Goal: Task Accomplishment & Management: Manage account settings

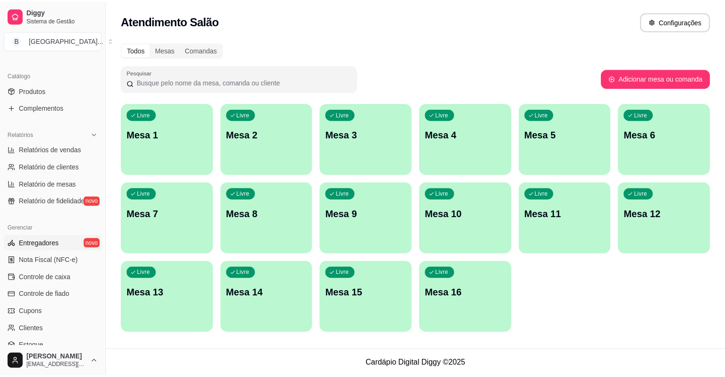
scroll to position [238, 0]
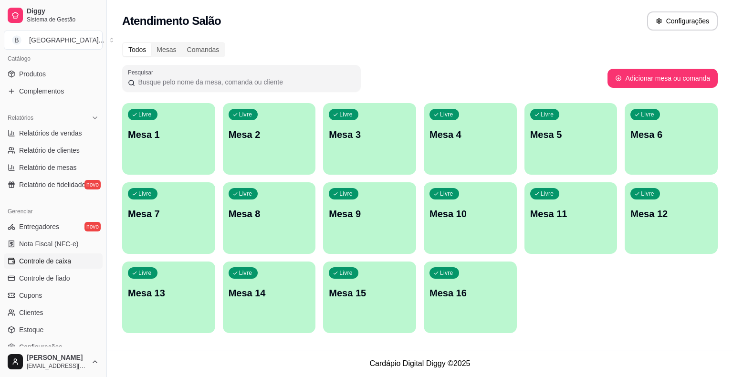
click at [61, 263] on span "Controle de caixa" at bounding box center [45, 261] width 52 height 10
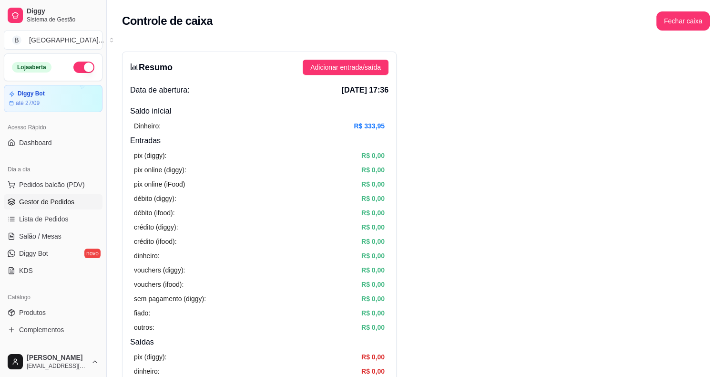
click at [62, 201] on span "Gestor de Pedidos" at bounding box center [46, 202] width 55 height 10
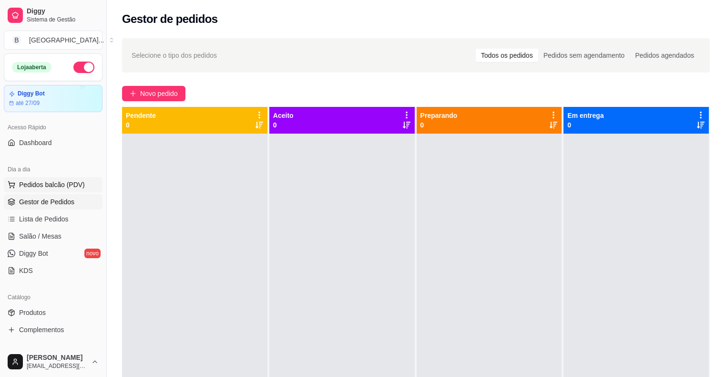
click at [75, 190] on button "Pedidos balcão (PDV)" at bounding box center [53, 184] width 99 height 15
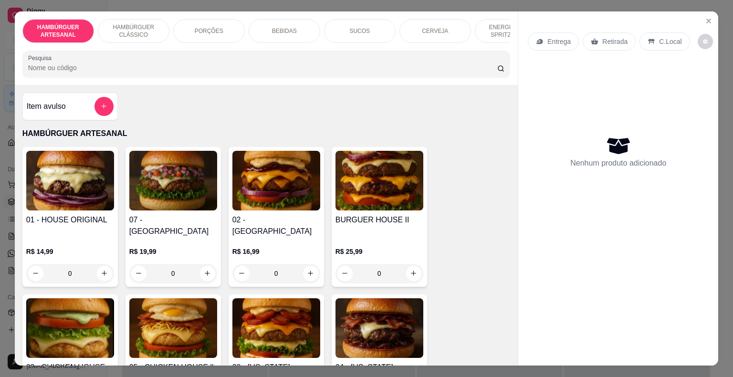
click at [76, 185] on img at bounding box center [70, 181] width 88 height 60
click at [204, 27] on p "PORÇÕES" at bounding box center [209, 31] width 29 height 8
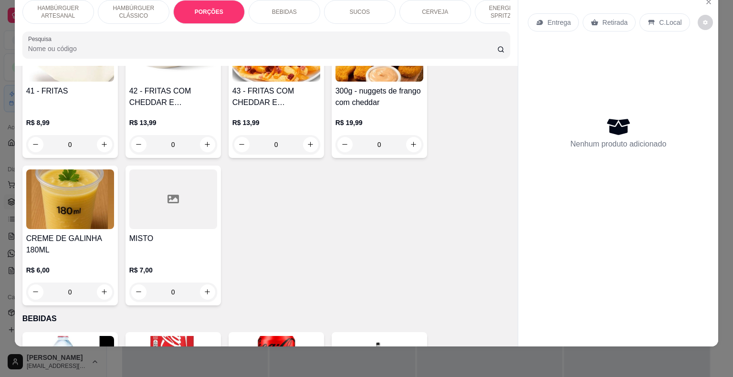
scroll to position [856, 0]
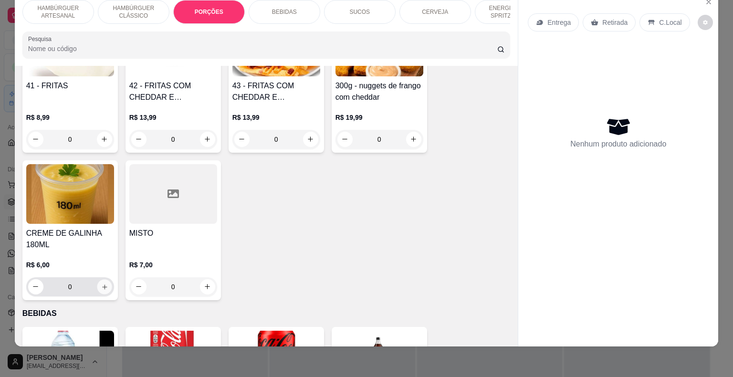
click at [101, 283] on icon "increase-product-quantity" at bounding box center [104, 286] width 7 height 7
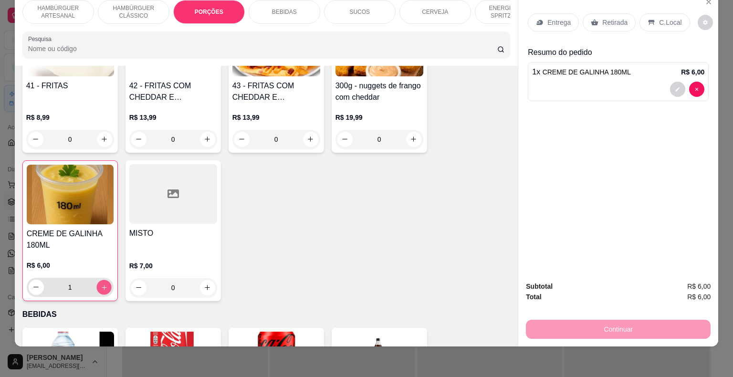
click at [102, 285] on icon "increase-product-quantity" at bounding box center [104, 287] width 5 height 5
click at [101, 284] on icon "increase-product-quantity" at bounding box center [103, 286] width 5 height 5
type input "3"
click at [555, 18] on p "Entrega" at bounding box center [558, 23] width 23 height 10
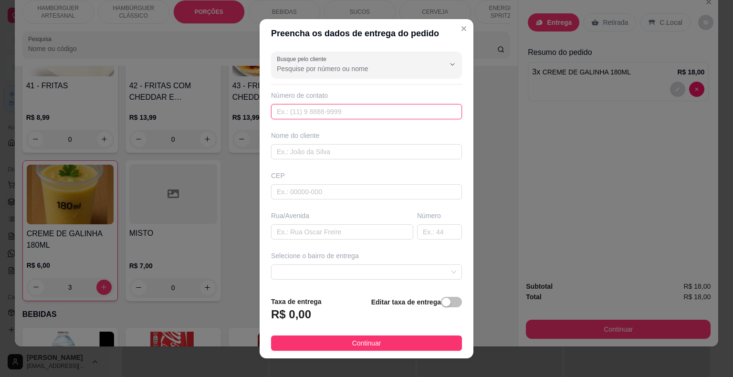
click at [389, 110] on input "text" at bounding box center [366, 111] width 191 height 15
type input "[PHONE_NUMBER]"
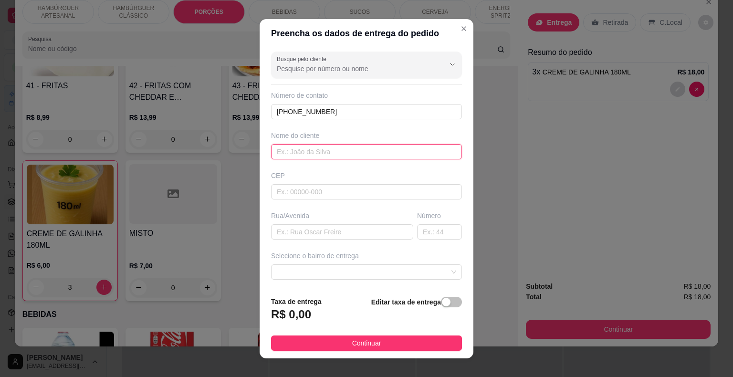
click at [340, 152] on input "text" at bounding box center [366, 151] width 191 height 15
type input "[PERSON_NAME]"
click at [341, 194] on input "text" at bounding box center [366, 191] width 191 height 15
type input "64330000"
click at [365, 239] on div "Busque pelo cliente Número de contato [PHONE_NUMBER] Nome do cliente [PERSON_NA…" at bounding box center [366, 168] width 214 height 241
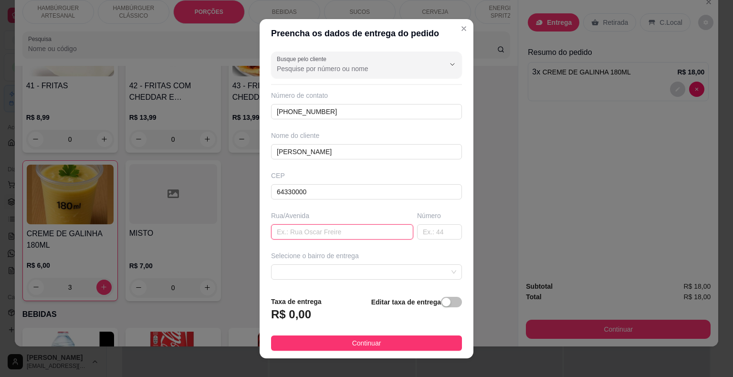
click at [367, 235] on input "text" at bounding box center [342, 231] width 142 height 15
type input "general [PERSON_NAME]"
click at [417, 228] on input "text" at bounding box center [439, 231] width 45 height 15
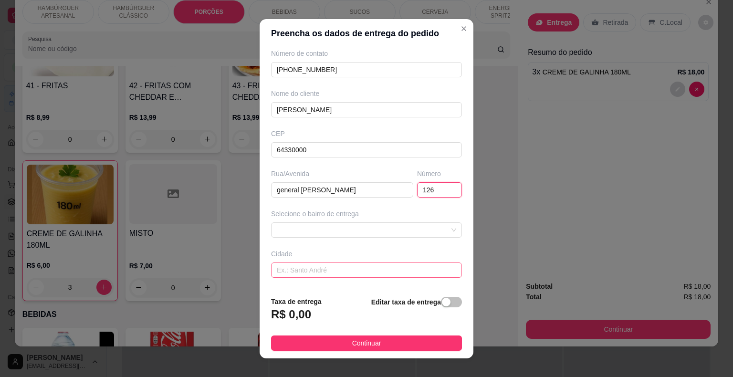
scroll to position [79, 0]
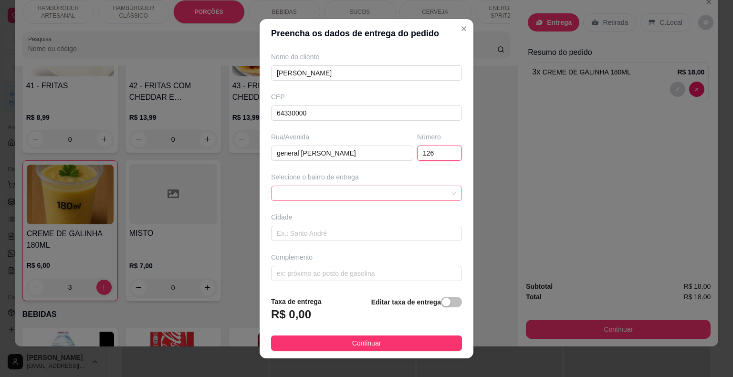
click at [381, 193] on span at bounding box center [366, 193] width 179 height 14
type input "126"
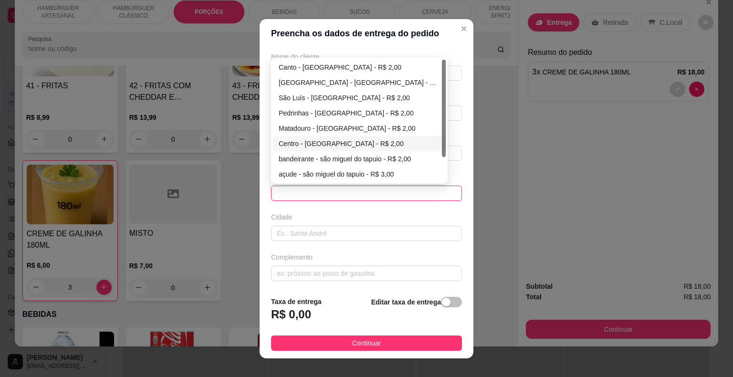
click at [310, 138] on div "Centro - [GEOGRAPHIC_DATA] - R$ 2,00" at bounding box center [359, 143] width 161 height 10
type input "São Miguel do Tapuio"
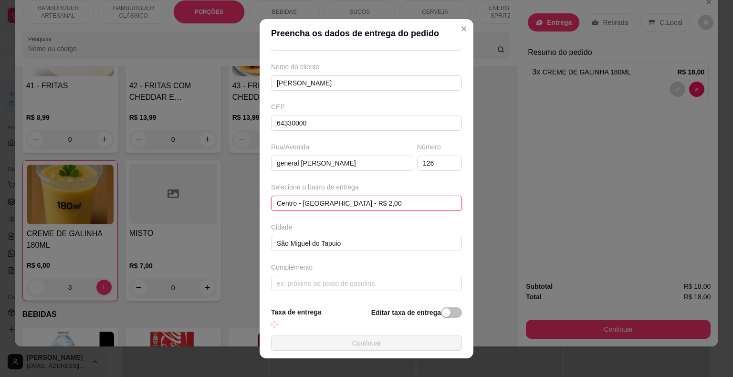
scroll to position [68, 0]
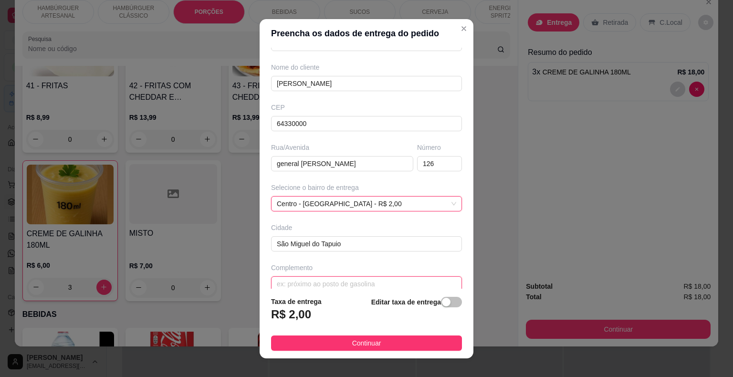
click at [324, 279] on input "text" at bounding box center [366, 283] width 191 height 15
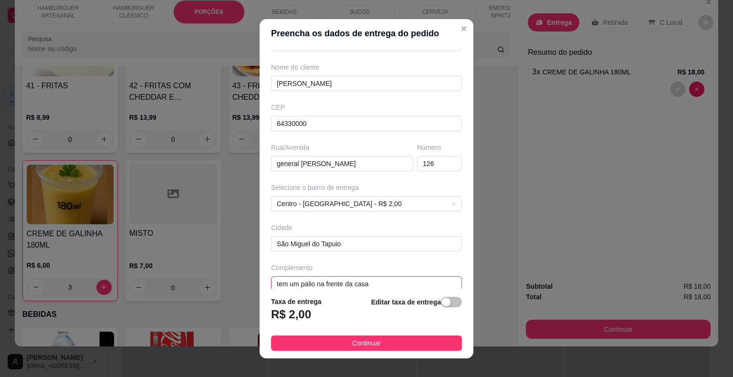
click at [384, 285] on input "tem um palio na frente da casa" at bounding box center [366, 283] width 191 height 15
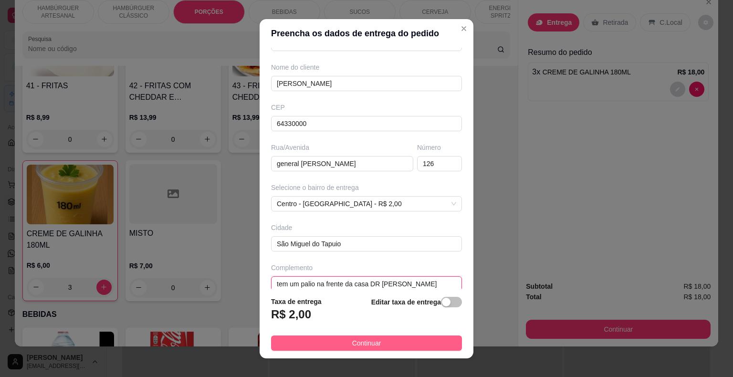
type input "tem um palio na frente da casa DR [PERSON_NAME]"
click at [374, 342] on button "Continuar" at bounding box center [366, 342] width 191 height 15
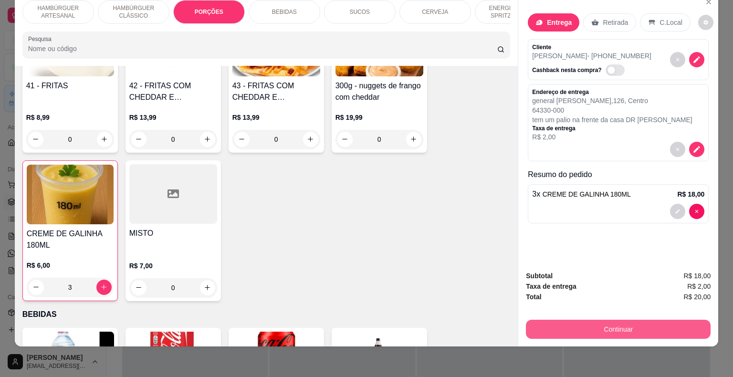
click at [609, 324] on button "Continuar" at bounding box center [618, 329] width 185 height 19
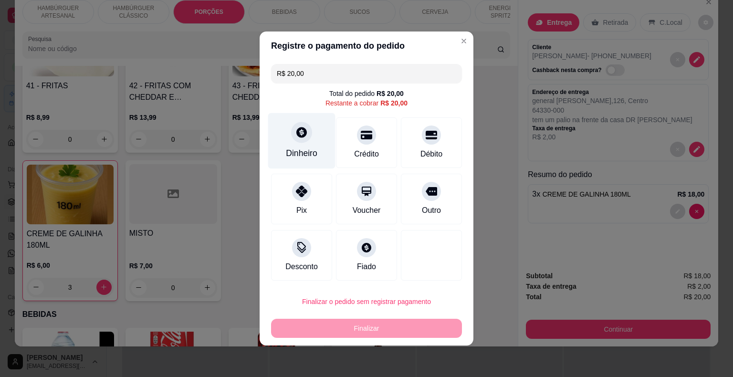
click at [299, 147] on div "Dinheiro" at bounding box center [301, 141] width 67 height 56
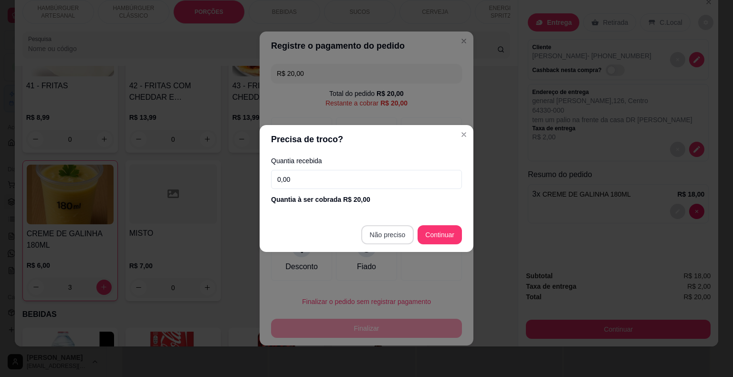
type input "R$ 0,00"
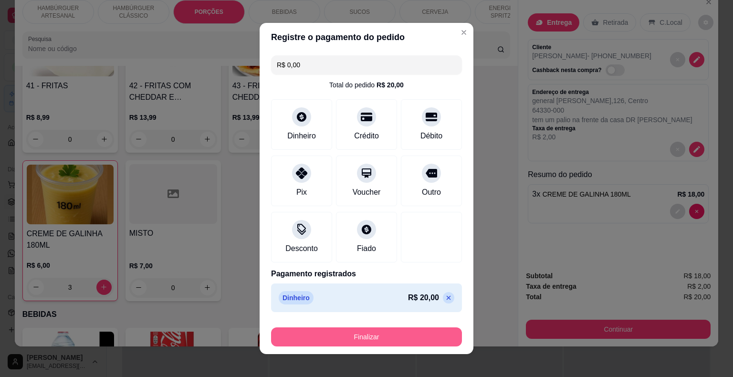
click at [400, 335] on button "Finalizar" at bounding box center [366, 336] width 191 height 19
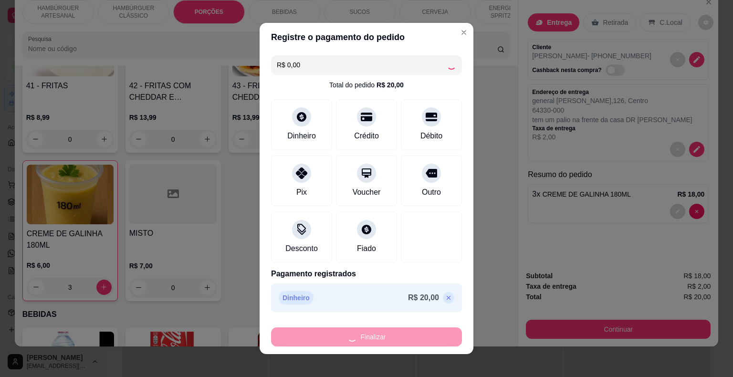
type input "0"
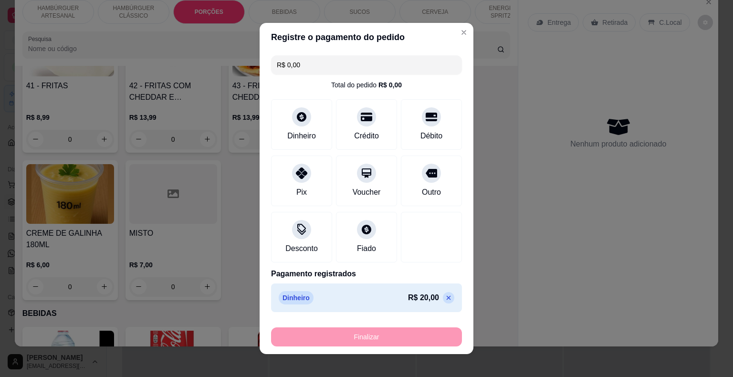
type input "-R$ 20,00"
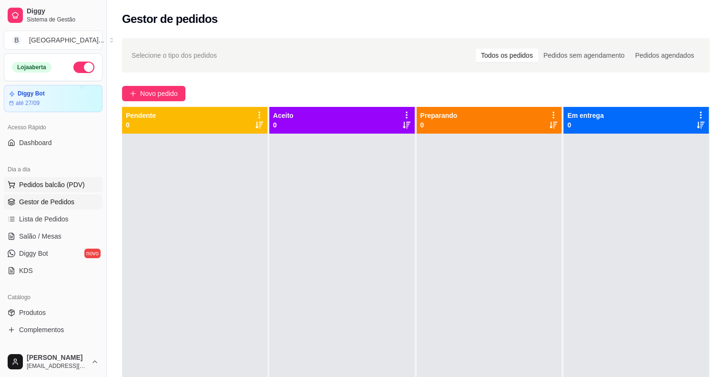
click at [52, 183] on span "Pedidos balcão (PDV)" at bounding box center [52, 185] width 66 height 10
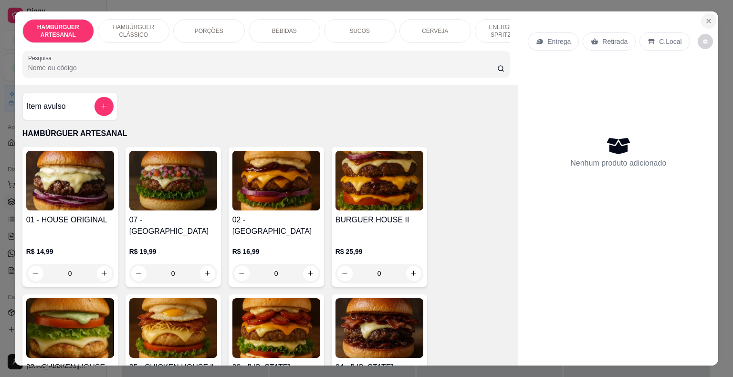
click at [711, 18] on button "Close" at bounding box center [708, 20] width 15 height 15
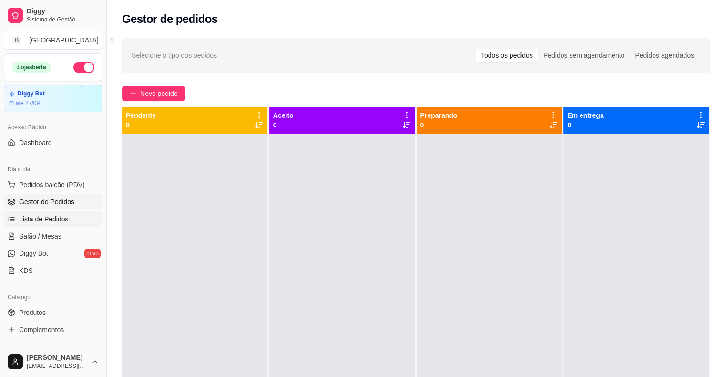
click at [48, 217] on span "Lista de Pedidos" at bounding box center [44, 219] width 50 height 10
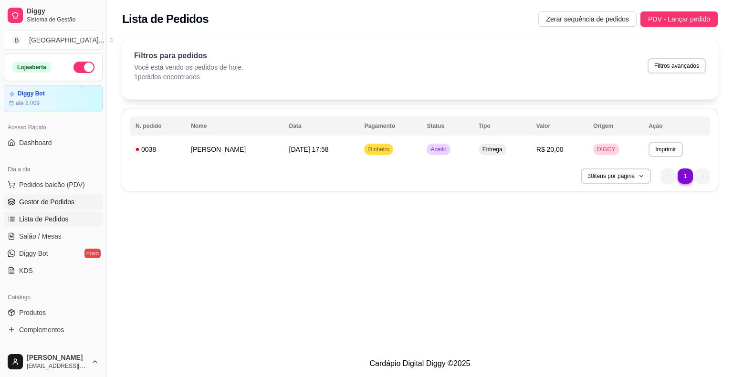
click at [50, 204] on span "Gestor de Pedidos" at bounding box center [46, 202] width 55 height 10
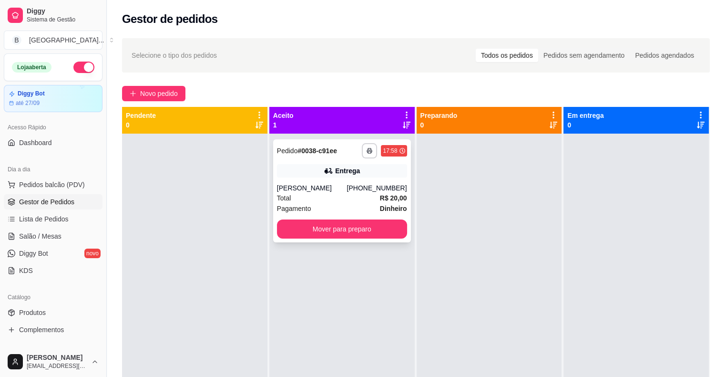
click at [319, 192] on div "[PERSON_NAME]" at bounding box center [312, 188] width 70 height 10
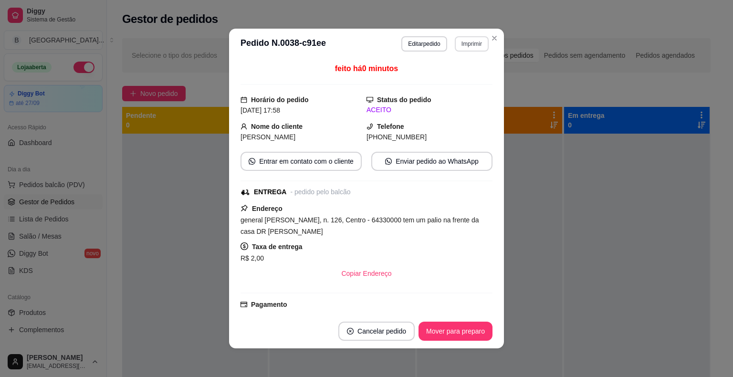
click at [477, 44] on button "Imprimir" at bounding box center [471, 43] width 34 height 15
click at [466, 82] on button "IMPRESSORA" at bounding box center [450, 77] width 67 height 15
click at [446, 336] on button "Mover para preparo" at bounding box center [455, 331] width 72 height 19
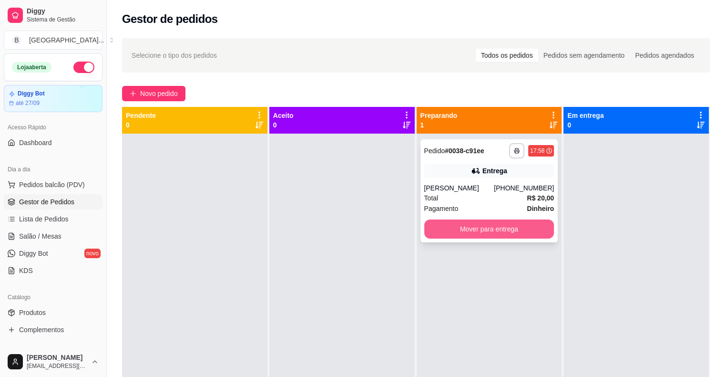
click at [521, 232] on button "Mover para entrega" at bounding box center [489, 228] width 130 height 19
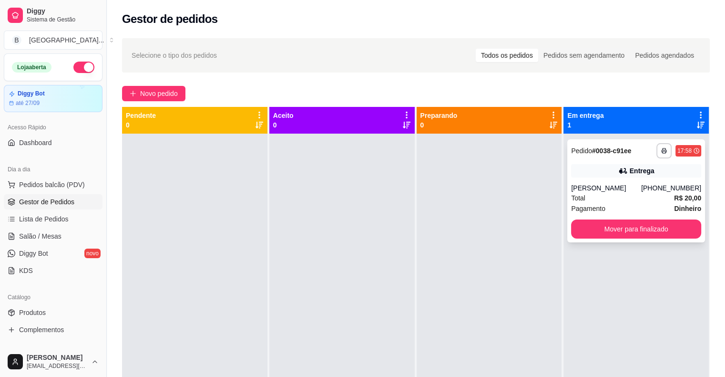
click at [649, 197] on div "Total R$ 20,00" at bounding box center [636, 198] width 130 height 10
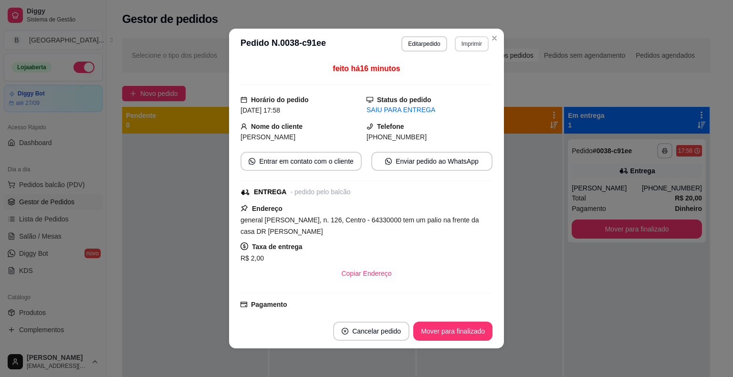
click at [465, 43] on button "Imprimir" at bounding box center [471, 43] width 34 height 15
click at [450, 79] on button "IMPRESSORA" at bounding box center [451, 77] width 67 height 15
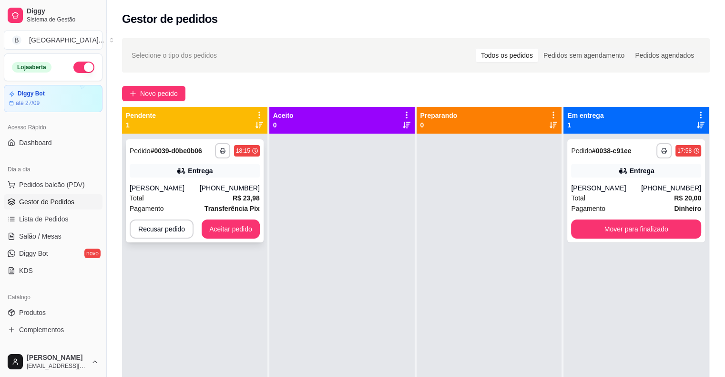
click at [209, 198] on div "Total R$ 23,98" at bounding box center [195, 198] width 130 height 10
click at [210, 182] on div "**********" at bounding box center [195, 190] width 138 height 103
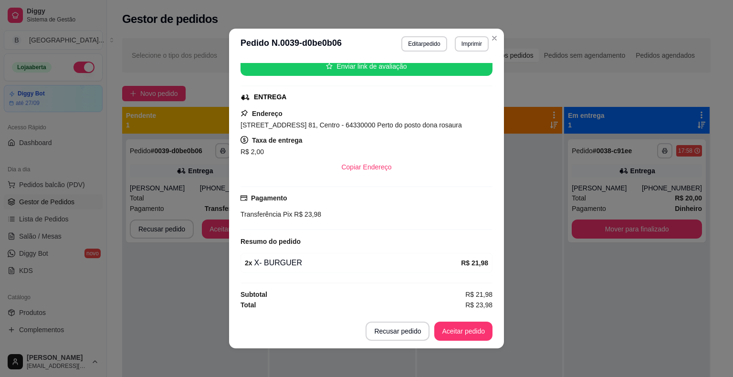
scroll to position [2, 0]
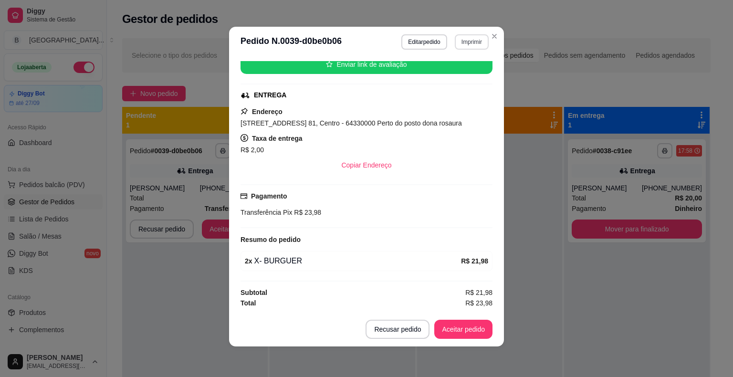
click at [475, 43] on button "Imprimir" at bounding box center [471, 41] width 34 height 15
click at [467, 75] on button "IMPRESSORA" at bounding box center [451, 75] width 69 height 15
click at [450, 327] on button "Aceitar pedido" at bounding box center [463, 329] width 56 height 19
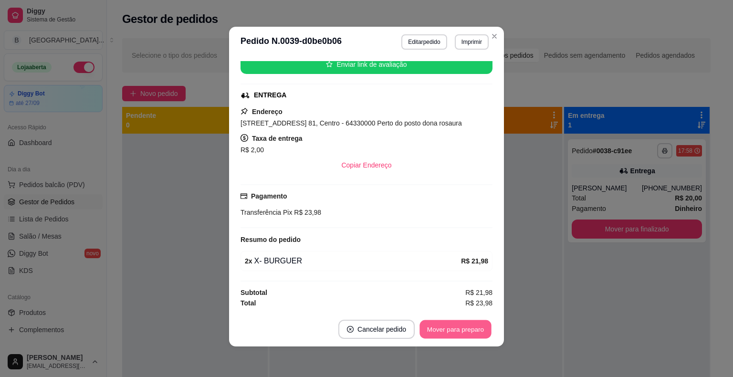
click at [450, 327] on button "Mover para preparo" at bounding box center [455, 329] width 72 height 19
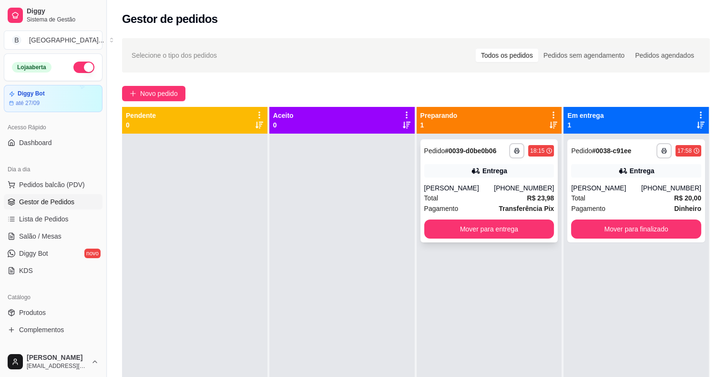
click at [477, 240] on div "**********" at bounding box center [490, 190] width 138 height 103
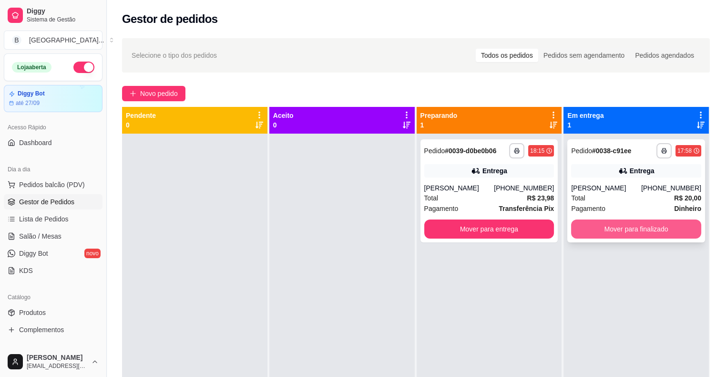
click at [616, 230] on button "Mover para finalizado" at bounding box center [636, 228] width 130 height 19
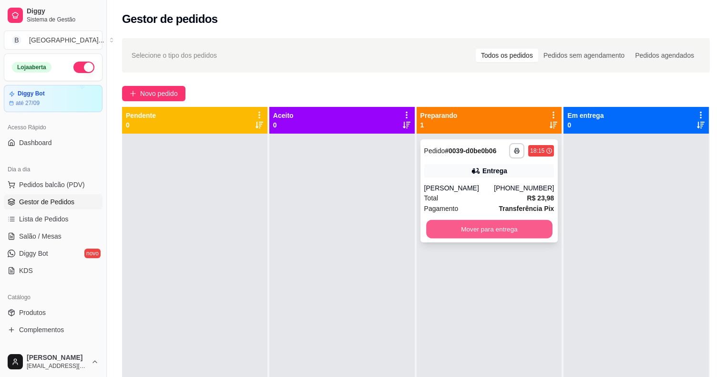
click at [506, 227] on button "Mover para entrega" at bounding box center [489, 229] width 126 height 19
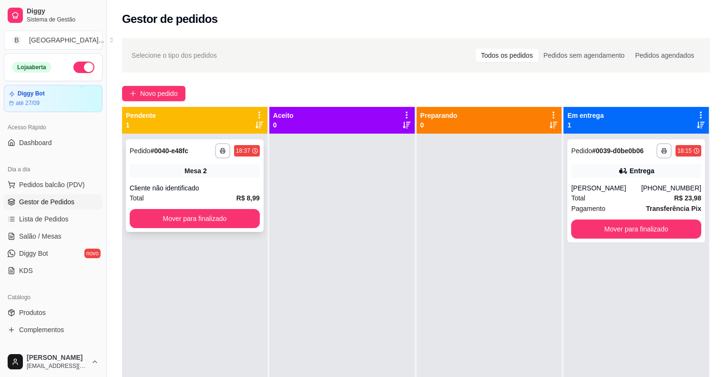
click at [240, 175] on div "Mesa 2" at bounding box center [195, 170] width 130 height 13
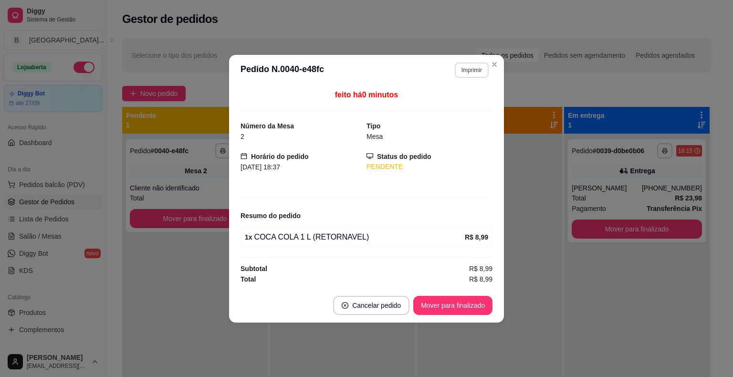
click at [470, 66] on button "Imprimir" at bounding box center [471, 69] width 34 height 15
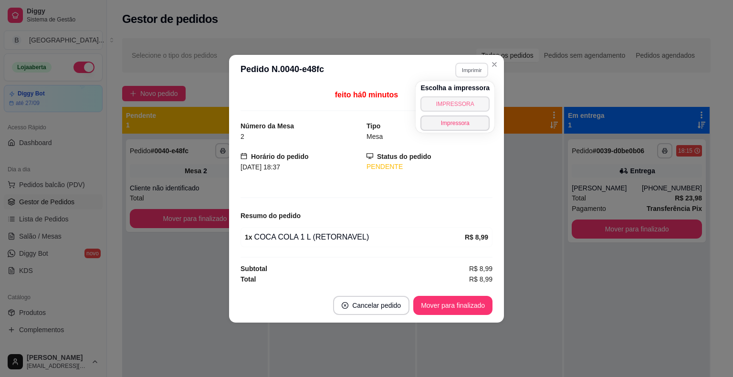
click at [452, 100] on button "IMPRESSORA" at bounding box center [454, 103] width 69 height 15
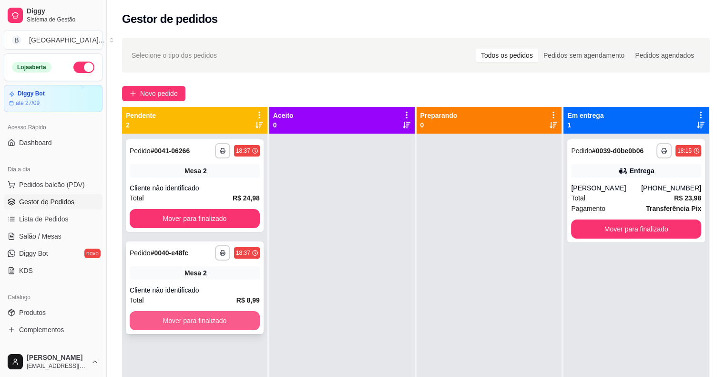
click at [227, 321] on button "Mover para finalizado" at bounding box center [195, 320] width 130 height 19
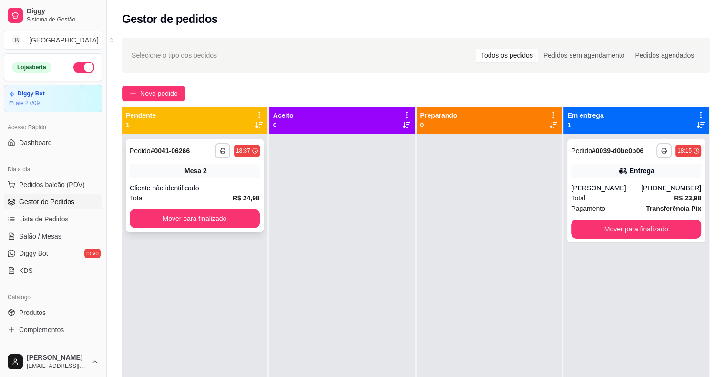
click at [204, 191] on div "Cliente não identificado" at bounding box center [195, 188] width 130 height 10
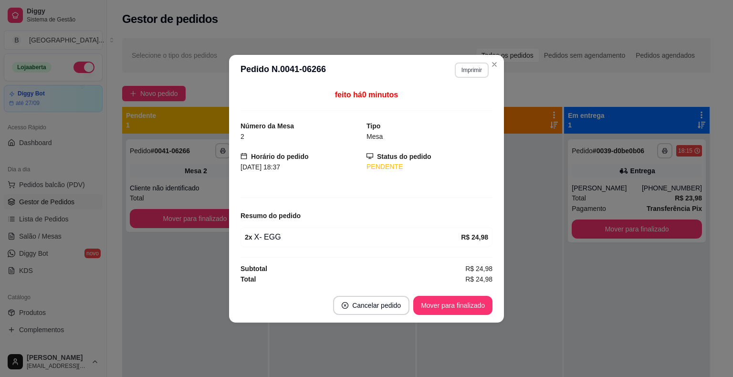
click at [485, 71] on button "Imprimir" at bounding box center [471, 69] width 34 height 15
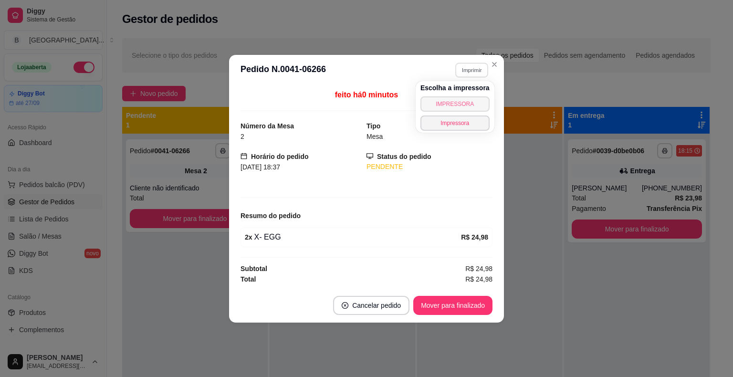
click at [473, 106] on button "IMPRESSORA" at bounding box center [454, 103] width 69 height 15
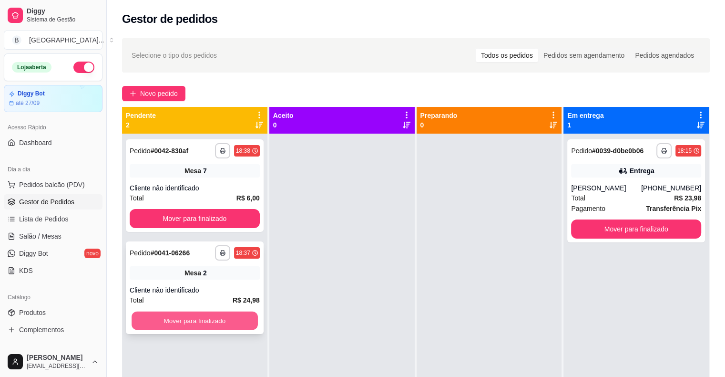
click at [225, 321] on button "Mover para finalizado" at bounding box center [195, 320] width 126 height 19
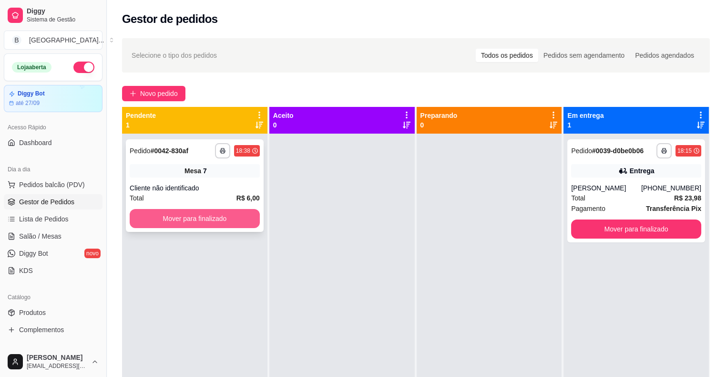
click at [209, 214] on button "Mover para finalizado" at bounding box center [195, 218] width 130 height 19
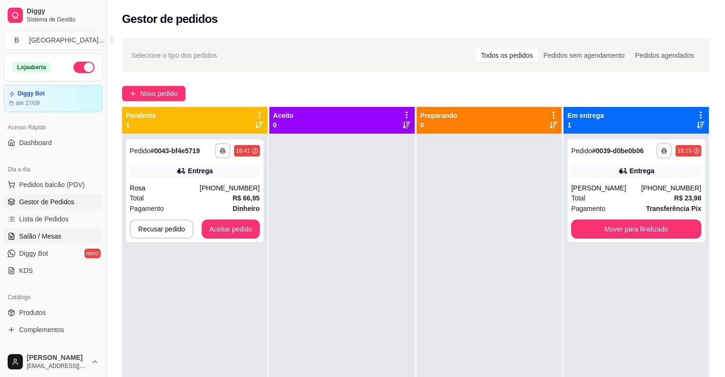
click at [38, 242] on link "Salão / Mesas" at bounding box center [53, 235] width 99 height 15
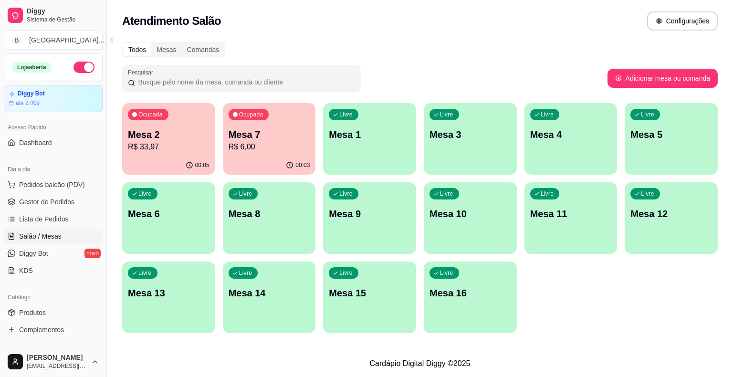
click at [291, 119] on div "Ocupada Mesa 7 R$ 6,00" at bounding box center [269, 129] width 93 height 53
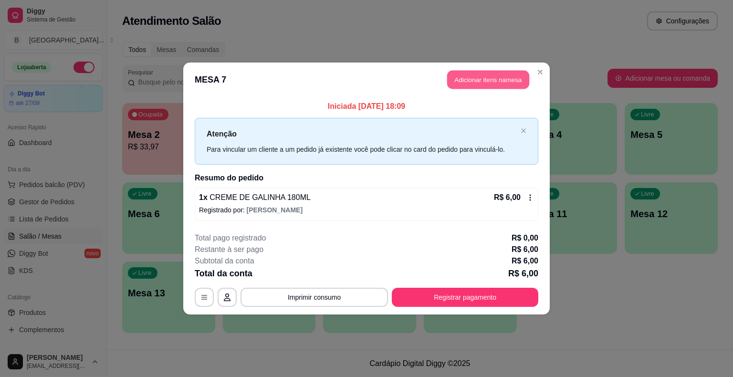
click at [508, 84] on button "Adicionar itens na mesa" at bounding box center [488, 80] width 82 height 19
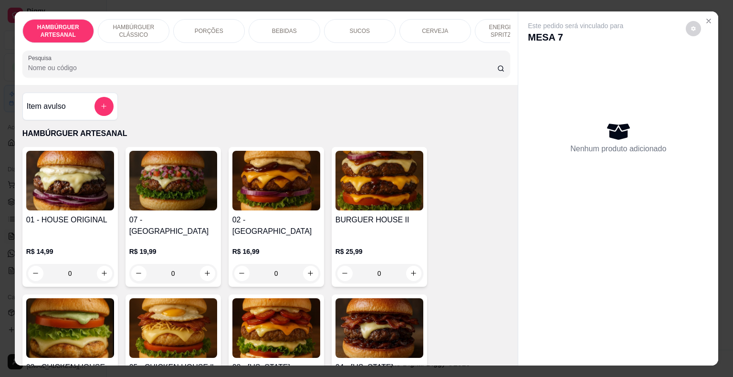
click at [100, 264] on div "0" at bounding box center [70, 273] width 88 height 19
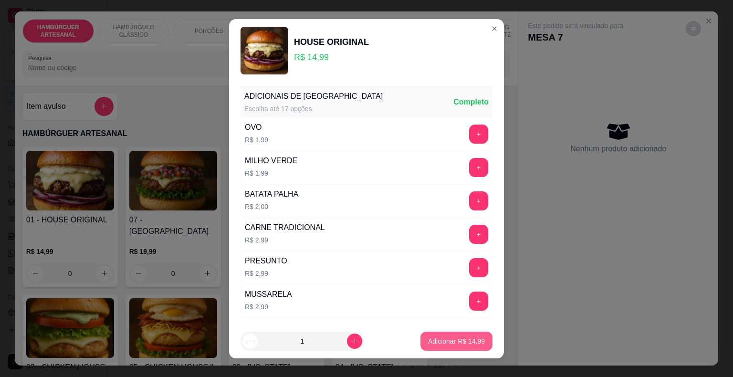
click at [433, 344] on p "Adicionar R$ 14,99" at bounding box center [456, 341] width 57 height 10
type input "1"
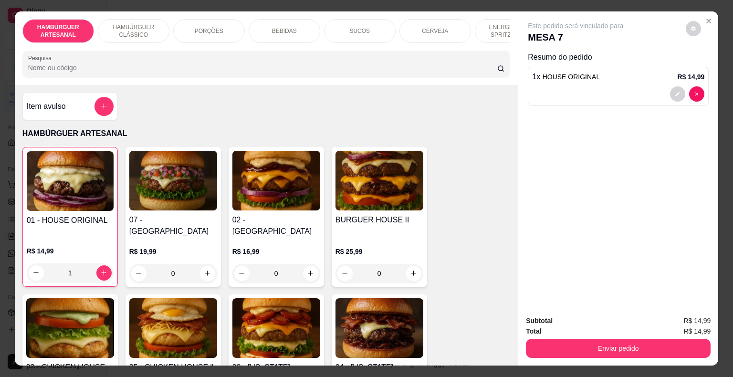
click at [149, 28] on p "HAMBÚRGUER CLÁSSICO" at bounding box center [133, 30] width 55 height 15
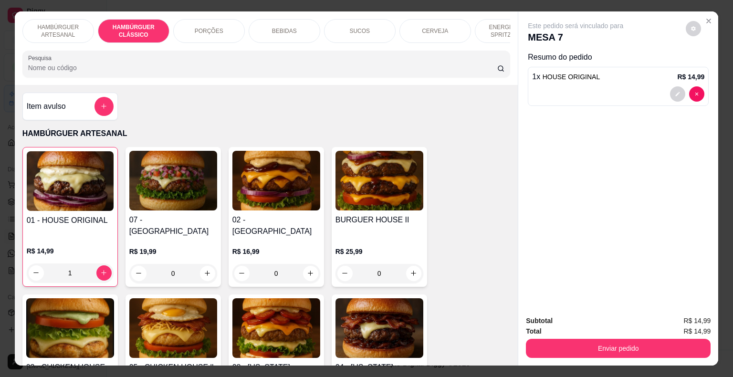
scroll to position [23, 0]
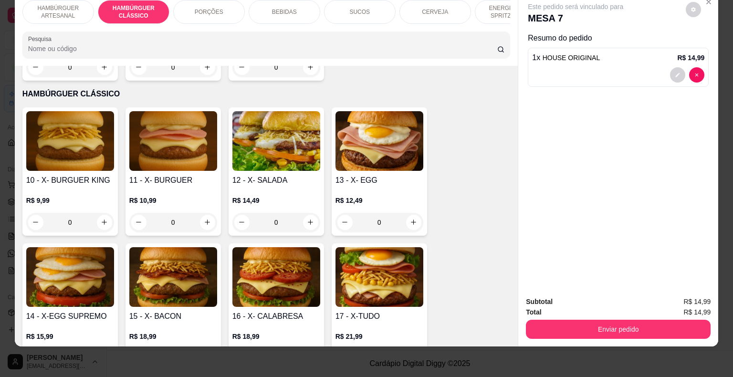
click at [308, 213] on div "0" at bounding box center [276, 222] width 88 height 19
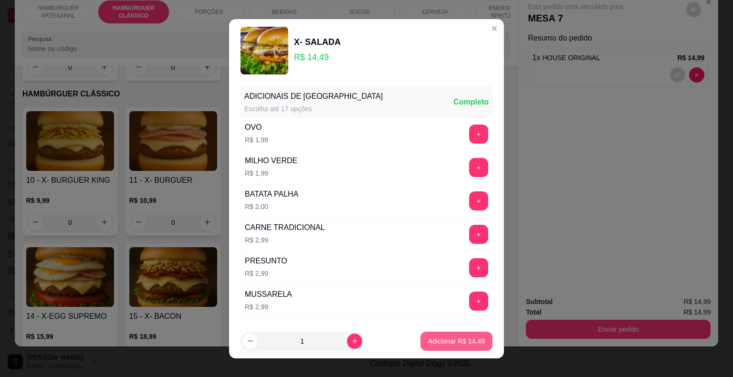
click at [446, 337] on p "Adicionar R$ 14,49" at bounding box center [456, 341] width 57 height 10
type input "1"
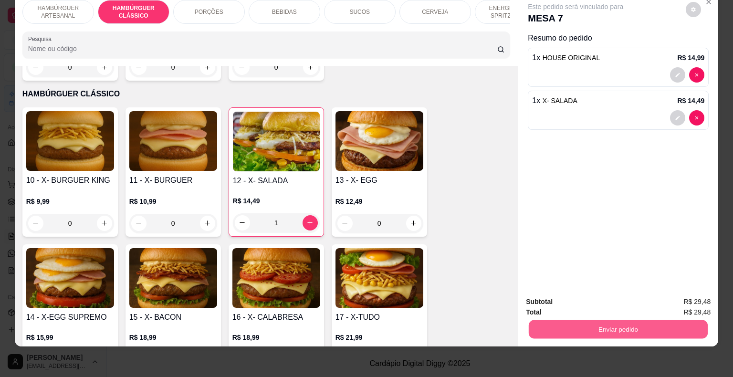
click at [641, 327] on button "Enviar pedido" at bounding box center [617, 329] width 179 height 19
click at [586, 302] on button "Não registrar e enviar pedido" at bounding box center [586, 298] width 96 height 18
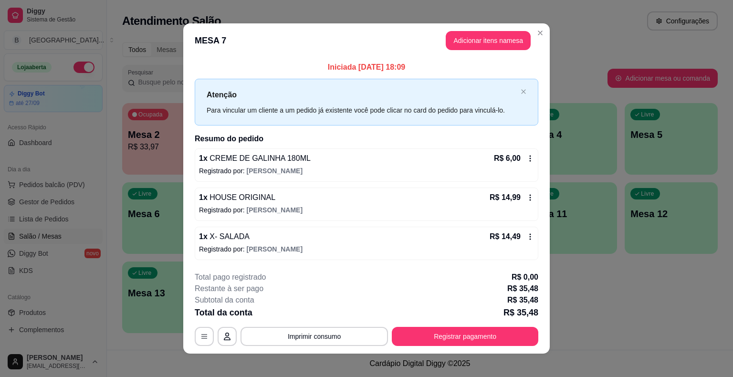
scroll to position [6, 0]
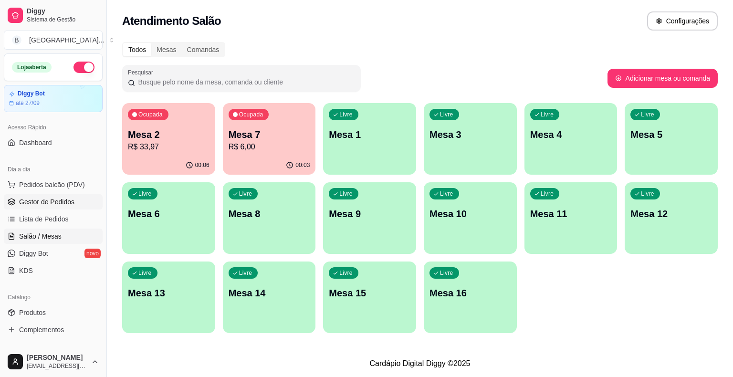
click at [86, 205] on link "Gestor de Pedidos" at bounding box center [53, 201] width 99 height 15
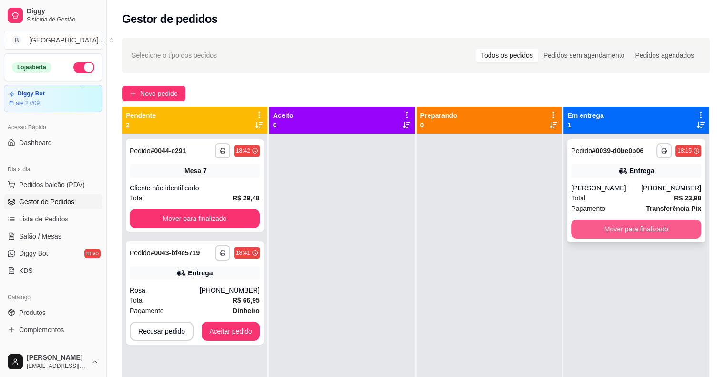
click at [603, 230] on button "Mover para finalizado" at bounding box center [636, 228] width 130 height 19
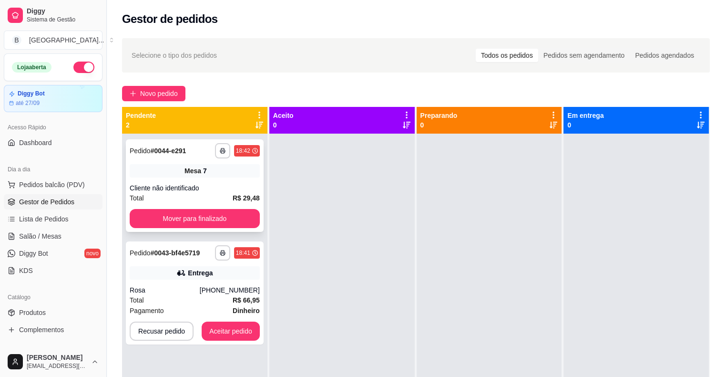
click at [202, 190] on div "Cliente não identificado" at bounding box center [195, 188] width 130 height 10
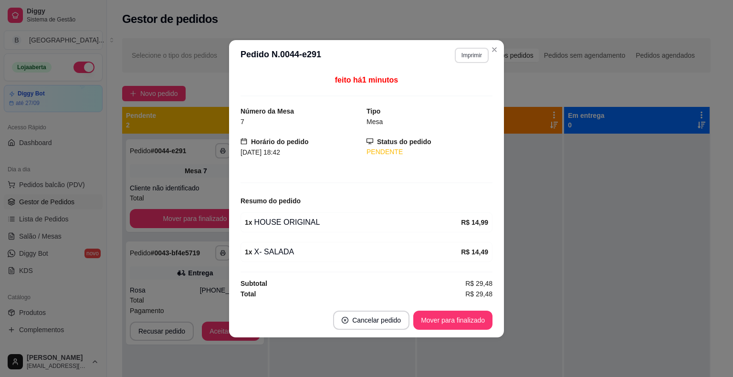
click at [475, 54] on button "Imprimir" at bounding box center [471, 55] width 34 height 15
click at [462, 87] on button "IMPRESSORA" at bounding box center [454, 89] width 69 height 15
click at [464, 320] on button "Mover para finalizado" at bounding box center [452, 319] width 79 height 19
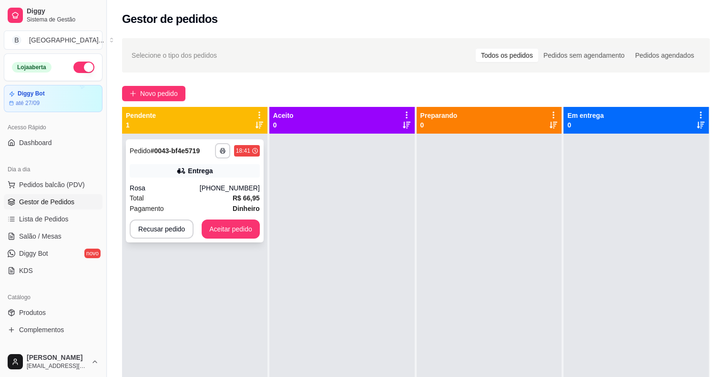
click at [232, 192] on div "[PHONE_NUMBER]" at bounding box center [230, 188] width 60 height 10
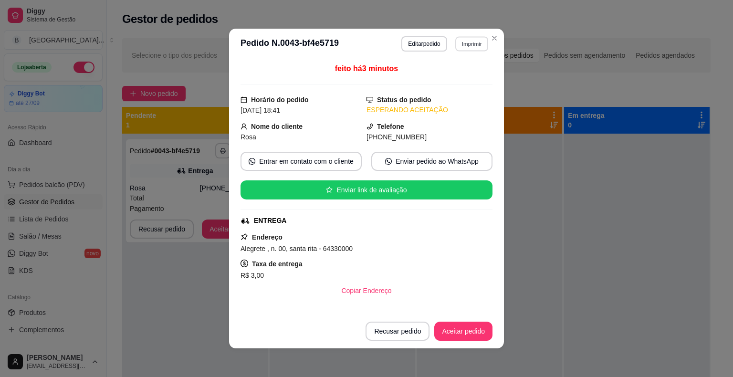
click at [473, 44] on button "Imprimir" at bounding box center [471, 43] width 33 height 15
click at [467, 82] on button "IMPRESSORA" at bounding box center [451, 77] width 67 height 15
click at [464, 332] on button "Aceitar pedido" at bounding box center [463, 330] width 58 height 19
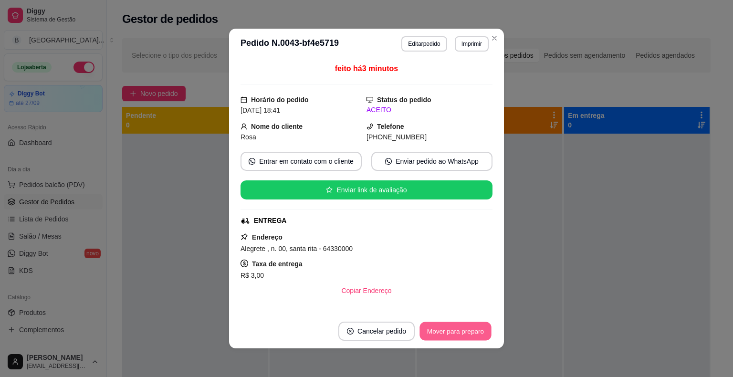
click at [464, 332] on button "Mover para preparo" at bounding box center [455, 331] width 72 height 19
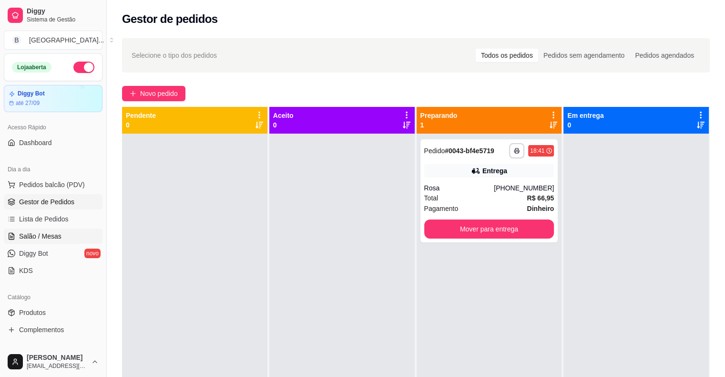
click at [52, 235] on span "Salão / Mesas" at bounding box center [40, 236] width 42 height 10
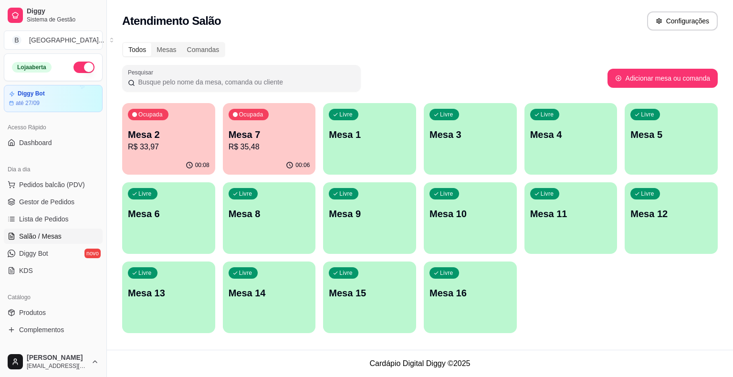
click at [276, 148] on p "R$ 35,48" at bounding box center [269, 146] width 82 height 11
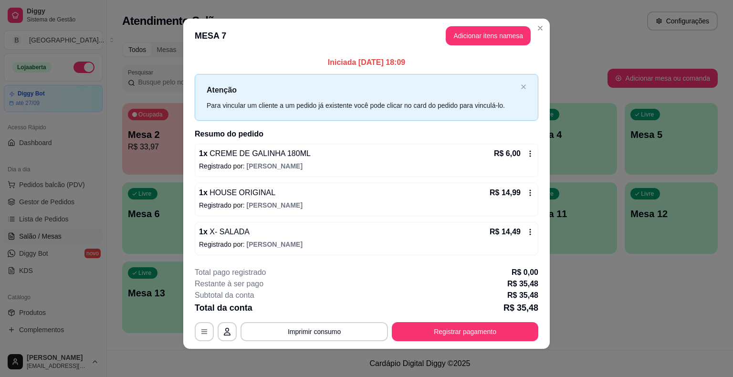
scroll to position [6, 0]
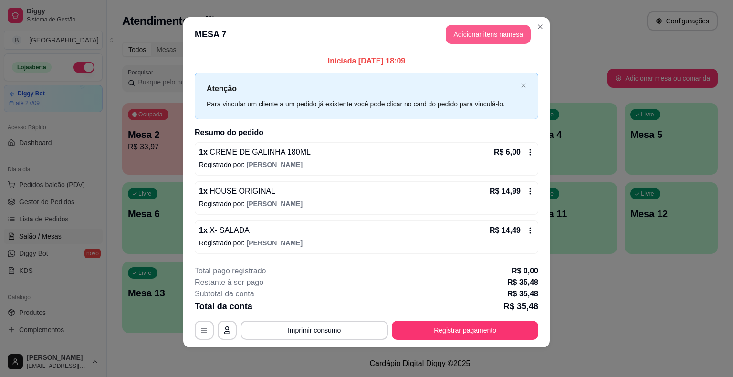
click at [465, 39] on button "Adicionar itens na mesa" at bounding box center [487, 34] width 85 height 19
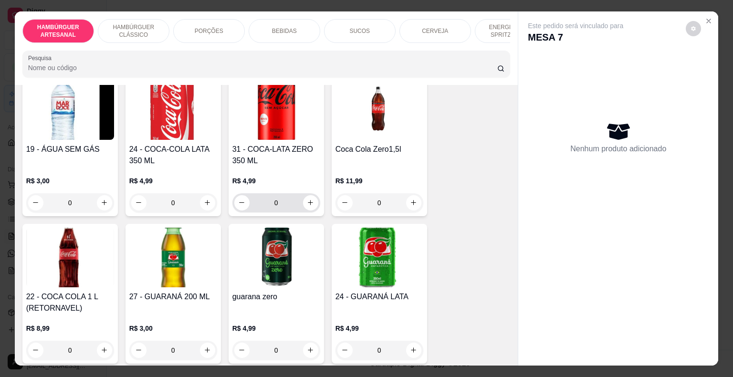
scroll to position [1097, 0]
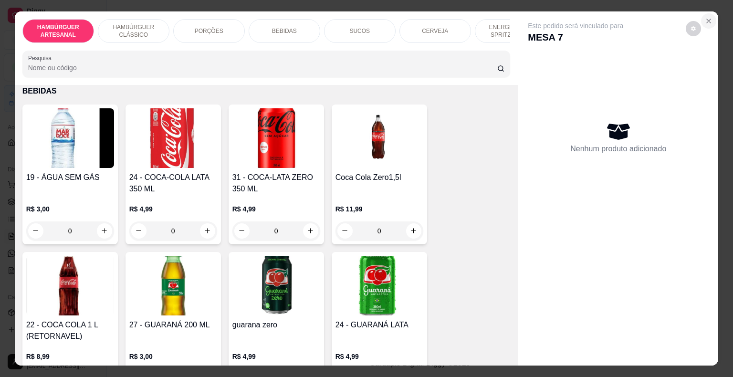
click at [706, 17] on icon "Close" at bounding box center [708, 21] width 8 height 8
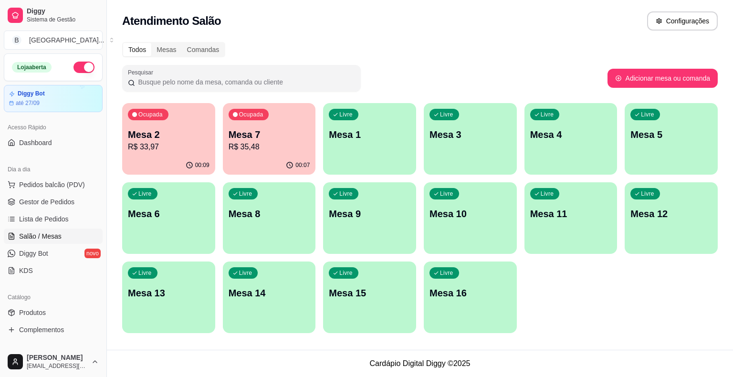
click at [246, 152] on p "R$ 35,48" at bounding box center [269, 146] width 82 height 11
click at [51, 200] on span "Gestor de Pedidos" at bounding box center [46, 202] width 55 height 10
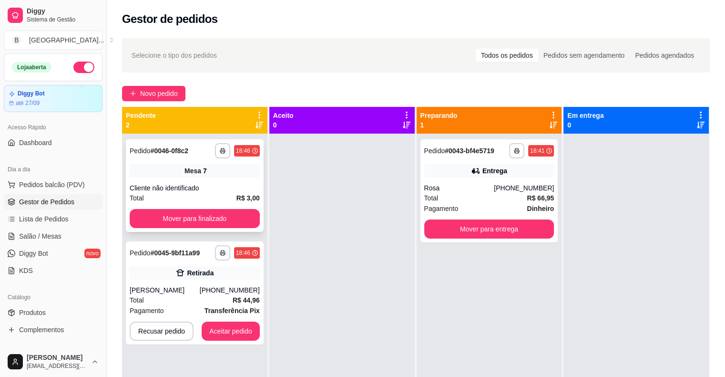
click at [194, 196] on div "Total R$ 3,00" at bounding box center [195, 198] width 130 height 10
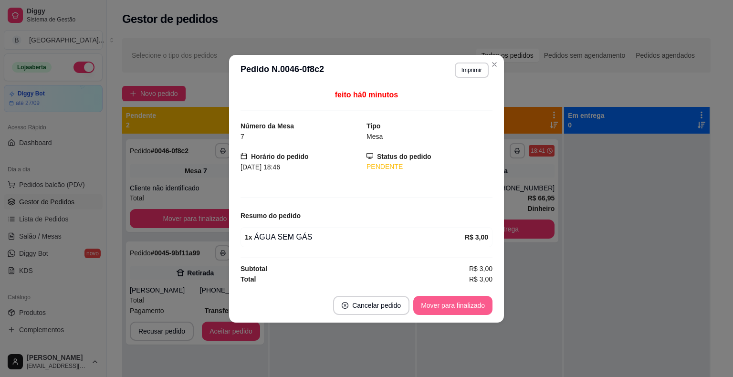
click at [439, 302] on button "Mover para finalizado" at bounding box center [452, 305] width 79 height 19
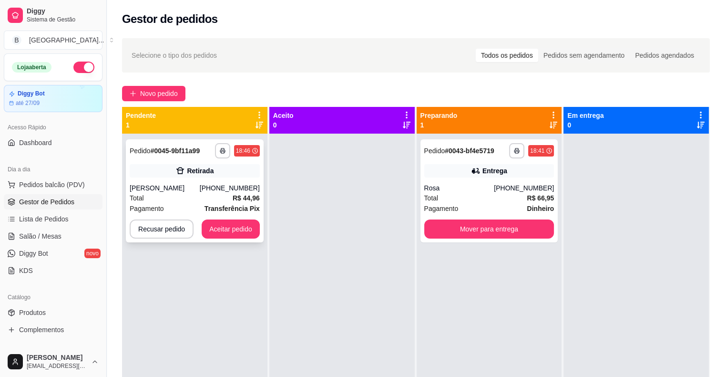
click at [217, 186] on div "[PHONE_NUMBER]" at bounding box center [230, 188] width 60 height 10
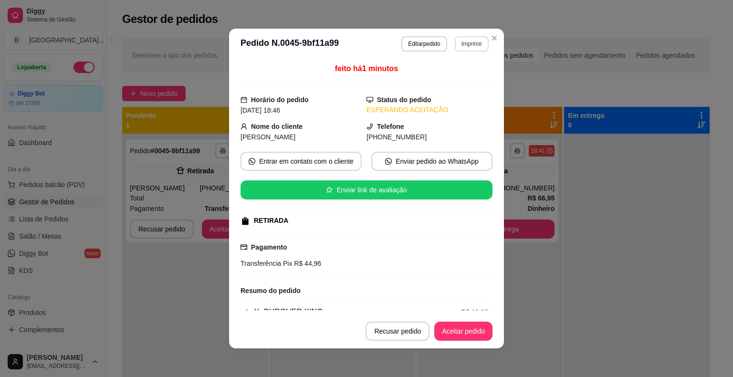
click at [473, 40] on button "Imprimir" at bounding box center [471, 43] width 34 height 15
click at [470, 75] on button "IMPRESSORA" at bounding box center [451, 77] width 67 height 15
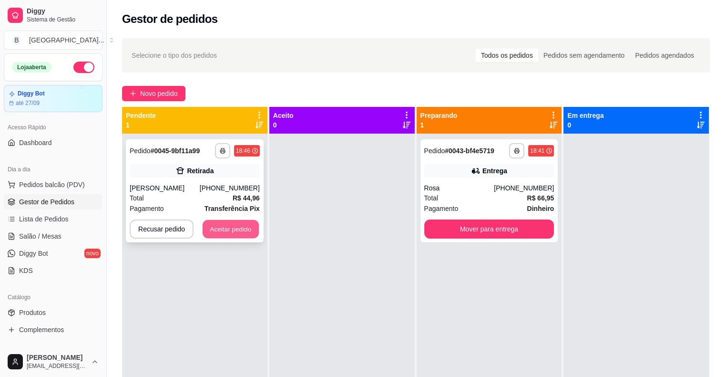
click at [237, 234] on button "Aceitar pedido" at bounding box center [231, 229] width 56 height 19
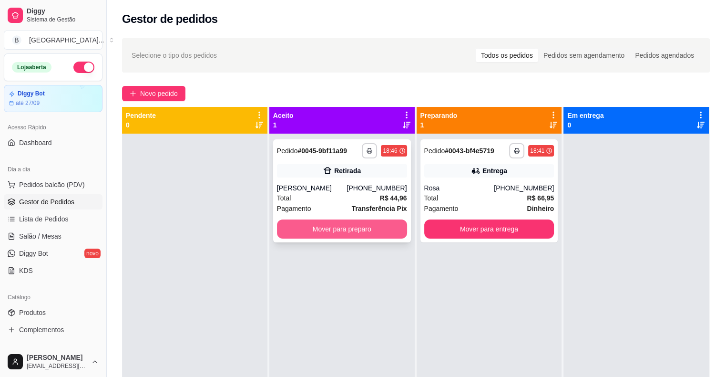
click at [306, 231] on button "Mover para preparo" at bounding box center [342, 228] width 130 height 19
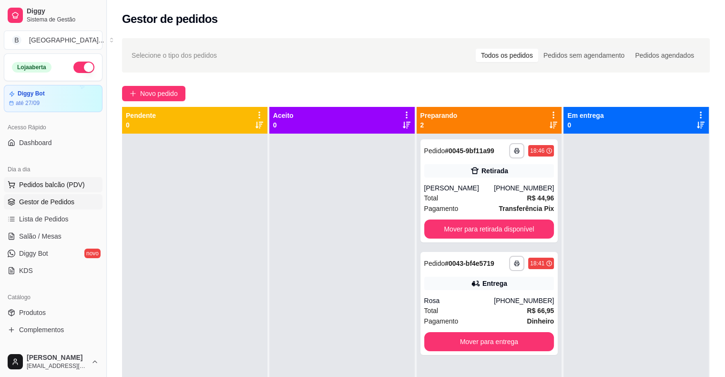
click at [66, 184] on span "Pedidos balcão (PDV)" at bounding box center [52, 185] width 66 height 10
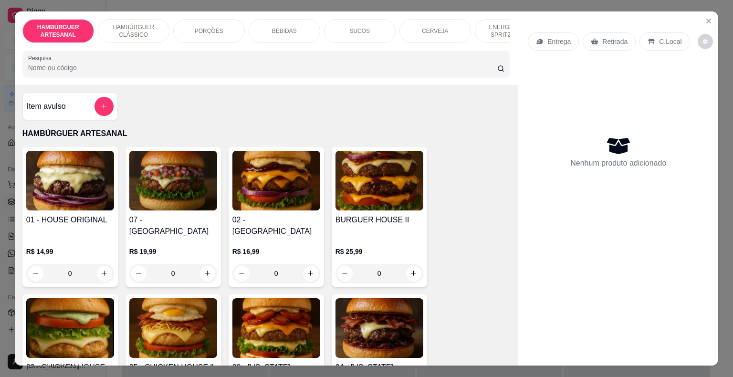
click at [134, 29] on p "HAMBÚRGUER CLÁSSICO" at bounding box center [133, 30] width 55 height 15
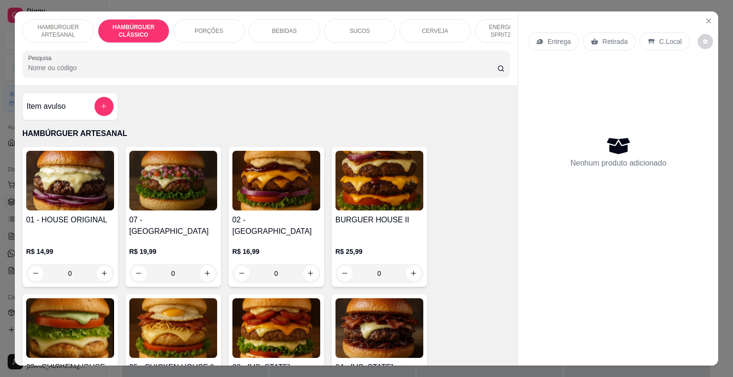
scroll to position [23, 0]
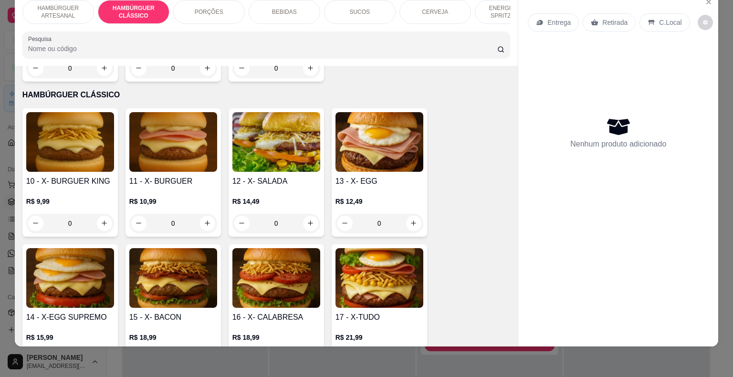
click at [204, 214] on div "0" at bounding box center [173, 223] width 88 height 19
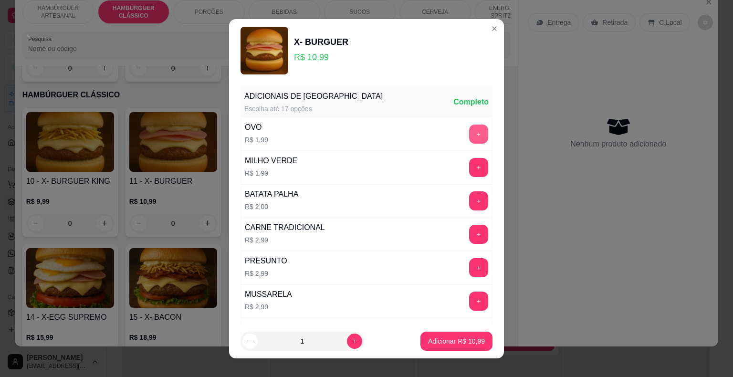
click at [469, 134] on button "+" at bounding box center [478, 133] width 19 height 19
click at [438, 338] on p "Adicionar R$ 12,98" at bounding box center [456, 340] width 55 height 9
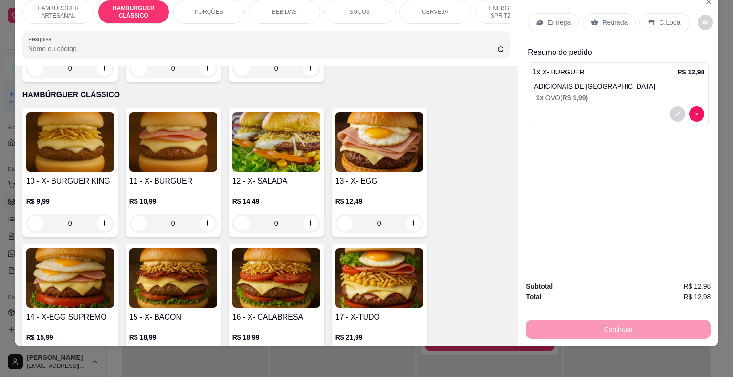
click at [565, 18] on p "Entrega" at bounding box center [558, 23] width 23 height 10
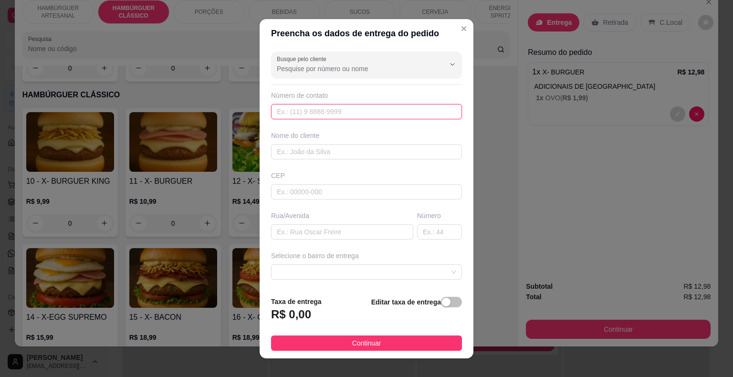
click at [301, 111] on input "text" at bounding box center [366, 111] width 191 height 15
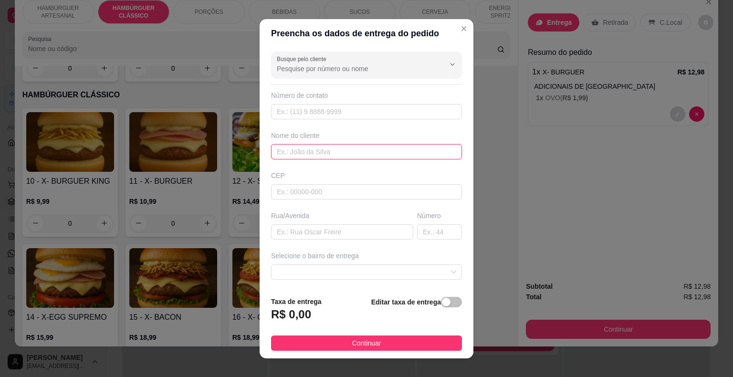
click at [297, 152] on input "text" at bounding box center [366, 151] width 191 height 15
type input "[PERSON_NAME]"
click at [320, 102] on div "Número de contato" at bounding box center [366, 105] width 191 height 29
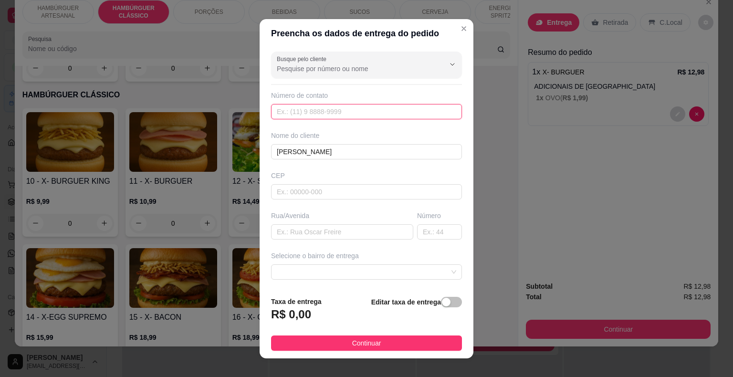
click at [325, 115] on input "text" at bounding box center [366, 111] width 191 height 15
type input "[PHONE_NUMBER]"
click at [297, 194] on input "text" at bounding box center [366, 191] width 191 height 15
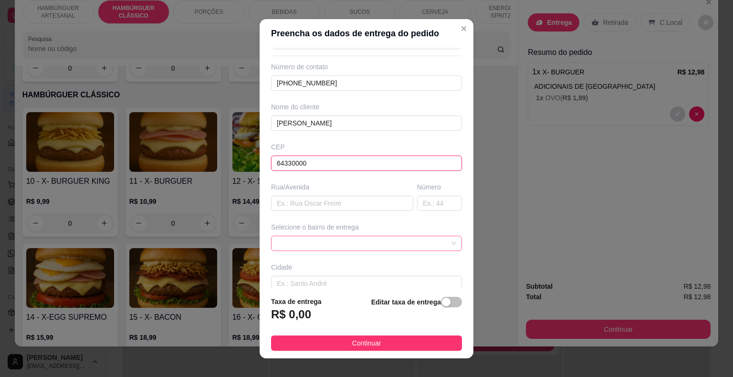
scroll to position [79, 0]
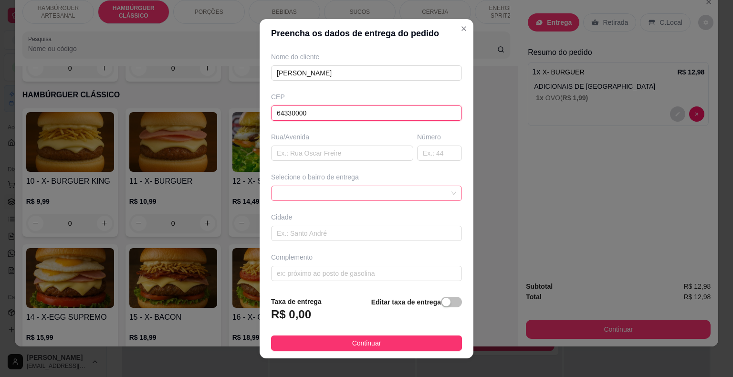
click at [351, 194] on span at bounding box center [366, 193] width 179 height 14
type input "64330000"
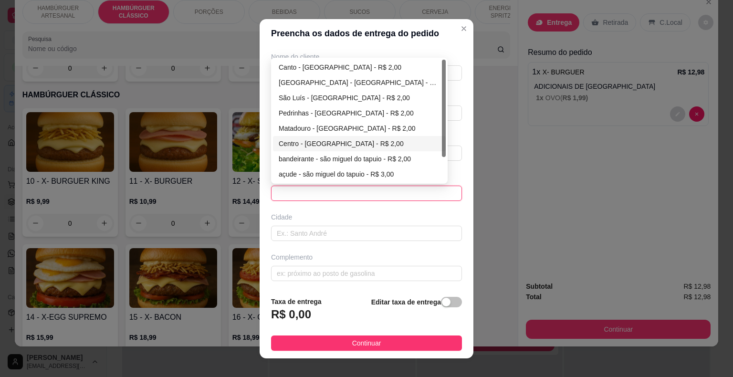
click at [289, 138] on div "Centro - [GEOGRAPHIC_DATA] - R$ 2,00" at bounding box center [359, 143] width 161 height 10
type input "São Miguel do Tapuio"
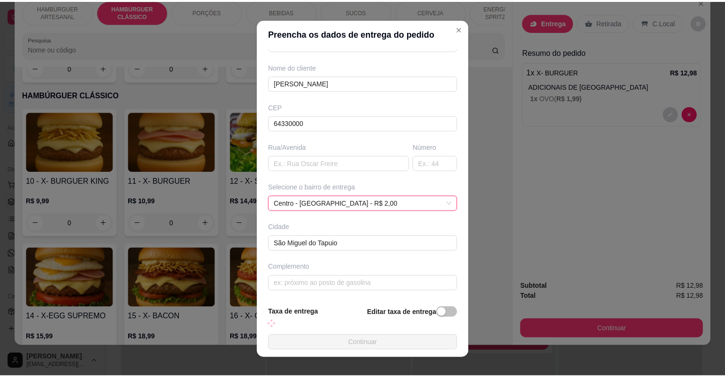
scroll to position [68, 0]
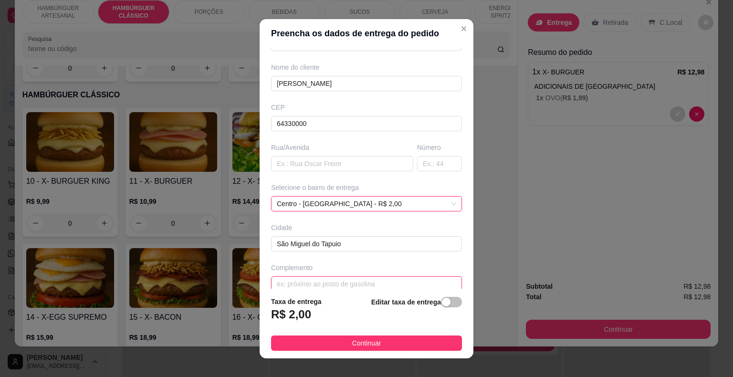
click at [297, 280] on input "text" at bounding box center [366, 283] width 191 height 15
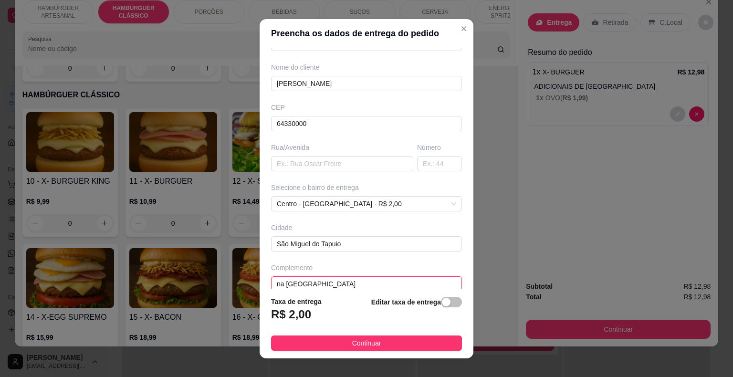
click at [316, 284] on input "na [GEOGRAPHIC_DATA]" at bounding box center [366, 283] width 191 height 15
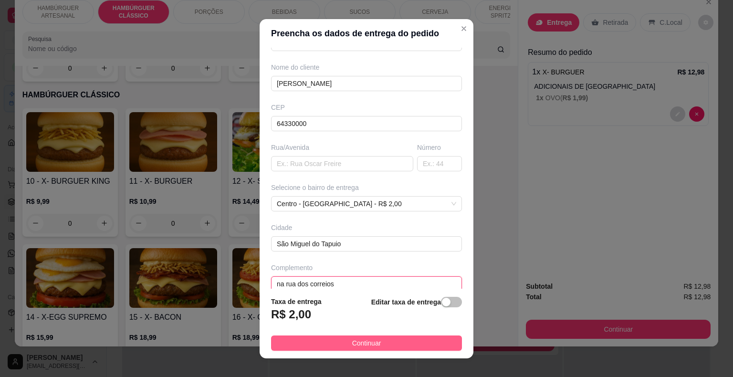
type input "na rua dos correios"
click at [360, 349] on button "Continuar" at bounding box center [366, 342] width 191 height 15
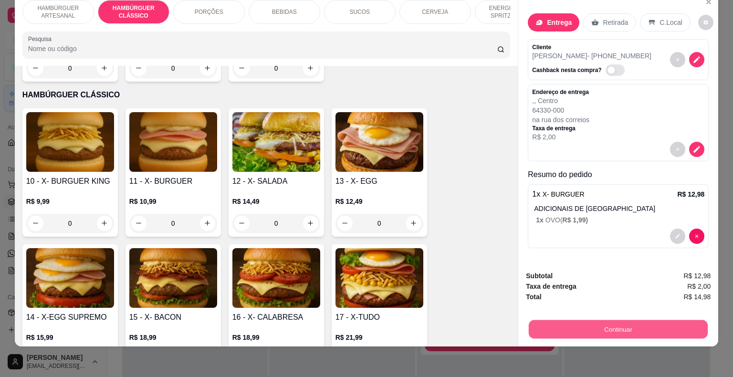
click at [634, 321] on button "Continuar" at bounding box center [617, 329] width 179 height 19
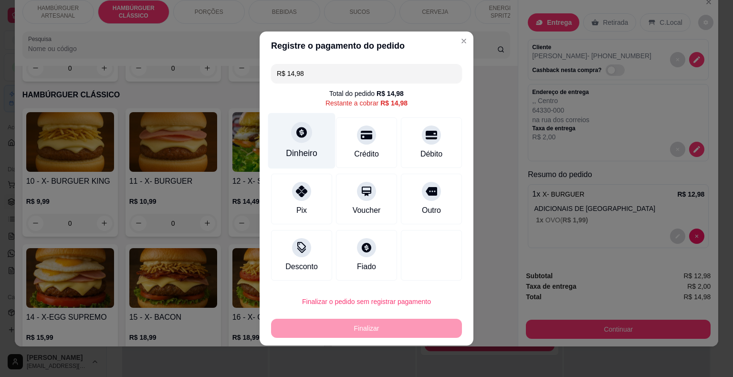
click at [302, 144] on div "Dinheiro" at bounding box center [301, 141] width 67 height 56
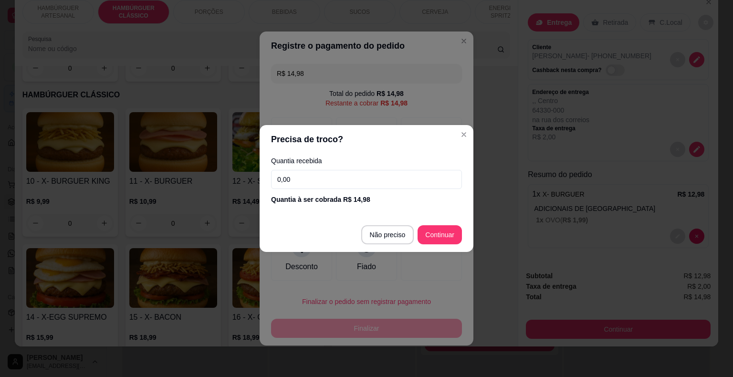
click at [303, 179] on input "0,00" at bounding box center [366, 179] width 191 height 19
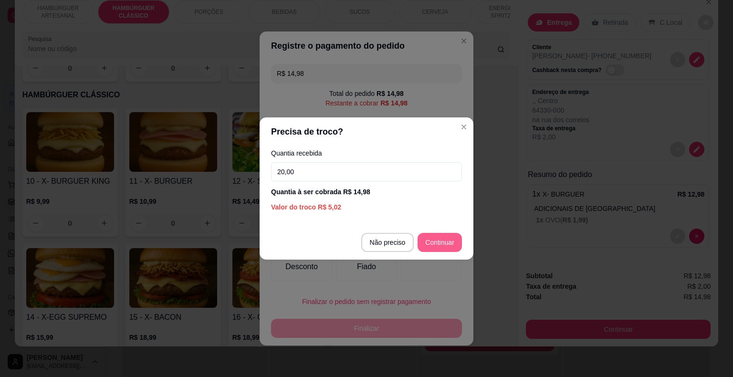
type input "20,00"
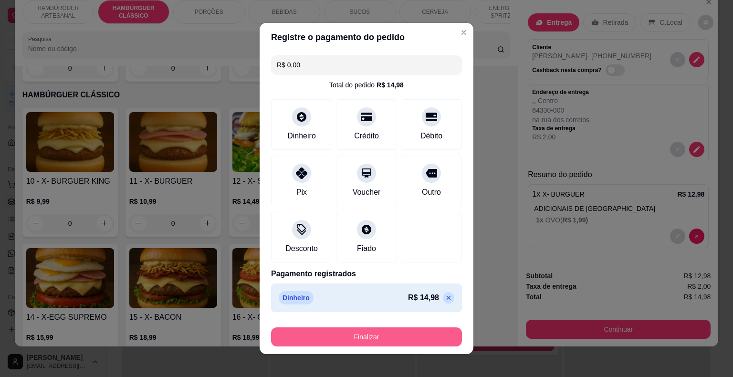
click at [324, 334] on button "Finalizar" at bounding box center [366, 336] width 191 height 19
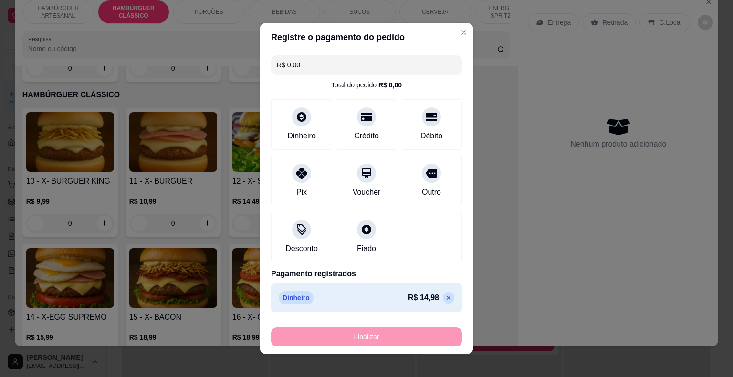
type input "-R$ 14,98"
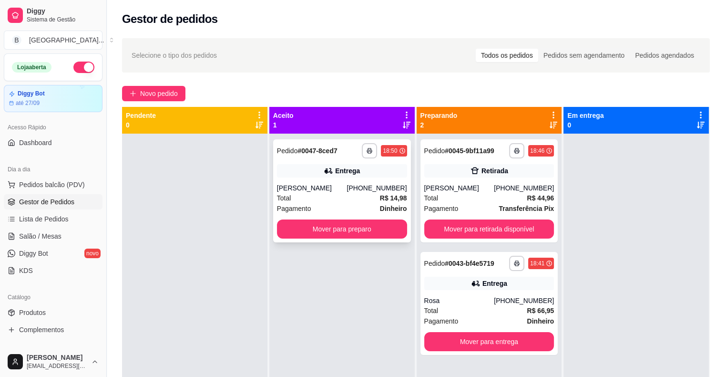
click at [323, 188] on div "[PERSON_NAME]" at bounding box center [312, 188] width 70 height 10
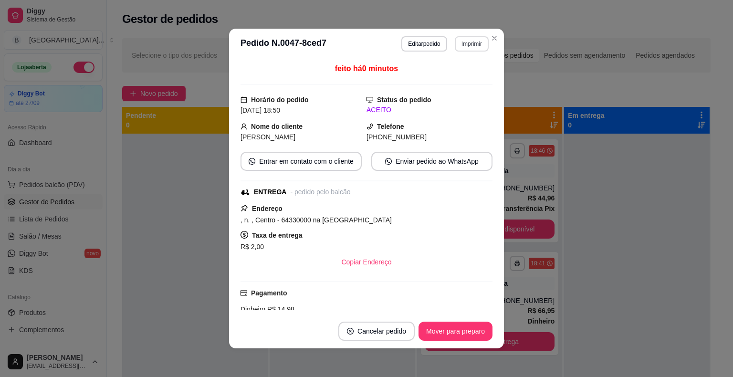
click at [465, 43] on button "Imprimir" at bounding box center [471, 43] width 34 height 15
click at [450, 77] on button "IMPRESSORA" at bounding box center [450, 77] width 69 height 15
click at [460, 339] on button "Mover para preparo" at bounding box center [455, 331] width 72 height 19
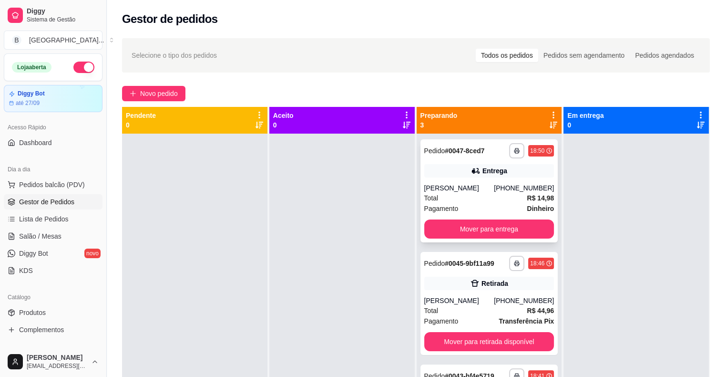
click at [481, 193] on div "Total R$ 14,98" at bounding box center [489, 198] width 130 height 10
click at [470, 184] on div "[PERSON_NAME]" at bounding box center [459, 188] width 70 height 10
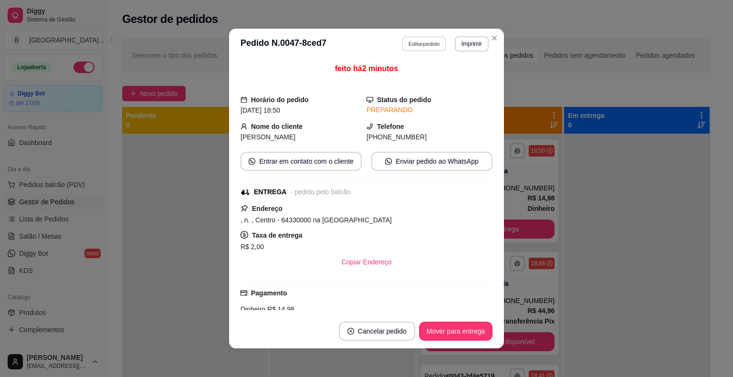
click at [418, 43] on button "Editar pedido" at bounding box center [424, 43] width 44 height 15
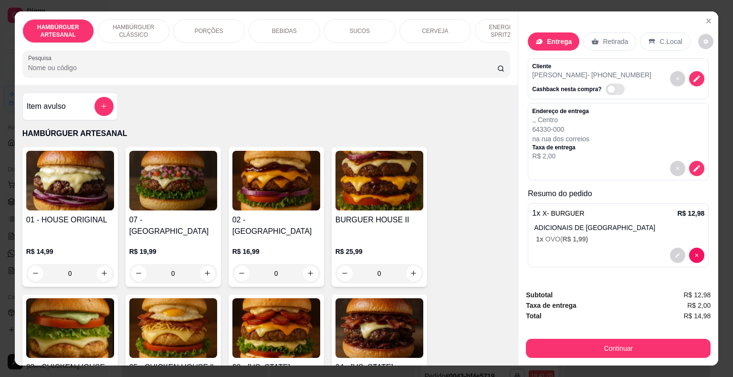
click at [290, 27] on p "BEBIDAS" at bounding box center [284, 31] width 25 height 8
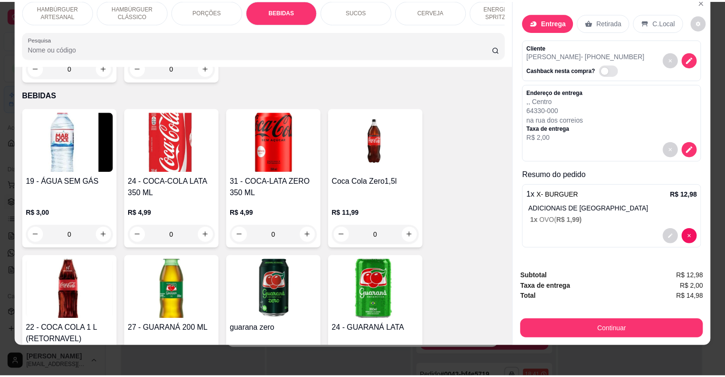
scroll to position [1217, 0]
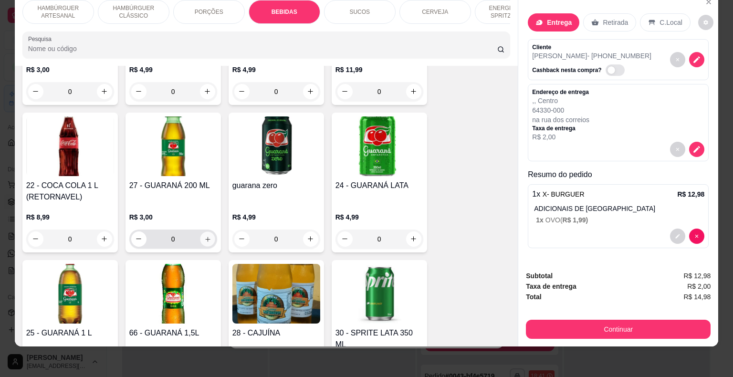
click at [204, 235] on icon "increase-product-quantity" at bounding box center [207, 238] width 7 height 7
type input "1"
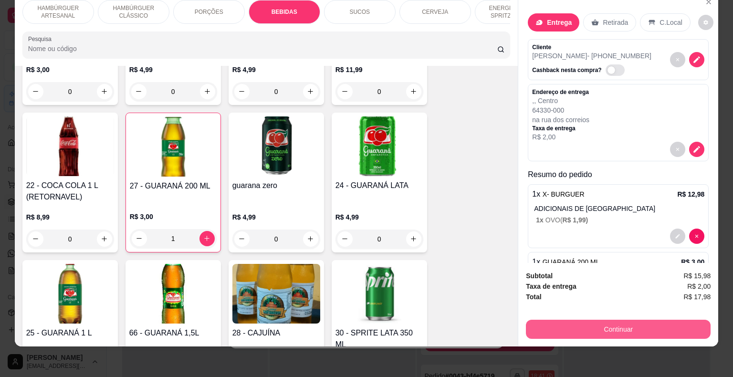
click at [545, 320] on button "Continuar" at bounding box center [618, 329] width 185 height 19
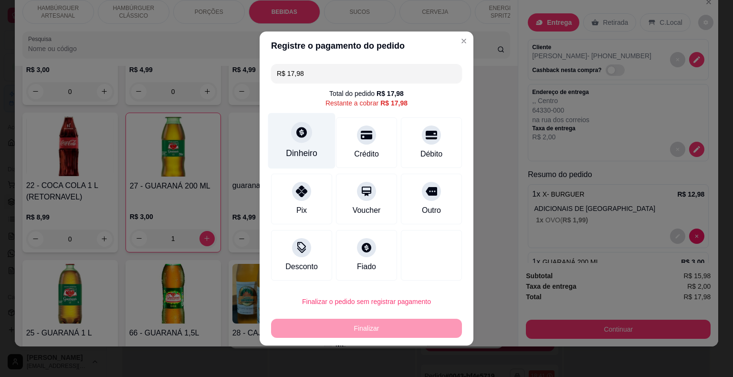
click at [296, 133] on icon at bounding box center [301, 132] width 10 height 10
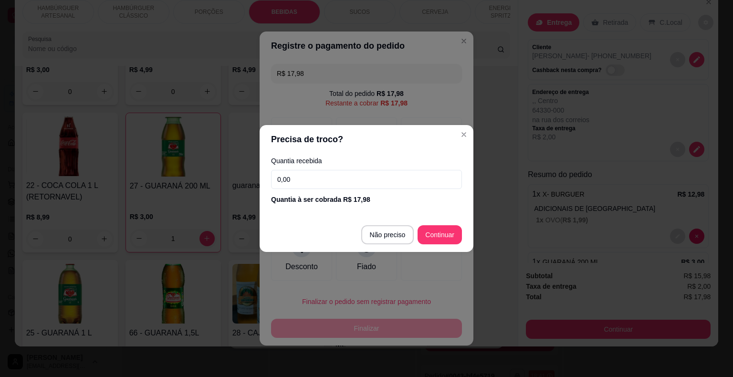
click at [369, 184] on input "0,00" at bounding box center [366, 179] width 191 height 19
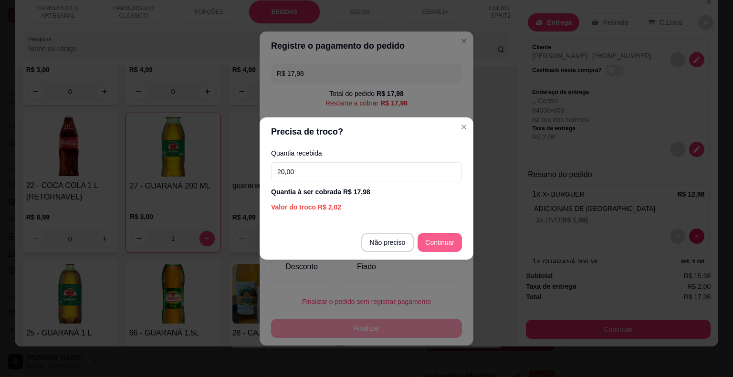
type input "20,00"
type input "R$ 0,00"
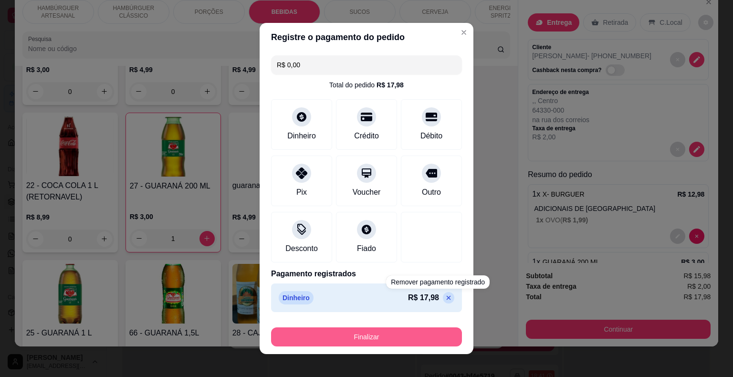
click at [436, 329] on button "Finalizar" at bounding box center [366, 336] width 191 height 19
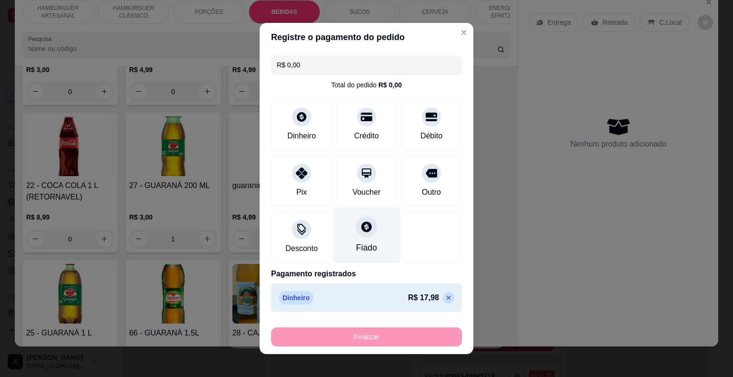
type input "0"
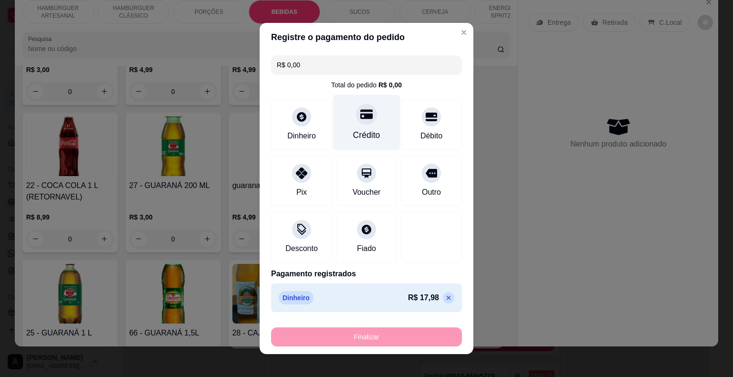
type input "-R$ 17,98"
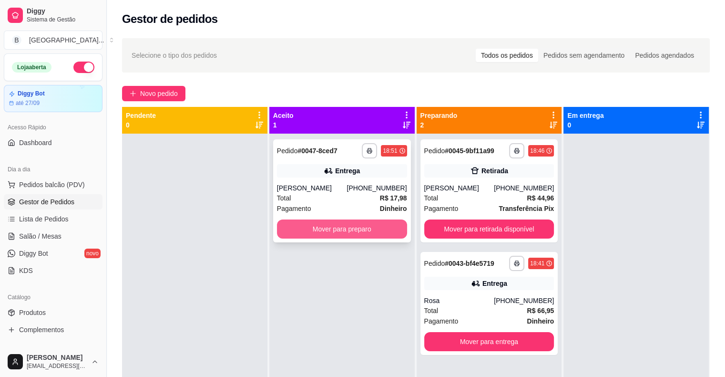
click at [347, 232] on button "Mover para preparo" at bounding box center [342, 228] width 130 height 19
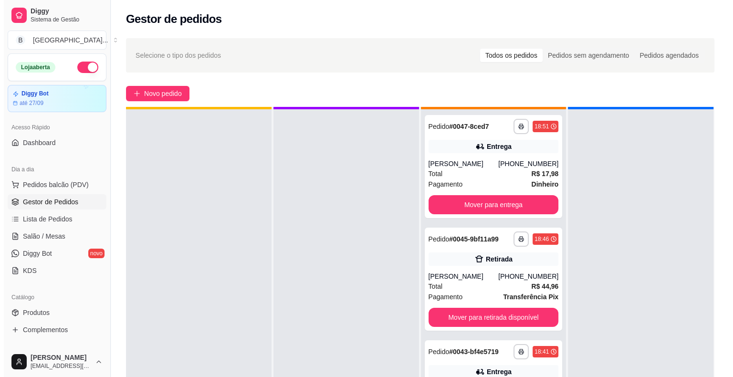
scroll to position [27, 0]
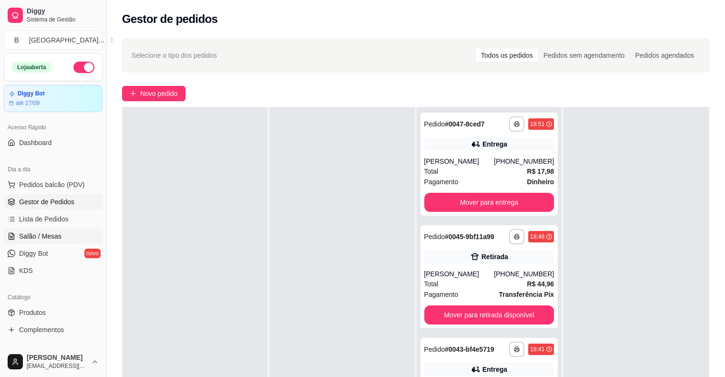
click at [46, 236] on span "Salão / Mesas" at bounding box center [40, 236] width 42 height 10
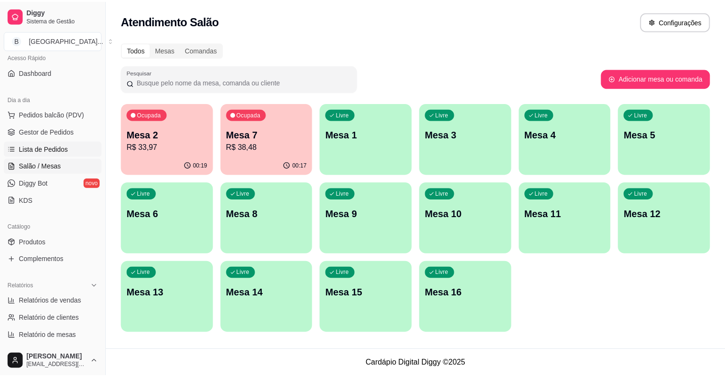
scroll to position [309, 0]
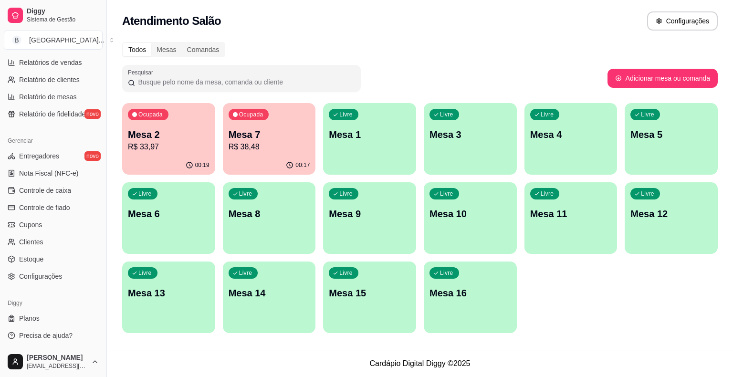
click at [4, 0] on link "Produtos" at bounding box center [53, 3] width 99 height 15
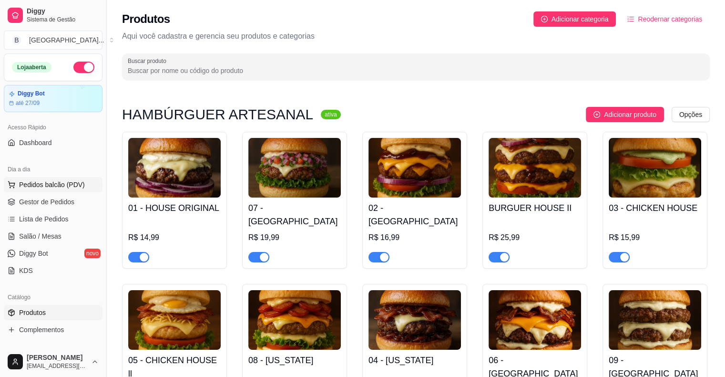
click at [50, 180] on span "Pedidos balcão (PDV)" at bounding box center [52, 185] width 66 height 10
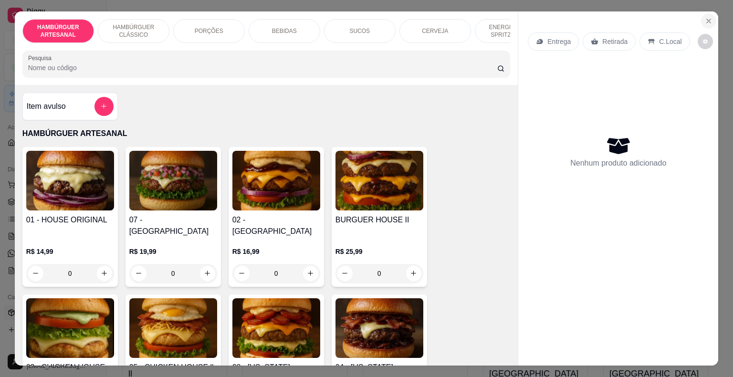
click at [707, 17] on icon "Close" at bounding box center [708, 21] width 8 height 8
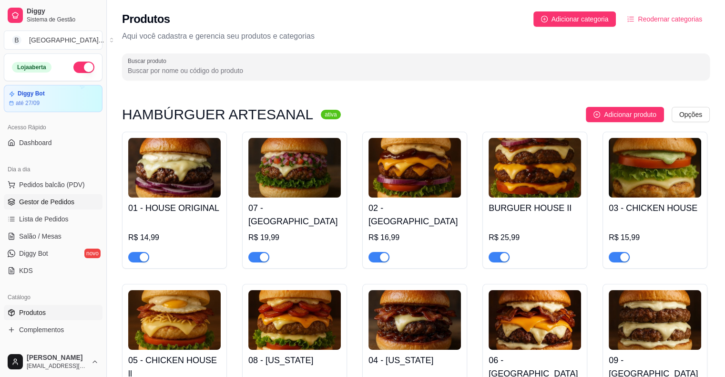
click at [29, 202] on span "Gestor de Pedidos" at bounding box center [46, 202] width 55 height 10
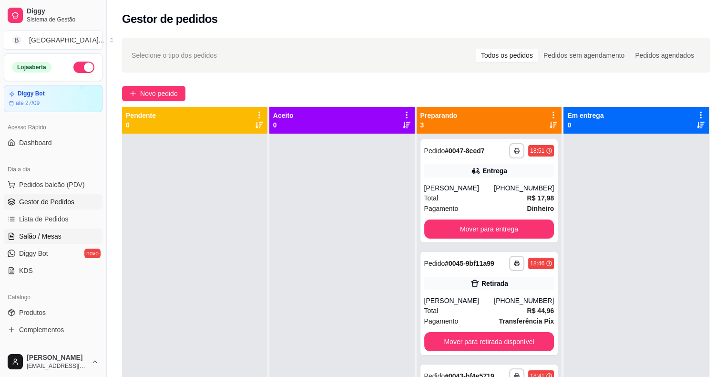
click at [31, 239] on span "Salão / Mesas" at bounding box center [40, 236] width 42 height 10
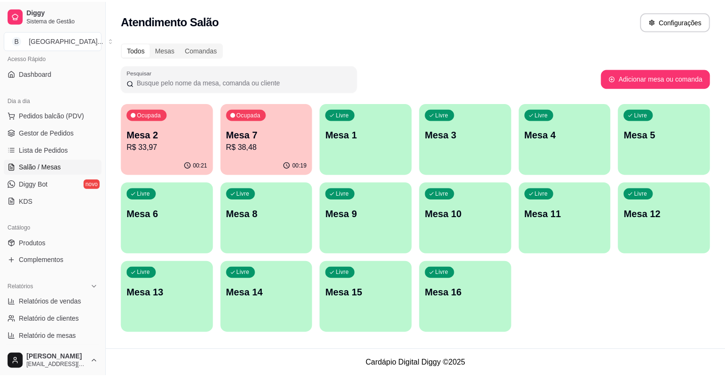
scroll to position [48, 0]
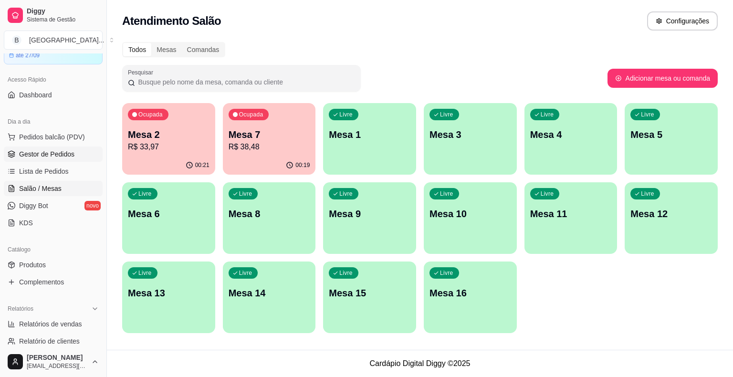
click at [51, 148] on link "Gestor de Pedidos" at bounding box center [53, 153] width 99 height 15
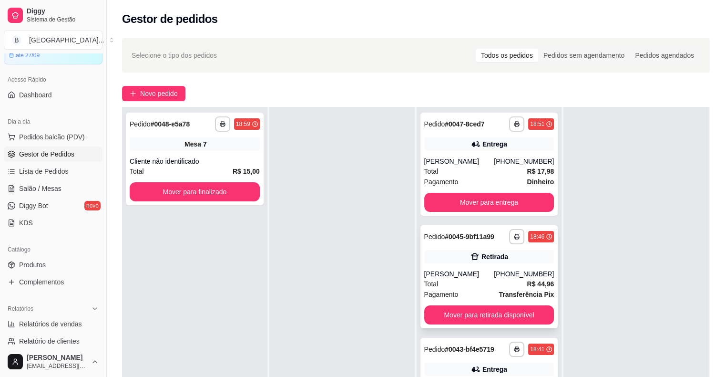
scroll to position [145, 0]
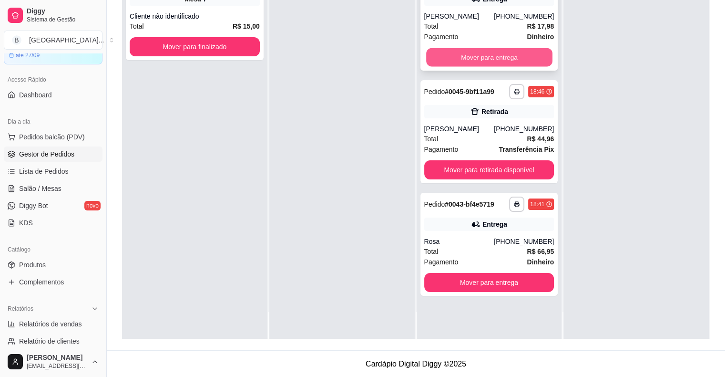
click at [468, 60] on button "Mover para entrega" at bounding box center [489, 57] width 126 height 19
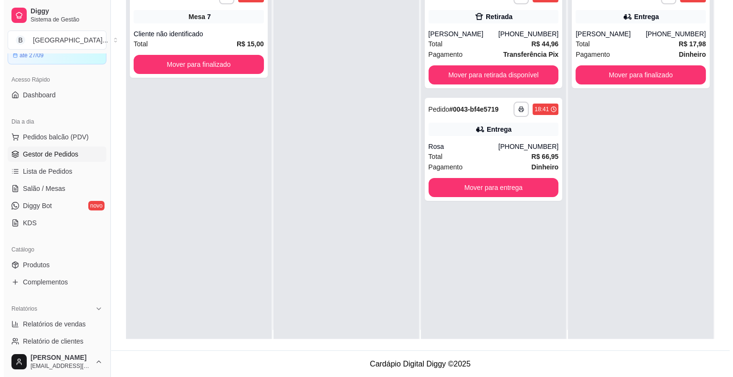
scroll to position [0, 0]
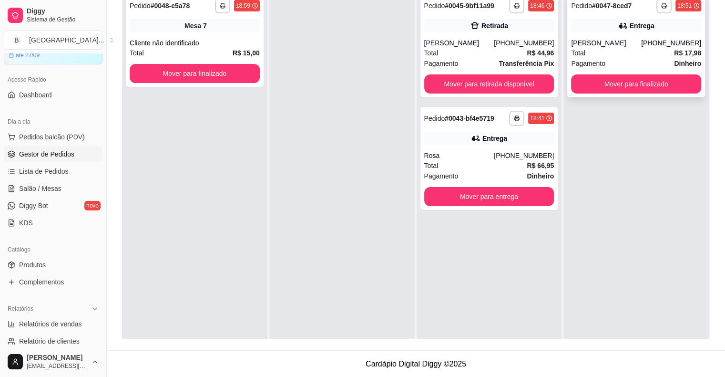
click at [571, 39] on div "[PERSON_NAME]" at bounding box center [606, 43] width 70 height 10
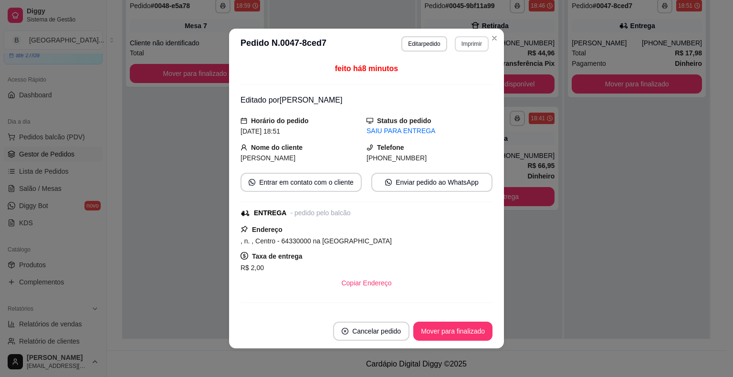
click at [478, 45] on button "Imprimir" at bounding box center [471, 43] width 34 height 15
click at [458, 78] on button "IMPRESSORA" at bounding box center [451, 77] width 67 height 15
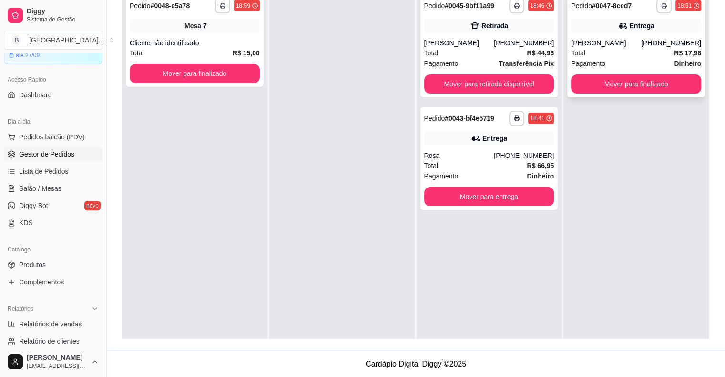
click at [640, 48] on div "Total R$ 17,98" at bounding box center [636, 53] width 130 height 10
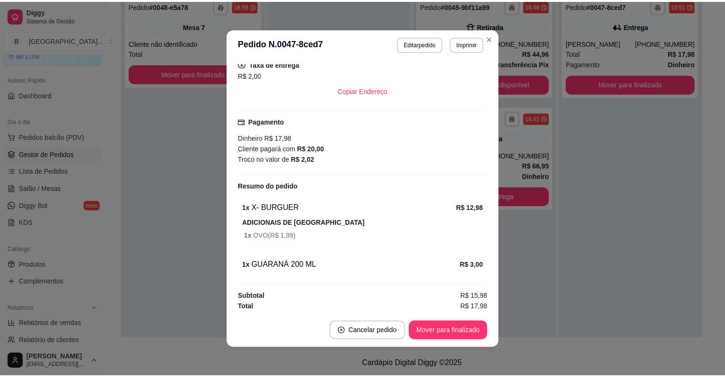
scroll to position [193, 0]
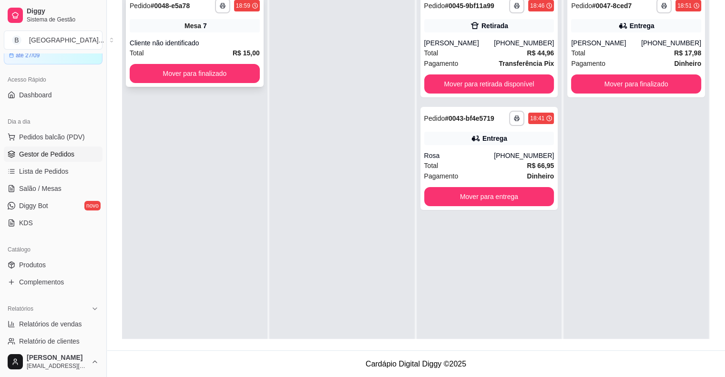
click at [201, 37] on div "**********" at bounding box center [195, 40] width 138 height 93
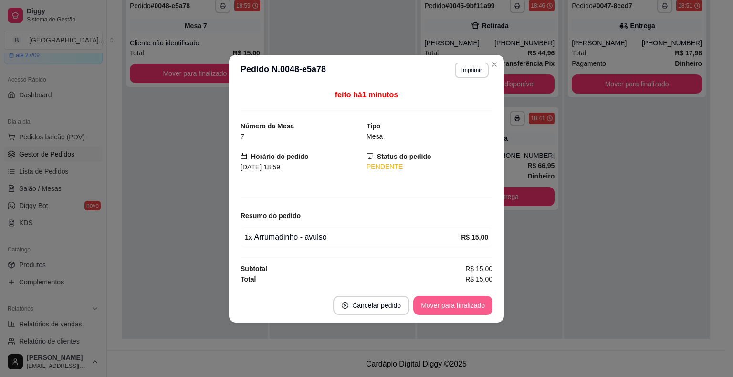
click at [471, 300] on button "Mover para finalizado" at bounding box center [452, 305] width 79 height 19
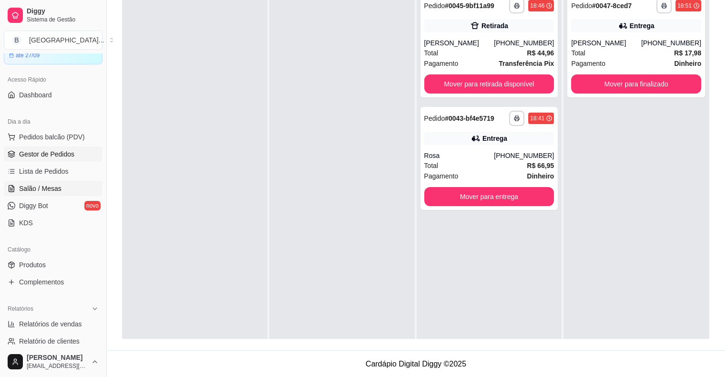
click at [59, 186] on span "Salão / Mesas" at bounding box center [40, 189] width 42 height 10
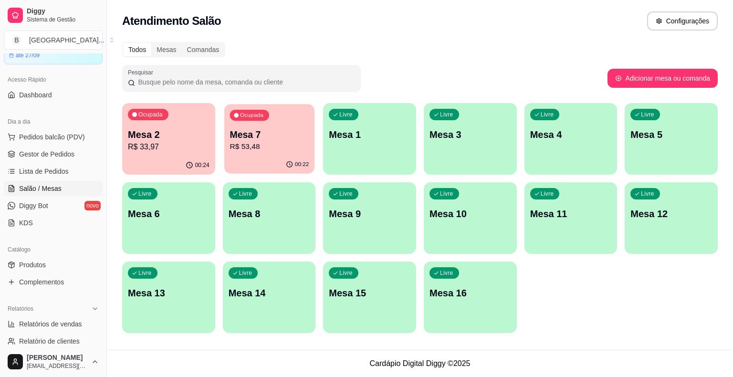
click at [238, 120] on div "Ocupada" at bounding box center [248, 115] width 39 height 11
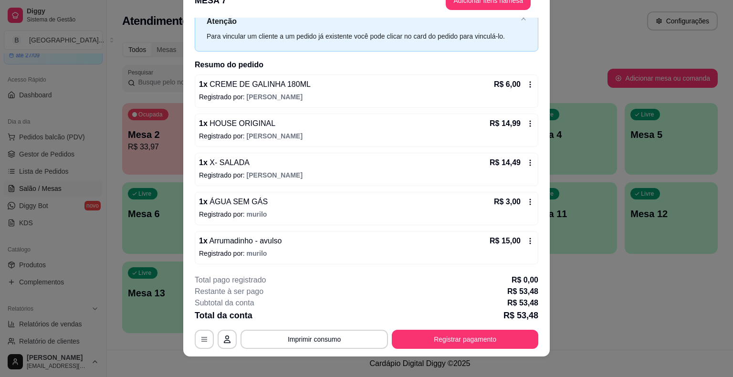
scroll to position [29, 0]
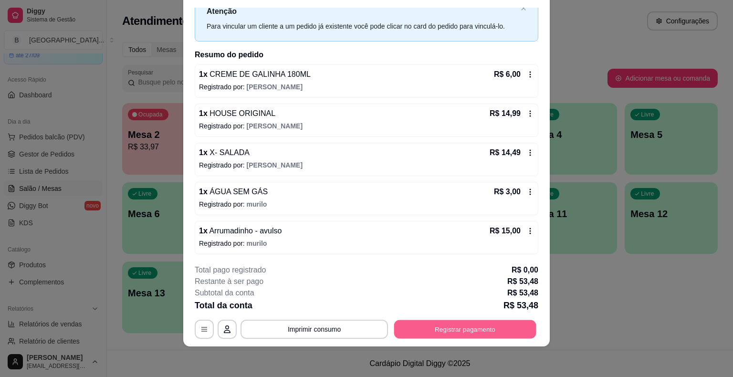
click at [462, 322] on button "Registrar pagamento" at bounding box center [465, 329] width 142 height 19
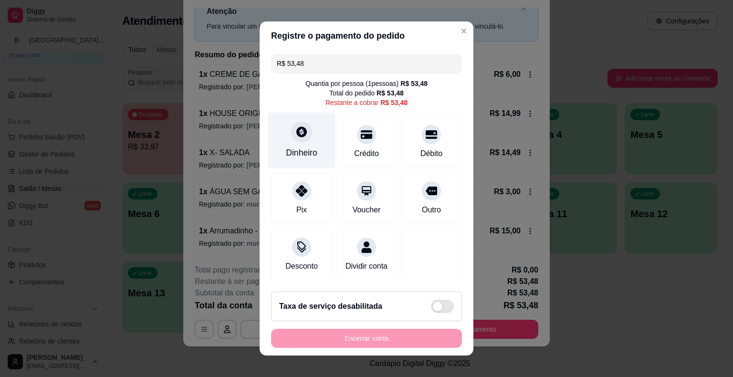
click at [286, 152] on div "Dinheiro" at bounding box center [301, 152] width 31 height 12
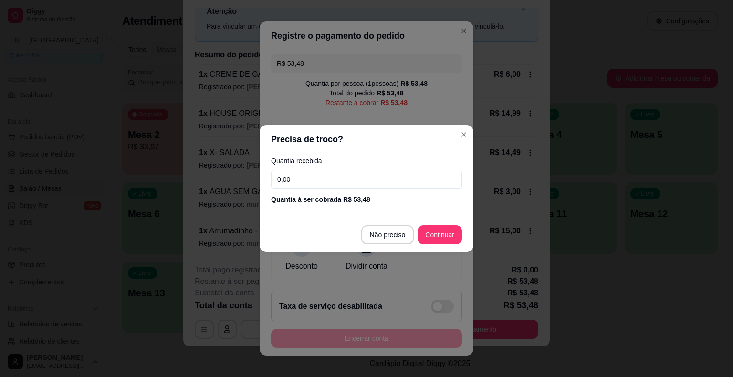
click at [310, 171] on input "0,00" at bounding box center [366, 179] width 191 height 19
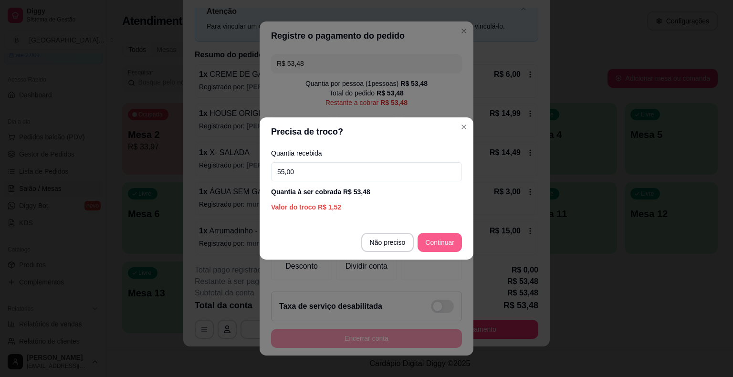
type input "55,00"
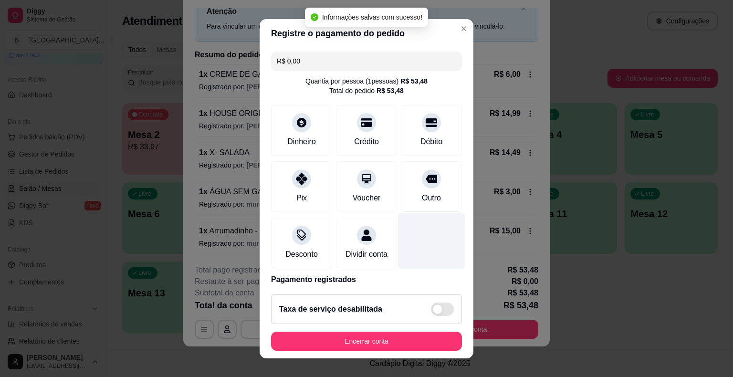
type input "R$ 0,00"
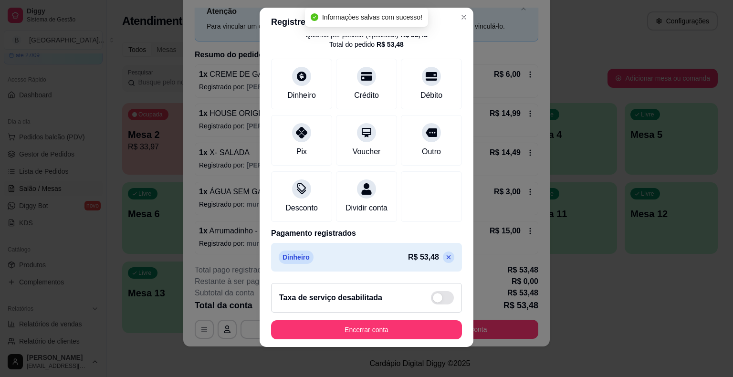
scroll to position [45, 0]
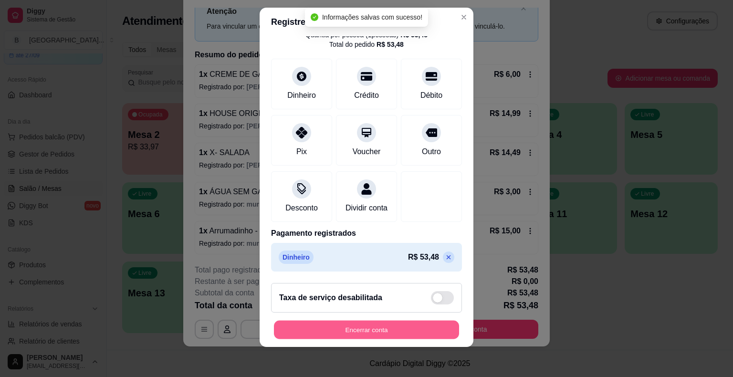
click at [401, 322] on button "Encerrar conta" at bounding box center [366, 329] width 185 height 19
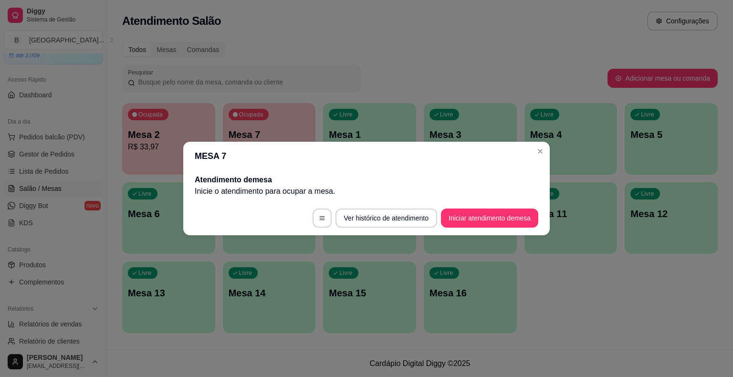
scroll to position [0, 0]
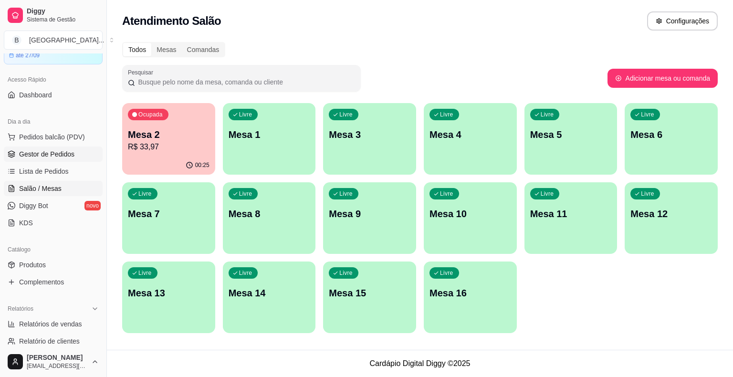
click at [68, 148] on link "Gestor de Pedidos" at bounding box center [53, 153] width 99 height 15
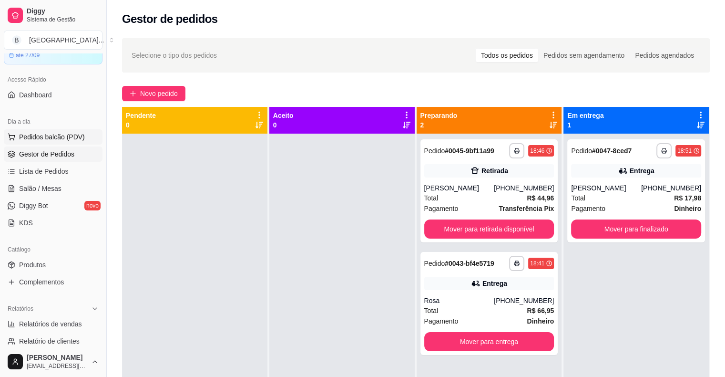
click at [34, 138] on span "Pedidos balcão (PDV)" at bounding box center [52, 137] width 66 height 10
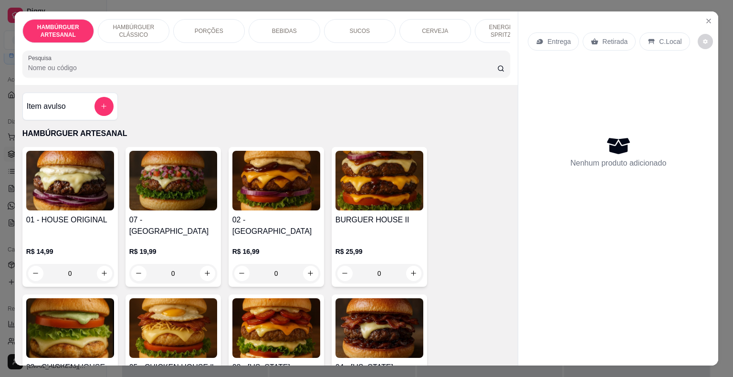
scroll to position [0, 262]
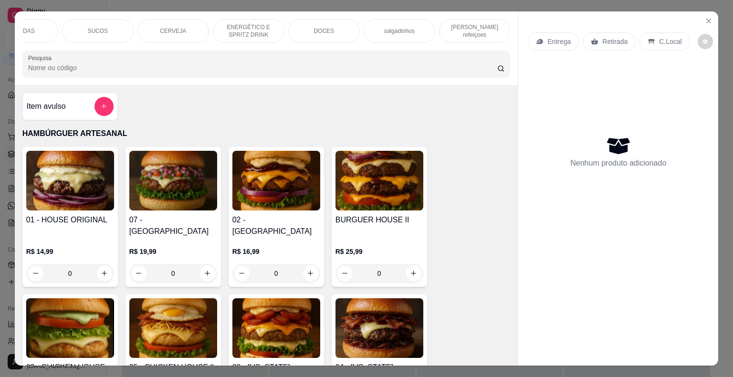
click at [496, 38] on div "[PERSON_NAME] refeiçoes" at bounding box center [475, 31] width 72 height 24
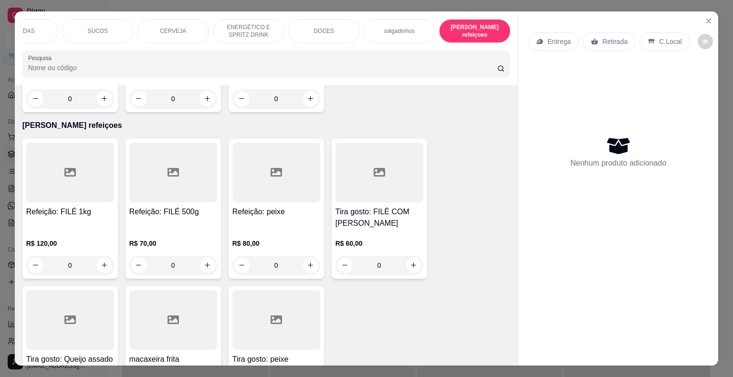
scroll to position [23, 0]
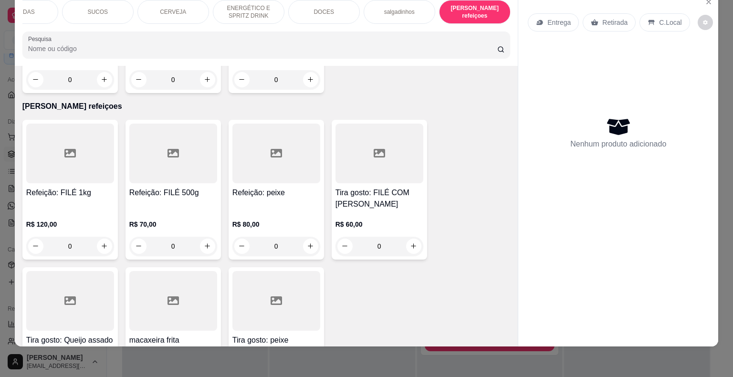
click at [348, 4] on div "DOCES" at bounding box center [324, 12] width 72 height 24
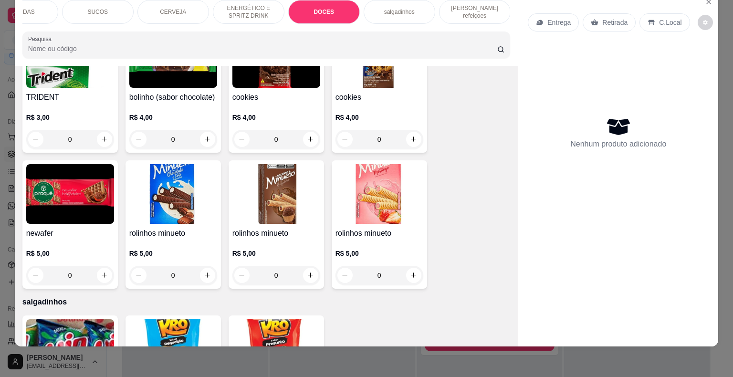
scroll to position [2812, 0]
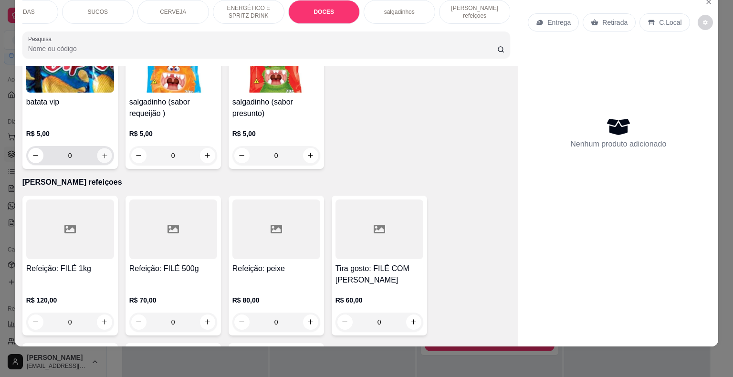
click at [104, 152] on icon "increase-product-quantity" at bounding box center [104, 155] width 7 height 7
type input "1"
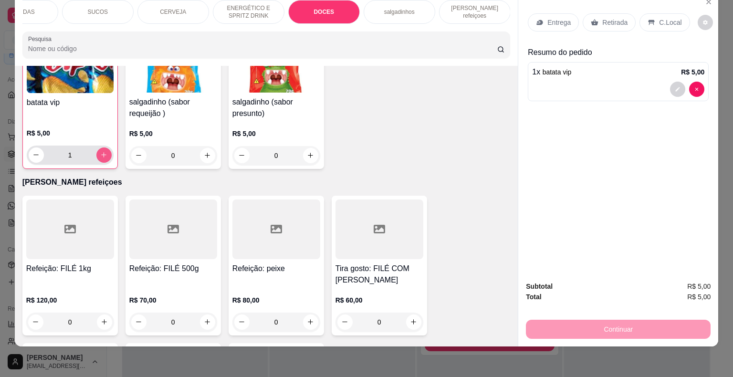
scroll to position [2813, 0]
click at [596, 17] on div "Retirada" at bounding box center [608, 22] width 53 height 18
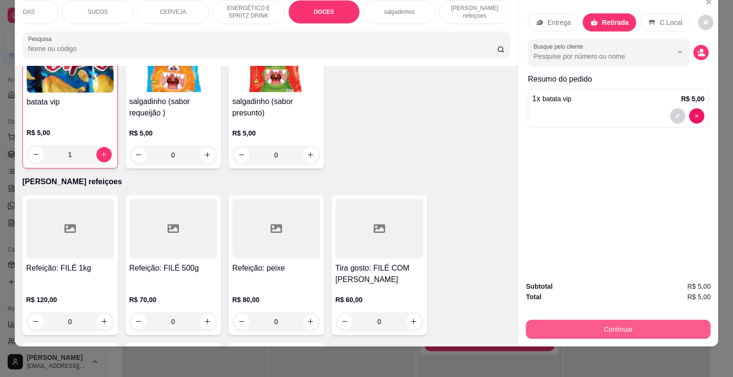
click at [597, 323] on button "Continuar" at bounding box center [618, 329] width 185 height 19
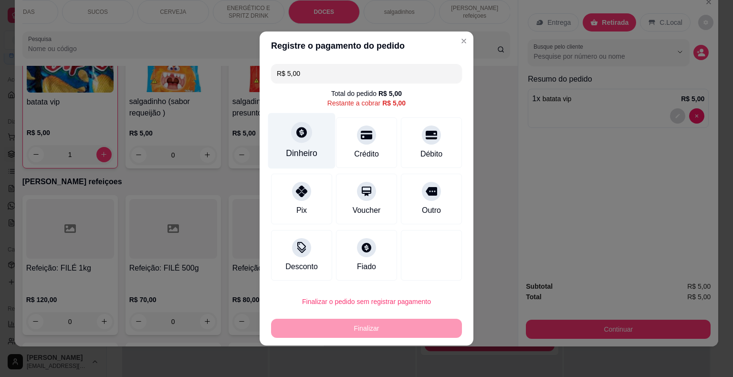
click at [293, 144] on div "Dinheiro" at bounding box center [301, 141] width 67 height 56
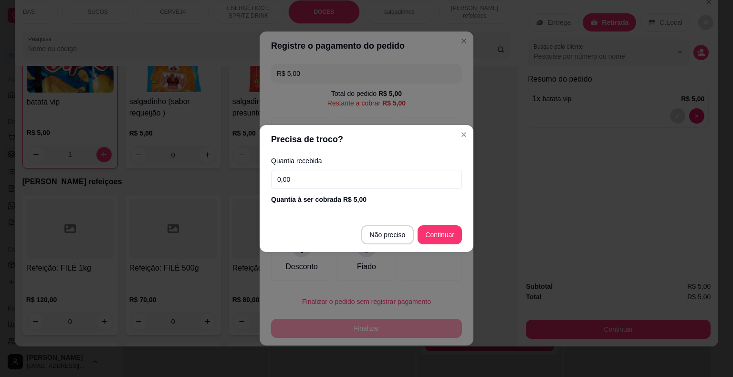
click at [310, 171] on input "0,00" at bounding box center [366, 179] width 191 height 19
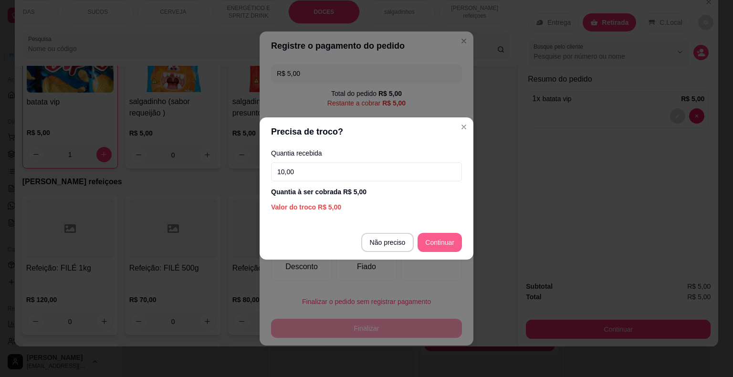
type input "10,00"
type input "R$ 0,00"
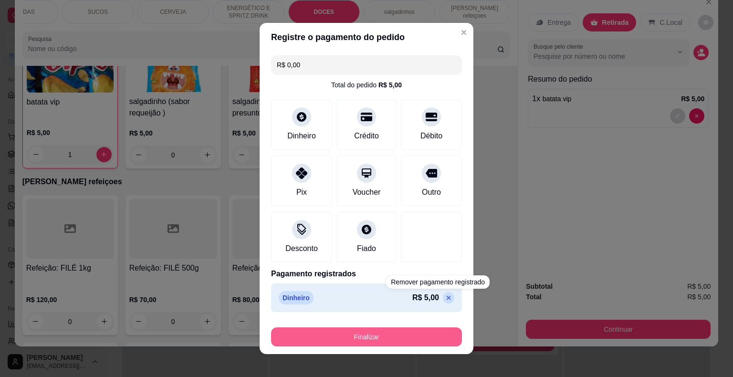
click at [418, 329] on button "Finalizar" at bounding box center [366, 336] width 191 height 19
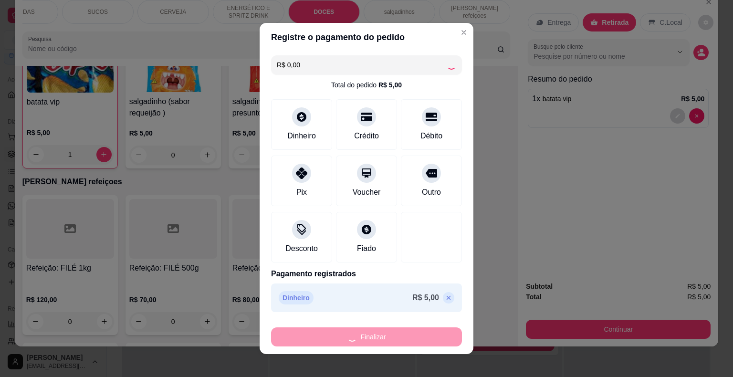
type input "0"
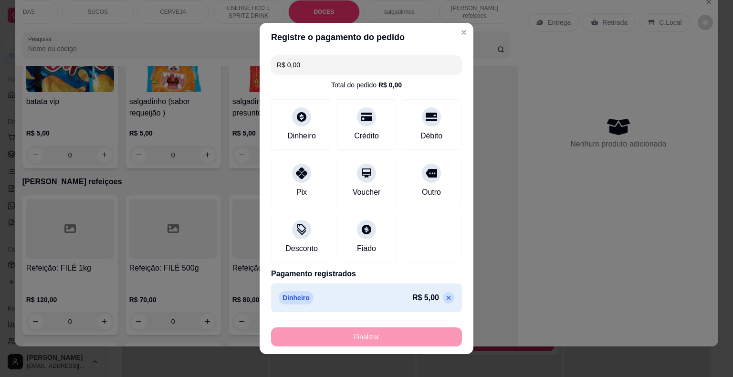
type input "-R$ 5,00"
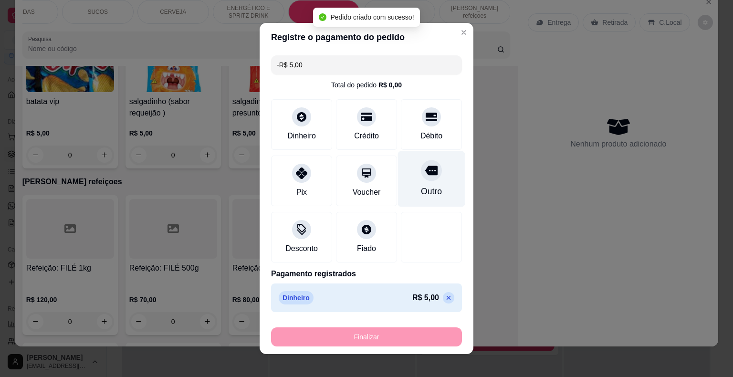
scroll to position [2812, 0]
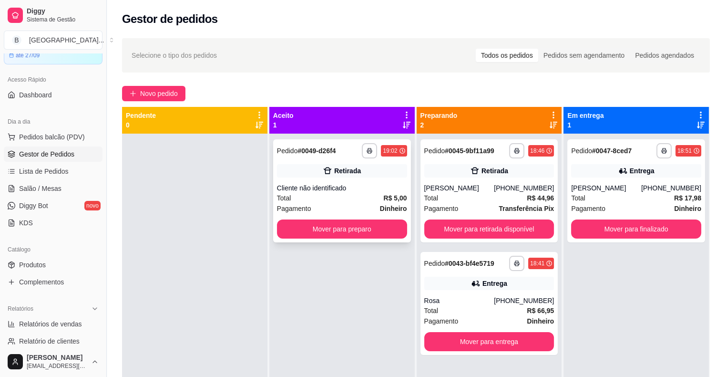
click at [402, 205] on strong "Dinheiro" at bounding box center [393, 209] width 27 height 8
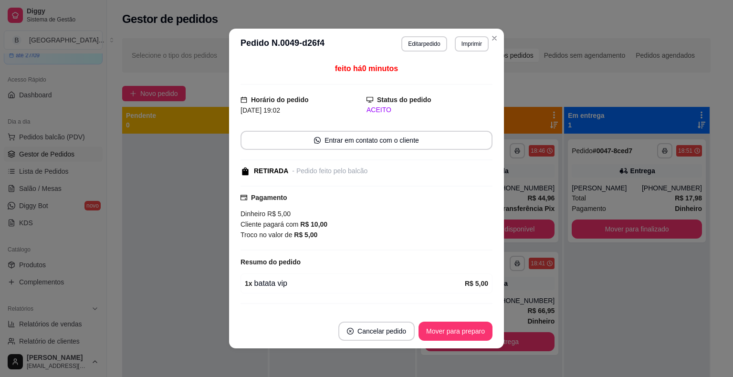
scroll to position [19, 0]
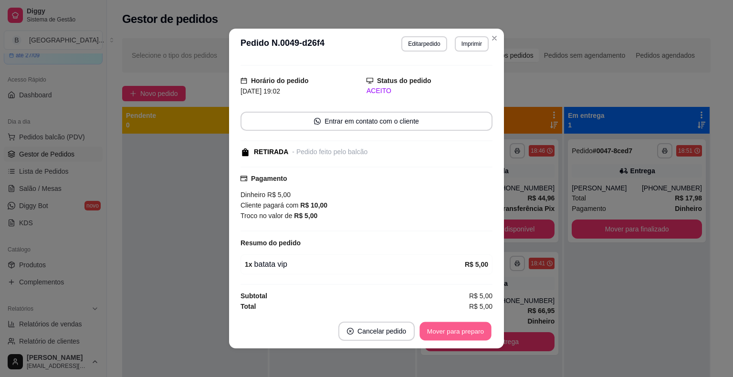
click at [473, 329] on button "Mover para preparo" at bounding box center [455, 331] width 72 height 19
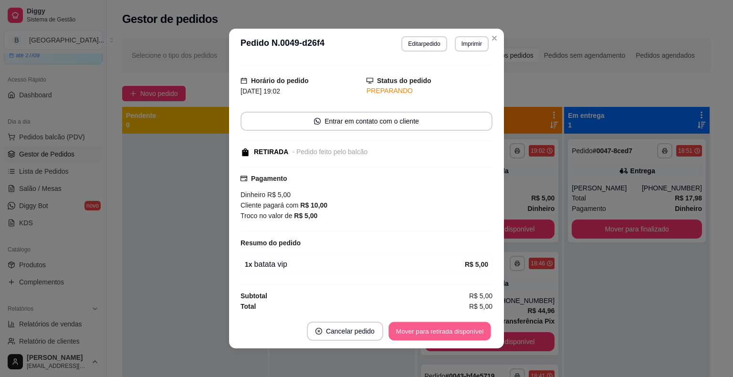
click at [473, 329] on button "Mover para retirada disponível" at bounding box center [439, 331] width 102 height 19
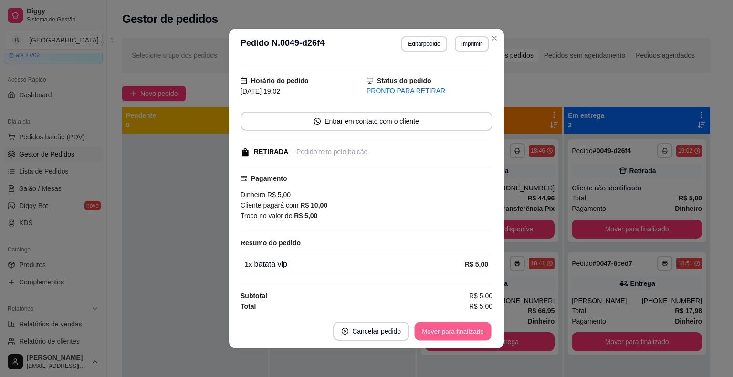
click at [473, 329] on button "Mover para finalizado" at bounding box center [452, 331] width 77 height 19
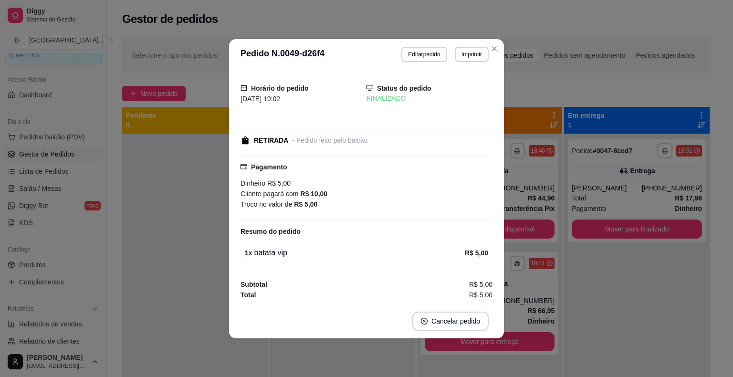
scroll to position [0, 0]
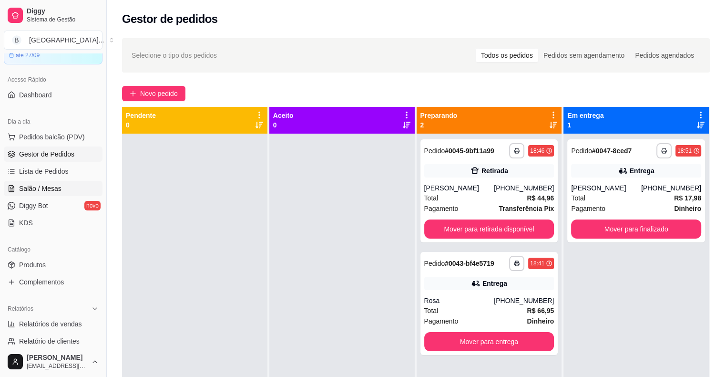
click at [66, 182] on link "Salão / Mesas" at bounding box center [53, 188] width 99 height 15
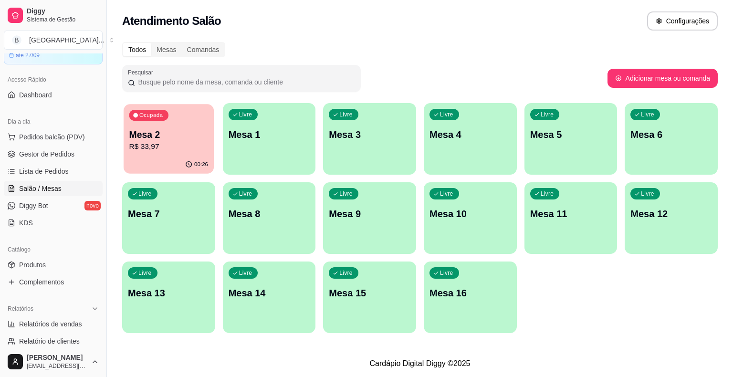
click at [181, 140] on p "Mesa 2" at bounding box center [168, 134] width 79 height 13
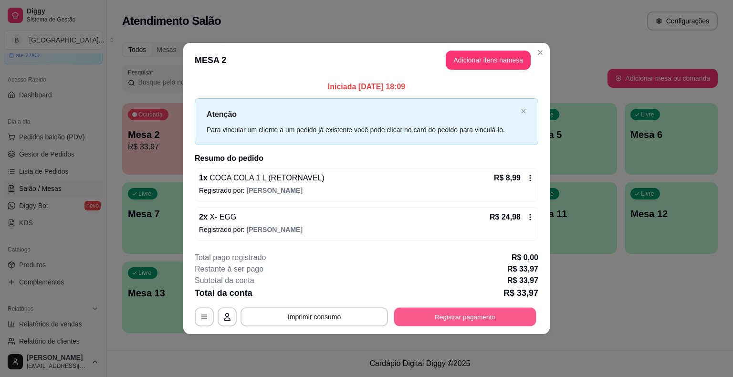
click at [465, 313] on button "Registrar pagamento" at bounding box center [465, 316] width 142 height 19
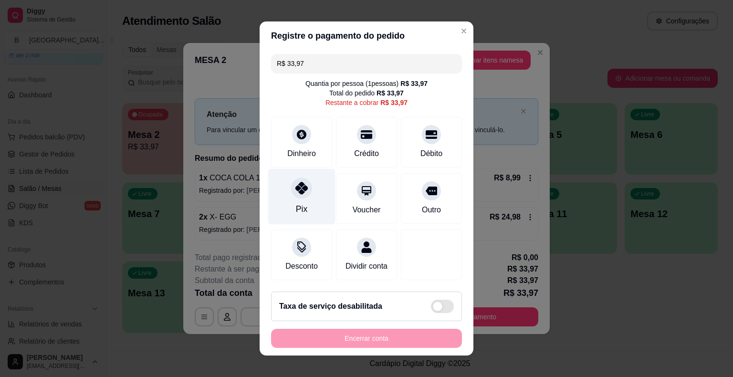
click at [279, 183] on div "Pix" at bounding box center [301, 197] width 67 height 56
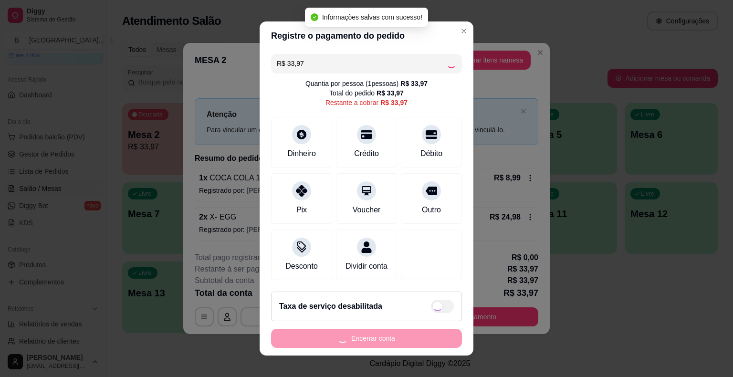
type input "R$ 0,00"
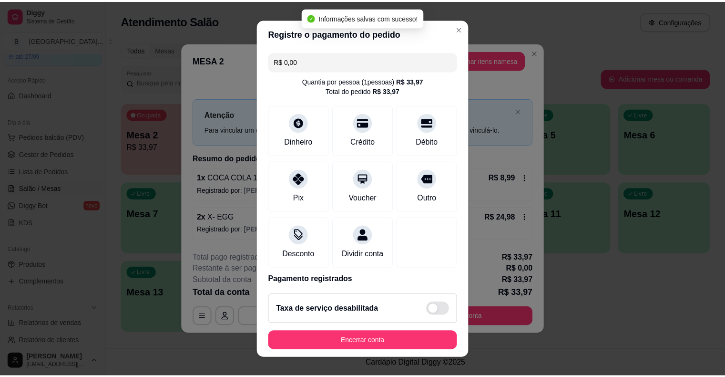
scroll to position [11, 0]
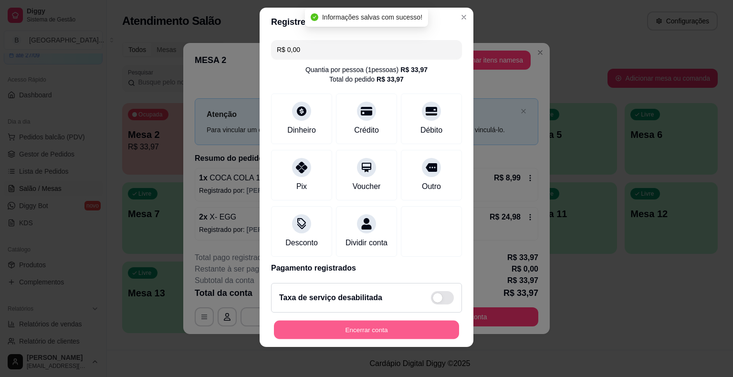
click at [358, 327] on button "Encerrar conta" at bounding box center [366, 329] width 185 height 19
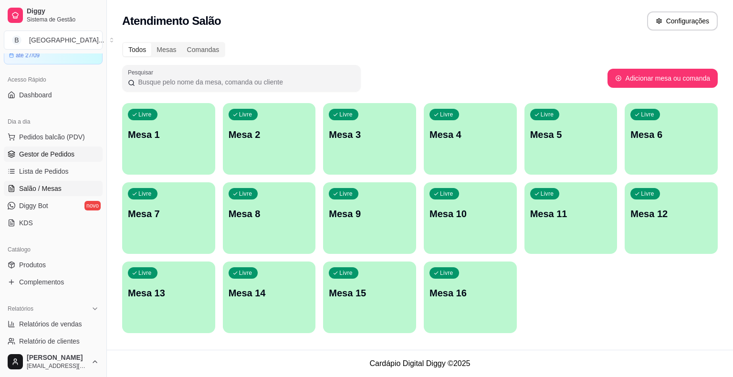
click at [55, 156] on span "Gestor de Pedidos" at bounding box center [46, 154] width 55 height 10
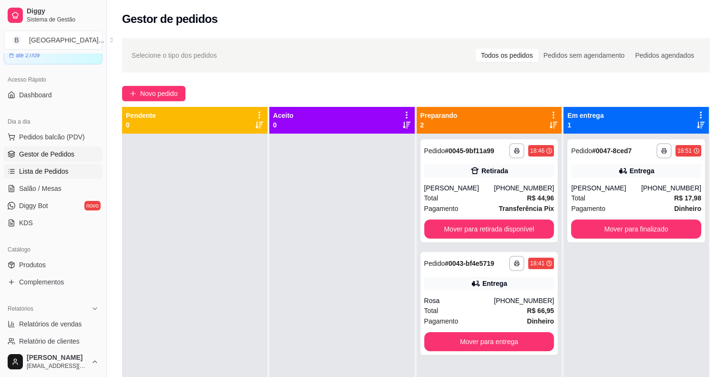
click at [27, 173] on span "Lista de Pedidos" at bounding box center [44, 171] width 50 height 10
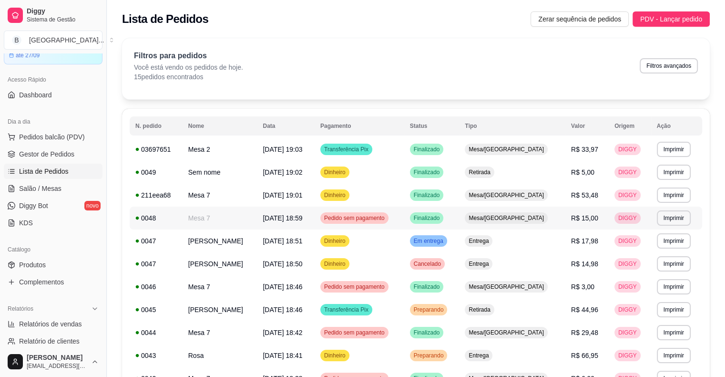
click at [442, 217] on span "Finalizado" at bounding box center [427, 218] width 30 height 8
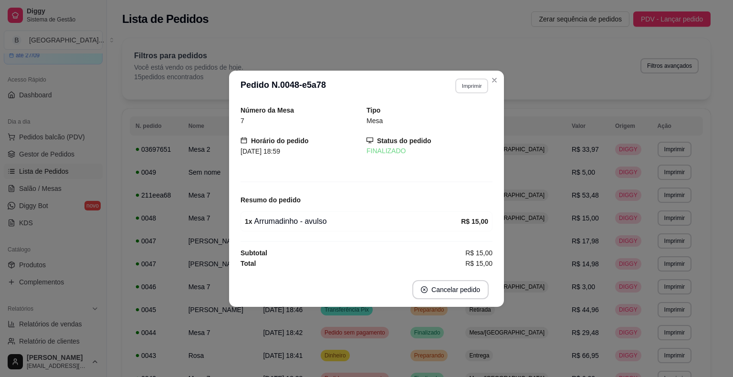
click at [471, 86] on button "Imprimir" at bounding box center [471, 85] width 33 height 15
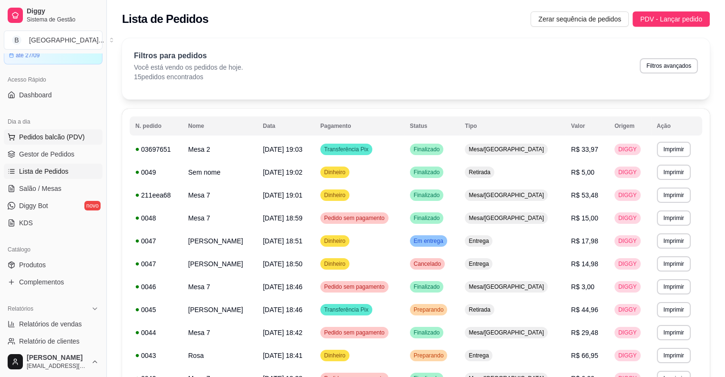
click at [39, 136] on span "Pedidos balcão (PDV)" at bounding box center [52, 137] width 66 height 10
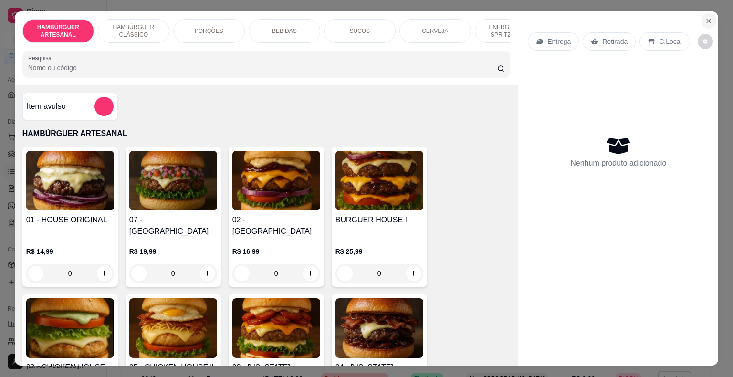
click at [701, 15] on button "Close" at bounding box center [708, 20] width 15 height 15
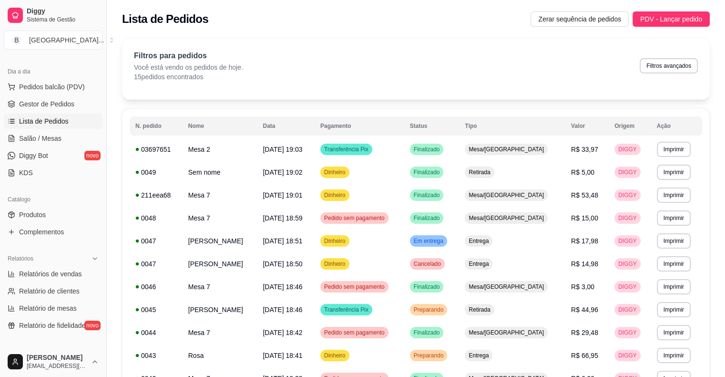
scroll to position [95, 0]
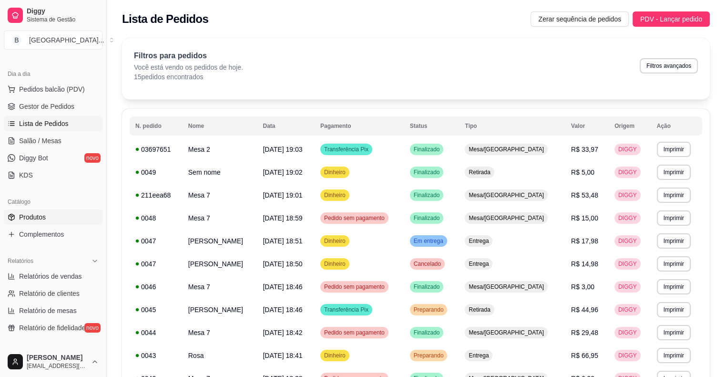
click at [65, 216] on link "Produtos" at bounding box center [53, 216] width 99 height 15
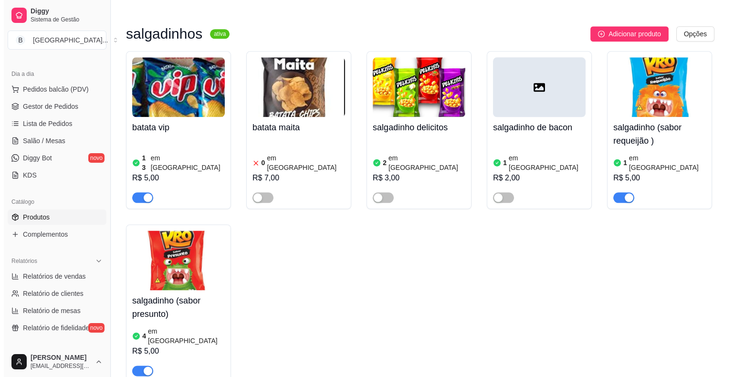
scroll to position [4928, 0]
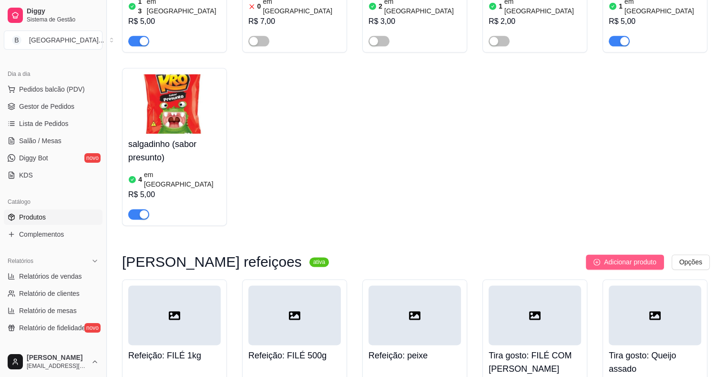
click at [619, 257] on span "Adicionar produto" at bounding box center [630, 262] width 52 height 10
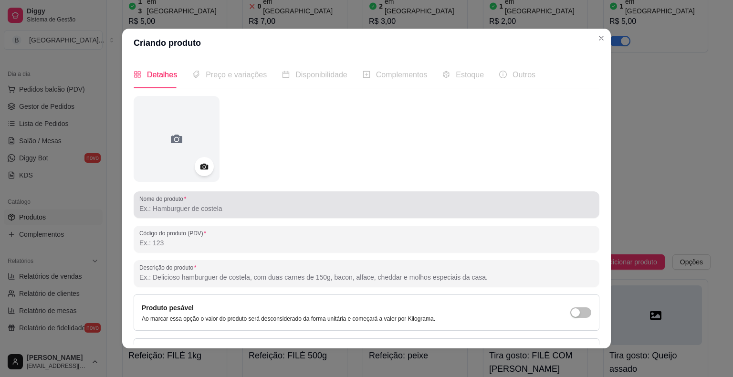
click at [215, 202] on div at bounding box center [366, 204] width 454 height 19
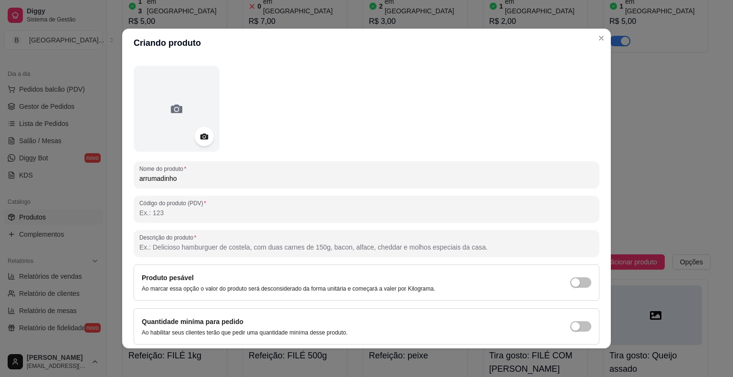
scroll to position [0, 0]
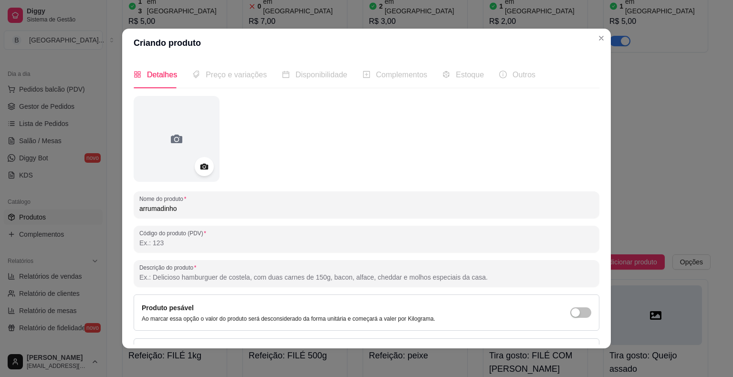
type input "arrumadinho"
click at [227, 72] on span "Preço e variações" at bounding box center [236, 75] width 61 height 8
click at [225, 78] on span "Preço e variações" at bounding box center [236, 75] width 61 height 8
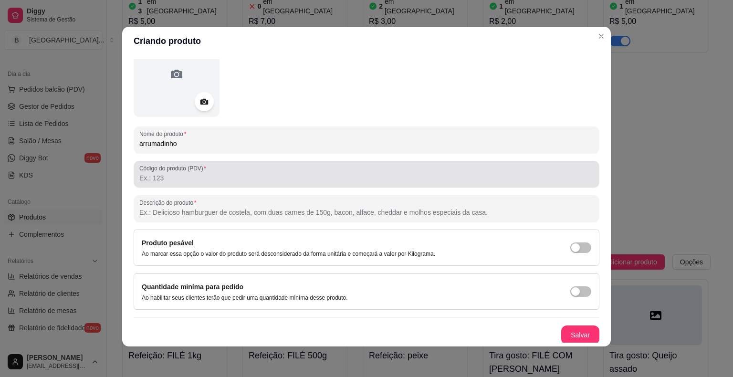
scroll to position [64, 0]
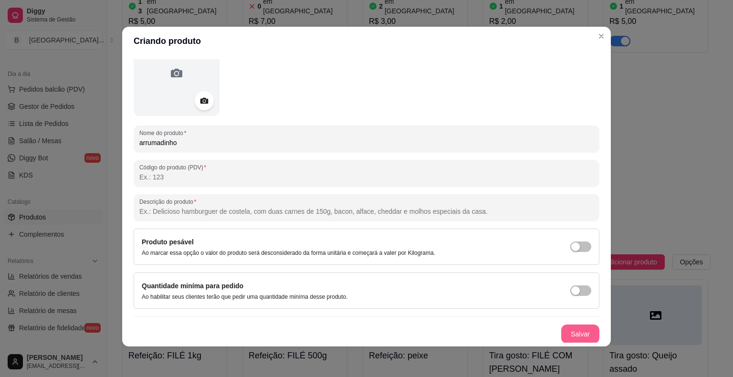
click at [577, 327] on button "Salvar" at bounding box center [580, 333] width 38 height 19
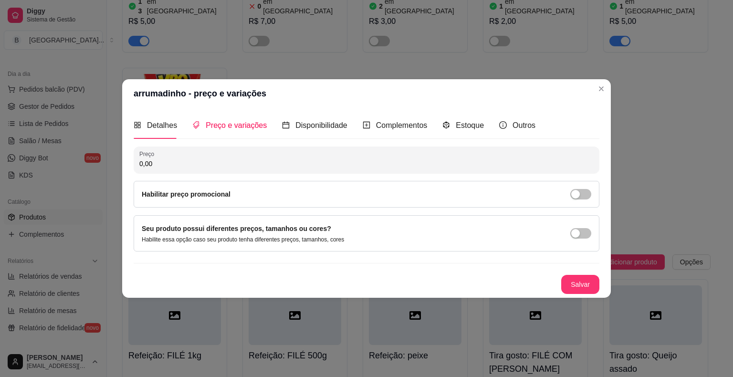
scroll to position [0, 0]
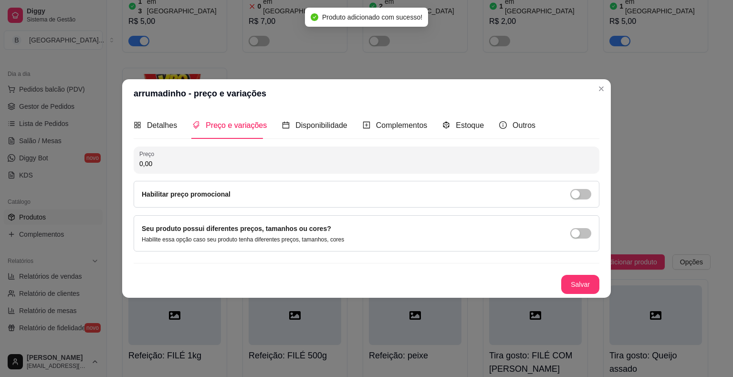
click at [247, 167] on input "0,00" at bounding box center [366, 164] width 454 height 10
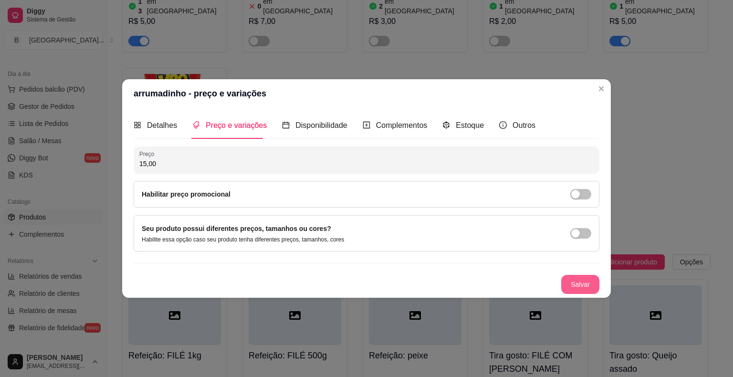
type input "15,00"
click at [574, 280] on button "Salvar" at bounding box center [580, 284] width 38 height 19
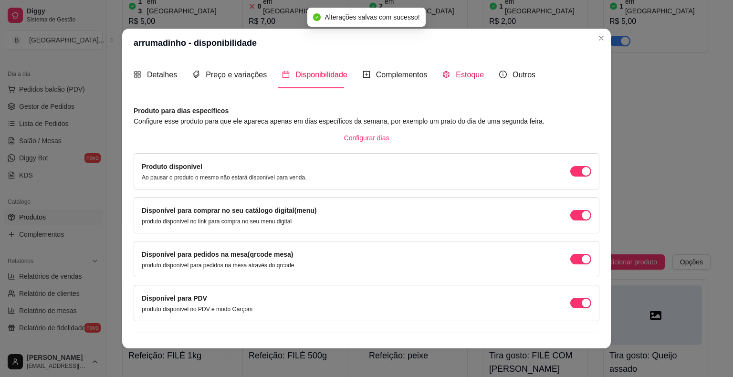
click at [454, 69] on div "Estoque" at bounding box center [462, 75] width 41 height 12
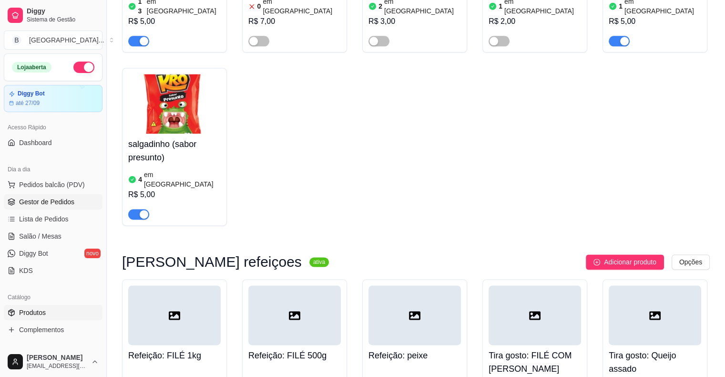
click at [50, 205] on span "Gestor de Pedidos" at bounding box center [46, 202] width 55 height 10
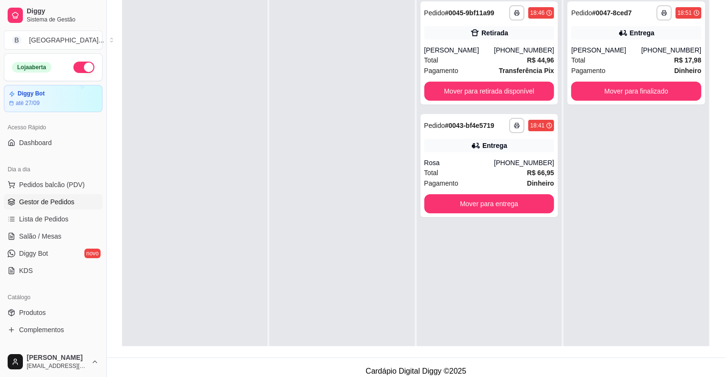
scroll to position [143, 0]
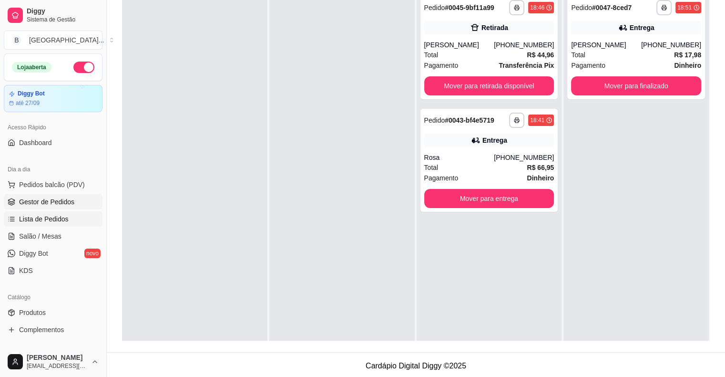
click at [67, 213] on link "Lista de Pedidos" at bounding box center [53, 218] width 99 height 15
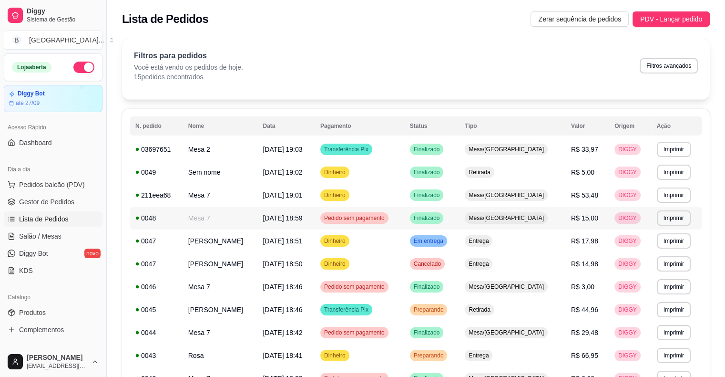
click at [404, 222] on td "Pedido sem pagamento" at bounding box center [360, 217] width 90 height 23
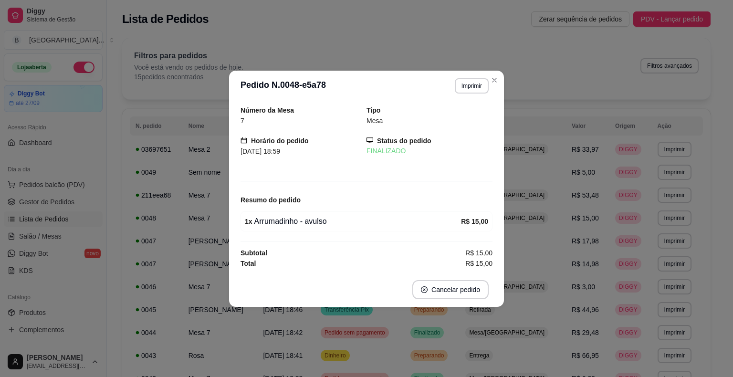
click at [474, 95] on header "**********" at bounding box center [366, 86] width 275 height 31
click at [473, 92] on button "Imprimir" at bounding box center [471, 85] width 33 height 15
click at [462, 113] on button "IMPRESSORA" at bounding box center [454, 119] width 67 height 15
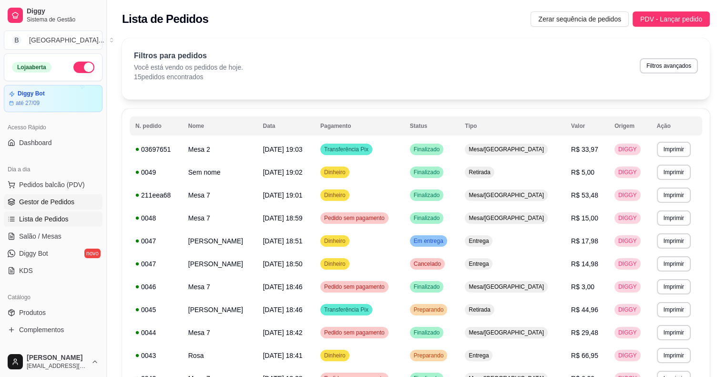
click at [76, 203] on link "Gestor de Pedidos" at bounding box center [53, 201] width 99 height 15
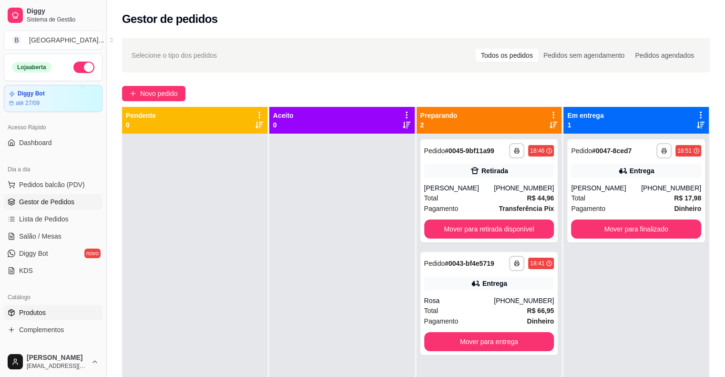
click at [60, 314] on link "Produtos" at bounding box center [53, 312] width 99 height 15
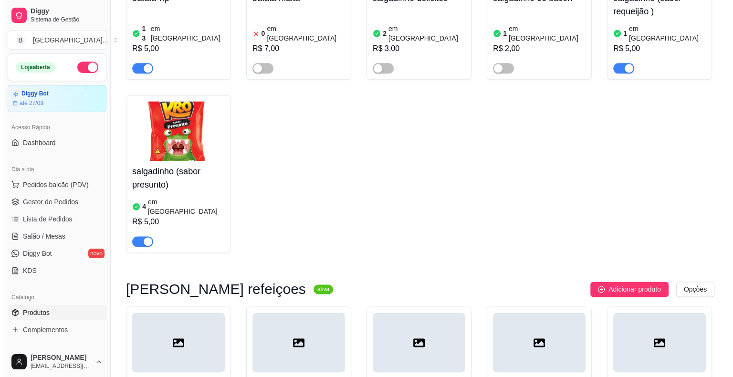
scroll to position [4928, 0]
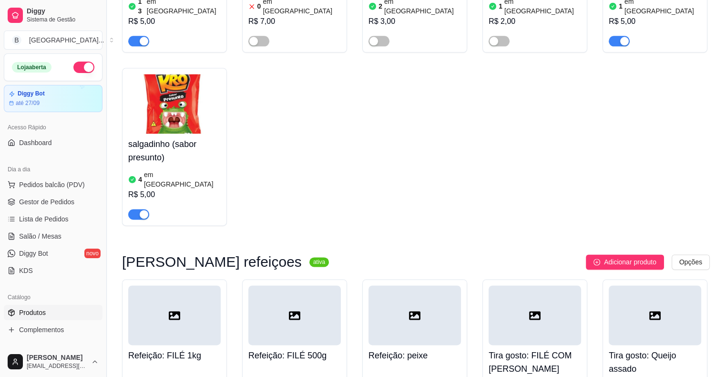
drag, startPoint x: 380, startPoint y: 174, endPoint x: 388, endPoint y: 172, distance: 8.7
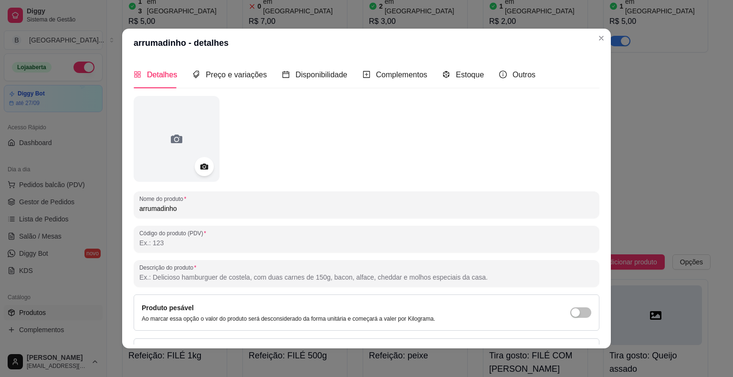
click at [304, 281] on input "Descrição do produto" at bounding box center [366, 277] width 454 height 10
click at [258, 270] on div at bounding box center [366, 273] width 454 height 19
click at [172, 281] on input "[PERSON_NAME],carne" at bounding box center [366, 277] width 454 height 10
click at [356, 283] on div "Descrição do produto [PERSON_NAME], carne" at bounding box center [366, 273] width 465 height 27
click at [353, 279] on input "[PERSON_NAME], carne" at bounding box center [366, 277] width 454 height 10
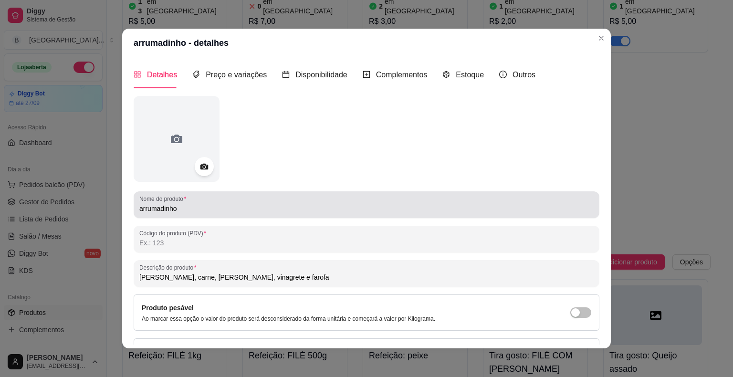
scroll to position [64, 0]
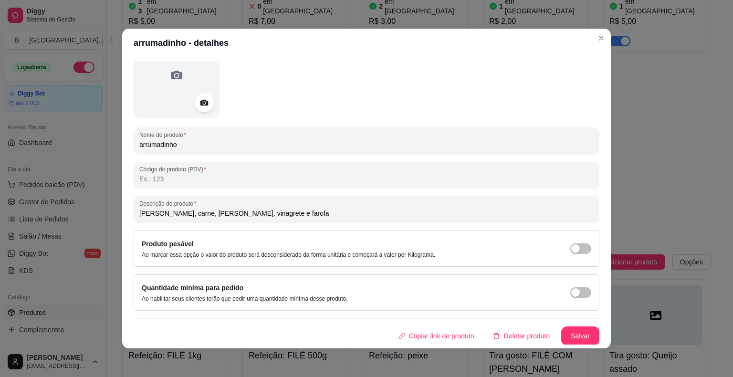
click at [170, 214] on input "[PERSON_NAME], carne, [PERSON_NAME], vinagrete e farofa" at bounding box center [366, 213] width 454 height 10
click at [171, 217] on input "[PERSON_NAME], carne, [PERSON_NAME], vinagrete e farofa" at bounding box center [366, 213] width 454 height 10
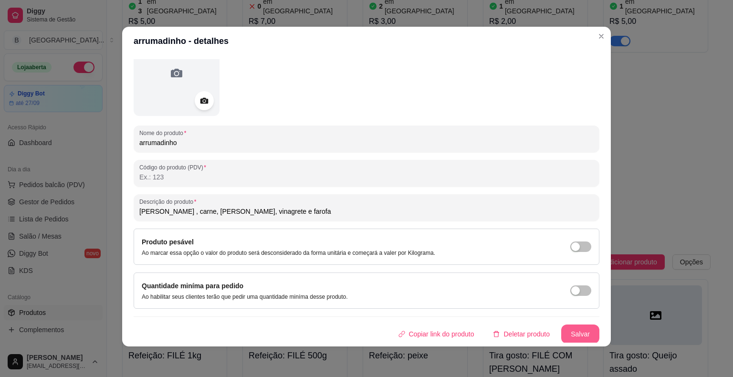
type input "[PERSON_NAME] , carne, [PERSON_NAME], vinagrete e farofa"
click at [568, 329] on button "Salvar" at bounding box center [580, 333] width 38 height 19
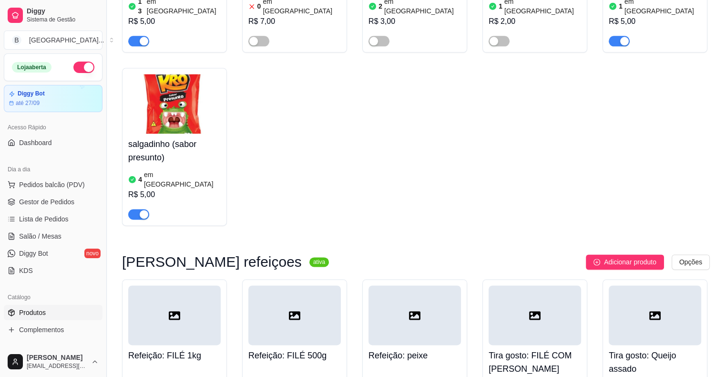
drag, startPoint x: 378, startPoint y: 289, endPoint x: 373, endPoint y: 286, distance: 6.0
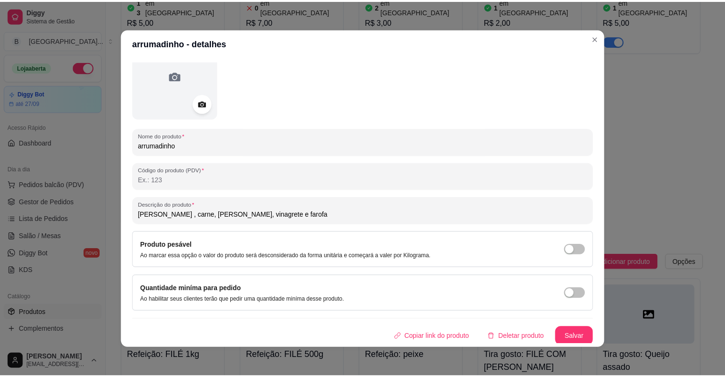
scroll to position [64, 0]
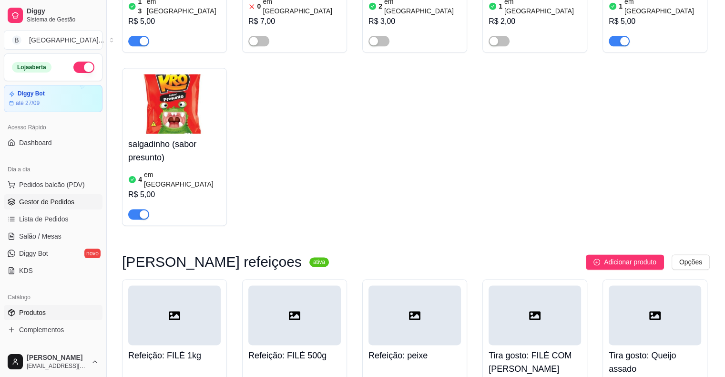
click at [52, 195] on link "Gestor de Pedidos" at bounding box center [53, 201] width 99 height 15
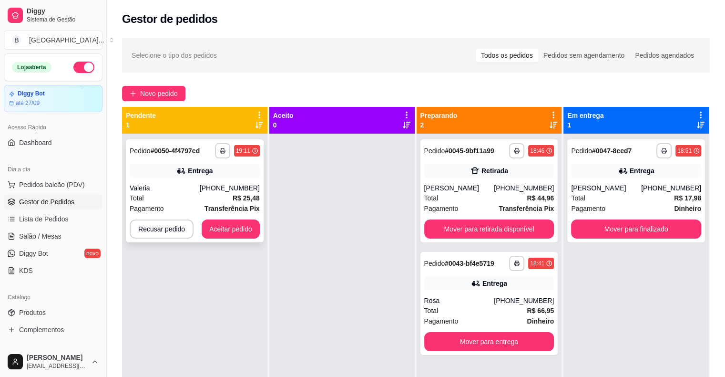
click at [206, 170] on div "Entrega" at bounding box center [200, 171] width 25 height 10
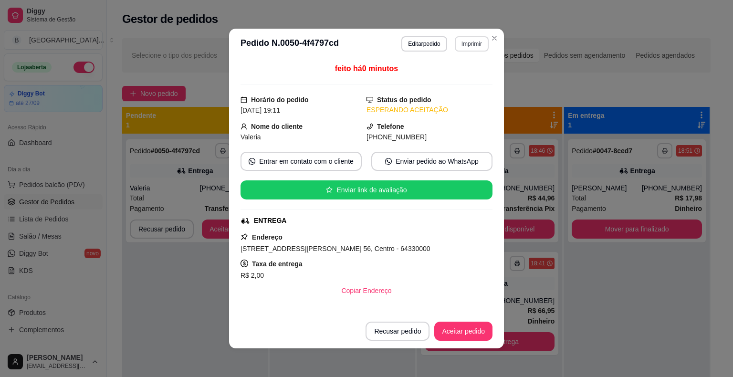
click at [478, 41] on button "Imprimir" at bounding box center [471, 43] width 34 height 15
click at [450, 74] on button "IMPRESSORA" at bounding box center [450, 77] width 69 height 15
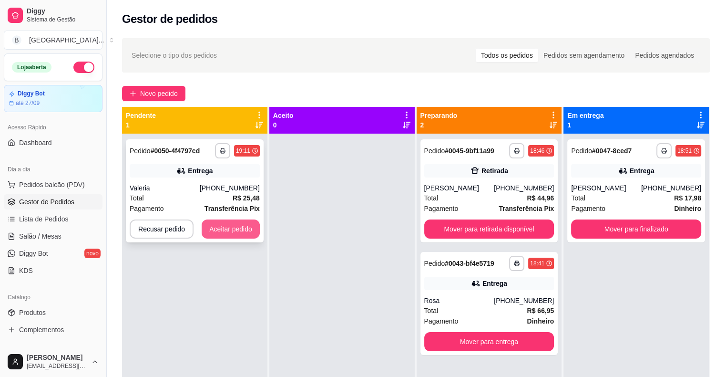
click at [245, 219] on button "Aceitar pedido" at bounding box center [231, 228] width 58 height 19
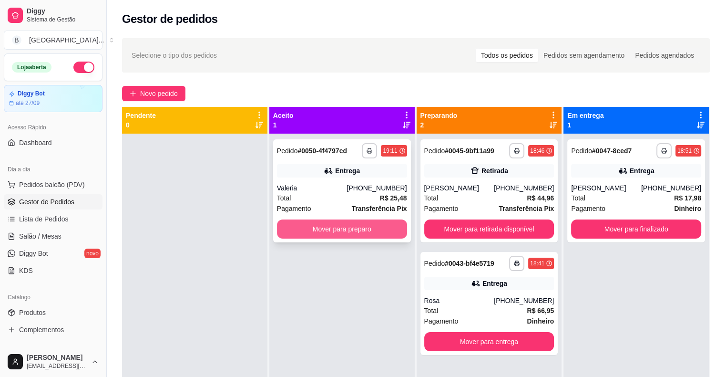
click at [298, 229] on button "Mover para preparo" at bounding box center [342, 228] width 130 height 19
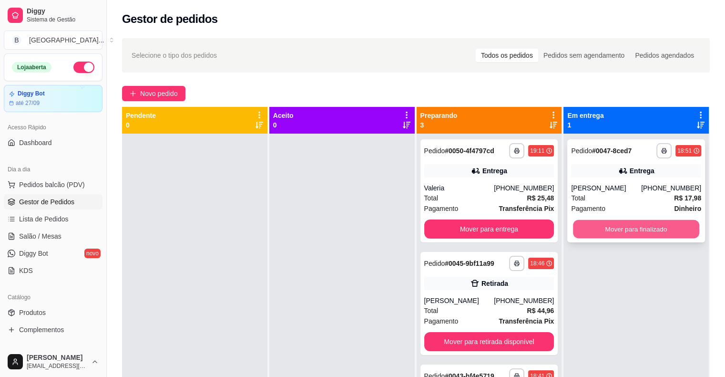
click at [603, 228] on button "Mover para finalizado" at bounding box center [636, 229] width 126 height 19
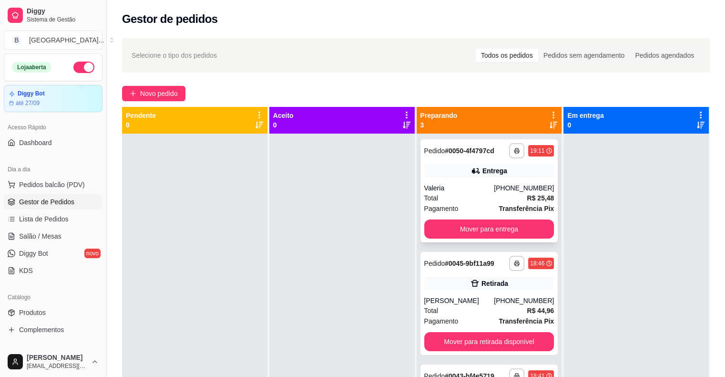
click at [499, 193] on div "Total R$ 25,48" at bounding box center [489, 198] width 130 height 10
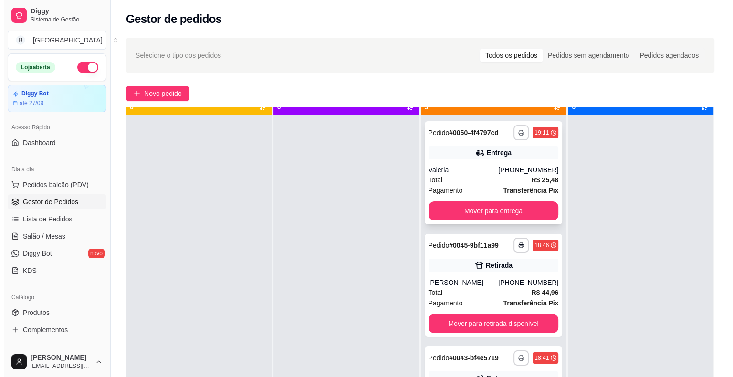
scroll to position [27, 0]
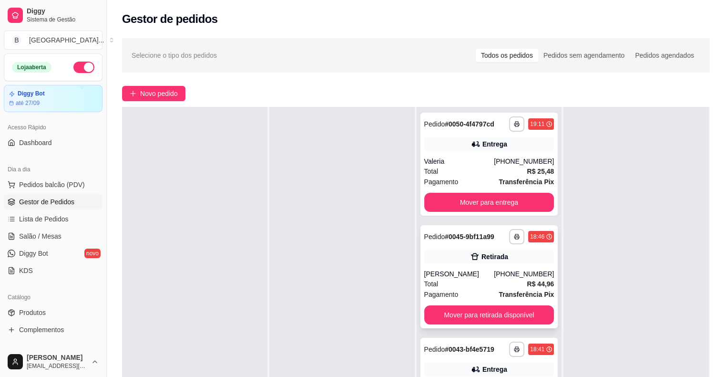
click at [481, 280] on div "Total R$ 44,96" at bounding box center [489, 284] width 130 height 10
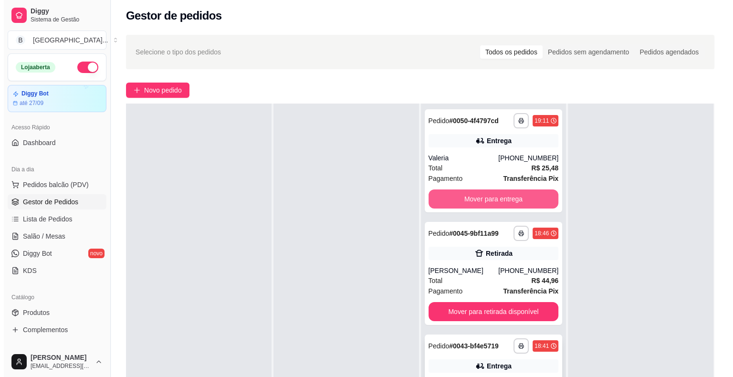
scroll to position [145, 0]
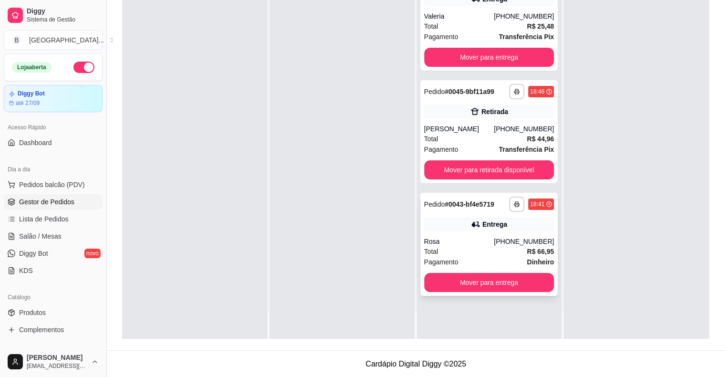
click at [502, 253] on div "Total R$ 66,95" at bounding box center [489, 251] width 130 height 10
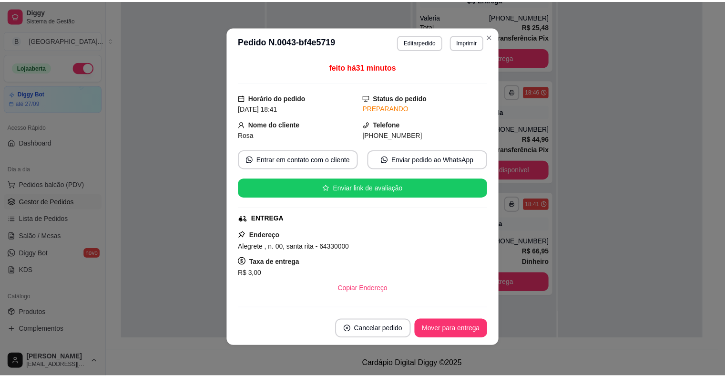
scroll to position [229, 0]
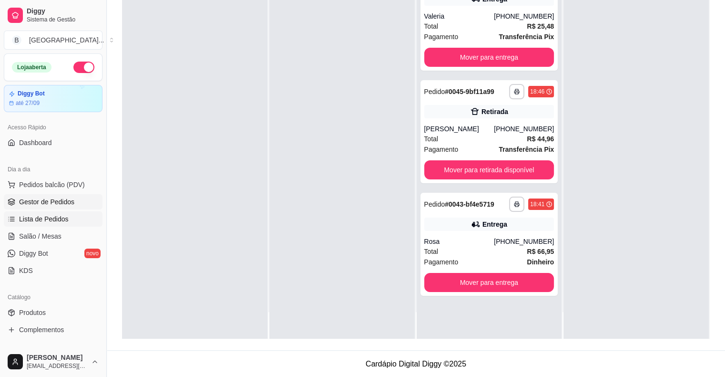
click at [33, 217] on span "Lista de Pedidos" at bounding box center [44, 219] width 50 height 10
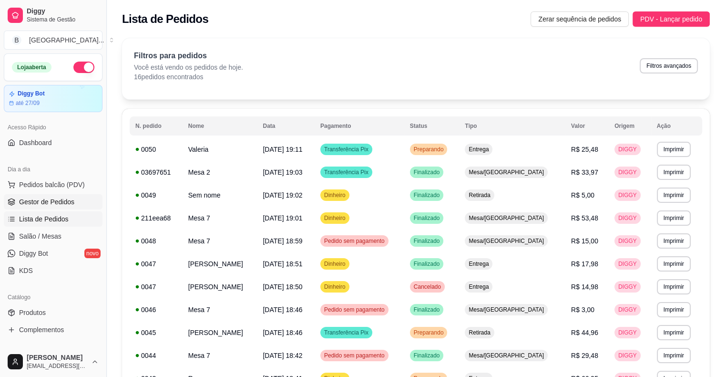
click at [55, 201] on span "Gestor de Pedidos" at bounding box center [46, 202] width 55 height 10
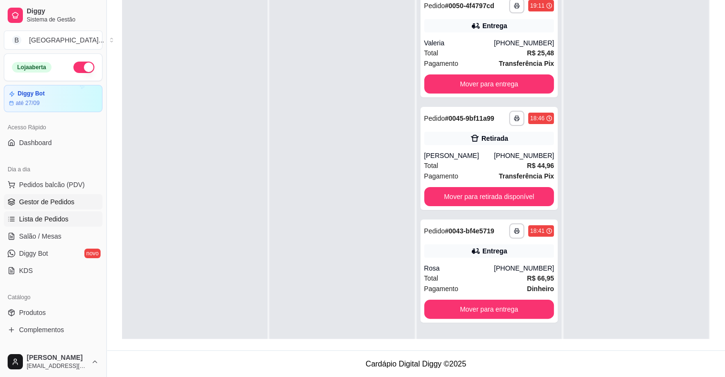
click at [71, 220] on link "Lista de Pedidos" at bounding box center [53, 218] width 99 height 15
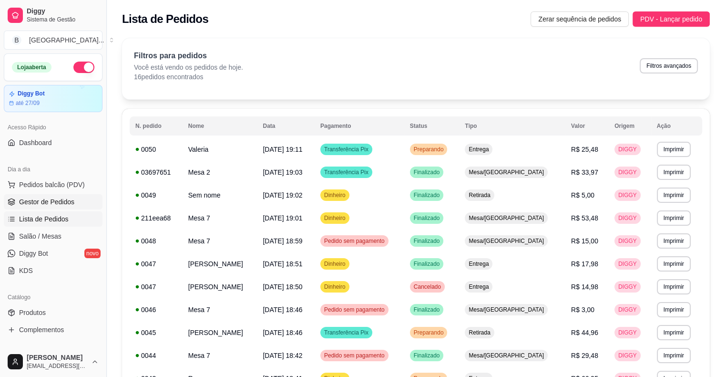
click at [67, 206] on link "Gestor de Pedidos" at bounding box center [53, 201] width 99 height 15
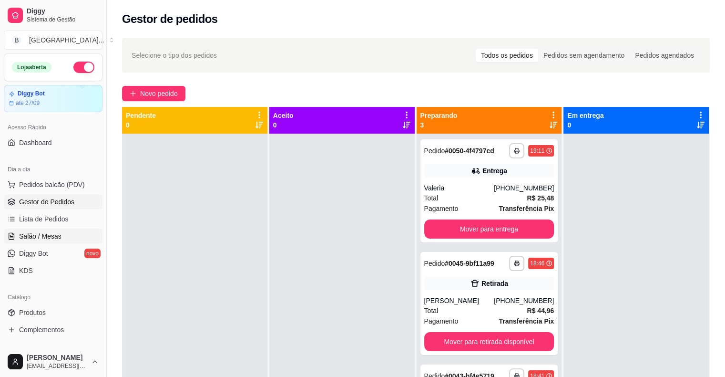
click at [48, 237] on span "Salão / Mesas" at bounding box center [40, 236] width 42 height 10
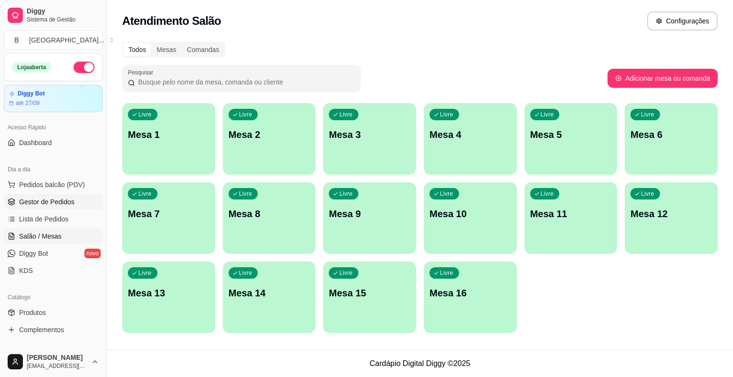
click at [64, 199] on span "Gestor de Pedidos" at bounding box center [46, 202] width 55 height 10
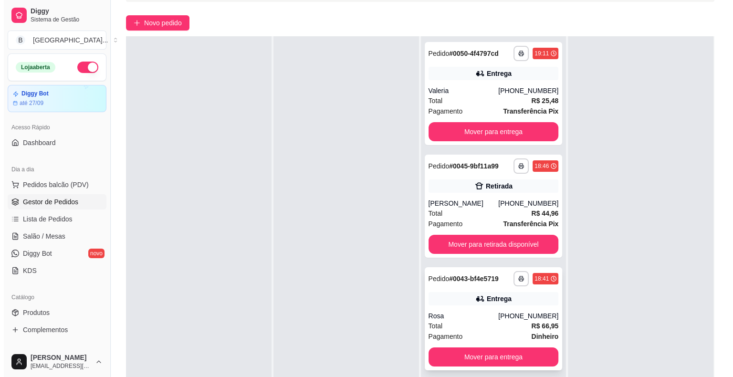
scroll to position [145, 0]
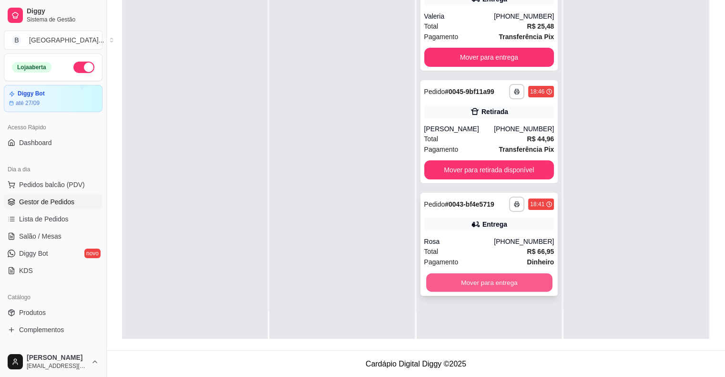
click at [515, 280] on button "Mover para entrega" at bounding box center [489, 282] width 126 height 19
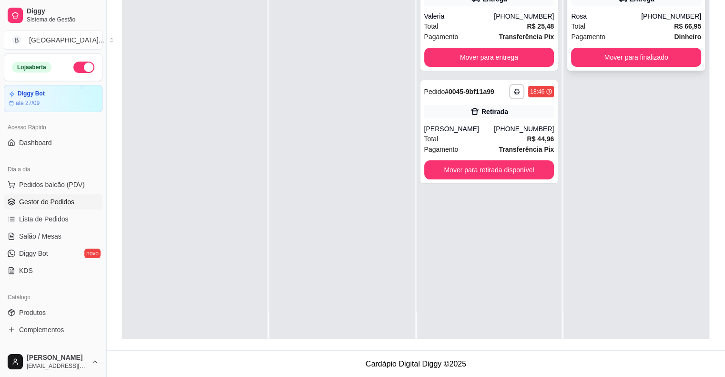
click at [575, 21] on span "Total" at bounding box center [578, 26] width 14 height 10
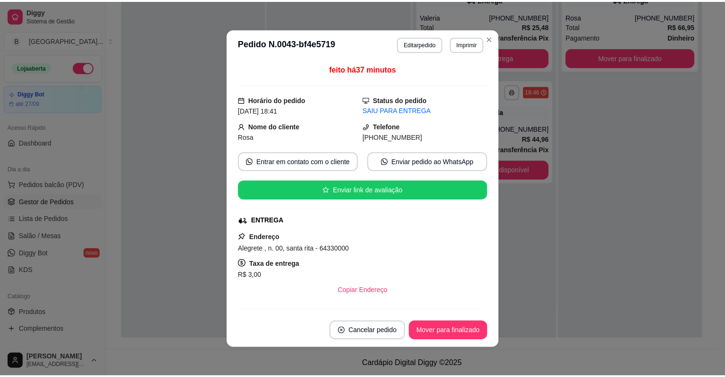
scroll to position [229, 0]
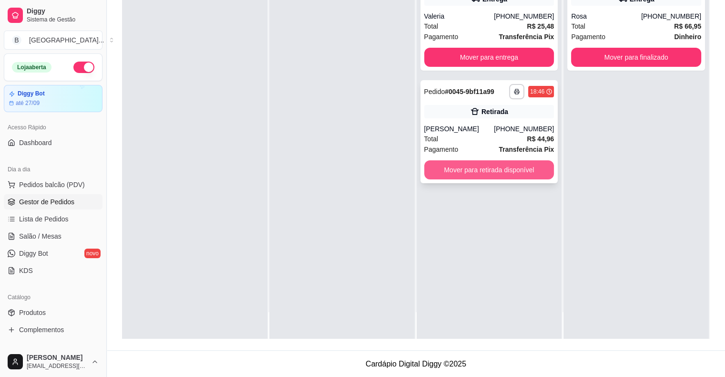
click at [467, 175] on button "Mover para retirada disponível" at bounding box center [489, 169] width 130 height 19
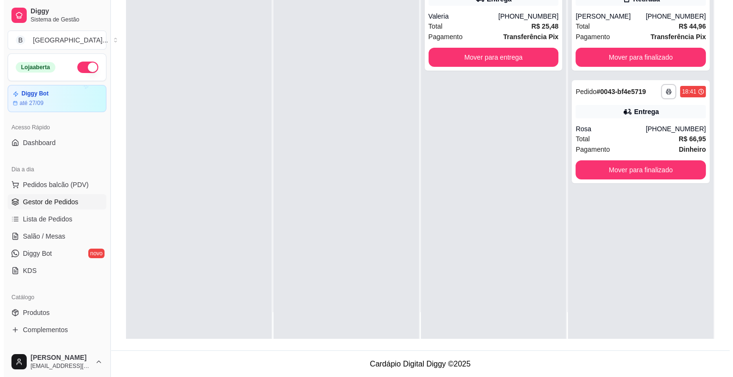
scroll to position [0, 0]
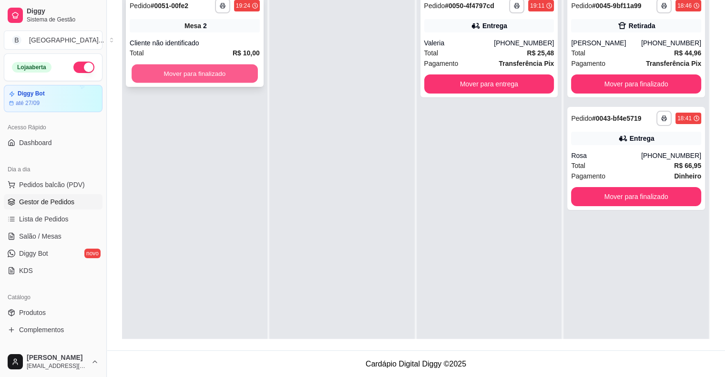
click at [192, 79] on button "Mover para finalizado" at bounding box center [195, 73] width 126 height 19
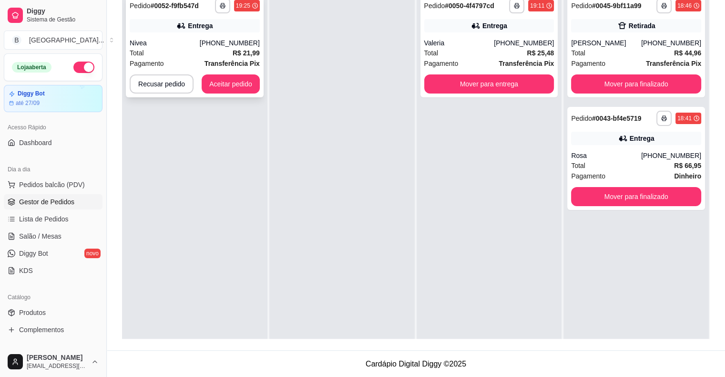
click at [149, 37] on div "**********" at bounding box center [195, 45] width 138 height 103
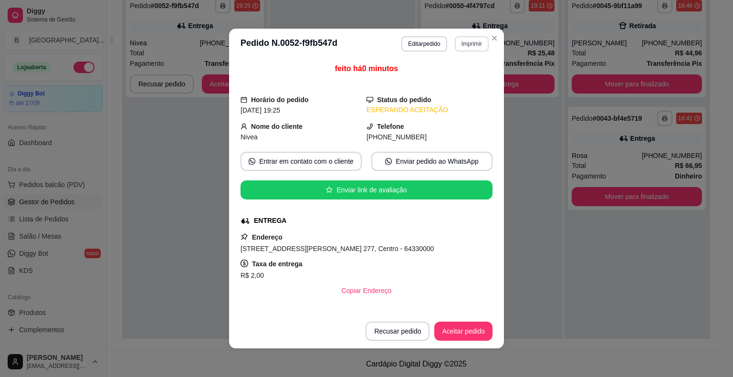
click at [458, 44] on button "Imprimir" at bounding box center [471, 43] width 34 height 15
click at [446, 77] on button "IMPRESSORA" at bounding box center [450, 77] width 67 height 15
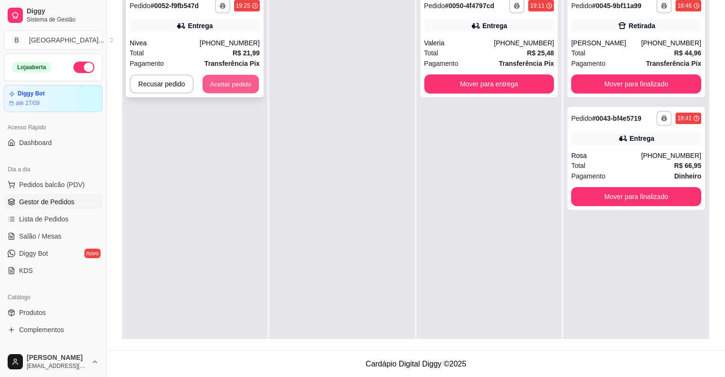
click at [226, 75] on button "Aceitar pedido" at bounding box center [231, 84] width 56 height 19
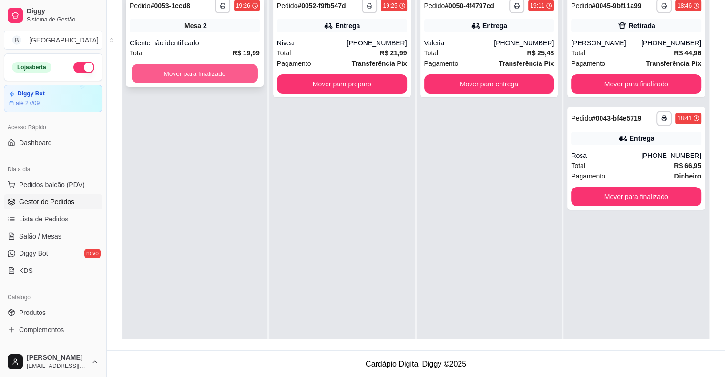
click at [249, 73] on button "Mover para finalizado" at bounding box center [195, 73] width 126 height 19
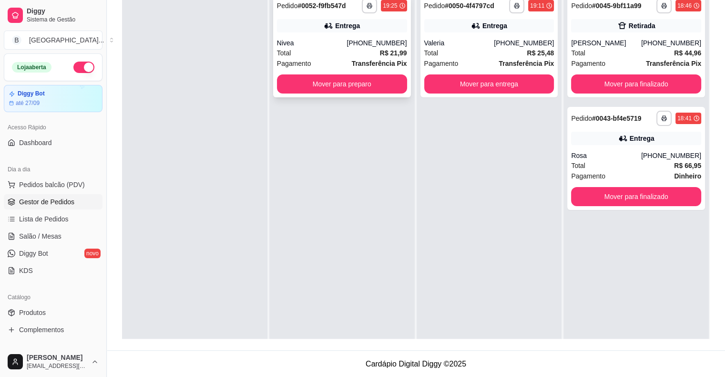
click at [320, 51] on div "Total R$ 21,99" at bounding box center [342, 53] width 130 height 10
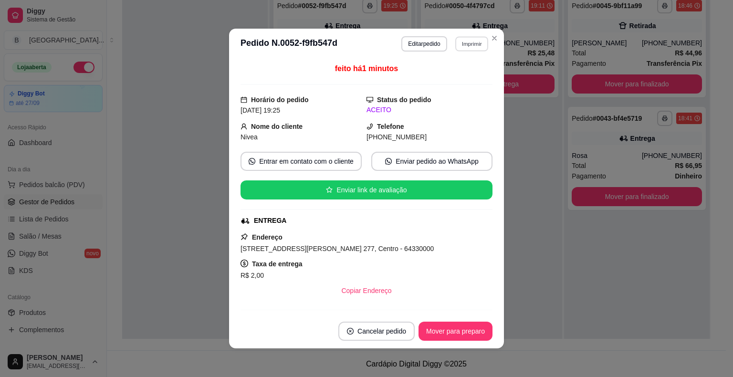
click at [465, 41] on button "Imprimir" at bounding box center [471, 43] width 33 height 15
click at [447, 79] on button "IMPRESSORA" at bounding box center [450, 77] width 69 height 15
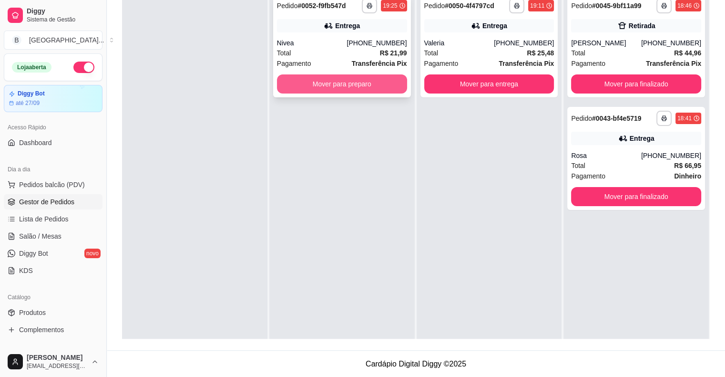
click at [351, 85] on button "Mover para preparo" at bounding box center [342, 83] width 130 height 19
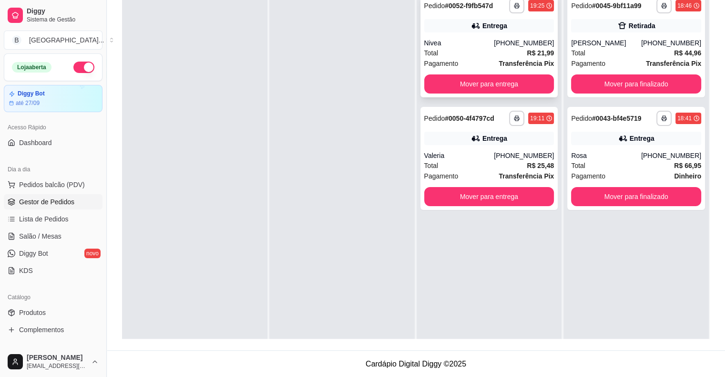
click at [495, 45] on div "Nivea" at bounding box center [459, 43] width 70 height 10
click at [508, 45] on div "[PHONE_NUMBER]" at bounding box center [524, 43] width 60 height 10
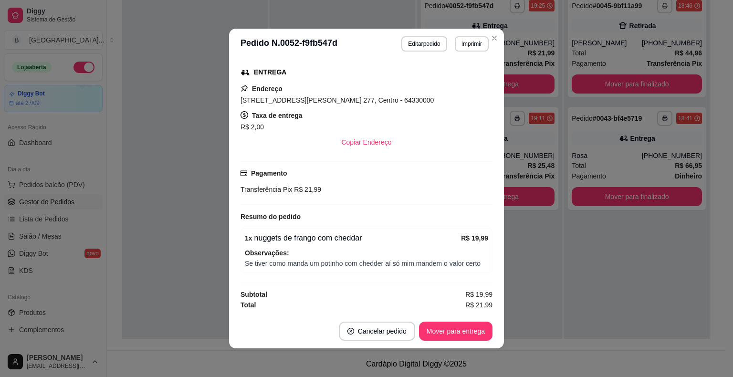
scroll to position [2, 0]
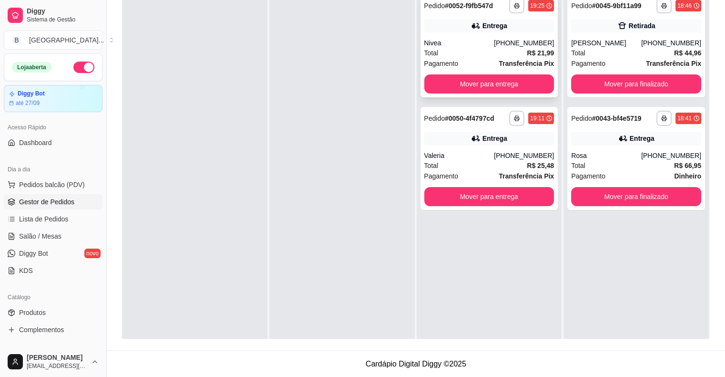
click at [488, 46] on div "Nivea" at bounding box center [459, 43] width 70 height 10
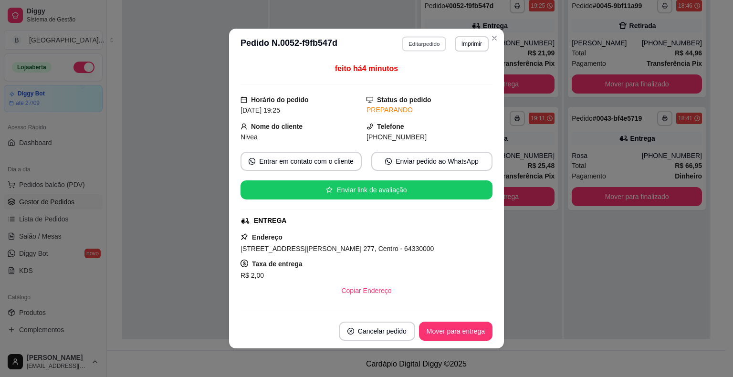
click at [428, 37] on button "Editar pedido" at bounding box center [424, 43] width 44 height 15
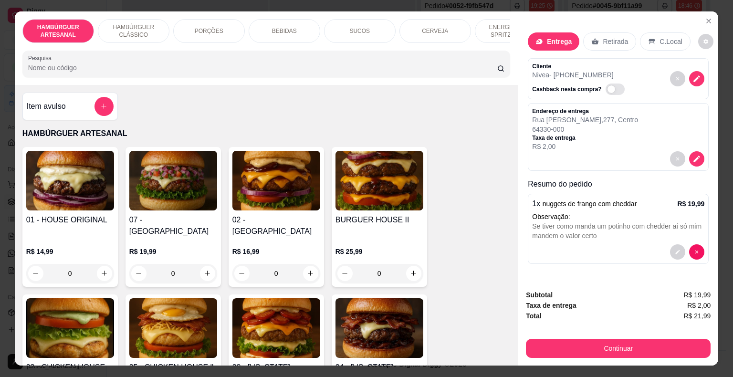
click at [584, 212] on p "Observação:" at bounding box center [618, 217] width 172 height 10
click at [48, 116] on div "Item avulso" at bounding box center [70, 106] width 87 height 19
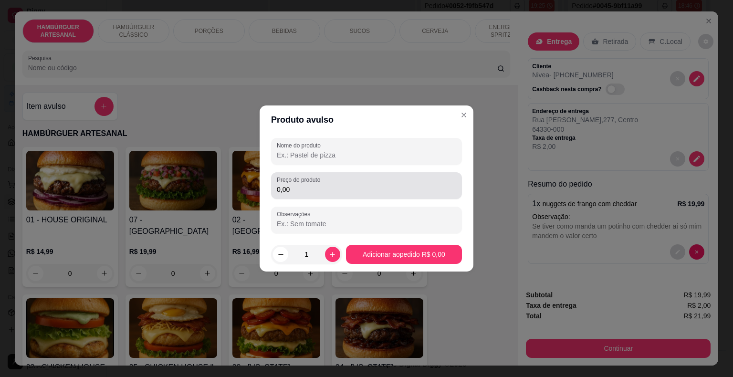
click at [312, 191] on input "0,00" at bounding box center [366, 190] width 179 height 10
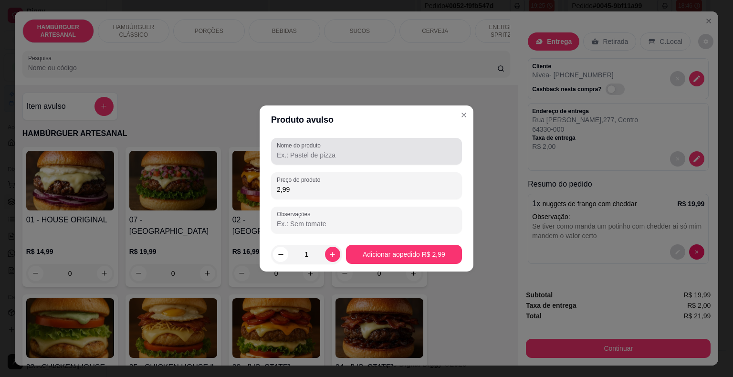
type input "2,99"
click at [336, 152] on input "Nome do produto" at bounding box center [366, 155] width 179 height 10
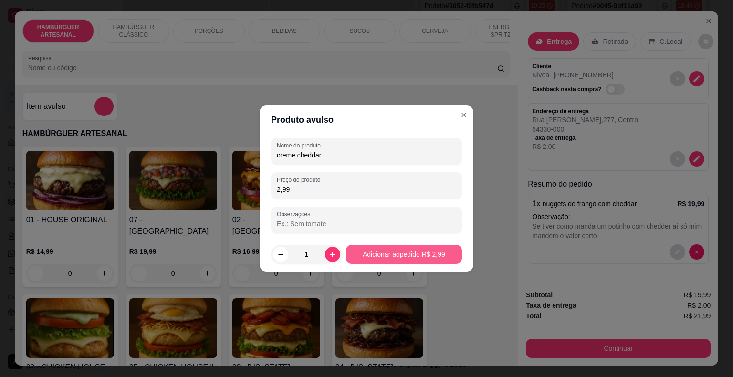
type input "creme cheddar"
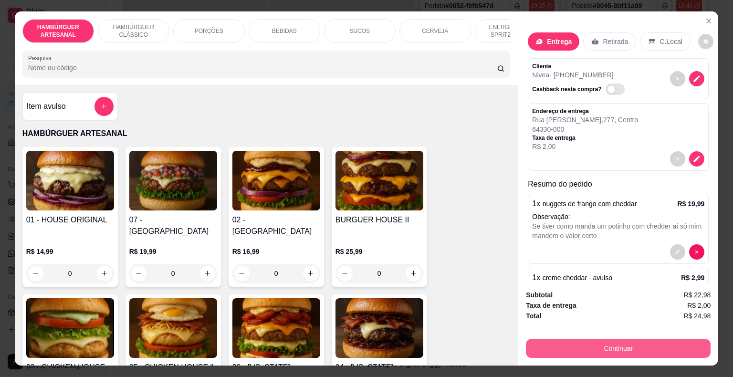
click at [667, 344] on button "Continuar" at bounding box center [618, 348] width 185 height 19
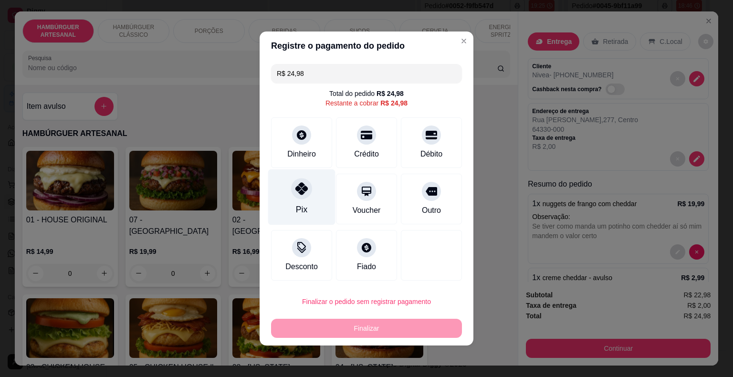
click at [282, 182] on div "Pix" at bounding box center [301, 197] width 67 height 56
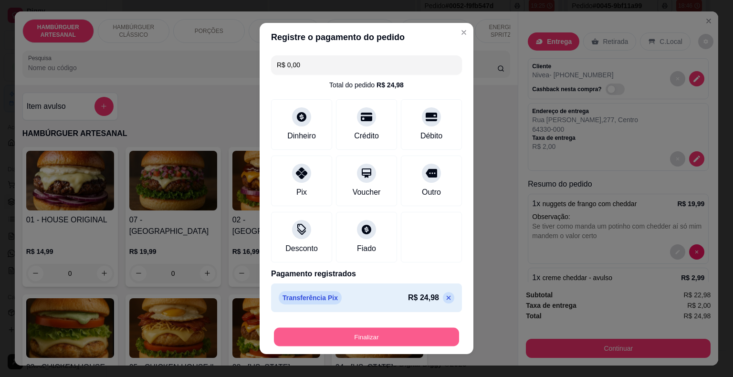
click at [367, 340] on button "Finalizar" at bounding box center [366, 337] width 185 height 19
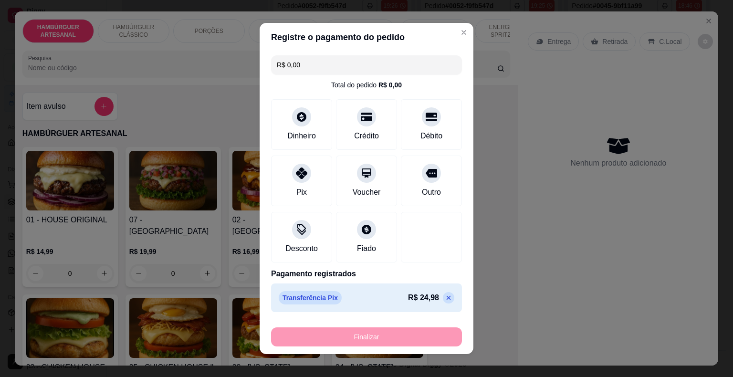
type input "-R$ 24,98"
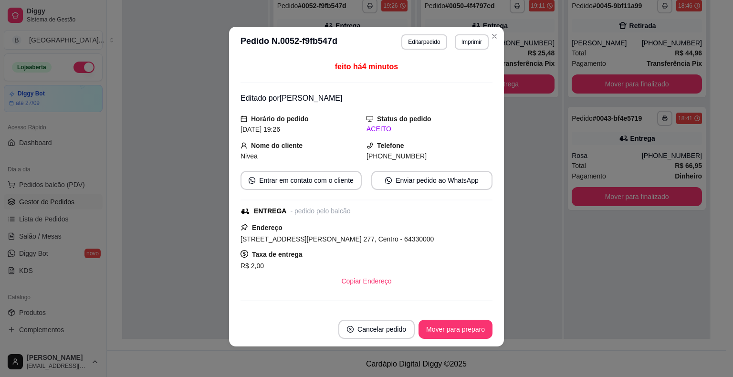
scroll to position [179, 0]
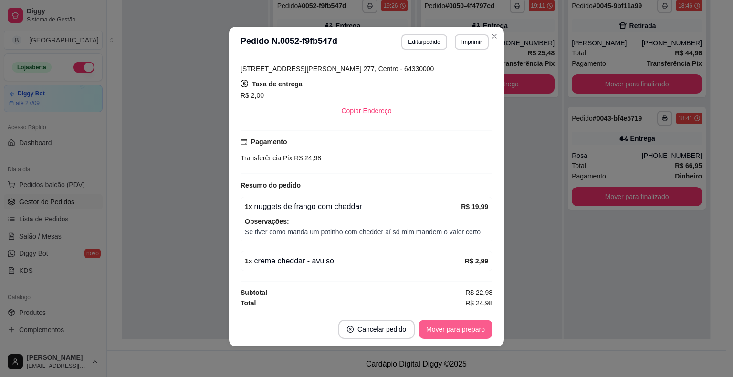
click at [466, 327] on button "Mover para preparo" at bounding box center [455, 329] width 74 height 19
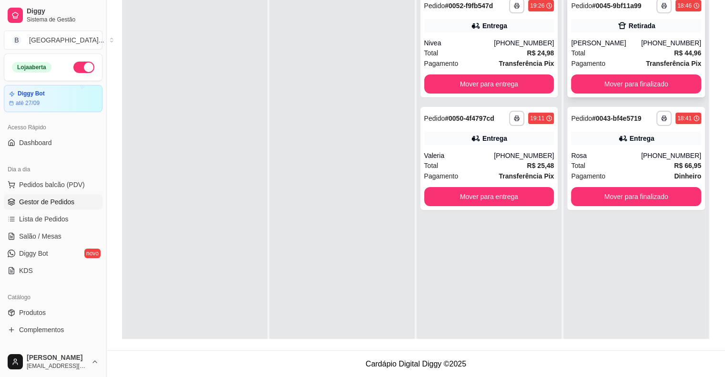
click at [660, 31] on div "Retirada" at bounding box center [636, 25] width 130 height 13
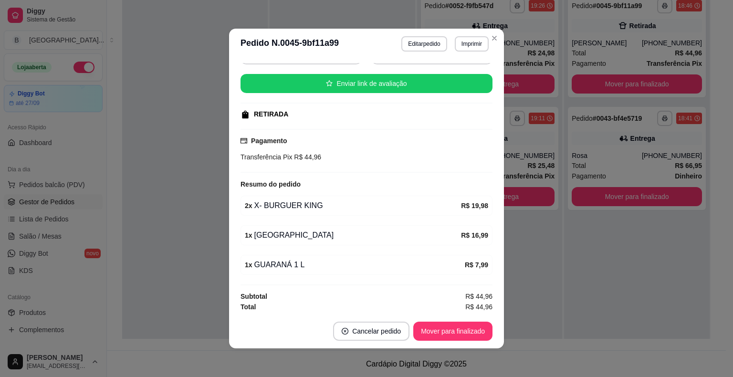
scroll to position [2, 0]
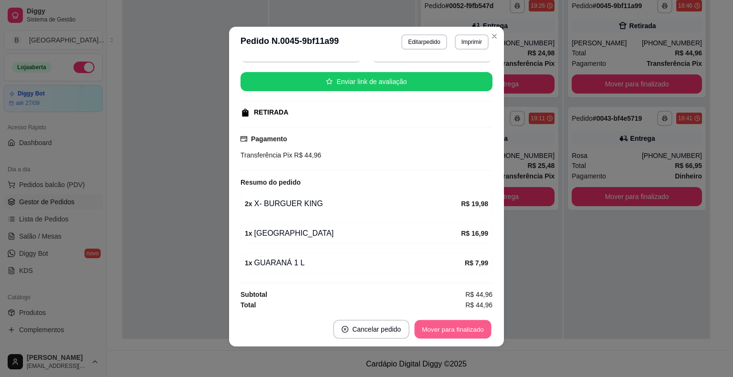
click at [439, 329] on button "Mover para finalizado" at bounding box center [452, 329] width 77 height 19
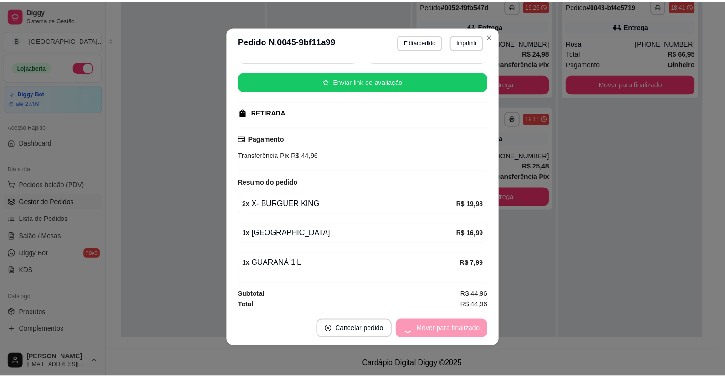
scroll to position [84, 0]
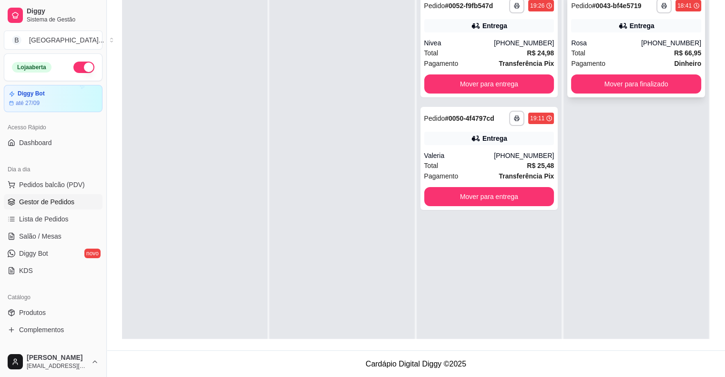
click at [583, 52] on div "Total R$ 66,95" at bounding box center [636, 53] width 130 height 10
click at [37, 237] on span "Salão / Mesas" at bounding box center [40, 236] width 42 height 10
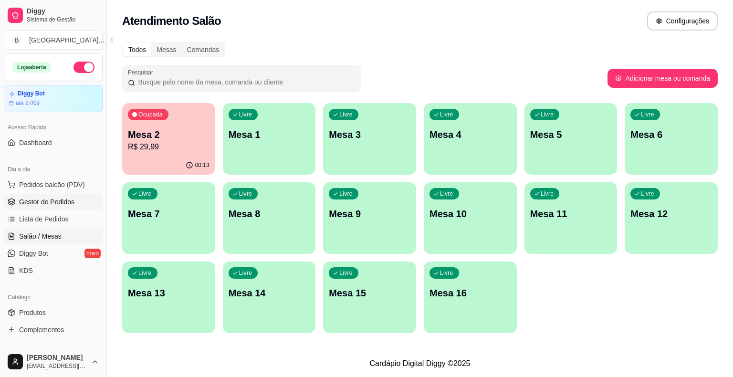
click at [47, 201] on span "Gestor de Pedidos" at bounding box center [46, 202] width 55 height 10
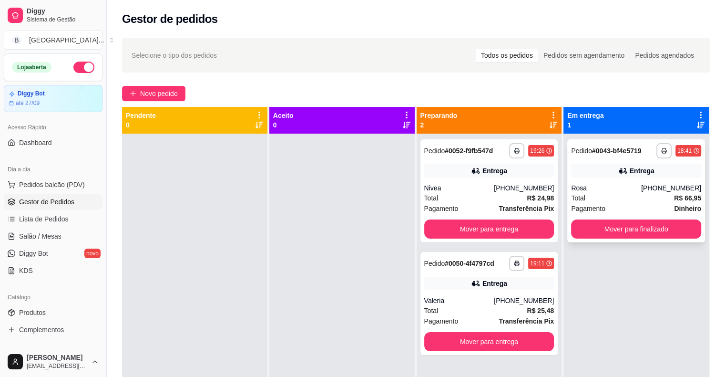
click at [590, 190] on div "Rosa" at bounding box center [606, 188] width 70 height 10
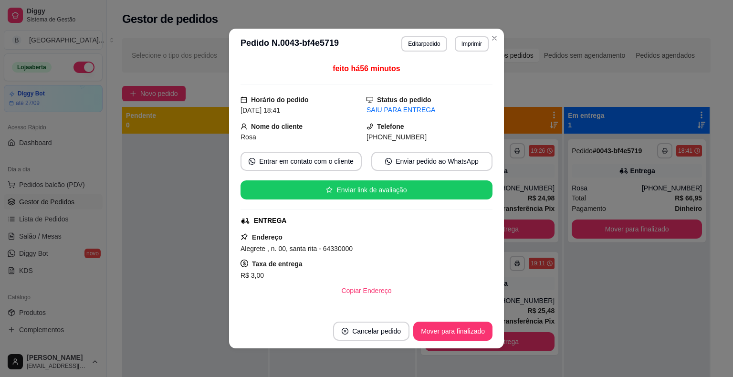
scroll to position [229, 0]
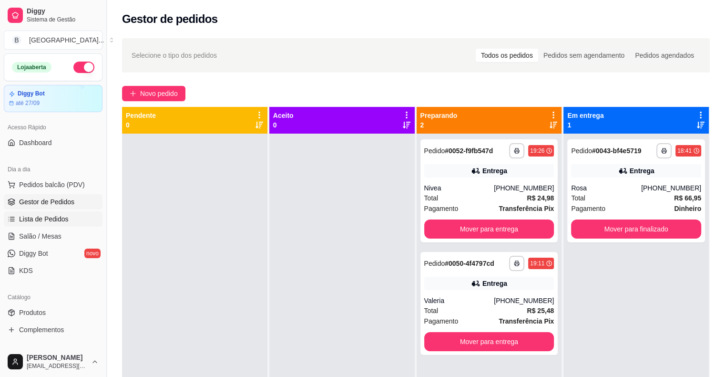
click at [68, 221] on link "Lista de Pedidos" at bounding box center [53, 218] width 99 height 15
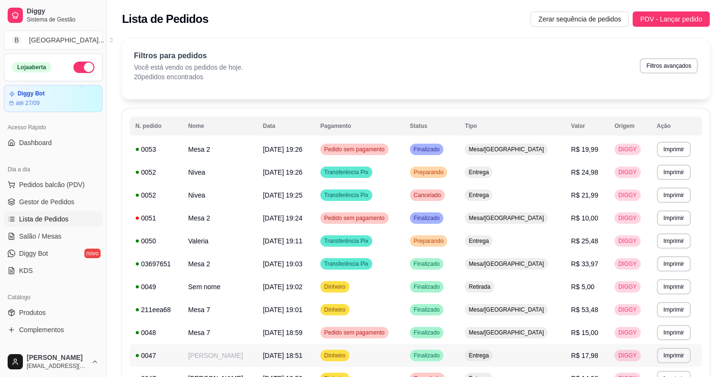
click at [286, 360] on td "[DATE] 18:51" at bounding box center [286, 355] width 58 height 23
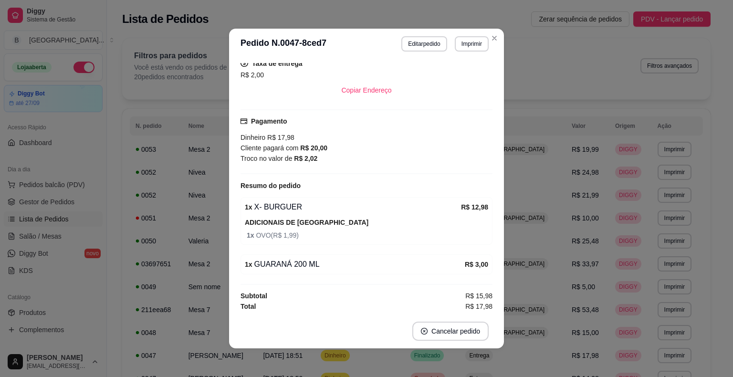
scroll to position [2, 0]
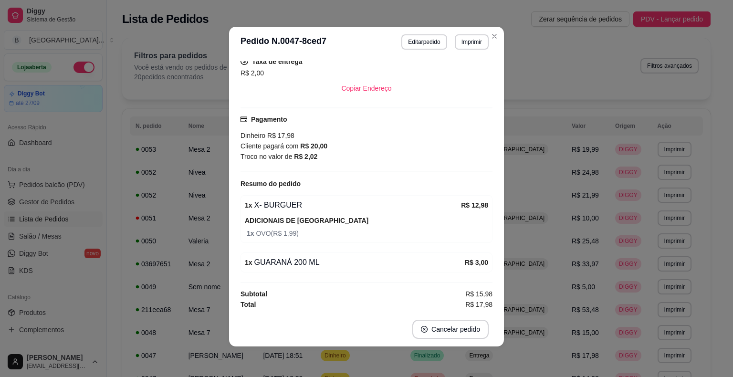
click at [452, 260] on div "1 x GUARANÁ 200 ML" at bounding box center [355, 262] width 220 height 11
click at [429, 35] on button "Editar pedido" at bounding box center [423, 41] width 45 height 15
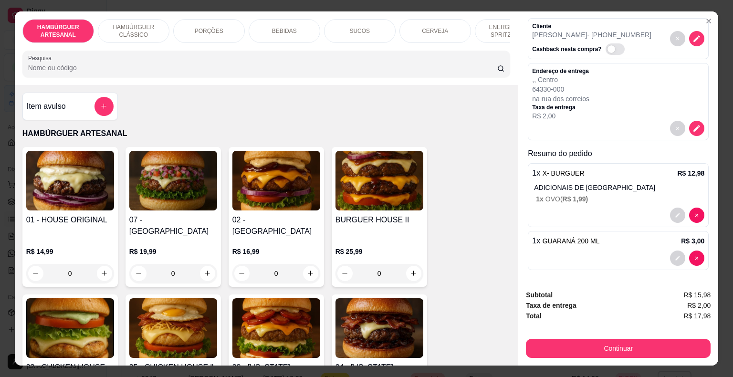
scroll to position [23, 0]
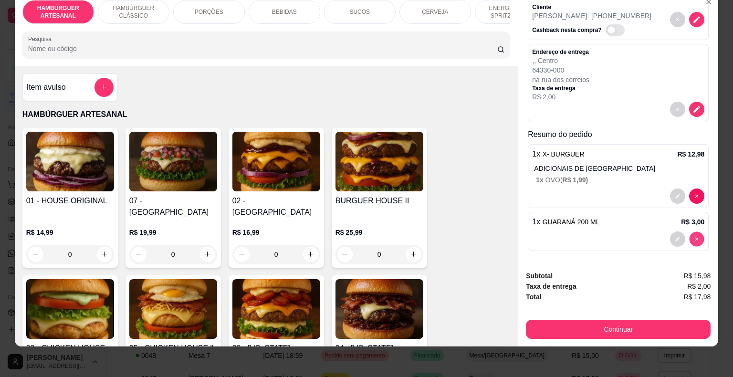
type input "0"
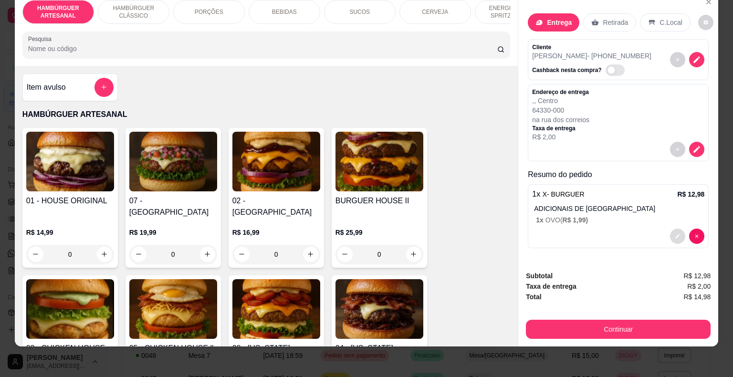
scroll to position [0, 0]
click at [287, 8] on p "BEBIDAS" at bounding box center [284, 12] width 25 height 8
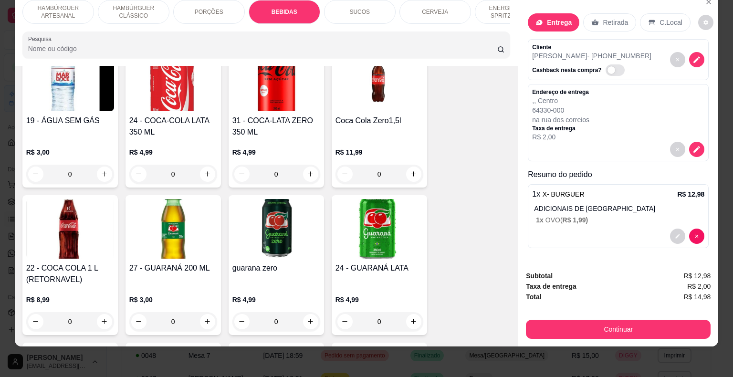
scroll to position [1169, 0]
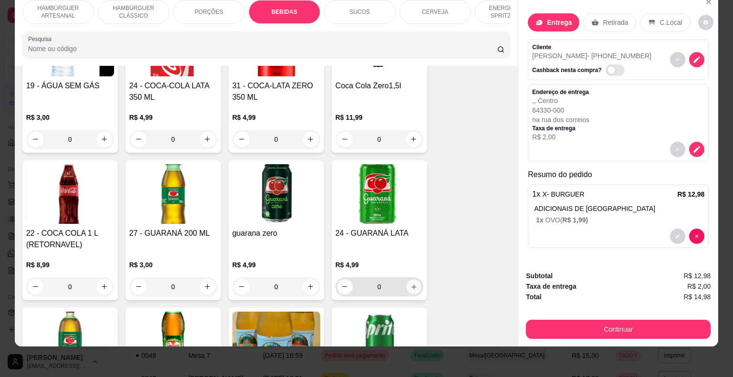
click at [412, 279] on button "increase-product-quantity" at bounding box center [413, 286] width 15 height 15
type input "1"
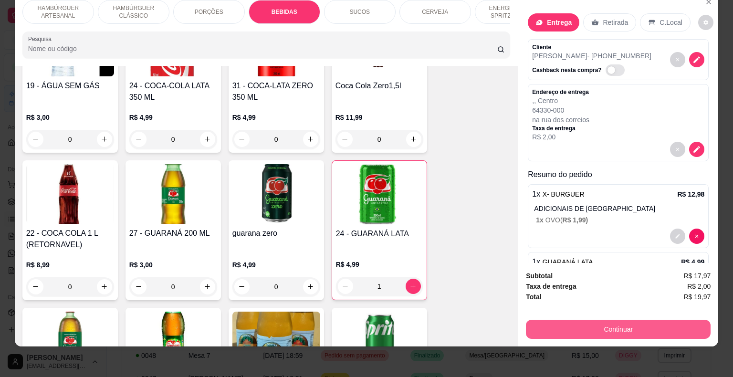
click at [584, 320] on button "Continuar" at bounding box center [618, 329] width 185 height 19
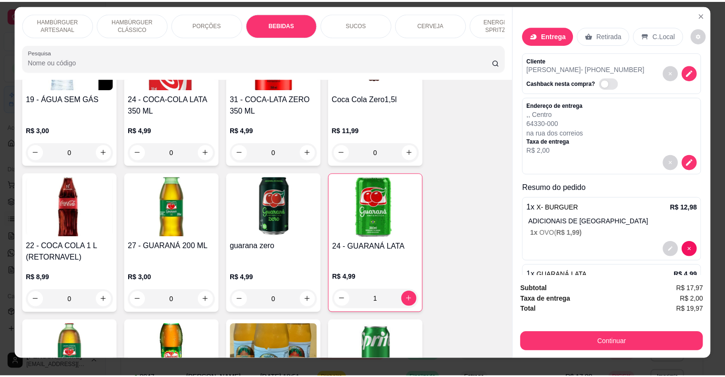
scroll to position [0, 0]
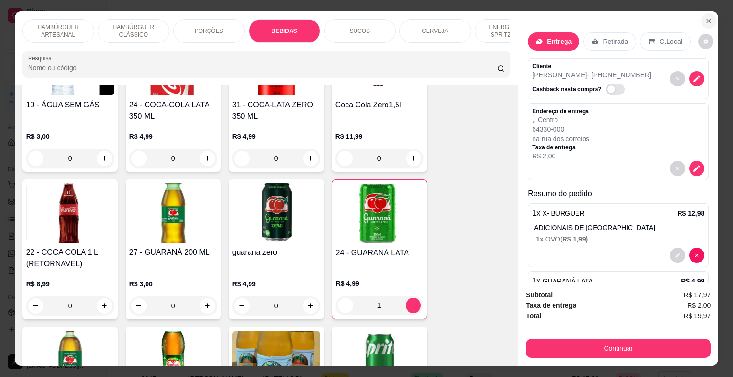
click at [709, 15] on button "Close" at bounding box center [708, 20] width 15 height 15
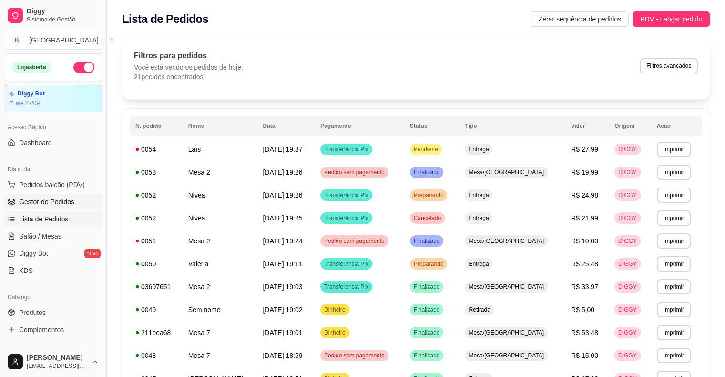
click at [48, 202] on span "Gestor de Pedidos" at bounding box center [46, 202] width 55 height 10
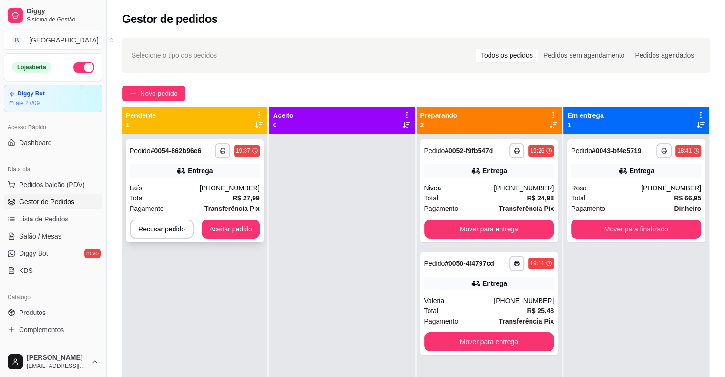
click at [226, 185] on div "[PHONE_NUMBER]" at bounding box center [230, 188] width 60 height 10
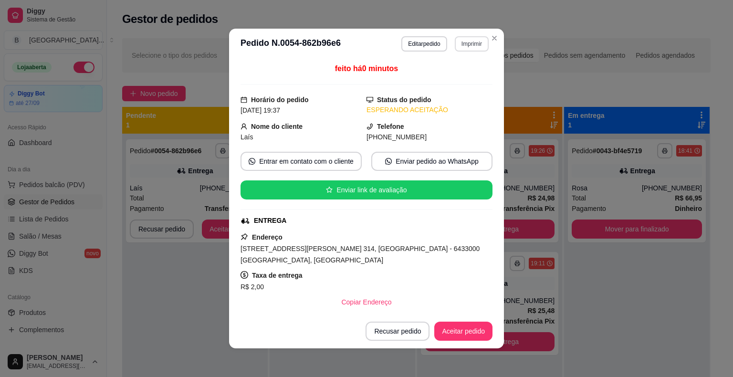
click at [459, 48] on button "Imprimir" at bounding box center [471, 43] width 34 height 15
click at [454, 74] on button "IMPRESSORA" at bounding box center [450, 77] width 67 height 15
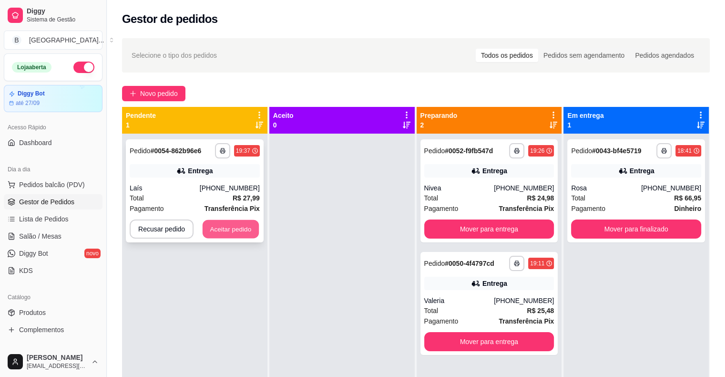
click at [249, 226] on button "Aceitar pedido" at bounding box center [231, 229] width 56 height 19
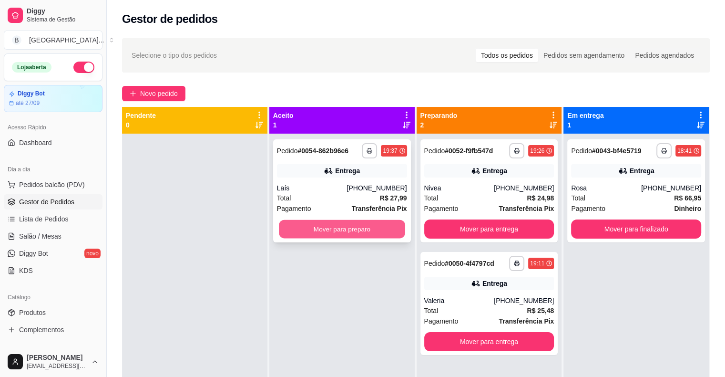
click at [306, 225] on button "Mover para preparo" at bounding box center [342, 229] width 126 height 19
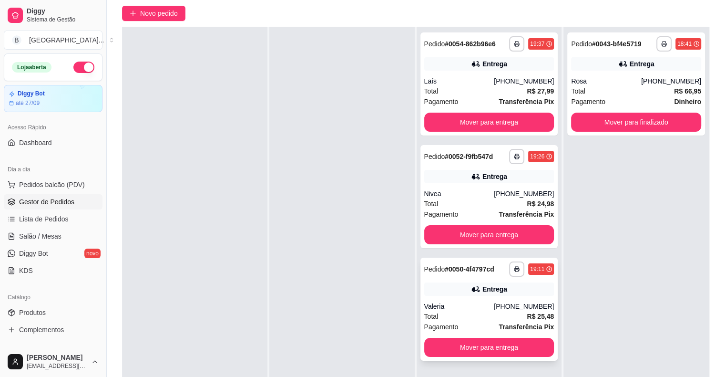
scroll to position [145, 0]
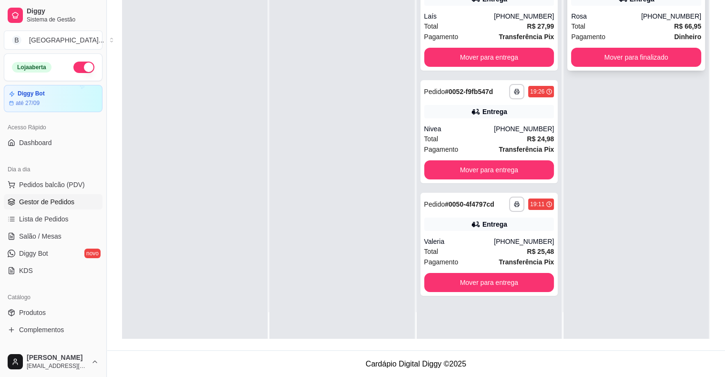
click at [599, 24] on div "Total R$ 66,95" at bounding box center [636, 26] width 130 height 10
click at [625, 62] on button "Mover para finalizado" at bounding box center [636, 57] width 130 height 19
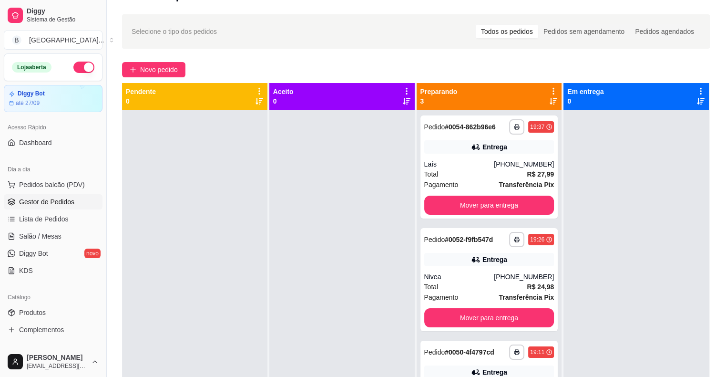
scroll to position [0, 0]
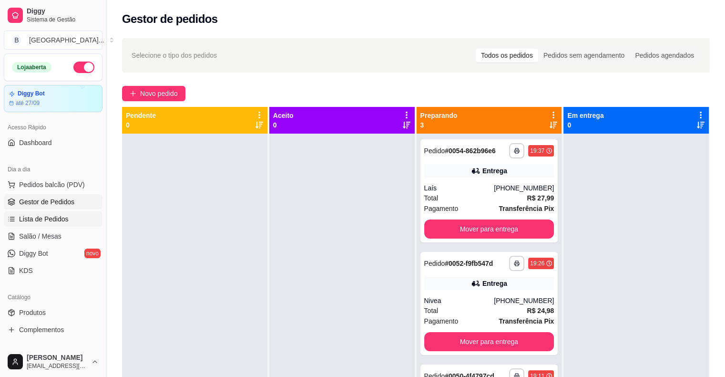
click at [45, 218] on span "Lista de Pedidos" at bounding box center [44, 219] width 50 height 10
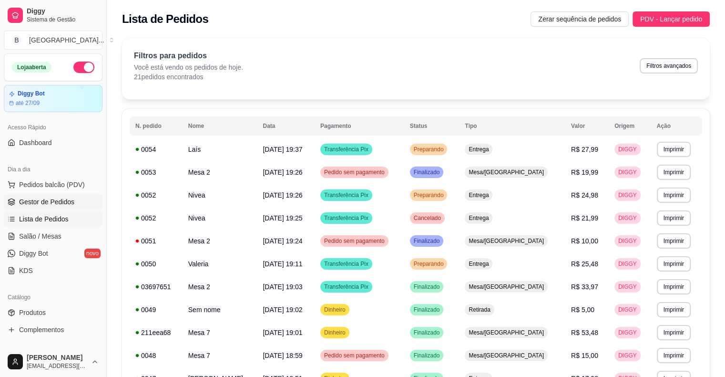
click at [42, 206] on link "Gestor de Pedidos" at bounding box center [53, 201] width 99 height 15
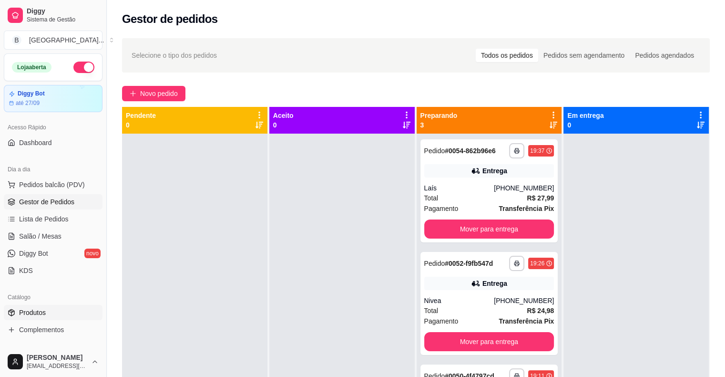
click at [41, 311] on span "Produtos" at bounding box center [32, 313] width 27 height 10
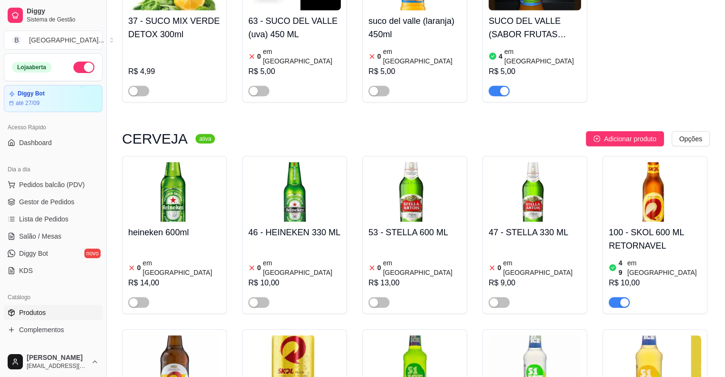
scroll to position [3004, 0]
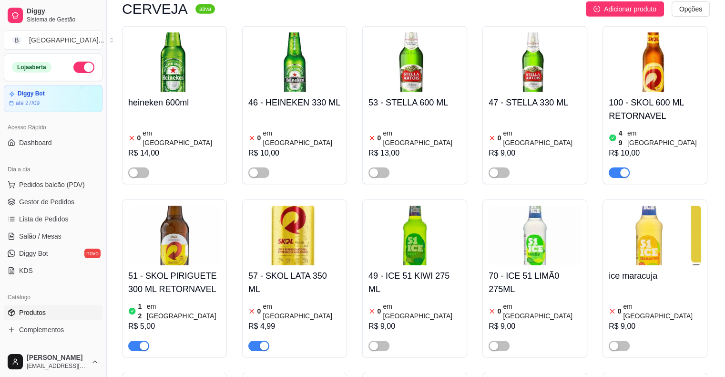
click at [260, 341] on div "button" at bounding box center [264, 345] width 9 height 9
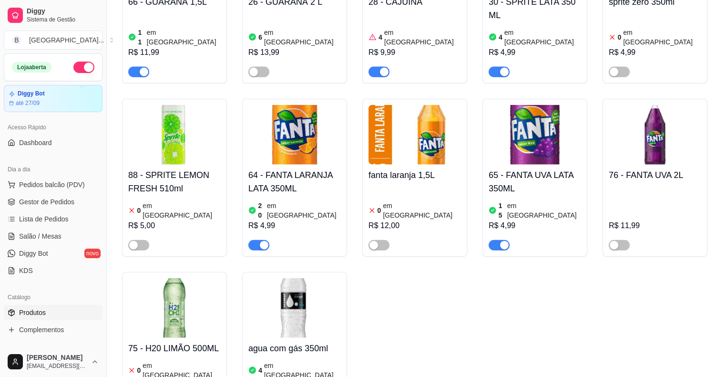
scroll to position [2194, 0]
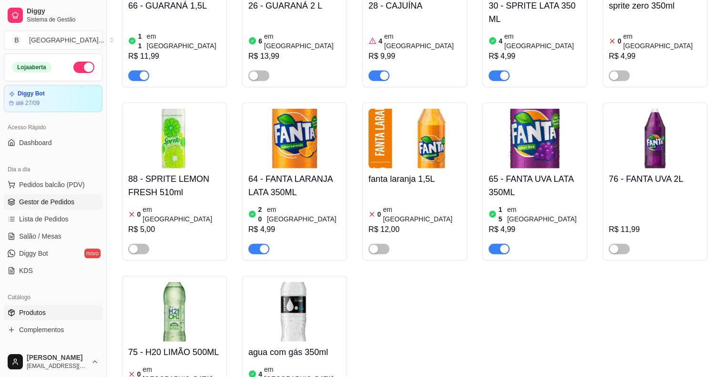
click at [67, 207] on link "Gestor de Pedidos" at bounding box center [53, 201] width 99 height 15
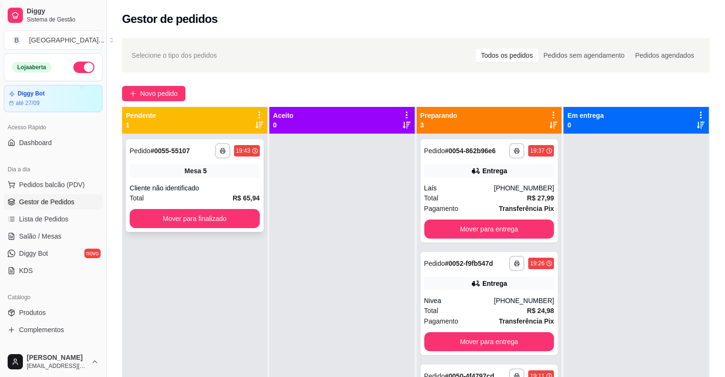
click at [233, 188] on div "Cliente não identificado" at bounding box center [195, 188] width 130 height 10
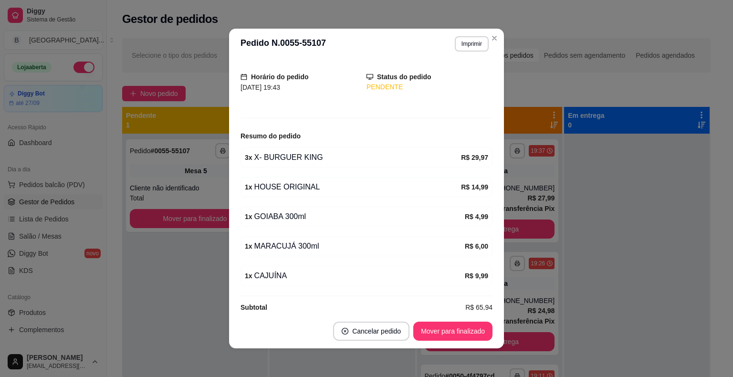
scroll to position [64, 0]
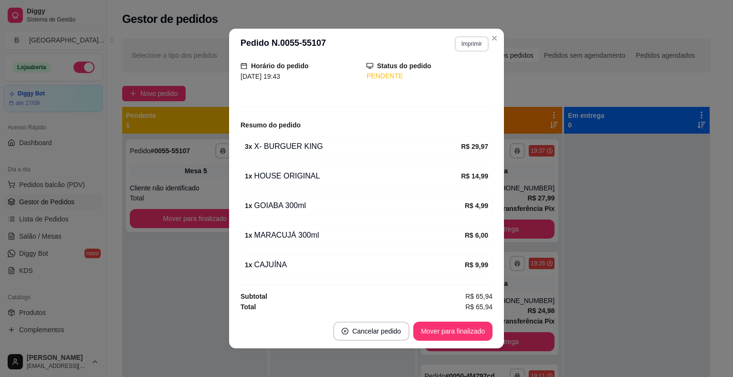
click at [457, 45] on button "Imprimir" at bounding box center [471, 43] width 34 height 15
click at [453, 80] on button "IMPRESSORA" at bounding box center [451, 77] width 67 height 15
click at [470, 326] on button "Mover para finalizado" at bounding box center [452, 330] width 79 height 19
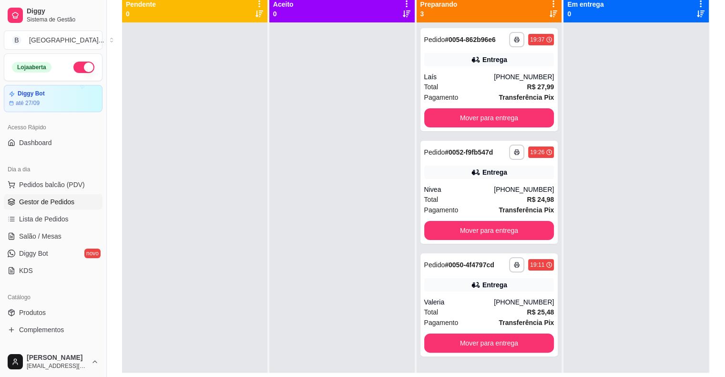
scroll to position [97, 0]
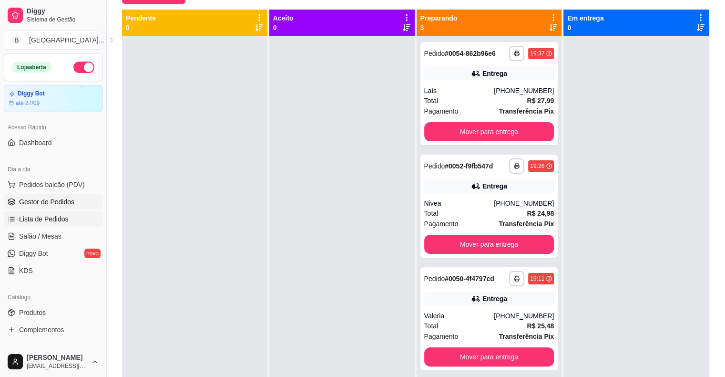
click at [32, 217] on span "Lista de Pedidos" at bounding box center [44, 219] width 50 height 10
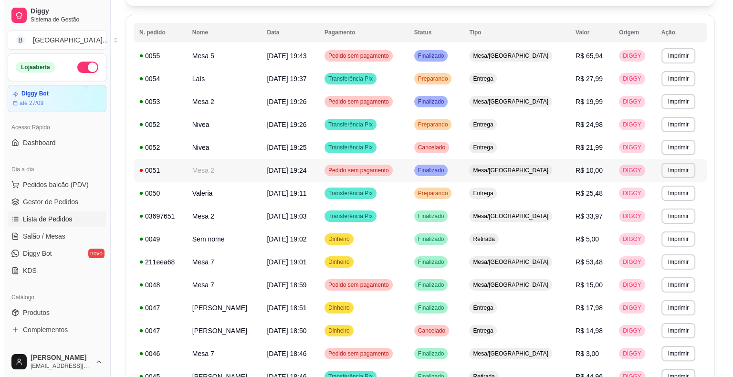
scroll to position [191, 0]
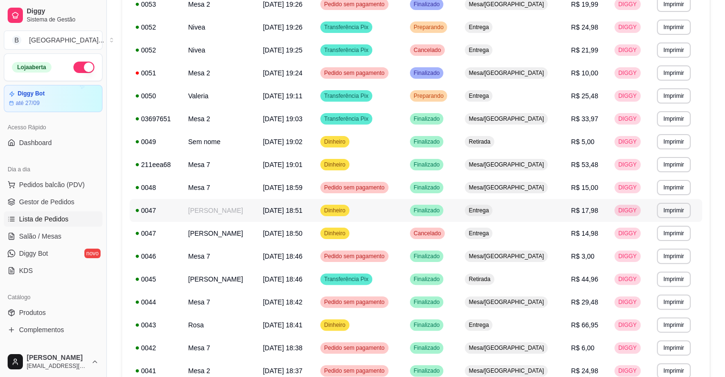
click at [348, 213] on span "Dinheiro" at bounding box center [334, 210] width 25 height 8
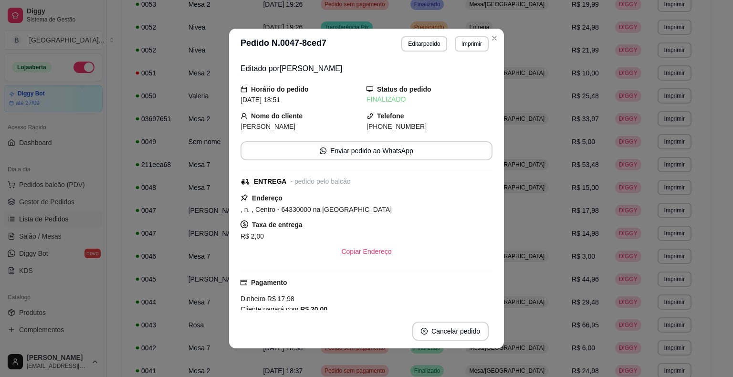
scroll to position [161, 0]
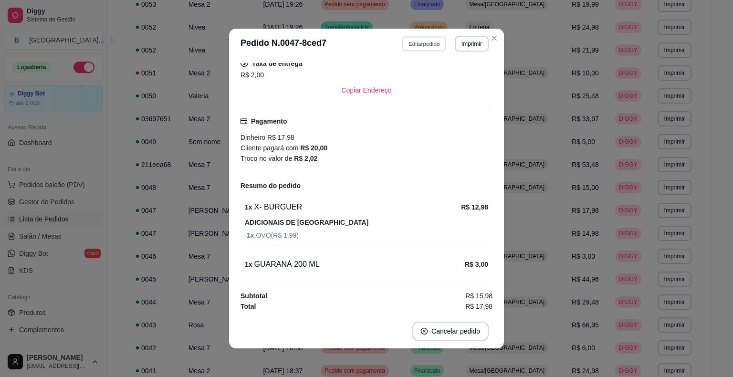
click at [404, 43] on button "Editar pedido" at bounding box center [424, 43] width 44 height 15
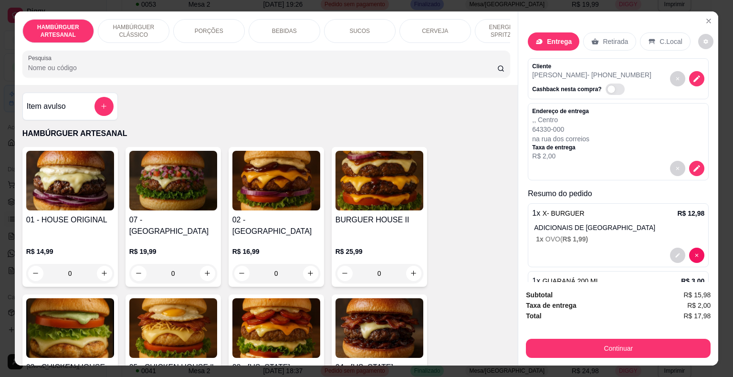
scroll to position [40, 0]
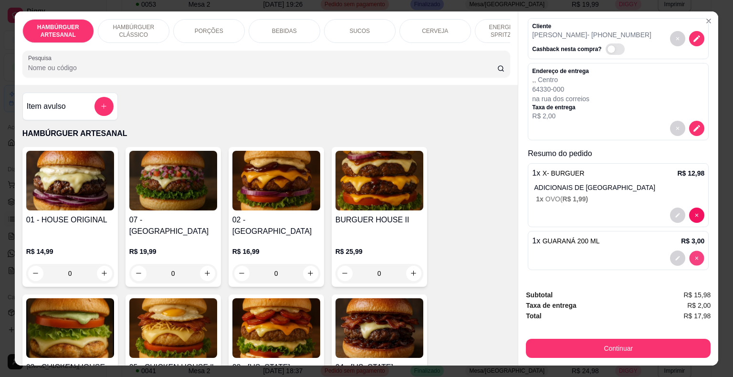
type input "0"
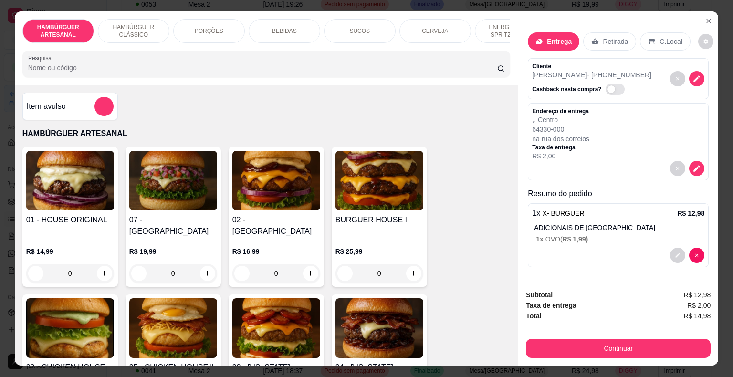
scroll to position [0, 0]
click at [300, 29] on div "BEBIDAS" at bounding box center [284, 31] width 72 height 24
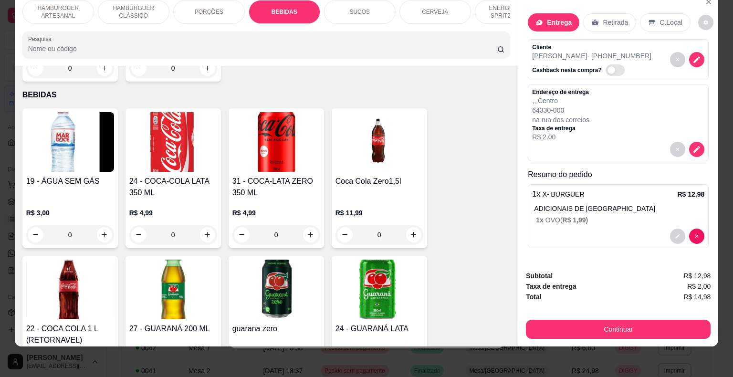
scroll to position [1265, 0]
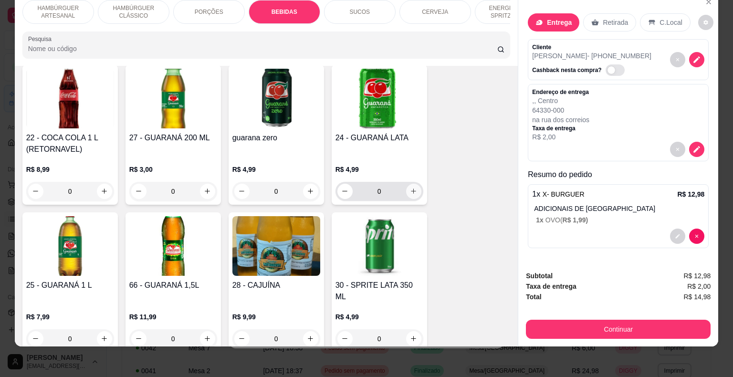
click at [416, 182] on div "0" at bounding box center [379, 191] width 84 height 19
type input "1"
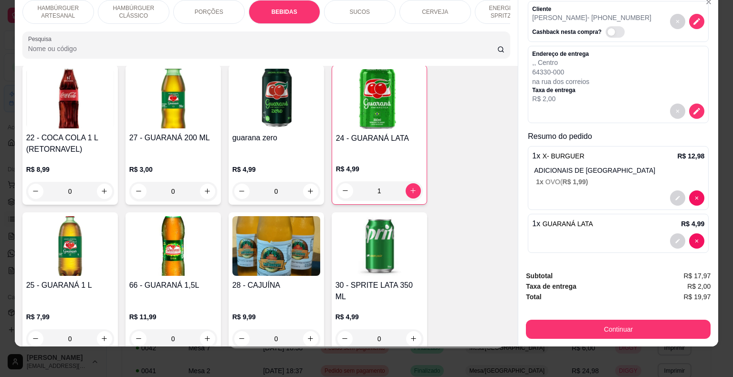
scroll to position [40, 0]
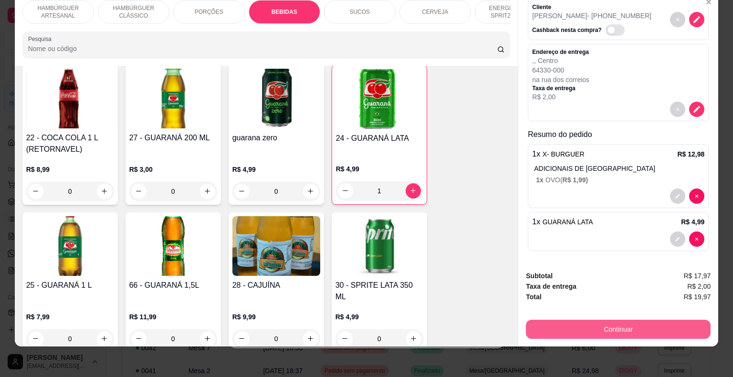
click at [622, 323] on button "Continuar" at bounding box center [618, 329] width 185 height 19
click at [634, 320] on button "Continuar" at bounding box center [618, 329] width 185 height 19
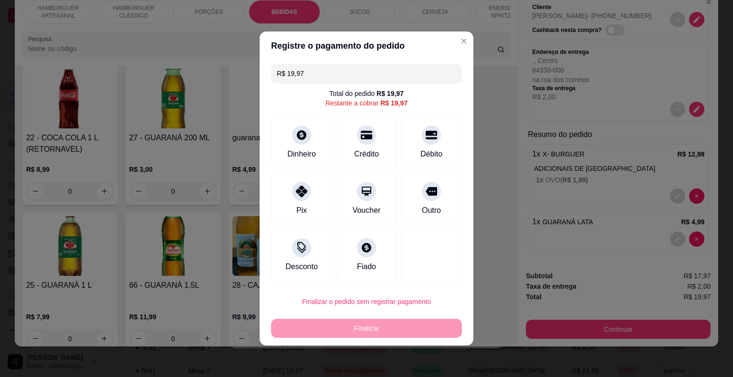
click at [355, 75] on input "R$ 19,97" at bounding box center [366, 73] width 179 height 19
click at [299, 193] on icon at bounding box center [301, 188] width 12 height 12
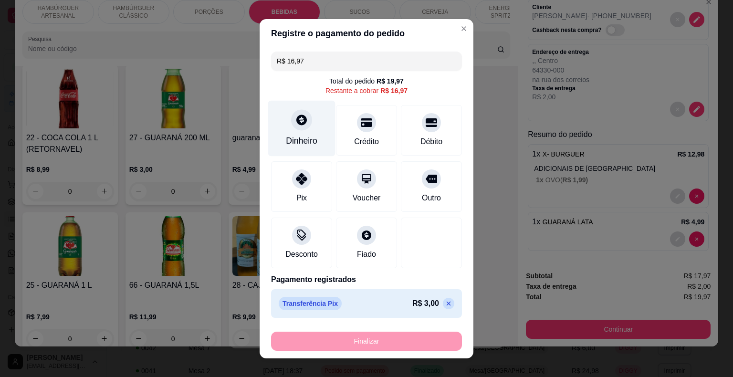
click at [303, 125] on div at bounding box center [301, 119] width 21 height 21
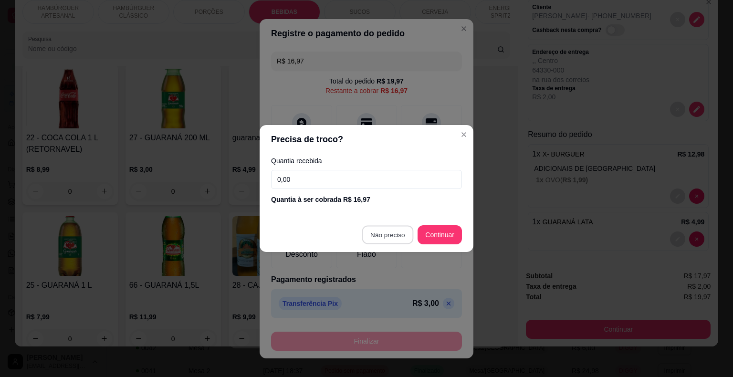
type input "R$ 0,00"
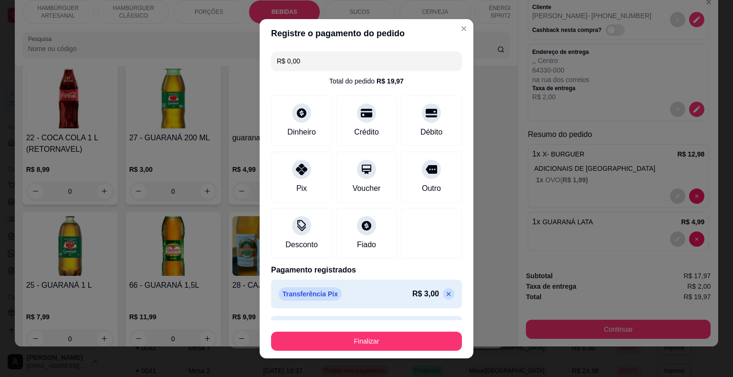
scroll to position [27, 0]
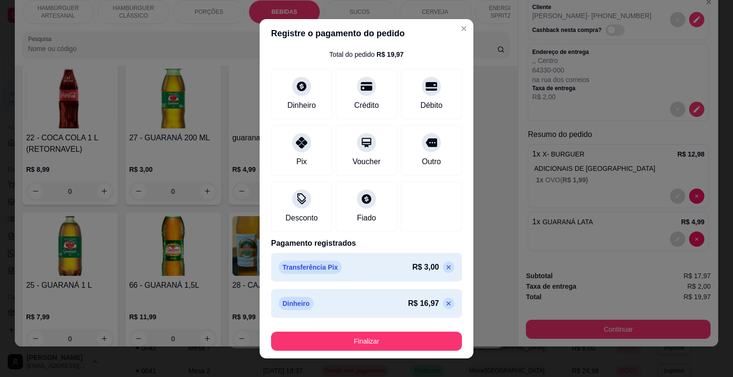
click at [361, 331] on div "Finalizar" at bounding box center [366, 339] width 191 height 23
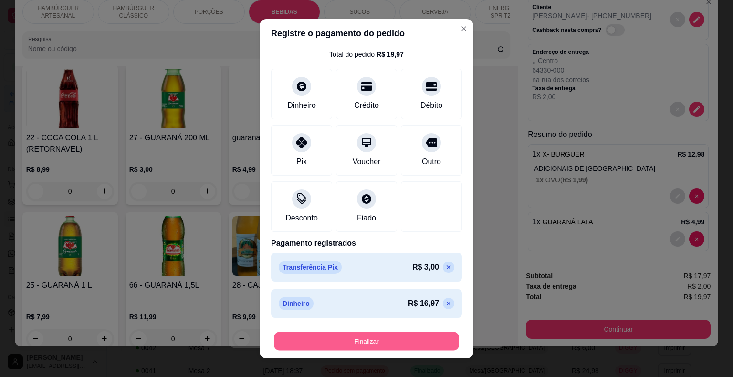
click at [359, 338] on button "Finalizar" at bounding box center [366, 340] width 185 height 19
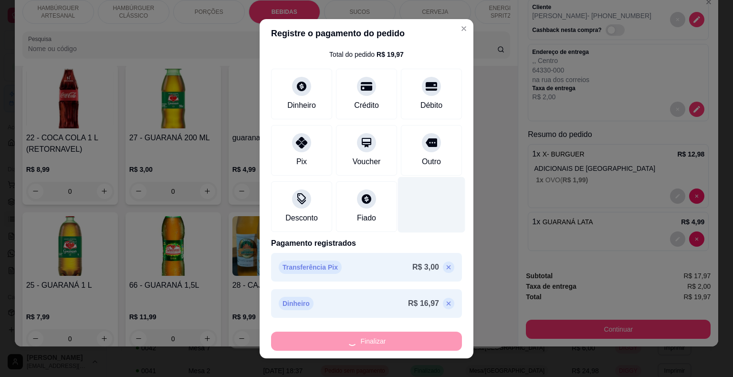
type input "0"
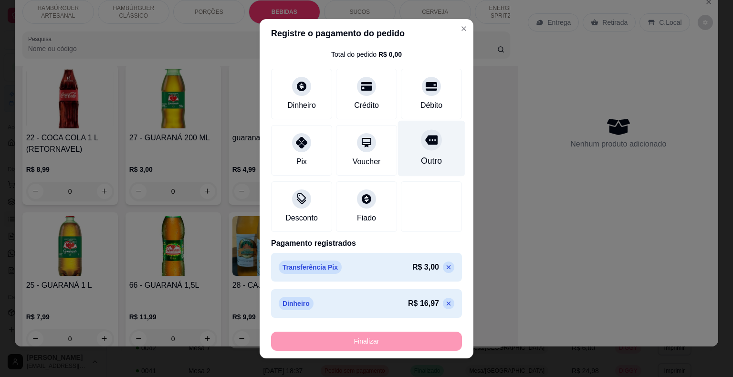
type input "-R$ 19,97"
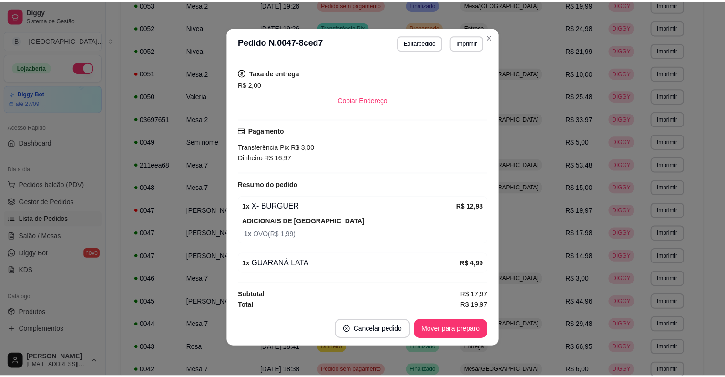
scroll to position [2, 0]
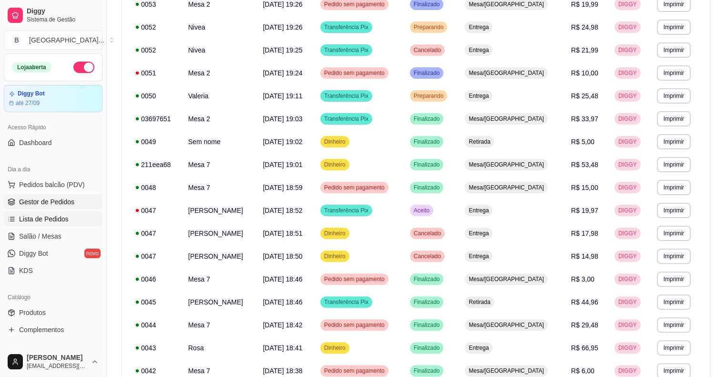
click at [74, 197] on link "Gestor de Pedidos" at bounding box center [53, 201] width 99 height 15
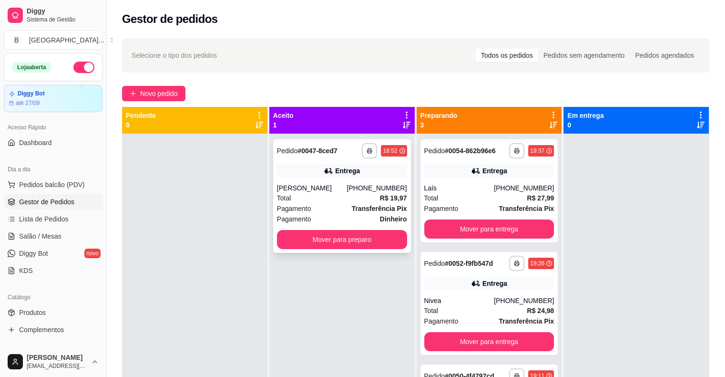
click at [273, 189] on div "**********" at bounding box center [342, 195] width 138 height 113
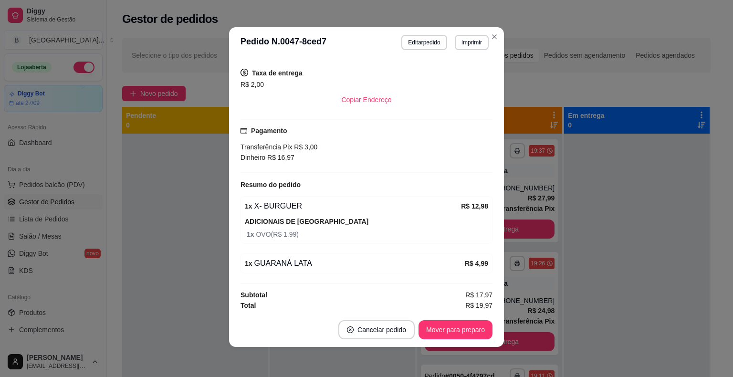
scroll to position [2, 0]
click at [444, 319] on footer "Cancelar pedido Mover para preparo" at bounding box center [366, 329] width 275 height 34
click at [440, 325] on button "Mover para preparo" at bounding box center [455, 329] width 74 height 19
click at [440, 325] on button "Mover para entrega" at bounding box center [456, 329] width 72 height 19
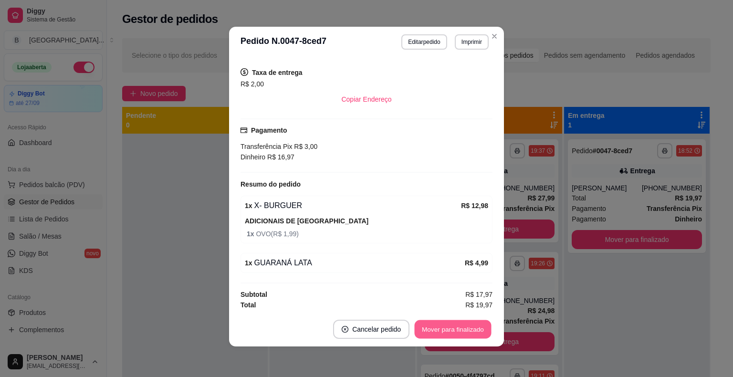
click at [440, 325] on button "Mover para finalizado" at bounding box center [452, 329] width 77 height 19
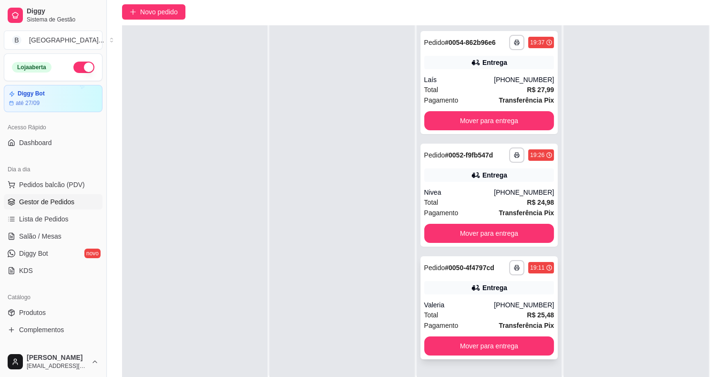
scroll to position [145, 0]
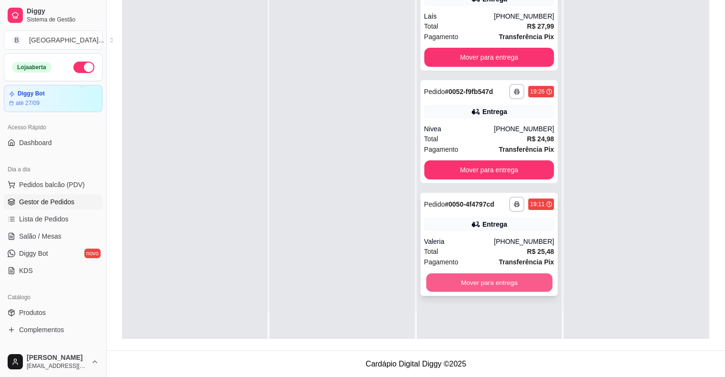
click at [471, 283] on button "Mover para entrega" at bounding box center [489, 282] width 126 height 19
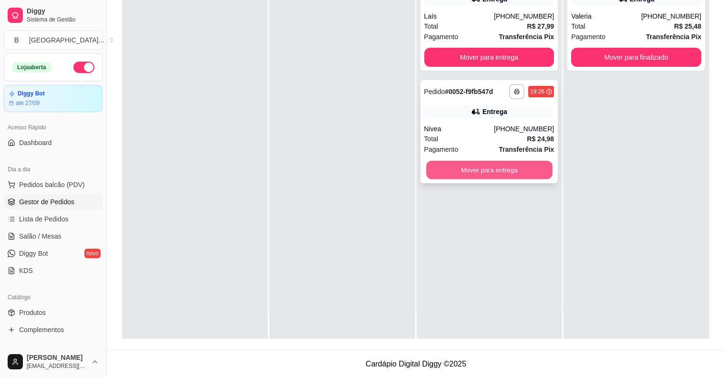
click at [490, 167] on button "Mover para entrega" at bounding box center [489, 170] width 126 height 19
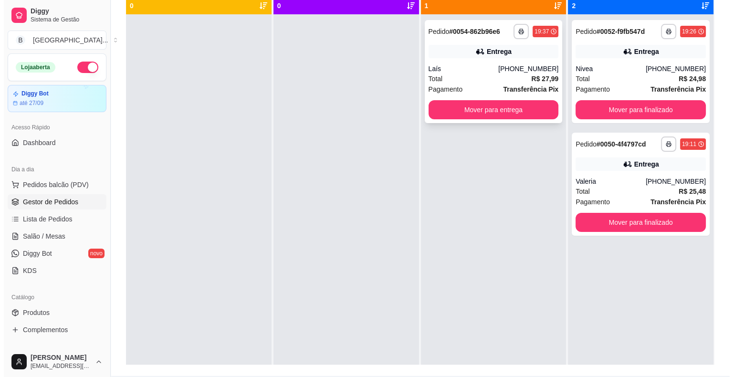
scroll to position [97, 0]
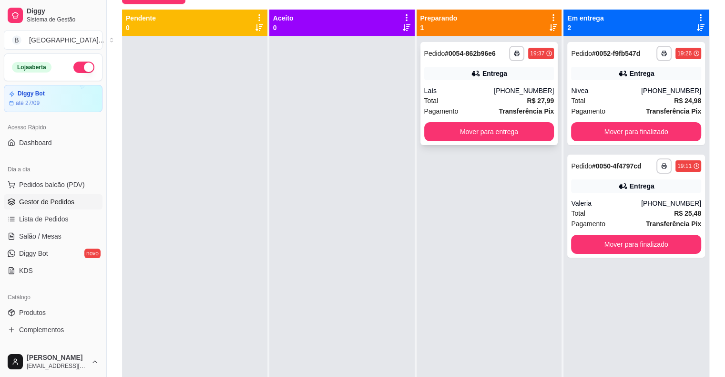
click at [507, 104] on div "Total R$ 27,99" at bounding box center [489, 100] width 130 height 10
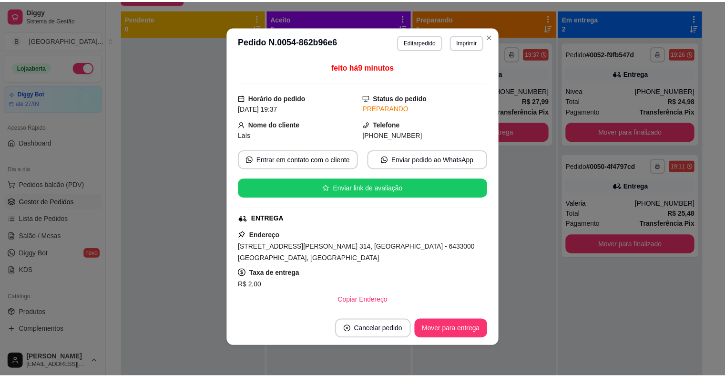
scroll to position [150, 0]
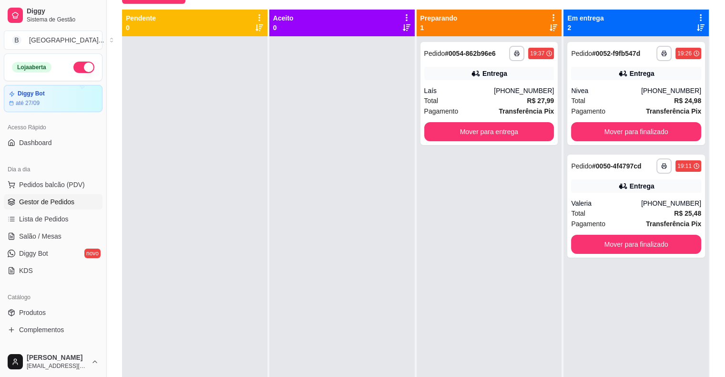
click at [63, 194] on link "Gestor de Pedidos" at bounding box center [53, 201] width 99 height 15
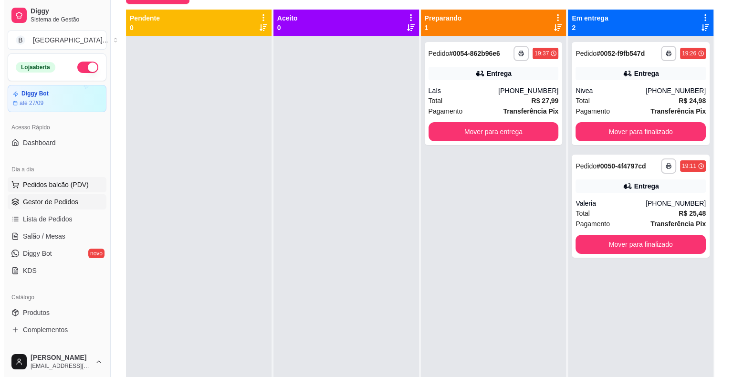
scroll to position [0, 0]
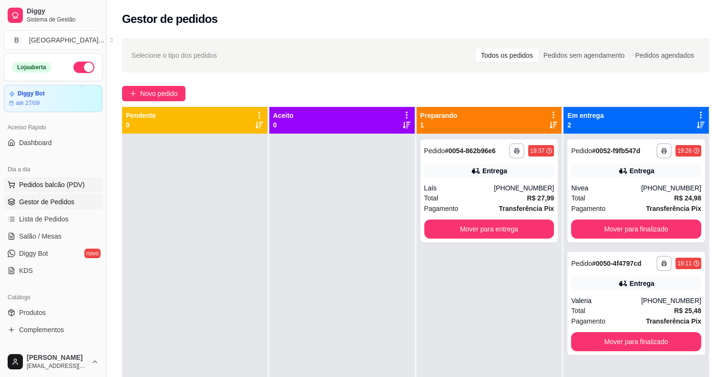
click at [69, 184] on span "Pedidos balcão (PDV)" at bounding box center [52, 185] width 66 height 10
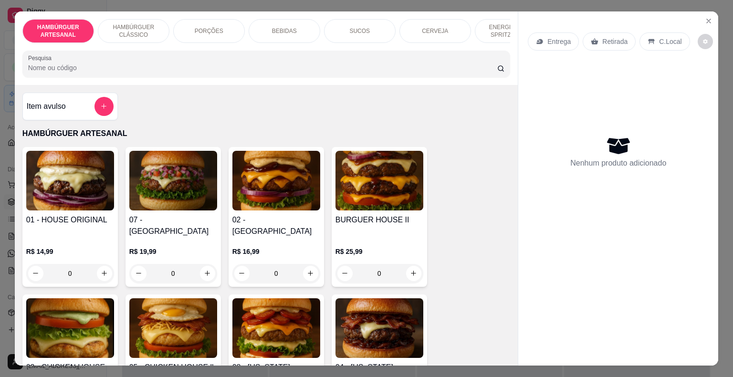
click at [293, 26] on div "BEBIDAS" at bounding box center [284, 31] width 72 height 24
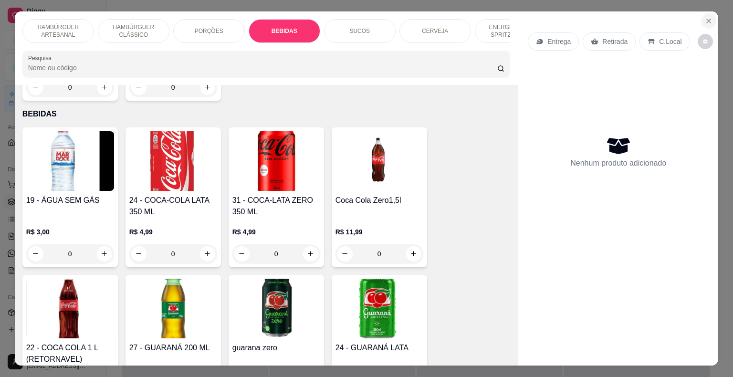
click at [704, 18] on icon "Close" at bounding box center [708, 21] width 8 height 8
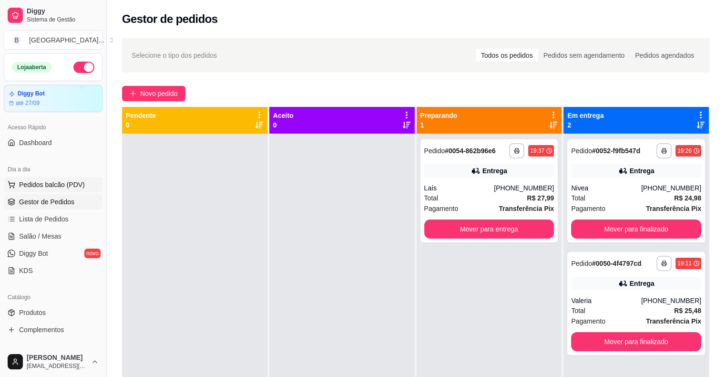
click at [52, 183] on span "Pedidos balcão (PDV)" at bounding box center [52, 185] width 66 height 10
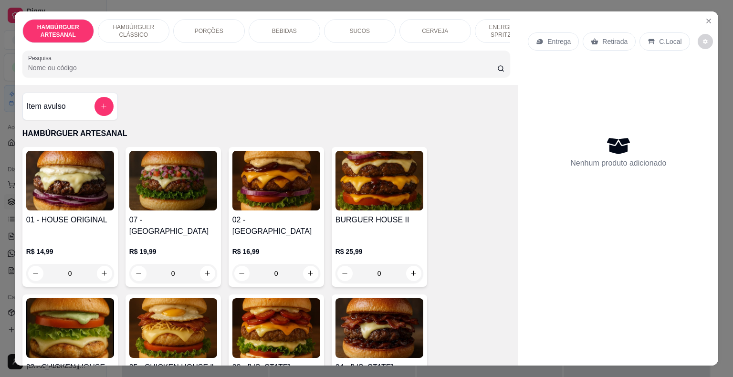
click at [261, 26] on div "BEBIDAS" at bounding box center [284, 31] width 72 height 24
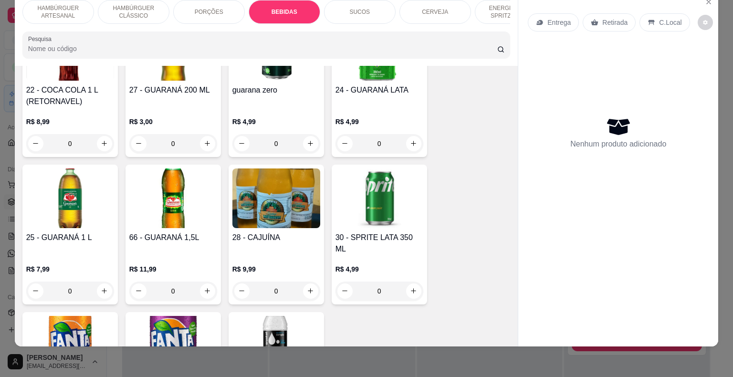
scroll to position [1360, 0]
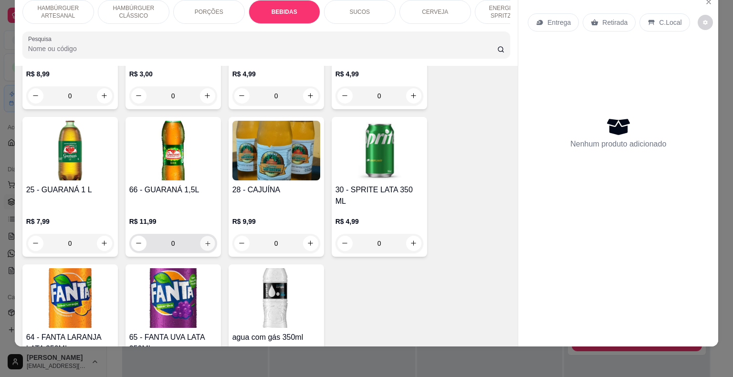
click at [204, 239] on icon "increase-product-quantity" at bounding box center [207, 242] width 7 height 7
type input "1"
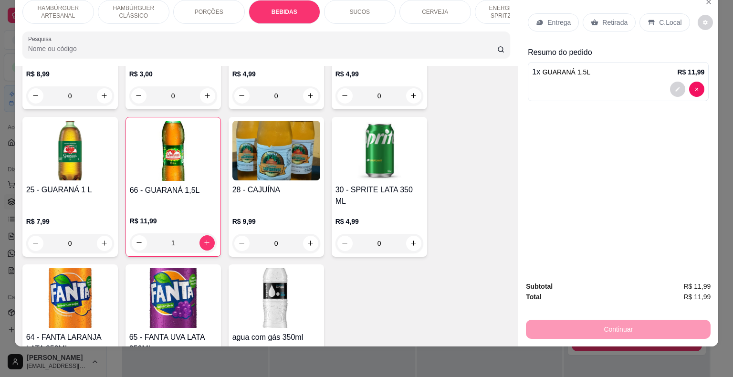
click at [567, 13] on div "Entrega" at bounding box center [552, 22] width 51 height 18
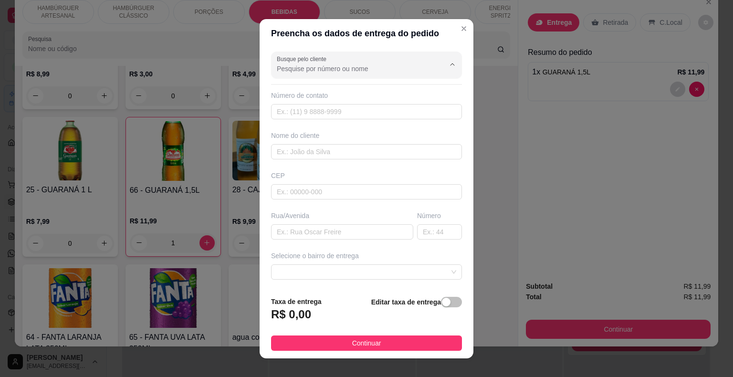
click at [356, 66] on input "Busque pelo cliente" at bounding box center [353, 69] width 153 height 10
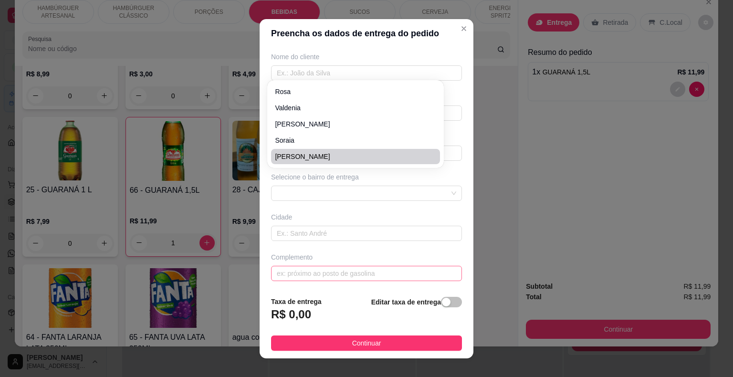
scroll to position [11, 0]
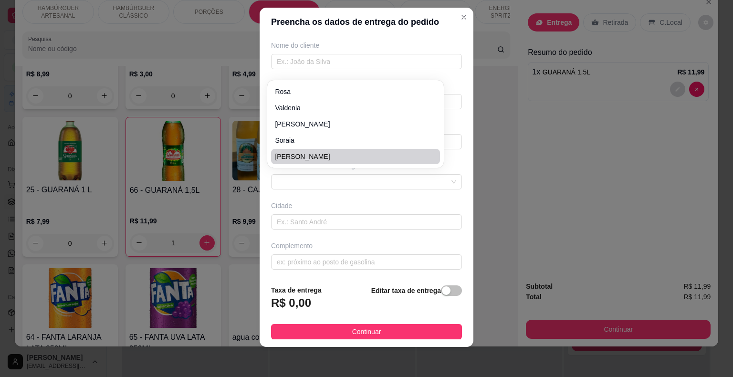
click at [391, 230] on div "Busque pelo cliente Número de contato Nome do cliente CEP Rua/[GEOGRAPHIC_DATA]…" at bounding box center [366, 156] width 214 height 241
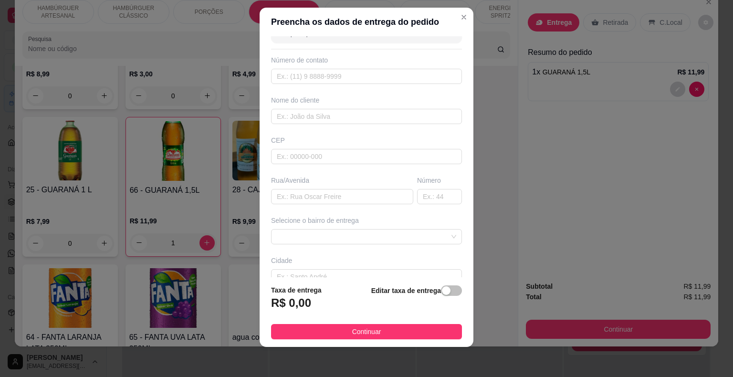
scroll to position [0, 0]
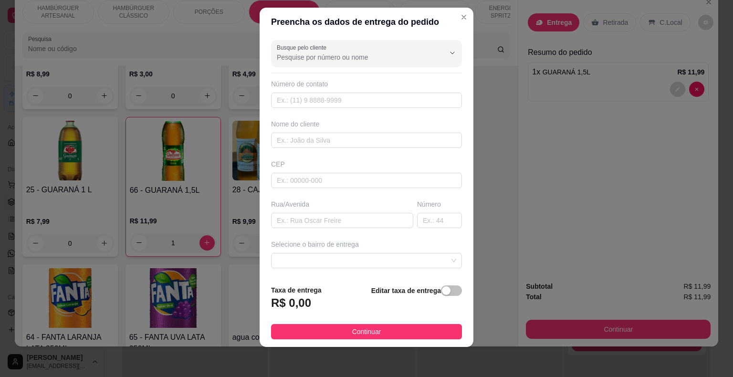
click at [393, 54] on input "Busque pelo cliente" at bounding box center [353, 57] width 153 height 10
click at [382, 51] on div at bounding box center [366, 53] width 179 height 19
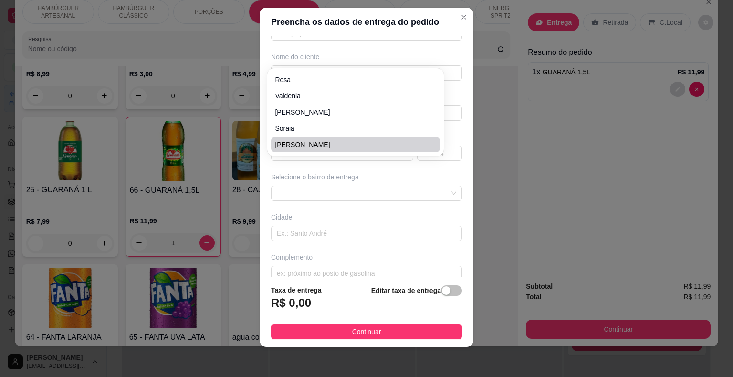
scroll to position [79, 0]
click at [406, 247] on div "Complemento" at bounding box center [366, 246] width 191 height 10
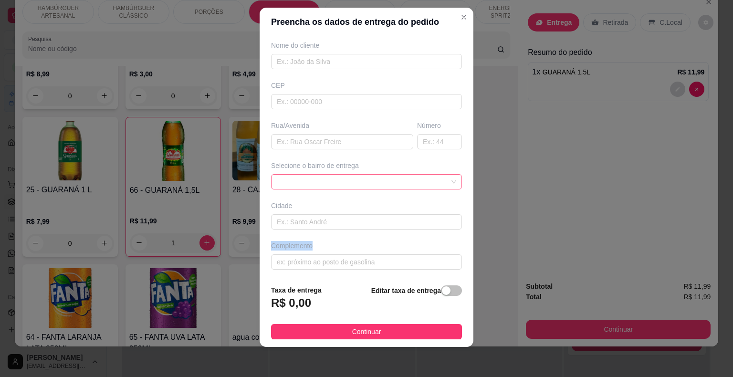
click at [414, 178] on span at bounding box center [366, 182] width 179 height 14
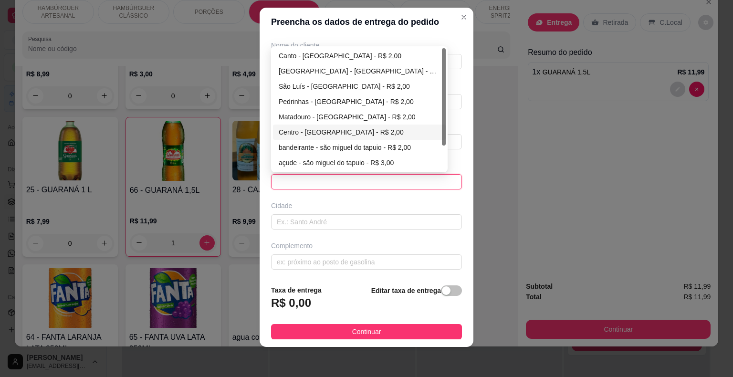
click at [382, 124] on div "Centro - [GEOGRAPHIC_DATA] - R$ 2,00" at bounding box center [359, 131] width 173 height 15
type input "São Miguel do Tapuio"
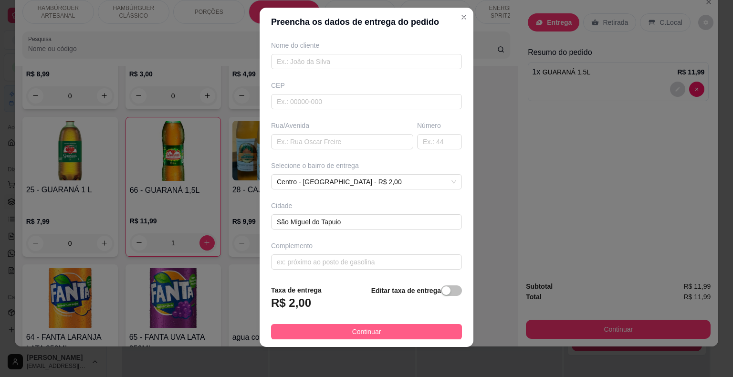
click at [380, 325] on button "Continuar" at bounding box center [366, 331] width 191 height 15
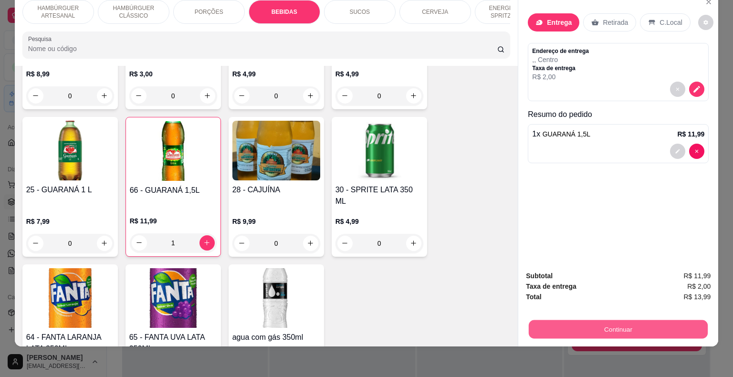
click at [614, 320] on button "Continuar" at bounding box center [617, 329] width 179 height 19
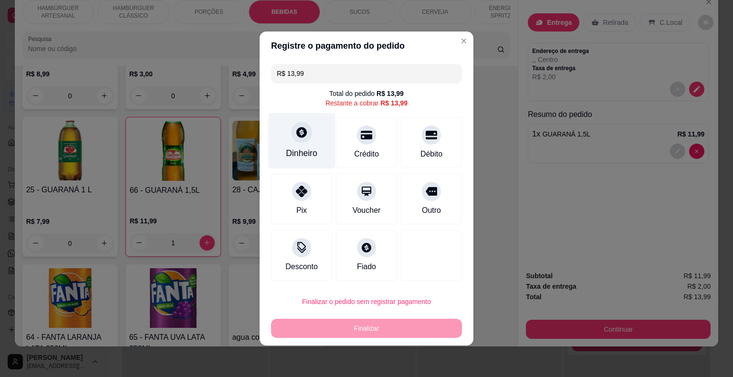
click at [302, 156] on div "Dinheiro" at bounding box center [301, 153] width 31 height 12
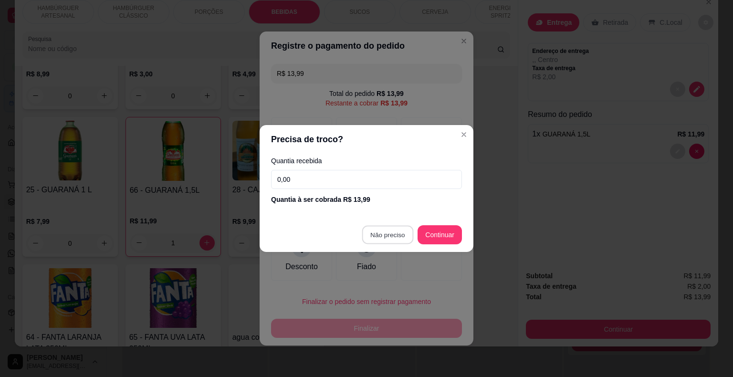
type input "R$ 0,00"
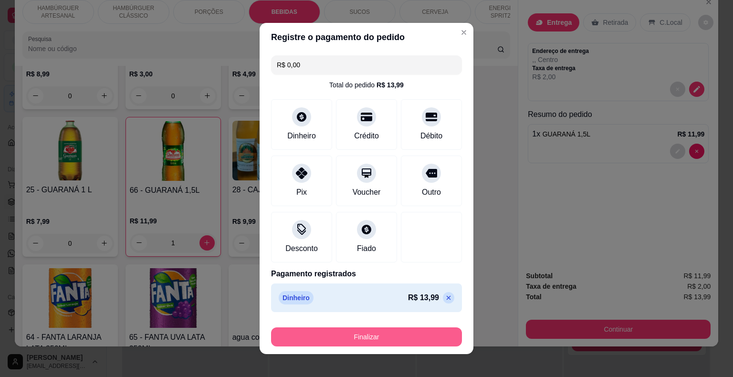
click at [372, 335] on button "Finalizar" at bounding box center [366, 336] width 191 height 19
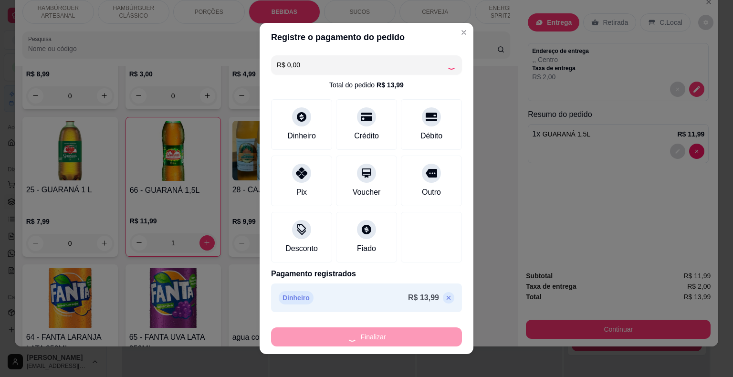
type input "0"
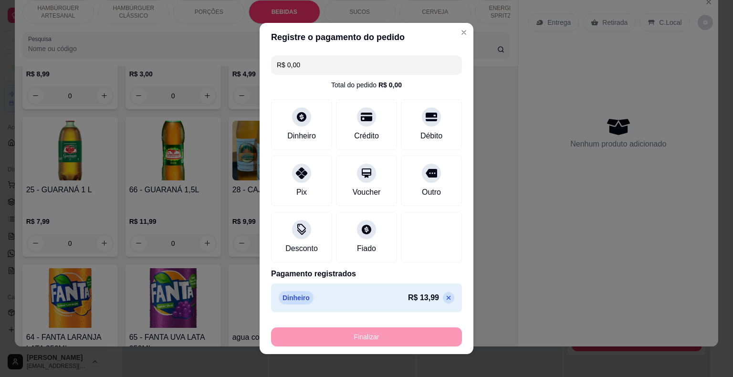
type input "-R$ 13,99"
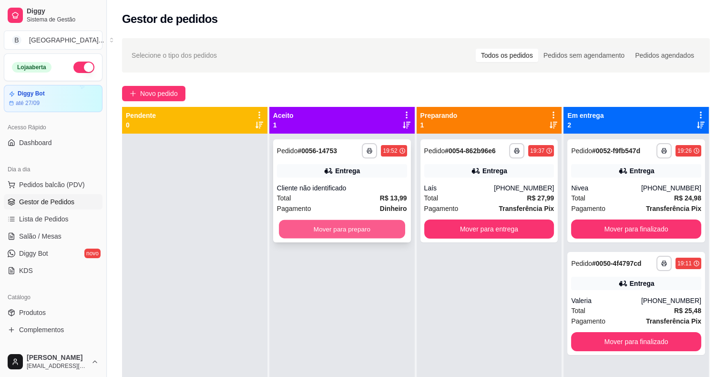
click at [341, 234] on button "Mover para preparo" at bounding box center [342, 229] width 126 height 19
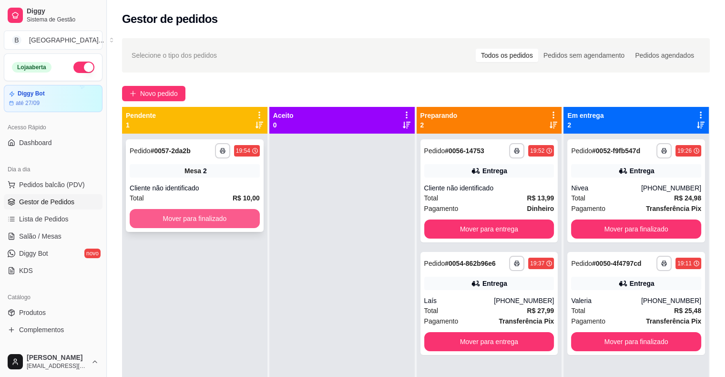
click at [175, 214] on button "Mover para finalizado" at bounding box center [195, 218] width 130 height 19
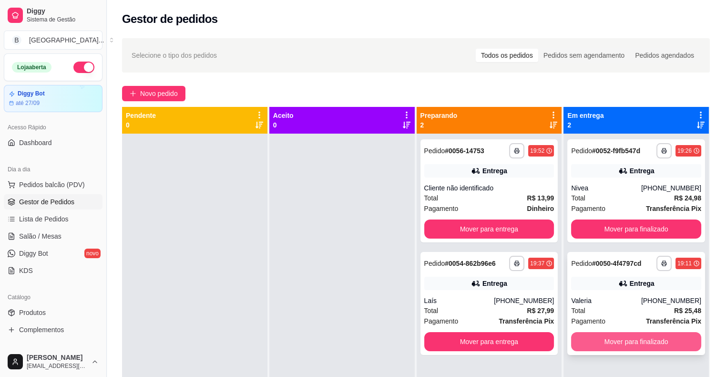
click at [631, 337] on button "Mover para finalizado" at bounding box center [636, 341] width 130 height 19
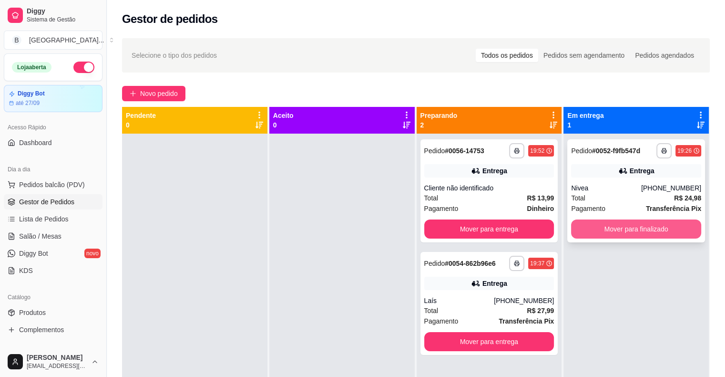
click at [628, 225] on button "Mover para finalizado" at bounding box center [636, 228] width 130 height 19
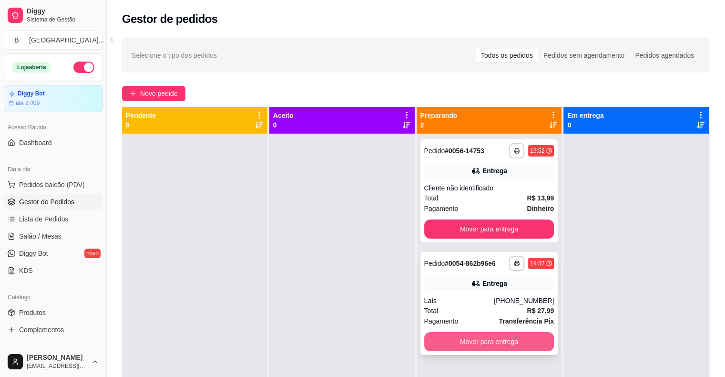
click at [449, 341] on button "Mover para entrega" at bounding box center [489, 341] width 130 height 19
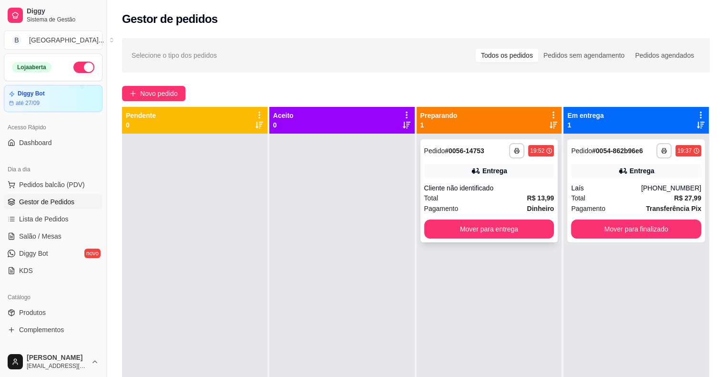
click at [487, 193] on div "Total R$ 13,99" at bounding box center [489, 198] width 130 height 10
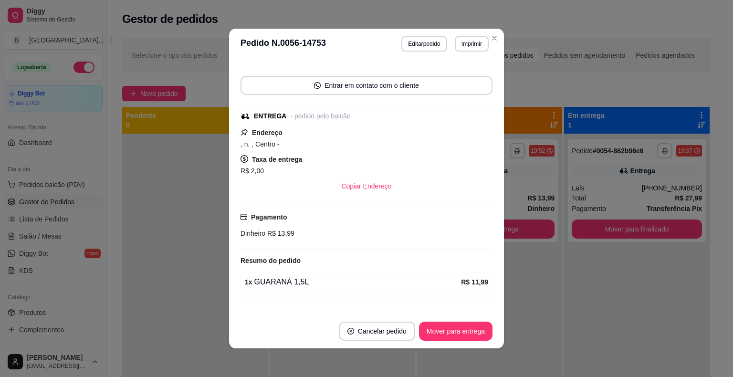
scroll to position [72, 0]
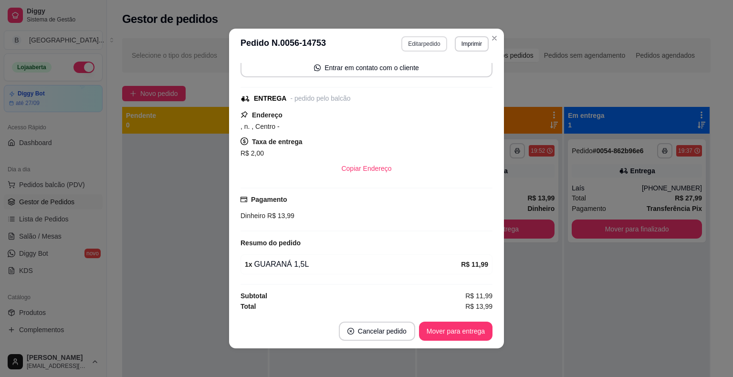
click at [418, 47] on button "Editar pedido" at bounding box center [423, 43] width 45 height 15
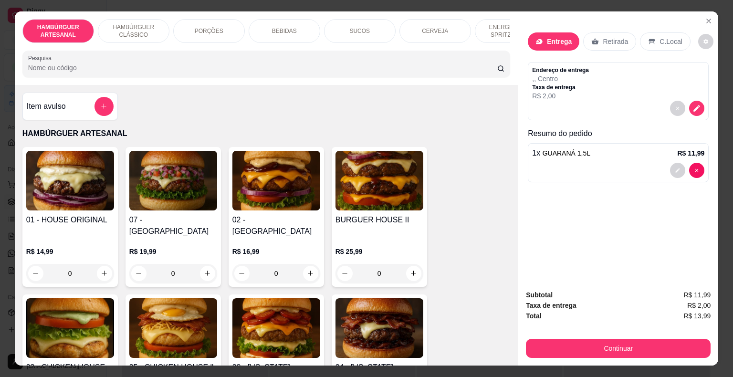
click at [602, 39] on p "Retirada" at bounding box center [614, 42] width 25 height 10
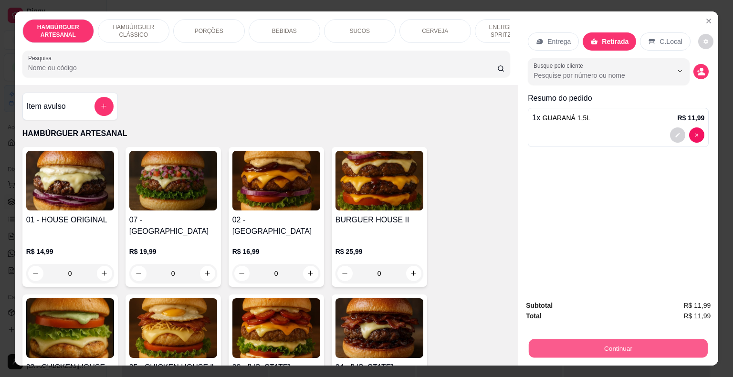
click at [624, 343] on button "Continuar" at bounding box center [617, 348] width 179 height 19
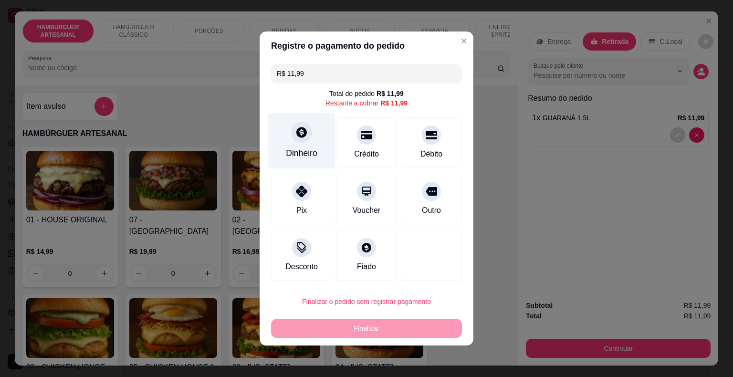
click at [315, 150] on div "Dinheiro" at bounding box center [301, 141] width 67 height 56
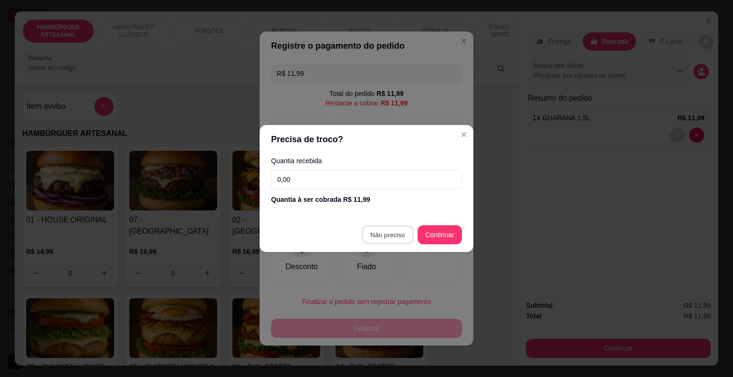
type input "R$ 0,00"
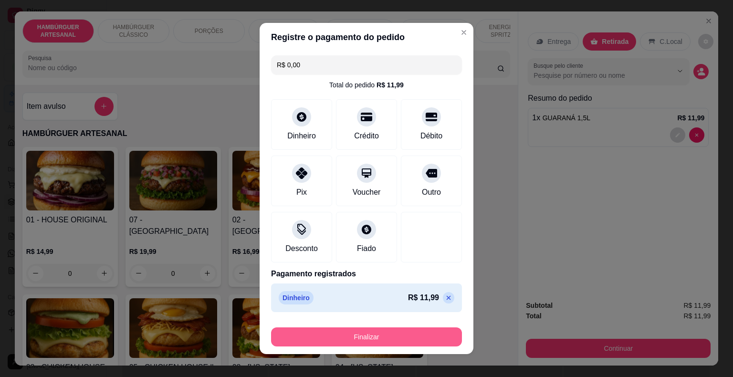
click at [399, 337] on button "Finalizar" at bounding box center [366, 336] width 191 height 19
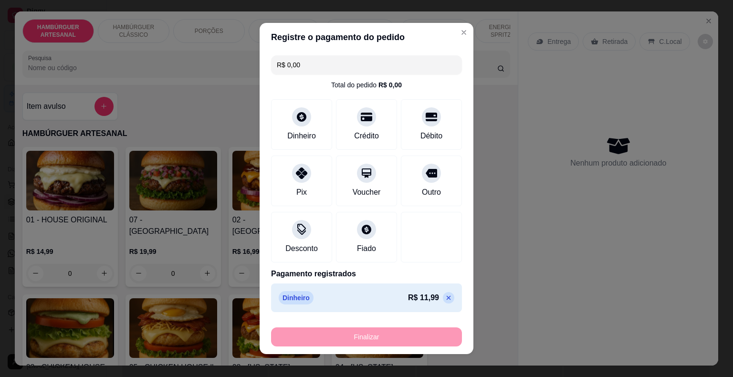
type input "0"
type input "-R$ 11,99"
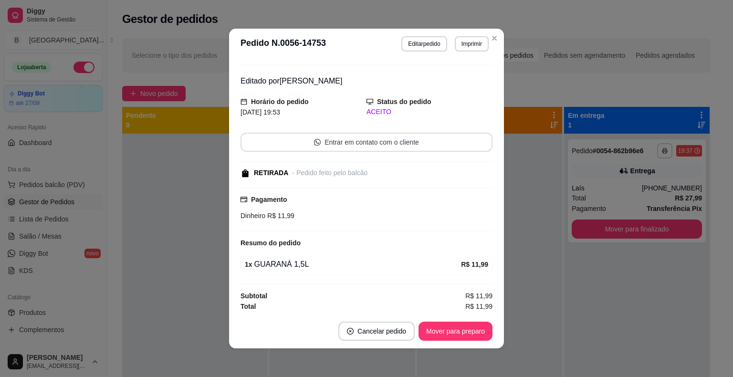
scroll to position [2, 0]
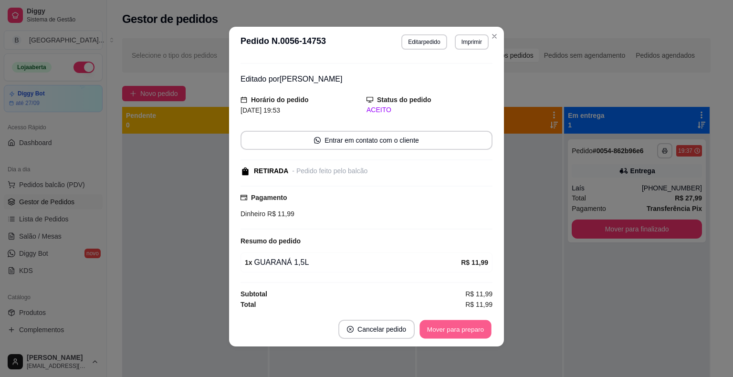
click at [464, 326] on button "Mover para preparo" at bounding box center [455, 329] width 72 height 19
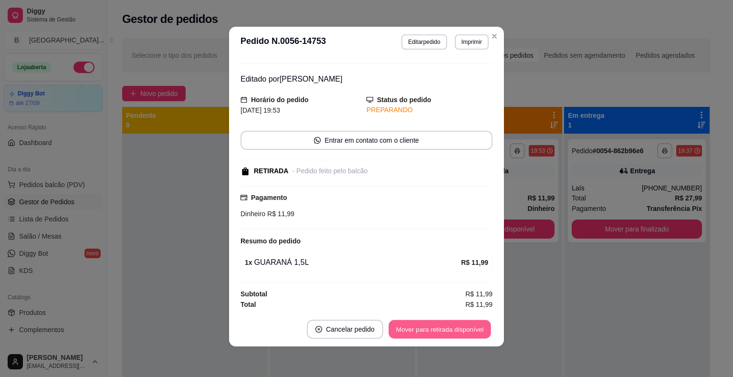
click at [464, 326] on button "Mover para retirada disponível" at bounding box center [439, 329] width 102 height 19
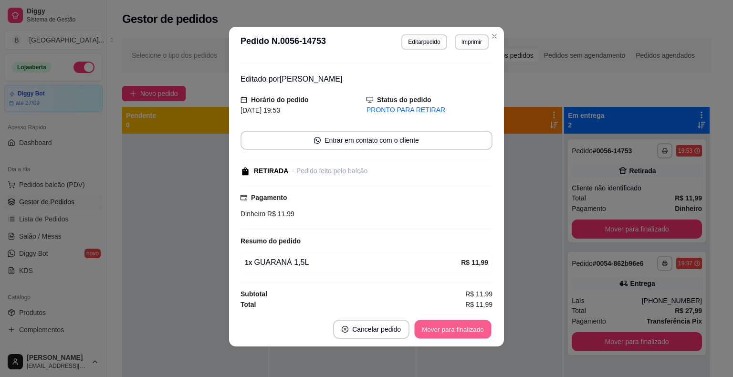
click at [454, 329] on button "Mover para finalizado" at bounding box center [452, 329] width 77 height 19
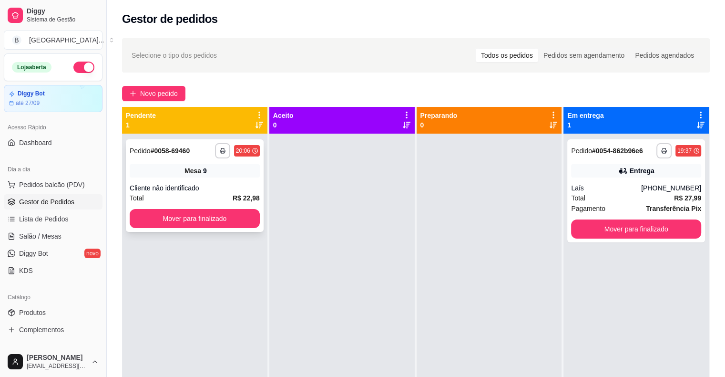
click at [195, 148] on div "**********" at bounding box center [195, 150] width 130 height 15
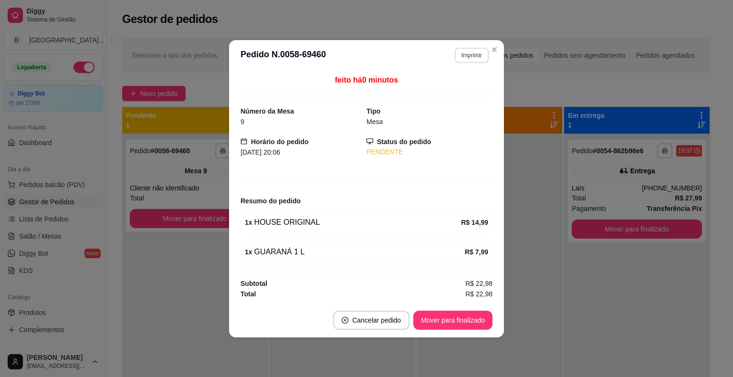
click at [466, 51] on button "Imprimir" at bounding box center [471, 55] width 34 height 15
click at [435, 97] on div "Escolha a impressora IMPRESSORA Impressora" at bounding box center [454, 92] width 79 height 52
click at [437, 90] on button "IMPRESSORA" at bounding box center [454, 89] width 67 height 15
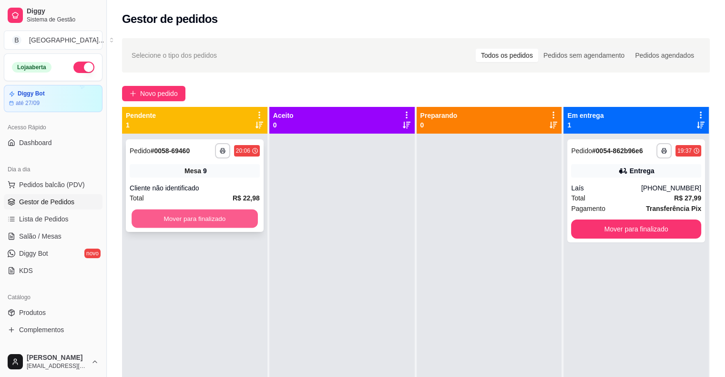
click at [191, 216] on button "Mover para finalizado" at bounding box center [195, 218] width 126 height 19
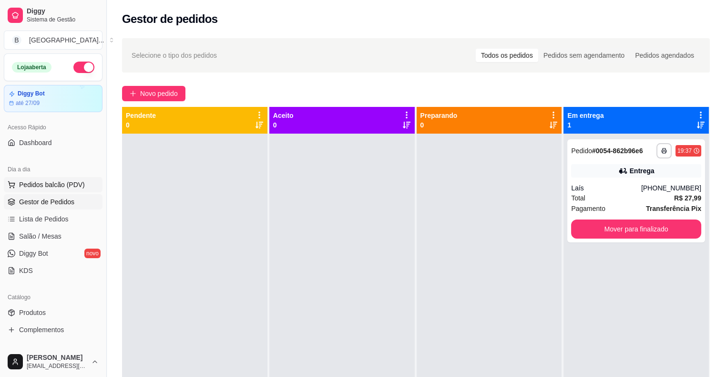
click at [43, 182] on span "Pedidos balcão (PDV)" at bounding box center [52, 185] width 66 height 10
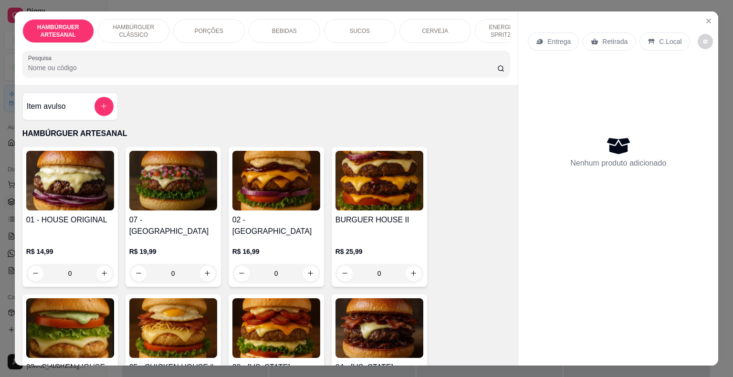
click at [279, 27] on p "BEBIDAS" at bounding box center [284, 31] width 25 height 8
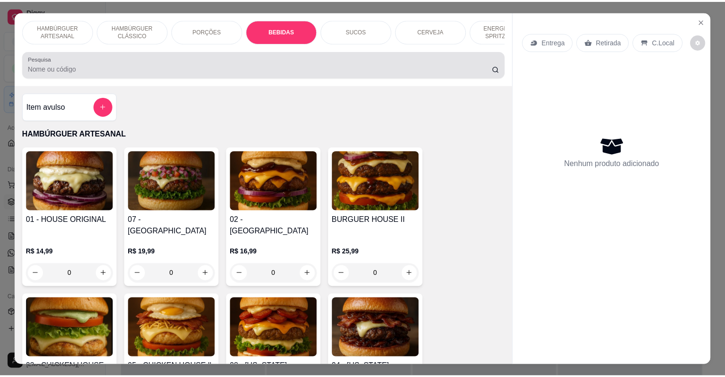
scroll to position [23, 0]
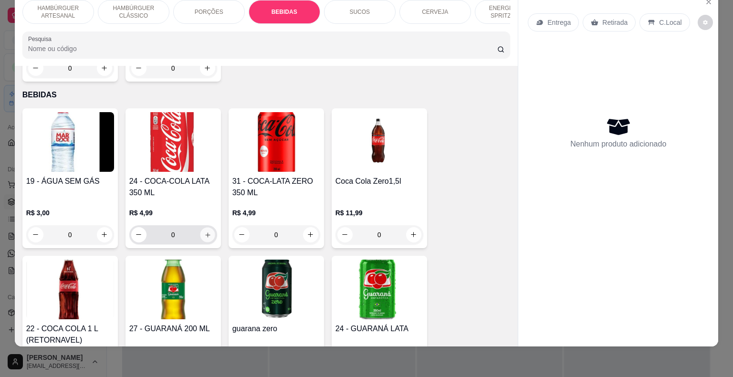
click at [205, 232] on icon "increase-product-quantity" at bounding box center [207, 234] width 5 height 5
type input "1"
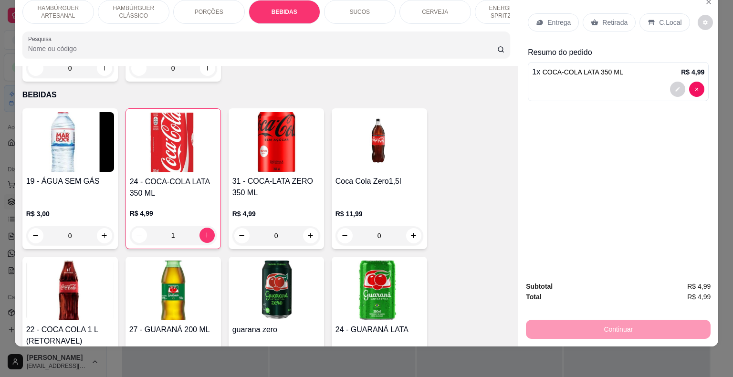
click at [606, 18] on p "Retirada" at bounding box center [614, 23] width 25 height 10
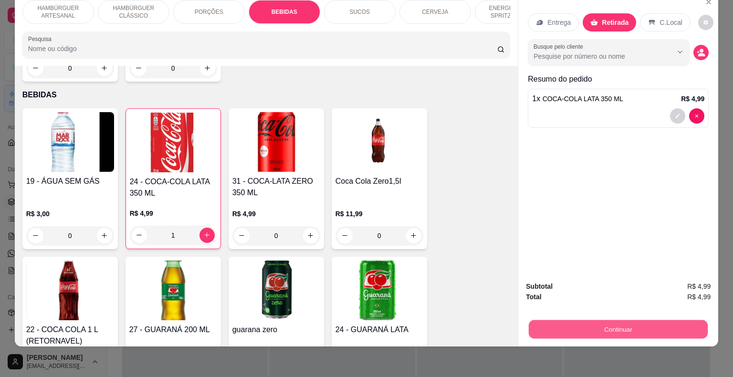
click at [617, 320] on button "Continuar" at bounding box center [617, 329] width 179 height 19
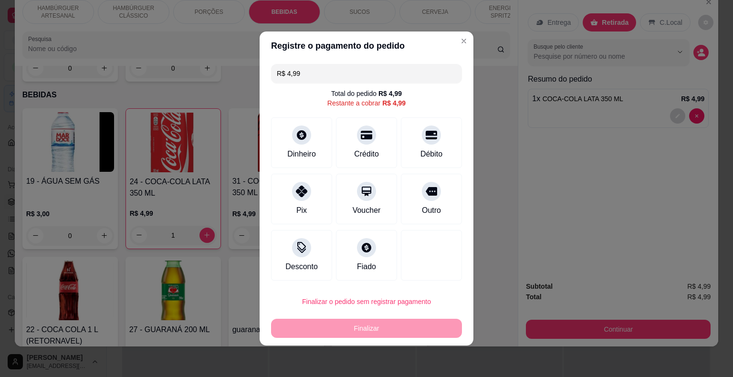
click at [370, 76] on input "R$ 4,99" at bounding box center [366, 73] width 179 height 19
click at [298, 155] on div "Dinheiro" at bounding box center [301, 153] width 31 height 12
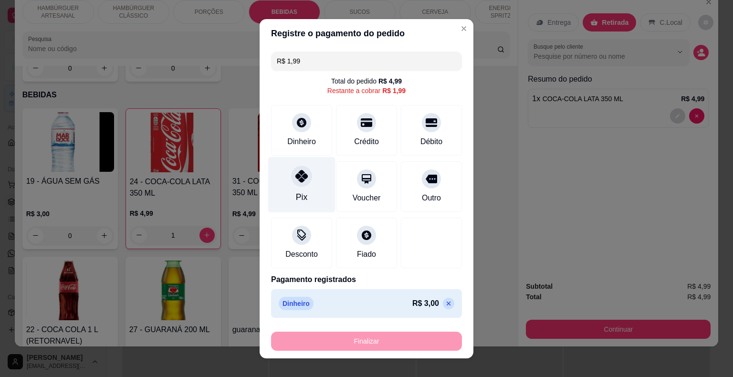
click at [294, 168] on div at bounding box center [301, 175] width 21 height 21
type input "R$ 0,00"
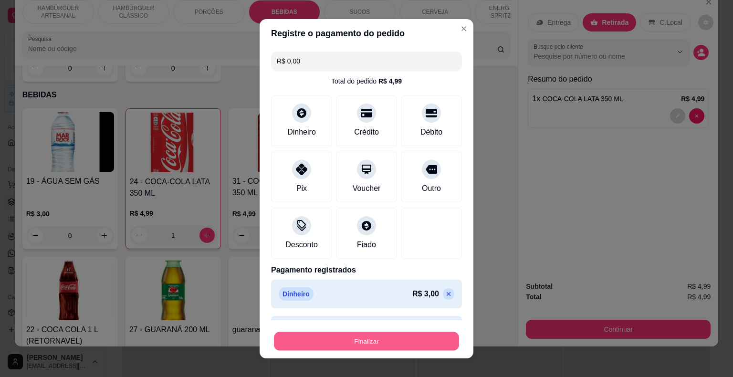
click at [395, 338] on button "Finalizar" at bounding box center [366, 340] width 185 height 19
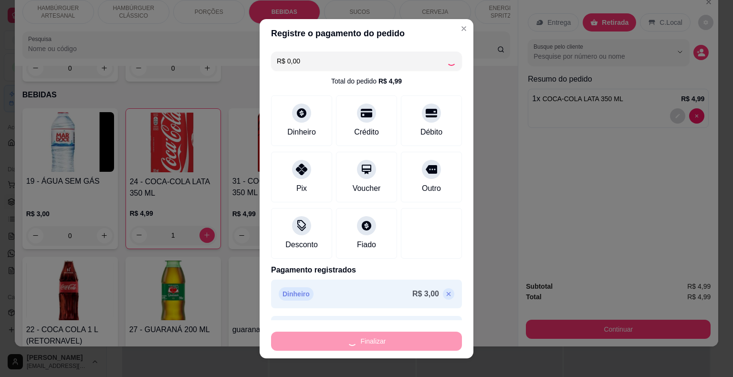
type input "0"
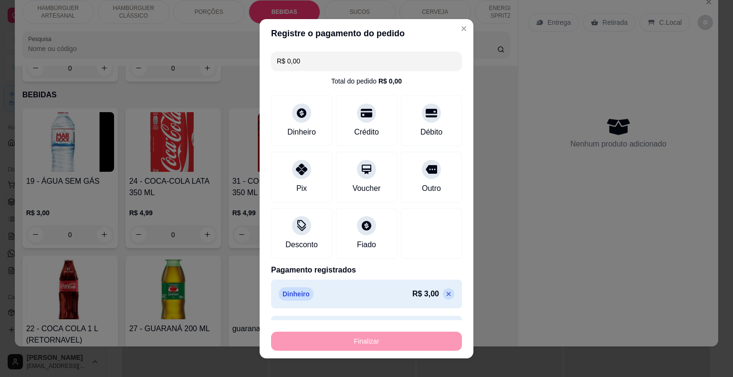
type input "-R$ 4,99"
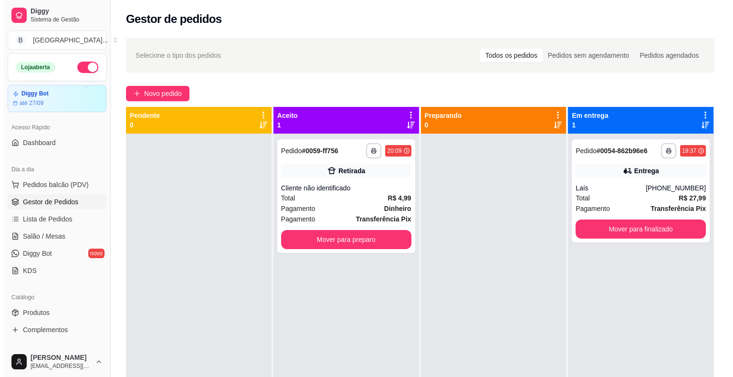
scroll to position [27, 0]
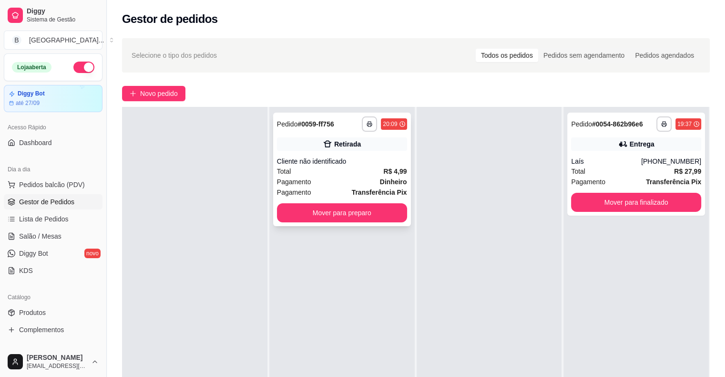
click at [384, 192] on strong "Transferência Pix" at bounding box center [379, 192] width 55 height 8
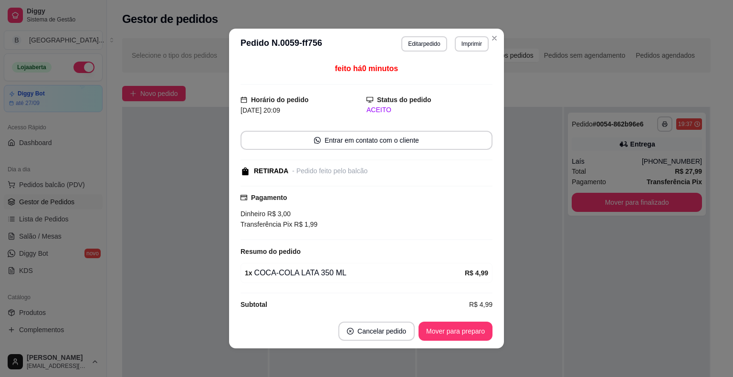
scroll to position [9, 0]
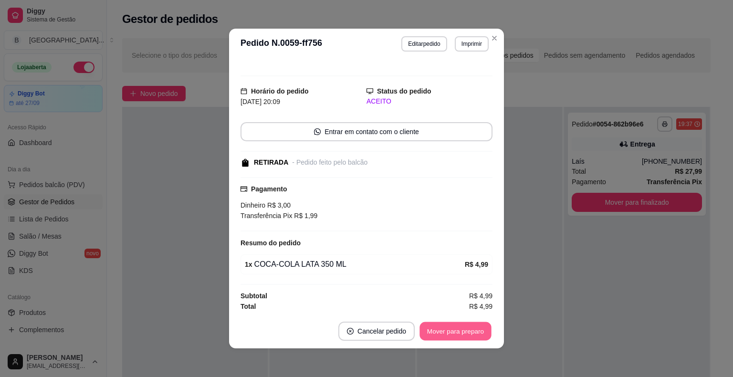
click at [450, 332] on button "Mover para preparo" at bounding box center [455, 331] width 72 height 19
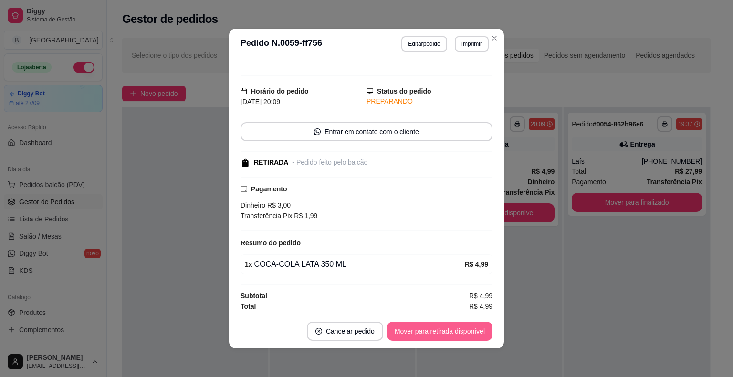
click at [450, 332] on button "Mover para retirada disponível" at bounding box center [439, 330] width 105 height 19
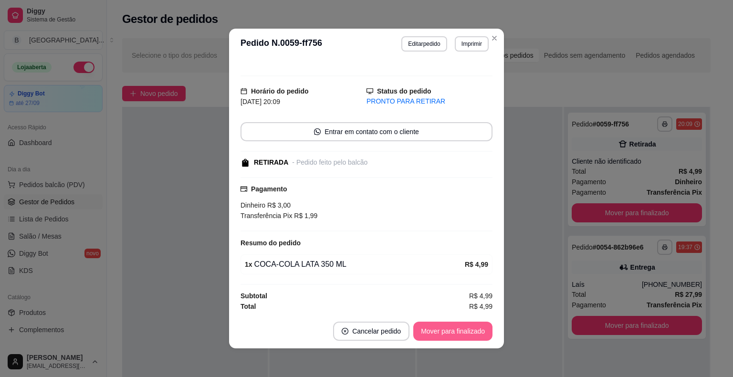
click at [450, 332] on button "Mover para finalizado" at bounding box center [452, 330] width 79 height 19
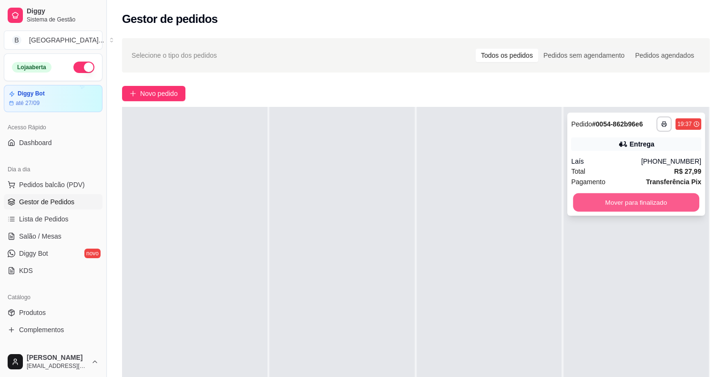
click at [664, 205] on button "Mover para finalizado" at bounding box center [636, 202] width 126 height 19
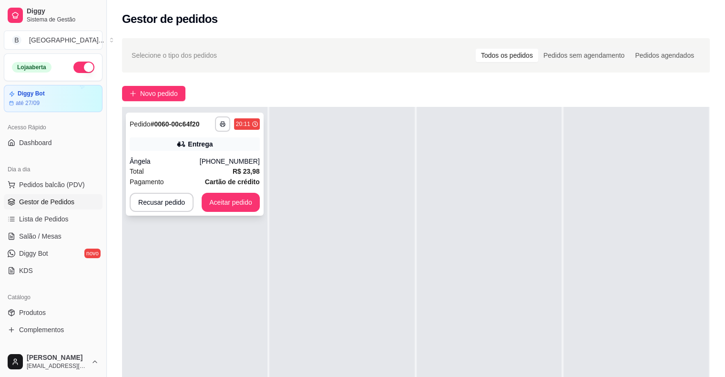
click at [176, 171] on div "Total R$ 23,98" at bounding box center [195, 171] width 130 height 10
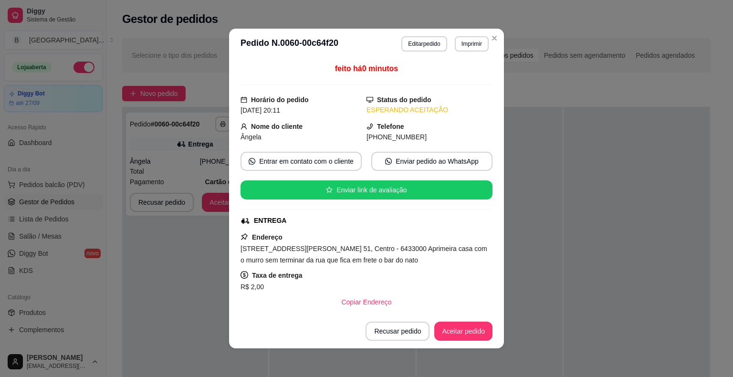
click at [446, 45] on div "**********" at bounding box center [444, 43] width 87 height 15
click at [459, 52] on header "**********" at bounding box center [366, 44] width 275 height 31
click at [459, 42] on button "Imprimir" at bounding box center [471, 43] width 33 height 15
click at [445, 72] on button "IMPRESSORA" at bounding box center [450, 77] width 67 height 15
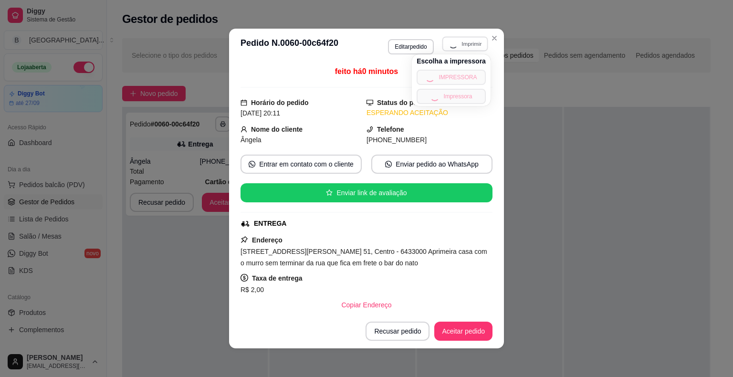
click at [491, 91] on div "feito há 0 minutos Horário do pedido [DATE] 20:11 Status do pedido ESPERANDO AC…" at bounding box center [366, 188] width 275 height 252
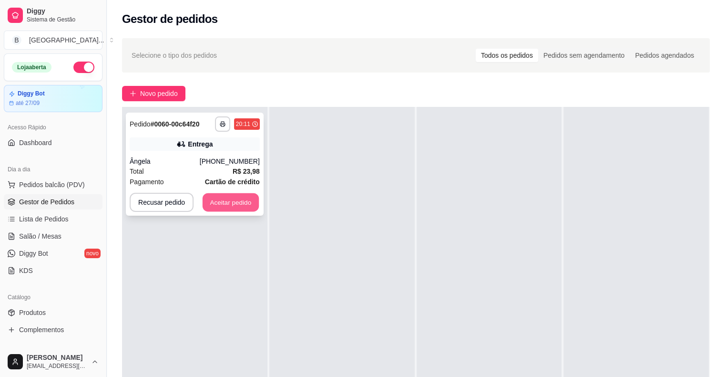
click at [240, 196] on button "Aceitar pedido" at bounding box center [231, 202] width 56 height 19
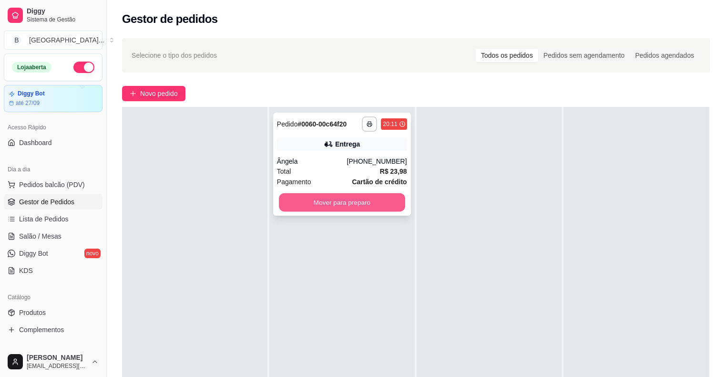
click at [338, 205] on button "Mover para preparo" at bounding box center [342, 202] width 126 height 19
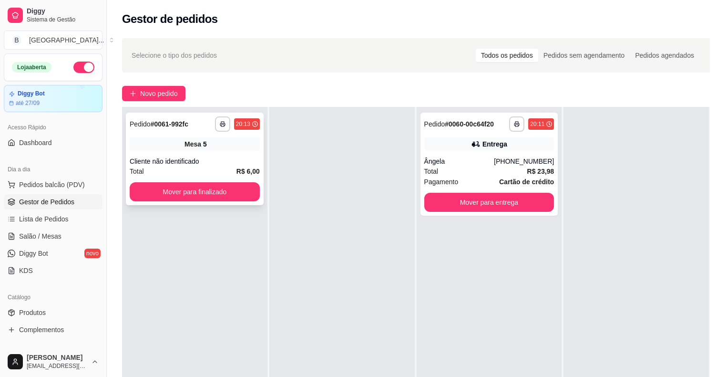
click at [184, 165] on div "Cliente não identificado" at bounding box center [195, 161] width 130 height 10
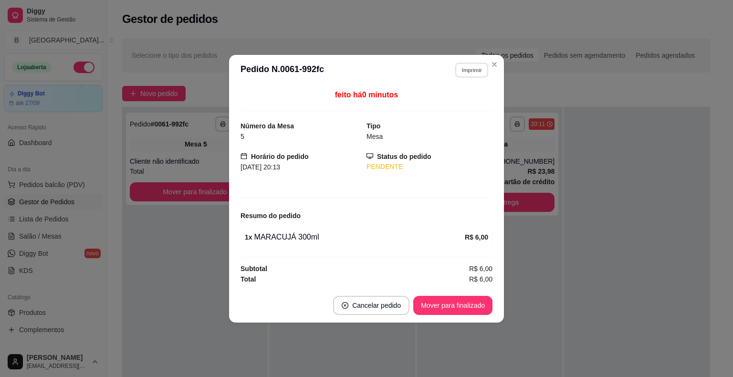
click at [467, 67] on button "Imprimir" at bounding box center [471, 69] width 33 height 15
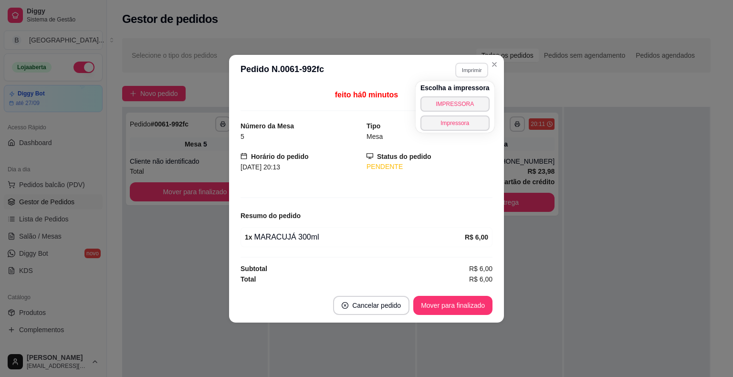
click at [459, 95] on div "Escolha a impressora IMPRESSORA Impressora" at bounding box center [454, 107] width 79 height 52
click at [464, 109] on button "IMPRESSORA" at bounding box center [454, 103] width 67 height 15
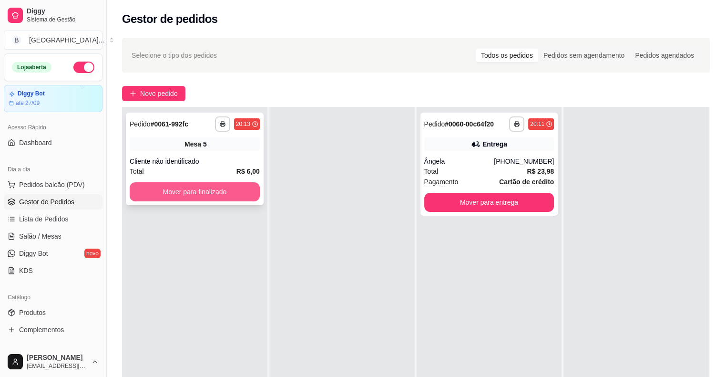
click at [206, 188] on button "Mover para finalizado" at bounding box center [195, 191] width 130 height 19
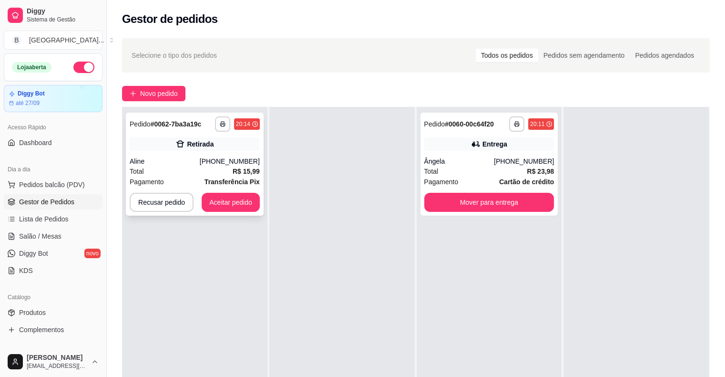
click at [177, 163] on div "Aline" at bounding box center [165, 161] width 70 height 10
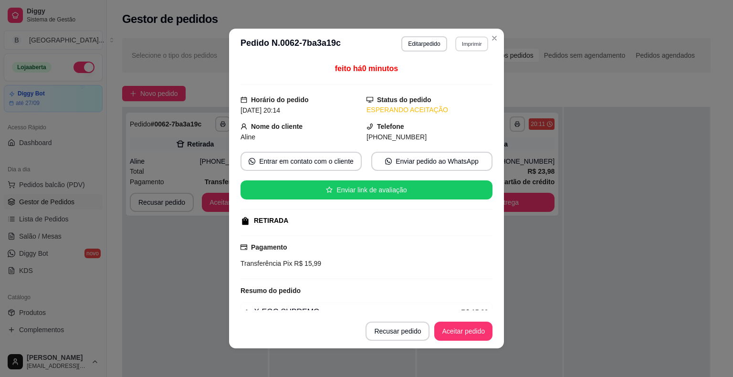
click at [468, 44] on button "Imprimir" at bounding box center [471, 43] width 33 height 15
click at [433, 72] on button "IMPRESSORA" at bounding box center [450, 77] width 69 height 15
drag, startPoint x: 466, startPoint y: 320, endPoint x: 464, endPoint y: 324, distance: 5.3
click at [464, 324] on footer "Recusar pedido Aceitar pedido" at bounding box center [366, 331] width 275 height 34
click at [464, 324] on button "Aceitar pedido" at bounding box center [463, 330] width 58 height 19
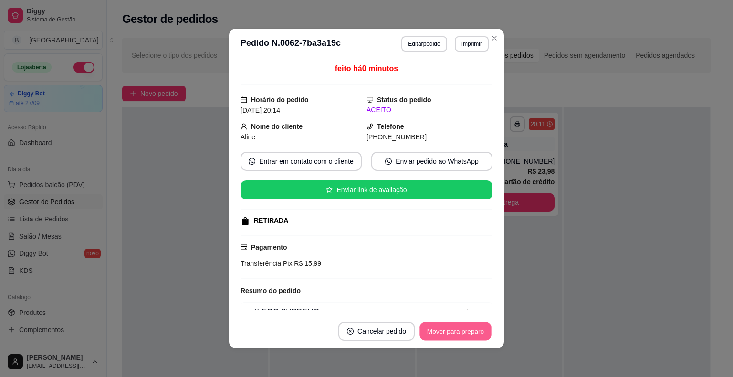
click at [460, 331] on button "Mover para preparo" at bounding box center [455, 331] width 72 height 19
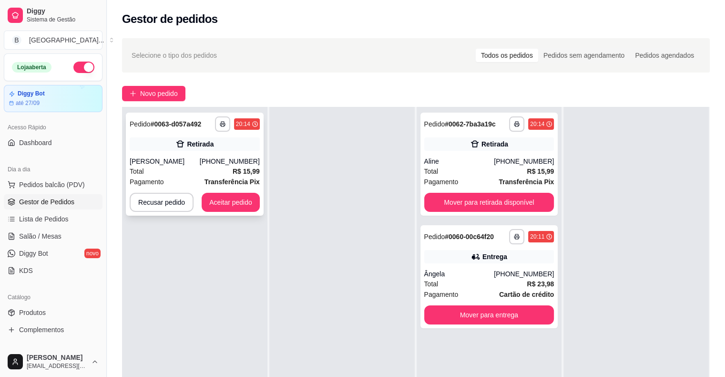
click at [217, 156] on div "[PHONE_NUMBER]" at bounding box center [230, 161] width 60 height 10
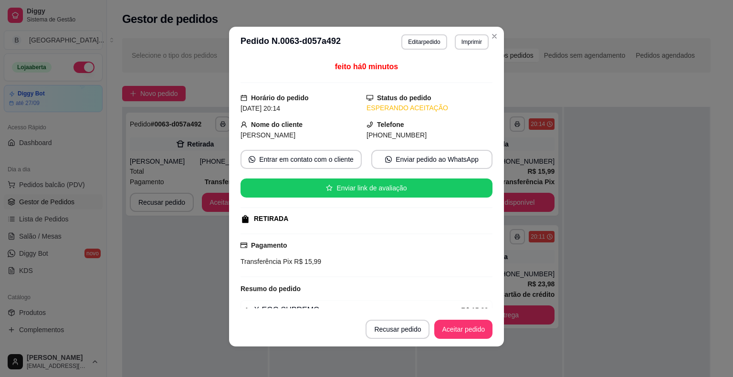
scroll to position [48, 0]
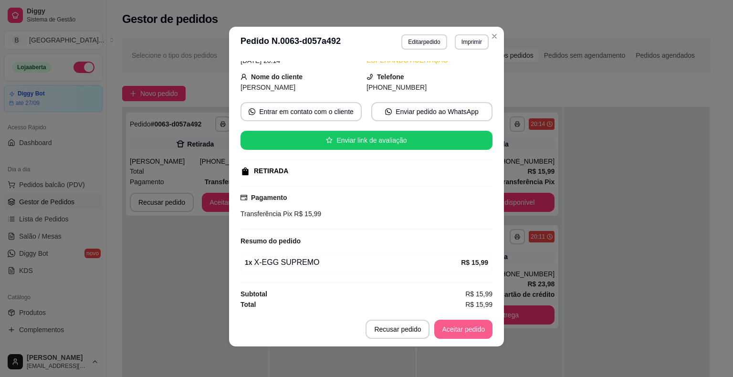
click at [446, 333] on button "Aceitar pedido" at bounding box center [463, 329] width 58 height 19
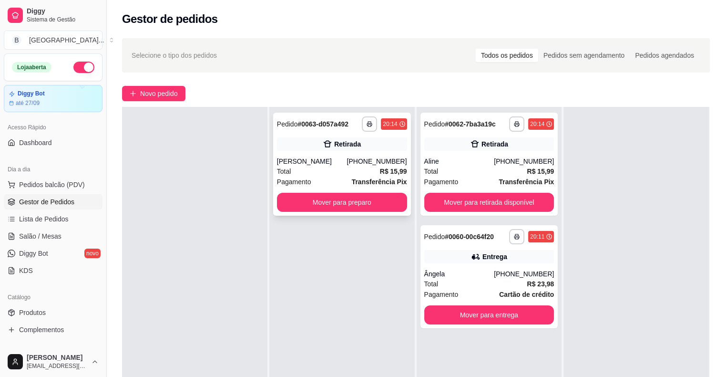
click at [347, 161] on div "[PERSON_NAME]" at bounding box center [312, 161] width 70 height 10
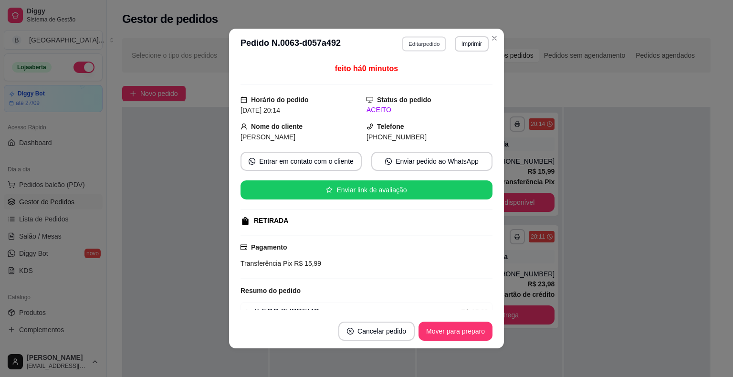
click at [416, 44] on button "Editar pedido" at bounding box center [424, 43] width 44 height 15
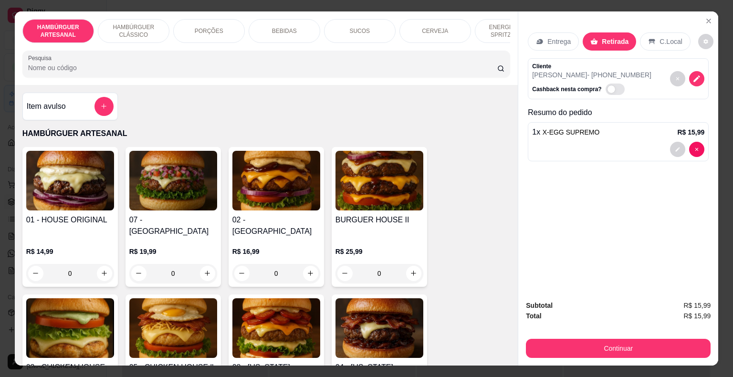
click at [600, 148] on div at bounding box center [618, 149] width 172 height 15
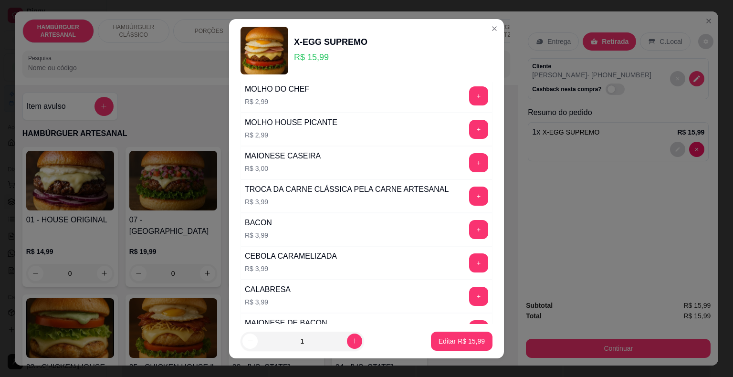
scroll to position [334, 0]
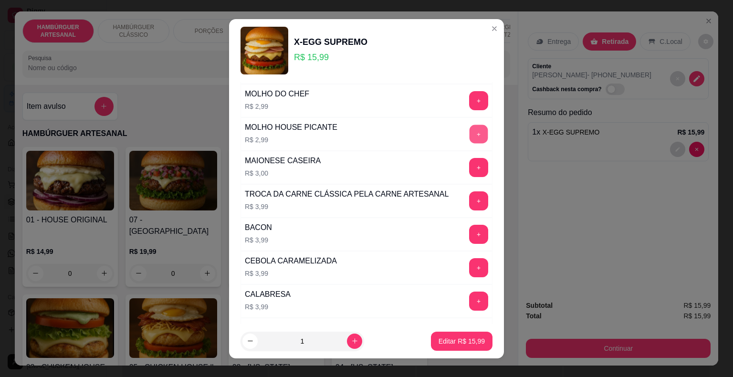
click at [469, 131] on button "+" at bounding box center [478, 133] width 19 height 19
click at [456, 342] on p "Editar R$ 18,98" at bounding box center [461, 340] width 45 height 9
type input "0"
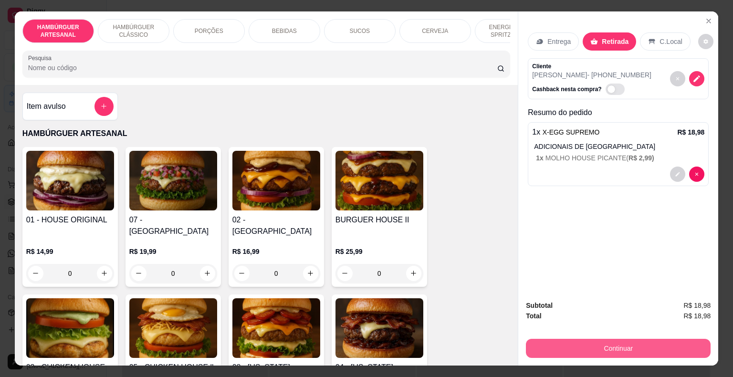
click at [588, 341] on button "Continuar" at bounding box center [618, 348] width 185 height 19
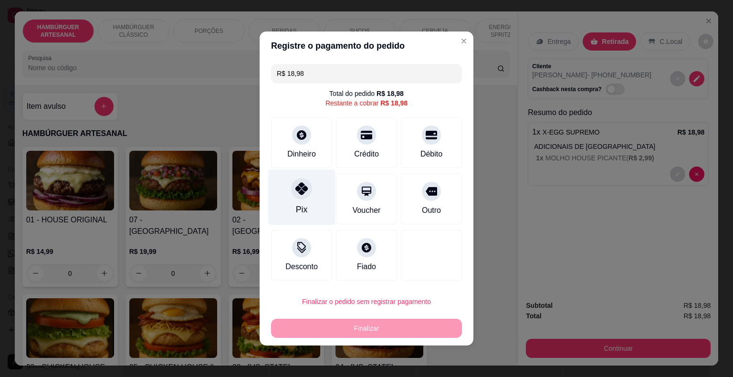
click at [320, 191] on div "Pix" at bounding box center [301, 197] width 67 height 56
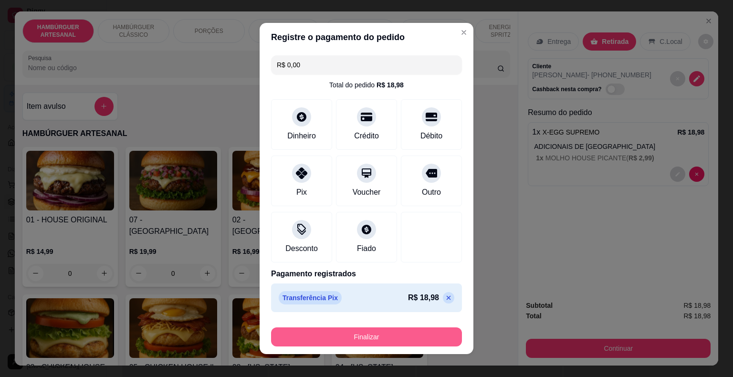
click at [408, 337] on button "Finalizar" at bounding box center [366, 336] width 191 height 19
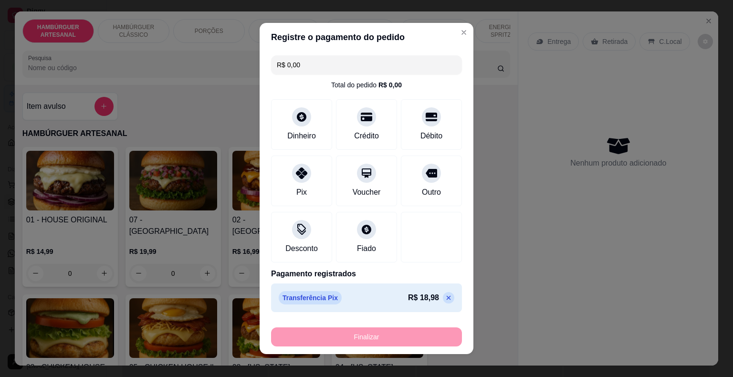
type input "-R$ 18,98"
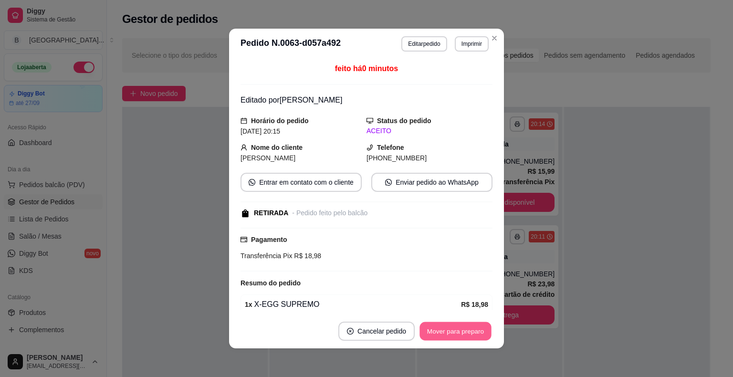
click at [456, 334] on button "Mover para preparo" at bounding box center [455, 331] width 72 height 19
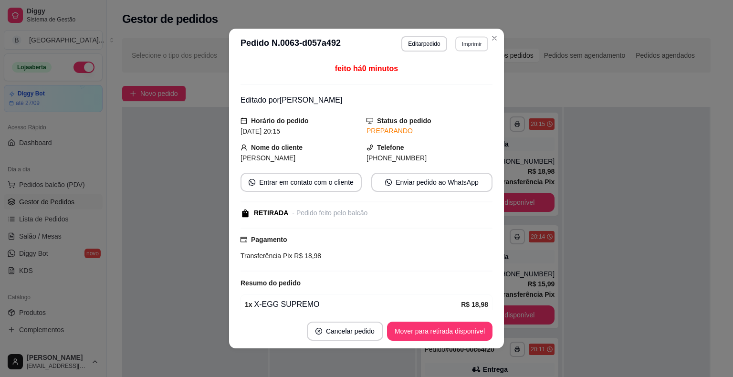
click at [470, 39] on button "Imprimir" at bounding box center [471, 43] width 33 height 15
click at [458, 72] on button "IMPRESSORA" at bounding box center [450, 77] width 67 height 15
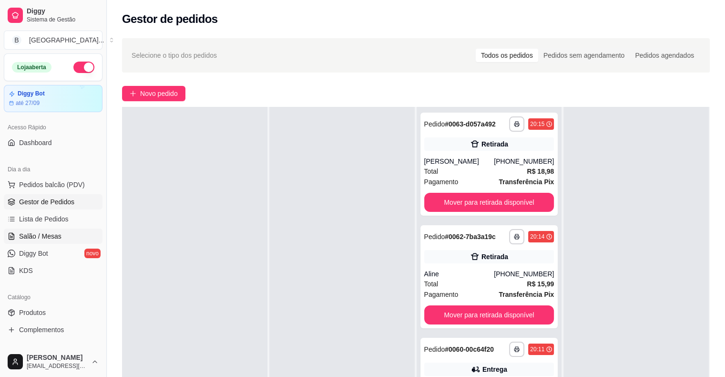
click at [44, 237] on span "Salão / Mesas" at bounding box center [40, 236] width 42 height 10
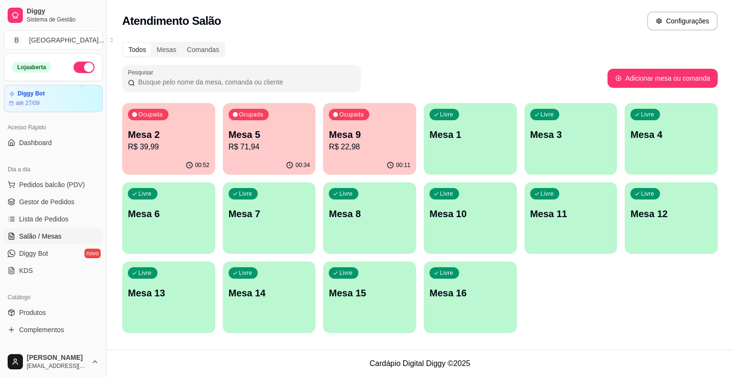
click at [162, 155] on button "Ocupada Mesa 2 R$ 39,99 00:52" at bounding box center [168, 139] width 93 height 72
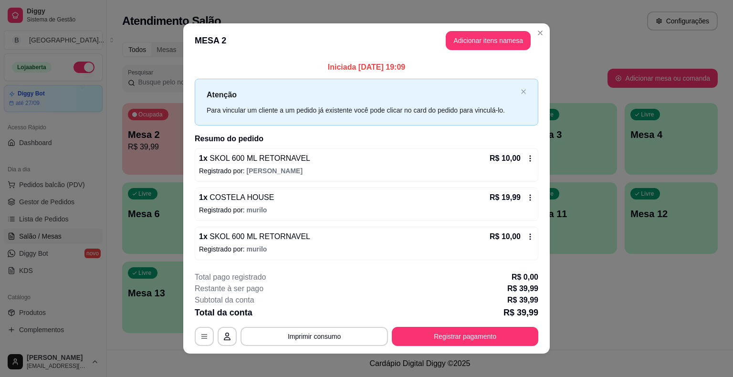
scroll to position [6, 0]
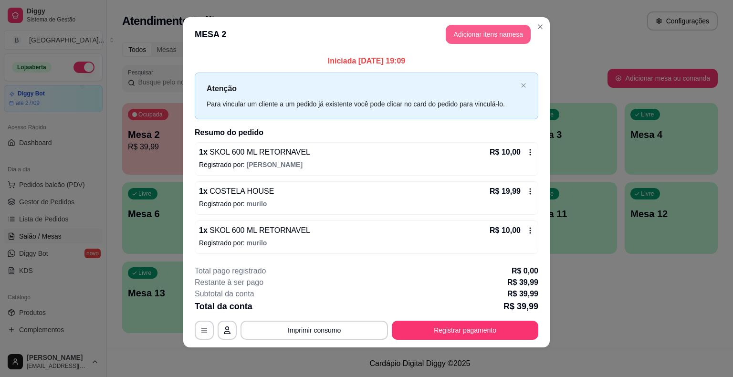
click at [472, 40] on button "Adicionar itens na mesa" at bounding box center [487, 34] width 85 height 19
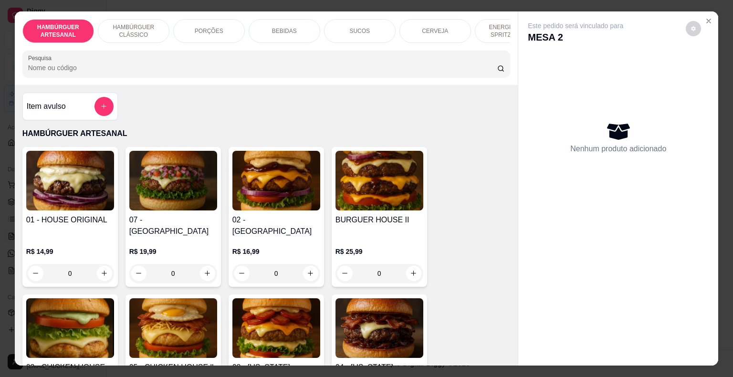
click at [290, 27] on p "BEBIDAS" at bounding box center [284, 31] width 25 height 8
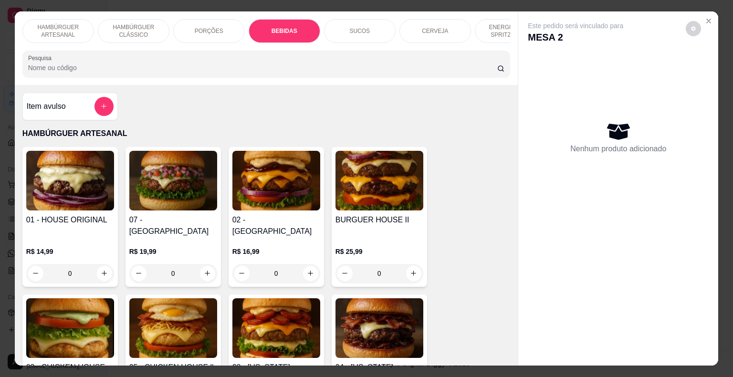
scroll to position [23, 0]
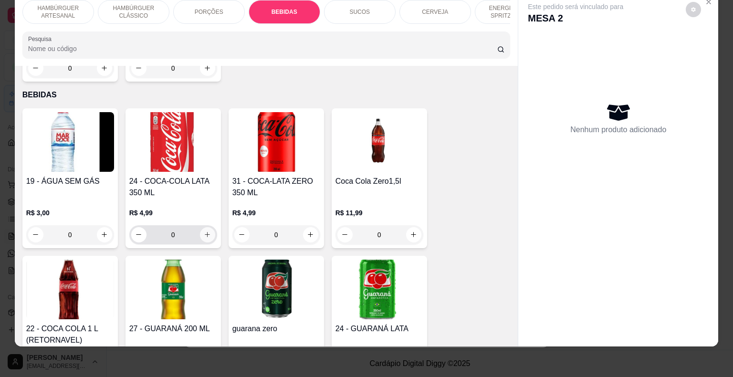
click at [204, 231] on icon "increase-product-quantity" at bounding box center [207, 234] width 7 height 7
type input "1"
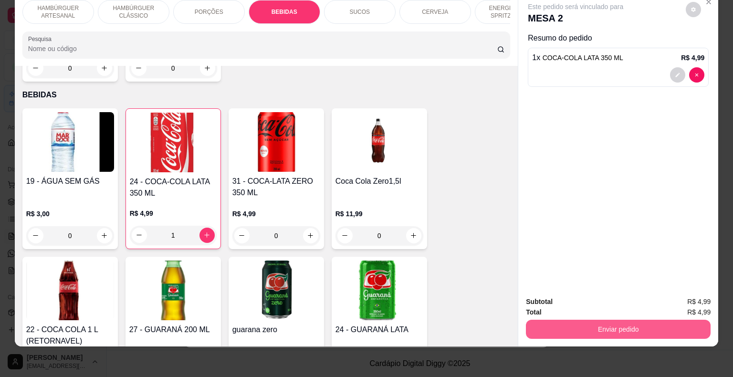
click at [540, 327] on button "Enviar pedido" at bounding box center [618, 329] width 185 height 19
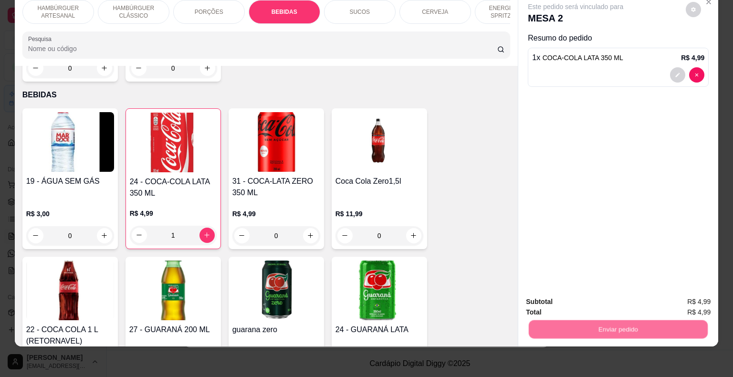
click at [551, 300] on button "Não registrar e enviar pedido" at bounding box center [586, 298] width 99 height 18
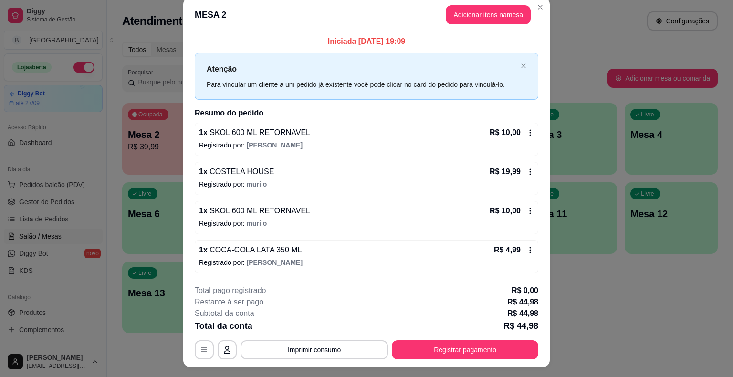
scroll to position [0, 0]
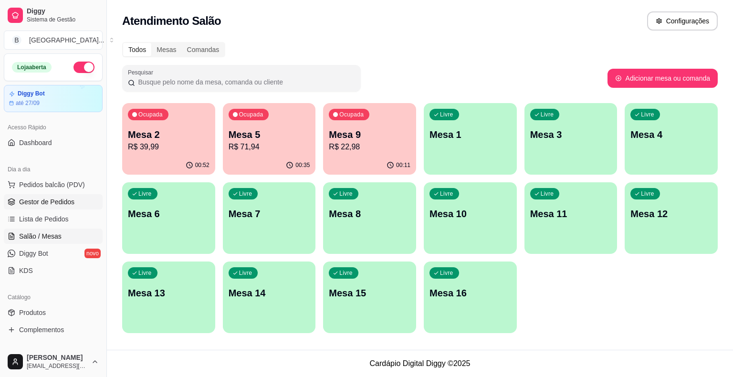
click at [46, 200] on span "Gestor de Pedidos" at bounding box center [46, 202] width 55 height 10
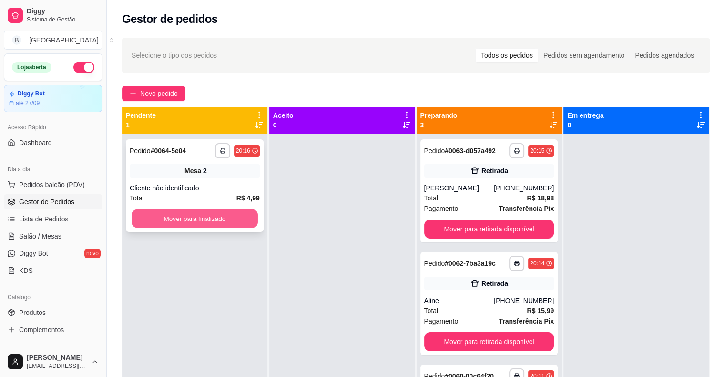
click at [182, 224] on button "Mover para finalizado" at bounding box center [195, 218] width 126 height 19
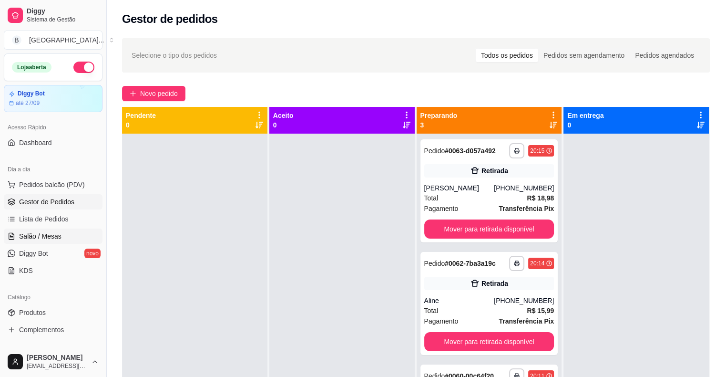
click at [52, 239] on span "Salão / Mesas" at bounding box center [40, 236] width 42 height 10
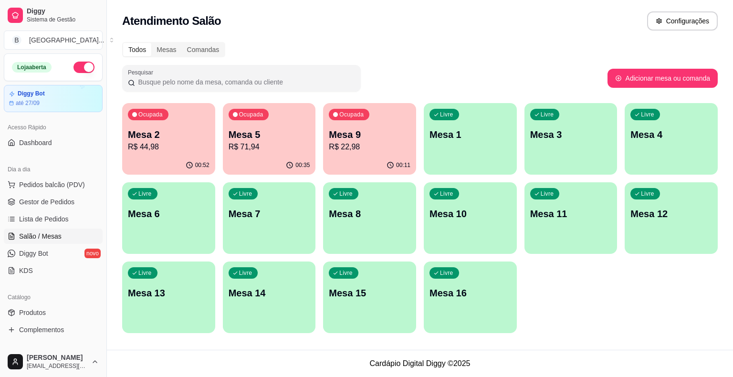
click at [175, 170] on div "00:52" at bounding box center [168, 165] width 93 height 19
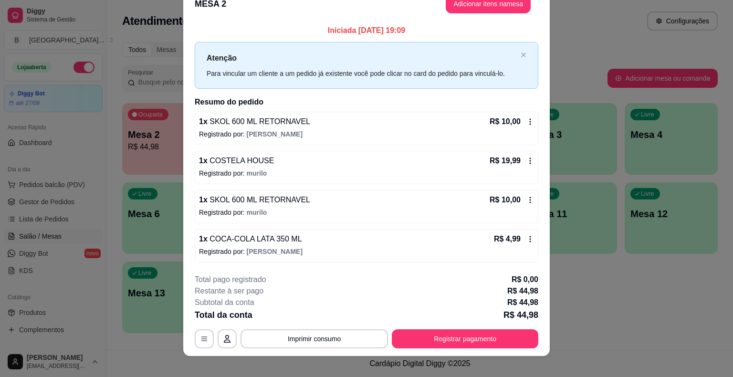
scroll to position [26, 0]
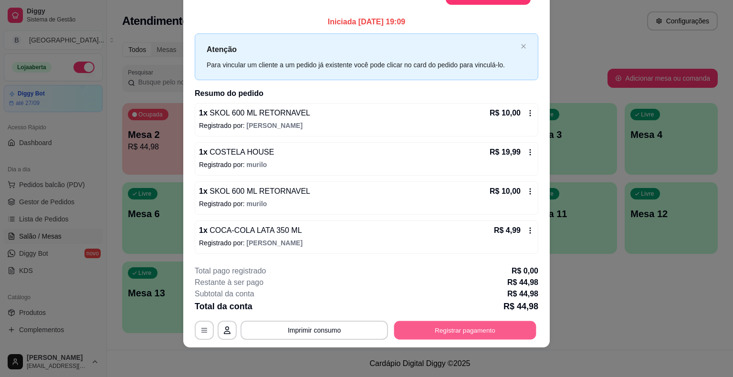
click at [435, 327] on button "Registrar pagamento" at bounding box center [465, 329] width 142 height 19
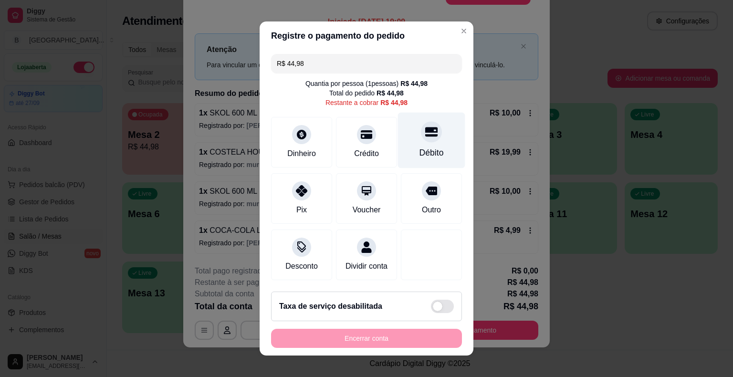
click at [413, 142] on div "Débito" at bounding box center [431, 141] width 67 height 56
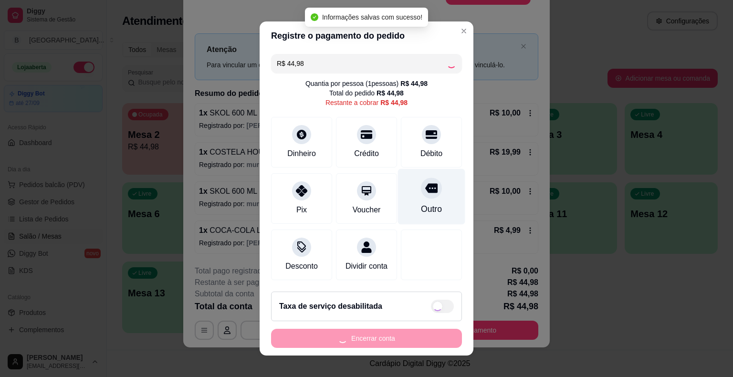
type input "R$ 0,00"
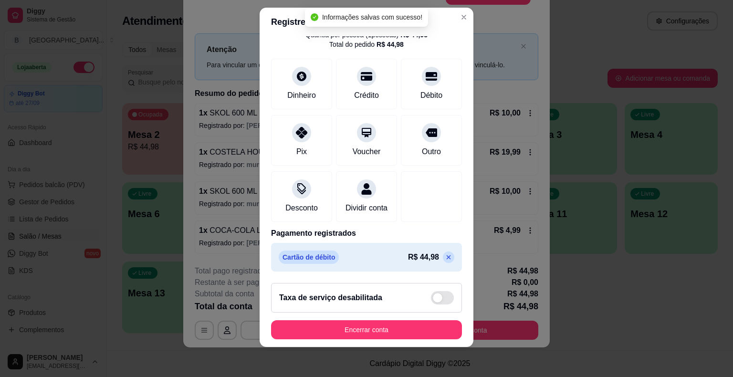
scroll to position [45, 0]
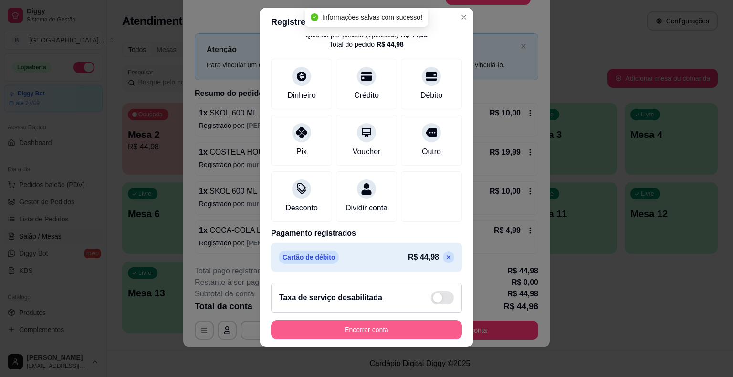
click at [400, 323] on button "Encerrar conta" at bounding box center [366, 329] width 191 height 19
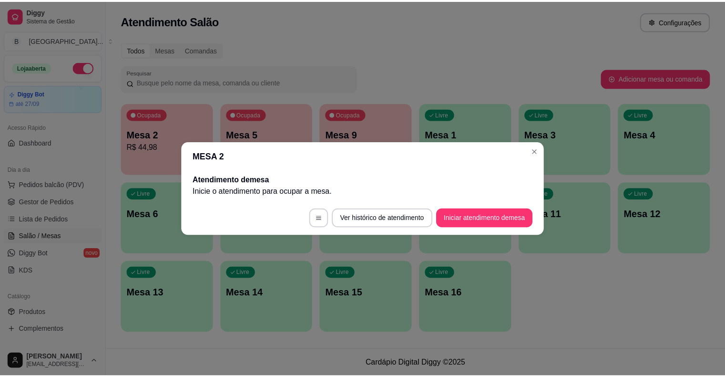
scroll to position [0, 0]
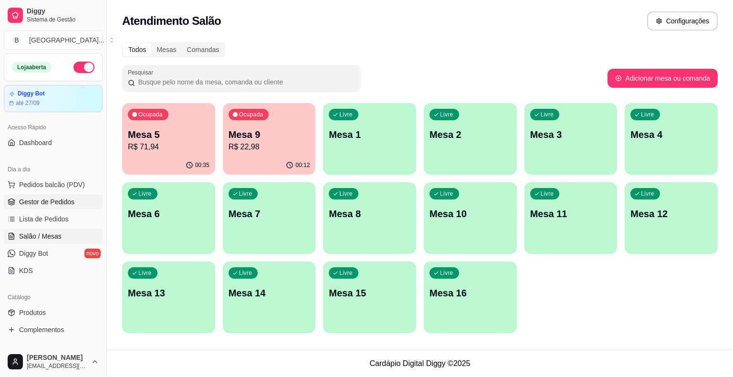
click at [52, 202] on span "Gestor de Pedidos" at bounding box center [46, 202] width 55 height 10
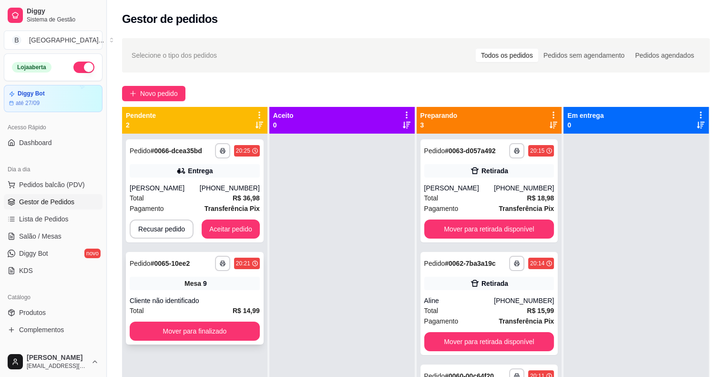
click at [189, 297] on div "Cliente não identificado" at bounding box center [195, 301] width 130 height 10
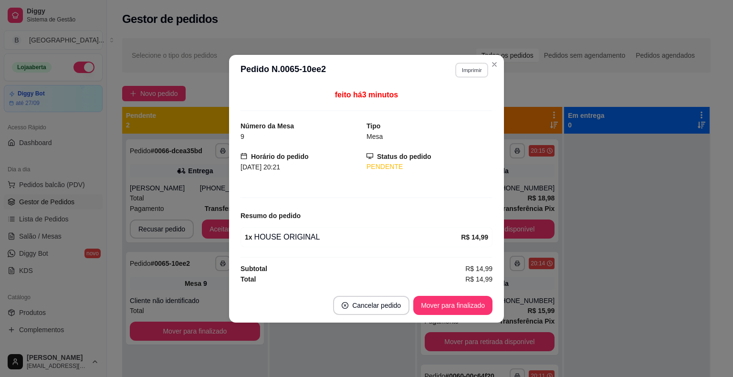
click at [470, 64] on button "Imprimir" at bounding box center [471, 69] width 33 height 15
click at [460, 98] on button "IMPRESSORA" at bounding box center [454, 103] width 69 height 15
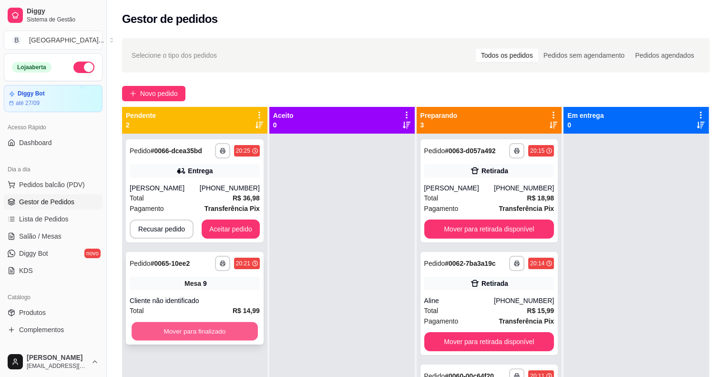
click at [210, 330] on button "Mover para finalizado" at bounding box center [195, 331] width 126 height 19
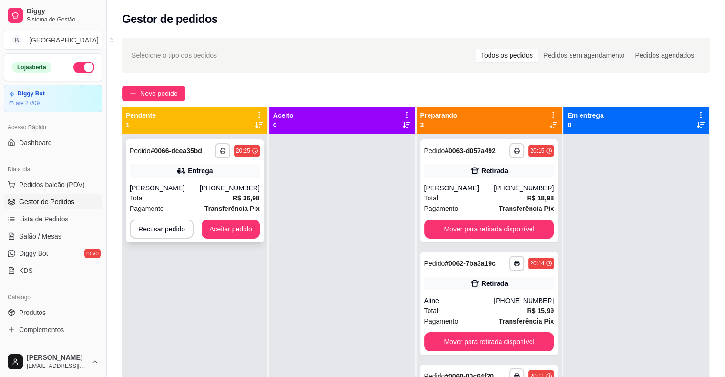
click at [200, 191] on div "[PERSON_NAME]" at bounding box center [165, 188] width 70 height 10
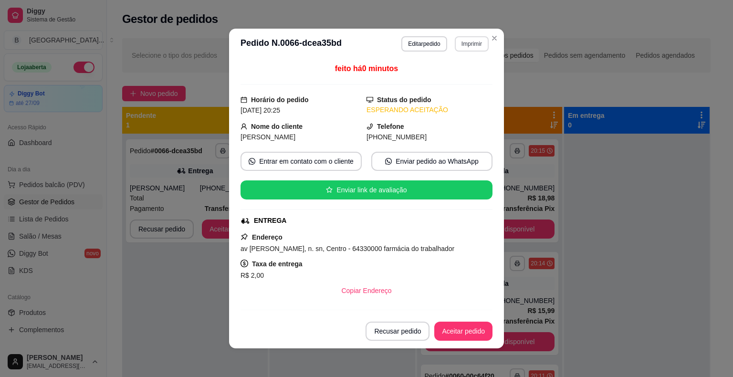
click at [465, 41] on button "Imprimir" at bounding box center [471, 43] width 34 height 15
click at [420, 78] on button "IMPRESSORA" at bounding box center [450, 77] width 67 height 15
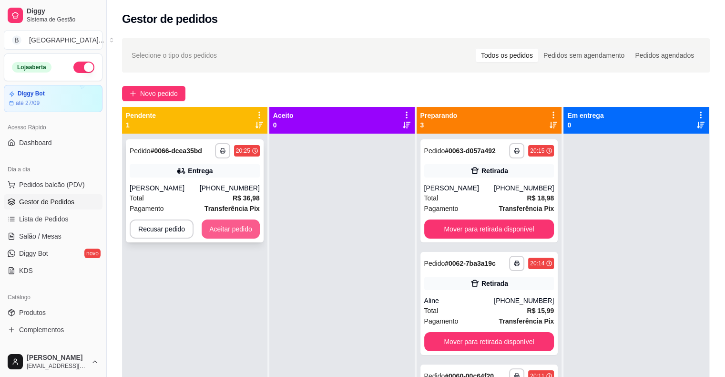
click at [241, 230] on button "Aceitar pedido" at bounding box center [231, 228] width 58 height 19
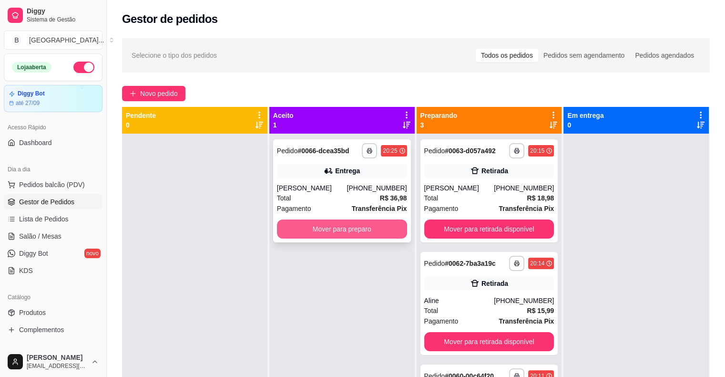
click at [279, 227] on button "Mover para preparo" at bounding box center [342, 228] width 130 height 19
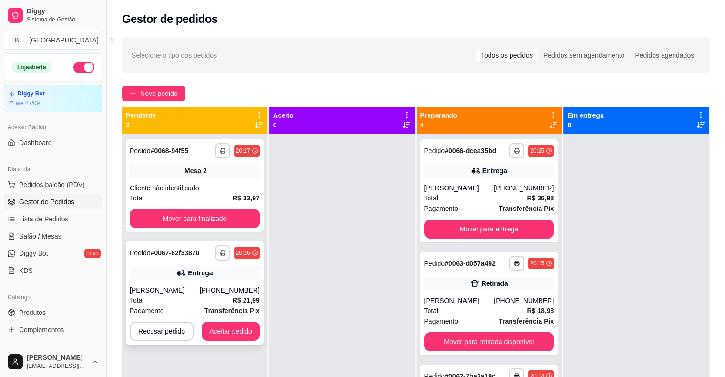
click at [210, 266] on div "Entrega" at bounding box center [195, 272] width 130 height 13
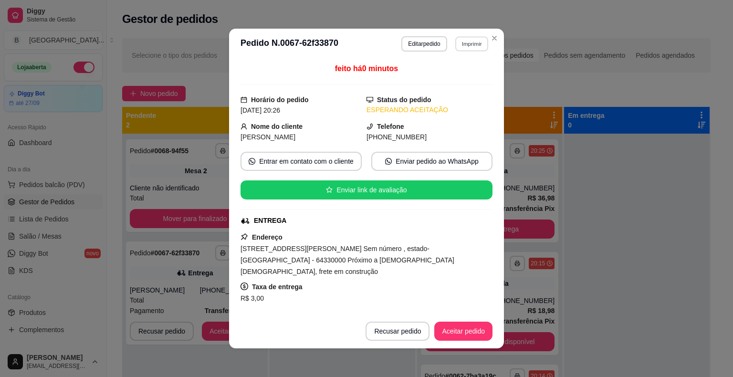
click at [458, 43] on button "Imprimir" at bounding box center [471, 43] width 33 height 15
click at [456, 78] on button "IMPRESSORA" at bounding box center [450, 77] width 67 height 15
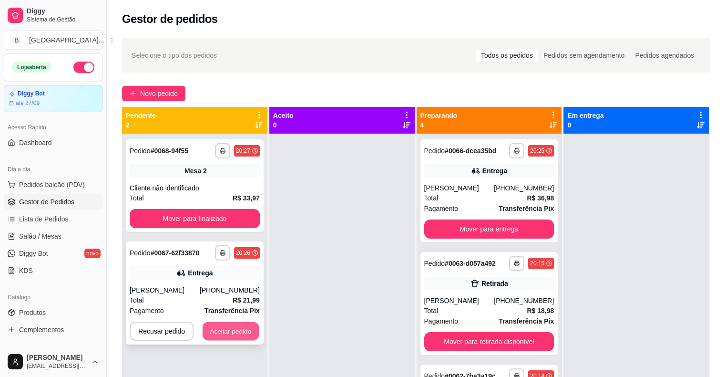
click at [214, 331] on button "Aceitar pedido" at bounding box center [231, 331] width 56 height 19
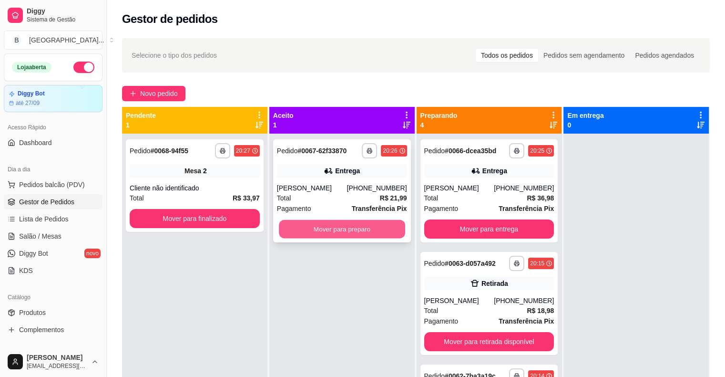
click at [348, 227] on button "Mover para preparo" at bounding box center [342, 229] width 126 height 19
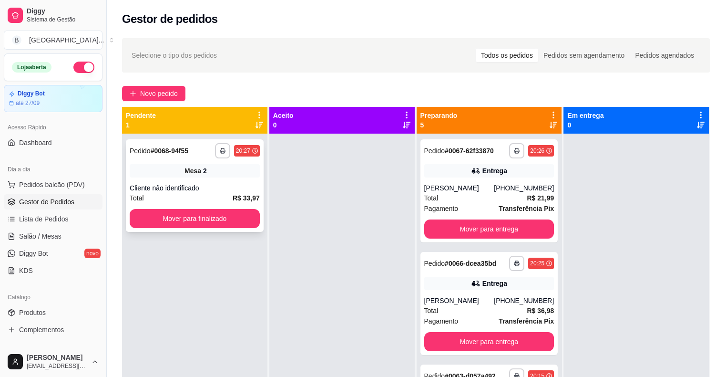
click at [230, 163] on div "**********" at bounding box center [195, 185] width 138 height 93
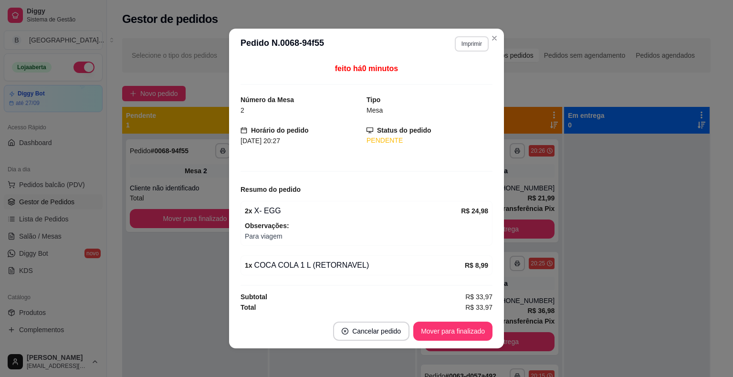
click at [454, 43] on button "Imprimir" at bounding box center [471, 43] width 34 height 15
click at [440, 78] on button "IMPRESSORA" at bounding box center [450, 77] width 69 height 15
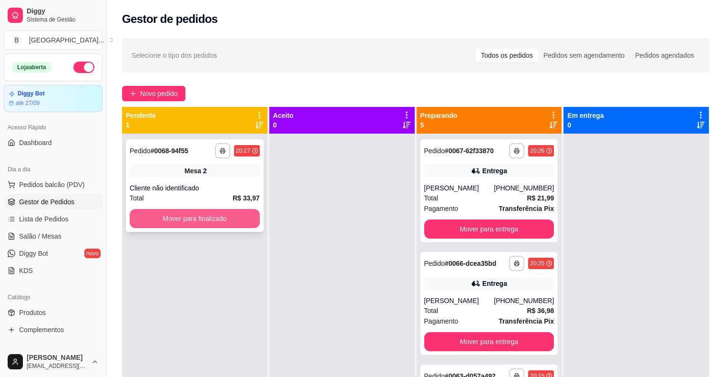
click at [206, 220] on button "Mover para finalizado" at bounding box center [195, 218] width 130 height 19
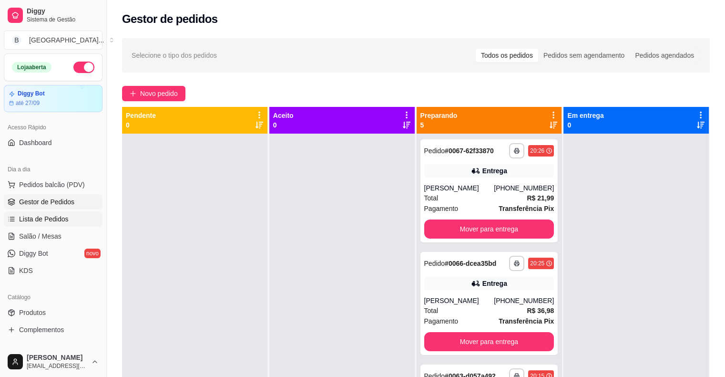
click at [61, 218] on span "Lista de Pedidos" at bounding box center [44, 219] width 50 height 10
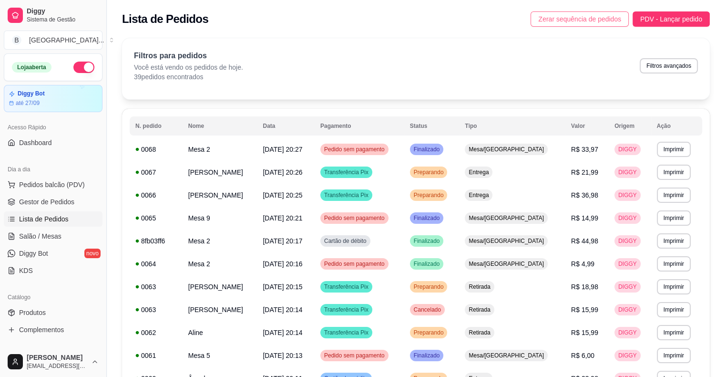
click at [549, 17] on span "Zerar sequência de pedidos" at bounding box center [579, 19] width 83 height 10
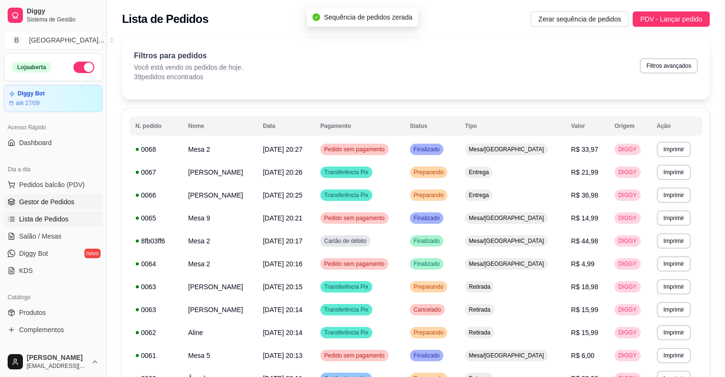
click at [50, 194] on link "Gestor de Pedidos" at bounding box center [53, 201] width 99 height 15
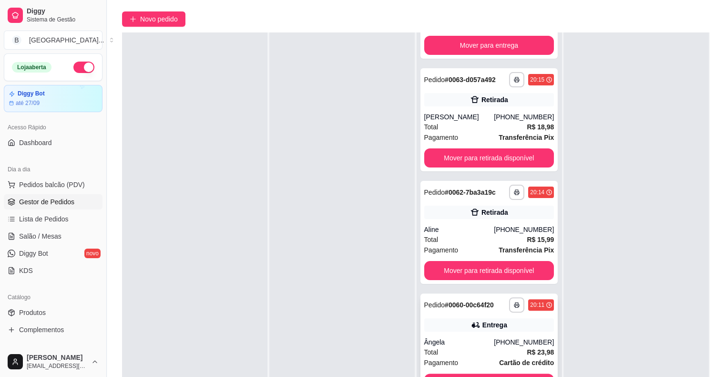
scroll to position [145, 0]
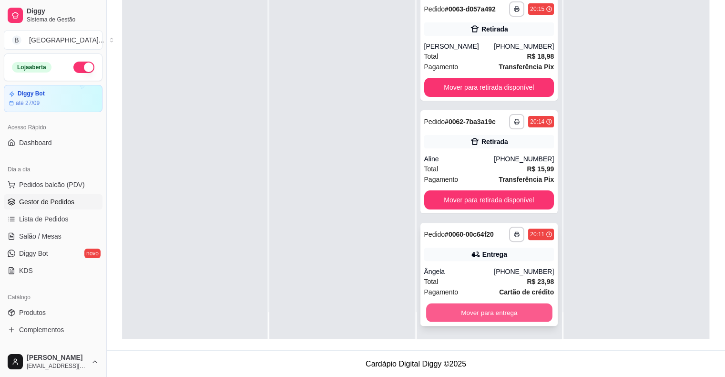
click at [464, 308] on button "Mover para entrega" at bounding box center [489, 312] width 126 height 19
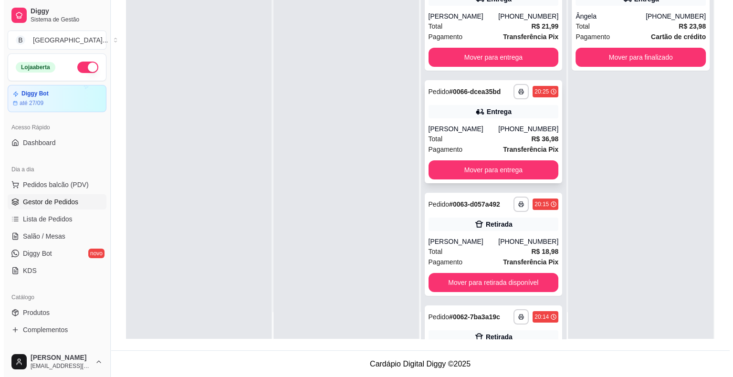
scroll to position [83, 0]
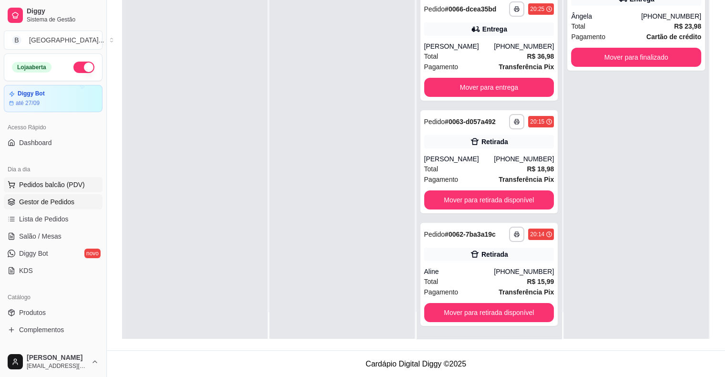
click at [52, 181] on span "Pedidos balcão (PDV)" at bounding box center [52, 185] width 66 height 10
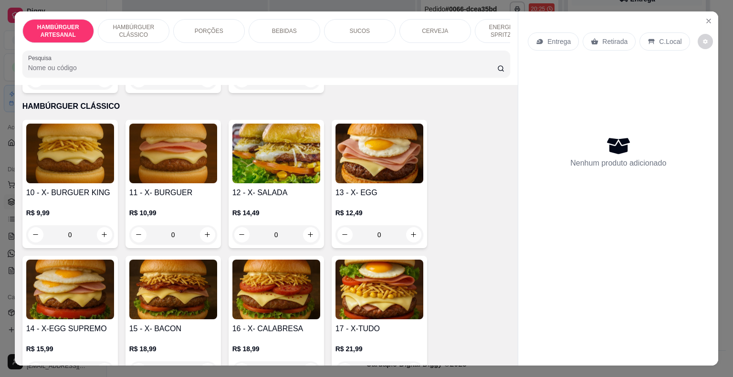
scroll to position [525, 0]
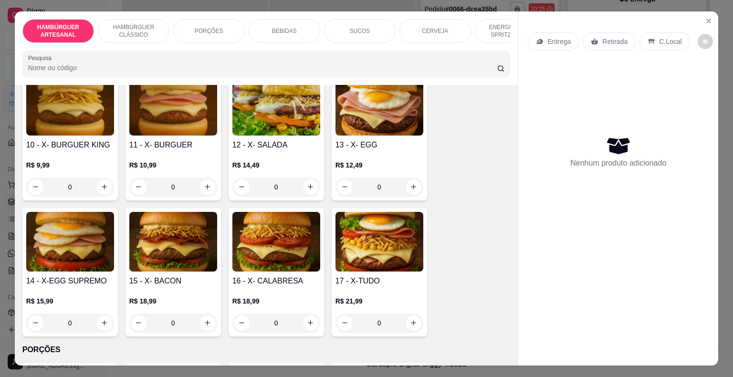
click at [402, 313] on div "0" at bounding box center [379, 322] width 88 height 19
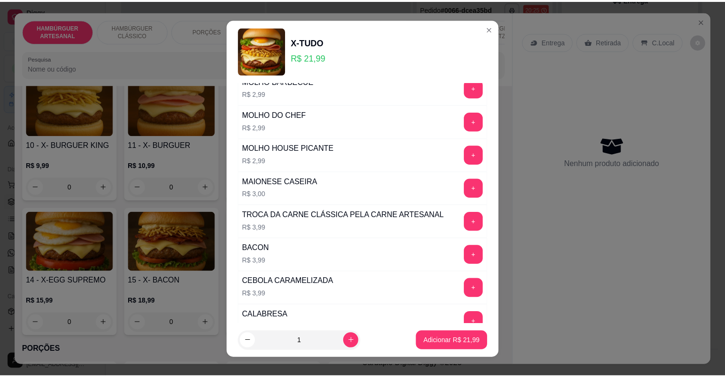
scroll to position [462, 0]
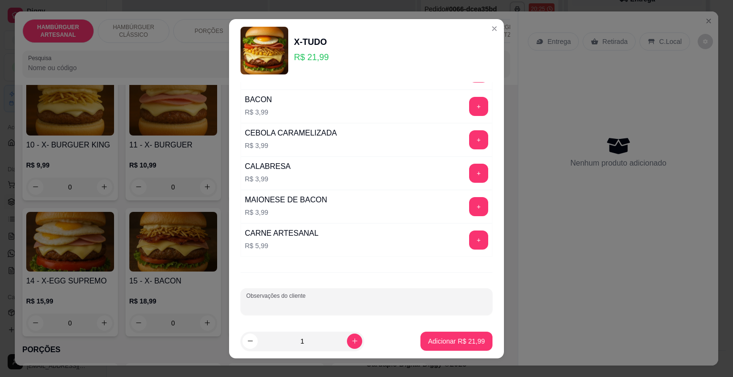
click at [391, 302] on input "Observações do cliente" at bounding box center [366, 305] width 240 height 10
type input "sem mussarela"
click at [469, 343] on p "Adicionar R$ 21,99" at bounding box center [456, 341] width 57 height 10
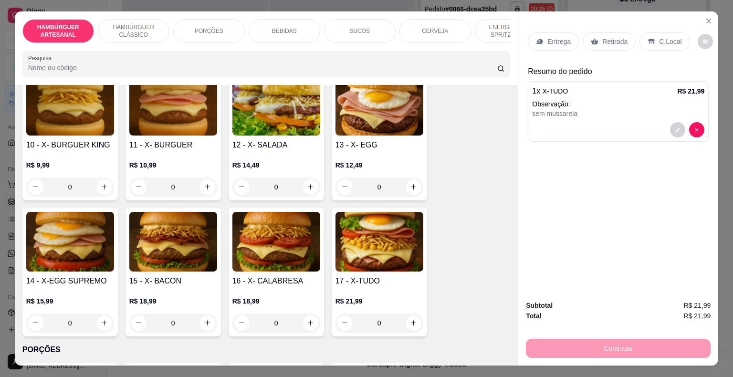
click at [602, 37] on p "Retirada" at bounding box center [614, 42] width 25 height 10
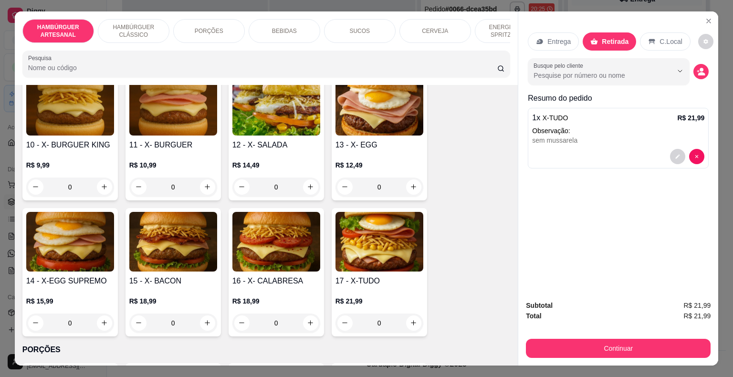
click at [585, 336] on div "Continuar" at bounding box center [618, 346] width 185 height 21
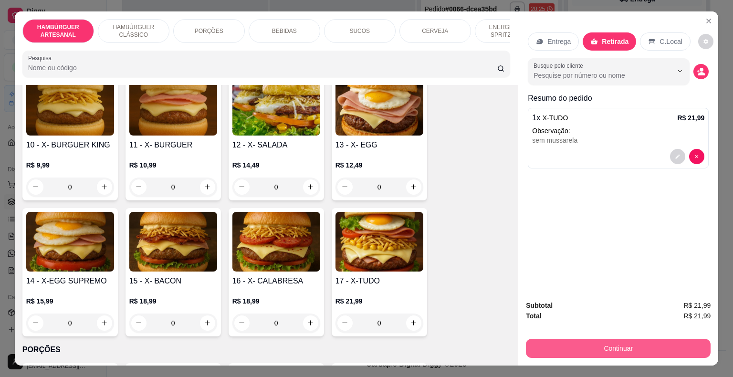
click at [531, 340] on button "Continuar" at bounding box center [618, 348] width 185 height 19
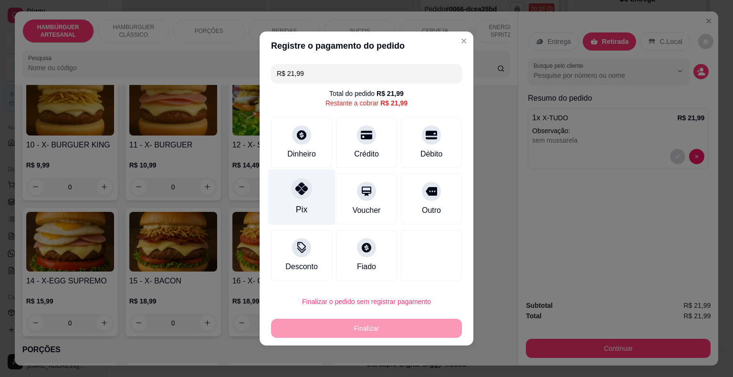
click at [307, 193] on div at bounding box center [301, 188] width 21 height 21
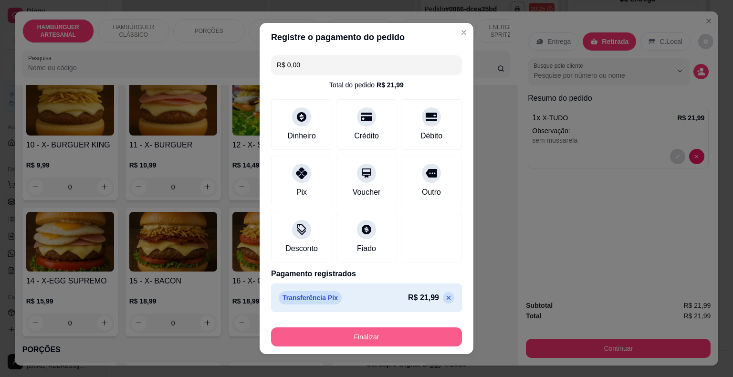
click at [398, 342] on button "Finalizar" at bounding box center [366, 336] width 191 height 19
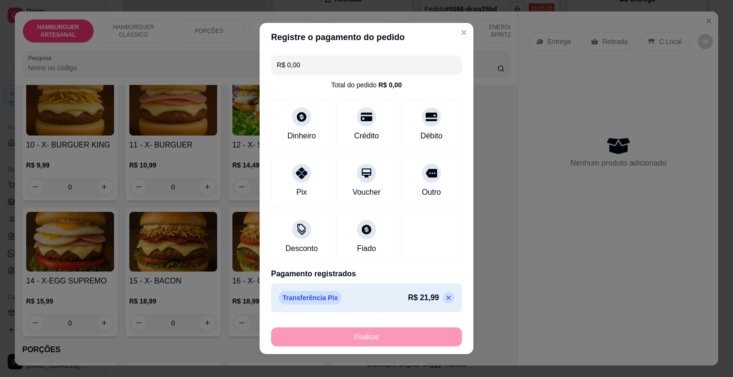
type input "-R$ 21,99"
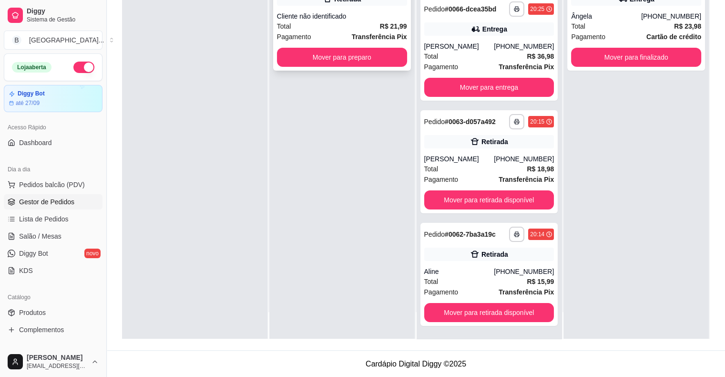
click at [330, 33] on div "Pagamento Transferência Pix" at bounding box center [342, 36] width 130 height 10
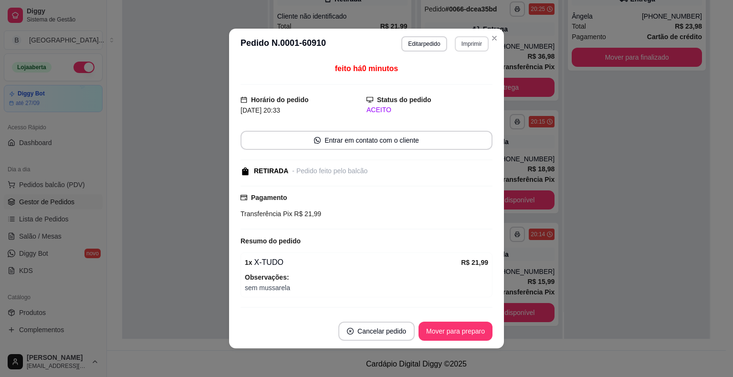
click at [457, 38] on button "Imprimir" at bounding box center [471, 43] width 34 height 15
click at [441, 72] on button "IMPRESSORA" at bounding box center [451, 77] width 69 height 15
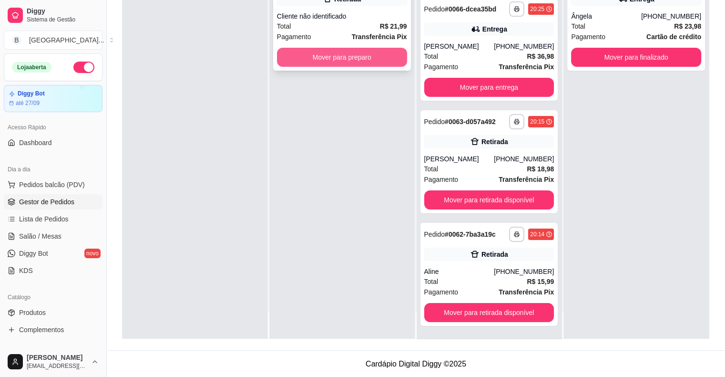
click at [362, 56] on button "Mover para preparo" at bounding box center [342, 57] width 130 height 19
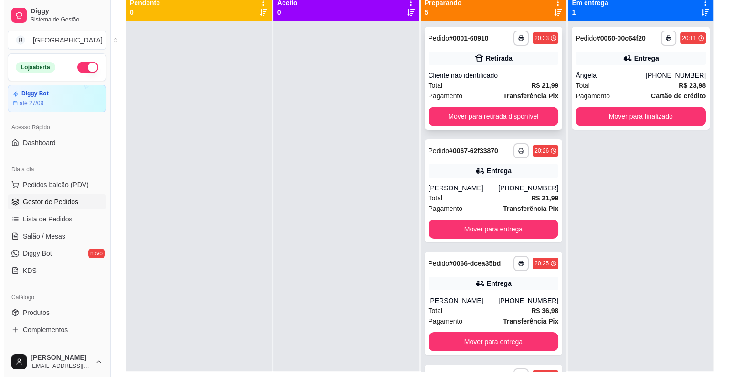
scroll to position [97, 0]
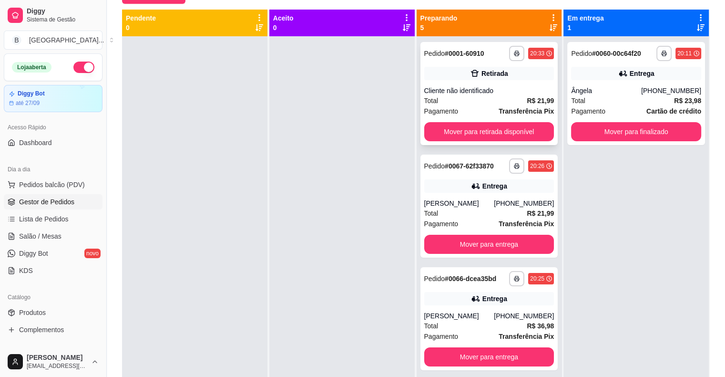
click at [476, 94] on div "Cliente não identificado" at bounding box center [489, 91] width 130 height 10
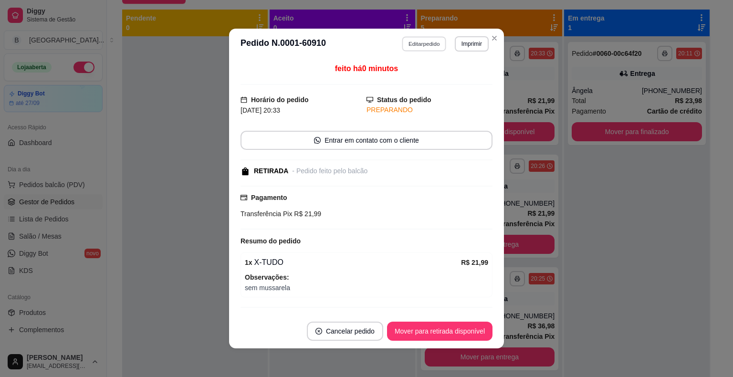
click at [422, 44] on button "Editar pedido" at bounding box center [424, 43] width 44 height 15
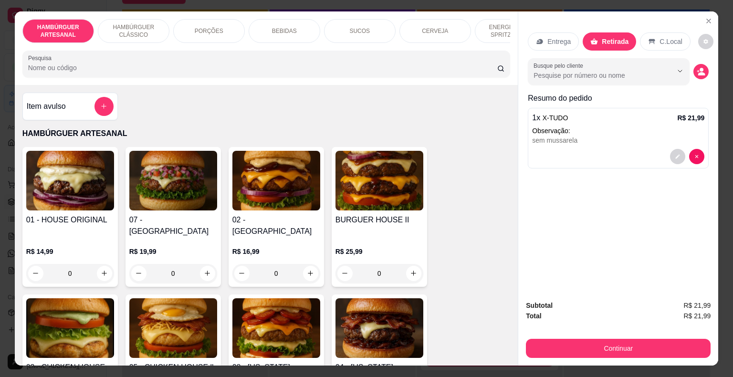
click at [272, 27] on p "BEBIDAS" at bounding box center [284, 31] width 25 height 8
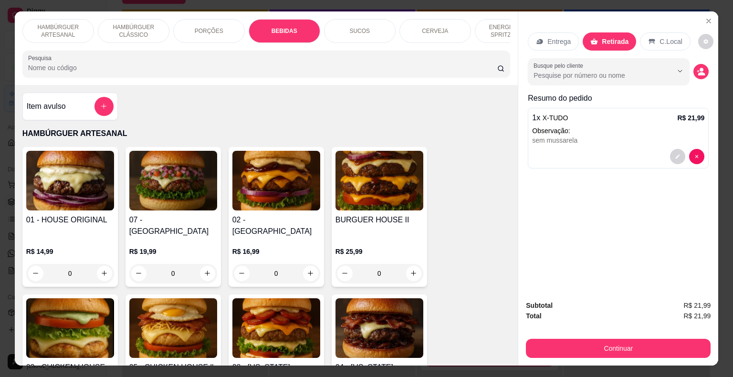
scroll to position [23, 0]
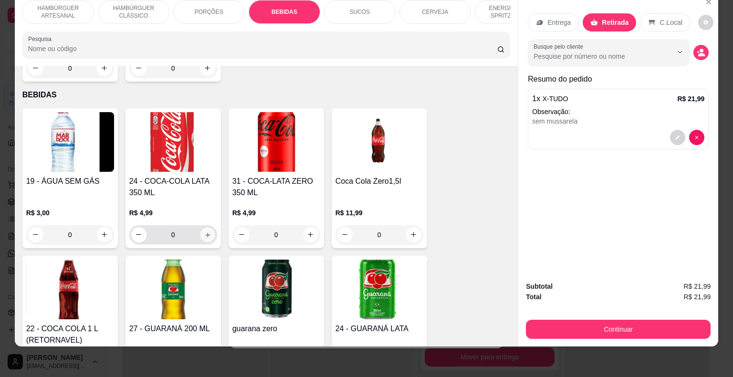
click at [204, 231] on icon "increase-product-quantity" at bounding box center [207, 234] width 7 height 7
type input "1"
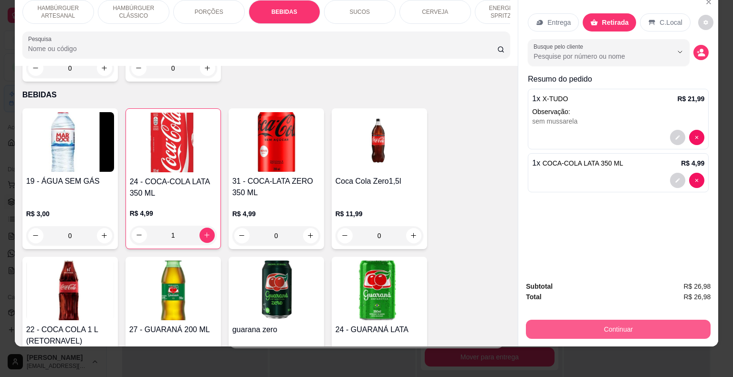
click at [626, 323] on button "Continuar" at bounding box center [618, 329] width 185 height 19
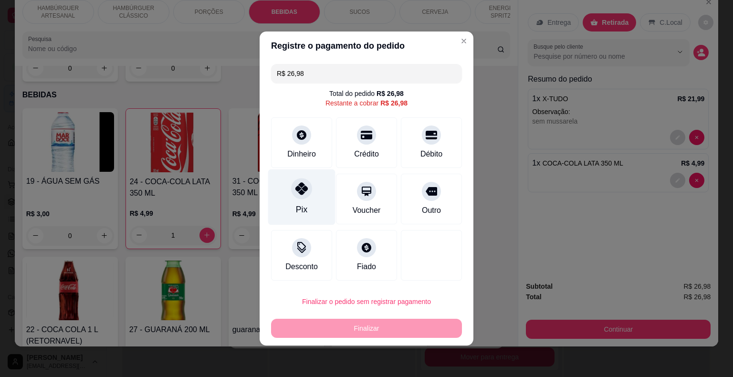
click at [298, 192] on icon at bounding box center [301, 188] width 12 height 12
type input "R$ 0,00"
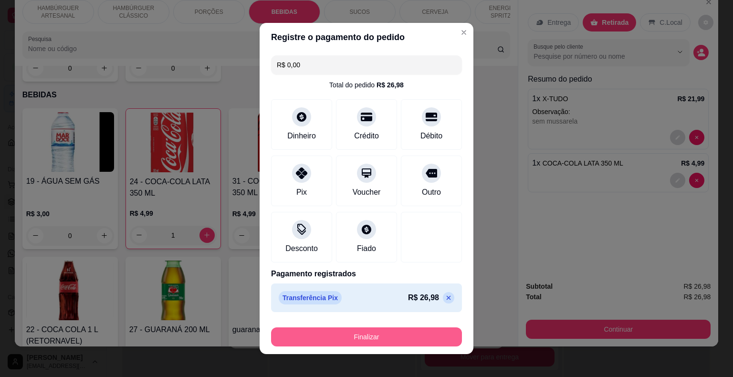
click at [379, 328] on button "Finalizar" at bounding box center [366, 336] width 191 height 19
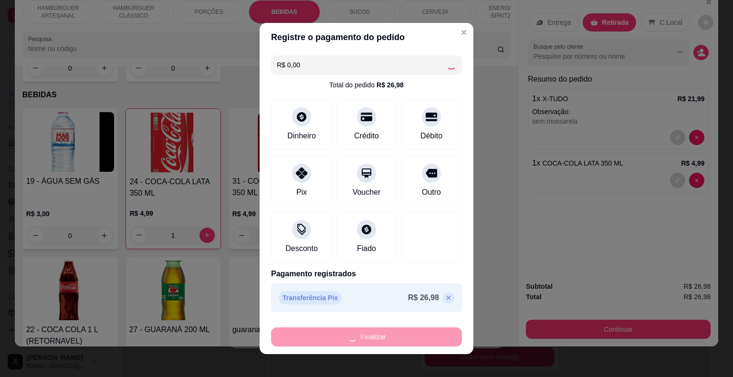
type input "0"
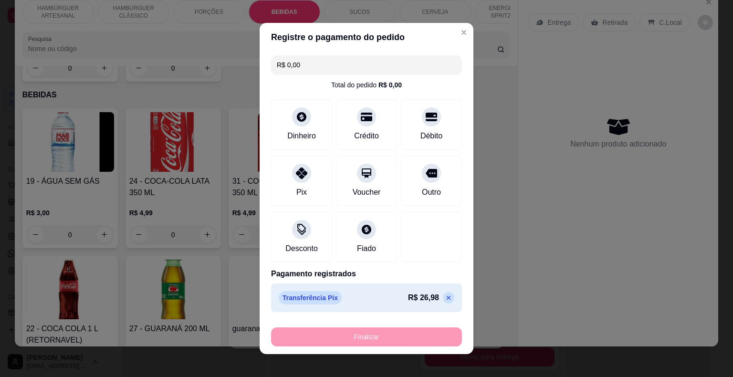
type input "-R$ 26,98"
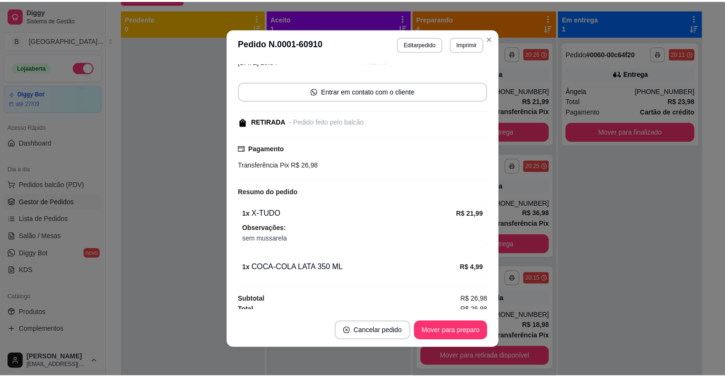
scroll to position [73, 0]
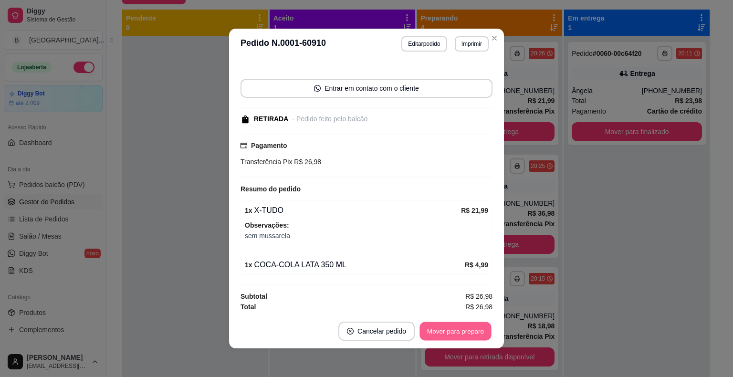
click at [425, 328] on button "Mover para preparo" at bounding box center [455, 331] width 72 height 19
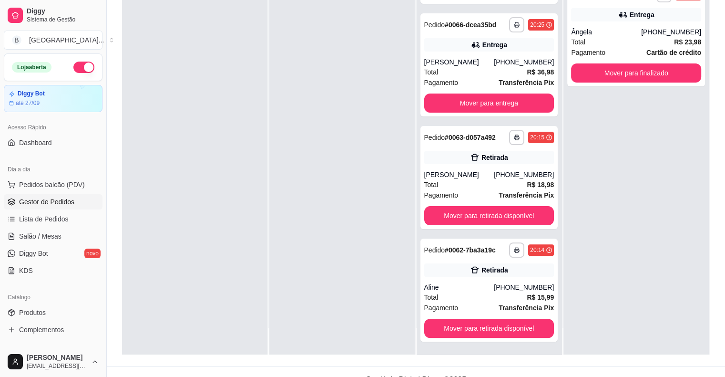
scroll to position [145, 0]
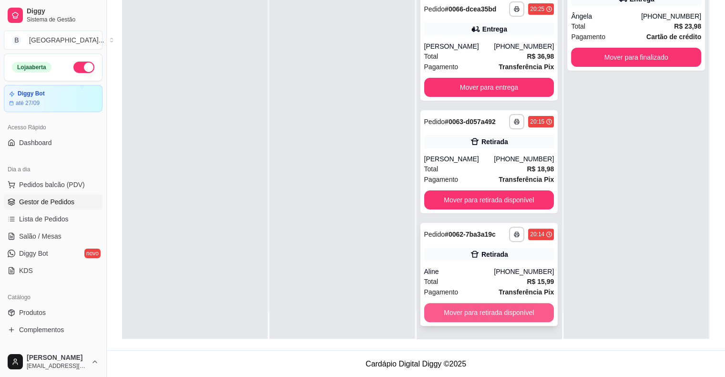
click at [446, 310] on button "Mover para retirada disponível" at bounding box center [489, 312] width 130 height 19
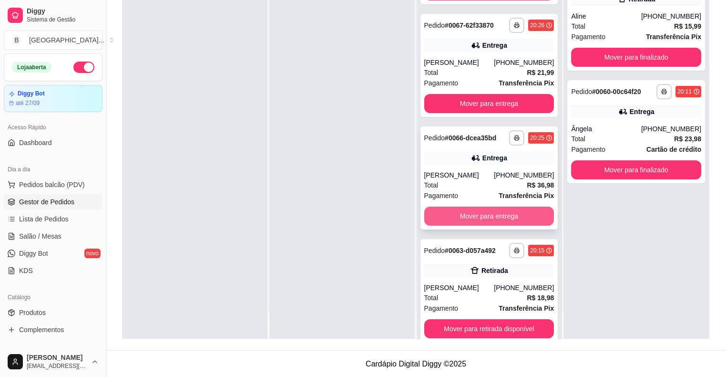
scroll to position [83, 0]
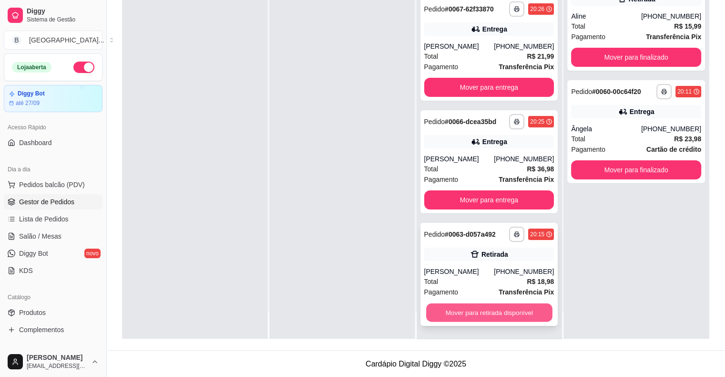
click at [485, 309] on button "Mover para retirada disponível" at bounding box center [489, 312] width 126 height 19
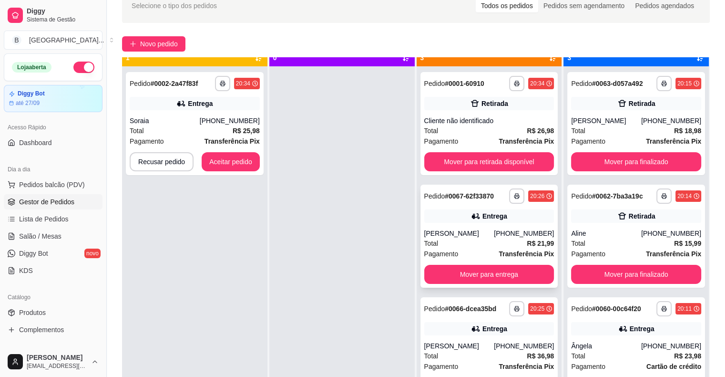
scroll to position [27, 0]
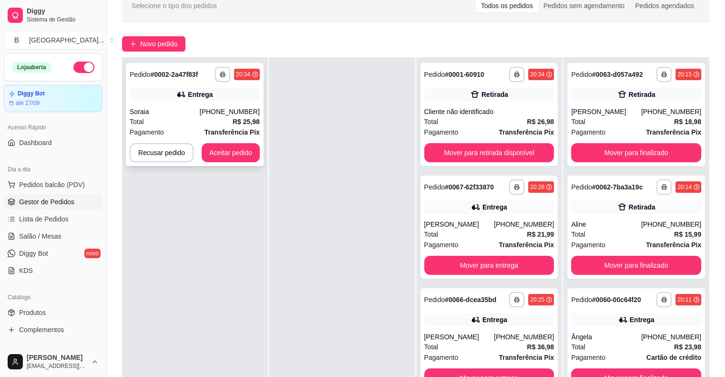
click at [198, 98] on div "Entrega" at bounding box center [200, 95] width 25 height 10
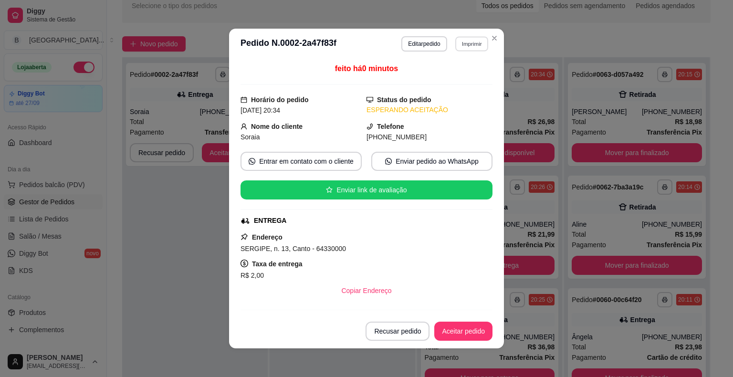
click at [467, 42] on button "Imprimir" at bounding box center [471, 43] width 33 height 15
click at [456, 81] on button "IMPRESSORA" at bounding box center [450, 77] width 69 height 15
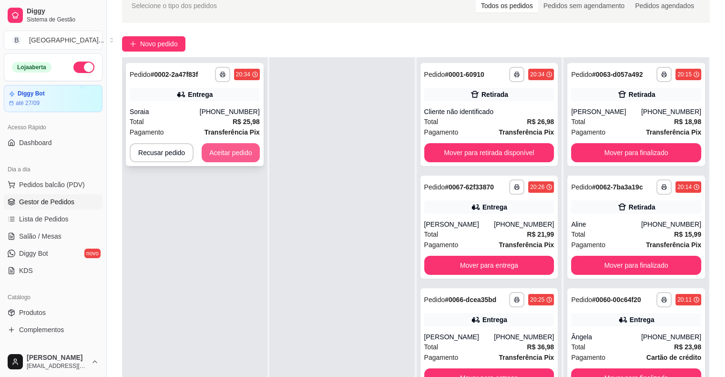
click at [216, 158] on button "Aceitar pedido" at bounding box center [231, 152] width 58 height 19
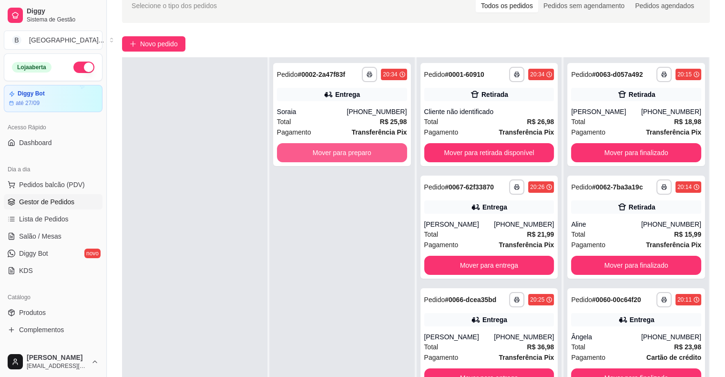
click at [282, 148] on button "Mover para preparo" at bounding box center [342, 152] width 130 height 19
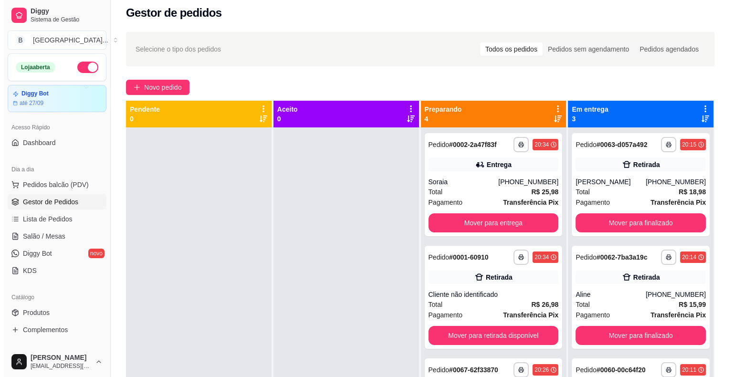
scroll to position [2, 0]
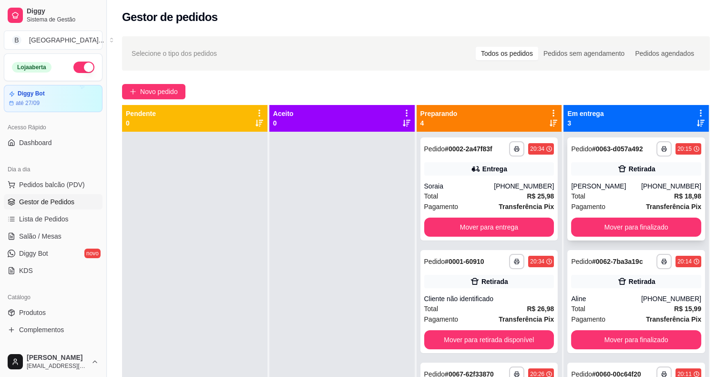
click at [610, 178] on div "**********" at bounding box center [636, 188] width 138 height 103
click at [618, 283] on icon at bounding box center [622, 281] width 8 height 7
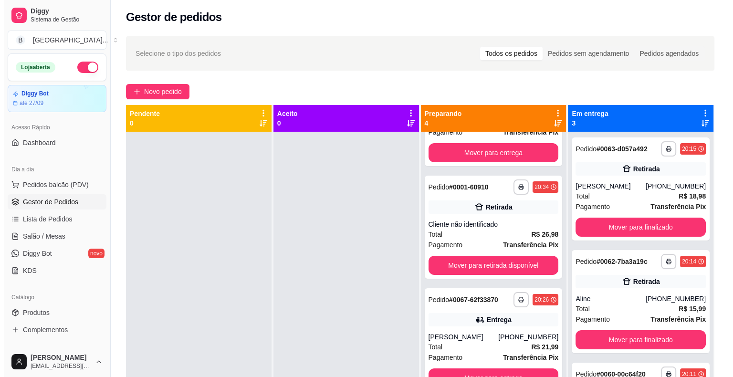
scroll to position [83, 0]
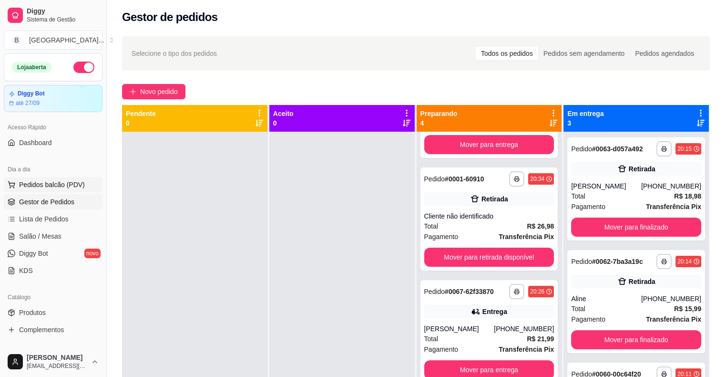
click at [59, 180] on span "Pedidos balcão (PDV)" at bounding box center [52, 185] width 66 height 10
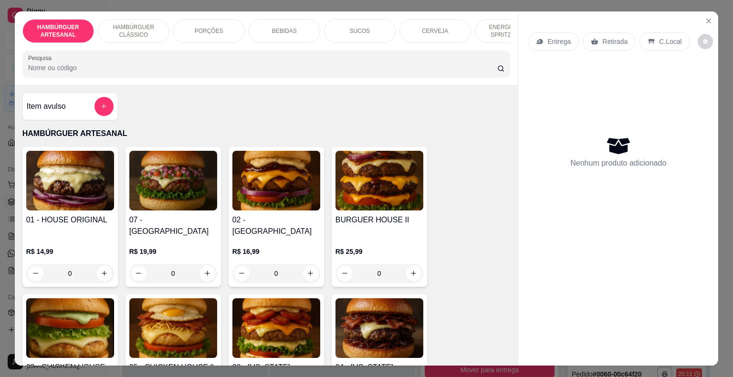
click at [216, 29] on p "PORÇÕES" at bounding box center [209, 31] width 29 height 8
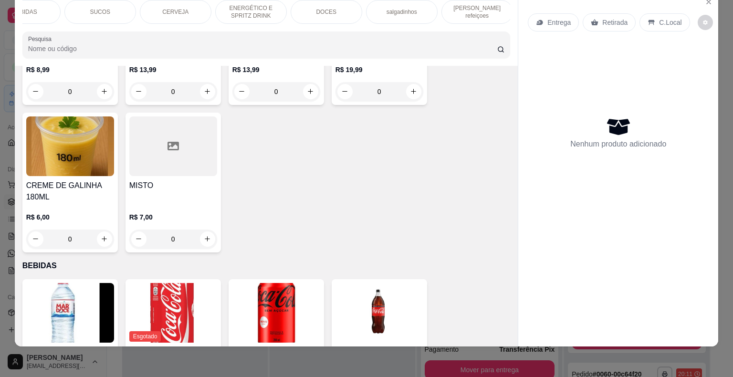
scroll to position [0, 262]
click at [469, 9] on div "[PERSON_NAME] refeiçoes" at bounding box center [475, 12] width 72 height 24
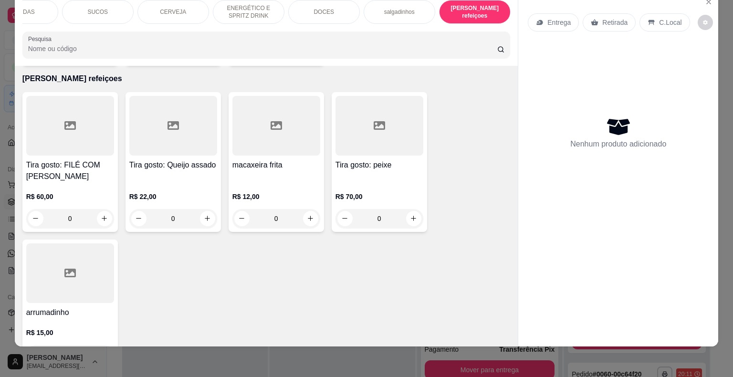
scroll to position [2917, 0]
click at [99, 346] on button "increase-product-quantity" at bounding box center [104, 353] width 15 height 15
type input "1"
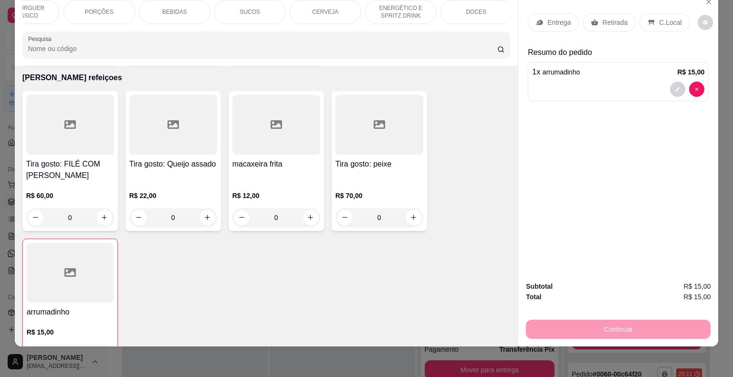
scroll to position [0, 71]
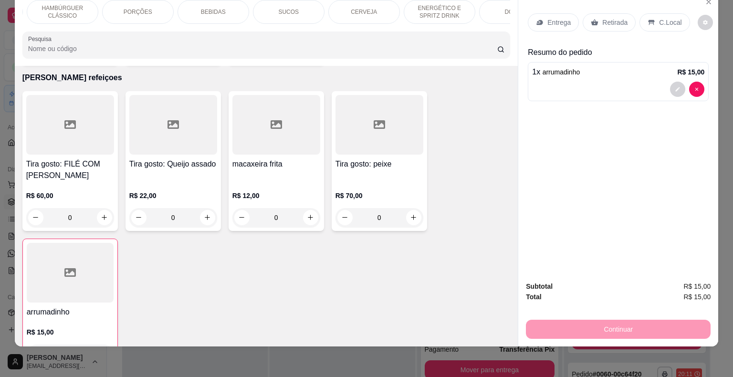
click at [219, 12] on div "BEBIDAS" at bounding box center [213, 12] width 72 height 24
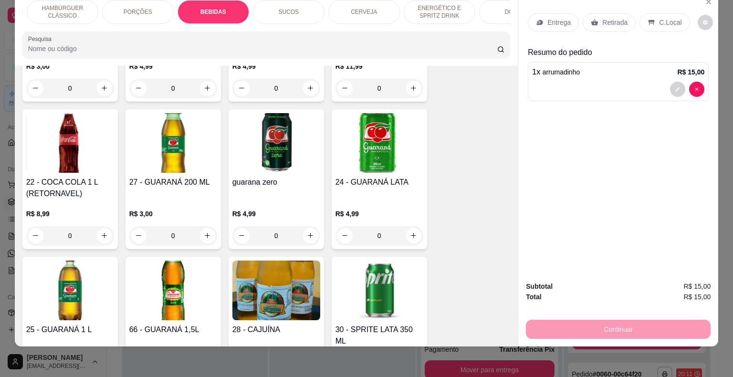
scroll to position [1312, 0]
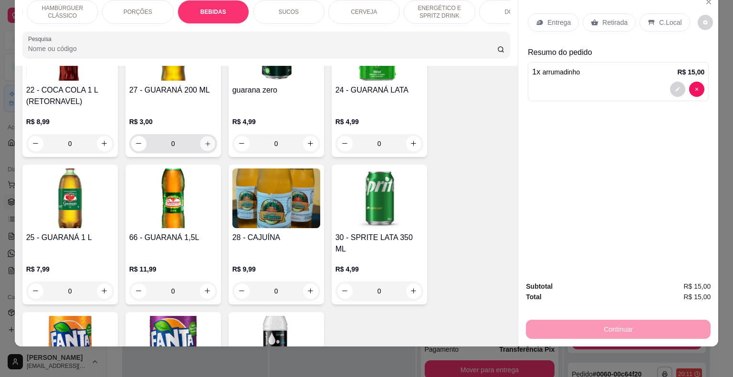
click at [206, 140] on icon "increase-product-quantity" at bounding box center [207, 143] width 7 height 7
type input "1"
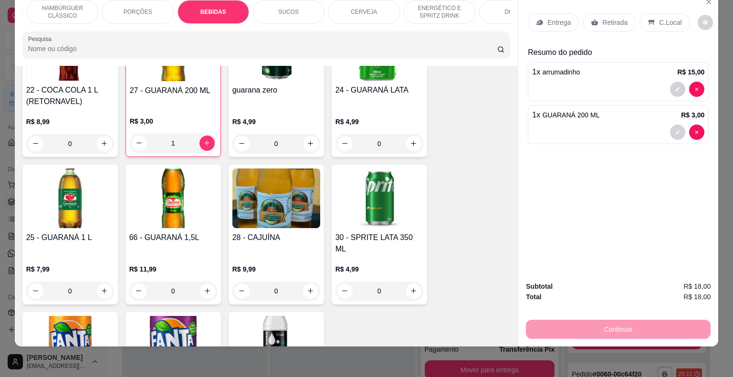
click at [558, 18] on p "Entrega" at bounding box center [558, 23] width 23 height 10
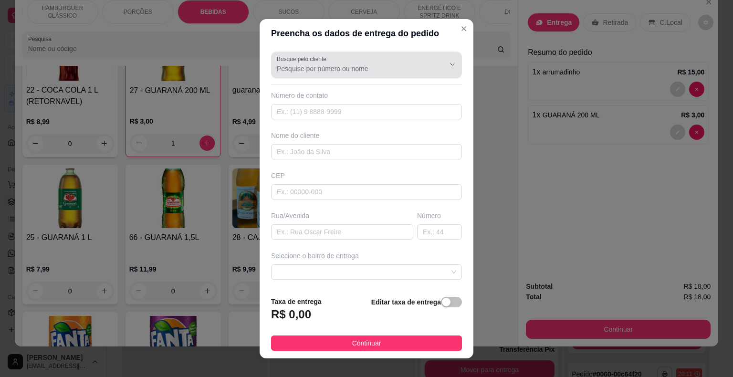
click at [419, 73] on div at bounding box center [366, 64] width 179 height 19
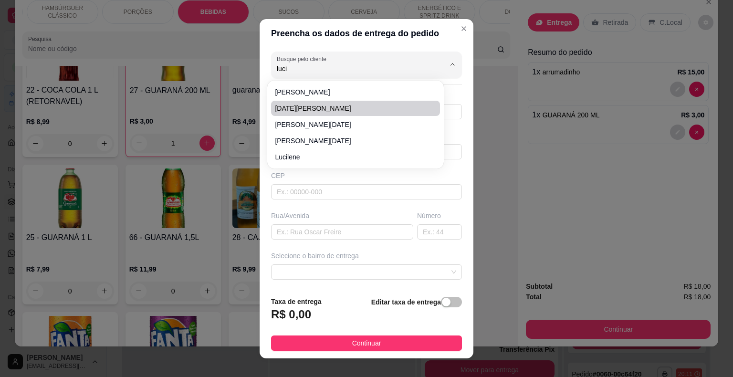
click at [421, 103] on span "[DATE][PERSON_NAME]" at bounding box center [351, 108] width 152 height 10
type input "[DATE][PERSON_NAME]"
type input "8681135443"
type input "[DATE][PERSON_NAME]"
type input "São Miguel do Tapuio"
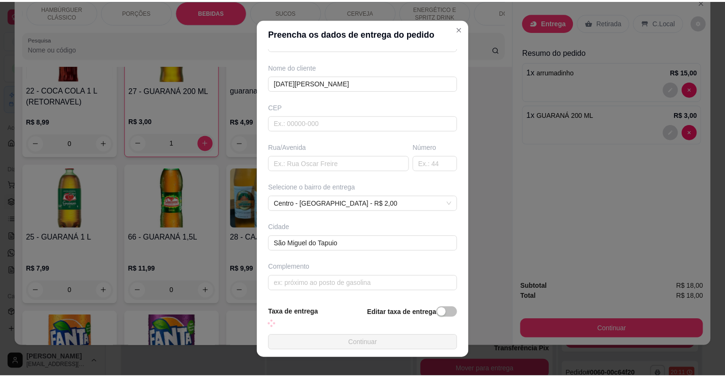
scroll to position [68, 0]
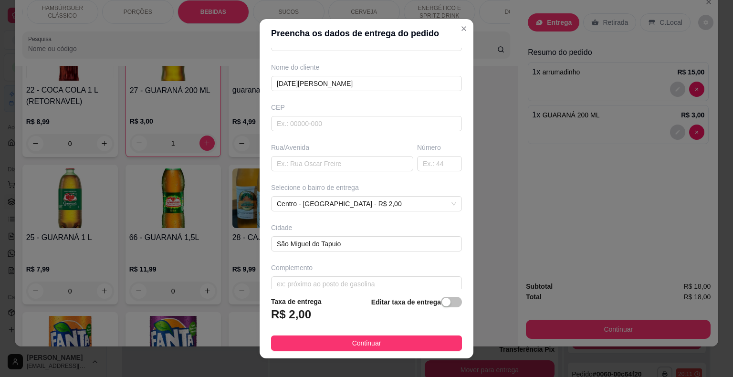
type input "[DATE][PERSON_NAME]"
click at [402, 334] on footer "Taxa de entrega R$ 2,00 Editar taxa de entrega Continuar" at bounding box center [366, 324] width 214 height 70
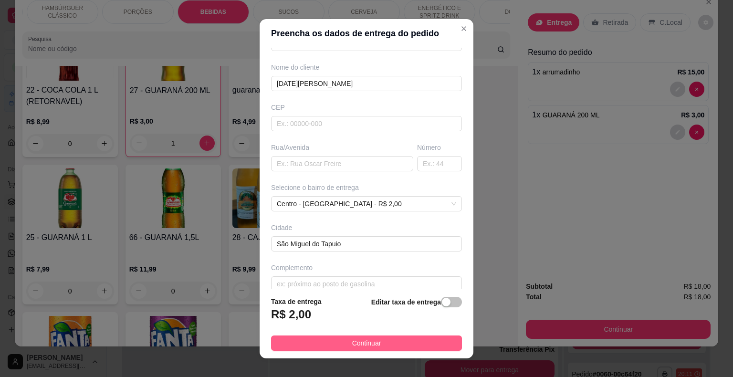
click at [404, 337] on button "Continuar" at bounding box center [366, 342] width 191 height 15
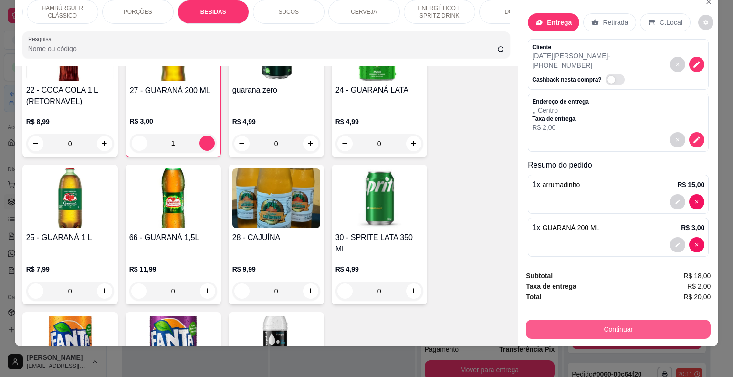
click at [630, 320] on button "Continuar" at bounding box center [618, 329] width 185 height 19
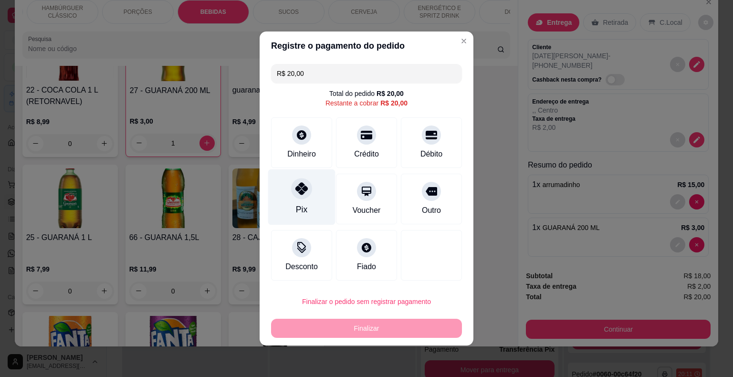
click at [288, 194] on div "Pix" at bounding box center [301, 197] width 67 height 56
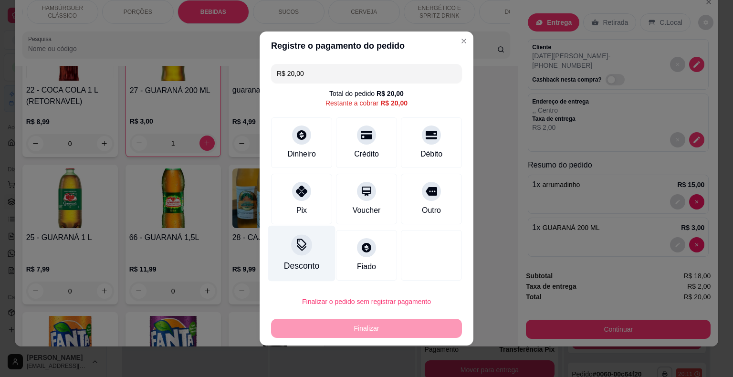
type input "R$ 0,00"
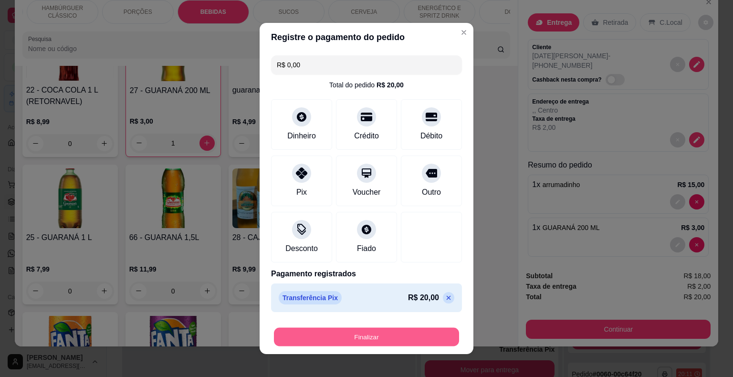
click at [362, 334] on button "Finalizar" at bounding box center [366, 337] width 185 height 19
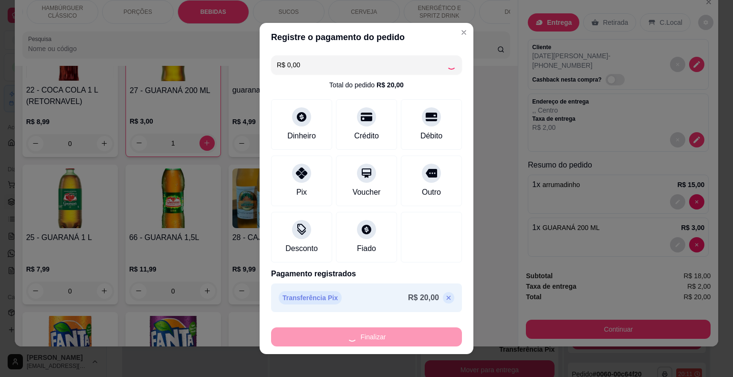
type input "0"
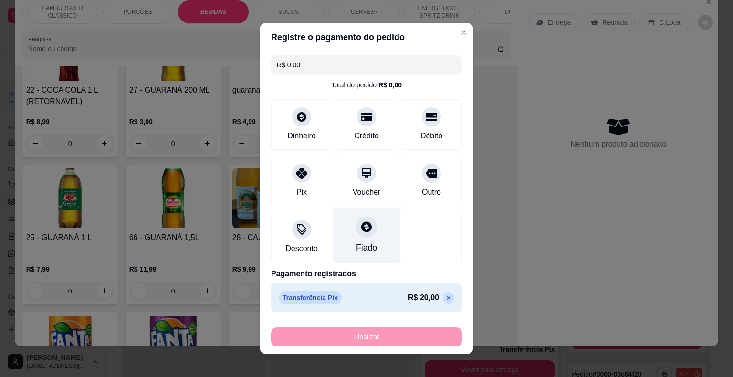
type input "-R$ 20,00"
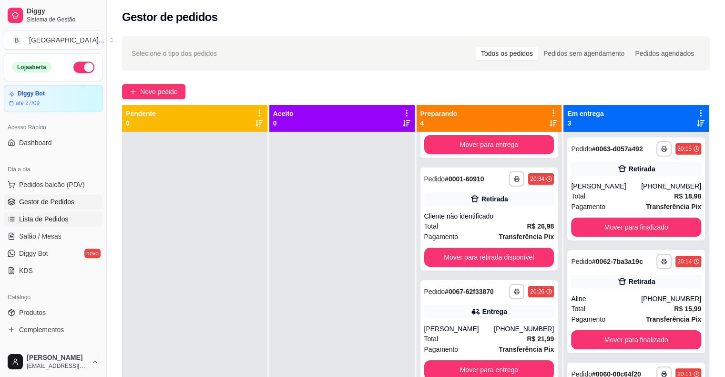
click at [61, 215] on span "Lista de Pedidos" at bounding box center [44, 219] width 50 height 10
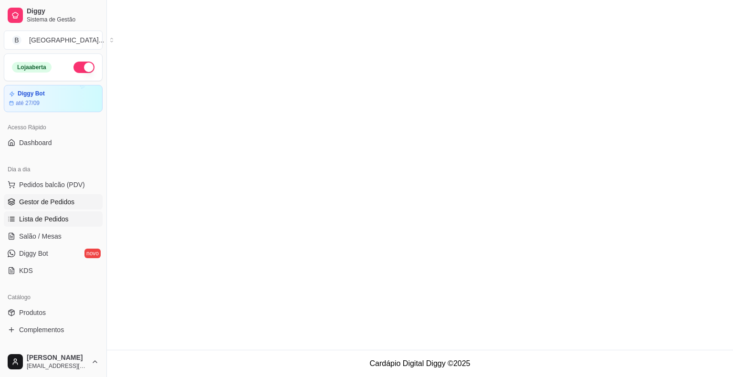
click at [59, 202] on span "Gestor de Pedidos" at bounding box center [46, 202] width 55 height 10
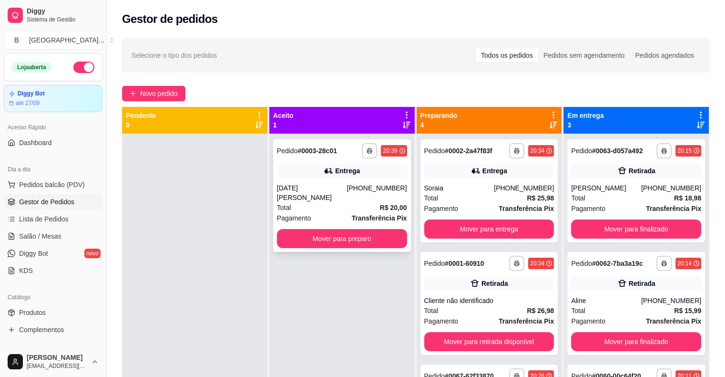
click at [356, 202] on div "Total R$ 20,00" at bounding box center [342, 207] width 130 height 10
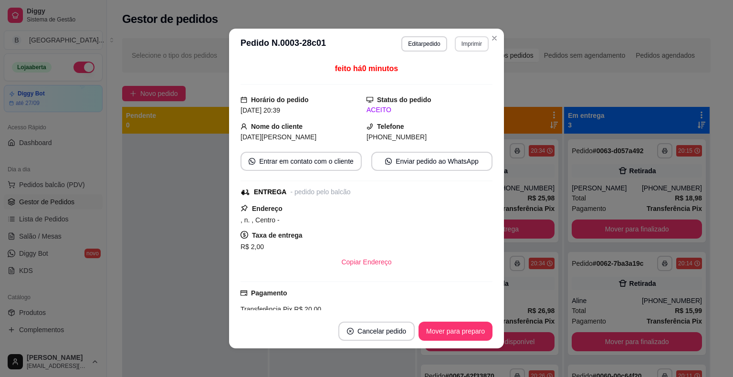
click at [460, 41] on button "Imprimir" at bounding box center [471, 43] width 34 height 15
click at [461, 78] on button "IMPRESSORA" at bounding box center [450, 77] width 67 height 15
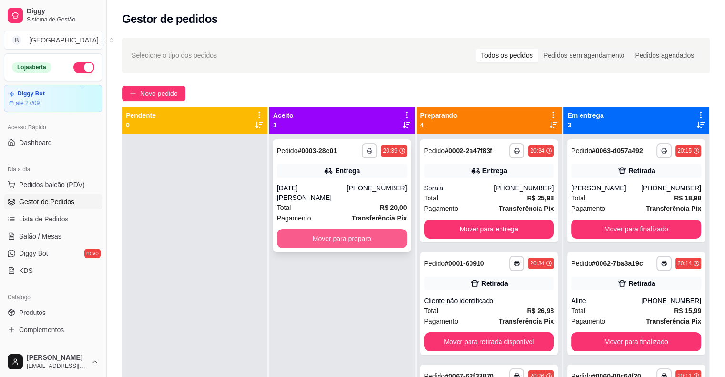
click at [292, 229] on button "Mover para preparo" at bounding box center [342, 238] width 130 height 19
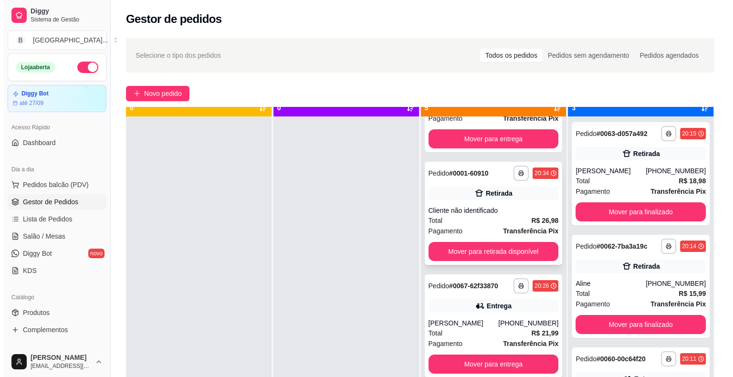
scroll to position [27, 0]
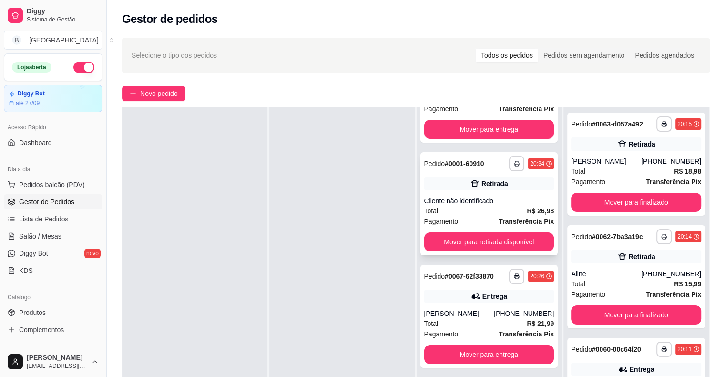
click at [497, 185] on div "**********" at bounding box center [490, 203] width 138 height 103
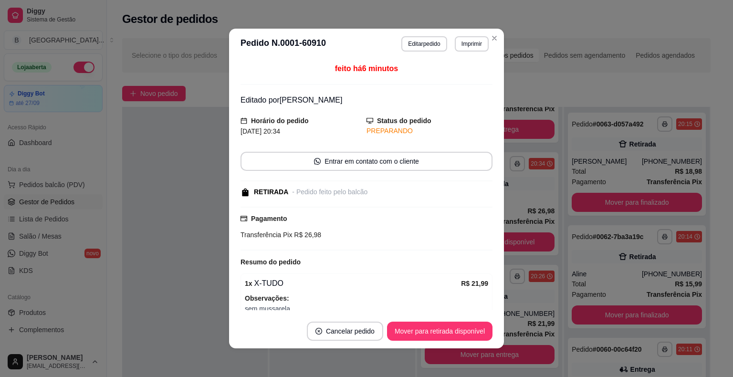
scroll to position [73, 0]
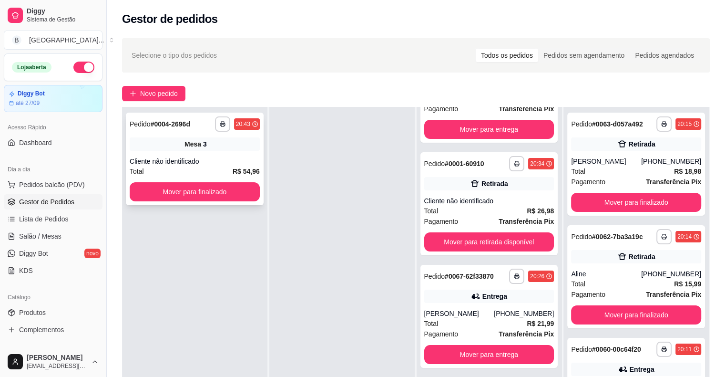
click at [240, 142] on div "Mesa 3" at bounding box center [195, 143] width 130 height 13
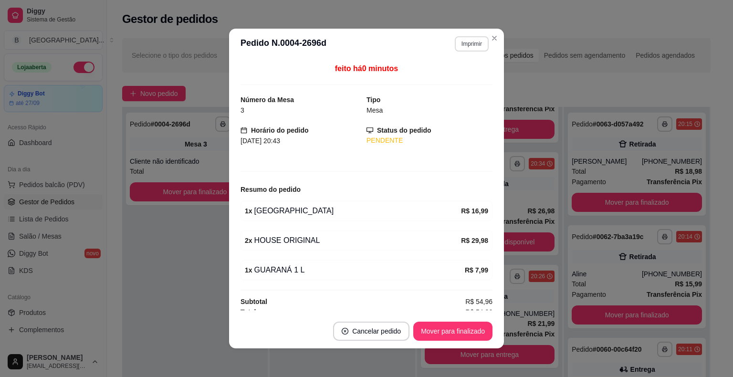
click at [478, 43] on button "Imprimir" at bounding box center [471, 43] width 34 height 15
click at [454, 77] on button "IMPRESSORA" at bounding box center [450, 77] width 69 height 15
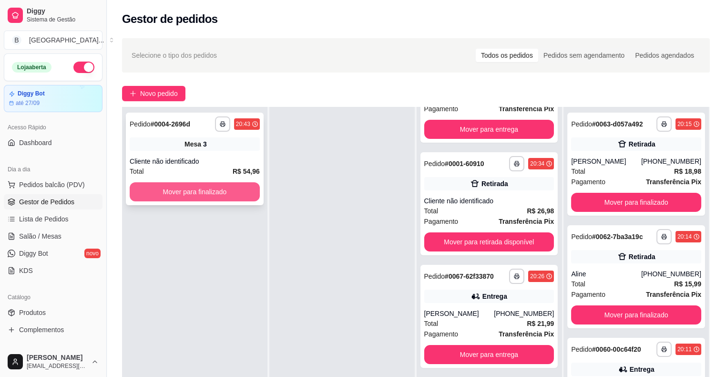
click at [216, 200] on button "Mover para finalizado" at bounding box center [195, 191] width 130 height 19
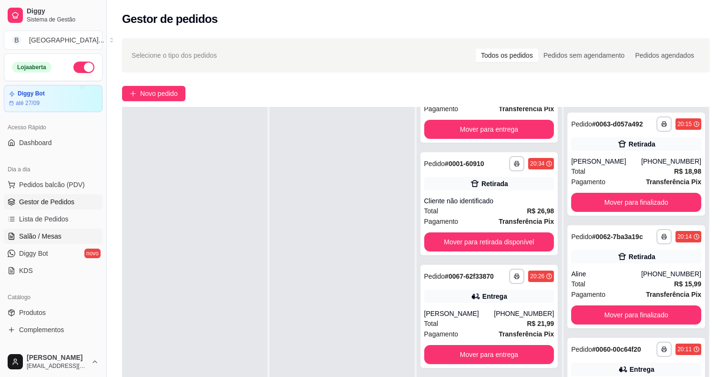
click at [17, 232] on link "Salão / Mesas" at bounding box center [53, 235] width 99 height 15
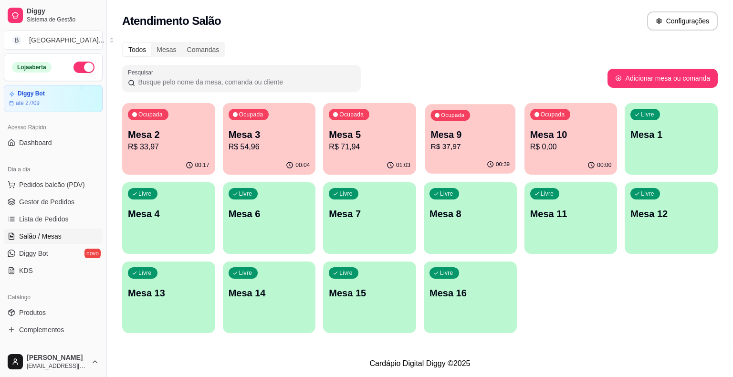
click at [453, 147] on p "R$ 37,97" at bounding box center [470, 146] width 79 height 11
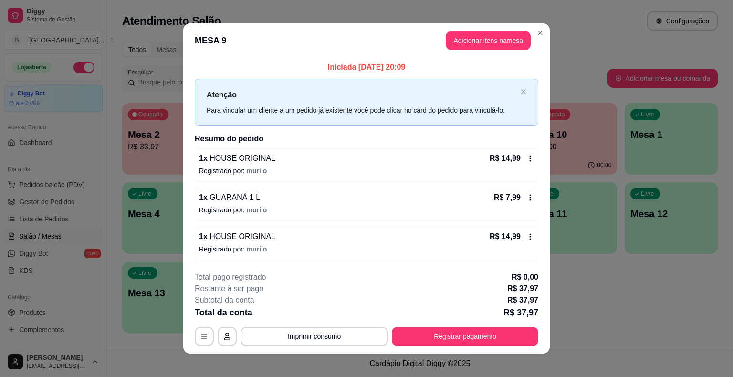
scroll to position [6, 0]
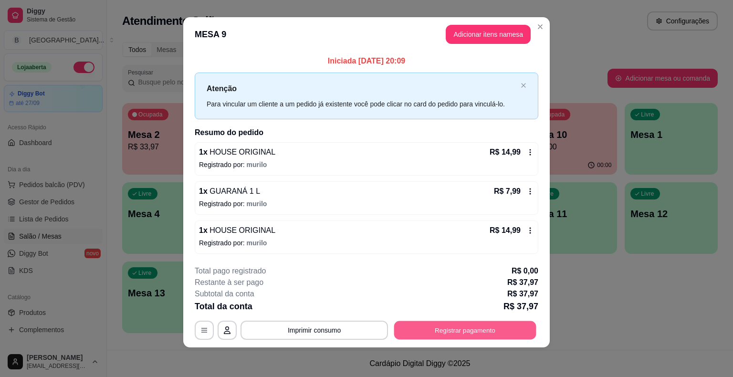
click at [465, 329] on button "Registrar pagamento" at bounding box center [465, 329] width 142 height 19
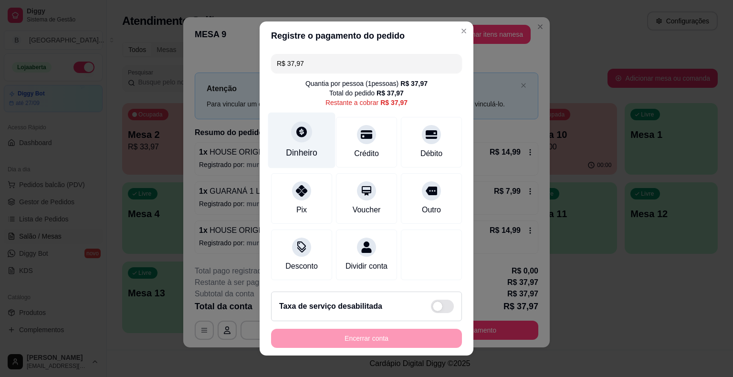
click at [307, 144] on div "Dinheiro" at bounding box center [301, 141] width 67 height 56
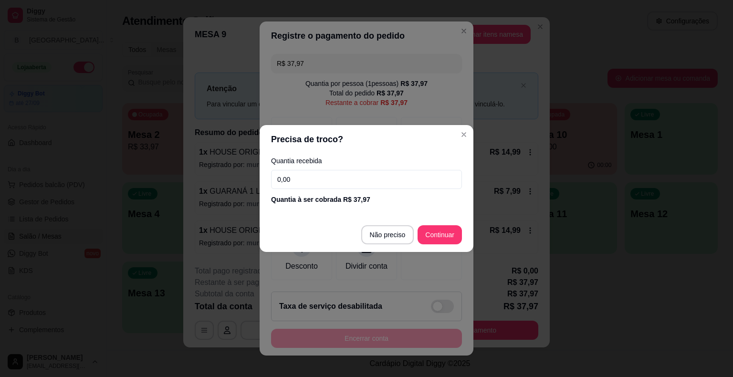
click at [333, 181] on input "0,00" at bounding box center [366, 179] width 191 height 19
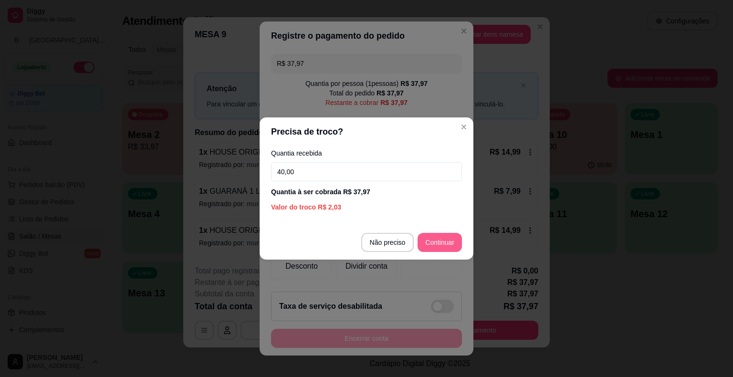
type input "40,00"
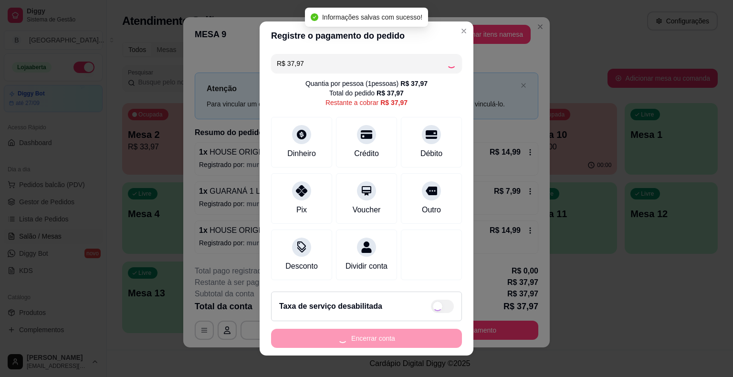
type input "R$ 0,00"
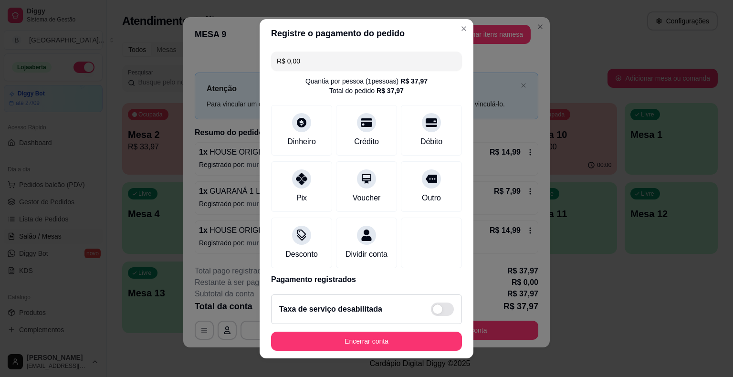
scroll to position [45, 0]
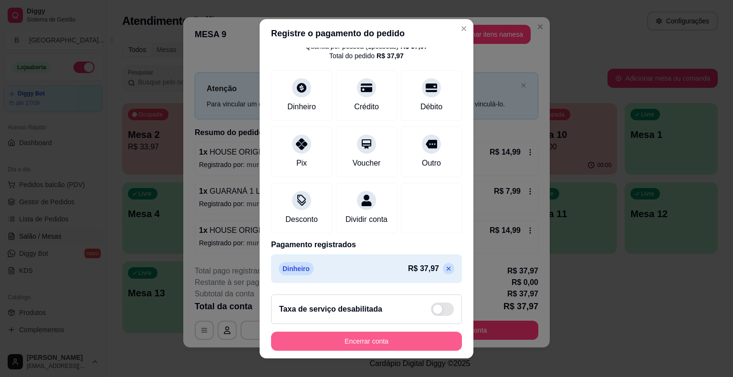
click at [402, 339] on button "Encerrar conta" at bounding box center [366, 340] width 191 height 19
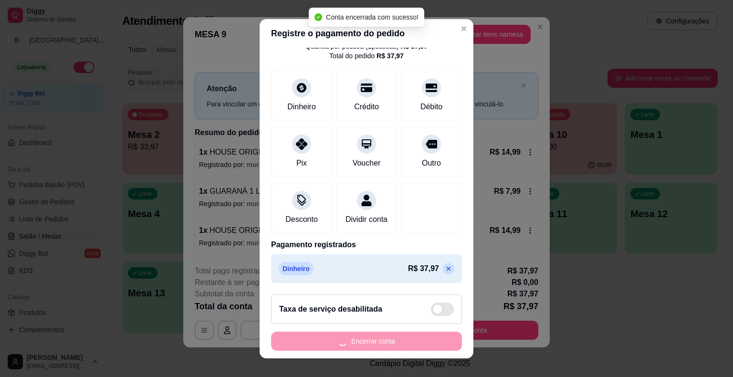
scroll to position [0, 0]
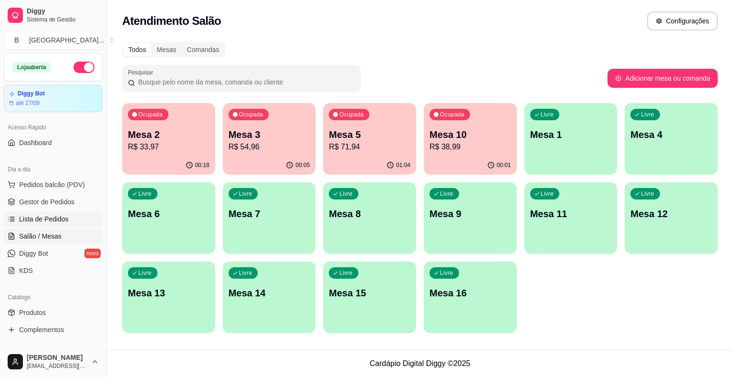
click at [43, 218] on span "Lista de Pedidos" at bounding box center [44, 219] width 50 height 10
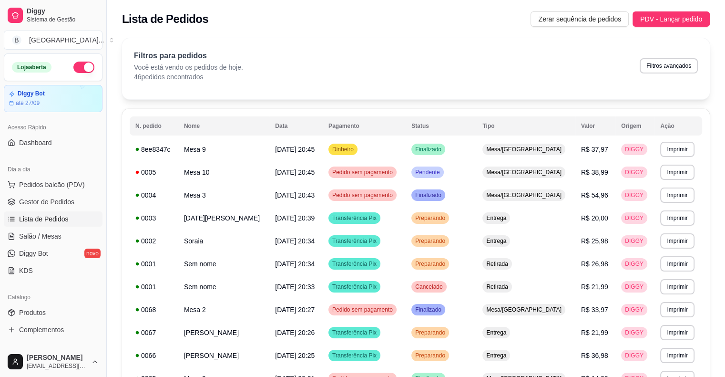
click at [294, 145] on span "[DATE] 20:45" at bounding box center [295, 149] width 40 height 8
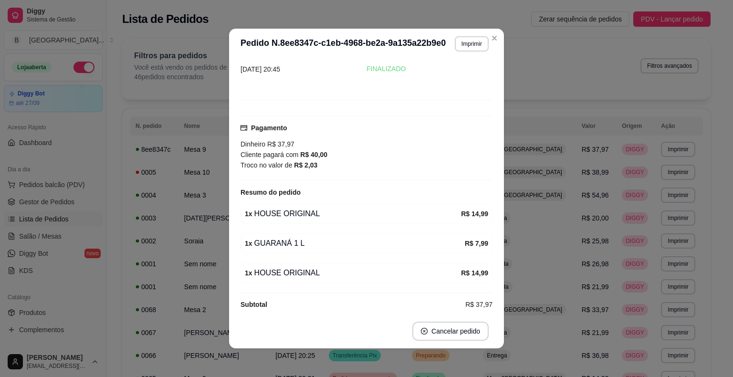
scroll to position [48, 0]
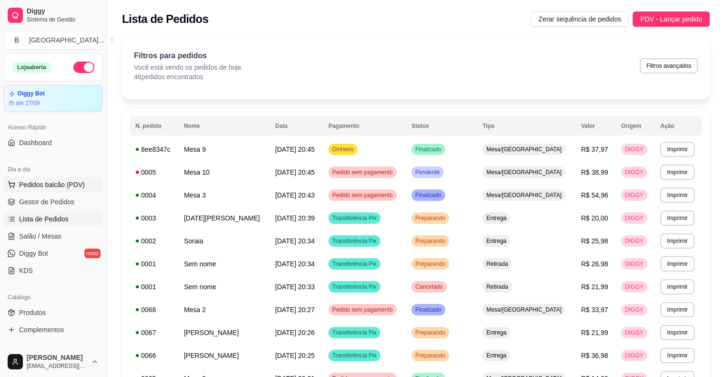
click at [11, 180] on button "Pedidos balcão (PDV)" at bounding box center [53, 184] width 99 height 15
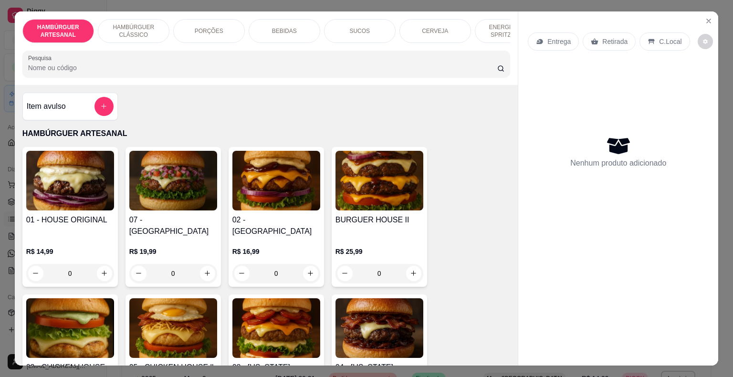
click at [212, 29] on p "PORÇÕES" at bounding box center [209, 31] width 29 height 8
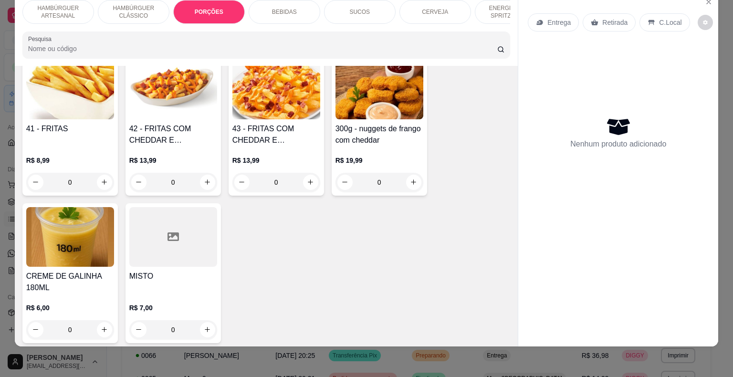
scroll to position [951, 0]
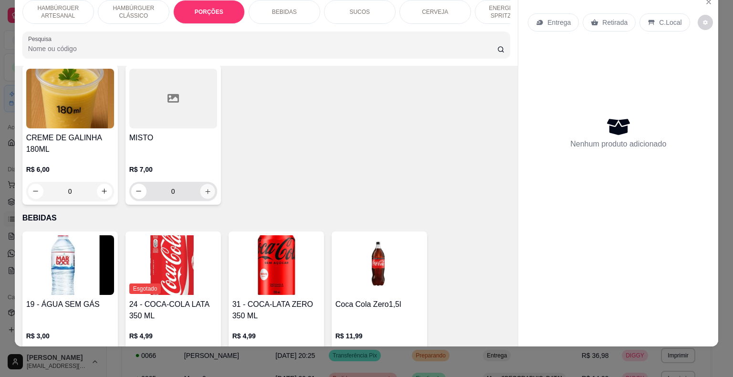
click at [201, 184] on button "increase-product-quantity" at bounding box center [207, 191] width 15 height 15
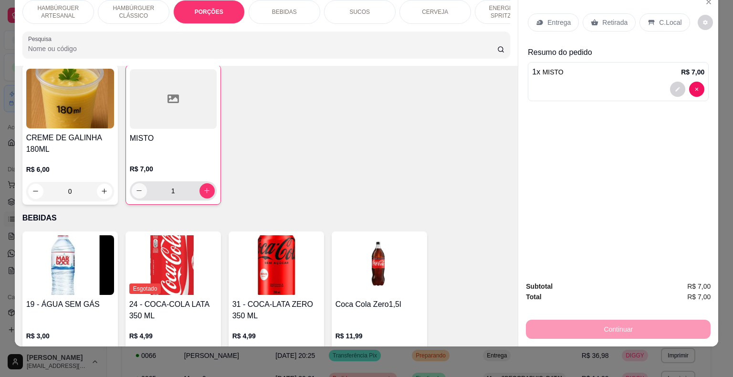
click at [135, 187] on icon "decrease-product-quantity" at bounding box center [138, 190] width 7 height 7
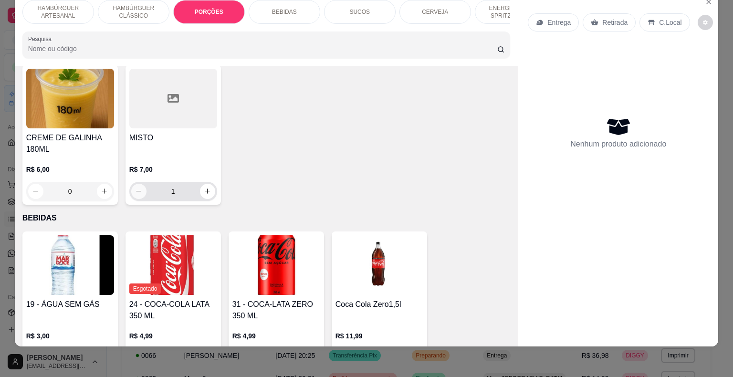
type input "0"
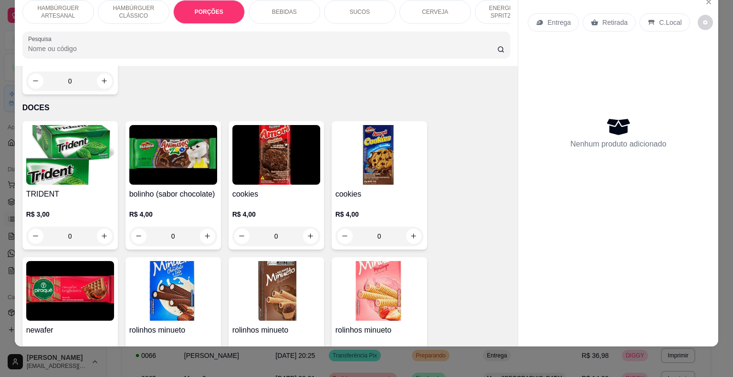
scroll to position [0, 262]
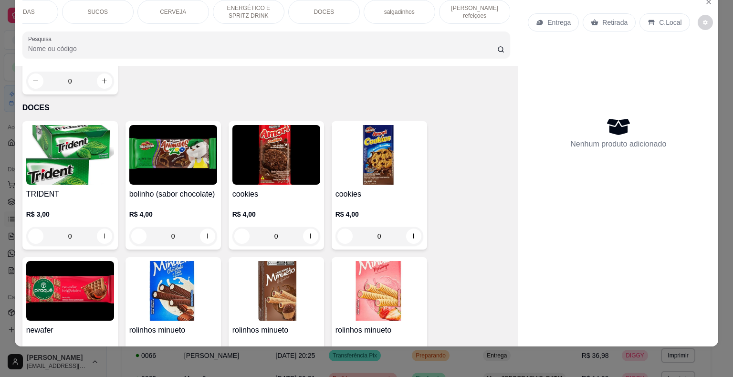
click at [479, 4] on p "[PERSON_NAME] refeiçoes" at bounding box center [474, 11] width 55 height 15
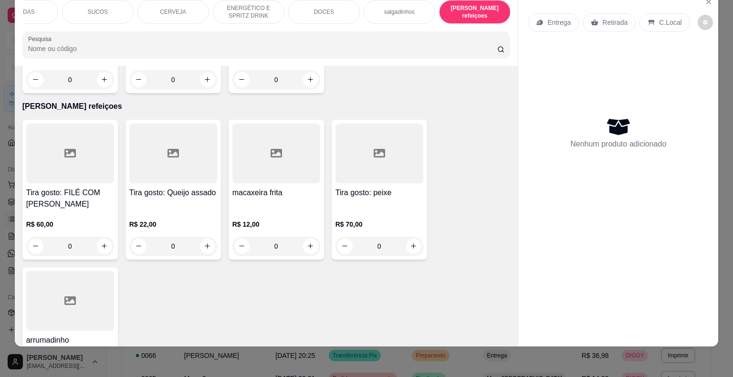
scroll to position [2917, 0]
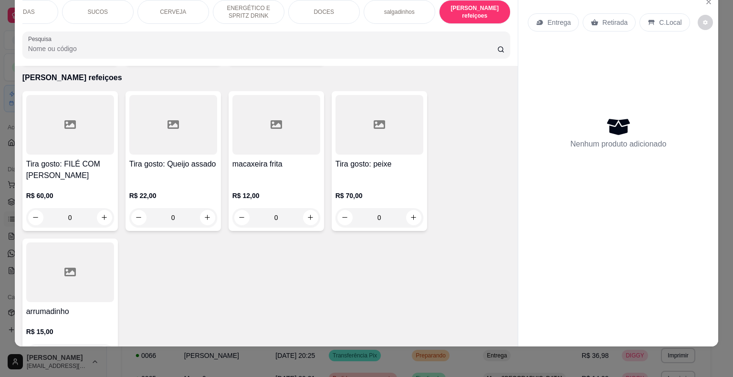
click at [57, 269] on div "arrumadinho R$ 15,00 0" at bounding box center [69, 302] width 95 height 128
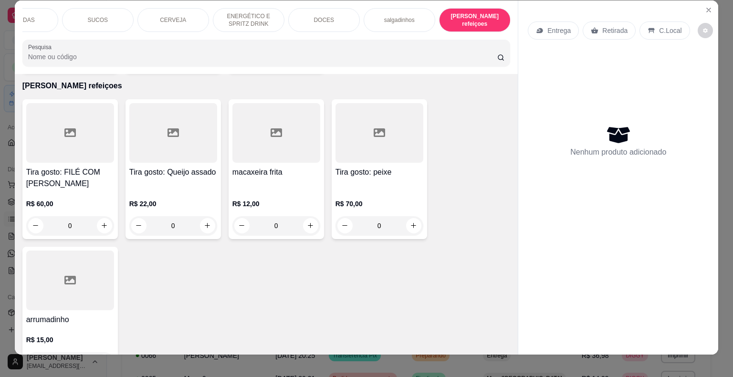
scroll to position [0, 0]
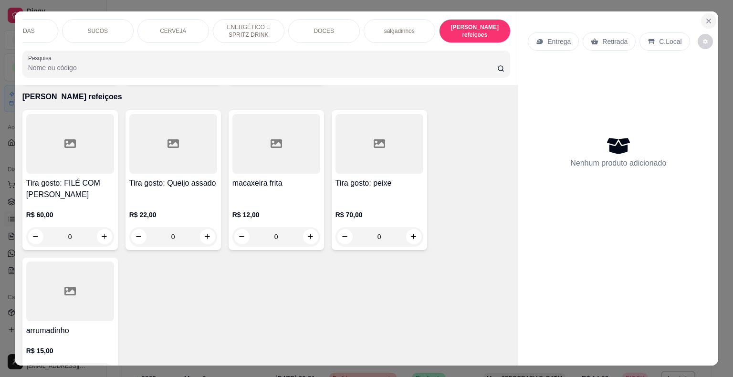
click at [704, 18] on icon "Close" at bounding box center [708, 21] width 8 height 8
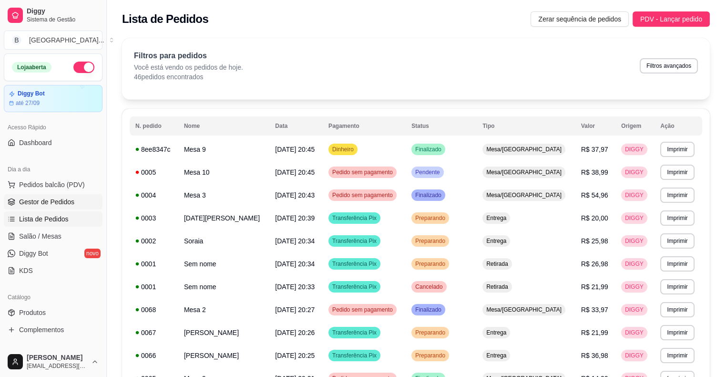
click at [76, 201] on link "Gestor de Pedidos" at bounding box center [53, 201] width 99 height 15
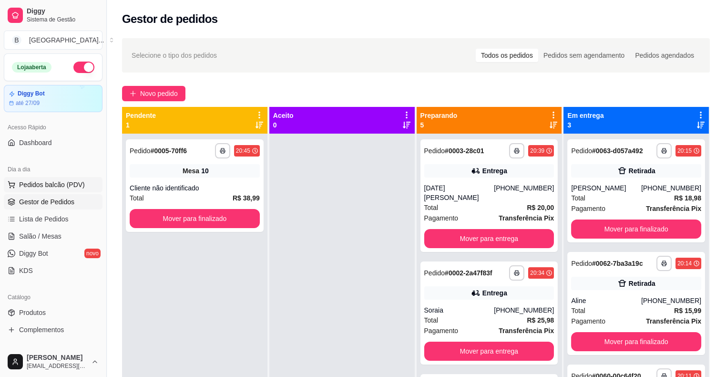
click at [69, 184] on span "Pedidos balcão (PDV)" at bounding box center [52, 185] width 66 height 10
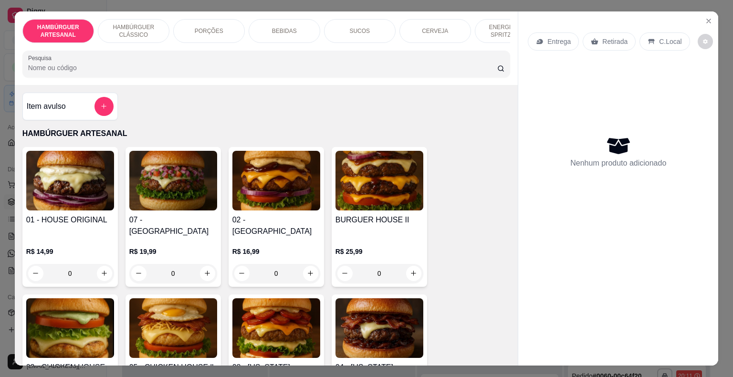
click at [281, 27] on p "BEBIDAS" at bounding box center [284, 31] width 25 height 8
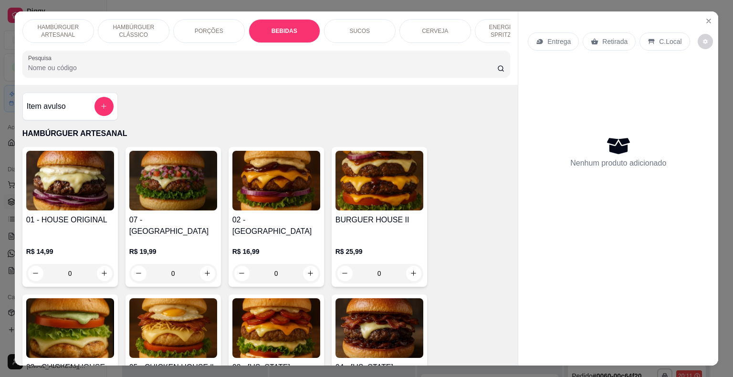
scroll to position [23, 0]
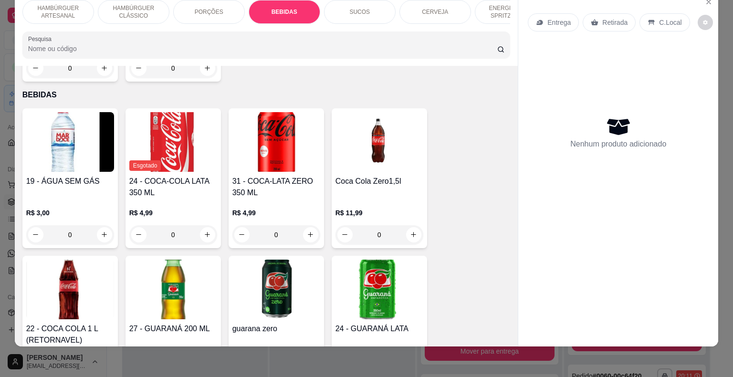
click at [224, 5] on div "PORÇÕES" at bounding box center [209, 12] width 72 height 24
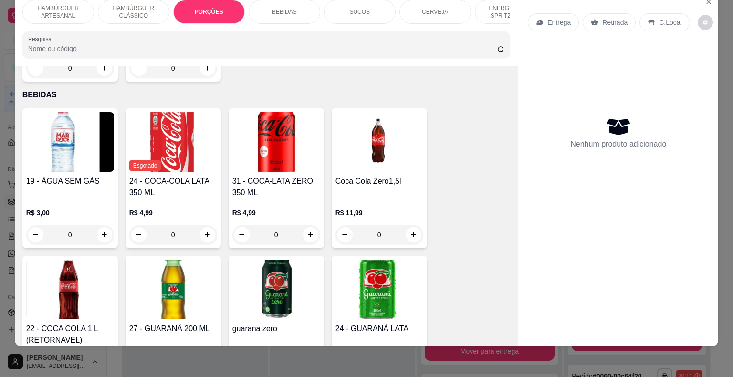
scroll to position [760, 0]
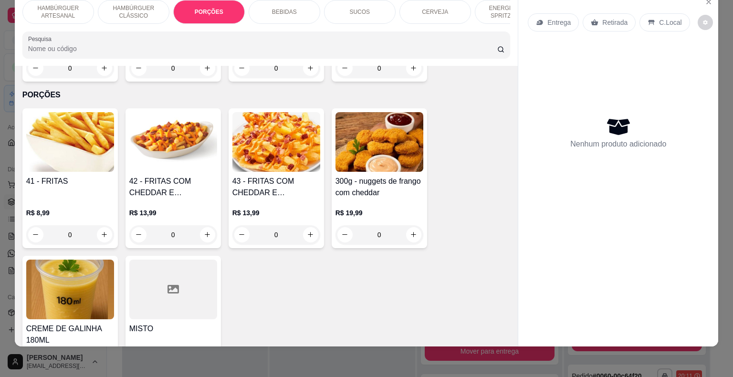
click at [500, 16] on div "ENERGÉTICO E SPRITZ DRINK" at bounding box center [511, 12] width 72 height 24
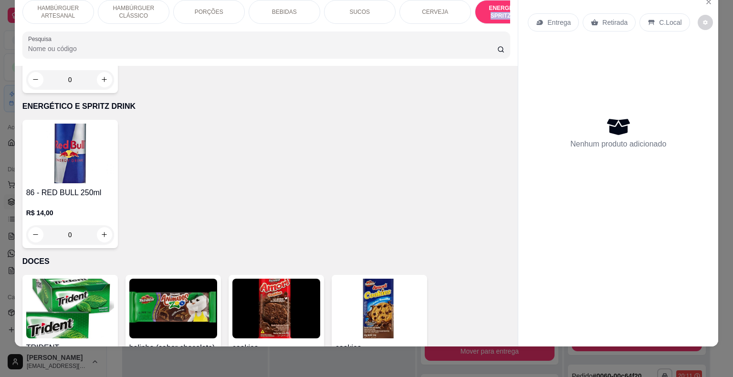
click at [500, 16] on div "ENERGÉTICO E SPRITZ DRINK" at bounding box center [511, 12] width 72 height 24
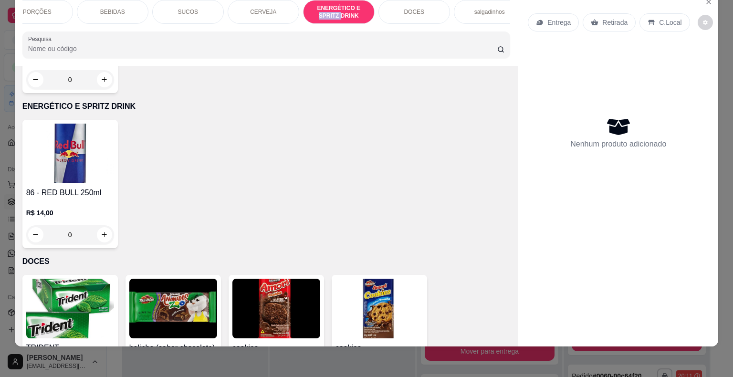
scroll to position [0, 262]
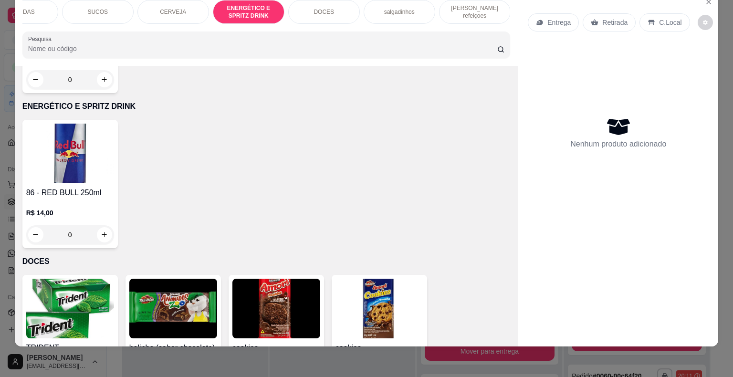
click at [482, 6] on p "[PERSON_NAME] refeiçoes" at bounding box center [474, 11] width 55 height 15
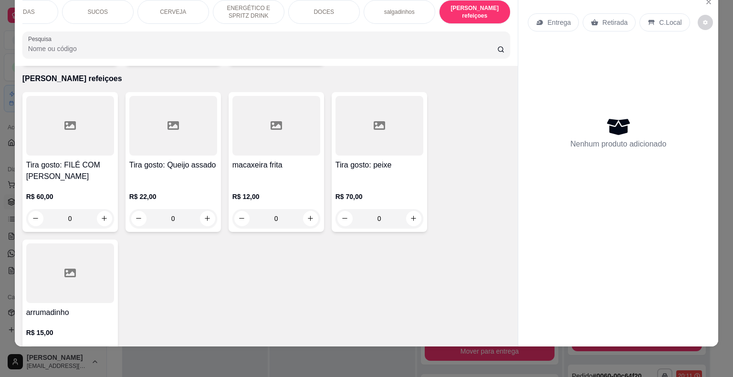
scroll to position [2917, 0]
click at [100, 346] on button "increase-product-quantity" at bounding box center [104, 353] width 15 height 15
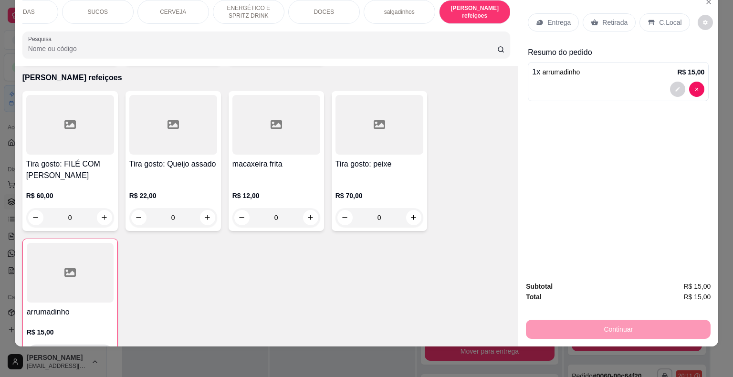
click at [101, 351] on icon "increase-product-quantity" at bounding box center [103, 353] width 5 height 5
type input "2"
click at [547, 18] on p "Entrega" at bounding box center [558, 23] width 23 height 10
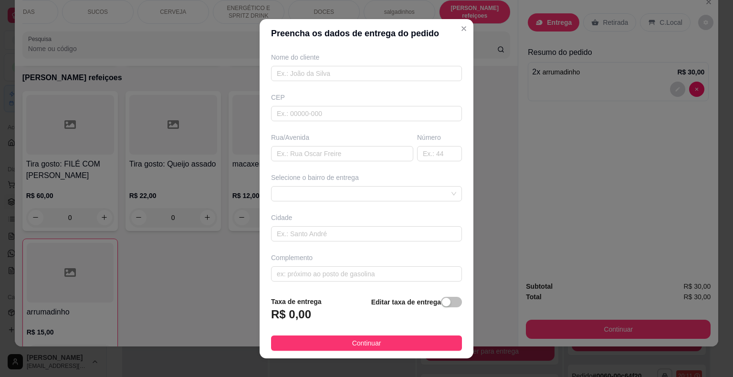
scroll to position [79, 0]
click at [391, 191] on span at bounding box center [366, 193] width 179 height 14
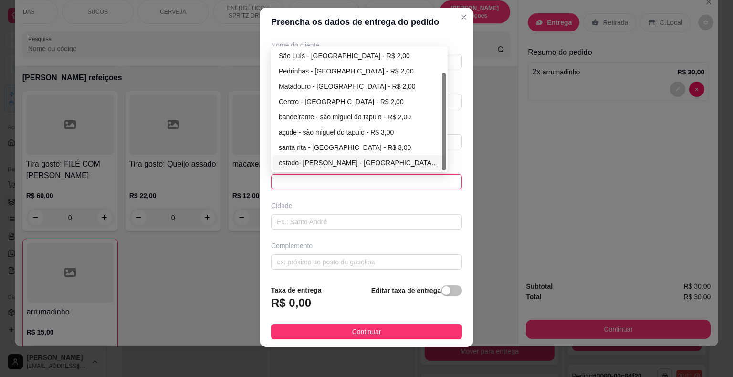
click at [361, 161] on div "estado- [PERSON_NAME] - [GEOGRAPHIC_DATA] - R$ 3,00" at bounding box center [359, 162] width 161 height 10
type input "são miguel do tapuio"
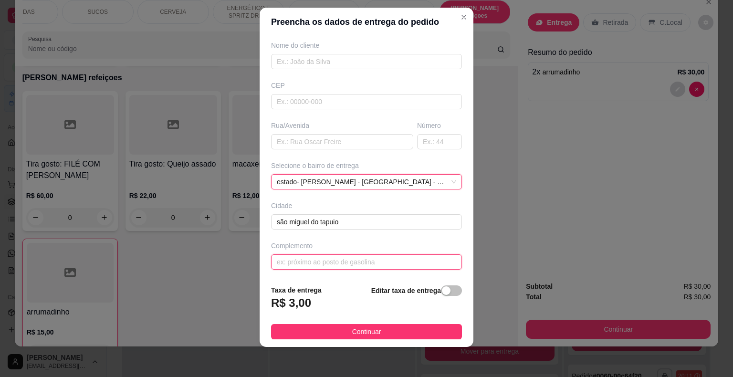
click at [362, 254] on input "text" at bounding box center [366, 261] width 191 height 15
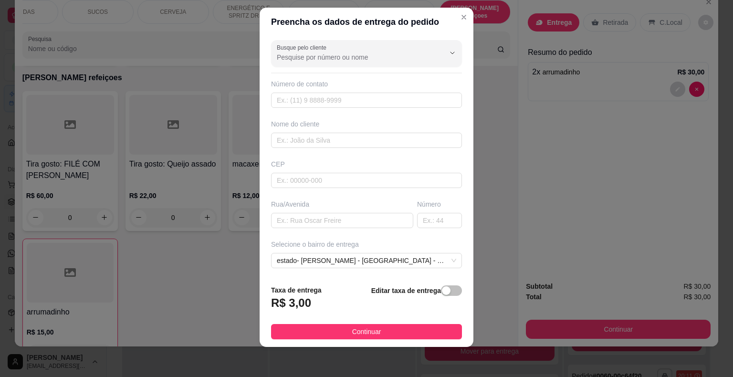
scroll to position [0, 0]
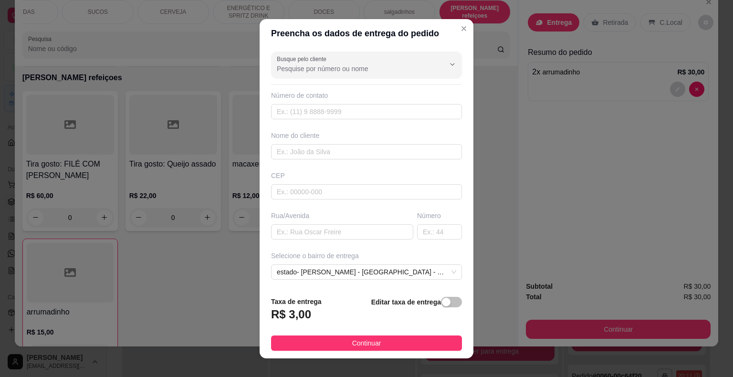
type input "do lado da casa do pompilio"
click at [349, 102] on div "Número de contato" at bounding box center [366, 105] width 191 height 29
click at [346, 111] on input "text" at bounding box center [366, 111] width 191 height 15
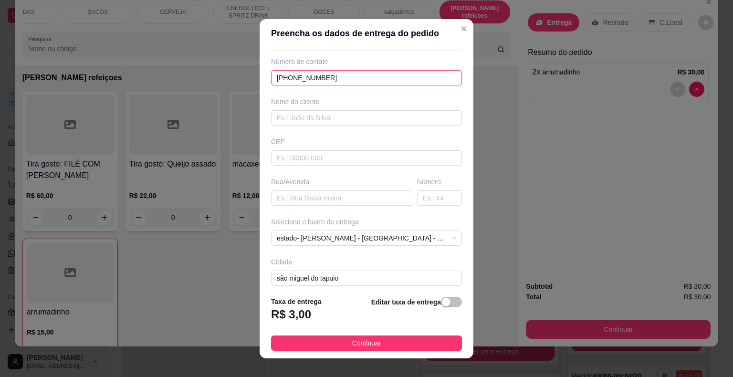
scroll to position [48, 0]
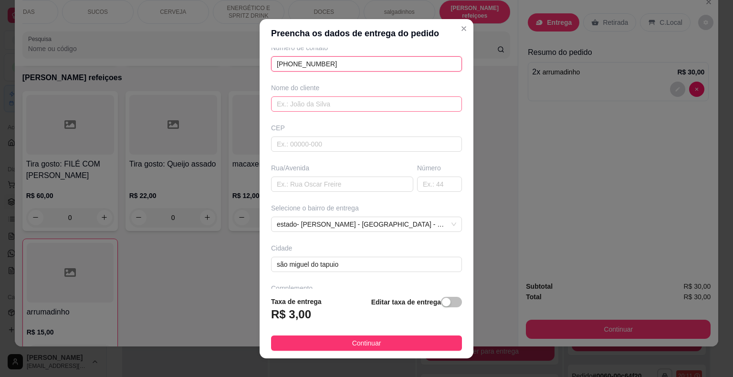
type input "[PHONE_NUMBER]"
click at [361, 100] on input "text" at bounding box center [366, 103] width 191 height 15
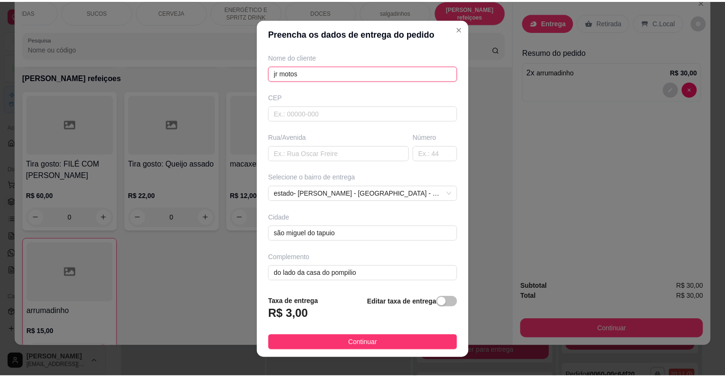
scroll to position [11, 0]
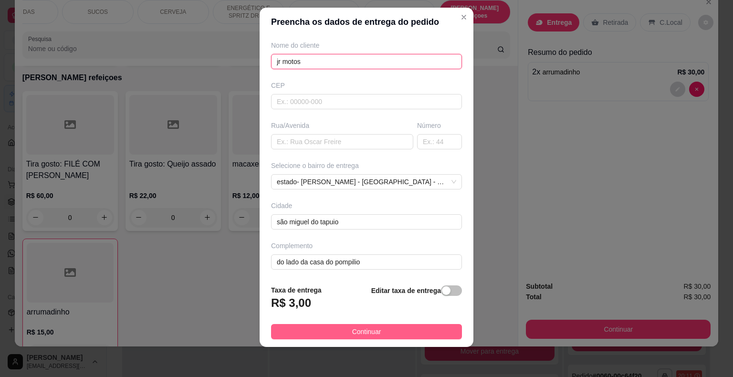
type input "jr motos"
click at [358, 330] on span "Continuar" at bounding box center [366, 331] width 29 height 10
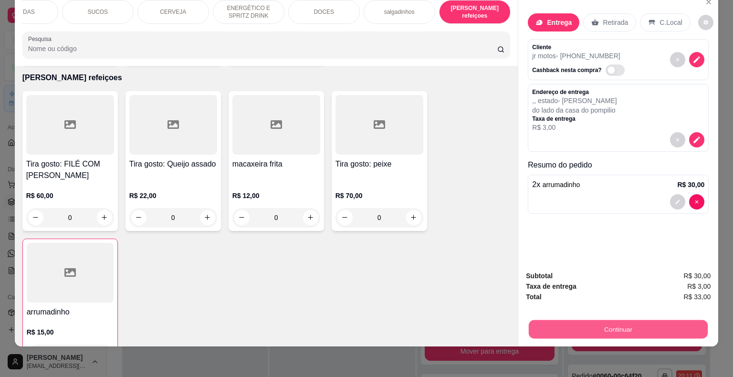
click at [579, 322] on button "Continuar" at bounding box center [617, 329] width 179 height 19
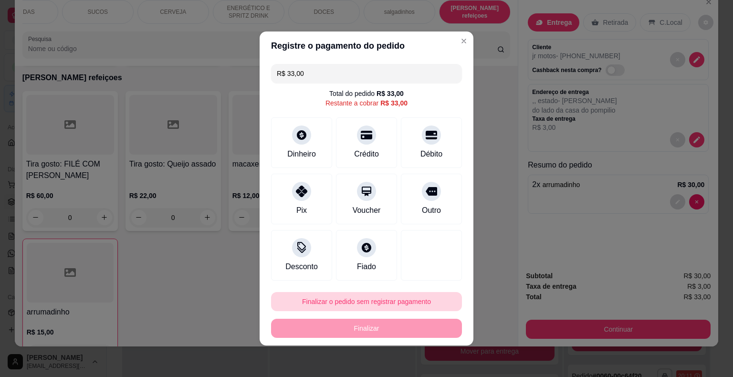
click at [373, 301] on button "Finalizar o pedido sem registrar pagamento" at bounding box center [366, 301] width 191 height 19
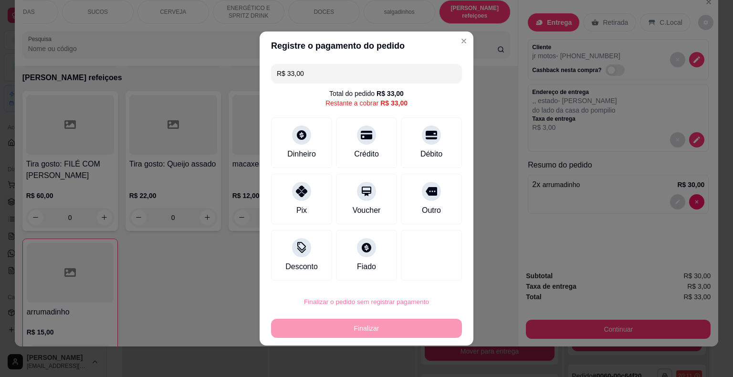
click at [423, 272] on button "Confirmar" at bounding box center [424, 274] width 34 height 14
type input "0"
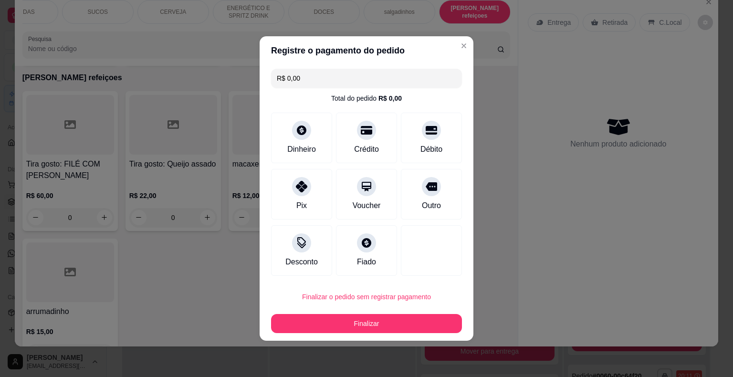
type input "R$ 0,00"
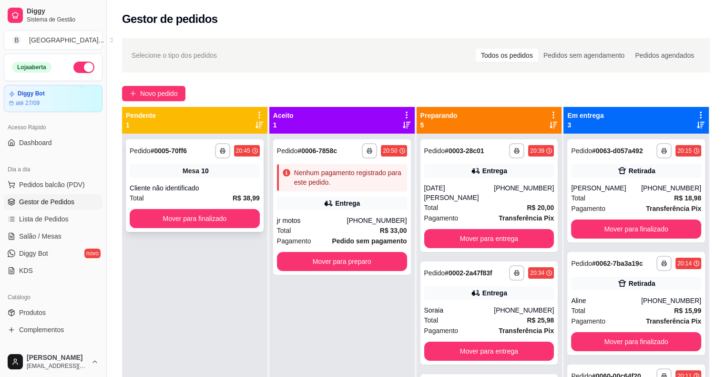
click at [165, 183] on div "Cliente não identificado" at bounding box center [195, 188] width 130 height 10
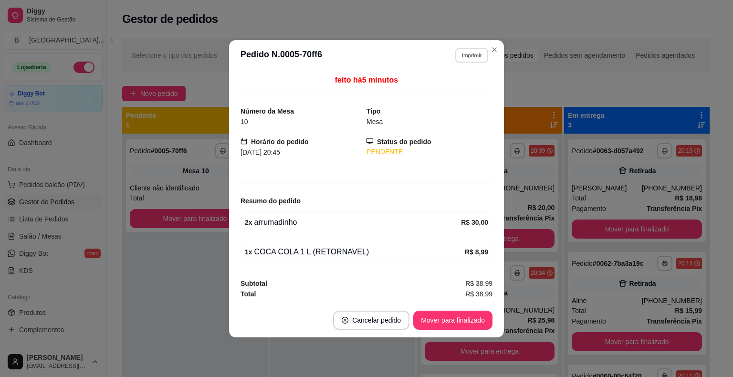
click at [473, 51] on button "Imprimir" at bounding box center [471, 55] width 33 height 15
click at [457, 88] on button "IMPRESSORA" at bounding box center [454, 89] width 67 height 15
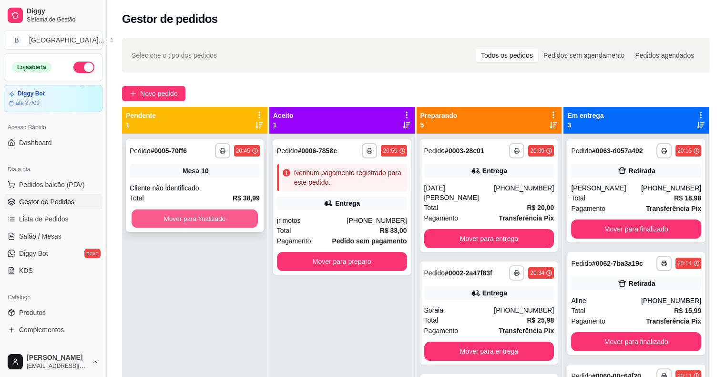
click at [227, 222] on button "Mover para finalizado" at bounding box center [195, 218] width 126 height 19
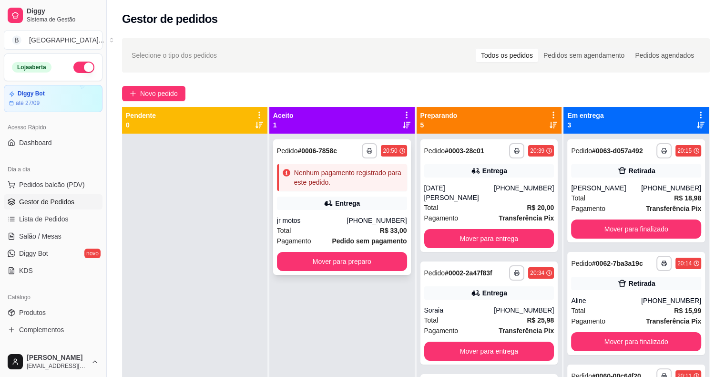
click at [320, 205] on div "Entrega" at bounding box center [342, 202] width 130 height 13
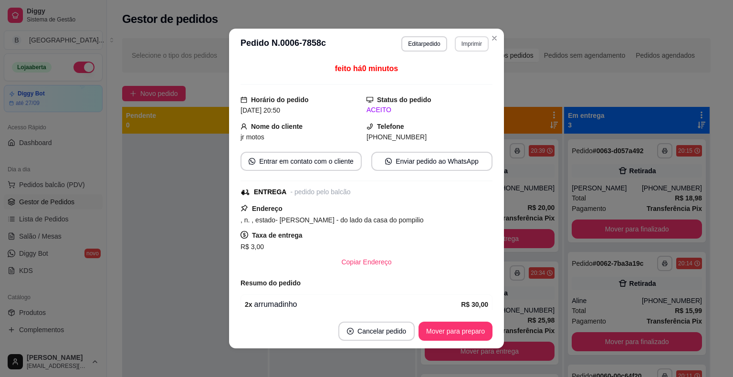
click at [468, 44] on button "Imprimir" at bounding box center [471, 43] width 34 height 15
click at [454, 78] on button "IMPRESSORA" at bounding box center [450, 77] width 67 height 15
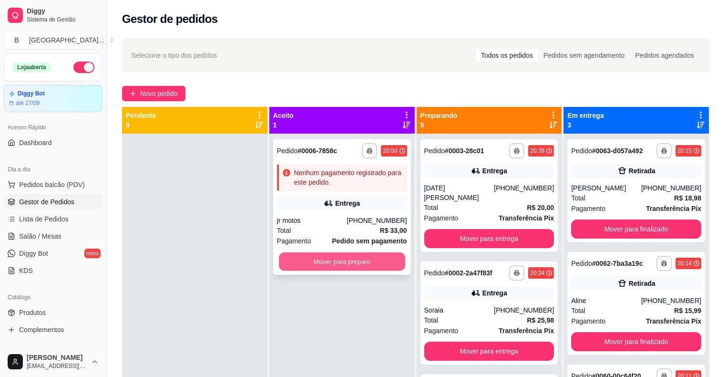
click at [349, 264] on button "Mover para preparo" at bounding box center [342, 261] width 126 height 19
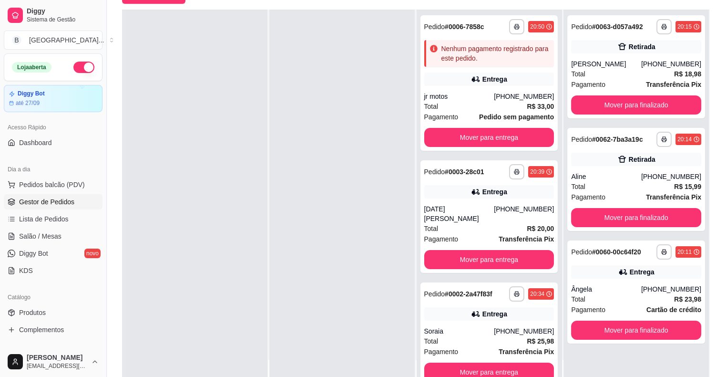
scroll to position [145, 0]
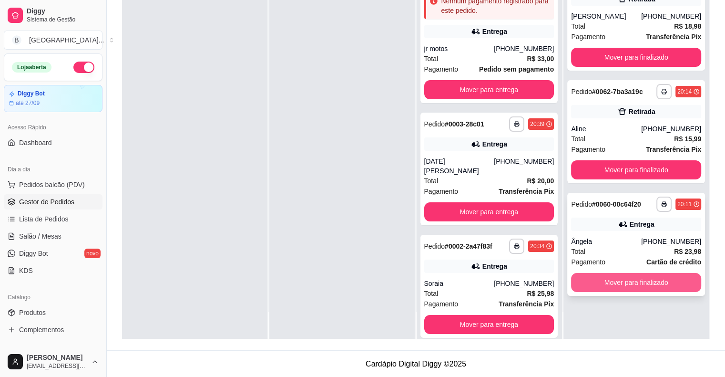
click at [676, 279] on button "Mover para finalizado" at bounding box center [636, 282] width 130 height 19
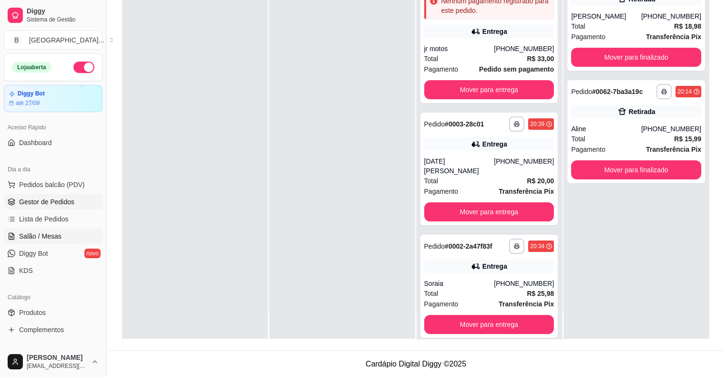
click at [19, 241] on link "Salão / Mesas" at bounding box center [53, 235] width 99 height 15
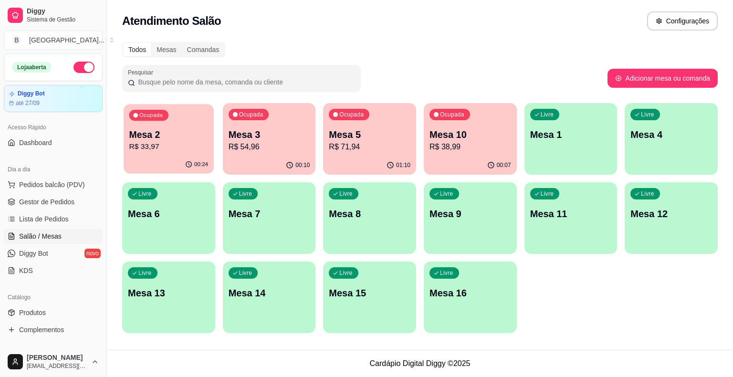
click at [178, 144] on p "R$ 33,97" at bounding box center [168, 146] width 79 height 11
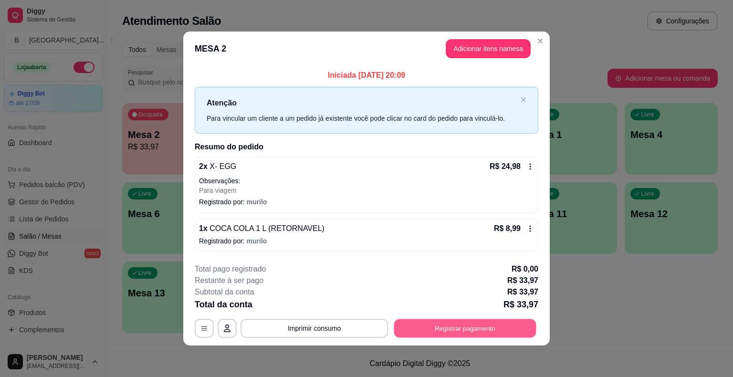
click at [438, 326] on button "Registrar pagamento" at bounding box center [465, 328] width 142 height 19
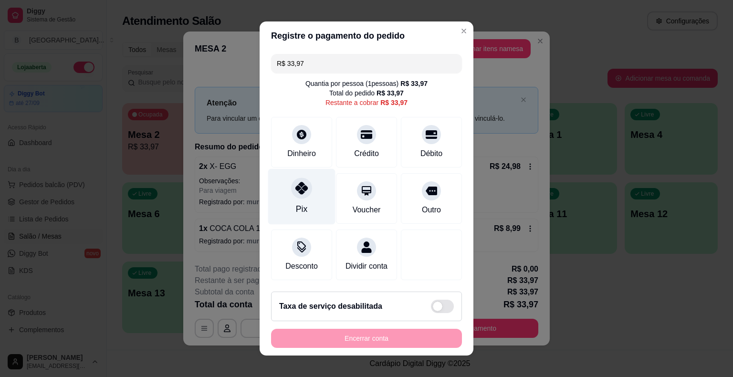
click at [277, 196] on div "Pix" at bounding box center [301, 197] width 67 height 56
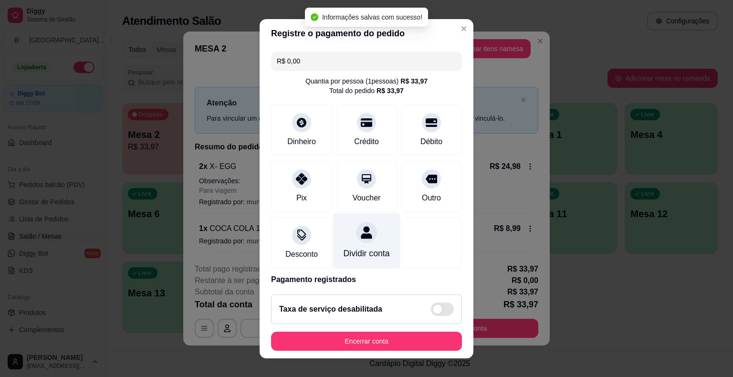
type input "R$ 0,00"
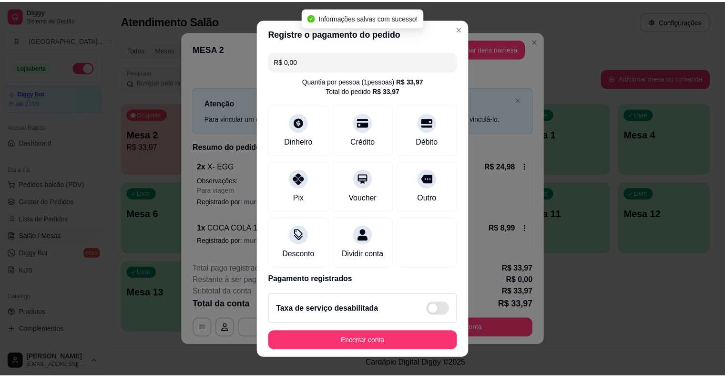
scroll to position [45, 0]
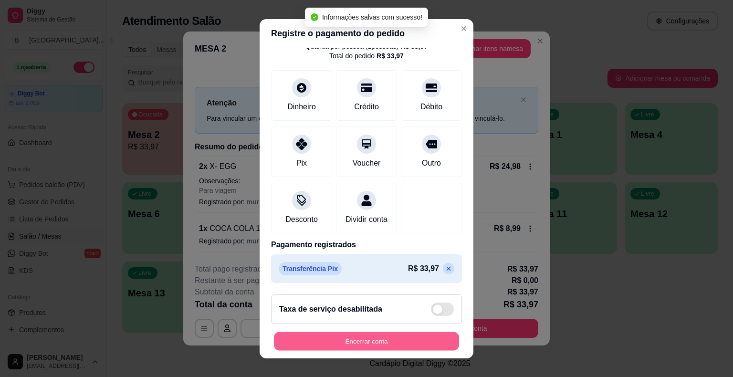
click at [364, 337] on button "Encerrar conta" at bounding box center [366, 340] width 185 height 19
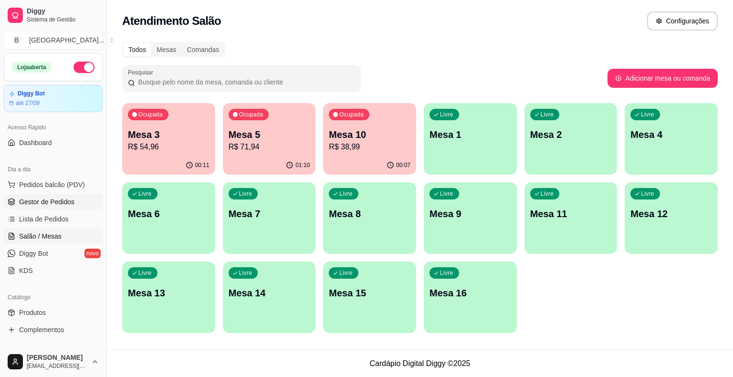
click at [79, 208] on link "Gestor de Pedidos" at bounding box center [53, 201] width 99 height 15
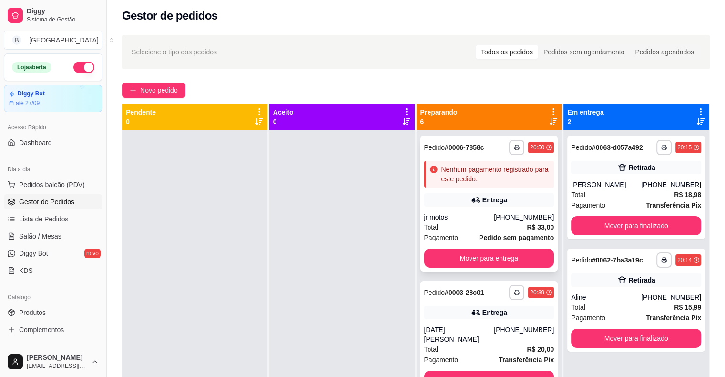
scroll to position [2, 0]
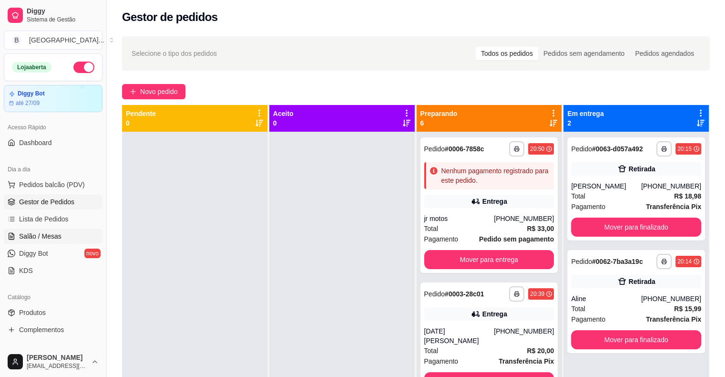
click at [34, 238] on span "Salão / Mesas" at bounding box center [40, 236] width 42 height 10
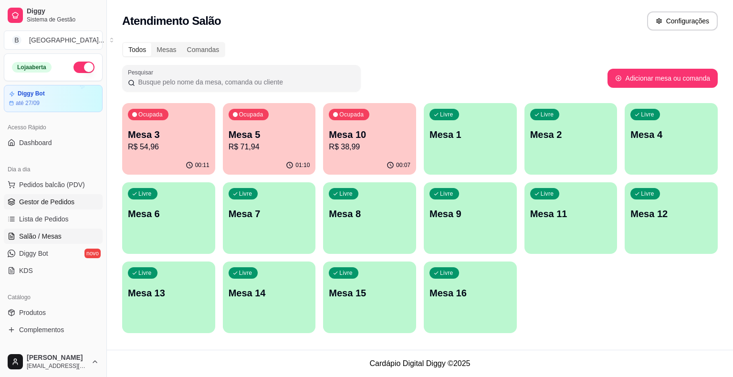
click at [34, 203] on span "Gestor de Pedidos" at bounding box center [46, 202] width 55 height 10
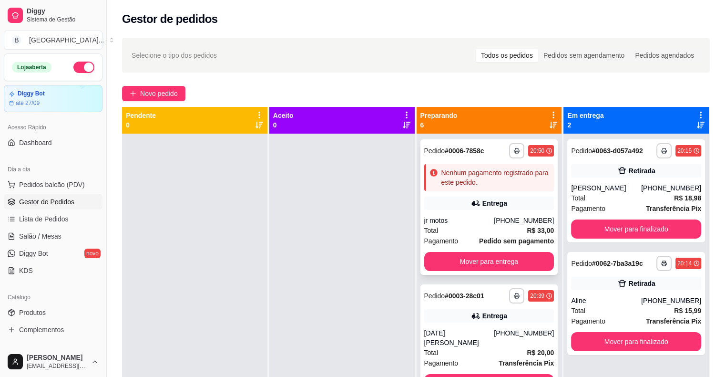
click at [476, 218] on div "jr motos" at bounding box center [459, 221] width 70 height 10
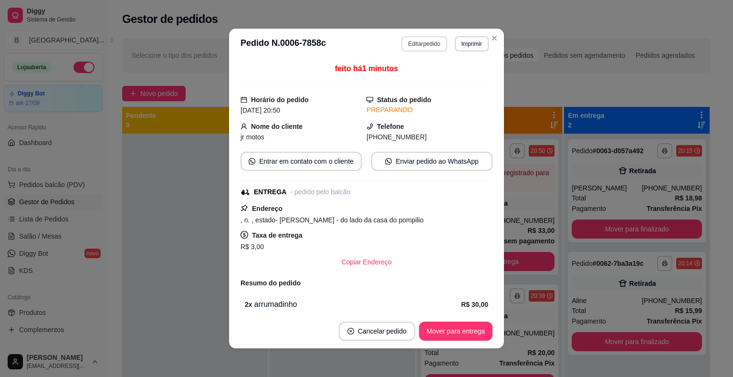
click at [416, 46] on button "Editar pedido" at bounding box center [423, 43] width 45 height 15
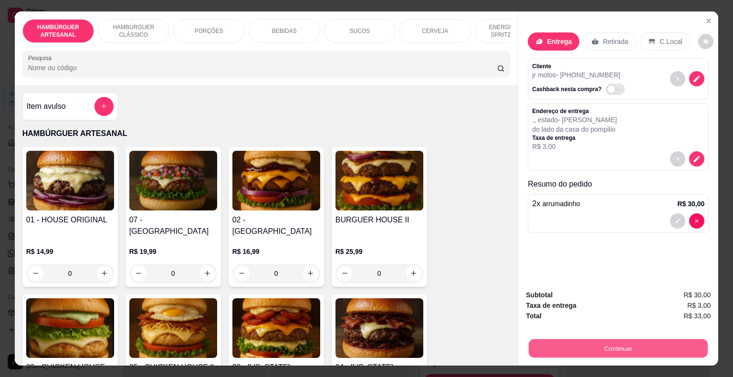
click at [645, 346] on button "Continuar" at bounding box center [617, 348] width 179 height 19
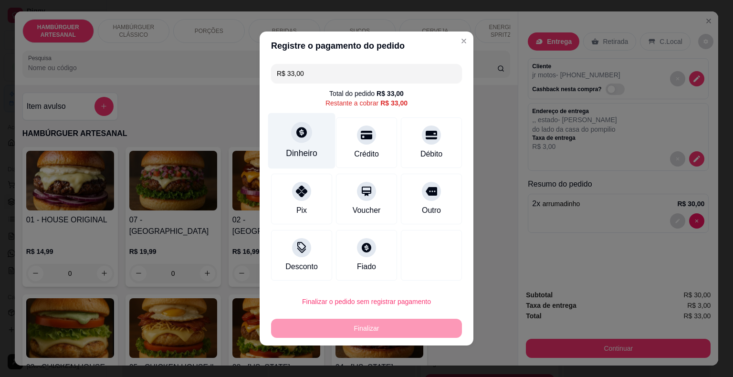
click at [290, 166] on div "Dinheiro" at bounding box center [301, 141] width 67 height 56
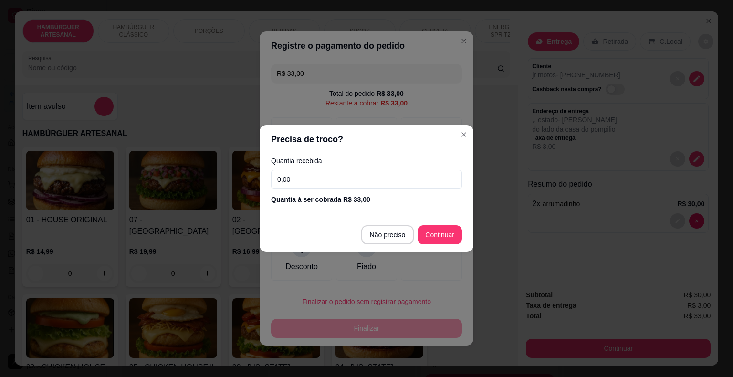
click at [327, 180] on input "0,00" at bounding box center [366, 179] width 191 height 19
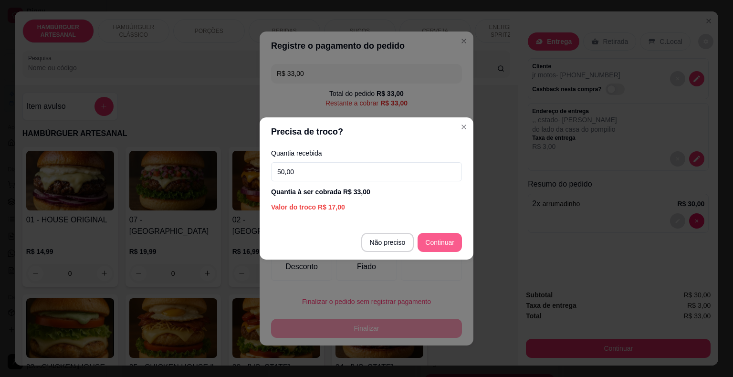
type input "50,00"
type input "R$ 0,00"
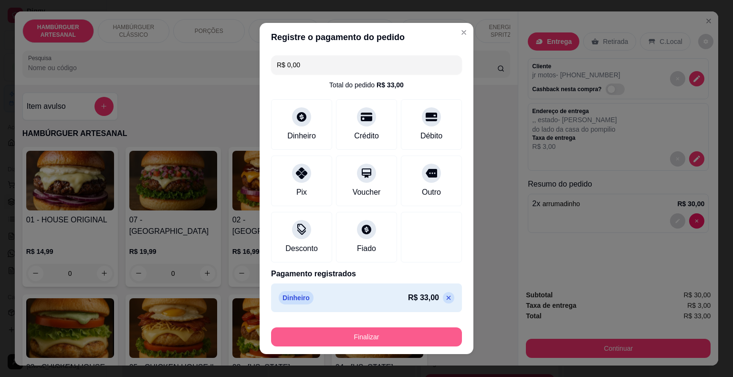
click at [387, 344] on button "Finalizar" at bounding box center [366, 336] width 191 height 19
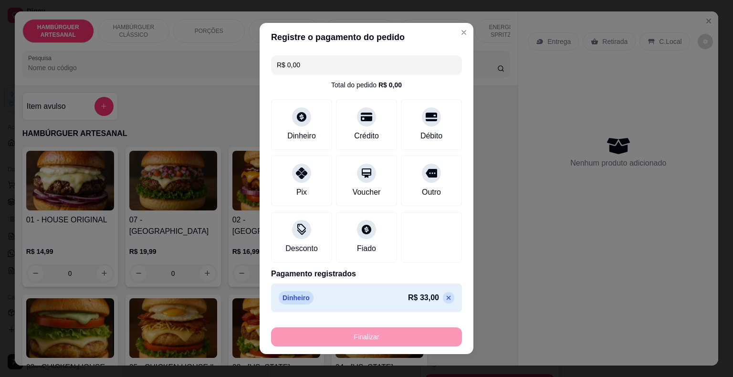
type input "0"
type input "-R$ 33,00"
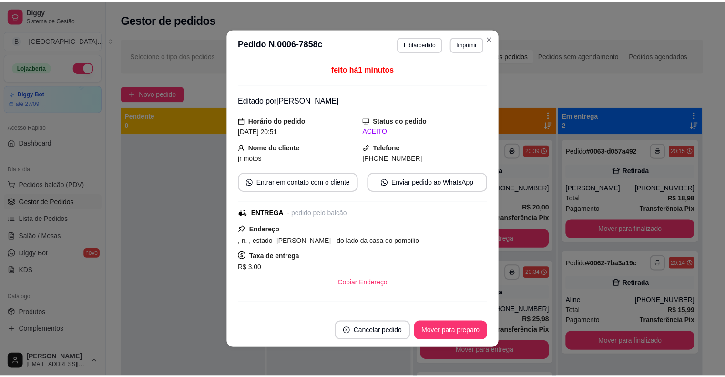
scroll to position [95, 0]
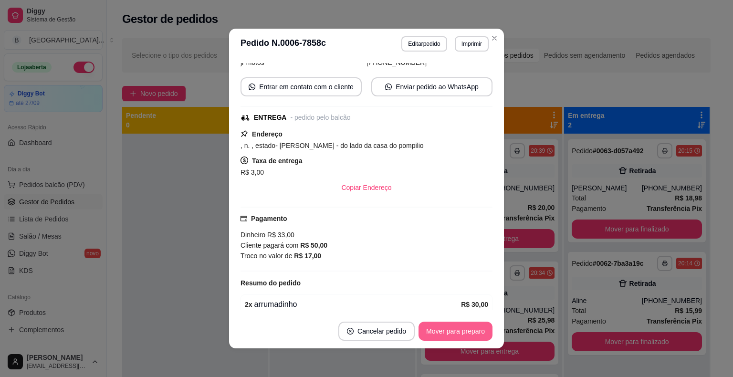
click at [463, 334] on button "Mover para preparo" at bounding box center [455, 330] width 74 height 19
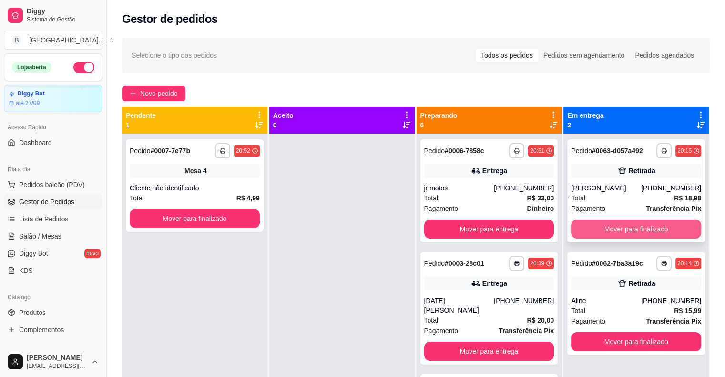
click at [629, 228] on button "Mover para finalizado" at bounding box center [636, 228] width 130 height 19
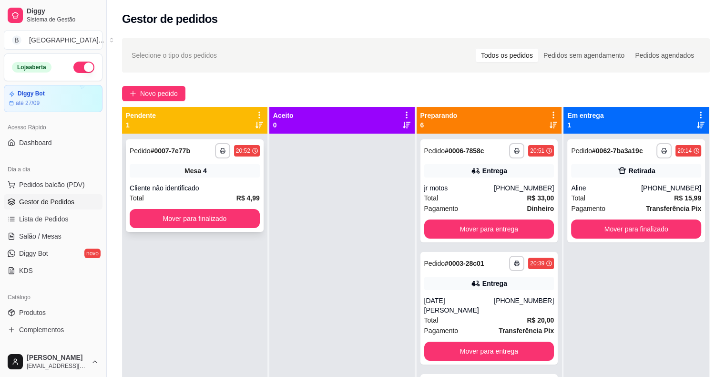
click at [241, 191] on div "Cliente não identificado" at bounding box center [195, 188] width 130 height 10
click at [193, 222] on button "Mover para finalizado" at bounding box center [195, 218] width 130 height 19
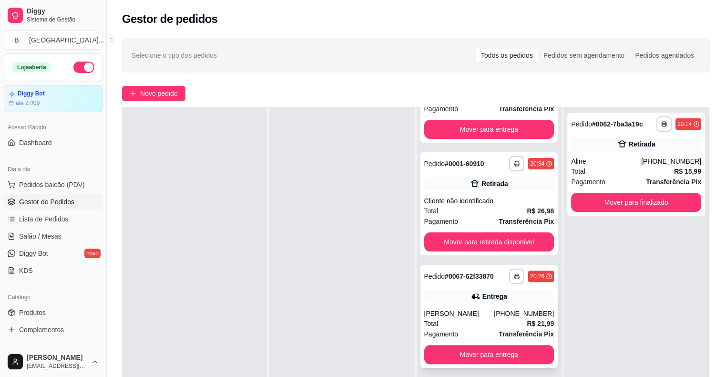
scroll to position [145, 0]
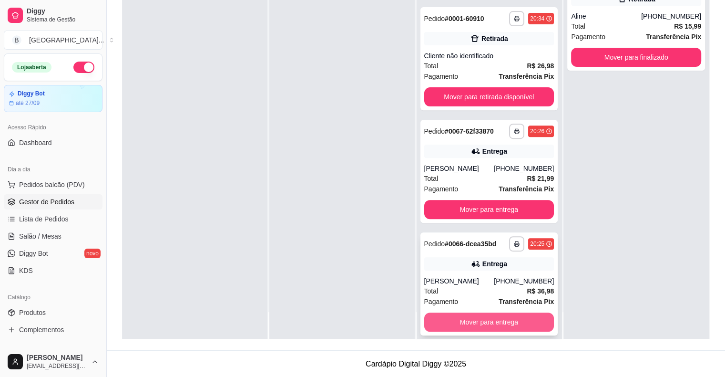
click at [512, 312] on button "Mover para entrega" at bounding box center [489, 321] width 130 height 19
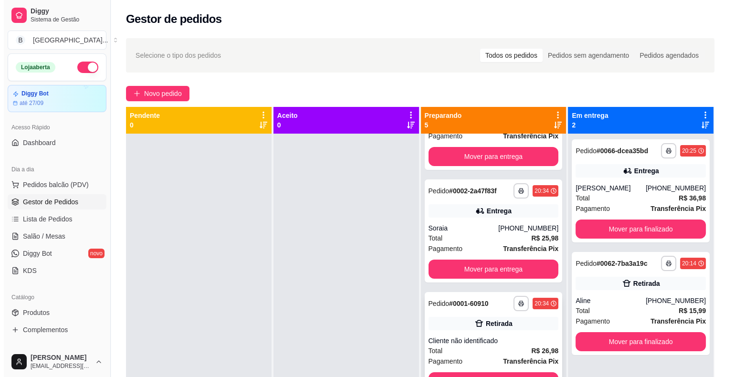
scroll to position [195, 0]
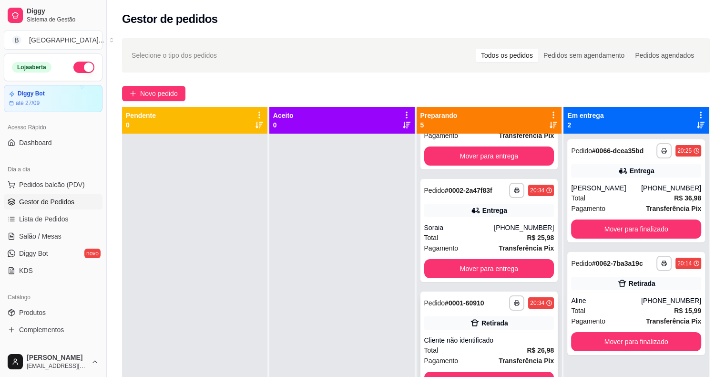
click at [455, 335] on div "Cliente não identificado" at bounding box center [489, 340] width 130 height 10
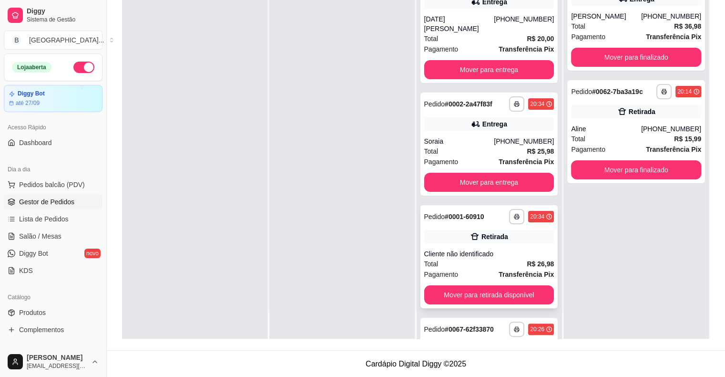
scroll to position [0, 0]
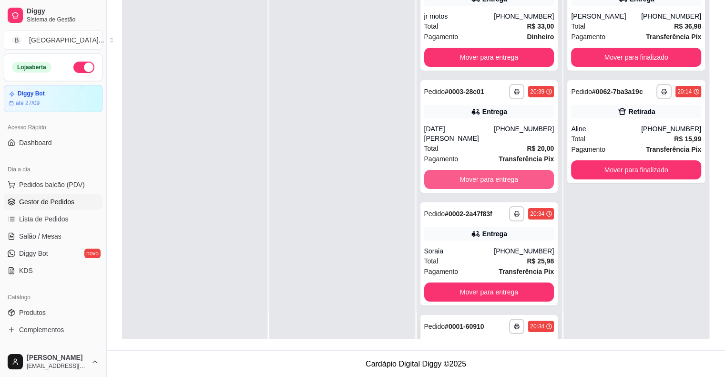
click at [452, 170] on button "Mover para entrega" at bounding box center [489, 179] width 130 height 19
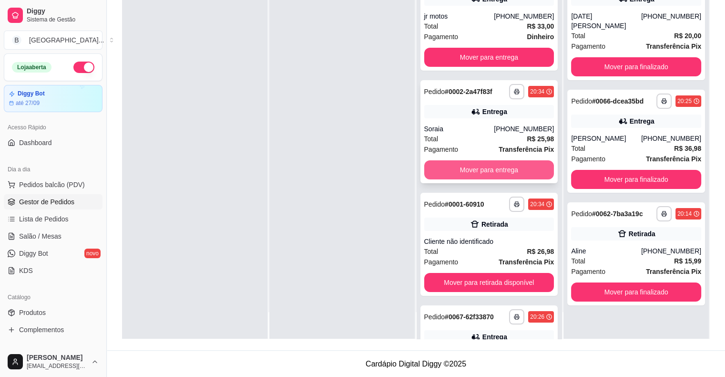
scroll to position [83, 0]
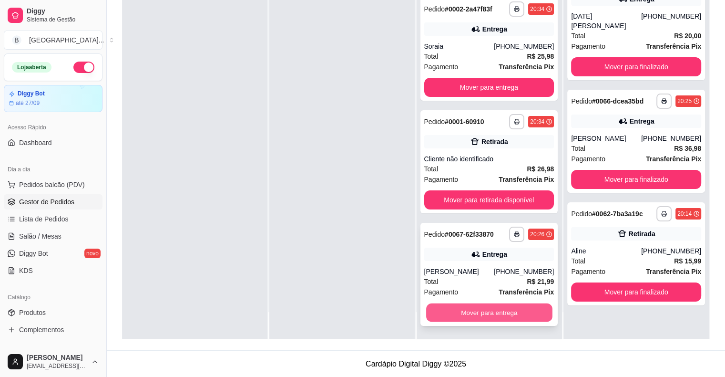
click at [475, 310] on button "Mover para entrega" at bounding box center [489, 312] width 126 height 19
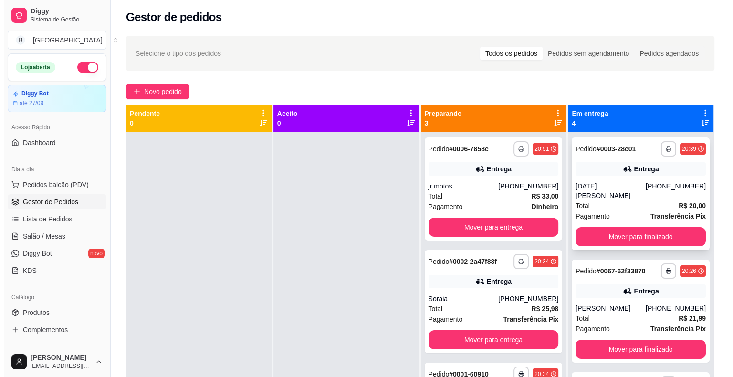
scroll to position [0, 0]
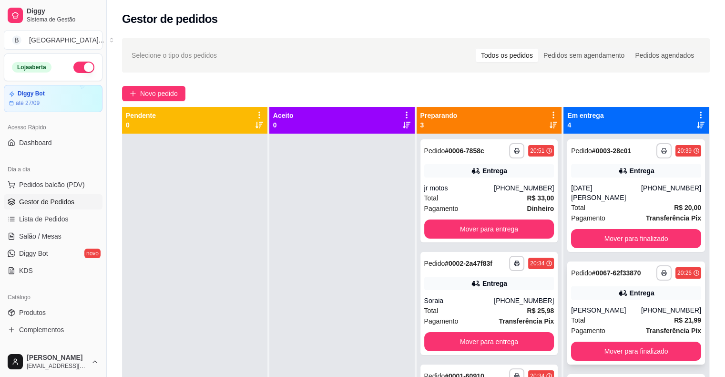
click at [641, 315] on div "Total R$ 21,99" at bounding box center [636, 320] width 130 height 10
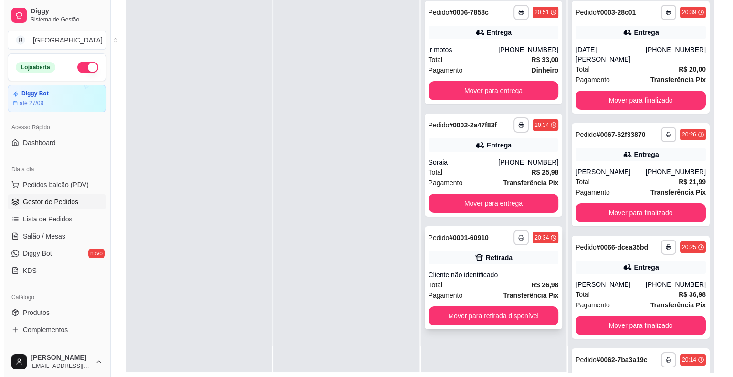
scroll to position [143, 0]
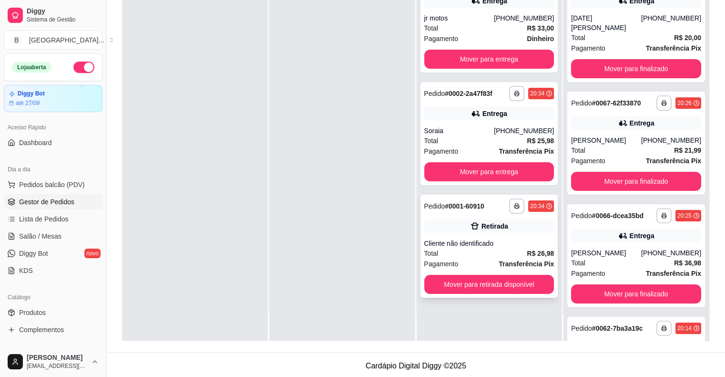
click at [489, 246] on div "Cliente não identificado" at bounding box center [489, 243] width 130 height 10
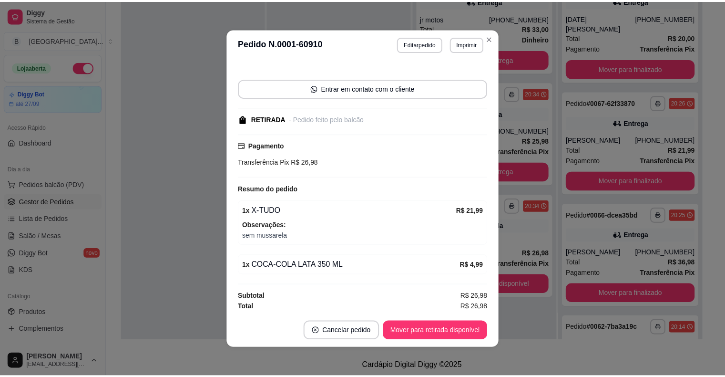
scroll to position [2, 0]
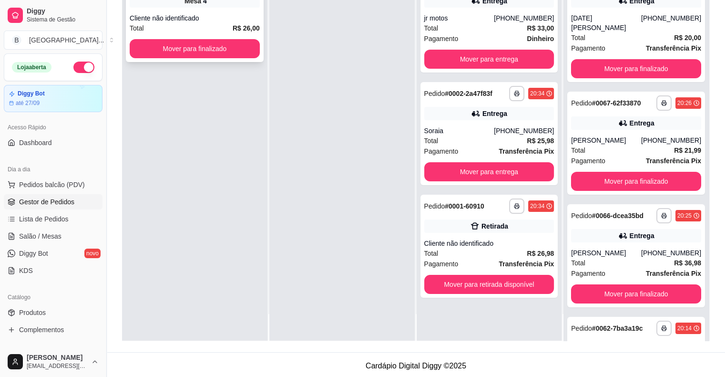
click at [246, 16] on div "Cliente não identificado" at bounding box center [195, 18] width 130 height 10
click at [213, 53] on button "Mover para finalizado" at bounding box center [195, 48] width 130 height 19
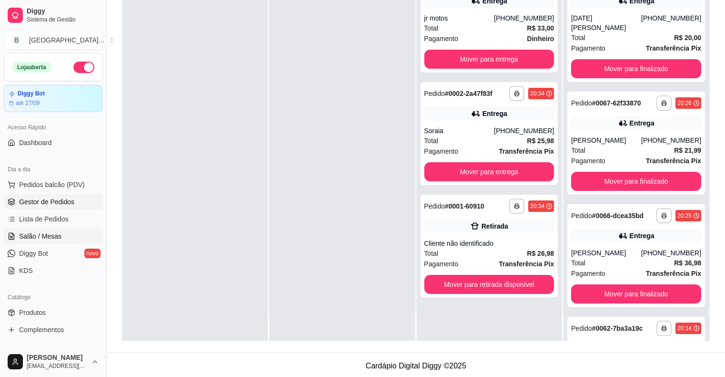
click at [38, 233] on span "Salão / Mesas" at bounding box center [40, 236] width 42 height 10
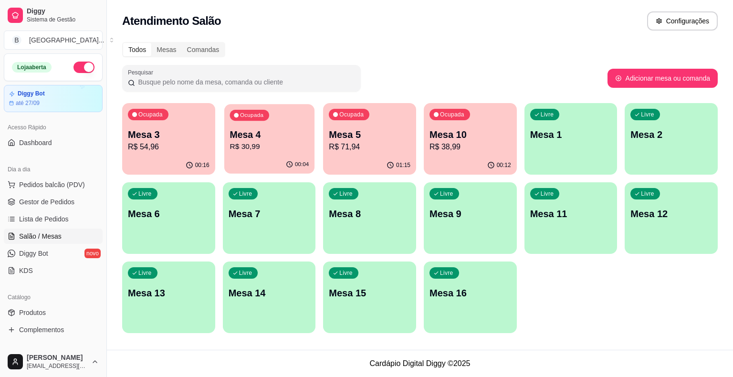
click at [249, 148] on p "R$ 30,99" at bounding box center [268, 146] width 79 height 11
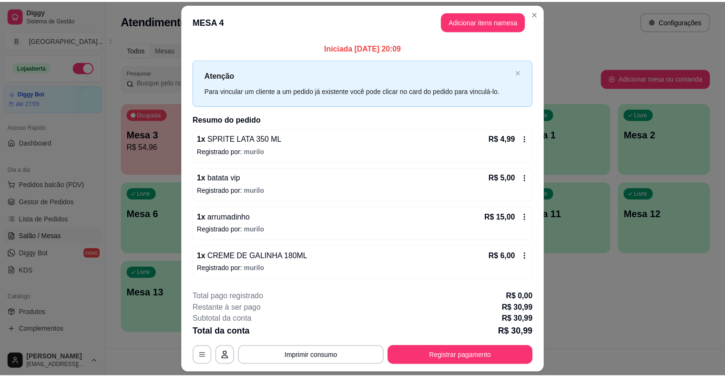
scroll to position [26, 0]
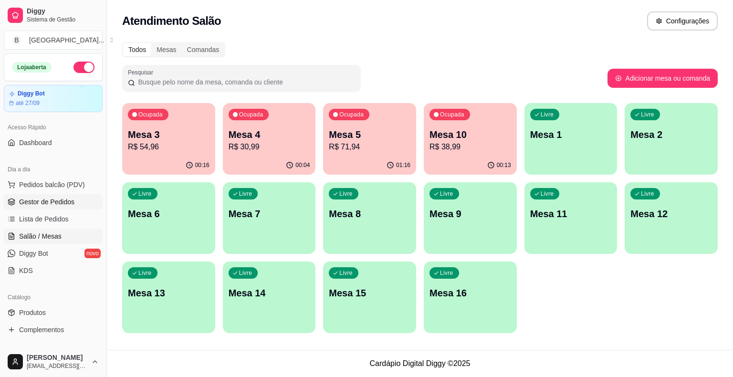
click at [39, 197] on span "Gestor de Pedidos" at bounding box center [46, 202] width 55 height 10
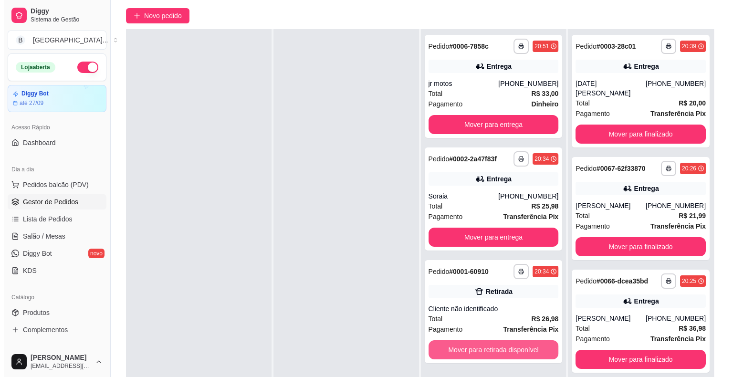
scroll to position [145, 0]
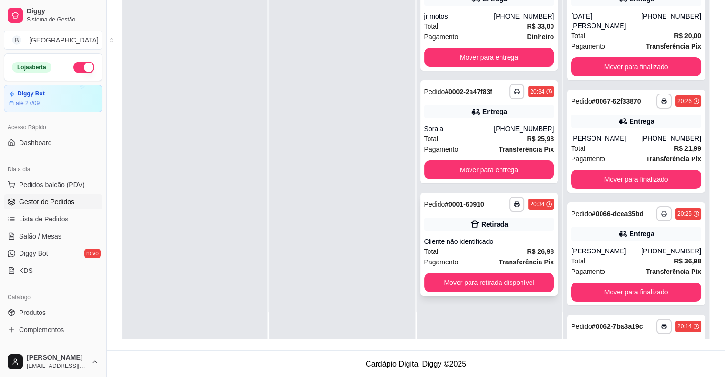
click at [497, 242] on div "Cliente não identificado" at bounding box center [489, 242] width 130 height 10
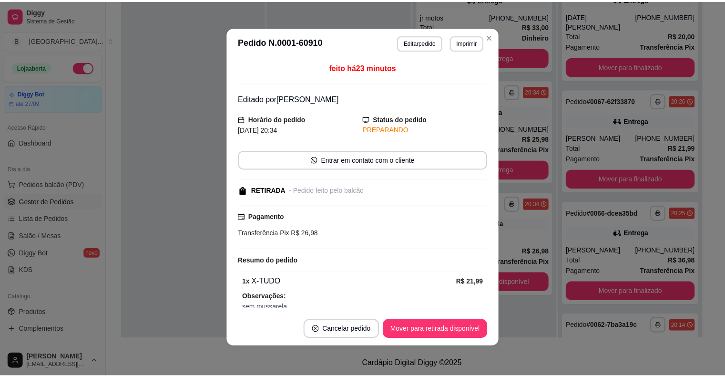
scroll to position [2, 0]
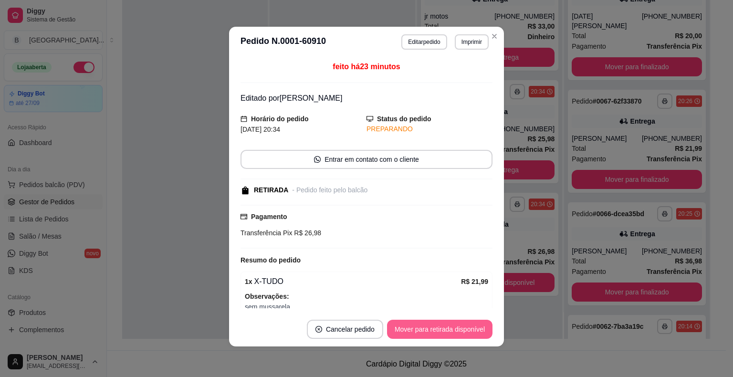
click at [471, 330] on button "Mover para retirada disponível" at bounding box center [439, 329] width 105 height 19
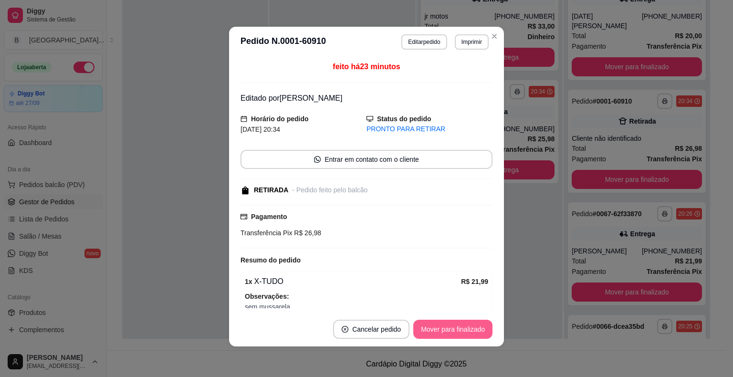
click at [471, 330] on button "Mover para finalizado" at bounding box center [452, 329] width 79 height 19
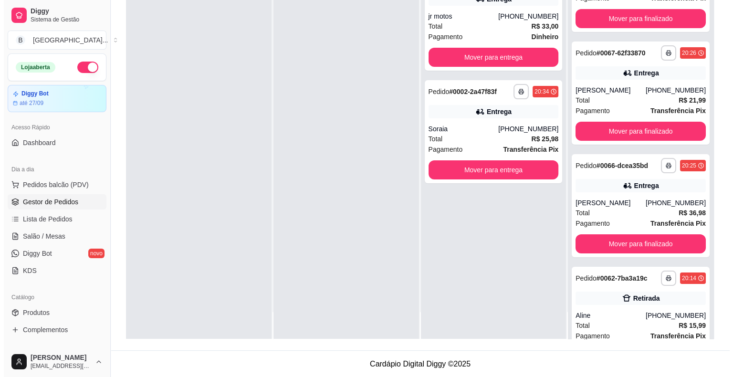
scroll to position [83, 0]
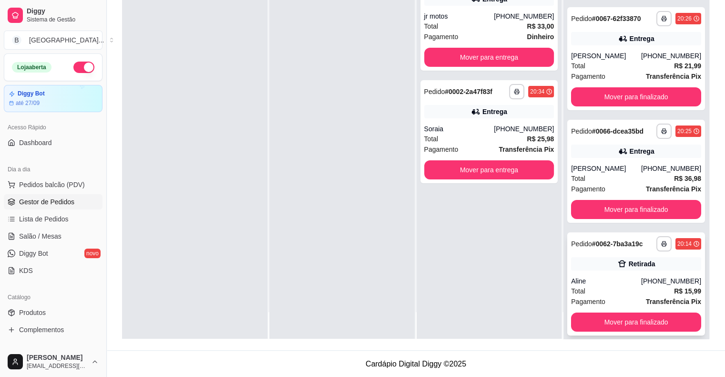
click at [609, 276] on div "Aline" at bounding box center [606, 281] width 70 height 10
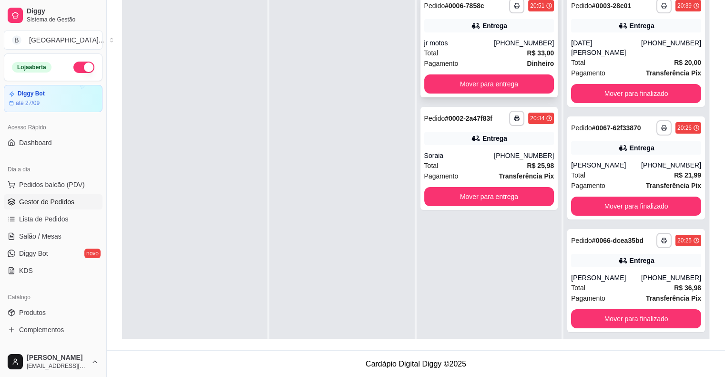
scroll to position [50, 0]
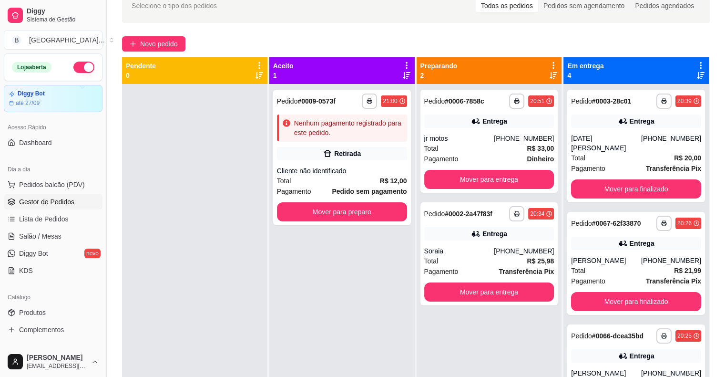
click at [580, 42] on div "Novo pedido" at bounding box center [416, 43] width 588 height 15
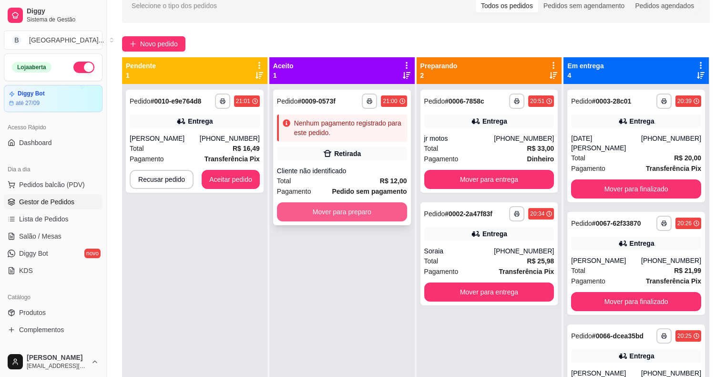
click at [389, 210] on button "Mover para preparo" at bounding box center [342, 211] width 130 height 19
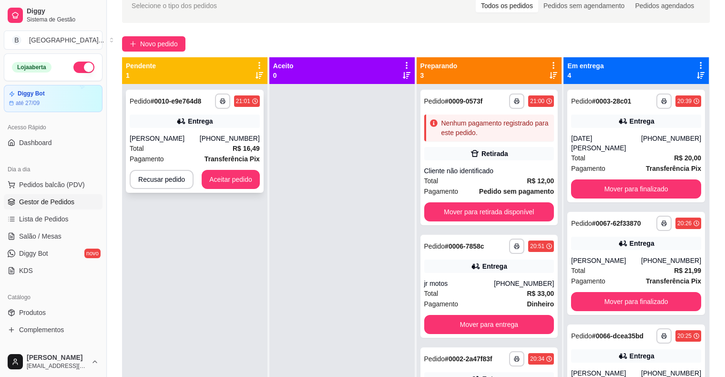
click at [225, 127] on div "**********" at bounding box center [195, 141] width 138 height 103
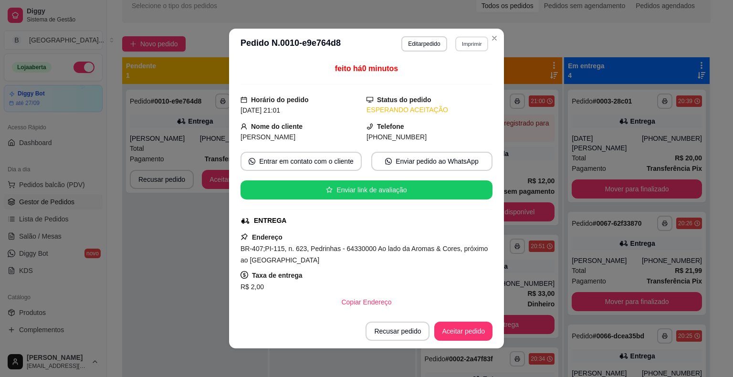
click at [460, 44] on button "Imprimir" at bounding box center [471, 43] width 33 height 15
click at [448, 78] on button "IMPRESSORA" at bounding box center [450, 77] width 69 height 15
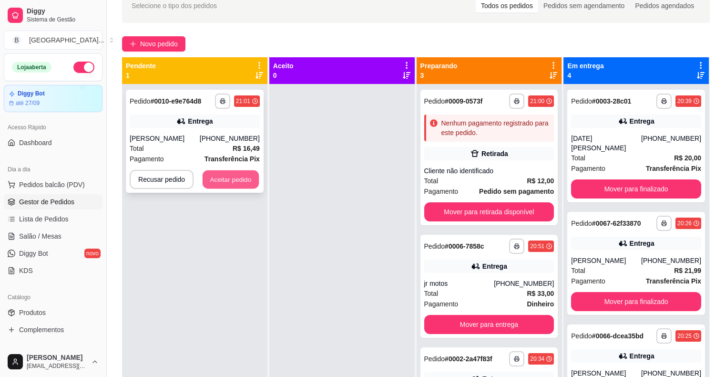
click at [248, 182] on button "Aceitar pedido" at bounding box center [231, 179] width 56 height 19
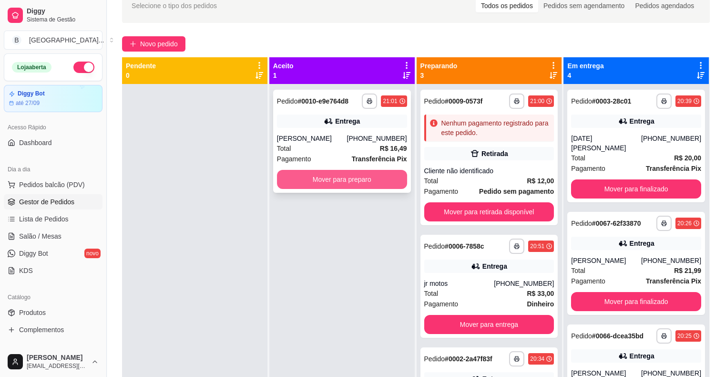
click at [370, 175] on button "Mover para preparo" at bounding box center [342, 179] width 130 height 19
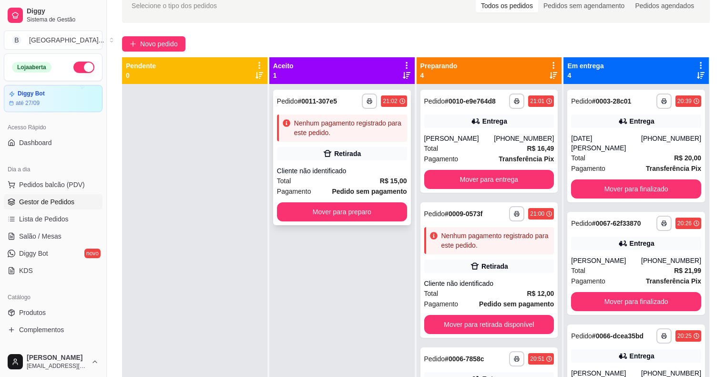
click at [371, 147] on div "Retirada" at bounding box center [342, 153] width 130 height 13
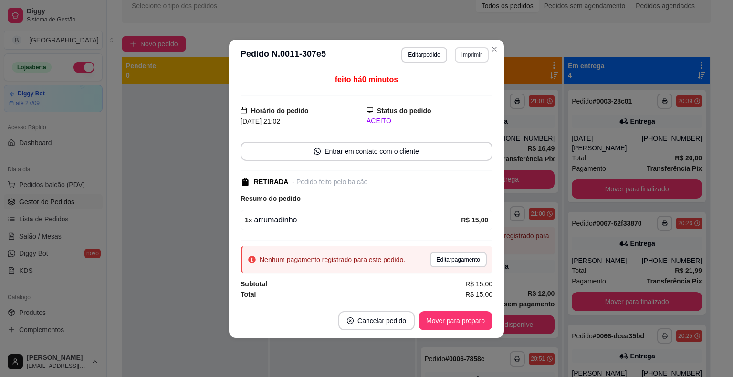
click at [466, 54] on button "Imprimir" at bounding box center [471, 54] width 34 height 15
click at [465, 93] on button "IMPRESSORA" at bounding box center [454, 89] width 69 height 15
click at [454, 311] on button "Mover para preparo" at bounding box center [455, 320] width 72 height 19
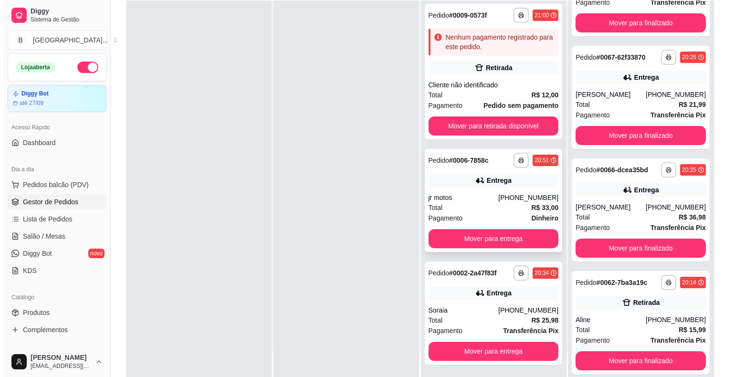
scroll to position [145, 0]
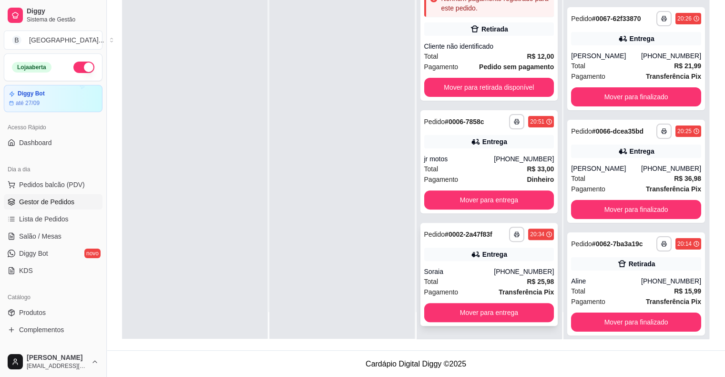
click at [480, 270] on div "Soraia" at bounding box center [459, 272] width 70 height 10
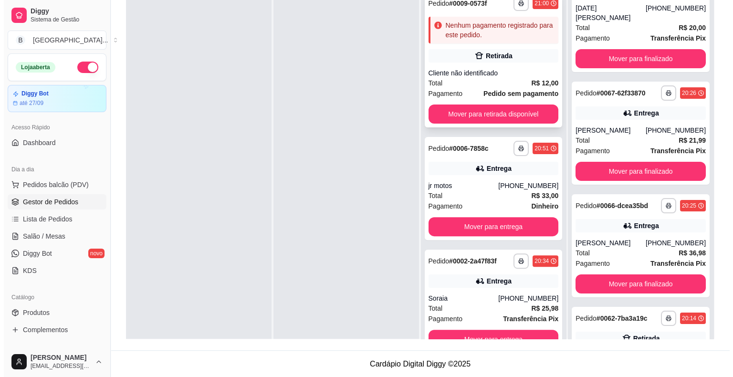
scroll to position [27, 0]
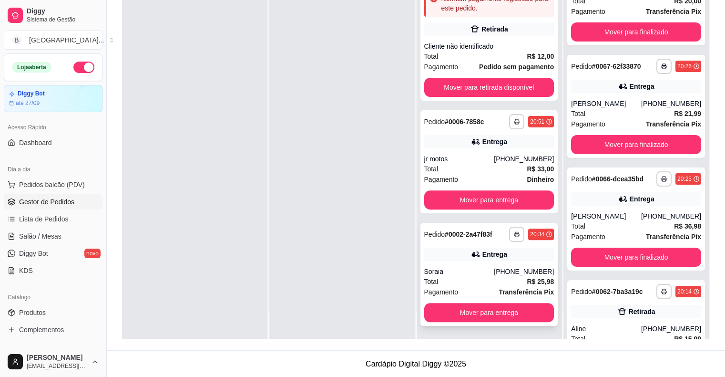
click at [500, 277] on div "Total R$ 25,98" at bounding box center [489, 281] width 130 height 10
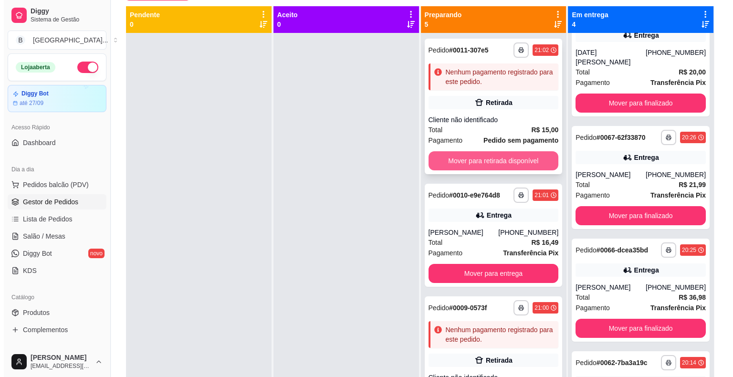
scroll to position [50, 0]
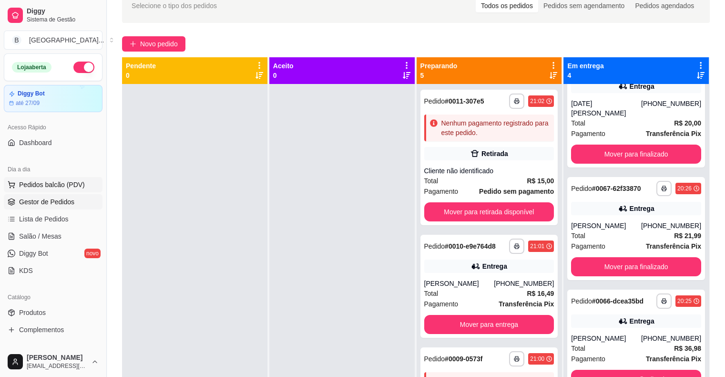
click at [40, 178] on button "Pedidos balcão (PDV)" at bounding box center [53, 184] width 99 height 15
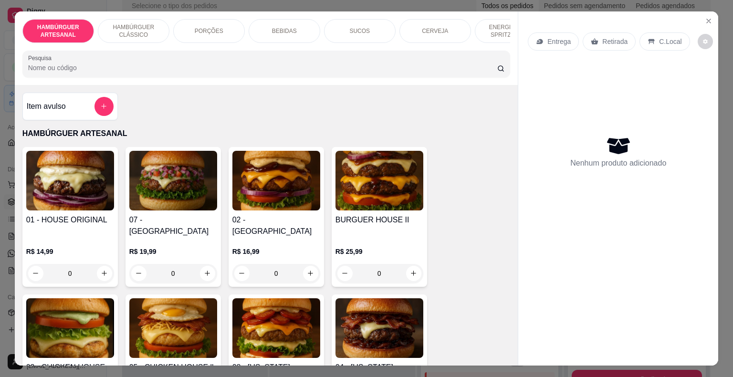
scroll to position [433, 0]
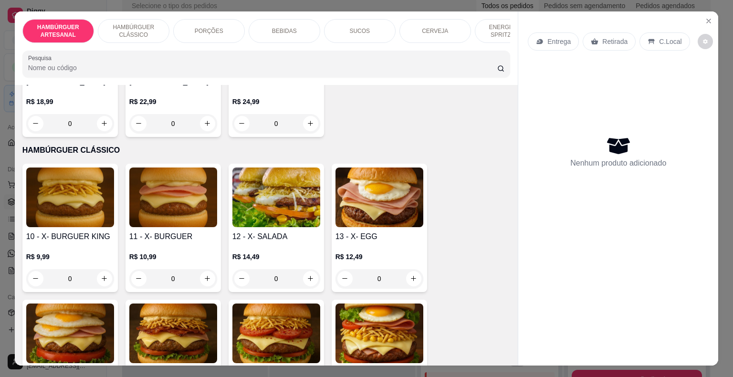
click at [310, 269] on div "0" at bounding box center [276, 278] width 88 height 19
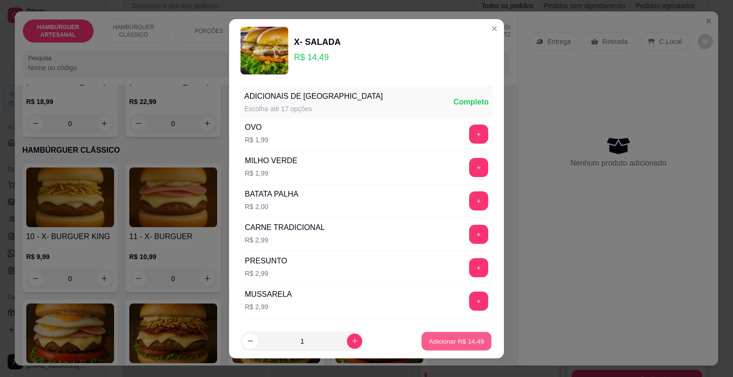
click at [455, 342] on p "Adicionar R$ 14,49" at bounding box center [456, 340] width 55 height 9
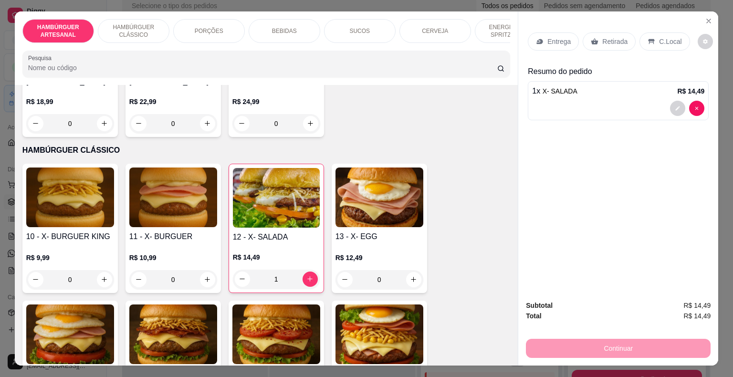
click at [588, 44] on div "Retirada" at bounding box center [608, 41] width 53 height 18
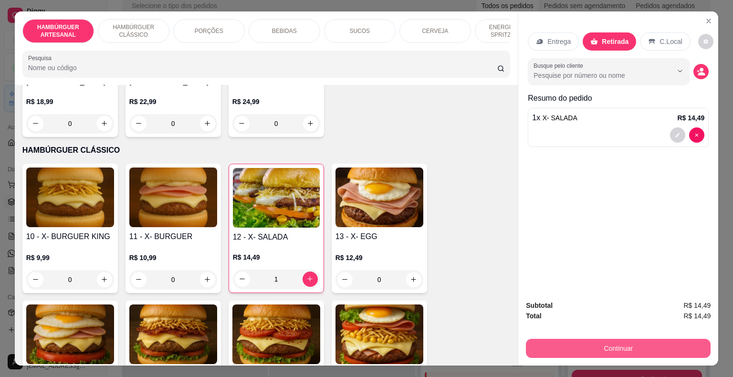
click at [601, 342] on button "Continuar" at bounding box center [618, 348] width 185 height 19
click at [619, 344] on button "Continuar" at bounding box center [618, 348] width 185 height 19
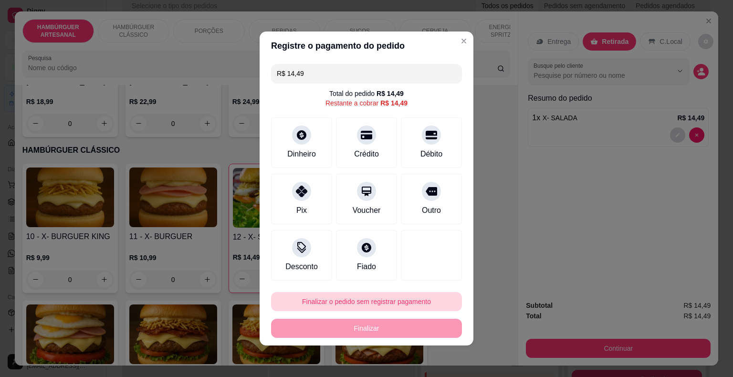
click at [374, 298] on button "Finalizar o pedido sem registrar pagamento" at bounding box center [366, 301] width 191 height 19
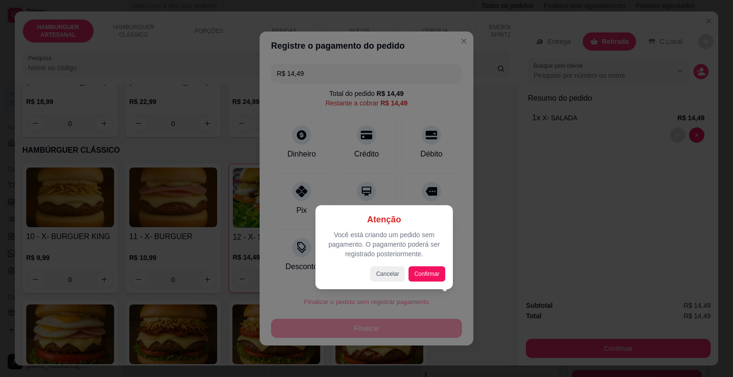
click at [674, 206] on div at bounding box center [366, 188] width 733 height 377
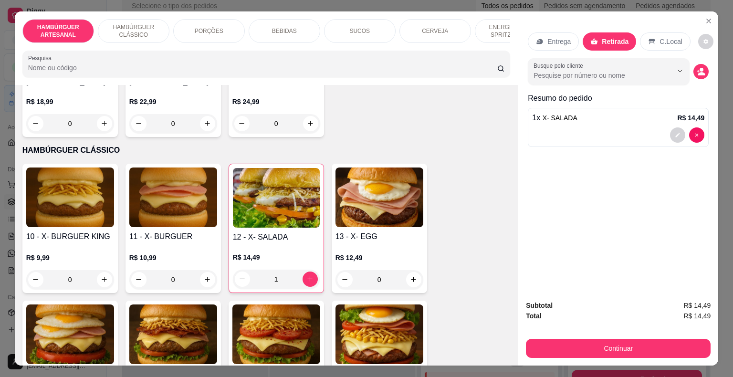
click at [261, 19] on div "BEBIDAS" at bounding box center [284, 31] width 72 height 24
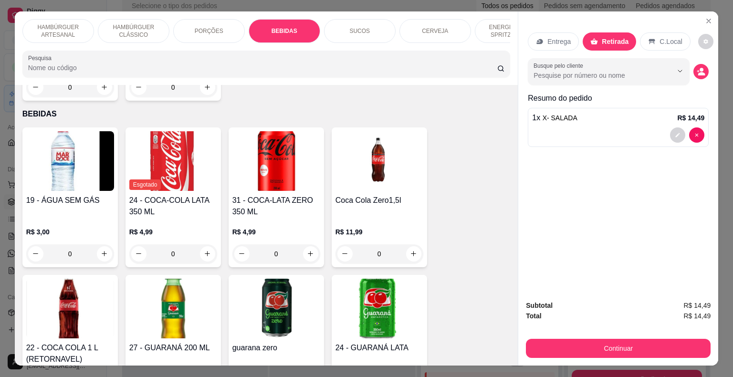
scroll to position [23, 0]
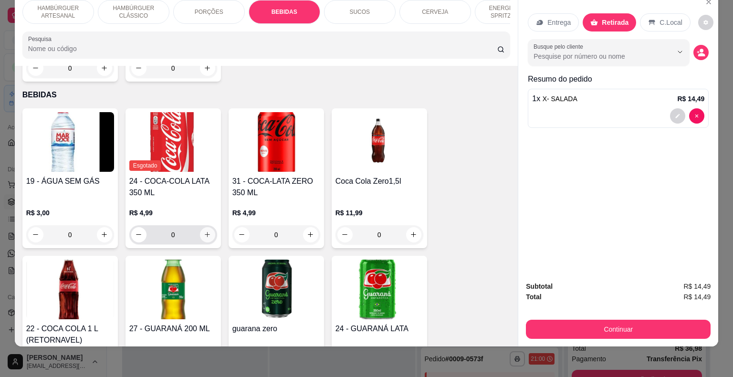
click at [205, 227] on button "increase-product-quantity" at bounding box center [207, 234] width 15 height 15
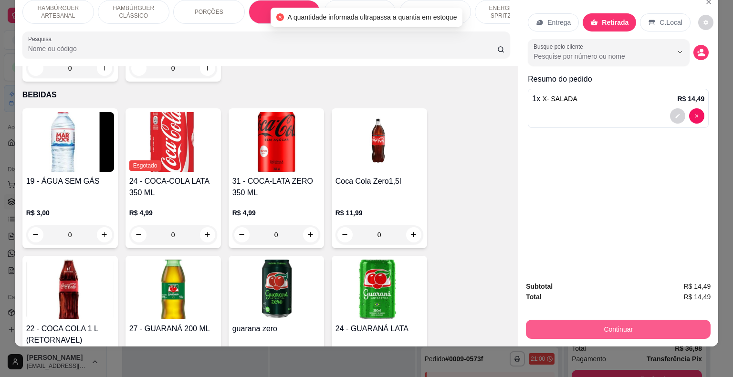
click at [658, 324] on button "Continuar" at bounding box center [618, 329] width 185 height 19
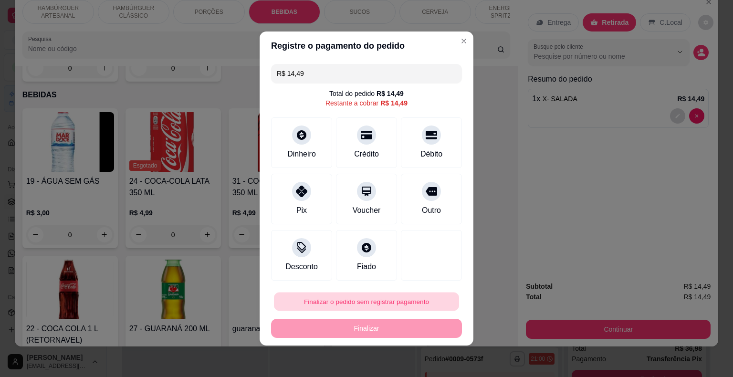
click at [351, 299] on button "Finalizar o pedido sem registrar pagamento" at bounding box center [366, 301] width 185 height 19
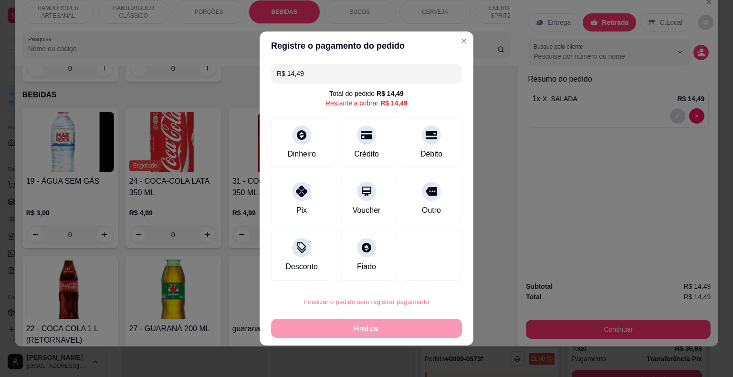
click at [420, 269] on button "Confirmar" at bounding box center [424, 274] width 35 height 15
type input "0"
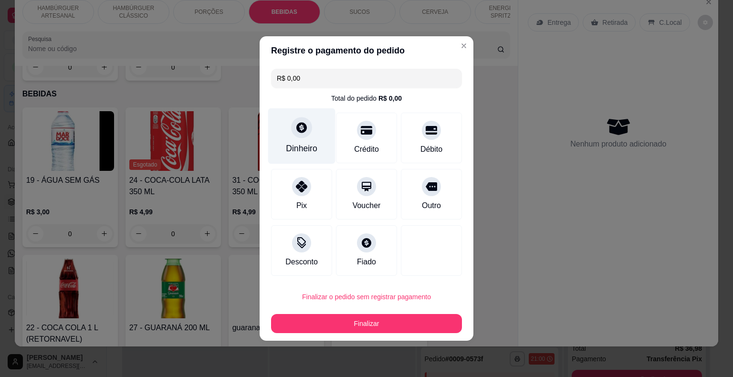
type input "R$ 0,00"
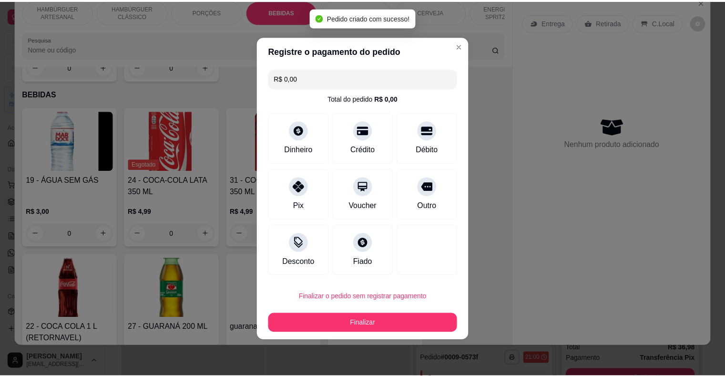
scroll to position [1074, 0]
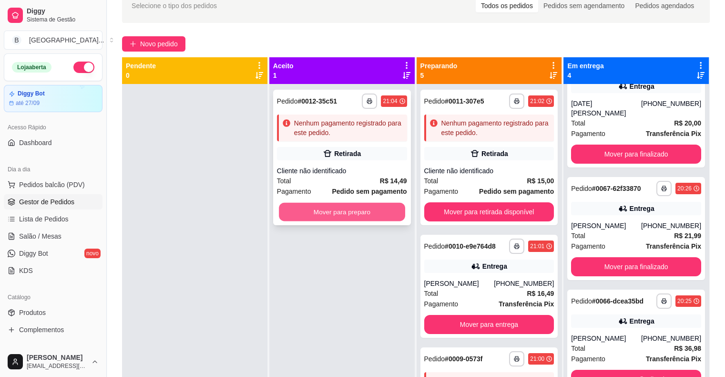
click at [330, 210] on button "Mover para preparo" at bounding box center [342, 212] width 126 height 19
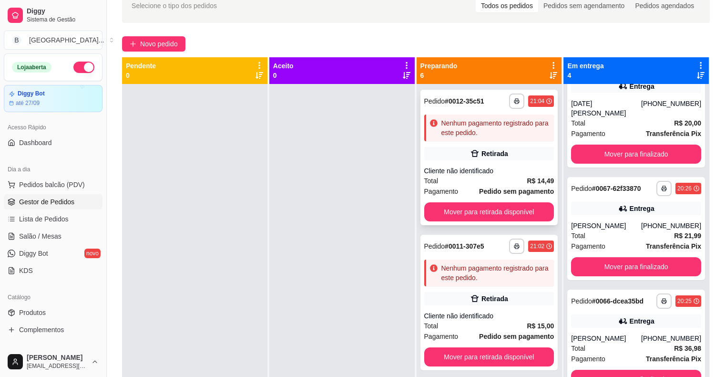
click at [430, 168] on div "Cliente não identificado" at bounding box center [489, 171] width 130 height 10
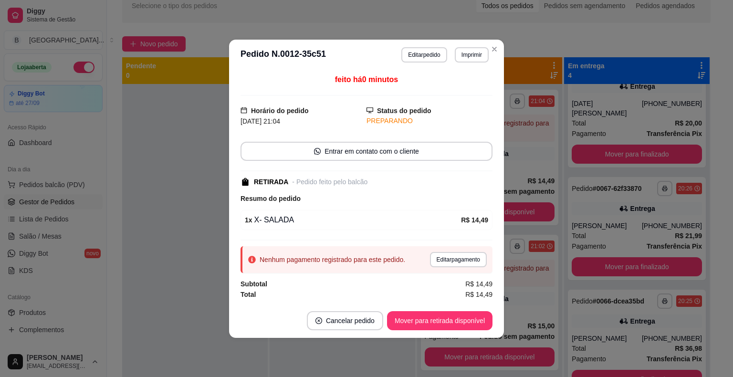
click at [453, 51] on div "**********" at bounding box center [444, 54] width 87 height 15
click at [464, 49] on button "Imprimir" at bounding box center [471, 54] width 33 height 15
click at [452, 92] on button "IMPRESSORA" at bounding box center [454, 88] width 67 height 15
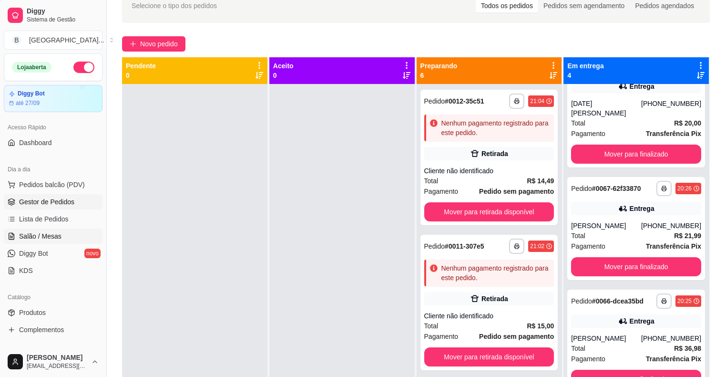
click at [31, 238] on span "Salão / Mesas" at bounding box center [40, 236] width 42 height 10
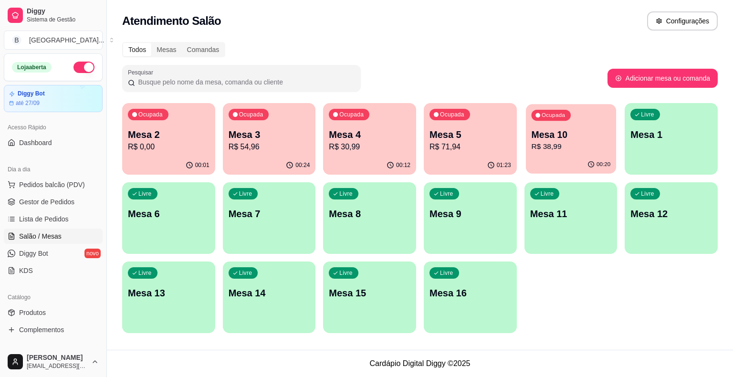
click at [528, 144] on div "Ocupada Mesa 10 R$ 38,99" at bounding box center [571, 130] width 90 height 52
click at [475, 144] on p "R$ 71,94" at bounding box center [470, 146] width 79 height 11
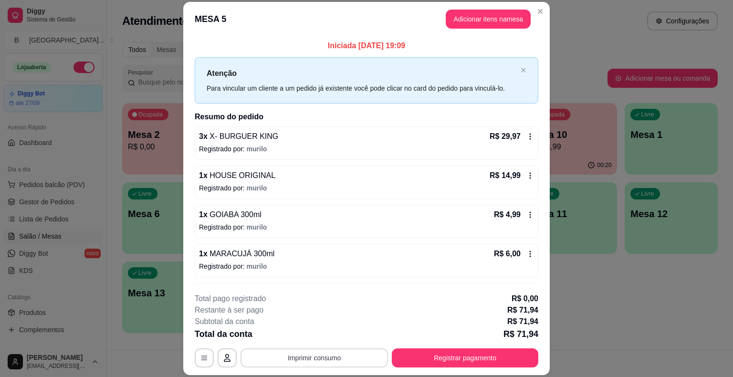
click at [288, 354] on button "Imprimir consumo" at bounding box center [313, 357] width 147 height 19
click at [331, 319] on button "IMPRESSORA" at bounding box center [313, 317] width 67 height 15
click at [439, 361] on button "Registrar pagamento" at bounding box center [465, 358] width 142 height 19
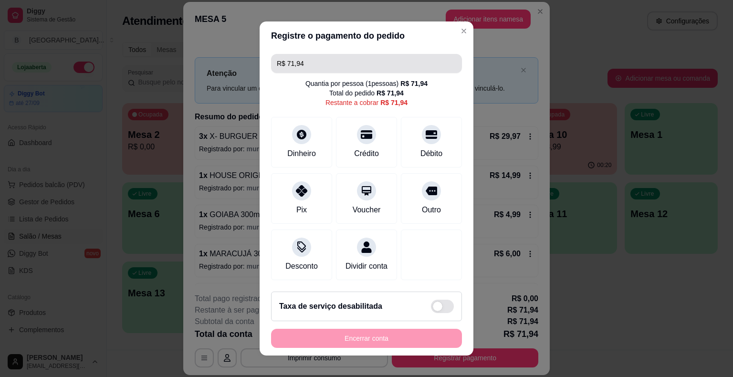
click at [429, 65] on input "R$ 71,94" at bounding box center [366, 63] width 179 height 19
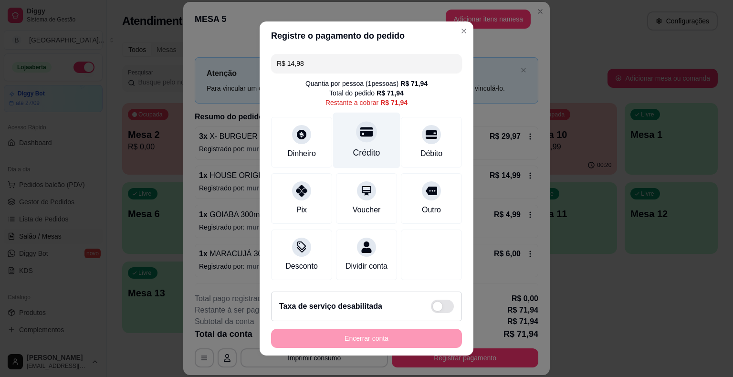
click at [333, 131] on div "Crédito" at bounding box center [366, 141] width 67 height 56
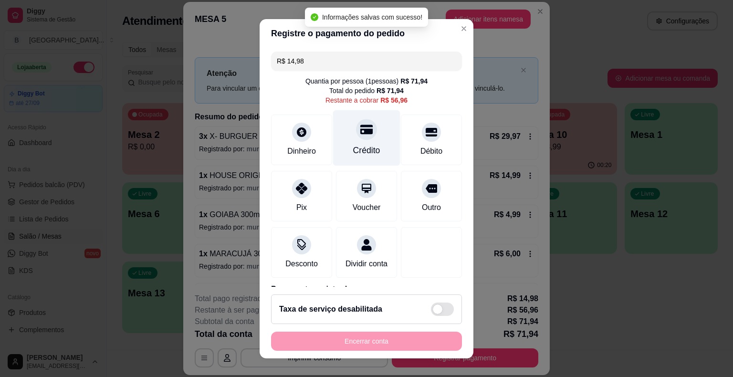
type input "R$ 56,96"
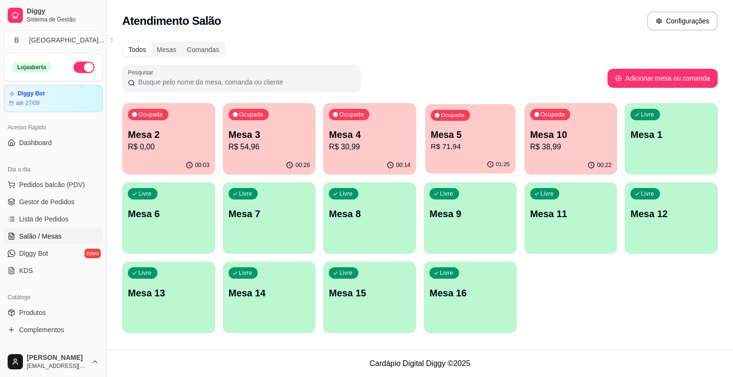
click at [461, 152] on p "R$ 71,94" at bounding box center [470, 146] width 79 height 11
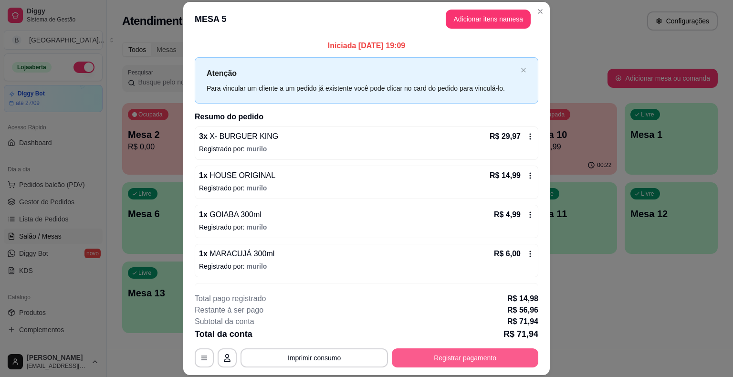
scroll to position [29, 0]
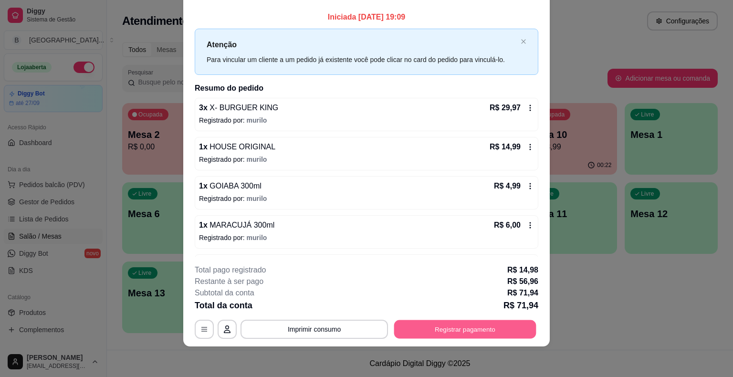
click at [470, 336] on button "Registrar pagamento" at bounding box center [465, 329] width 142 height 19
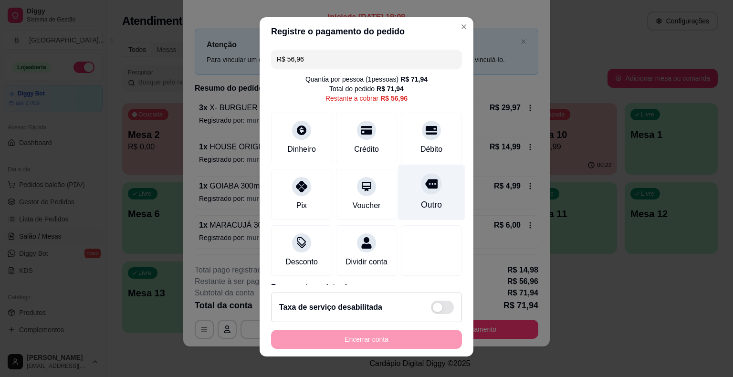
scroll to position [0, 0]
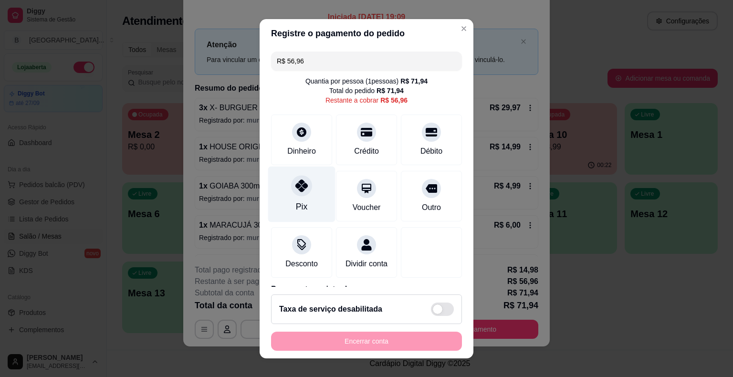
click at [278, 186] on div "Pix" at bounding box center [301, 194] width 67 height 56
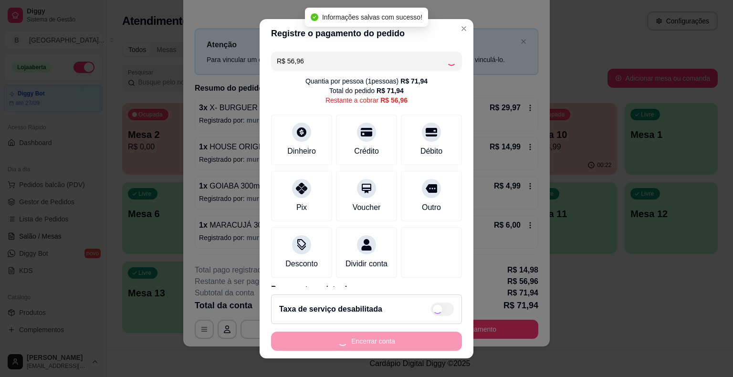
type input "R$ 0,00"
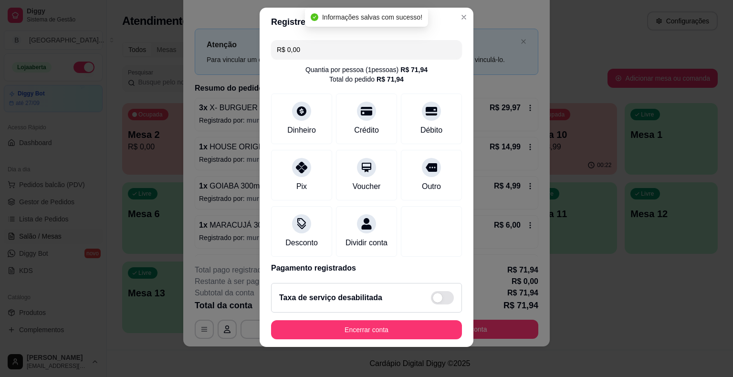
scroll to position [81, 0]
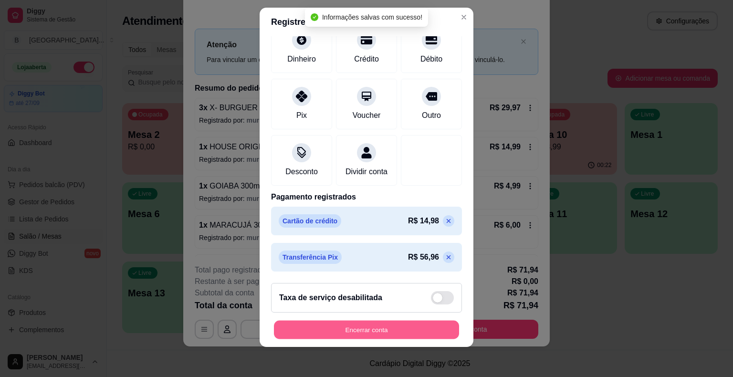
click at [324, 323] on button "Encerrar conta" at bounding box center [366, 329] width 185 height 19
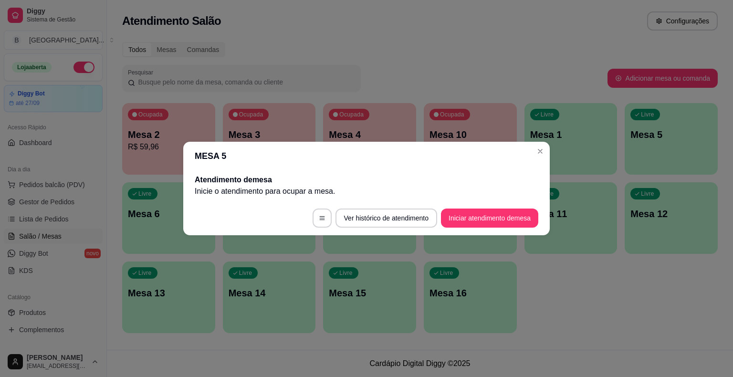
scroll to position [0, 0]
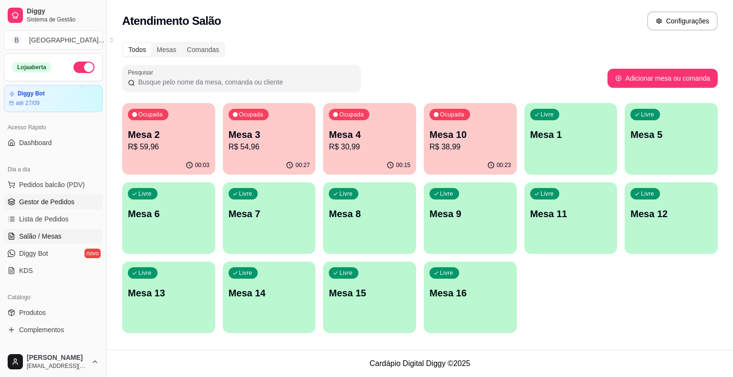
click at [52, 204] on span "Gestor de Pedidos" at bounding box center [46, 202] width 55 height 10
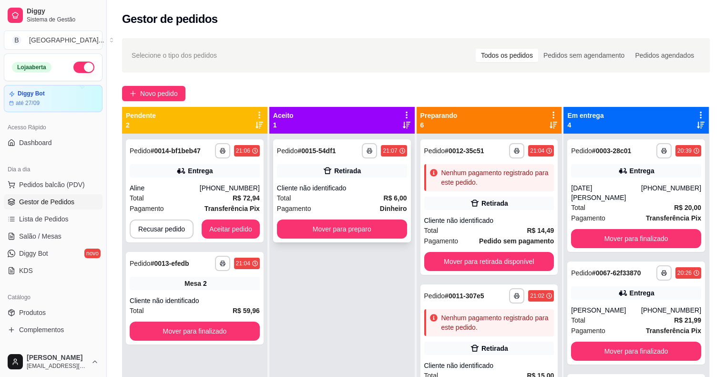
click at [332, 178] on div "**********" at bounding box center [342, 190] width 138 height 103
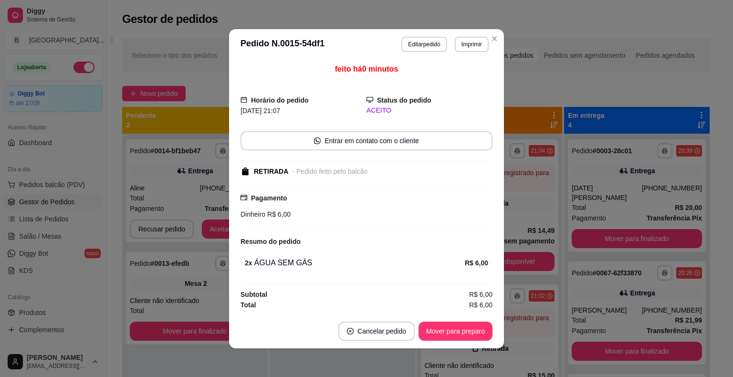
scroll to position [1, 0]
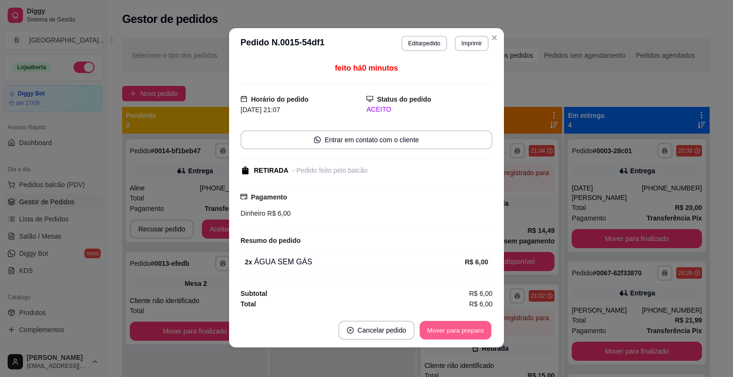
click at [464, 330] on button "Mover para preparo" at bounding box center [455, 329] width 72 height 19
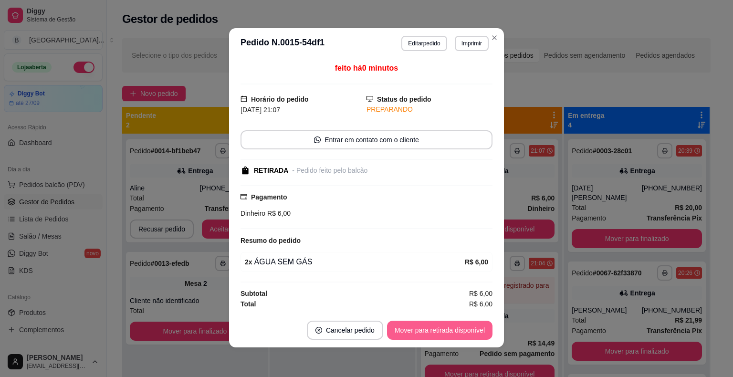
click at [464, 330] on button "Mover para retirada disponível" at bounding box center [439, 329] width 105 height 19
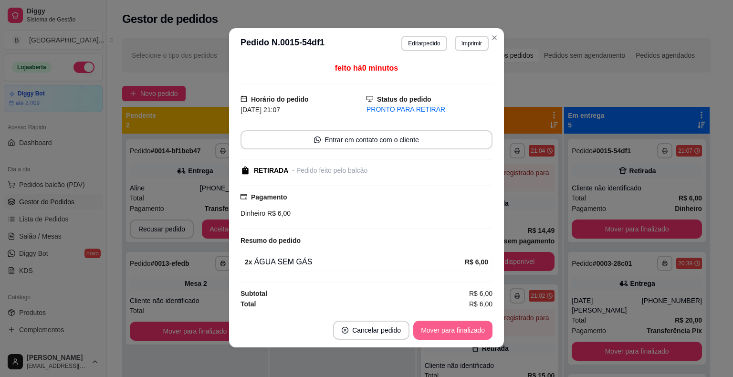
click at [464, 330] on button "Mover para finalizado" at bounding box center [452, 329] width 79 height 19
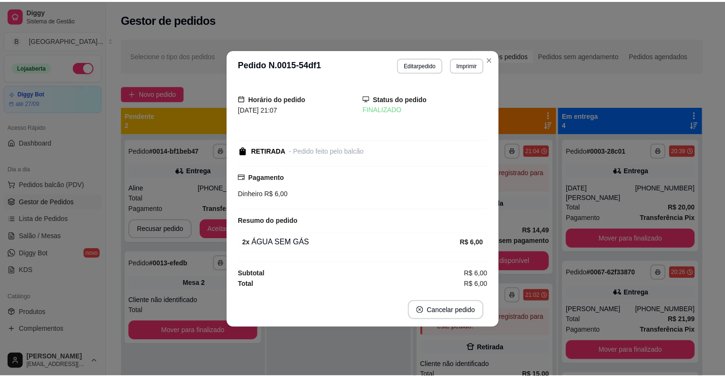
scroll to position [0, 0]
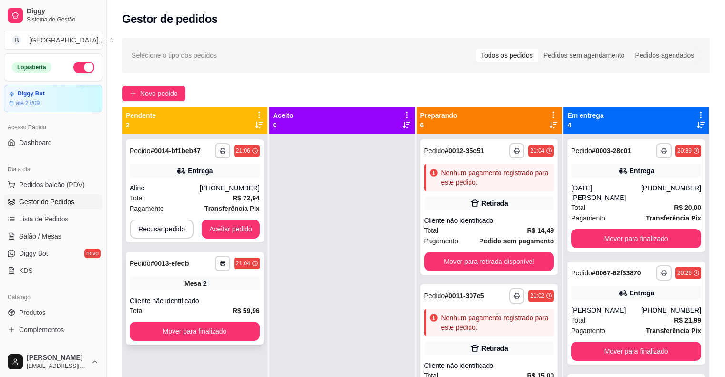
click at [155, 291] on div "**********" at bounding box center [195, 298] width 138 height 93
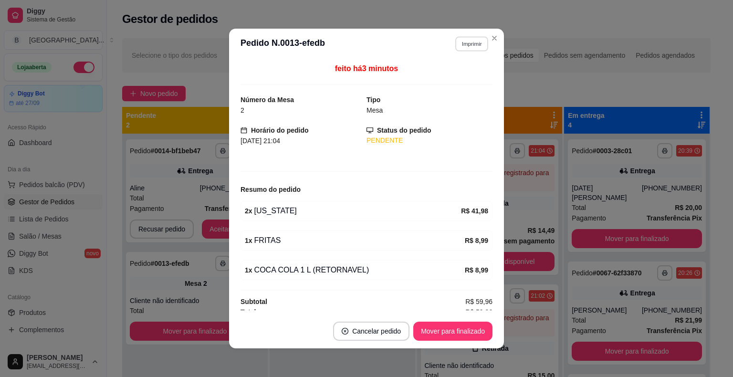
click at [458, 41] on button "Imprimir" at bounding box center [471, 43] width 33 height 15
click at [438, 78] on button "IMPRESSORA" at bounding box center [450, 77] width 69 height 15
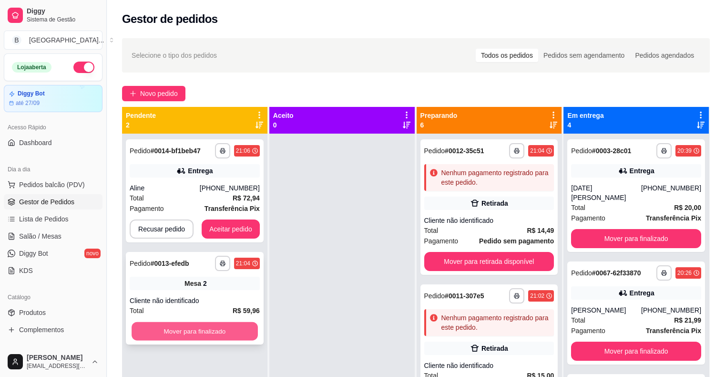
click at [219, 327] on button "Mover para finalizado" at bounding box center [195, 331] width 126 height 19
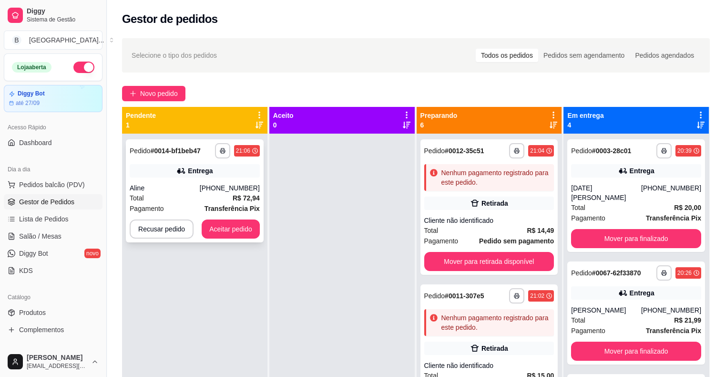
click at [217, 188] on div "[PHONE_NUMBER]" at bounding box center [230, 188] width 60 height 10
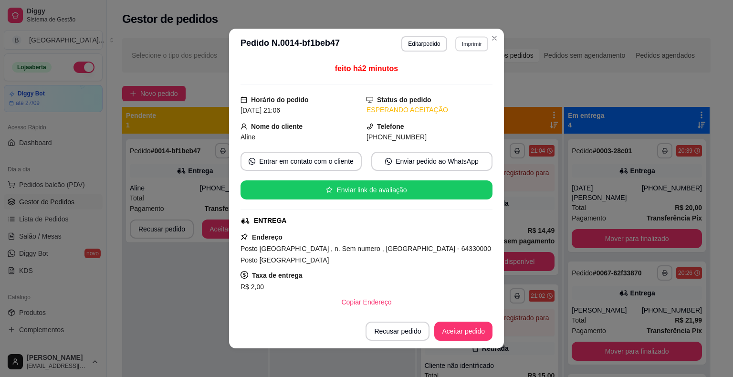
click at [462, 39] on button "Imprimir" at bounding box center [471, 43] width 33 height 15
click at [439, 74] on button "IMPRESSORA" at bounding box center [450, 77] width 67 height 15
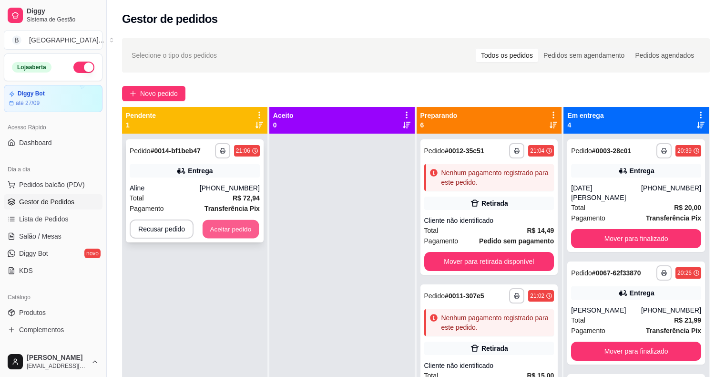
click at [248, 227] on button "Aceitar pedido" at bounding box center [231, 229] width 56 height 19
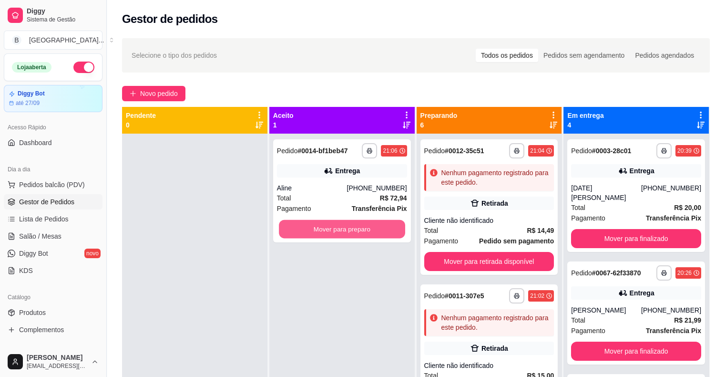
click at [293, 227] on button "Mover para preparo" at bounding box center [342, 229] width 126 height 19
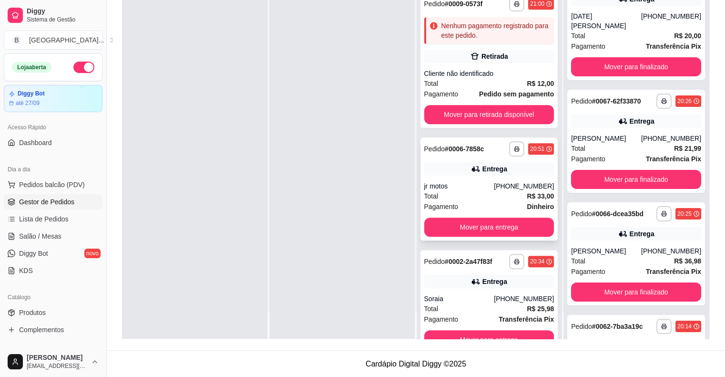
scroll to position [517, 0]
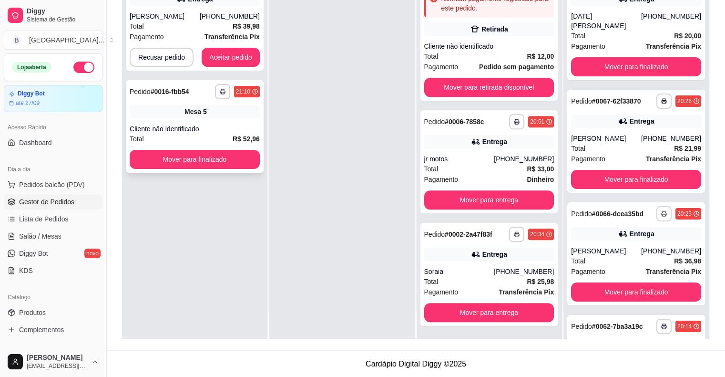
click at [229, 113] on div "Mesa 5" at bounding box center [195, 111] width 130 height 13
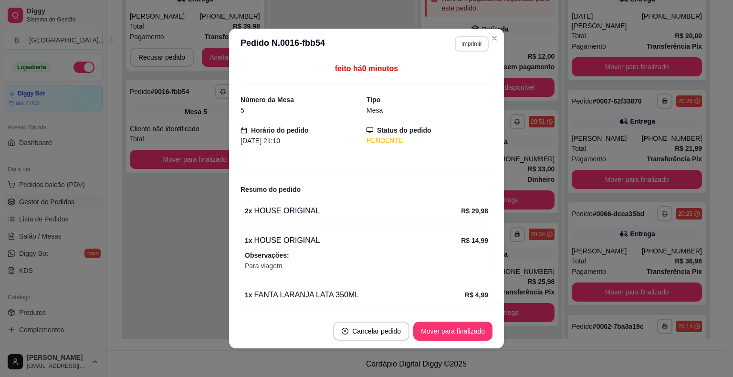
click at [479, 41] on button "Imprimir" at bounding box center [471, 43] width 34 height 15
click at [464, 72] on button "IMPRESSORA" at bounding box center [450, 77] width 69 height 15
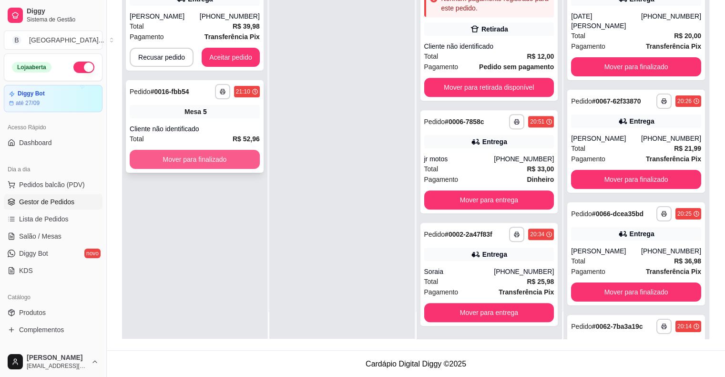
click at [137, 159] on button "Mover para finalizado" at bounding box center [195, 159] width 130 height 19
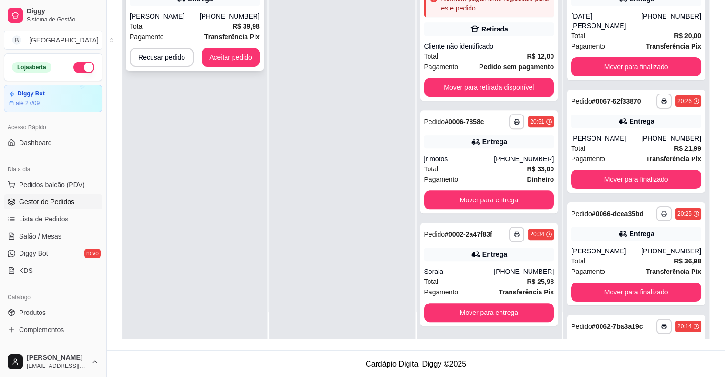
click at [246, 23] on strong "R$ 39,98" at bounding box center [246, 26] width 27 height 8
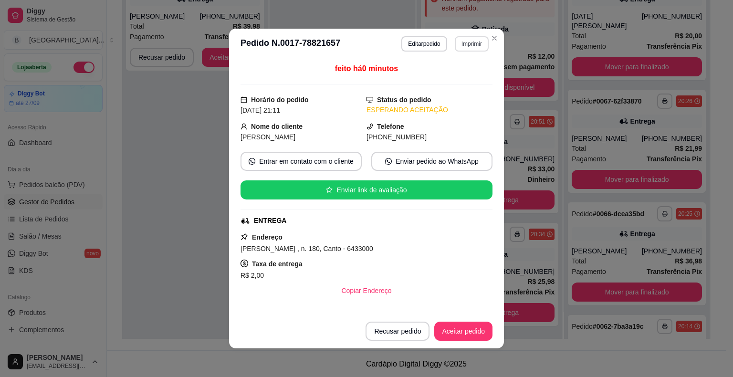
click at [471, 41] on button "Imprimir" at bounding box center [471, 43] width 34 height 15
click at [460, 77] on button "IMPRESSORA" at bounding box center [450, 77] width 67 height 15
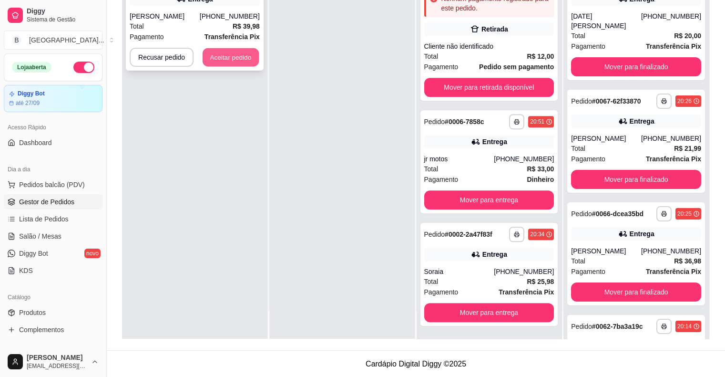
click at [210, 59] on button "Aceitar pedido" at bounding box center [231, 57] width 56 height 19
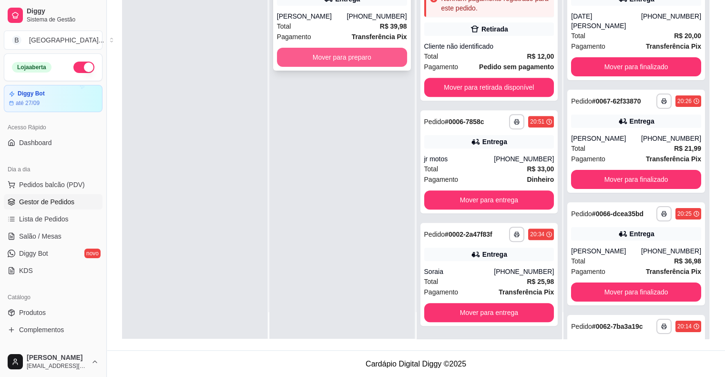
click at [290, 56] on button "Mover para preparo" at bounding box center [342, 57] width 130 height 19
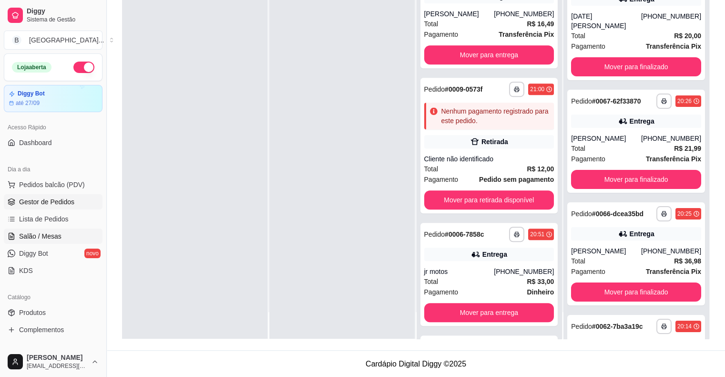
scroll to position [630, 0]
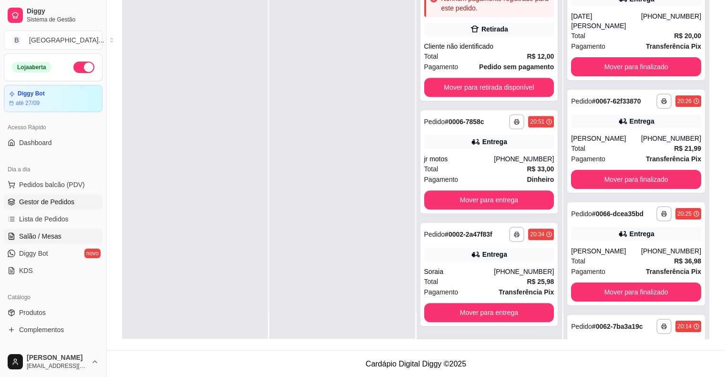
click at [44, 236] on span "Salão / Mesas" at bounding box center [40, 236] width 42 height 10
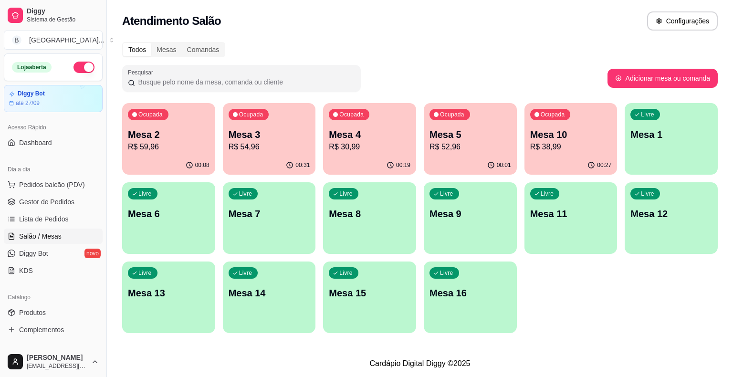
click at [457, 135] on p "Mesa 5" at bounding box center [470, 134] width 82 height 13
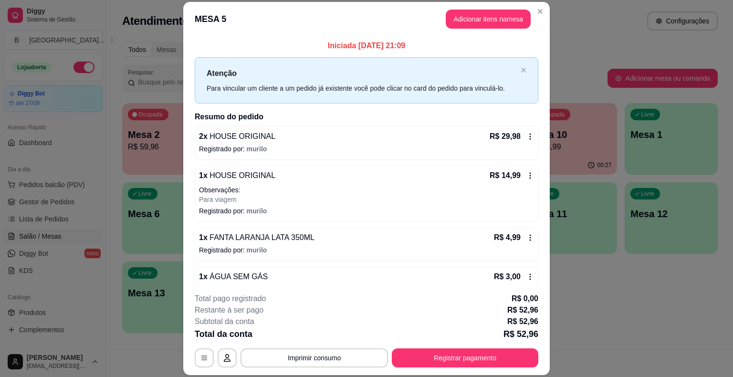
scroll to position [29, 0]
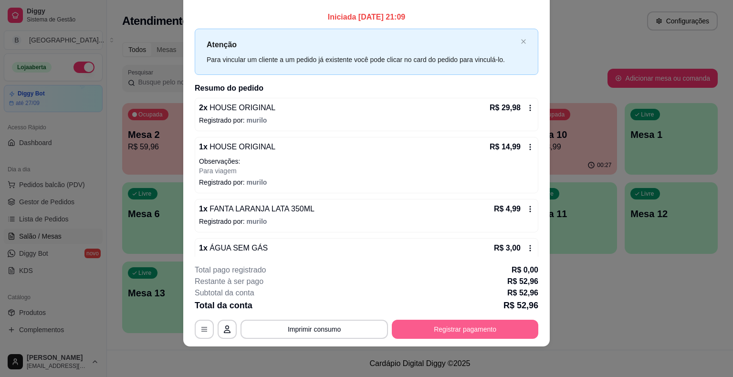
click at [426, 335] on button "Registrar pagamento" at bounding box center [465, 329] width 146 height 19
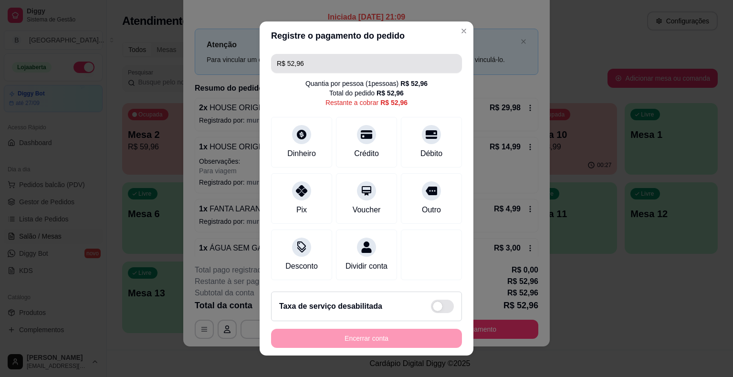
click at [351, 68] on input "R$ 52,96" at bounding box center [366, 63] width 179 height 19
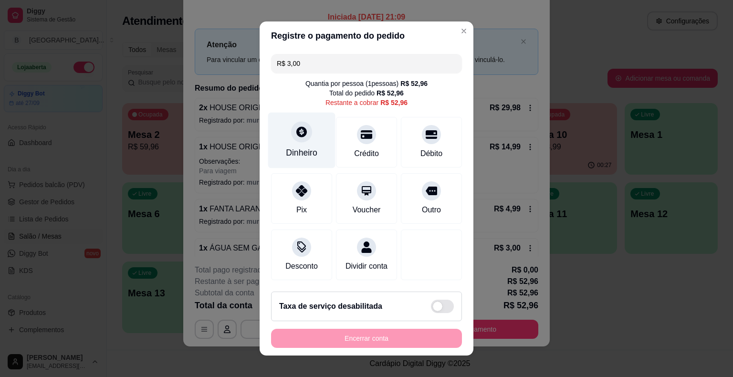
click at [298, 130] on icon at bounding box center [301, 131] width 10 height 10
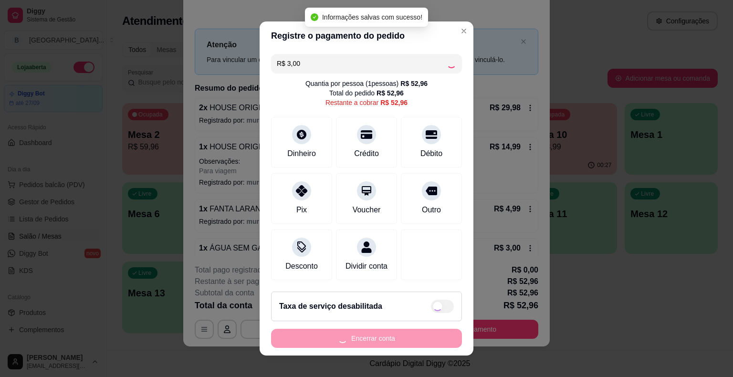
type input "R$ 49,96"
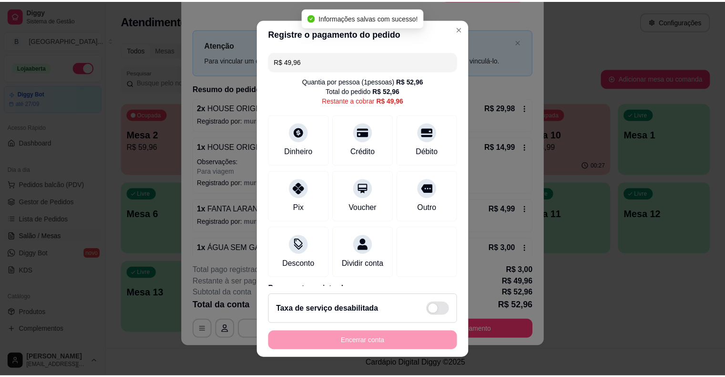
scroll to position [54, 0]
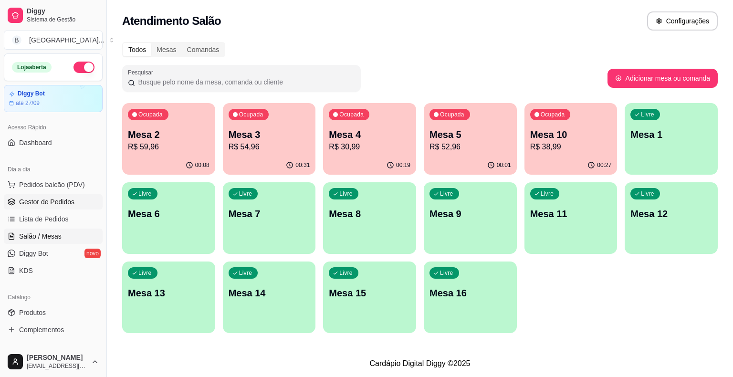
click at [44, 203] on span "Gestor de Pedidos" at bounding box center [46, 202] width 55 height 10
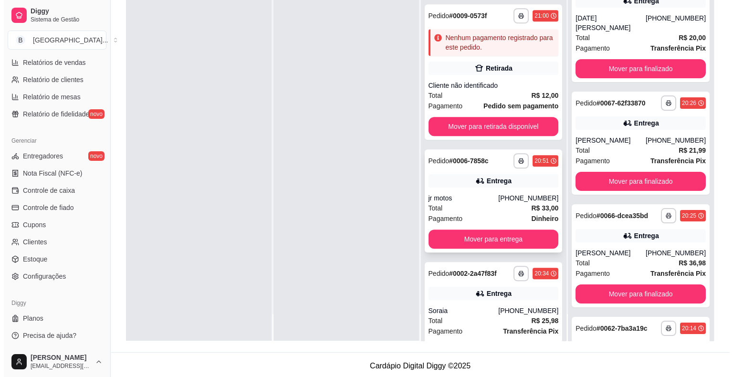
scroll to position [535, 0]
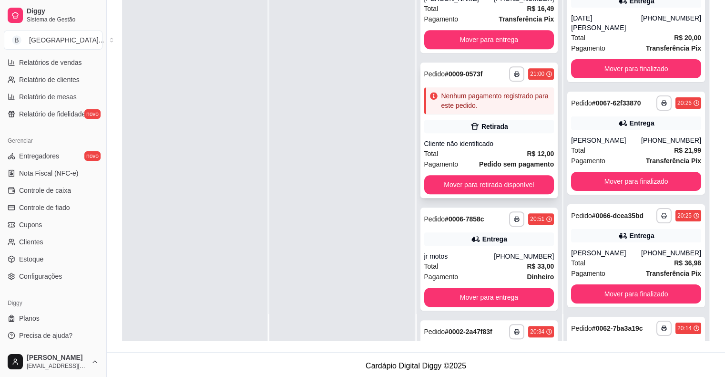
click at [465, 153] on div "Total R$ 12,00" at bounding box center [489, 153] width 130 height 10
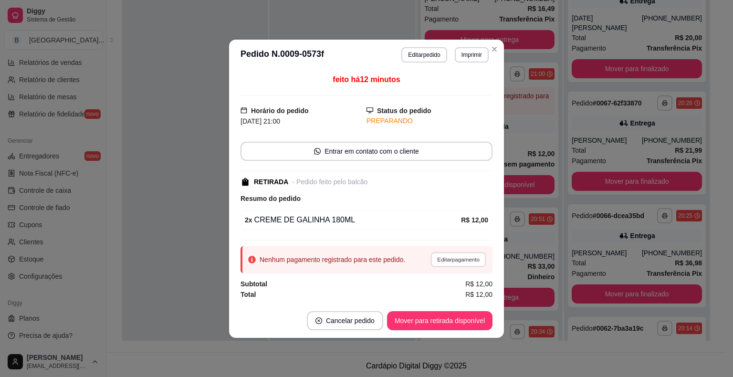
click at [473, 258] on button "Editar pagamento" at bounding box center [457, 259] width 55 height 15
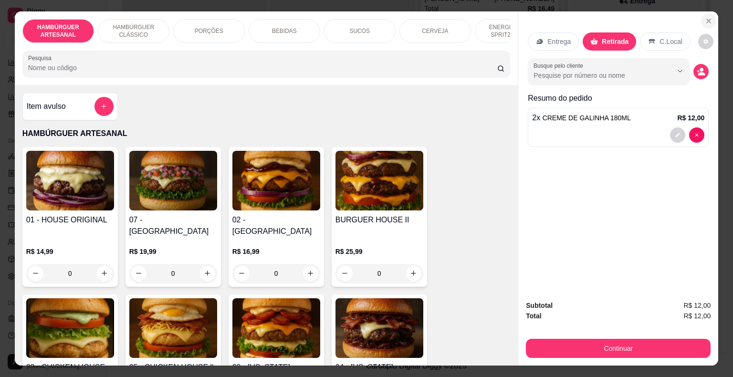
click at [711, 14] on button "Close" at bounding box center [708, 20] width 15 height 15
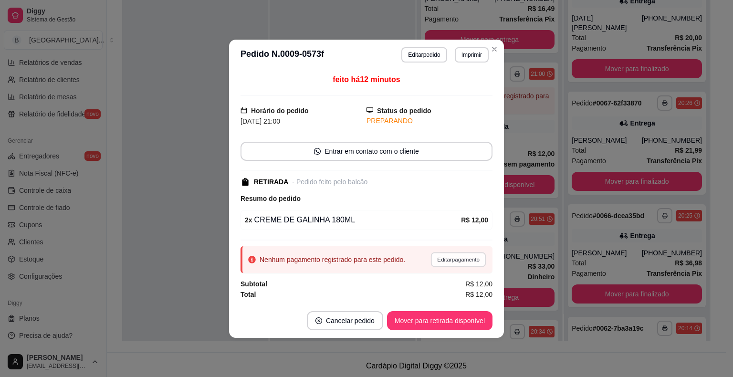
click at [446, 252] on button "Editar pagamento" at bounding box center [457, 259] width 55 height 15
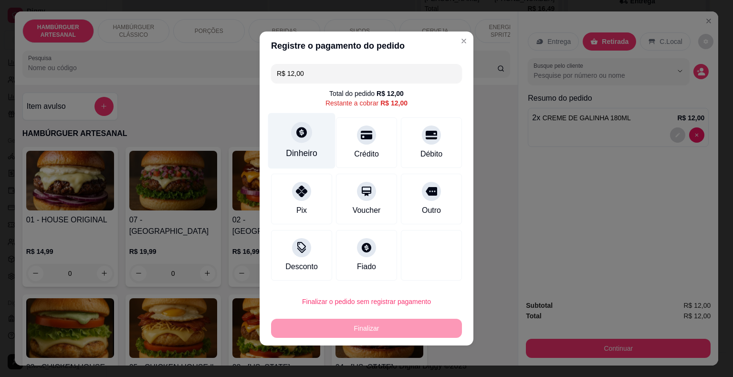
click at [297, 139] on div at bounding box center [301, 132] width 21 height 21
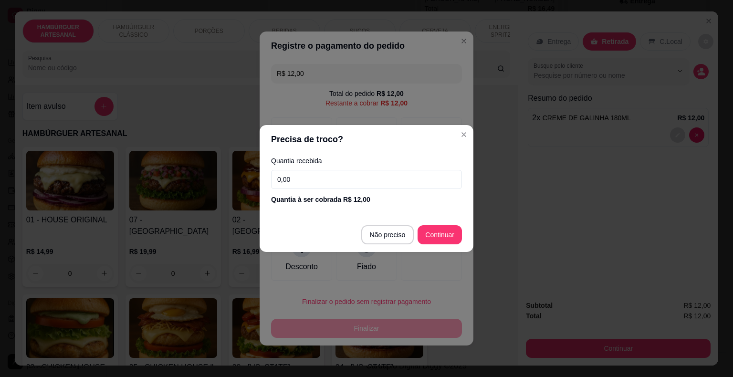
click at [285, 175] on input "0,00" at bounding box center [366, 179] width 191 height 19
click at [322, 183] on input "0,00" at bounding box center [366, 179] width 191 height 19
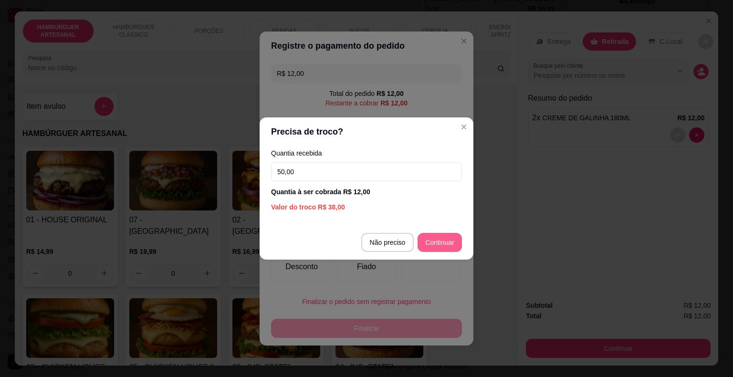
type input "50,00"
type input "R$ 0,00"
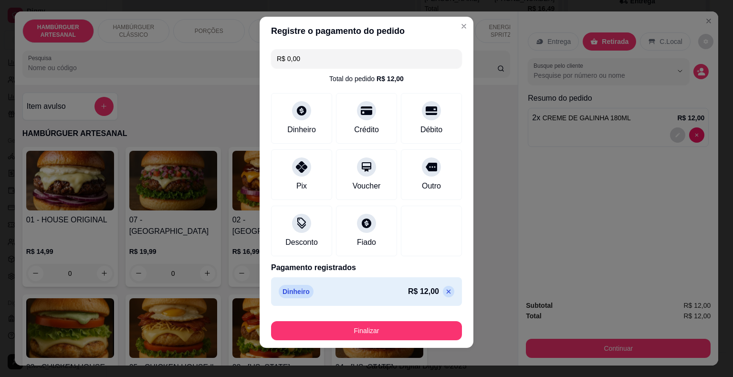
scroll to position [7, 0]
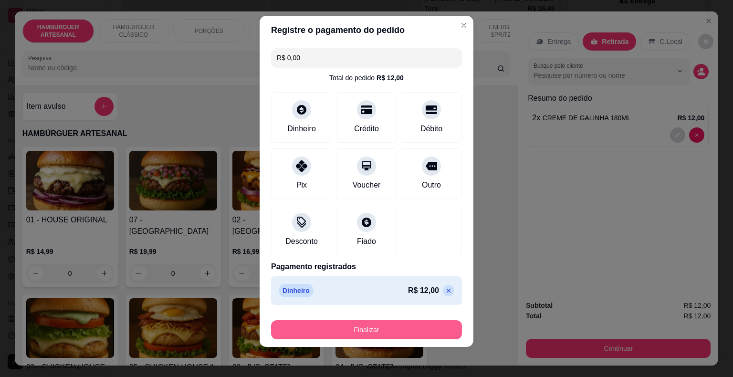
click at [385, 323] on button "Finalizar" at bounding box center [366, 329] width 191 height 19
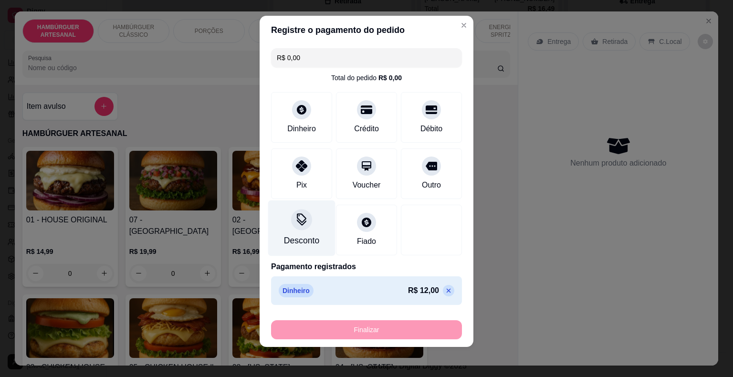
type input "0"
type input "-R$ 12,00"
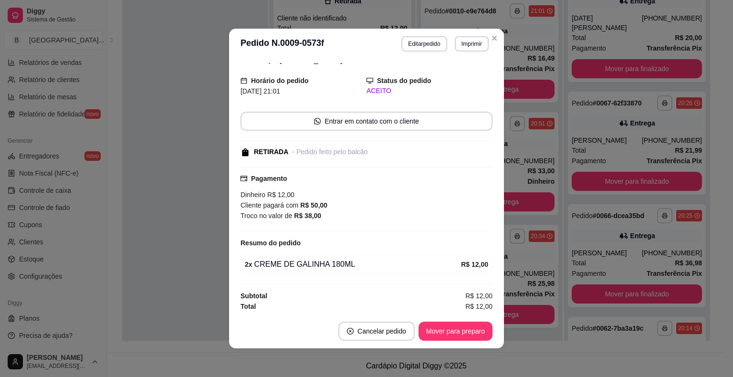
scroll to position [2, 0]
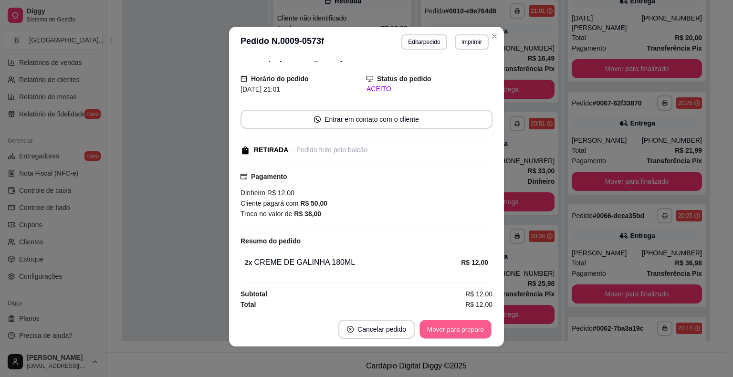
click at [467, 323] on button "Mover para preparo" at bounding box center [455, 329] width 72 height 19
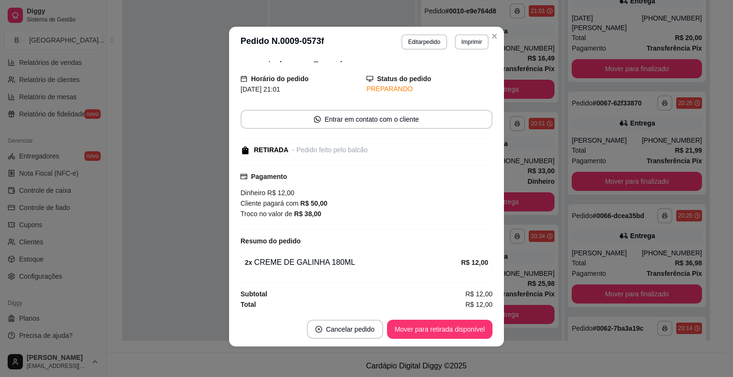
scroll to position [40, 0]
click at [456, 327] on button "Mover para retirada disponível" at bounding box center [439, 329] width 102 height 19
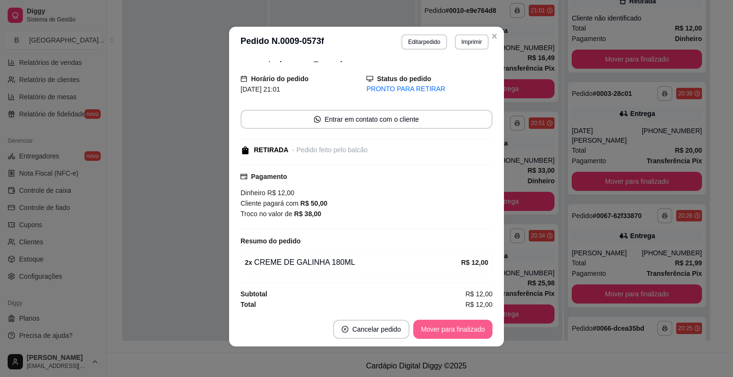
scroll to position [485, 0]
click at [437, 334] on button "Mover para finalizado" at bounding box center [452, 329] width 77 height 19
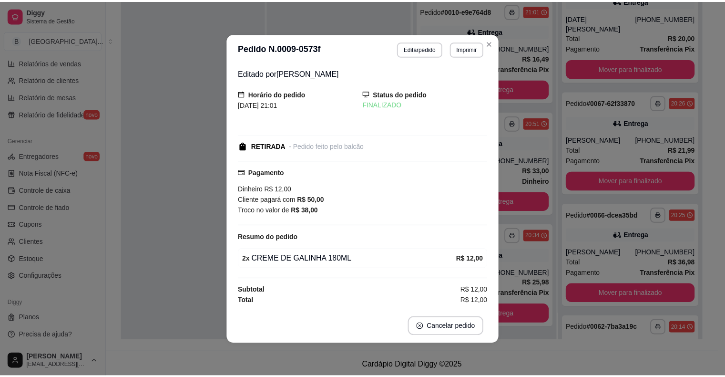
scroll to position [0, 0]
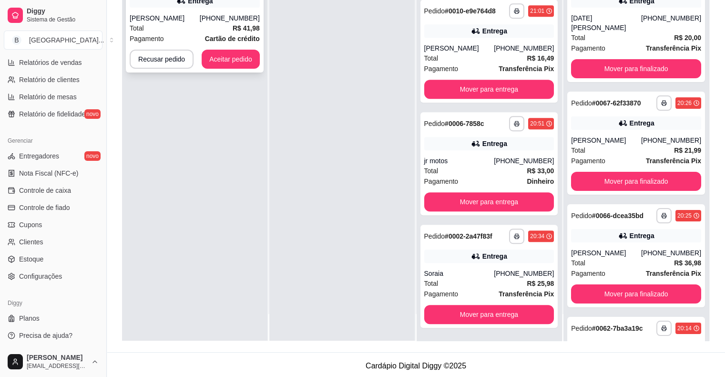
click at [246, 28] on strong "R$ 41,98" at bounding box center [246, 28] width 27 height 8
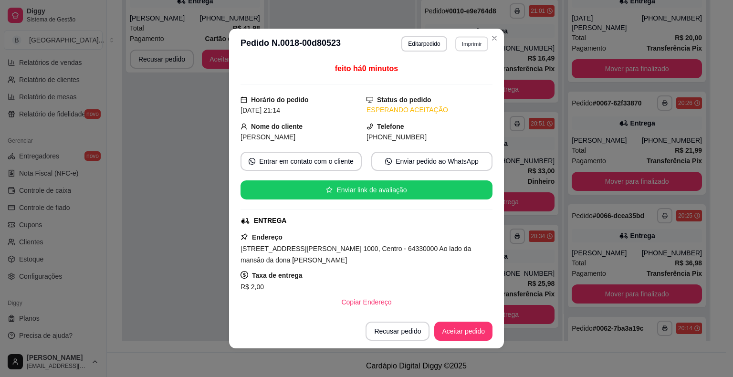
click at [465, 39] on button "Imprimir" at bounding box center [471, 43] width 33 height 15
click at [457, 65] on h4 "Escolha a impressora" at bounding box center [450, 61] width 69 height 10
click at [456, 69] on div "Escolha a impressora IMPRESSORA Impressora" at bounding box center [451, 80] width 79 height 52
click at [456, 73] on button "IMPRESSORA" at bounding box center [450, 77] width 67 height 15
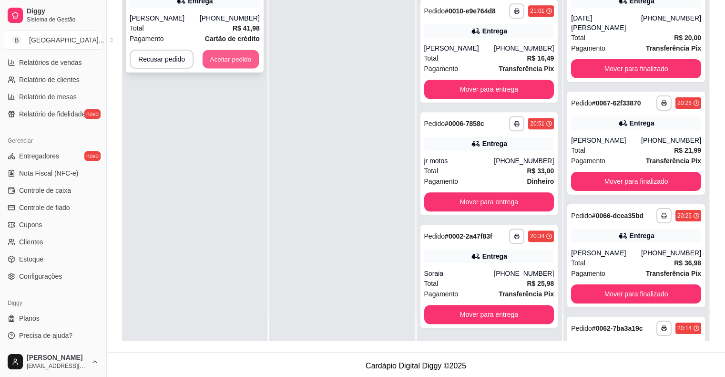
click at [217, 52] on button "Aceitar pedido" at bounding box center [231, 59] width 56 height 19
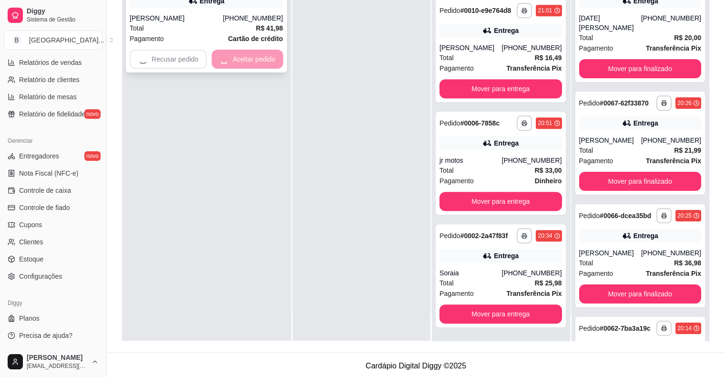
scroll to position [485, 0]
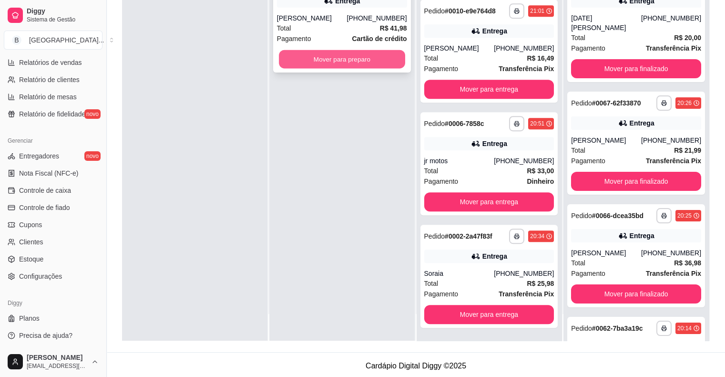
click at [364, 64] on button "Mover para preparo" at bounding box center [342, 59] width 126 height 19
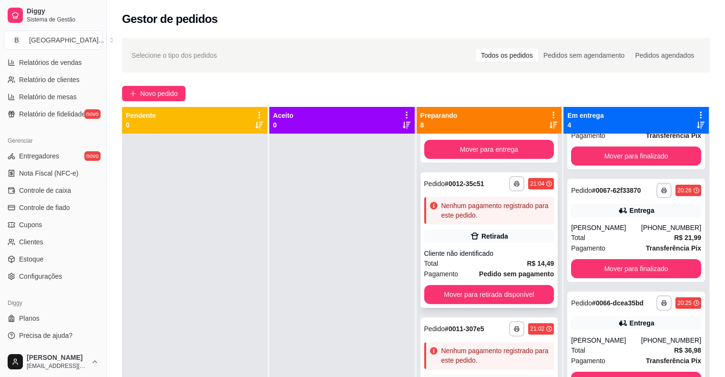
scroll to position [286, 0]
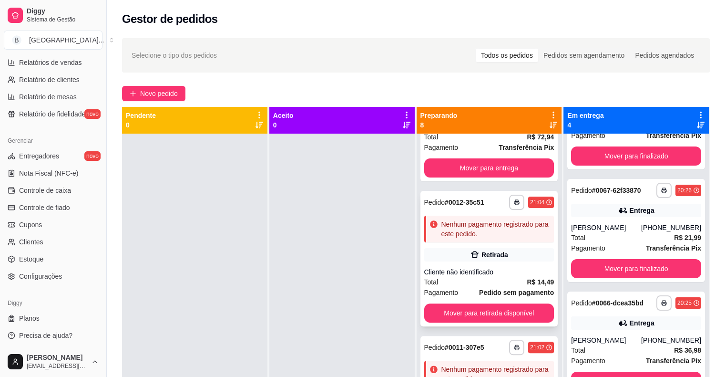
click at [495, 244] on div "**********" at bounding box center [490, 258] width 138 height 135
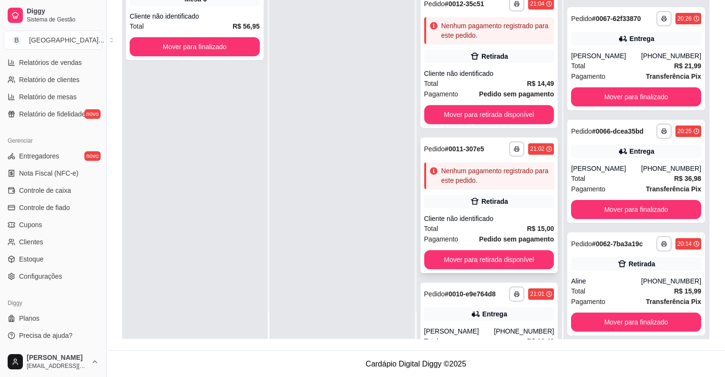
scroll to position [311, 0]
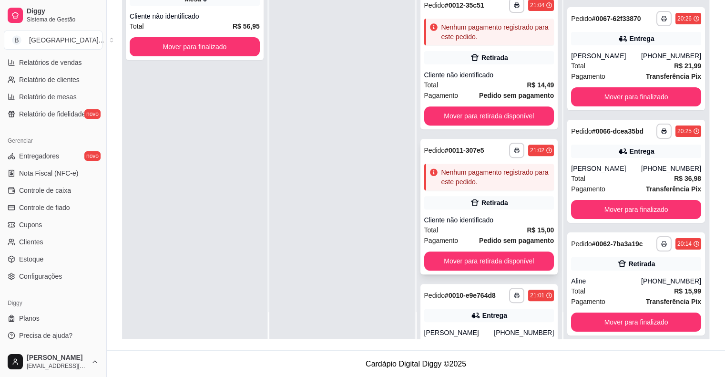
click at [459, 187] on div "Nenhum pagamento registrado para este pedido." at bounding box center [489, 177] width 130 height 27
click at [490, 83] on div "Total R$ 14,49" at bounding box center [489, 85] width 130 height 10
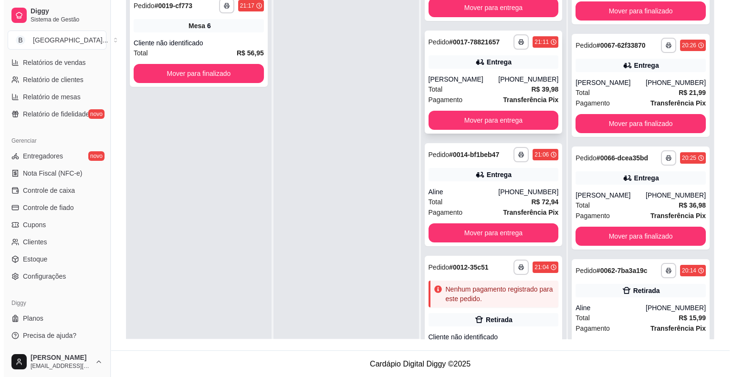
scroll to position [238, 0]
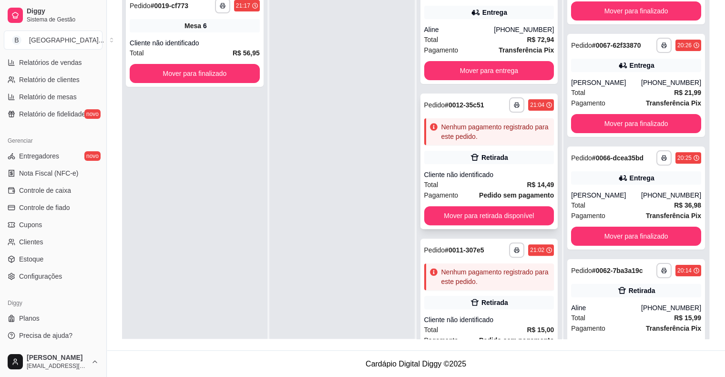
click at [513, 157] on div "Retirada" at bounding box center [489, 157] width 130 height 13
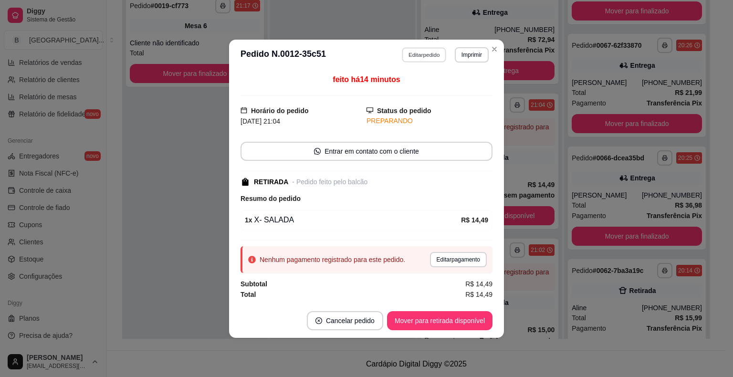
click at [419, 58] on button "Editar pedido" at bounding box center [424, 54] width 44 height 15
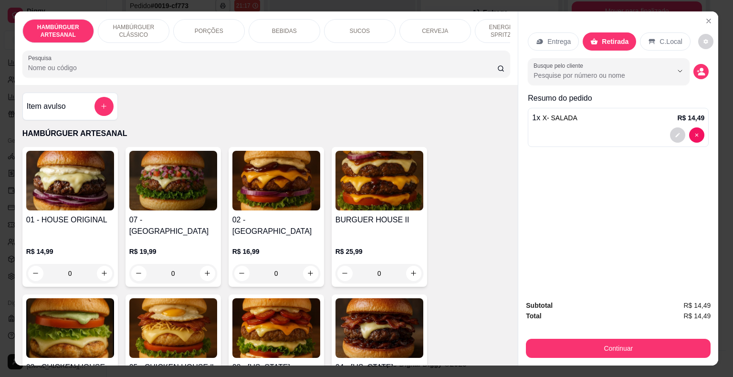
click at [255, 28] on div "BEBIDAS" at bounding box center [284, 31] width 72 height 24
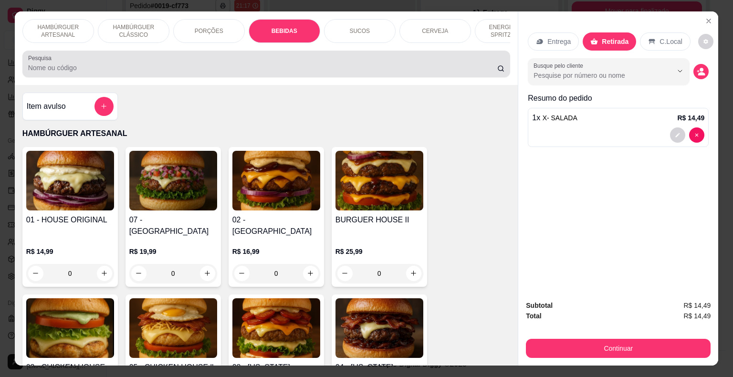
scroll to position [23, 0]
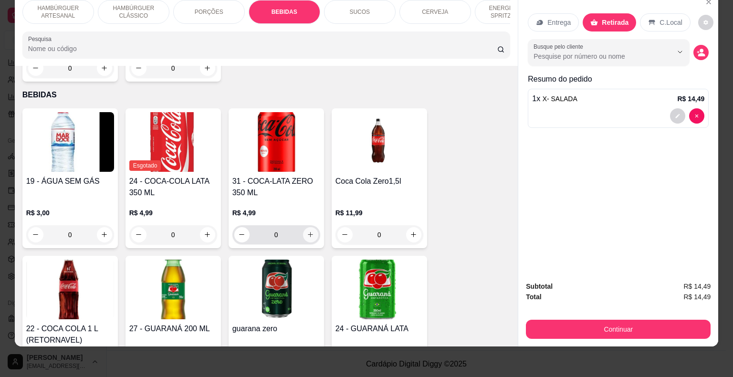
click at [309, 231] on icon "increase-product-quantity" at bounding box center [310, 234] width 7 height 7
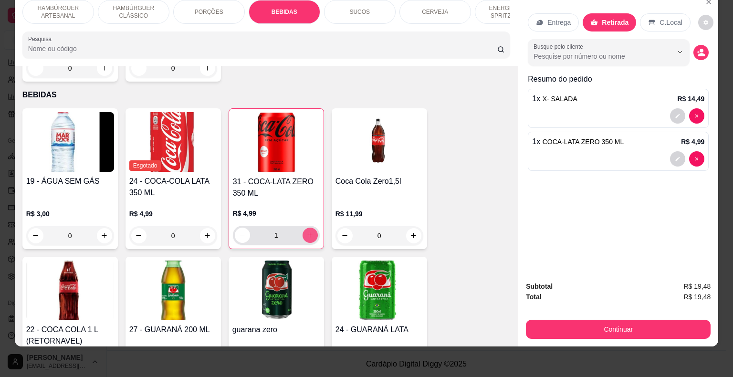
type input "1"
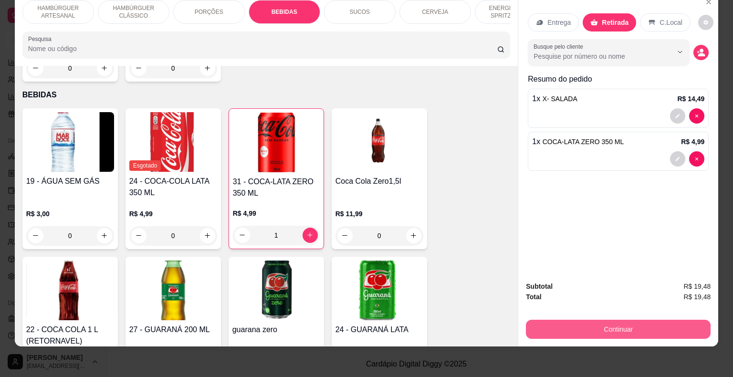
click at [609, 320] on button "Continuar" at bounding box center [618, 329] width 185 height 19
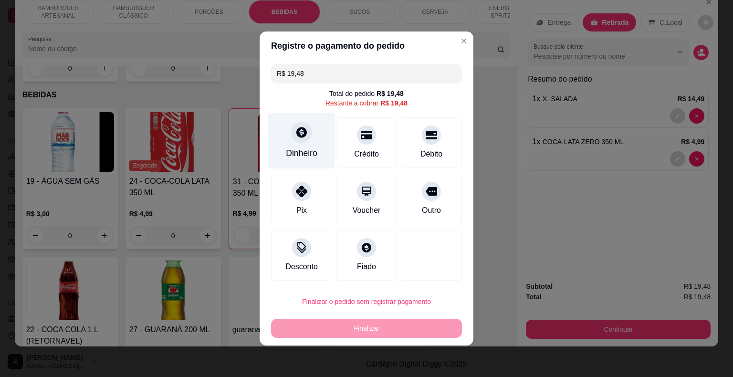
click at [294, 149] on div "Dinheiro" at bounding box center [301, 153] width 31 height 12
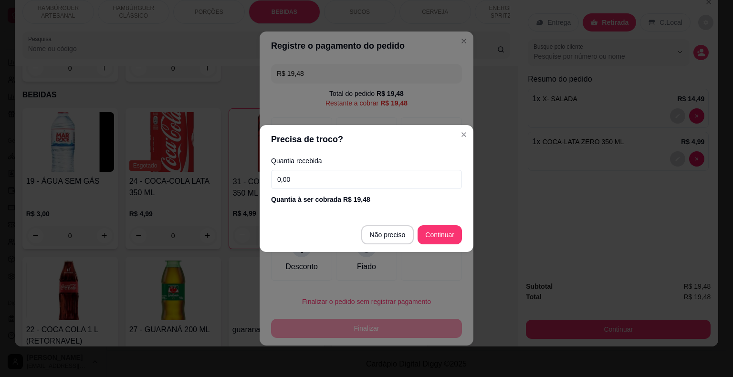
click at [351, 177] on input "0,00" at bounding box center [366, 179] width 191 height 19
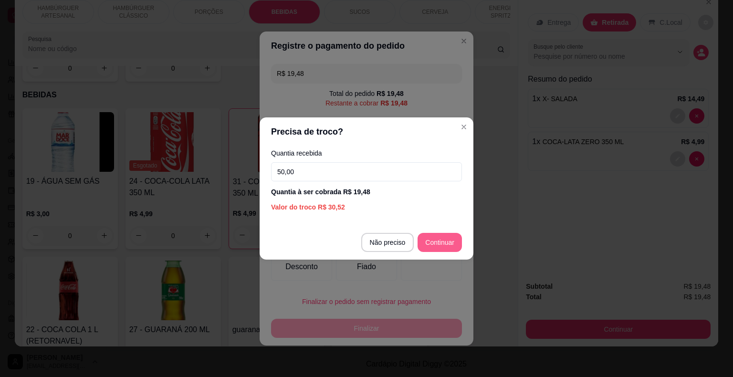
type input "50,00"
type input "R$ 0,00"
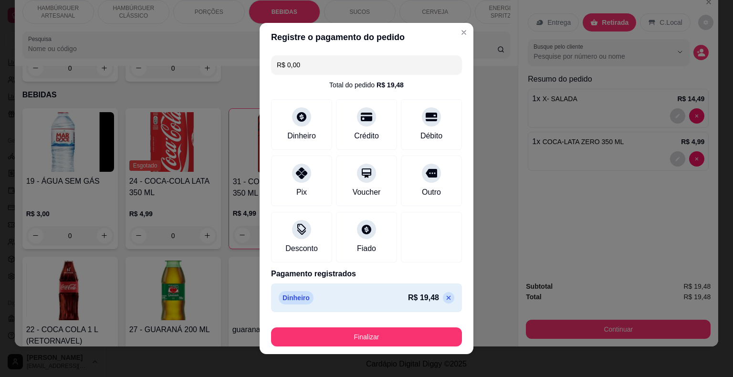
scroll to position [7, 0]
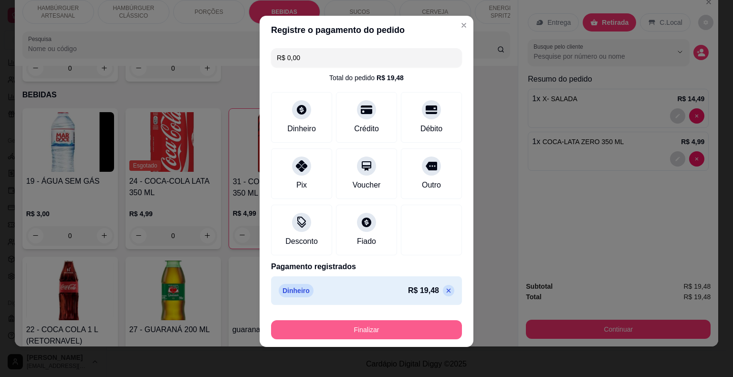
click at [419, 333] on button "Finalizar" at bounding box center [366, 329] width 191 height 19
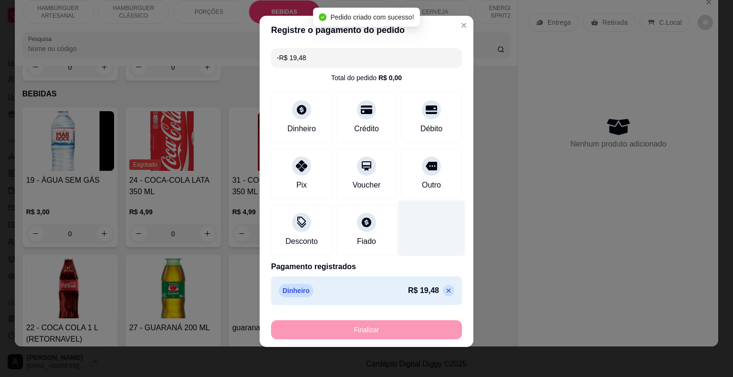
scroll to position [0, 0]
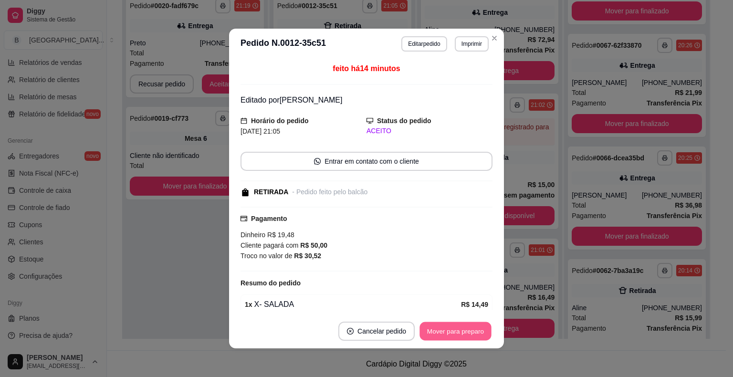
click at [425, 333] on button "Mover para preparo" at bounding box center [455, 331] width 72 height 19
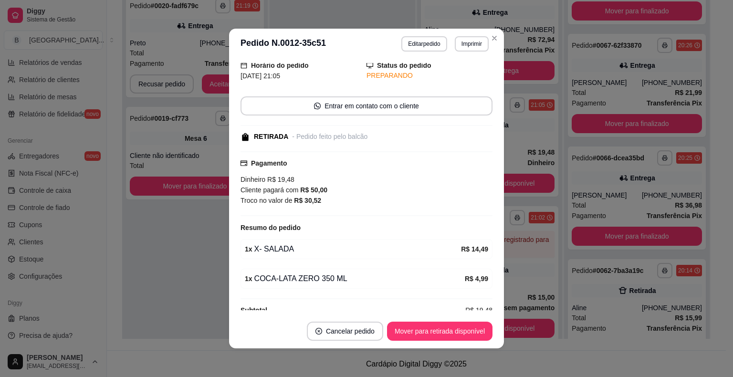
scroll to position [69, 0]
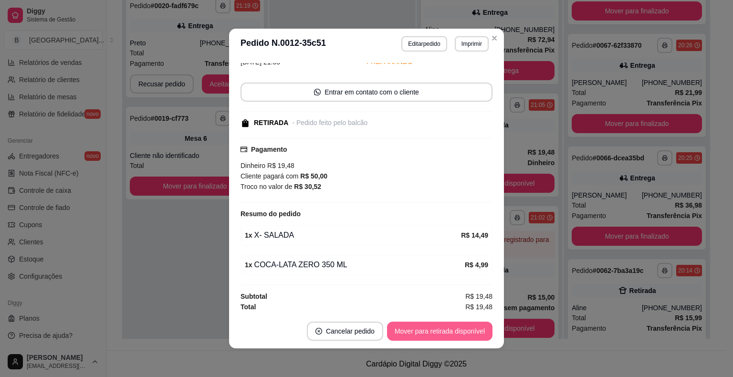
click at [439, 328] on button "Mover para retirada disponível" at bounding box center [439, 330] width 105 height 19
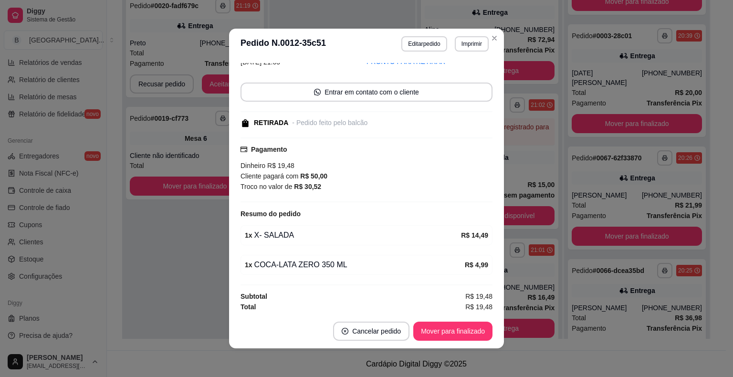
scroll to position [195, 0]
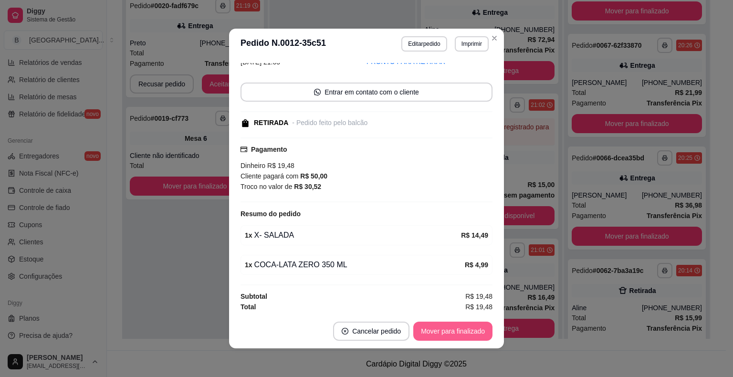
click at [439, 328] on button "Mover para finalizado" at bounding box center [452, 330] width 79 height 19
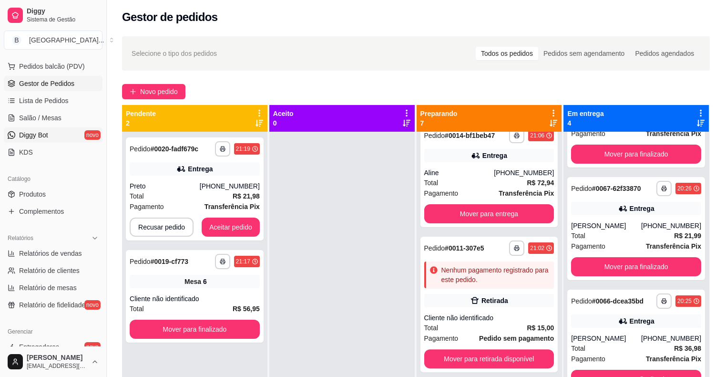
scroll to position [23, 0]
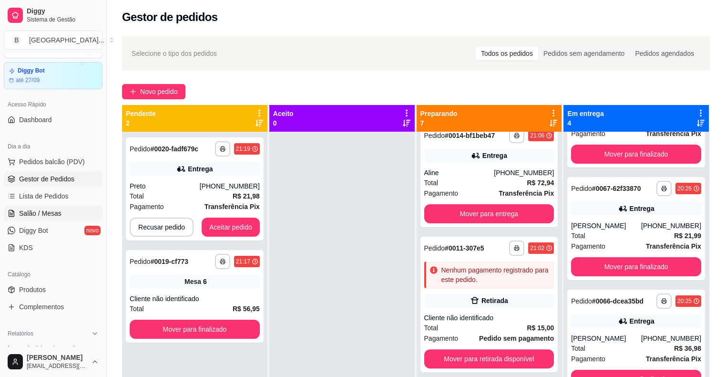
click at [53, 213] on span "Salão / Mesas" at bounding box center [40, 213] width 42 height 10
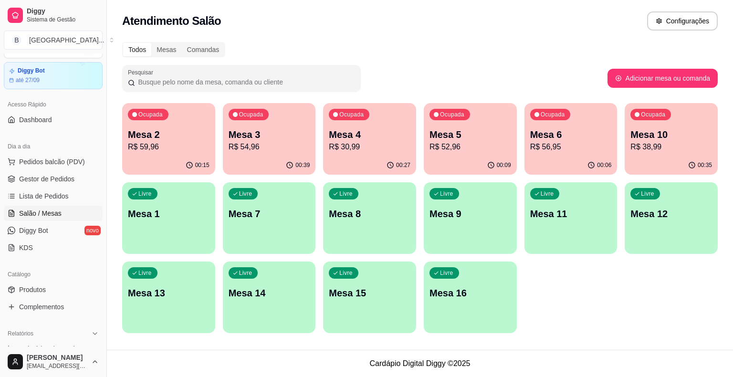
click at [546, 149] on p "R$ 56,95" at bounding box center [571, 146] width 82 height 11
click at [657, 162] on div "00:35" at bounding box center [671, 164] width 90 height 18
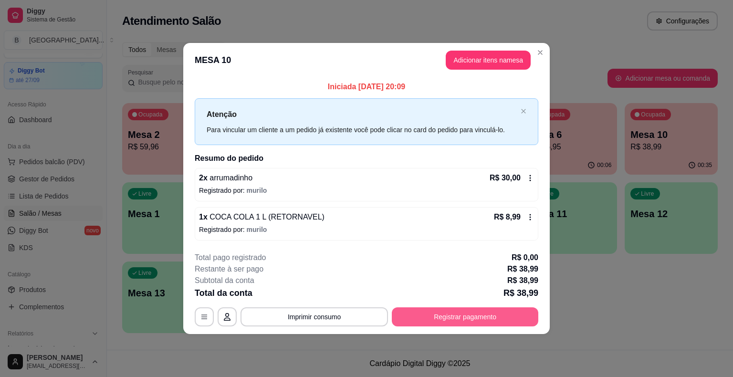
click at [500, 319] on button "Registrar pagamento" at bounding box center [465, 316] width 146 height 19
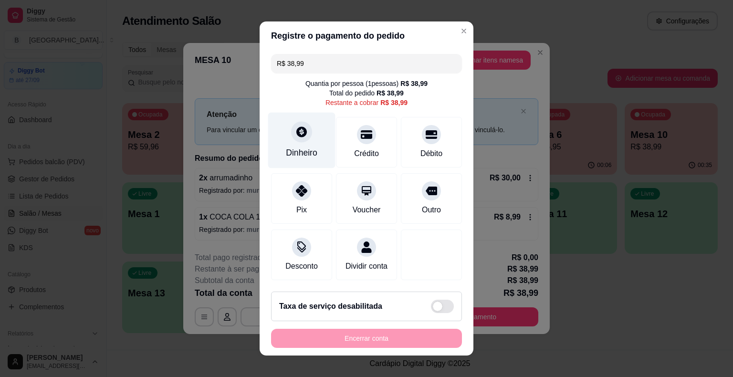
click at [306, 136] on div at bounding box center [301, 131] width 21 height 21
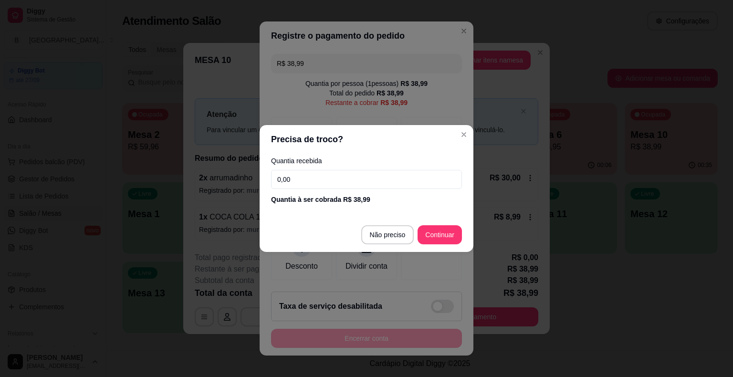
click at [318, 189] on div "Quantia recebida 0,00 Quantia à ser cobrada R$ 38,99" at bounding box center [366, 181] width 214 height 54
click at [320, 175] on input "0,00" at bounding box center [366, 179] width 191 height 19
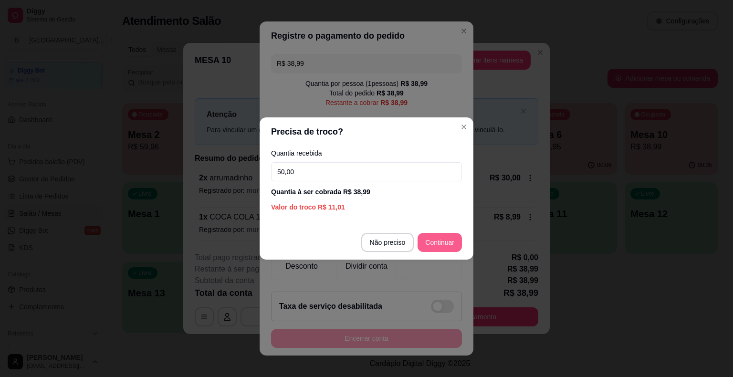
type input "50,00"
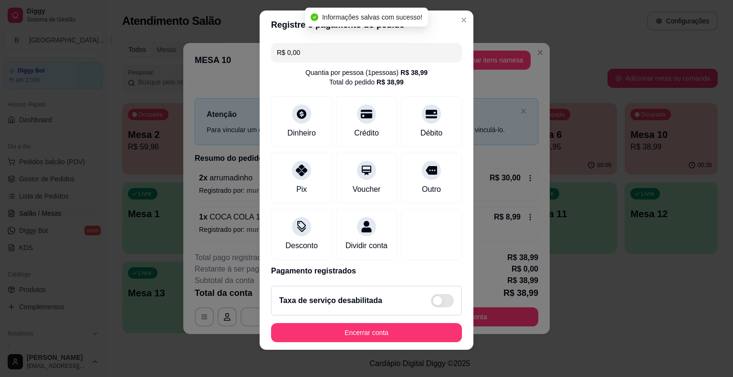
type input "R$ 0,00"
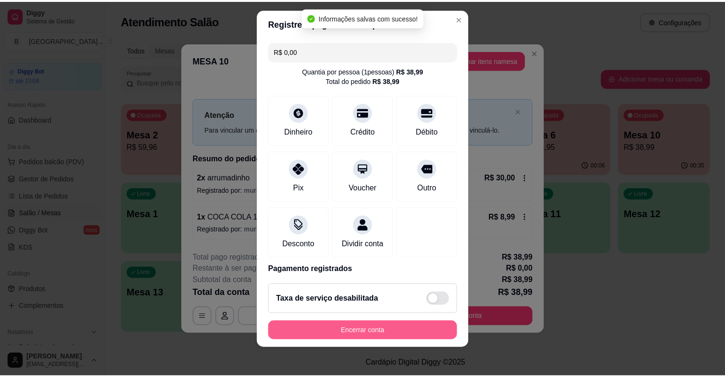
scroll to position [11, 0]
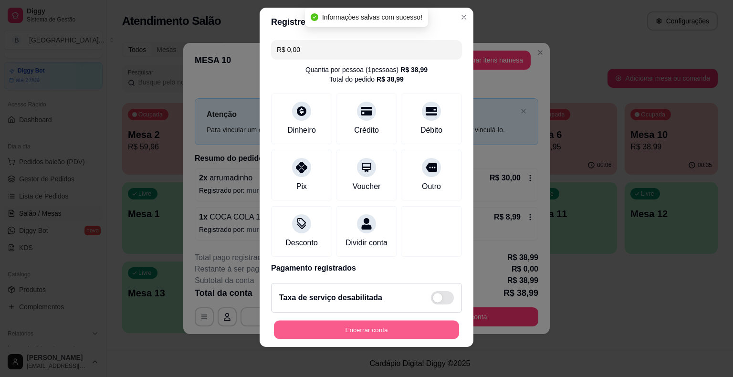
click at [352, 331] on button "Encerrar conta" at bounding box center [366, 329] width 185 height 19
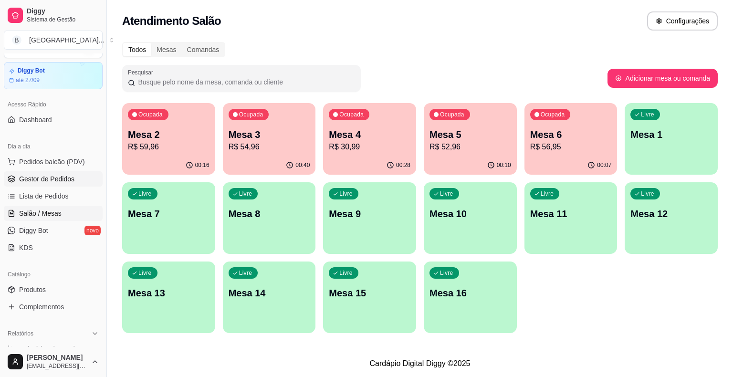
click at [43, 175] on span "Gestor de Pedidos" at bounding box center [46, 179] width 55 height 10
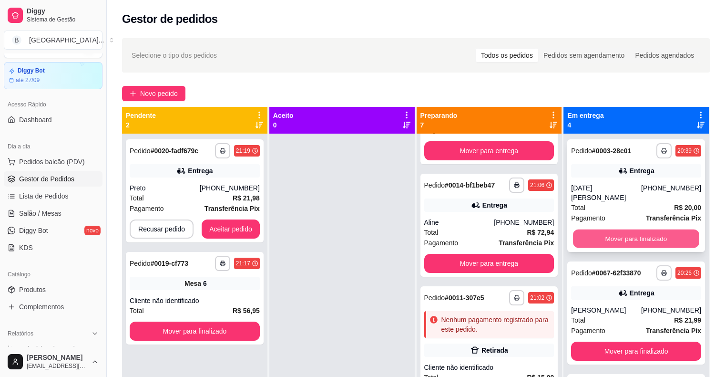
click at [626, 229] on button "Mover para finalizado" at bounding box center [636, 238] width 126 height 19
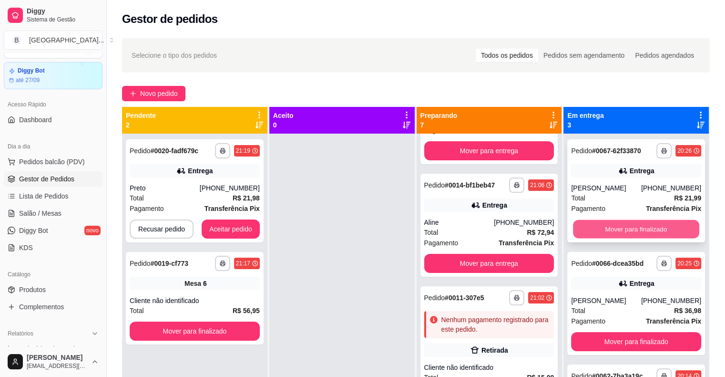
click at [621, 227] on button "Mover para finalizado" at bounding box center [636, 229] width 126 height 19
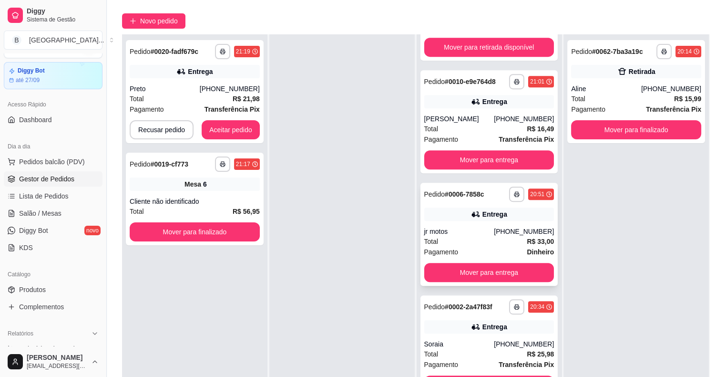
scroll to position [145, 0]
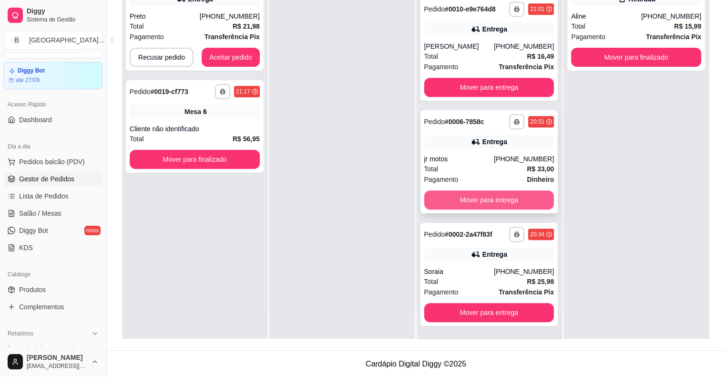
click at [453, 196] on button "Mover para entrega" at bounding box center [489, 199] width 130 height 19
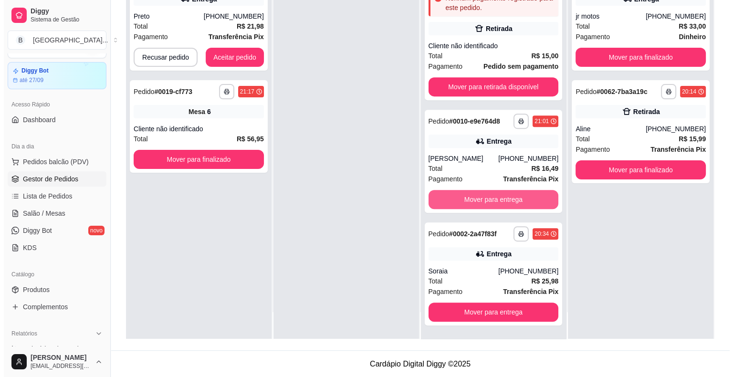
scroll to position [340, 0]
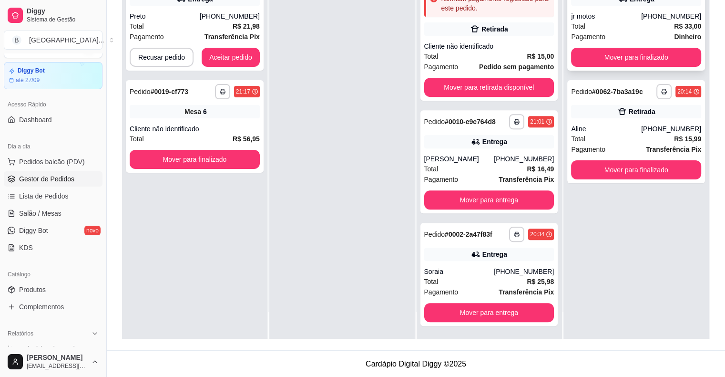
click at [567, 9] on div "**********" at bounding box center [636, 19] width 138 height 103
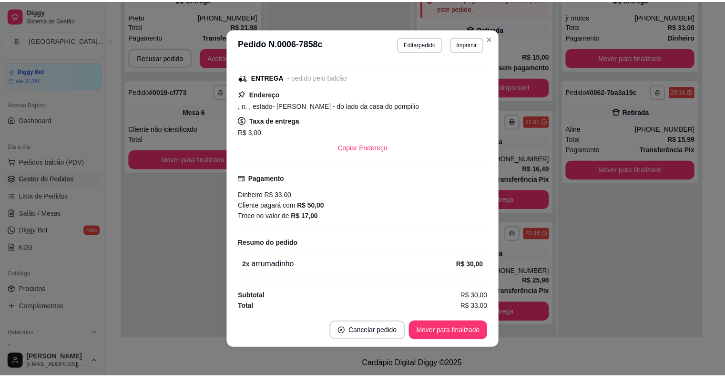
scroll to position [2, 0]
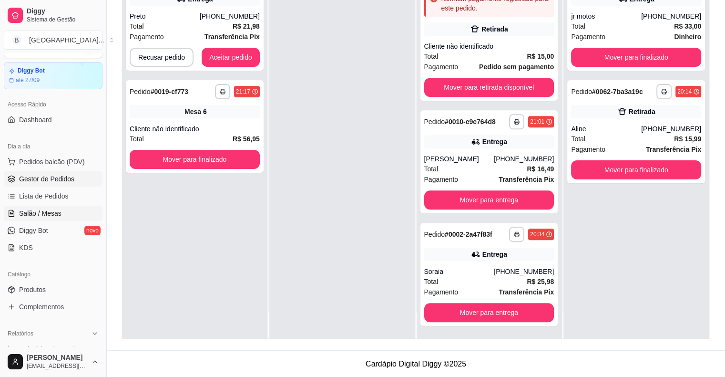
click at [41, 213] on span "Salão / Mesas" at bounding box center [40, 213] width 42 height 10
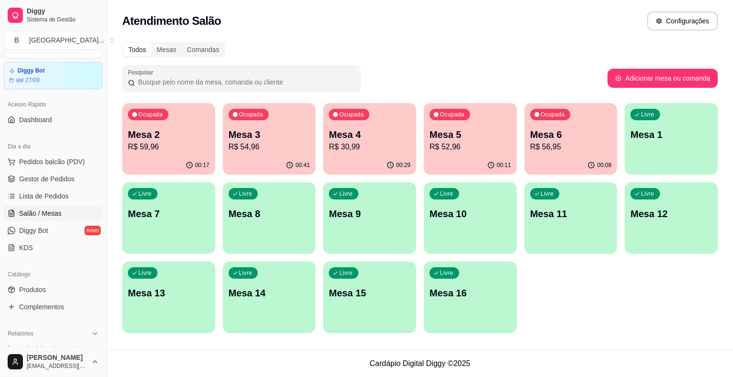
click at [273, 138] on p "Mesa 3" at bounding box center [269, 134] width 82 height 13
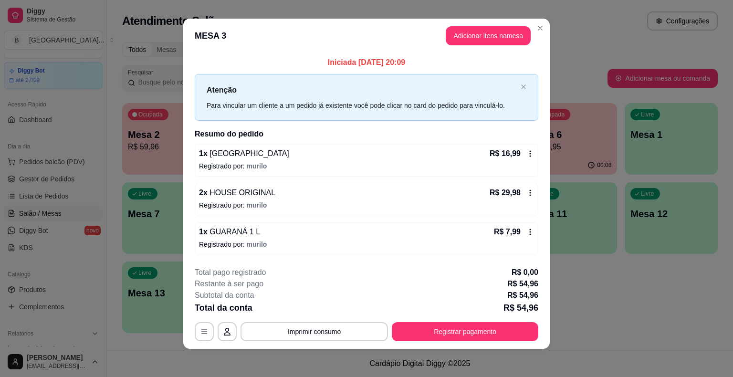
scroll to position [6, 0]
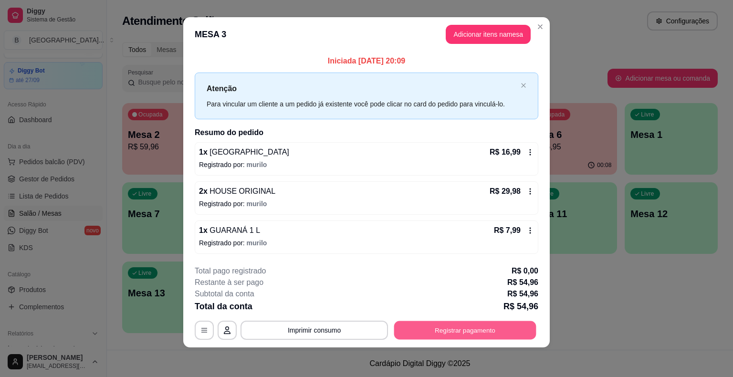
click at [433, 330] on button "Registrar pagamento" at bounding box center [465, 329] width 142 height 19
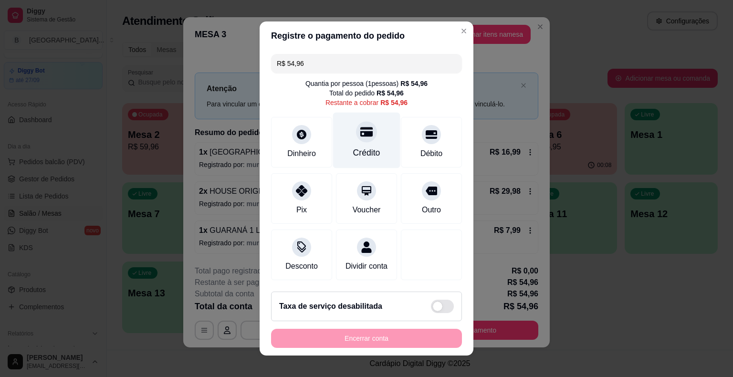
click at [372, 155] on div "Crédito" at bounding box center [366, 152] width 27 height 12
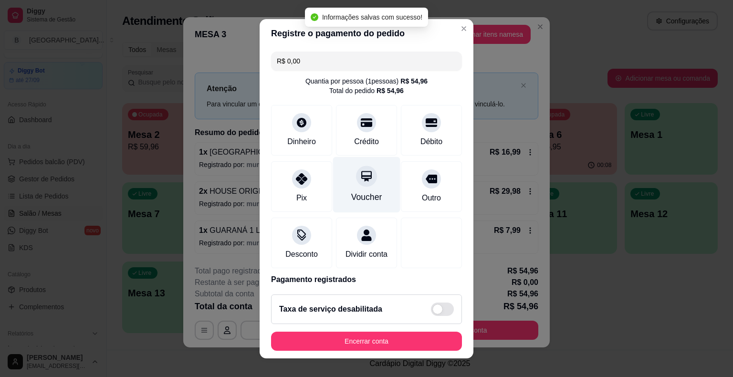
type input "R$ 0,00"
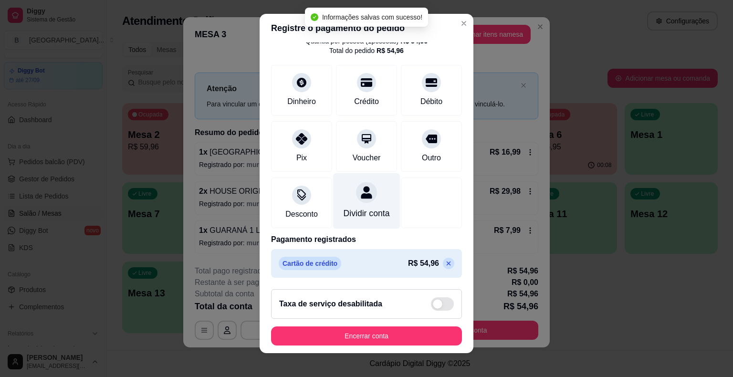
scroll to position [45, 0]
click at [353, 331] on button "Encerrar conta" at bounding box center [366, 335] width 191 height 19
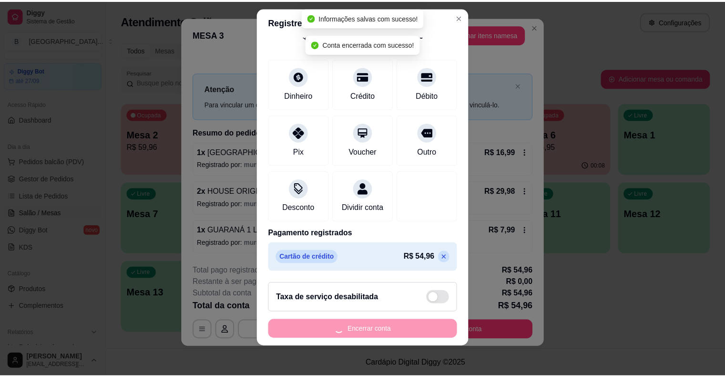
scroll to position [0, 0]
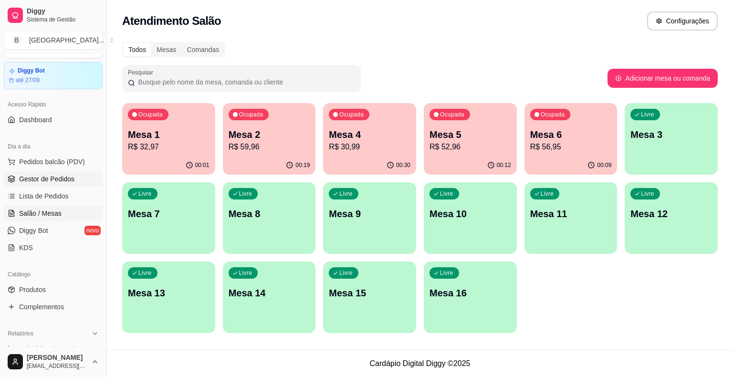
click at [50, 174] on span "Gestor de Pedidos" at bounding box center [46, 179] width 55 height 10
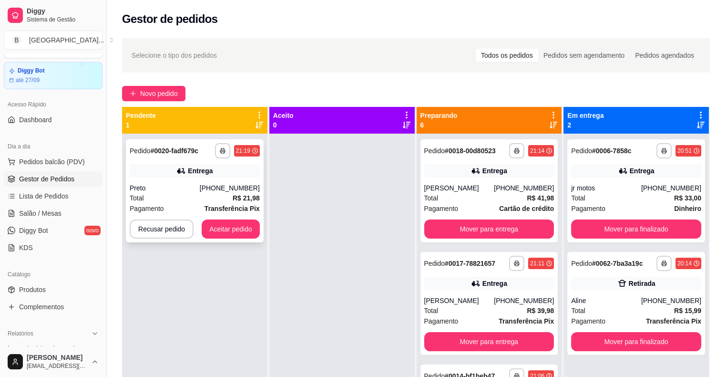
click at [163, 186] on div "Preto" at bounding box center [165, 188] width 70 height 10
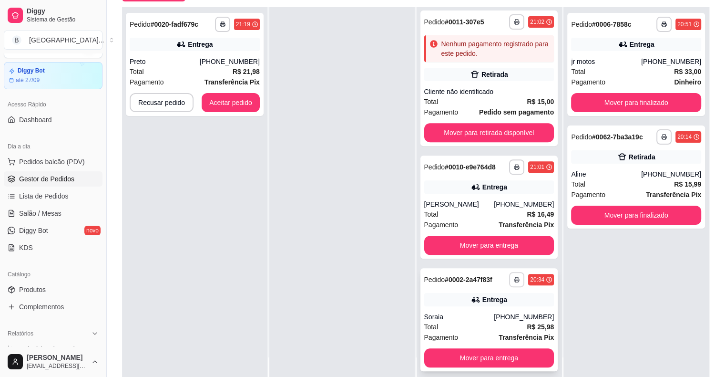
scroll to position [145, 0]
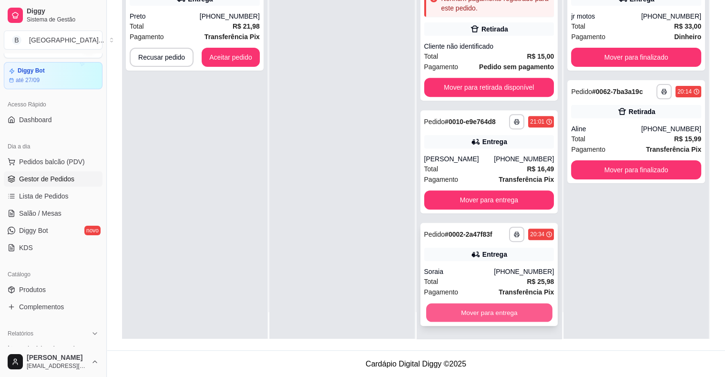
click at [505, 308] on button "Mover para entrega" at bounding box center [489, 312] width 126 height 19
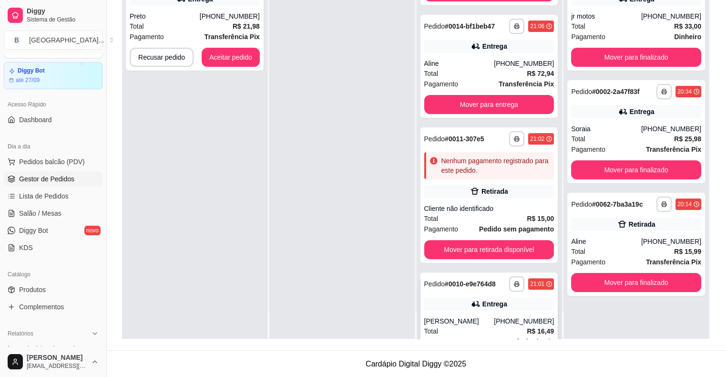
scroll to position [227, 0]
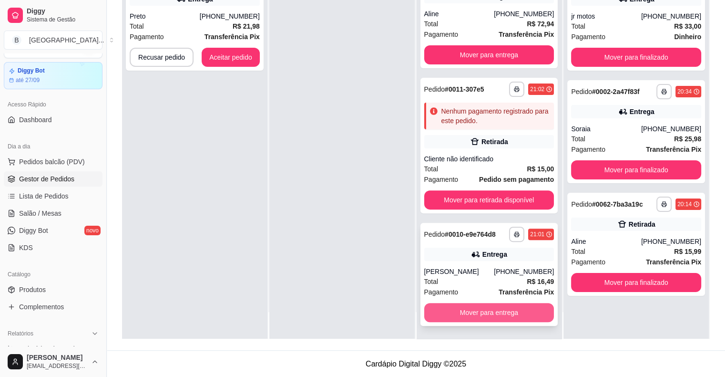
click at [507, 311] on button "Mover para entrega" at bounding box center [489, 312] width 130 height 19
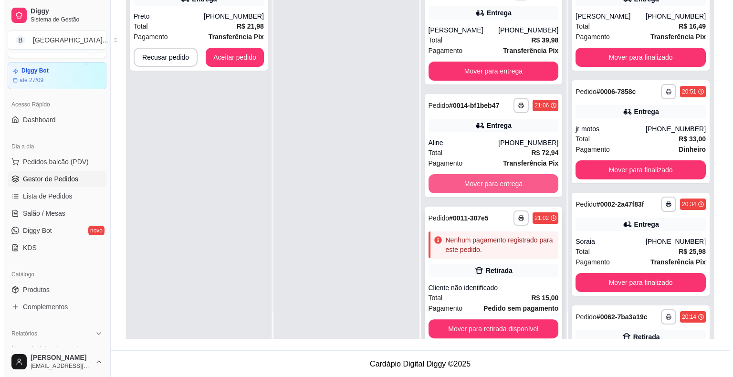
scroll to position [115, 0]
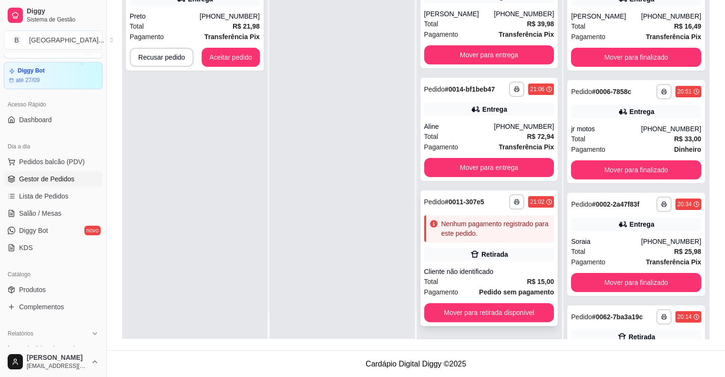
click at [492, 249] on div "Retirada" at bounding box center [495, 254] width 27 height 10
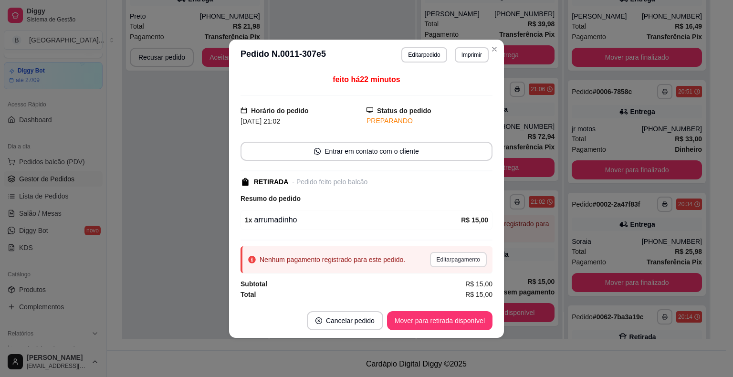
click at [452, 260] on button "Editar pagamento" at bounding box center [458, 259] width 57 height 15
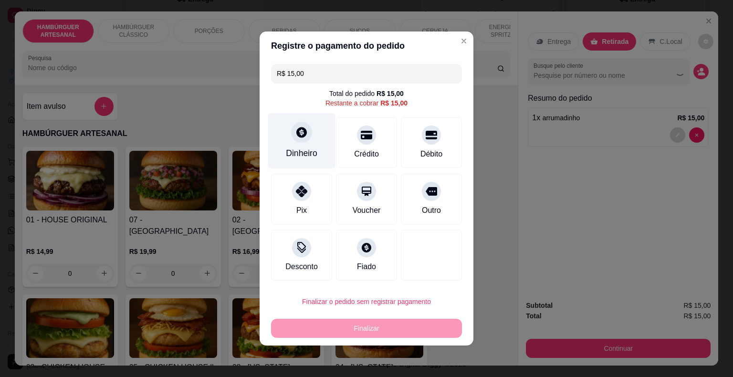
click at [302, 132] on icon at bounding box center [301, 132] width 10 height 10
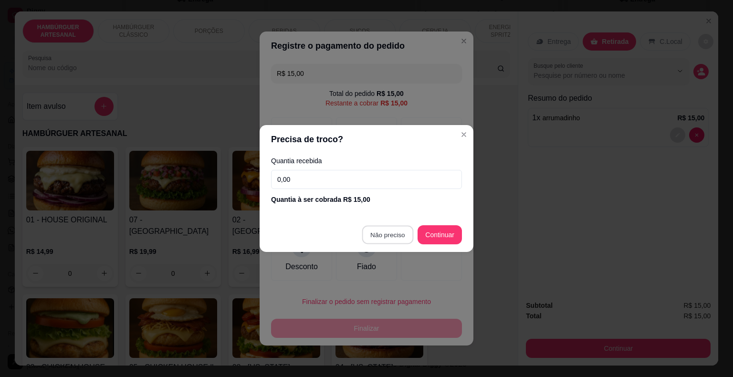
type input "R$ 0,00"
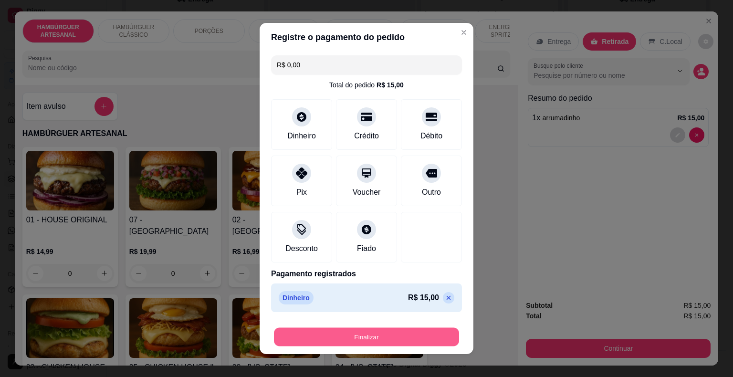
click at [383, 337] on button "Finalizar" at bounding box center [366, 337] width 185 height 19
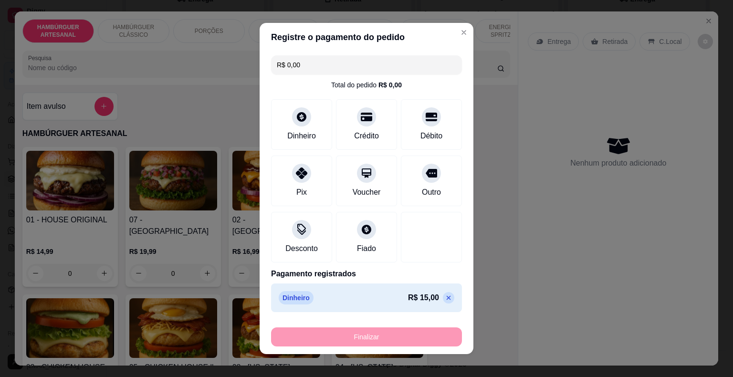
type input "0"
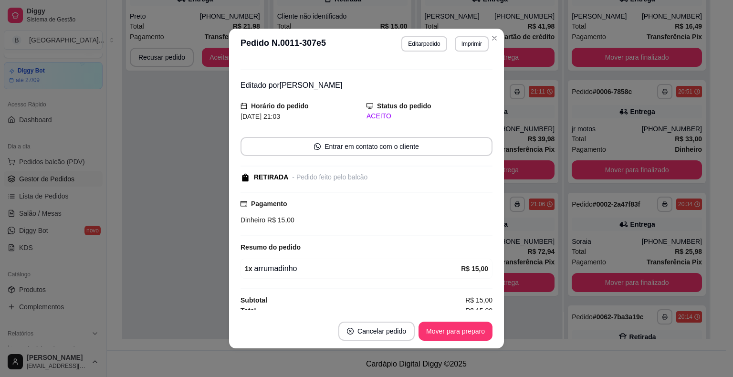
scroll to position [19, 0]
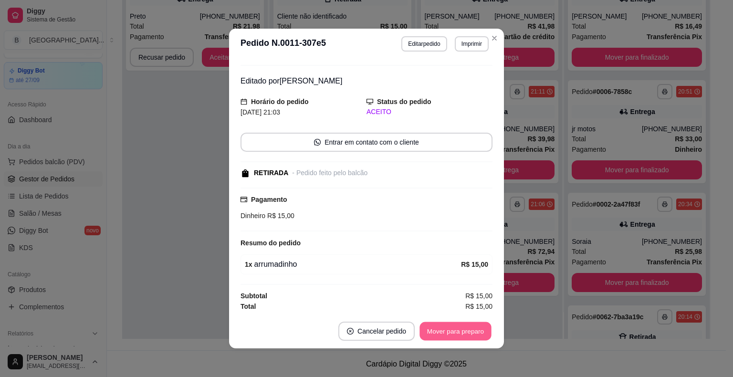
click at [448, 337] on button "Mover para preparo" at bounding box center [455, 331] width 72 height 19
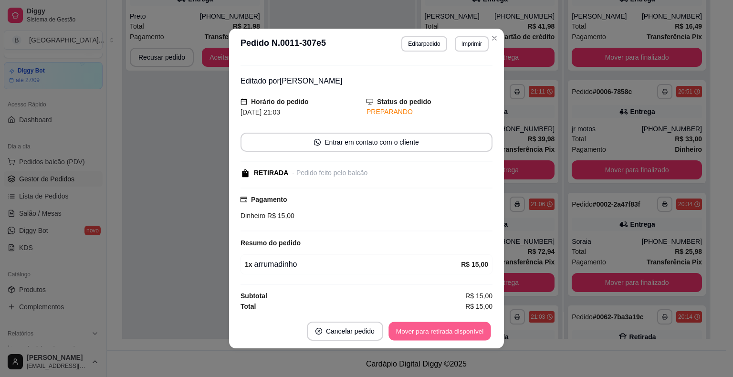
click at [441, 333] on button "Mover para retirada disponível" at bounding box center [439, 331] width 102 height 19
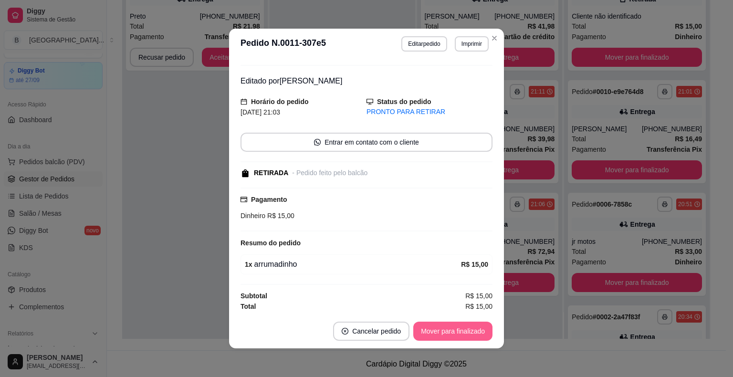
click at [440, 333] on button "Mover para finalizado" at bounding box center [452, 330] width 79 height 19
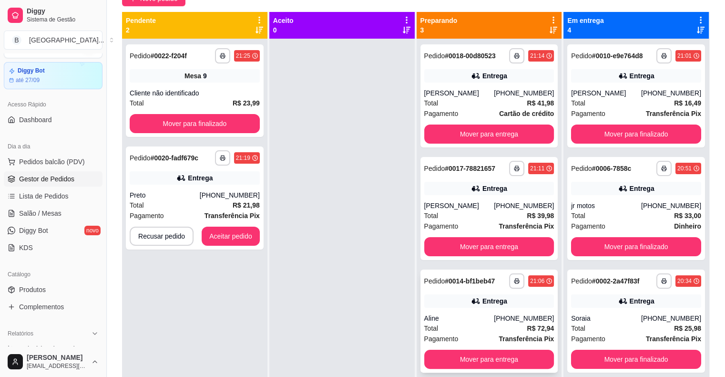
scroll to position [145, 0]
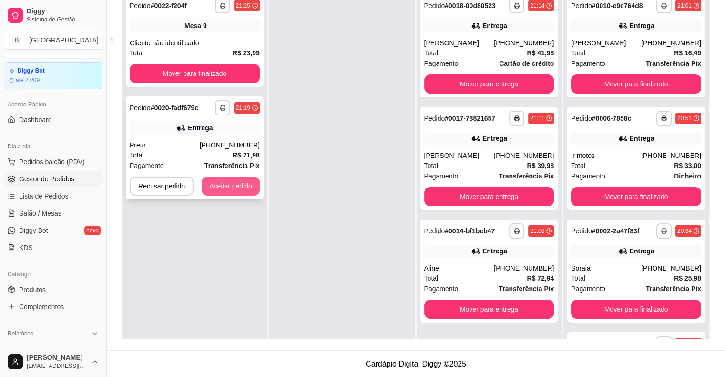
click at [229, 185] on button "Aceitar pedido" at bounding box center [231, 185] width 58 height 19
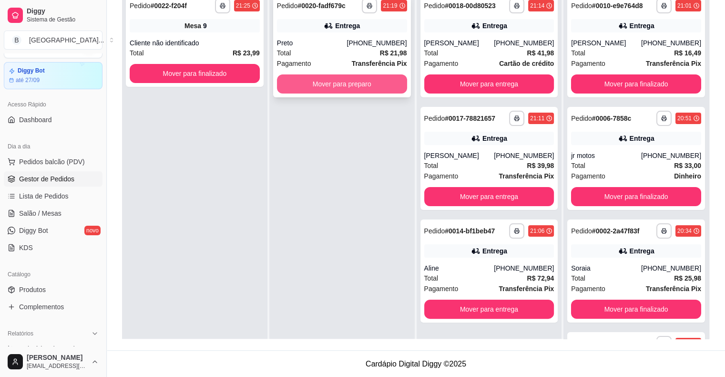
click at [337, 83] on button "Mover para preparo" at bounding box center [342, 83] width 130 height 19
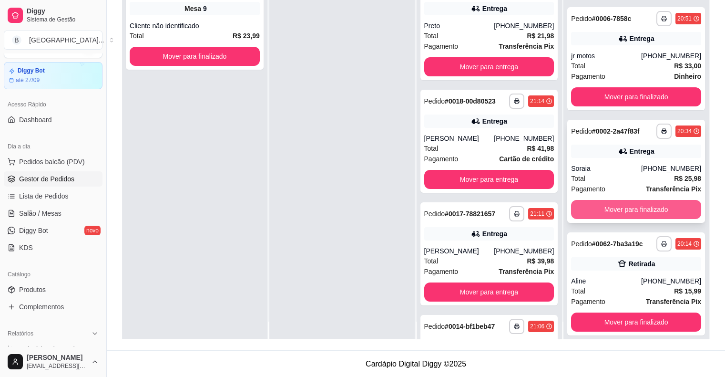
scroll to position [27, 0]
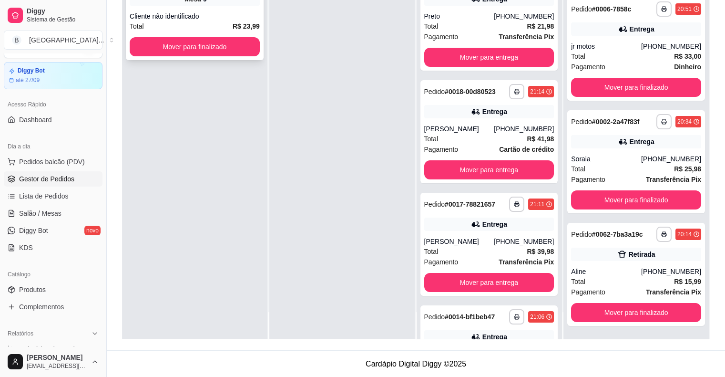
click at [173, 25] on div "Total R$ 23,99" at bounding box center [195, 26] width 130 height 10
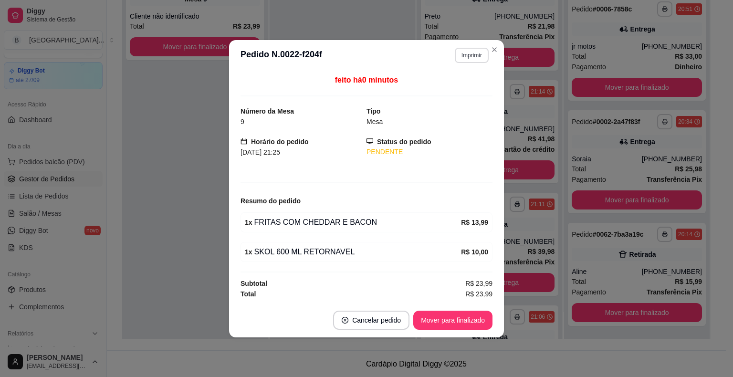
click at [465, 61] on button "Imprimir" at bounding box center [471, 55] width 34 height 15
click at [467, 59] on button "Imprimir" at bounding box center [471, 55] width 33 height 15
click at [463, 54] on button "Imprimir" at bounding box center [471, 55] width 33 height 15
click at [460, 86] on button "IMPRESSORA" at bounding box center [454, 89] width 69 height 15
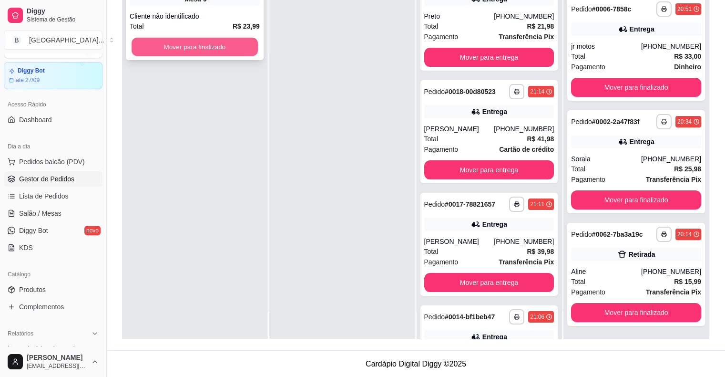
click at [222, 43] on button "Mover para finalizado" at bounding box center [195, 47] width 126 height 19
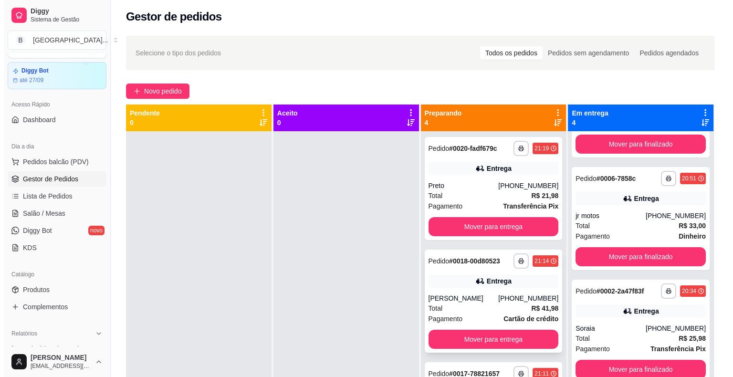
scroll to position [0, 0]
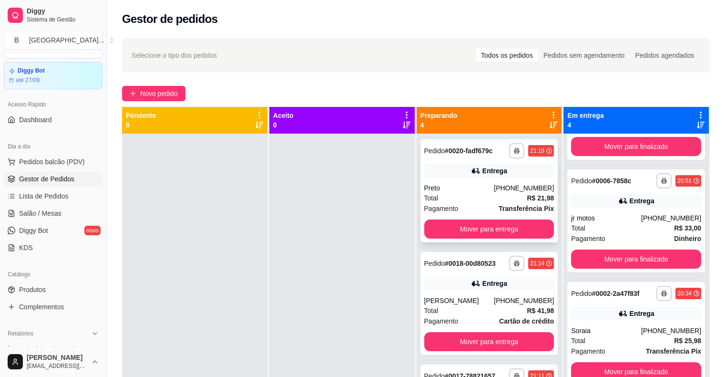
click at [518, 203] on span "Transferência Pix" at bounding box center [526, 208] width 55 height 10
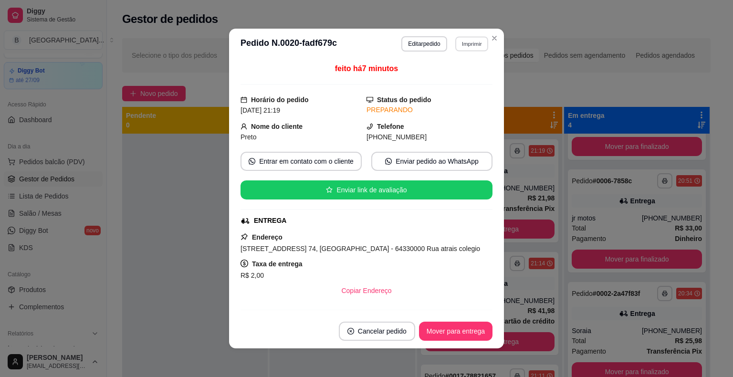
click at [458, 44] on button "Imprimir" at bounding box center [471, 43] width 33 height 15
click at [470, 75] on button "IMPRESSORA" at bounding box center [450, 77] width 67 height 15
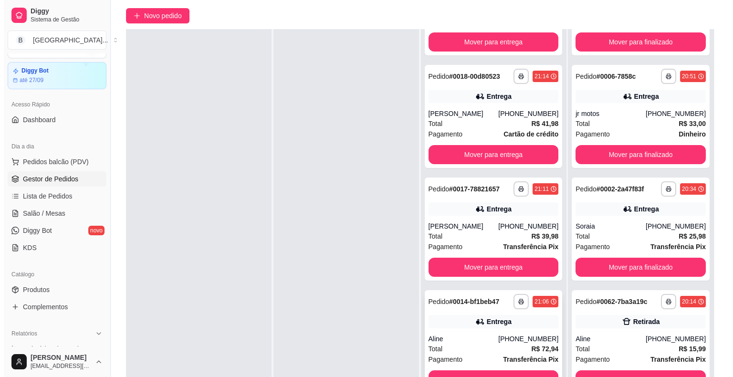
scroll to position [145, 0]
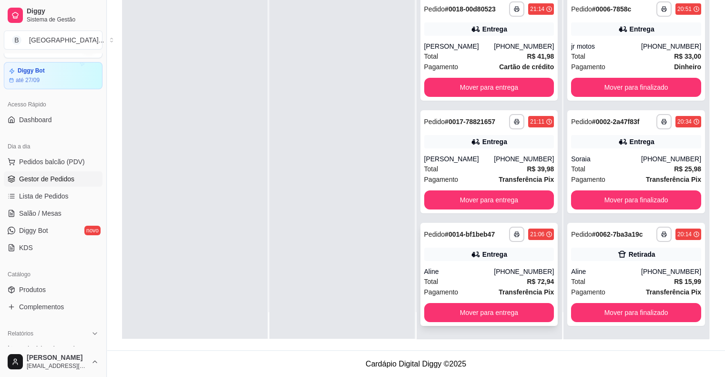
click at [472, 270] on div "Aline" at bounding box center [459, 272] width 70 height 10
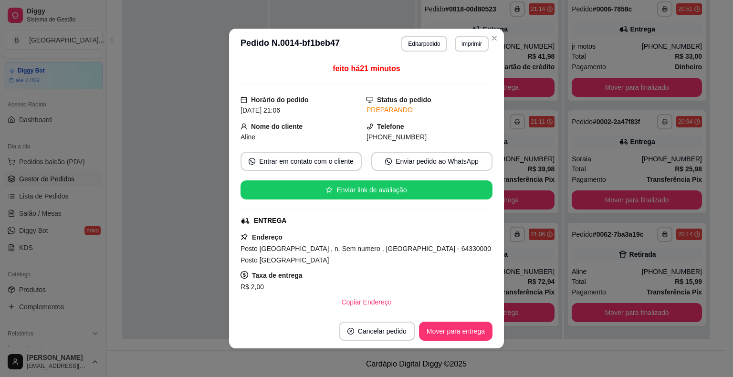
scroll to position [181, 0]
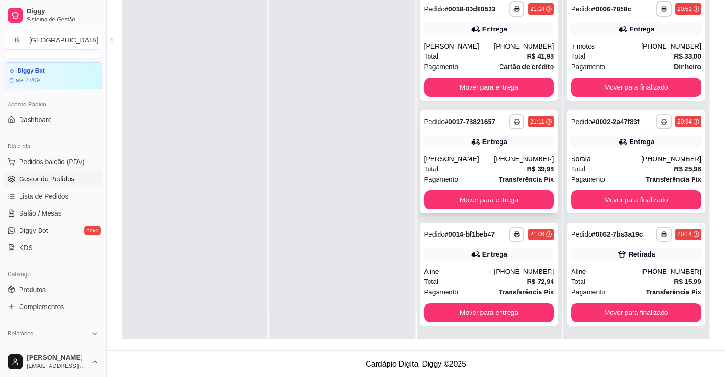
click at [499, 176] on strong "Transferência Pix" at bounding box center [526, 179] width 55 height 8
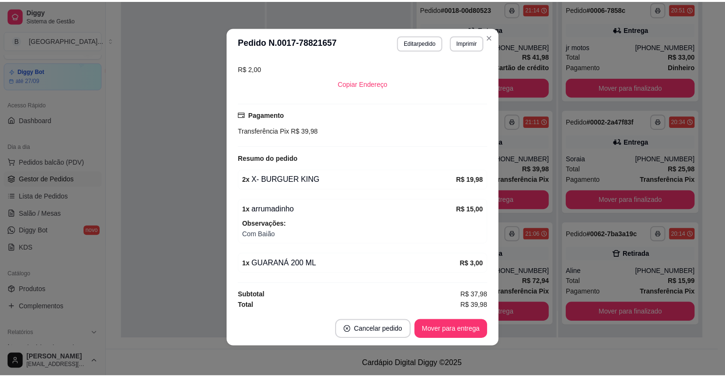
scroll to position [2, 0]
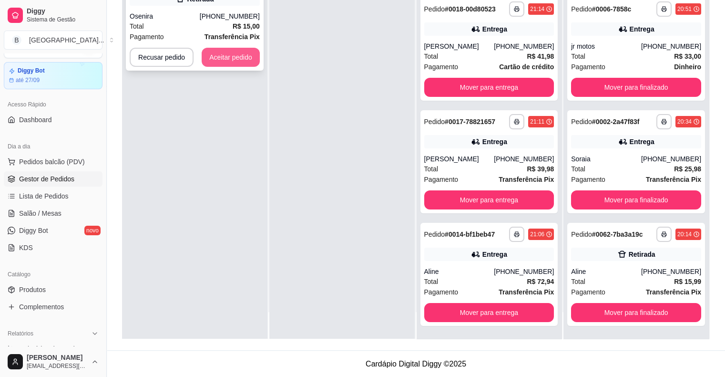
click at [232, 54] on button "Aceitar pedido" at bounding box center [231, 57] width 58 height 19
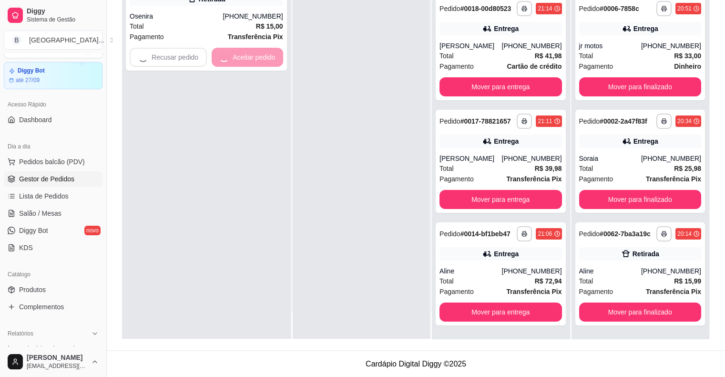
scroll to position [83, 0]
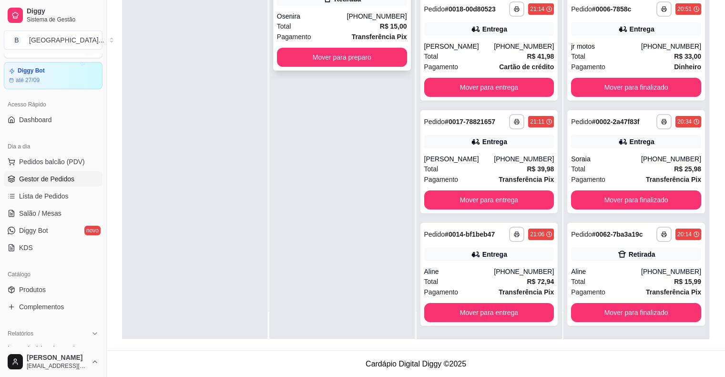
click at [346, 33] on div "Pagamento Transferência Pix" at bounding box center [342, 36] width 130 height 10
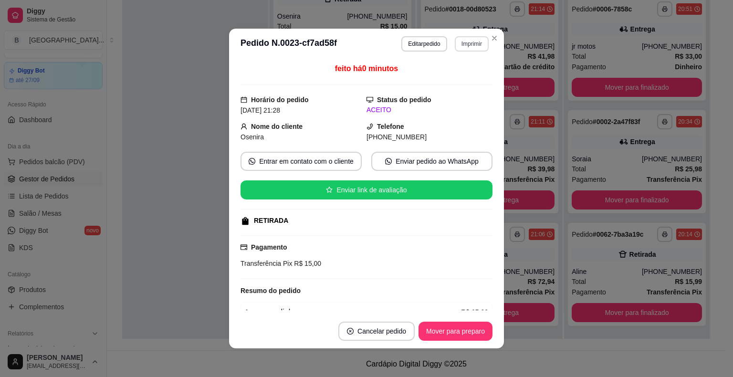
click at [454, 46] on button "Imprimir" at bounding box center [471, 43] width 34 height 15
click at [453, 77] on button "IMPRESSORA" at bounding box center [451, 77] width 69 height 15
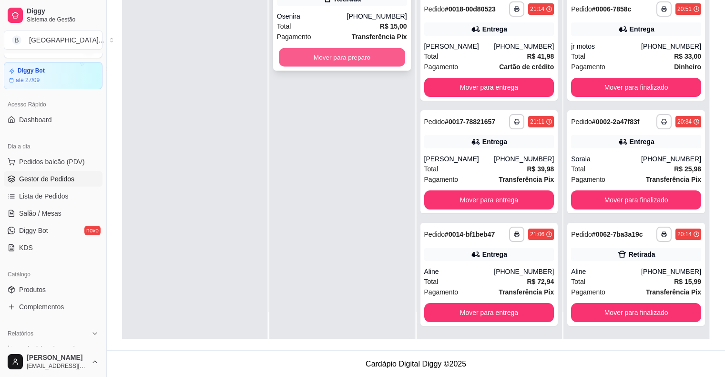
click at [349, 52] on button "Mover para preparo" at bounding box center [342, 57] width 126 height 19
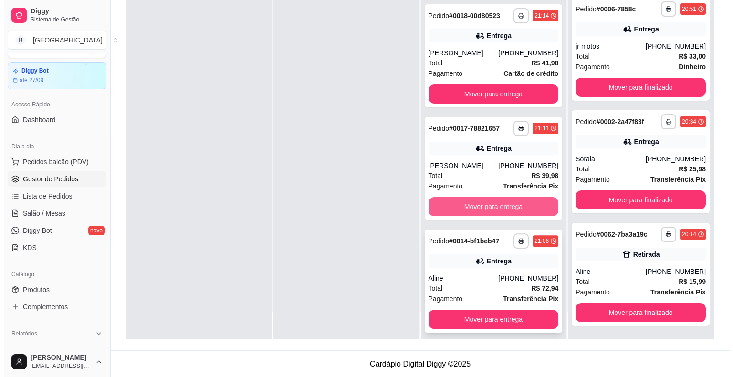
scroll to position [195, 0]
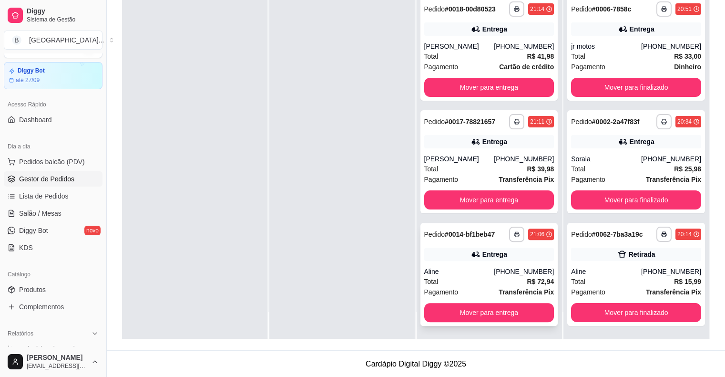
click at [466, 289] on div "Pagamento Transferência Pix" at bounding box center [489, 292] width 130 height 10
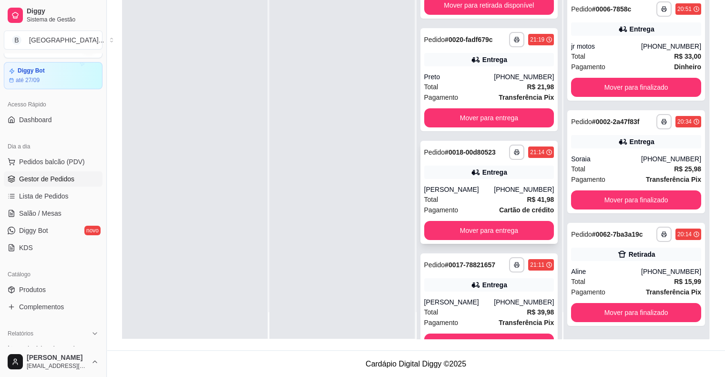
scroll to position [0, 0]
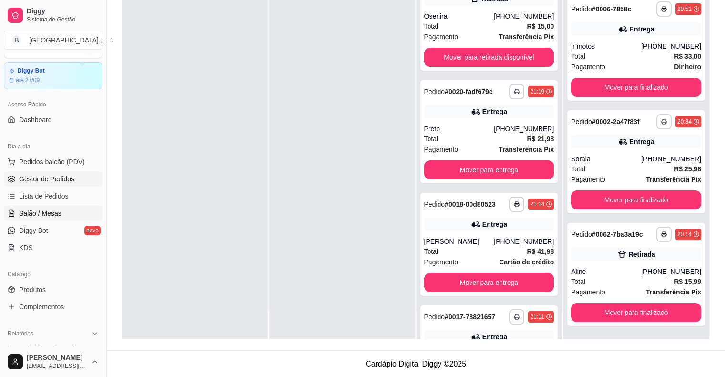
click at [57, 210] on span "Salão / Mesas" at bounding box center [40, 213] width 42 height 10
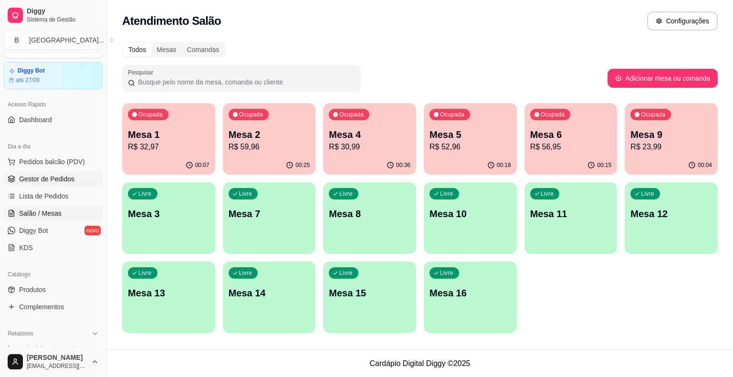
click at [50, 178] on span "Gestor de Pedidos" at bounding box center [46, 179] width 55 height 10
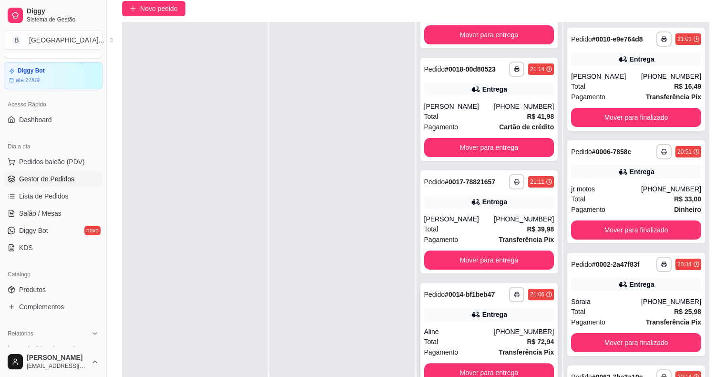
scroll to position [145, 0]
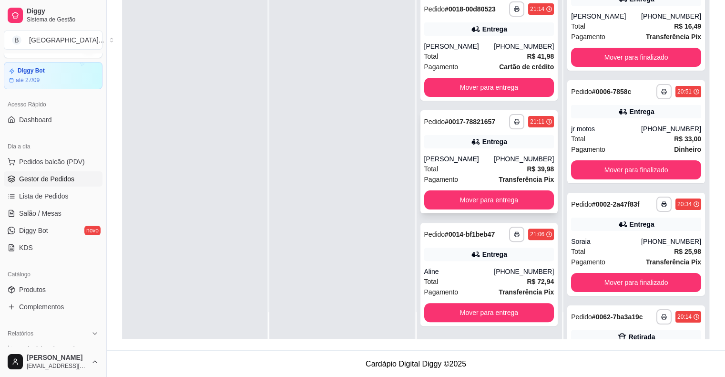
click at [428, 152] on div "**********" at bounding box center [490, 161] width 138 height 103
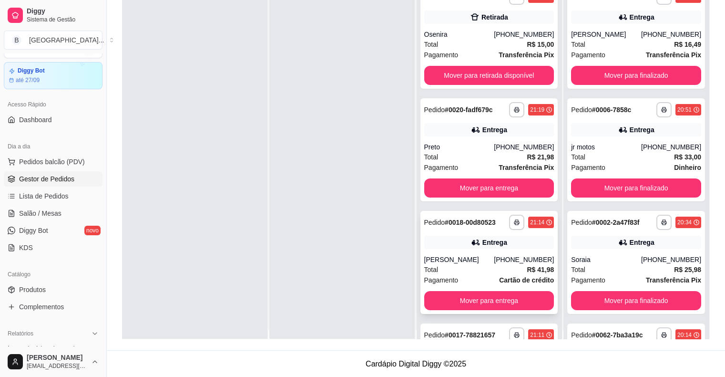
scroll to position [0, 0]
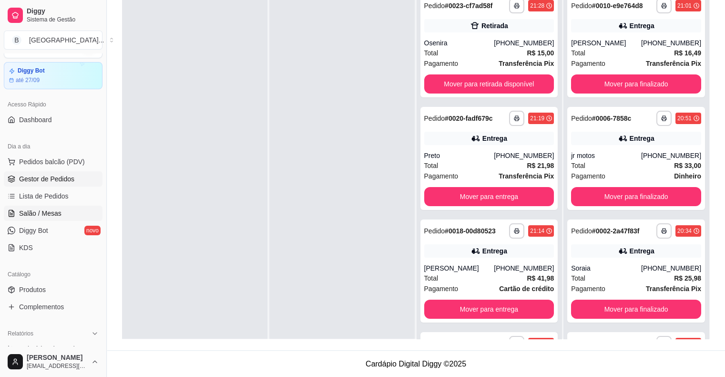
click at [63, 220] on link "Salão / Mesas" at bounding box center [53, 213] width 99 height 15
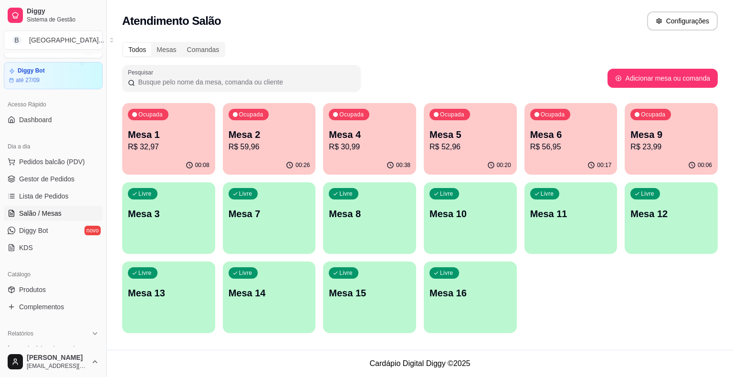
click at [401, 159] on div "00:38" at bounding box center [369, 165] width 93 height 19
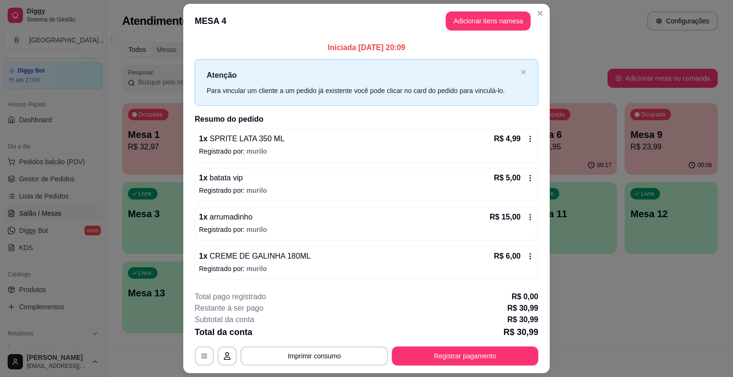
scroll to position [26, 0]
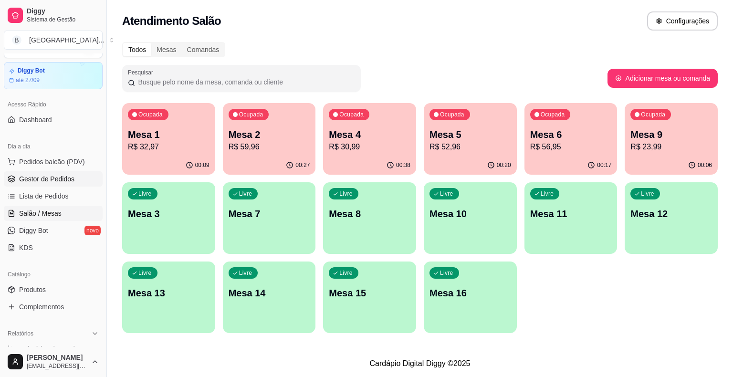
click at [26, 184] on link "Gestor de Pedidos" at bounding box center [53, 178] width 99 height 15
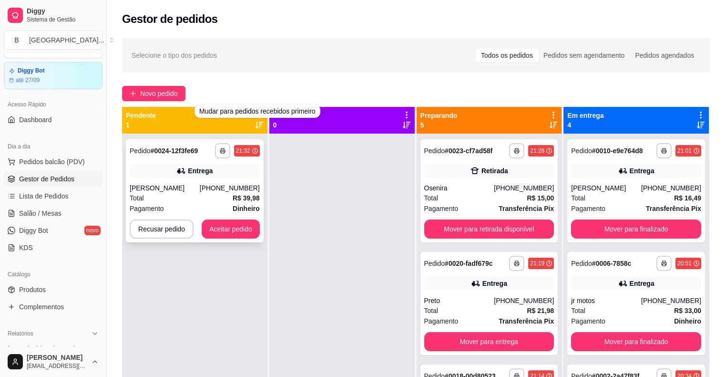
click at [194, 176] on div "Entrega" at bounding box center [195, 170] width 130 height 13
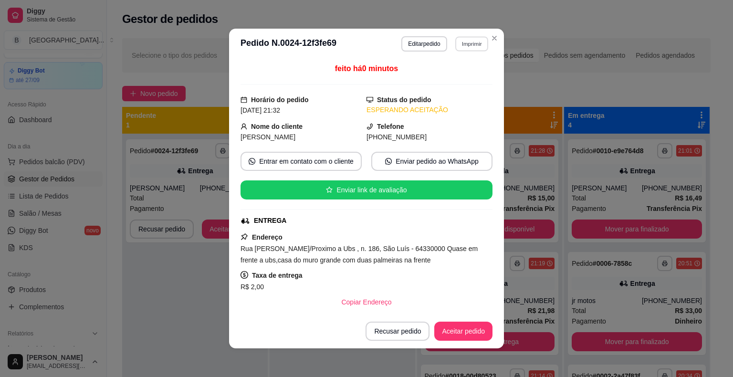
click at [471, 45] on button "Imprimir" at bounding box center [471, 43] width 33 height 15
click at [464, 75] on button "IMPRESSORA" at bounding box center [450, 77] width 69 height 15
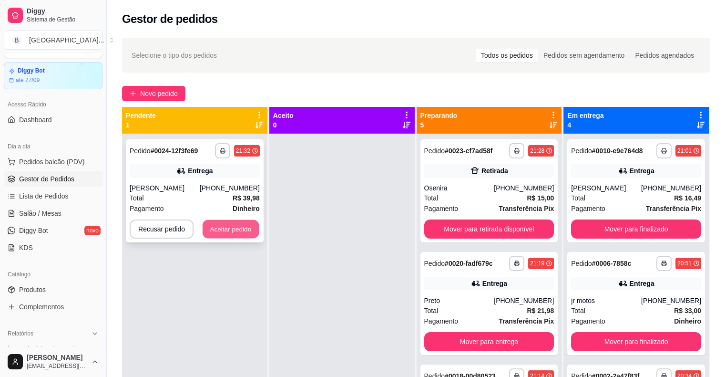
click at [204, 231] on button "Aceitar pedido" at bounding box center [231, 229] width 56 height 19
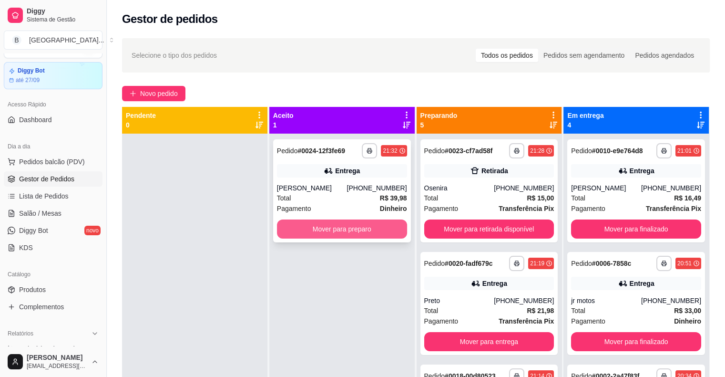
click at [279, 233] on button "Mover para preparo" at bounding box center [342, 228] width 130 height 19
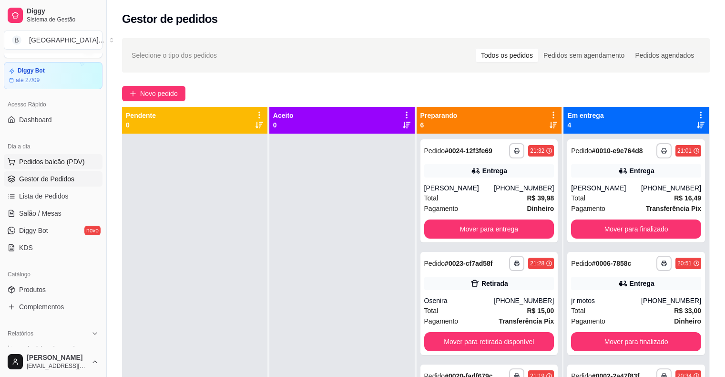
click at [85, 161] on button "Pedidos balcão (PDV)" at bounding box center [53, 161] width 99 height 15
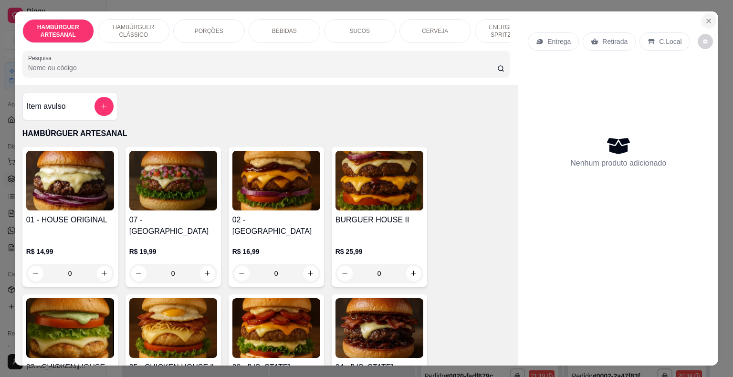
click at [707, 22] on button "Close" at bounding box center [708, 20] width 15 height 15
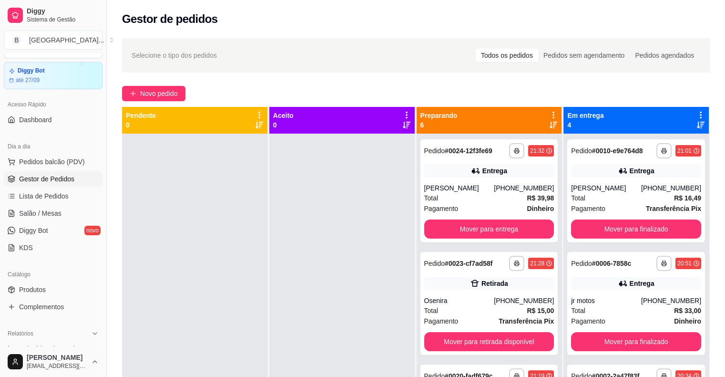
click at [62, 205] on ul "Pedidos balcão (PDV) Gestor de Pedidos Lista de Pedidos Salão / Mesas Diggy Bot…" at bounding box center [53, 204] width 99 height 101
click at [59, 210] on span "Salão / Mesas" at bounding box center [40, 213] width 42 height 10
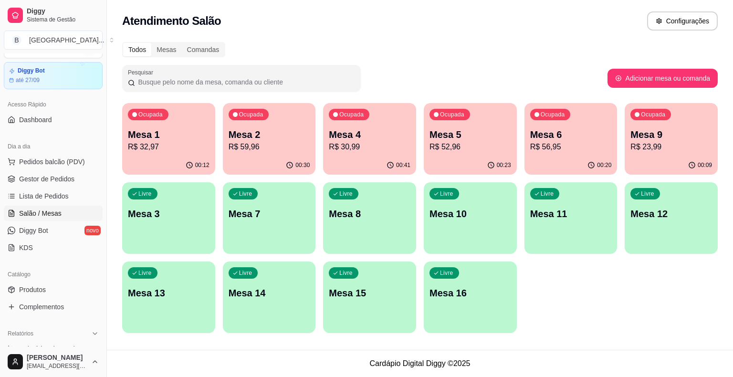
click at [360, 142] on p "R$ 30,99" at bounding box center [370, 146] width 82 height 11
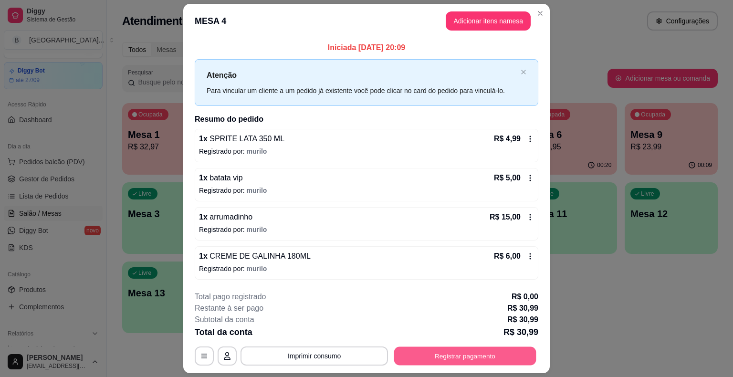
click at [453, 352] on button "Registrar pagamento" at bounding box center [465, 355] width 142 height 19
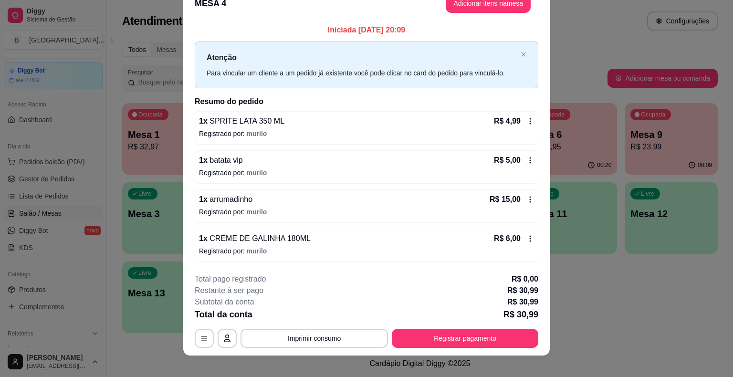
scroll to position [26, 0]
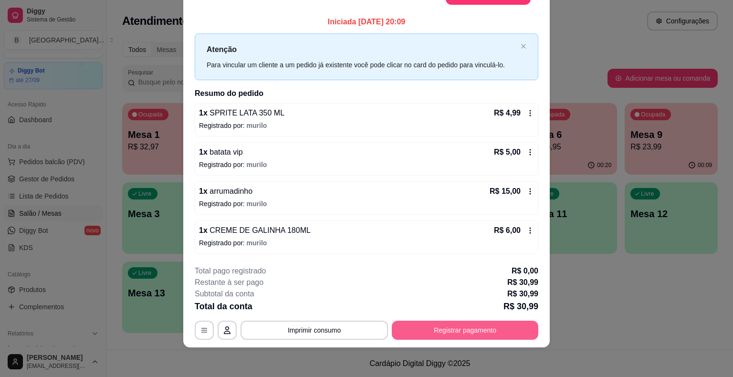
click at [392, 327] on button "Registrar pagamento" at bounding box center [465, 329] width 146 height 19
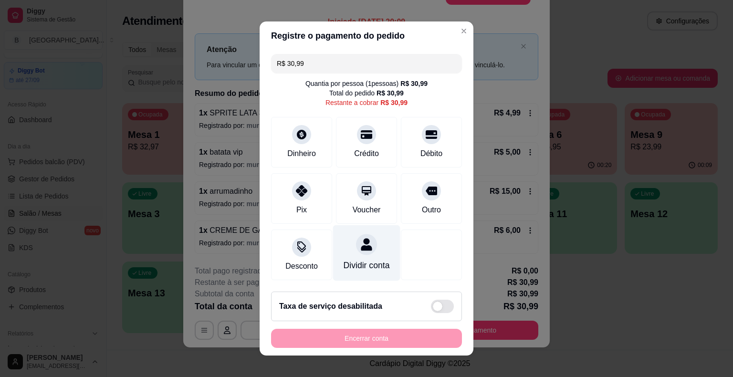
scroll to position [0, 0]
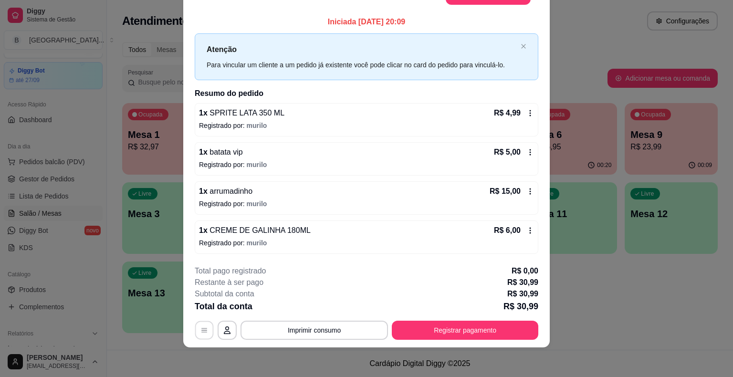
click at [200, 330] on icon "button" at bounding box center [204, 330] width 8 height 8
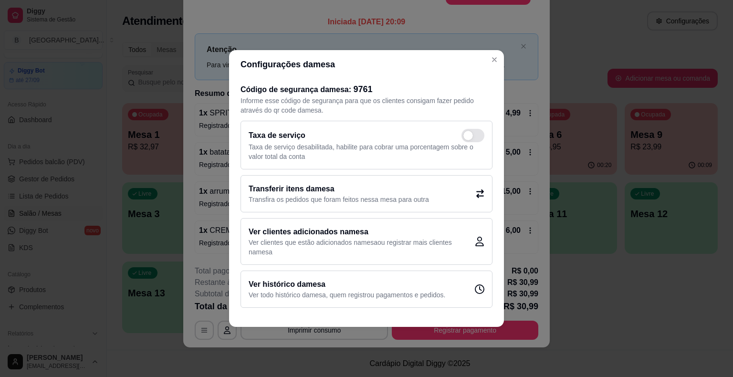
click at [357, 198] on p "Transfira os pedidos que foram feitos nessa mesa para outra" at bounding box center [338, 200] width 180 height 10
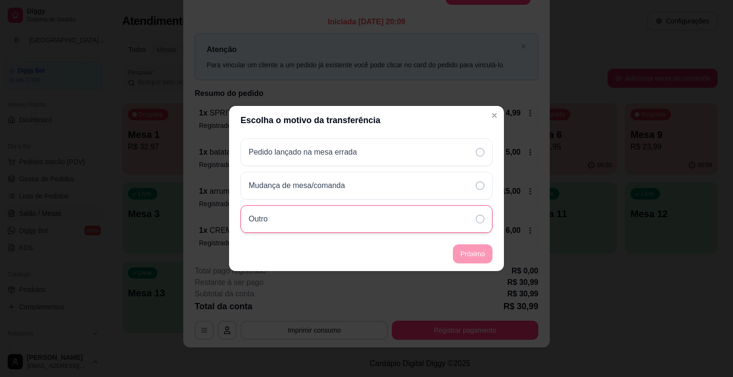
click at [402, 211] on div "Outro" at bounding box center [366, 219] width 252 height 28
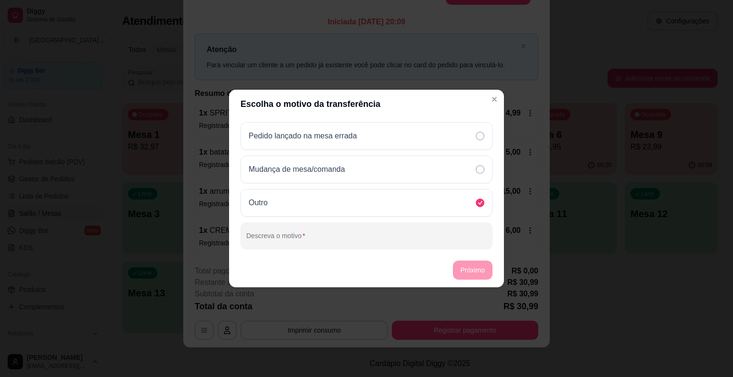
click at [444, 186] on div "Pedido lançado na mesa errada Mudança de mesa/comanda Outro Descreva o motivo" at bounding box center [366, 185] width 275 height 134
click at [452, 164] on div "Mudança de mesa/comanda" at bounding box center [366, 169] width 252 height 28
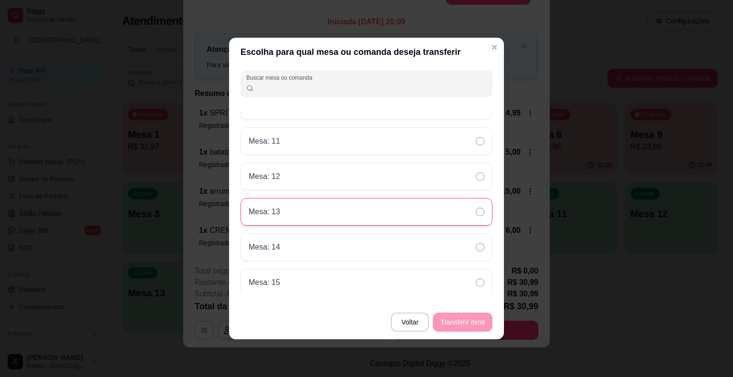
scroll to position [48, 0]
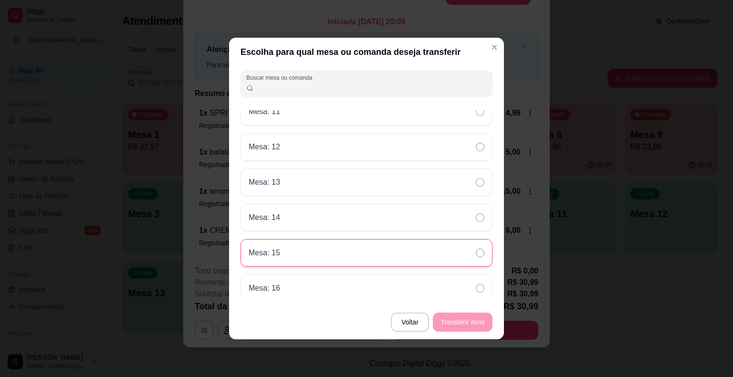
click at [461, 258] on div "Mesa: 15" at bounding box center [366, 253] width 252 height 28
click at [447, 320] on button "Transferir itens" at bounding box center [462, 322] width 58 height 19
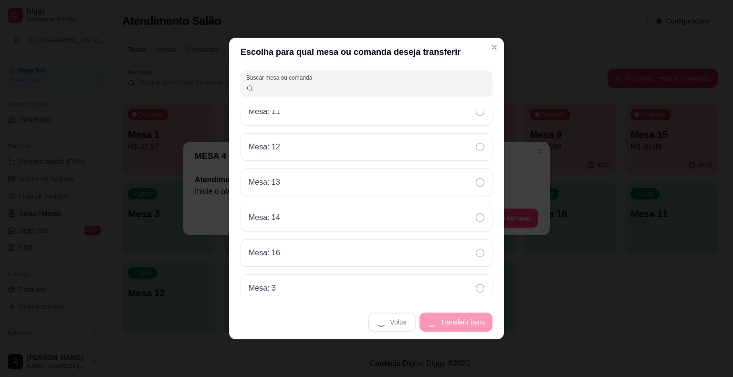
scroll to position [0, 0]
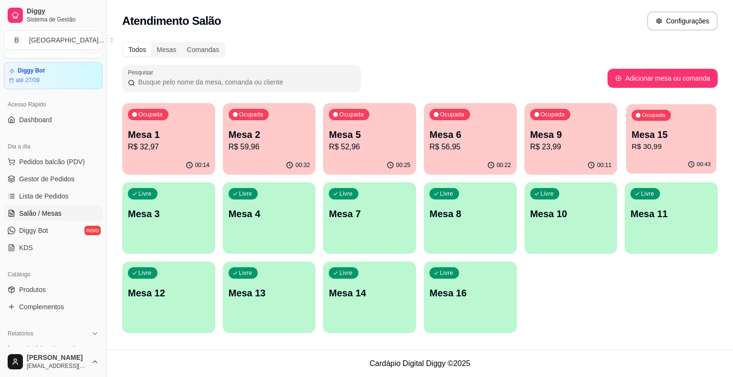
click at [673, 155] on button "Ocupada Mesa 15 R$ 30,99 00:43" at bounding box center [671, 139] width 90 height 70
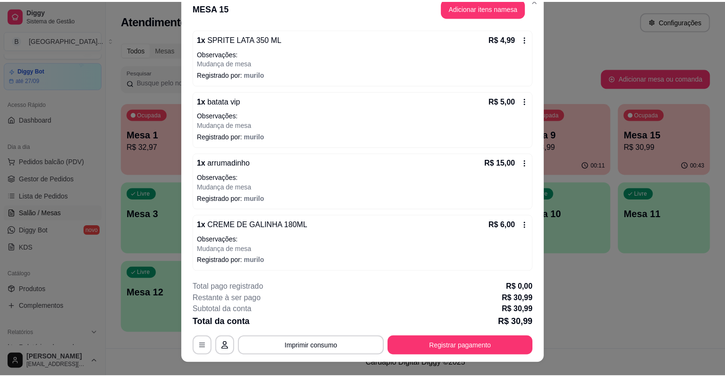
scroll to position [29, 0]
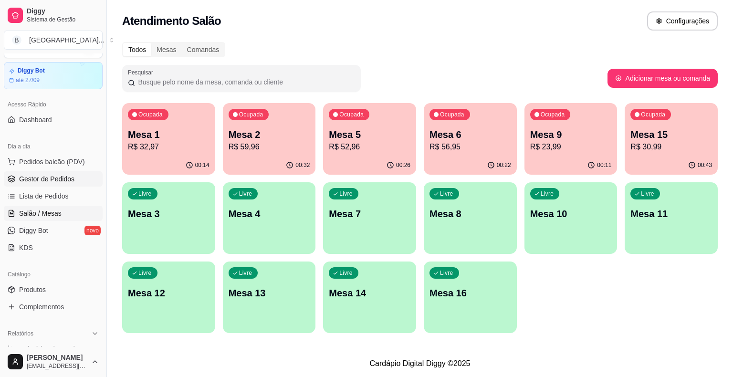
click at [55, 181] on span "Gestor de Pedidos" at bounding box center [46, 179] width 55 height 10
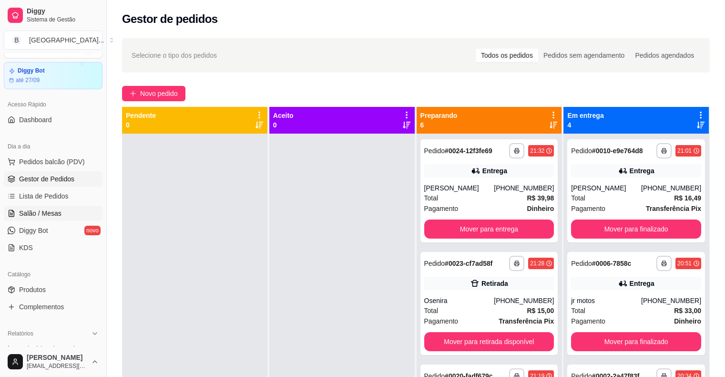
click at [47, 213] on span "Salão / Mesas" at bounding box center [40, 213] width 42 height 10
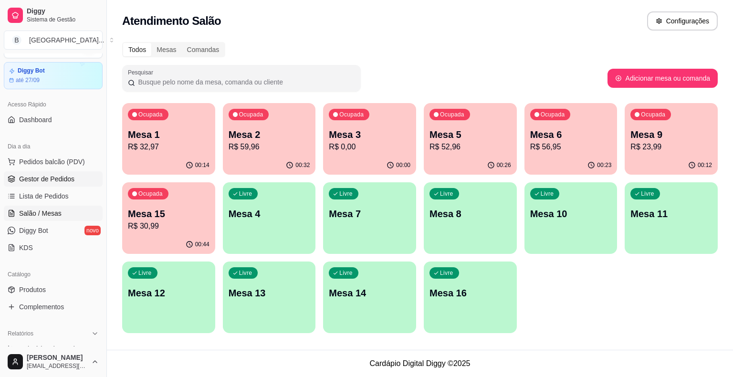
click at [58, 184] on link "Gestor de Pedidos" at bounding box center [53, 178] width 99 height 15
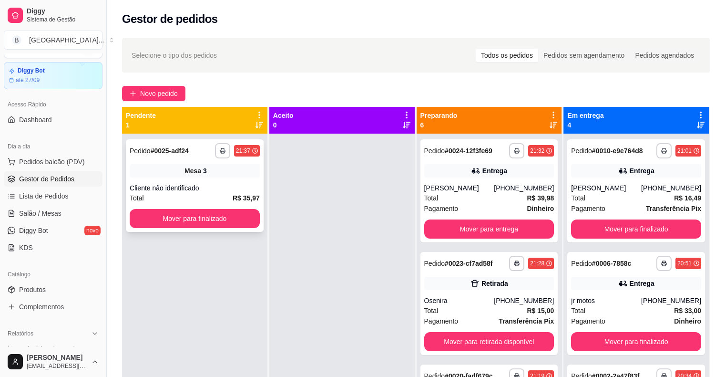
click at [155, 187] on div "Cliente não identificado" at bounding box center [195, 188] width 130 height 10
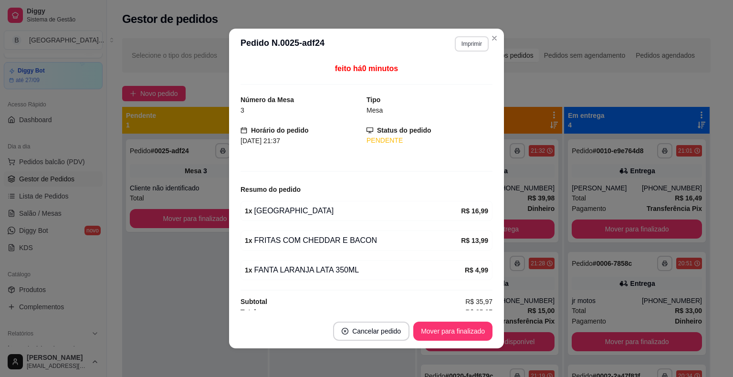
click at [456, 41] on button "Imprimir" at bounding box center [471, 43] width 34 height 15
click at [456, 78] on button "IMPRESSORA" at bounding box center [450, 77] width 67 height 15
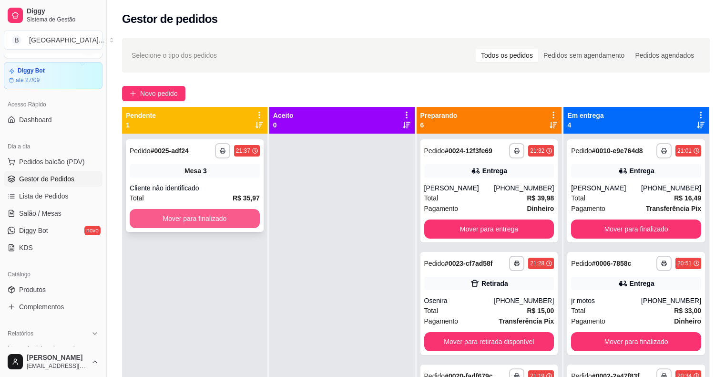
click at [209, 222] on button "Mover para finalizado" at bounding box center [195, 218] width 130 height 19
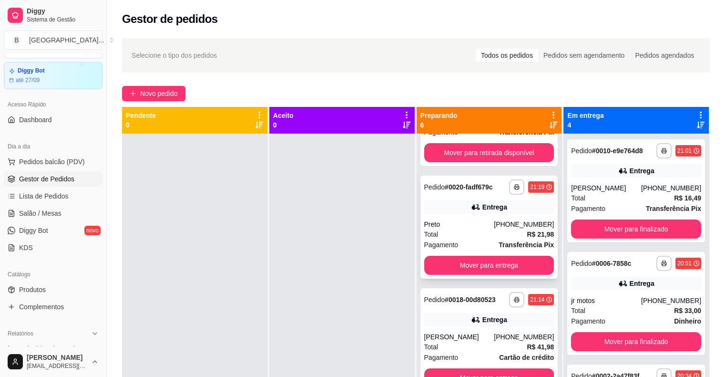
scroll to position [95, 0]
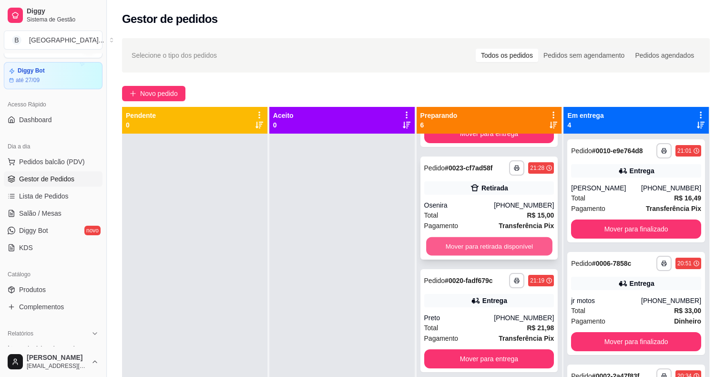
click at [475, 249] on button "Mover para retirada disponível" at bounding box center [489, 246] width 126 height 19
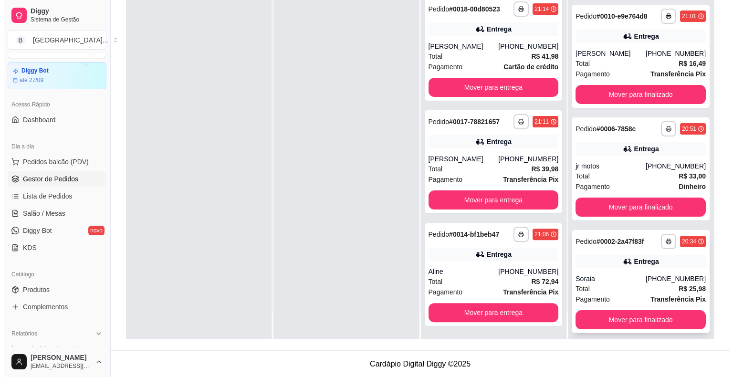
scroll to position [4, 0]
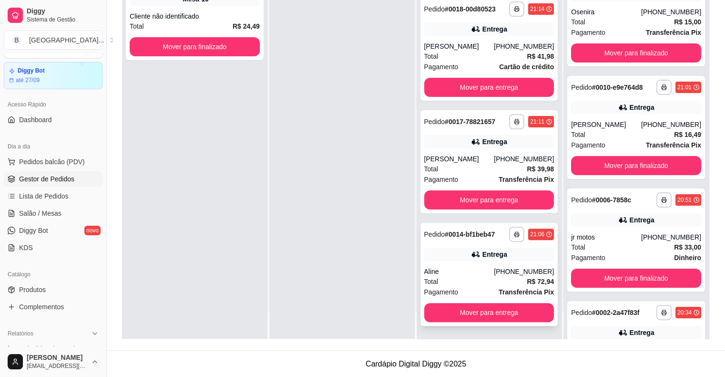
click at [475, 282] on div "Total R$ 72,94" at bounding box center [489, 281] width 130 height 10
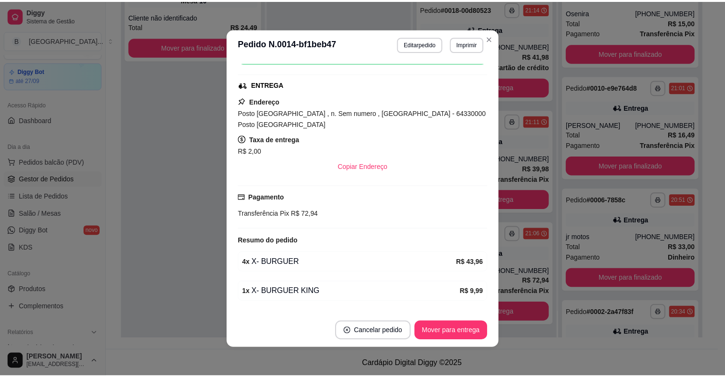
scroll to position [181, 0]
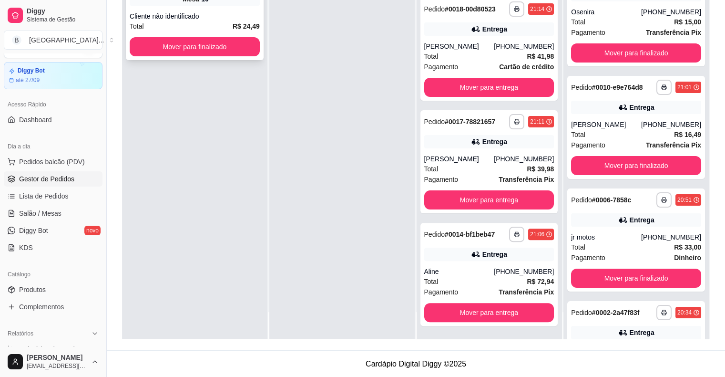
click at [210, 16] on div "Cliente não identificado" at bounding box center [195, 16] width 130 height 10
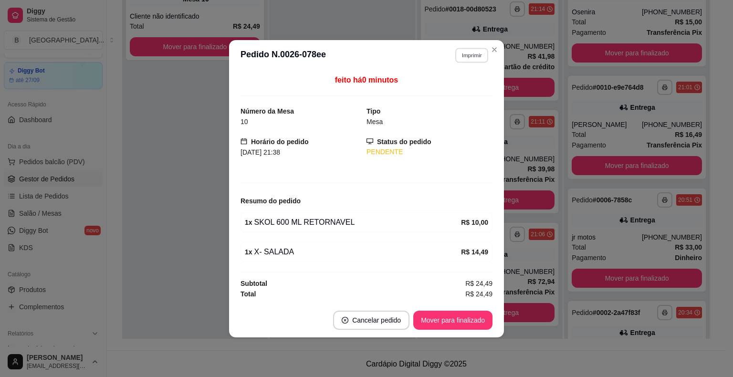
click at [468, 61] on button "Imprimir" at bounding box center [471, 55] width 33 height 15
click at [453, 87] on button "IMPRESSORA" at bounding box center [454, 89] width 69 height 15
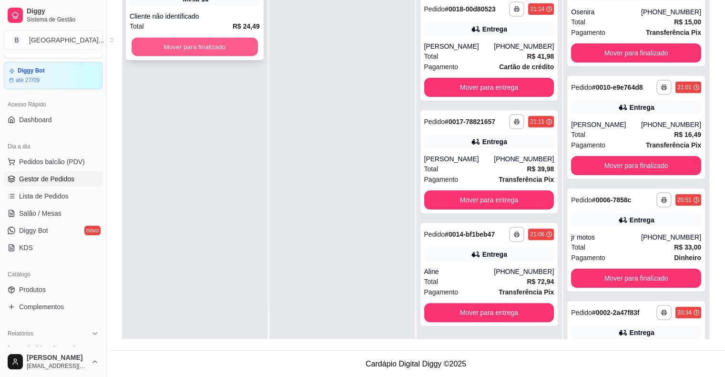
click at [242, 47] on button "Mover para finalizado" at bounding box center [195, 47] width 126 height 19
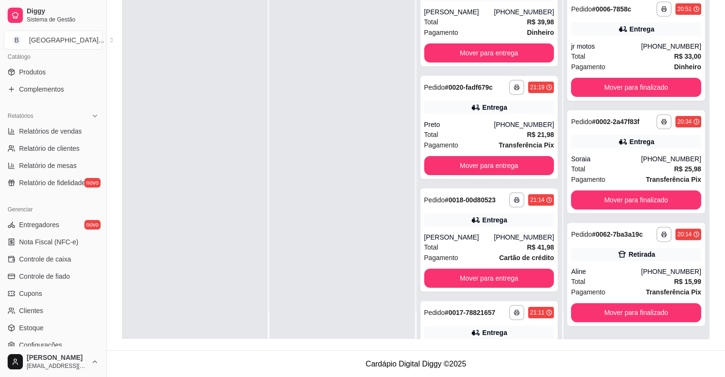
scroll to position [309, 0]
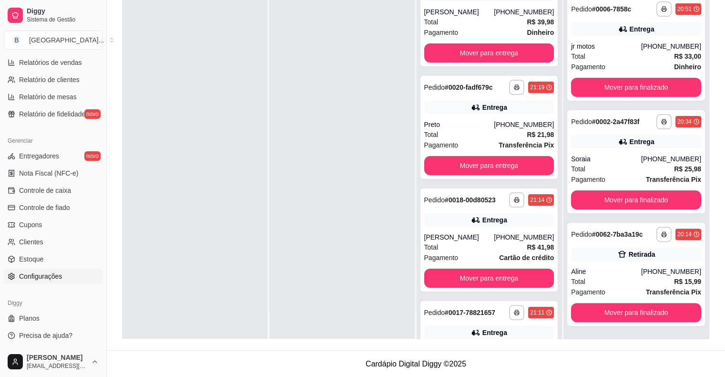
click at [44, 276] on span "Configurações" at bounding box center [40, 276] width 43 height 10
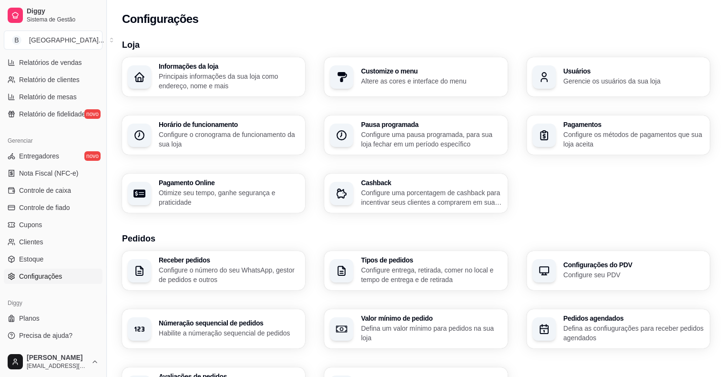
click at [223, 139] on p "Configure o cronograma de funcionamento da sua loja" at bounding box center [229, 139] width 141 height 19
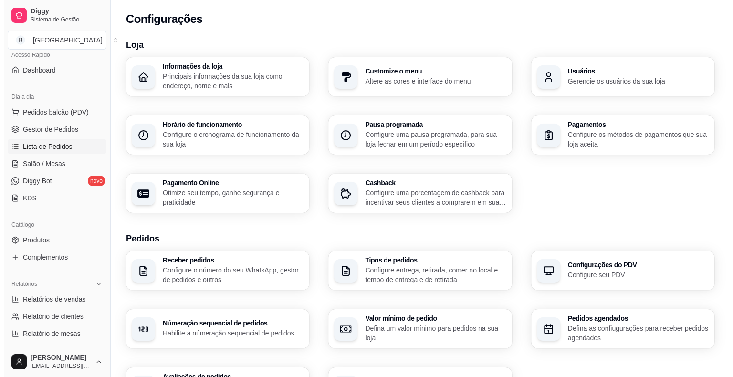
scroll to position [71, 0]
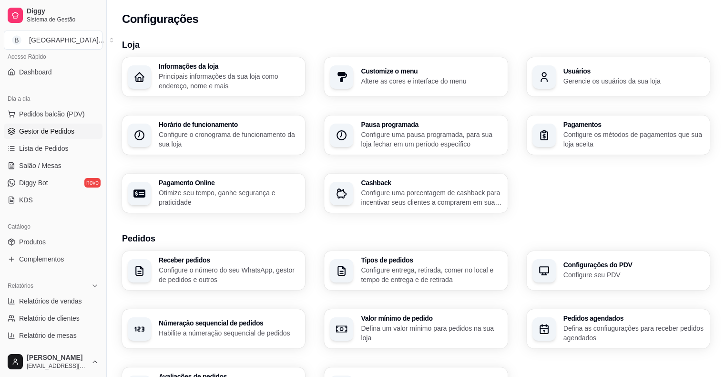
click at [75, 131] on link "Gestor de Pedidos" at bounding box center [53, 131] width 99 height 15
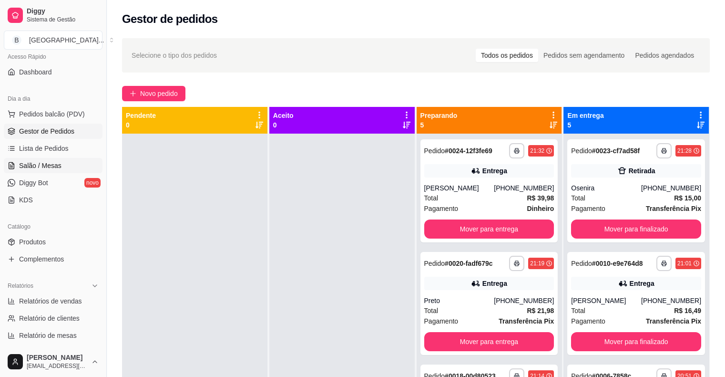
click at [51, 165] on span "Salão / Mesas" at bounding box center [40, 166] width 42 height 10
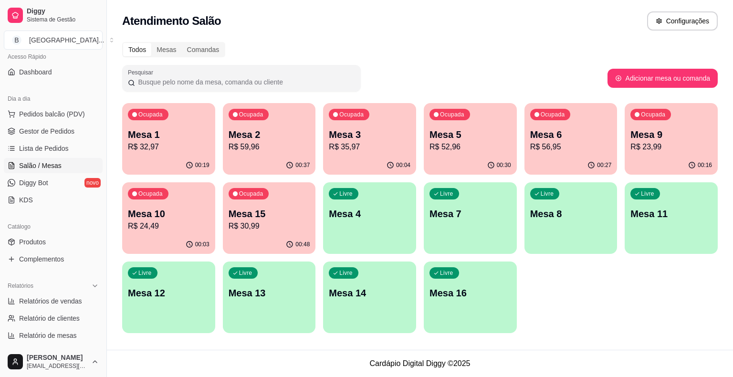
click at [261, 140] on p "Mesa 2" at bounding box center [269, 134] width 82 height 13
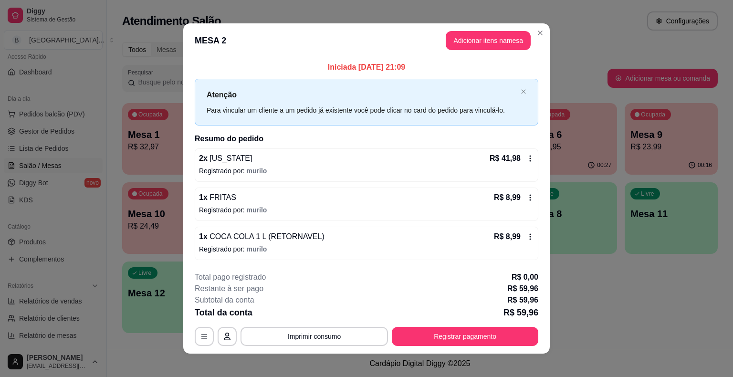
scroll to position [6, 0]
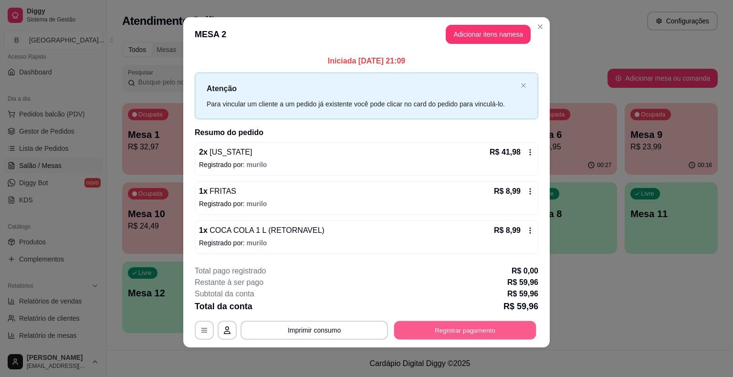
click at [509, 325] on button "Registrar pagamento" at bounding box center [465, 329] width 142 height 19
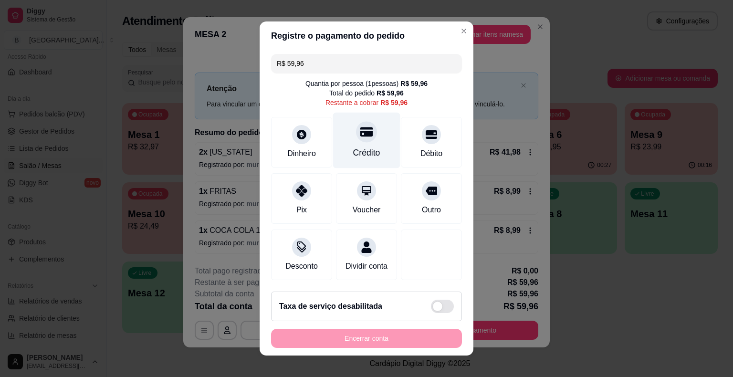
click at [347, 146] on div "Crédito" at bounding box center [366, 141] width 67 height 56
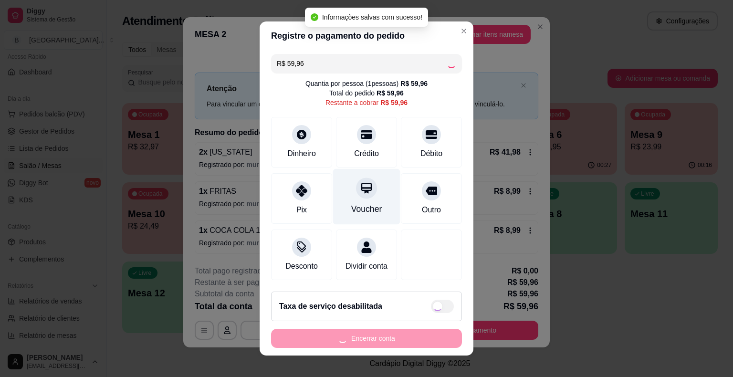
type input "R$ 0,00"
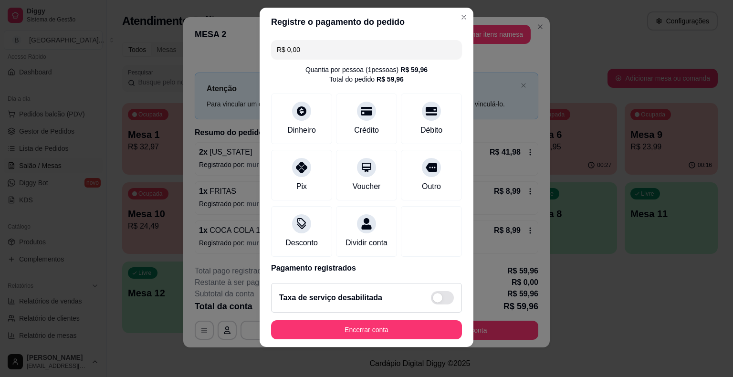
scroll to position [45, 0]
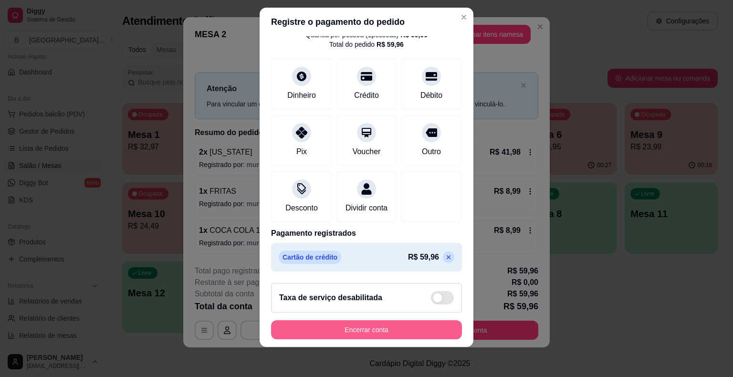
click at [398, 325] on button "Encerrar conta" at bounding box center [366, 329] width 191 height 19
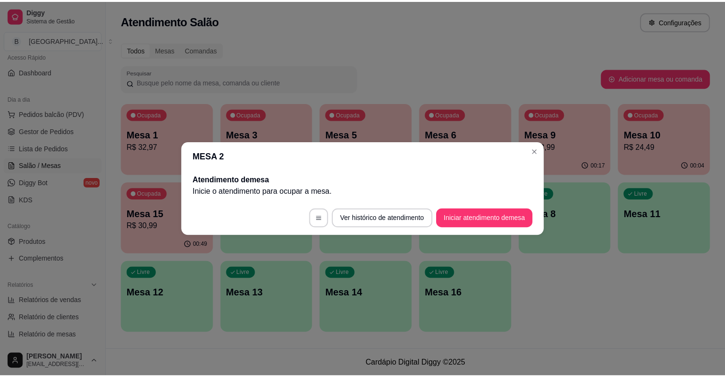
scroll to position [0, 0]
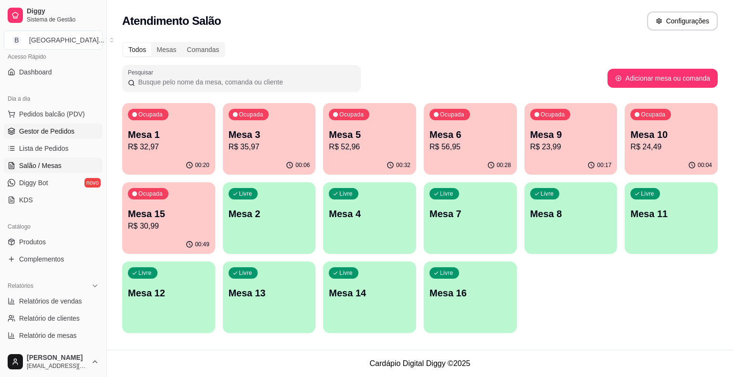
click at [61, 131] on span "Gestor de Pedidos" at bounding box center [46, 131] width 55 height 10
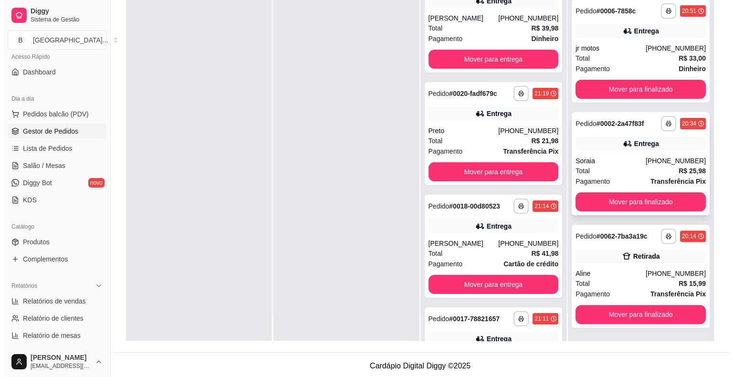
scroll to position [145, 0]
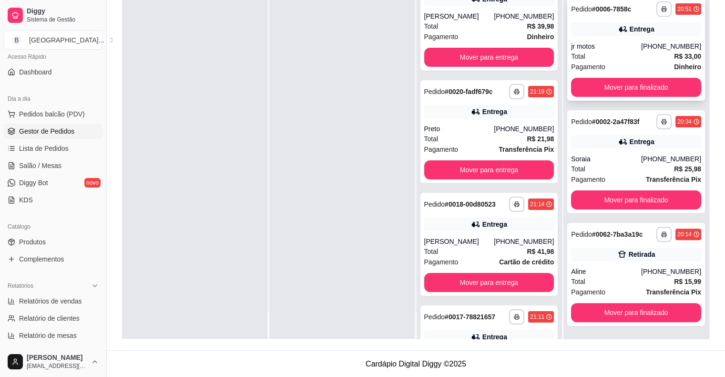
click at [664, 42] on div "[PHONE_NUMBER]" at bounding box center [671, 46] width 60 height 10
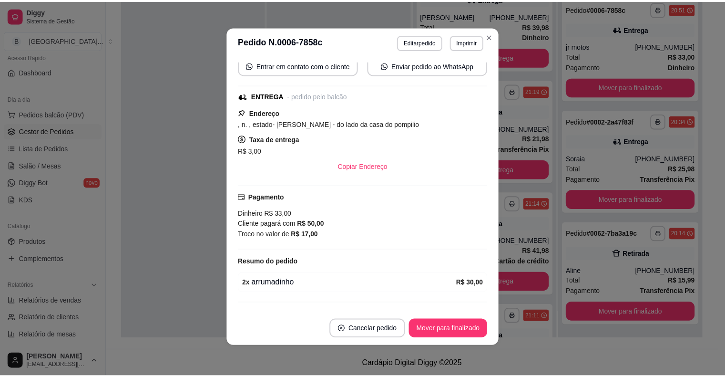
scroll to position [135, 0]
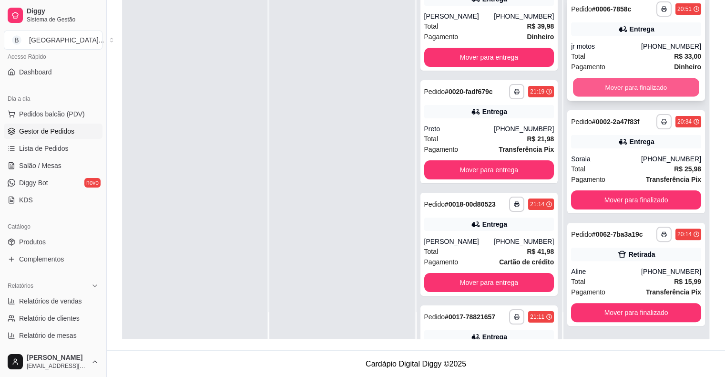
click at [642, 93] on button "Mover para finalizado" at bounding box center [636, 87] width 126 height 19
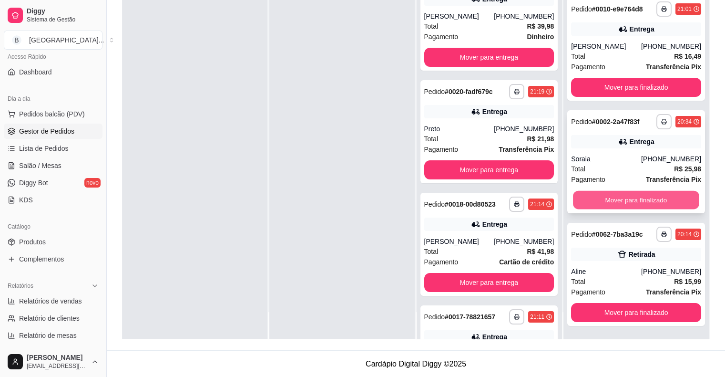
click at [613, 197] on button "Mover para finalizado" at bounding box center [636, 200] width 126 height 19
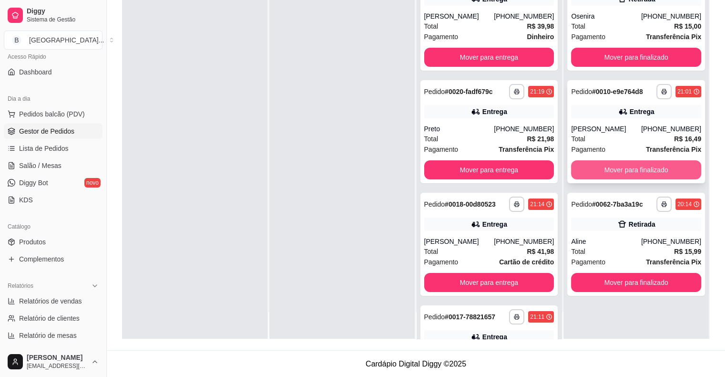
scroll to position [0, 0]
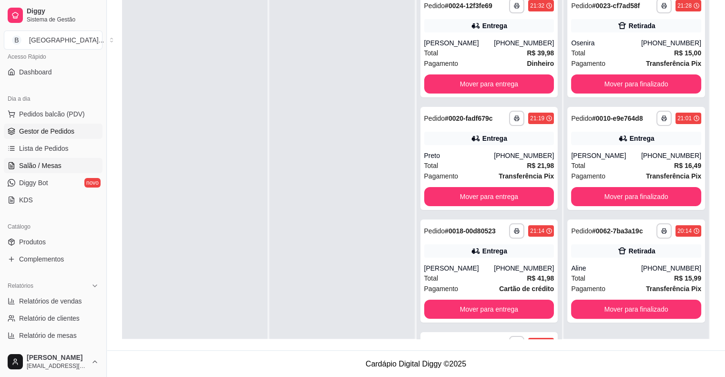
click at [40, 169] on span "Salão / Mesas" at bounding box center [40, 166] width 42 height 10
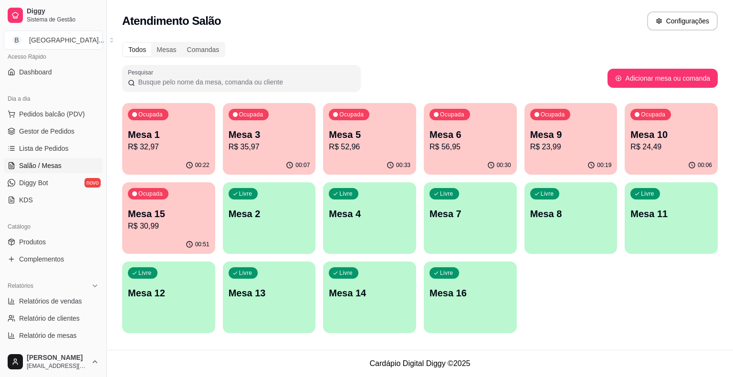
click at [367, 151] on p "R$ 52,96" at bounding box center [370, 146] width 82 height 11
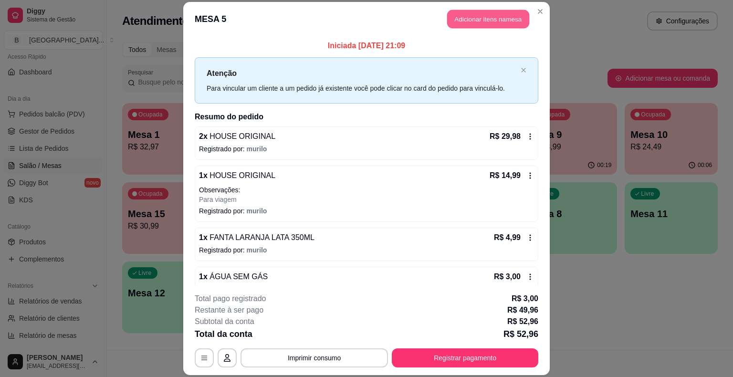
click at [463, 19] on button "Adicionar itens na mesa" at bounding box center [488, 19] width 82 height 19
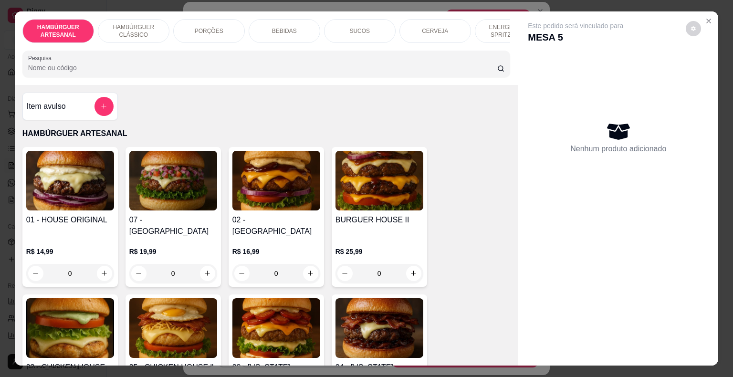
click at [267, 25] on div "BEBIDAS" at bounding box center [284, 31] width 72 height 24
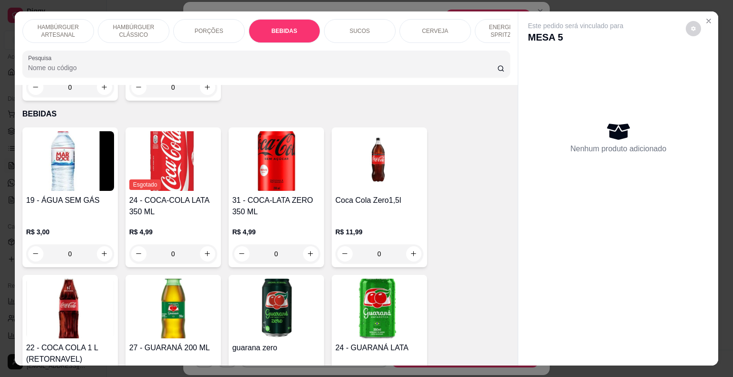
scroll to position [23, 0]
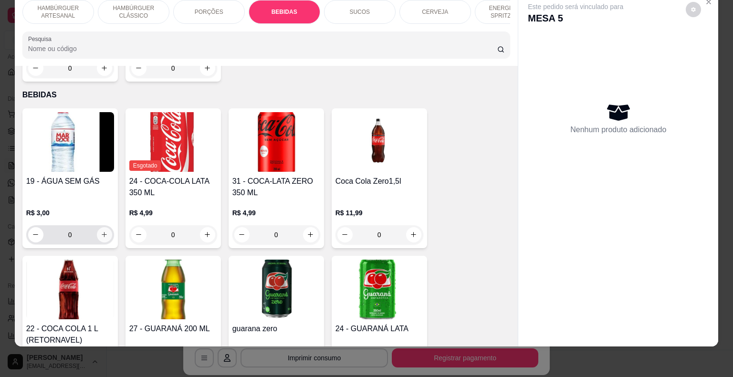
click at [97, 227] on button "increase-product-quantity" at bounding box center [104, 234] width 15 height 15
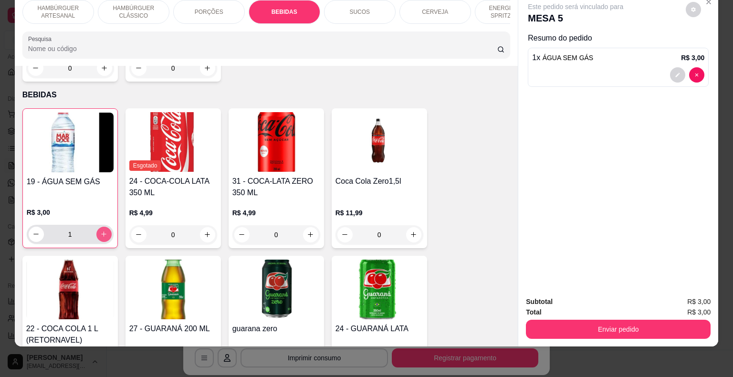
type input "1"
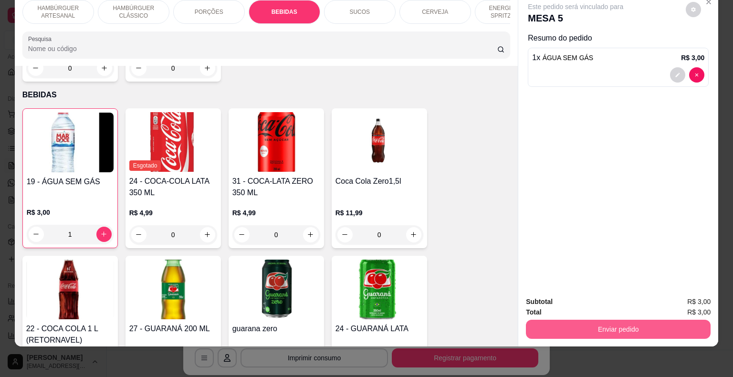
click at [537, 324] on button "Enviar pedido" at bounding box center [618, 329] width 185 height 19
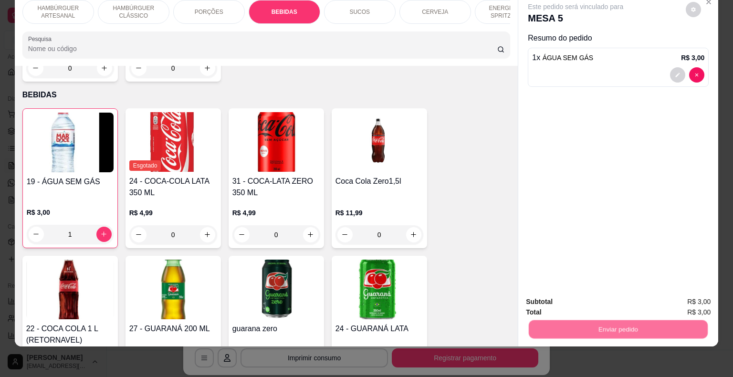
click at [538, 299] on button "Não registrar e enviar pedido" at bounding box center [586, 298] width 99 height 18
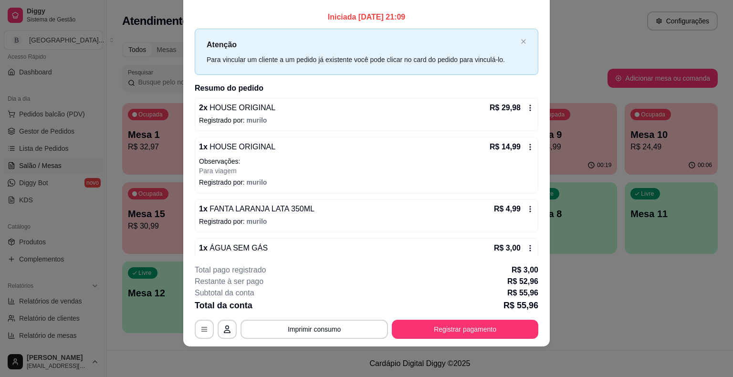
scroll to position [56, 0]
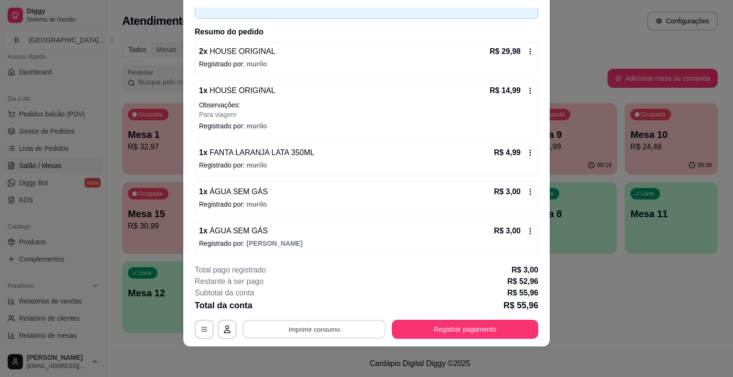
click at [302, 334] on button "Imprimir consumo" at bounding box center [314, 329] width 143 height 19
click at [305, 290] on button "IMPRESSORA" at bounding box center [313, 287] width 67 height 15
click at [460, 328] on button "Registrar pagamento" at bounding box center [465, 329] width 146 height 19
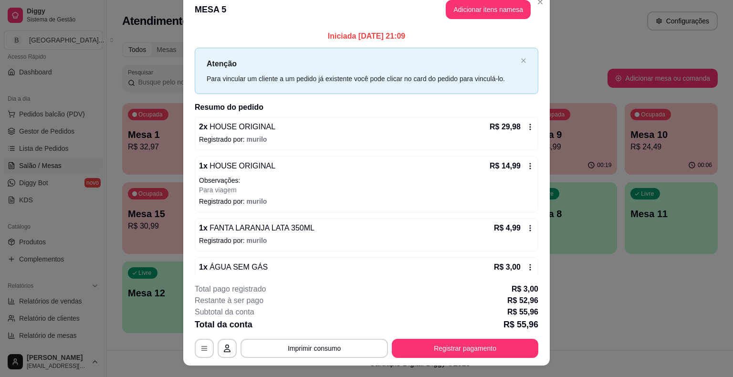
scroll to position [0, 0]
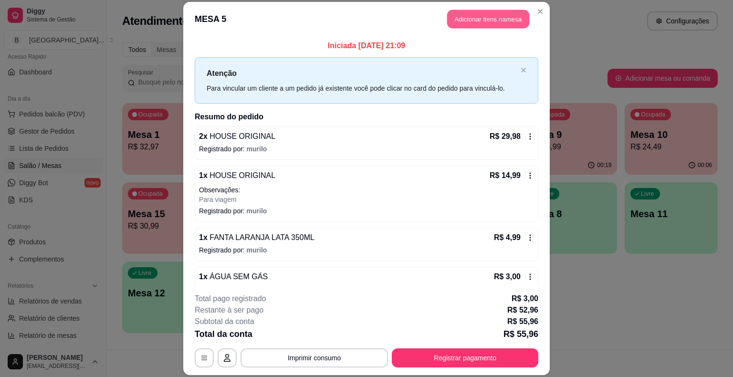
click at [455, 23] on button "Adicionar itens na mesa" at bounding box center [488, 19] width 82 height 19
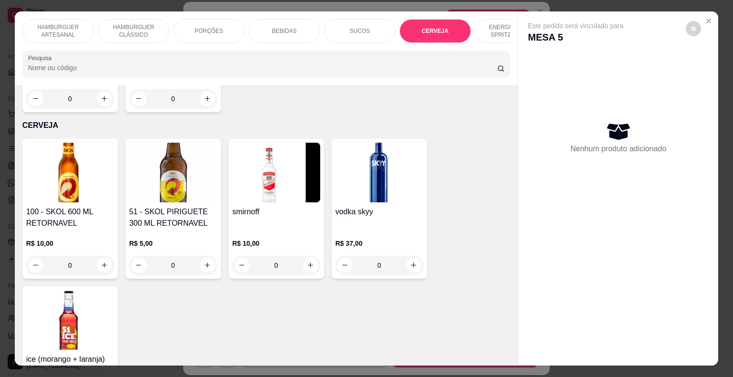
click at [258, 31] on div "BEBIDAS" at bounding box center [284, 31] width 72 height 24
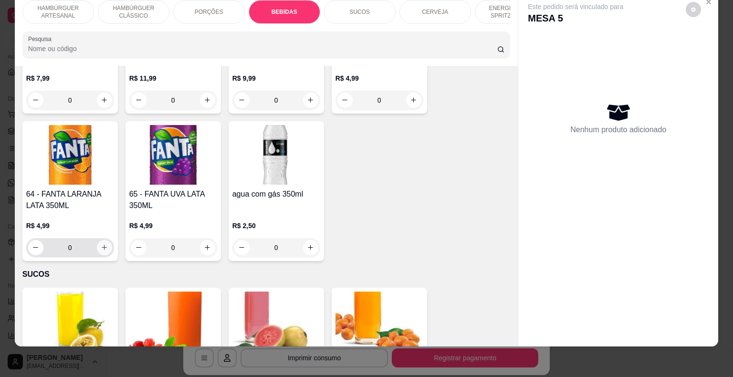
click at [101, 244] on icon "increase-product-quantity" at bounding box center [104, 247] width 7 height 7
type input "1"
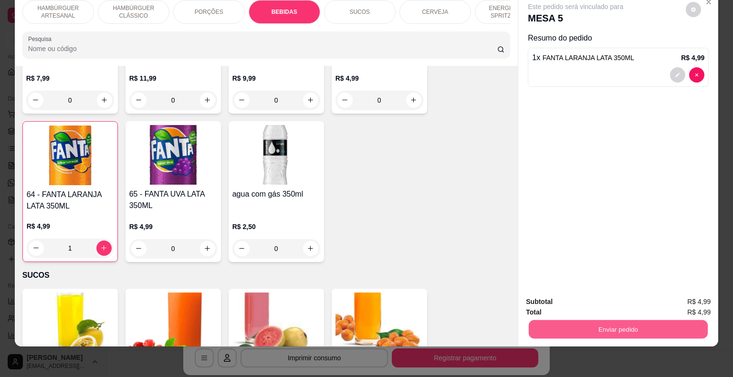
click at [582, 330] on button "Enviar pedido" at bounding box center [617, 329] width 179 height 19
click at [551, 305] on button "Não registrar e enviar pedido" at bounding box center [586, 298] width 99 height 18
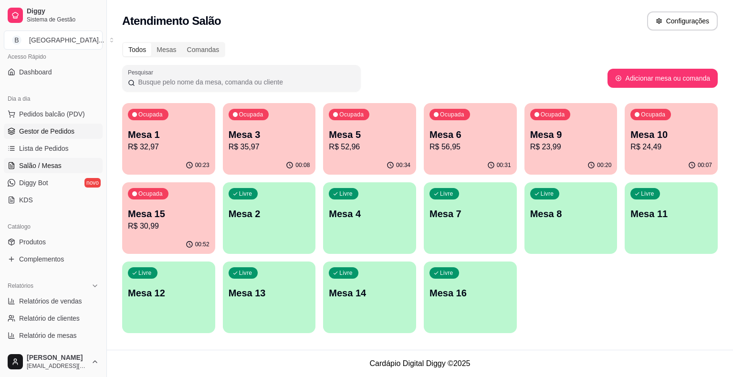
click at [54, 133] on span "Gestor de Pedidos" at bounding box center [46, 131] width 55 height 10
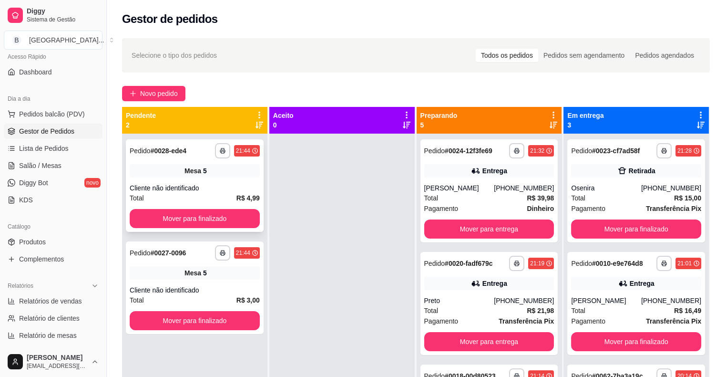
click at [220, 201] on div "Total R$ 4,99" at bounding box center [195, 198] width 130 height 10
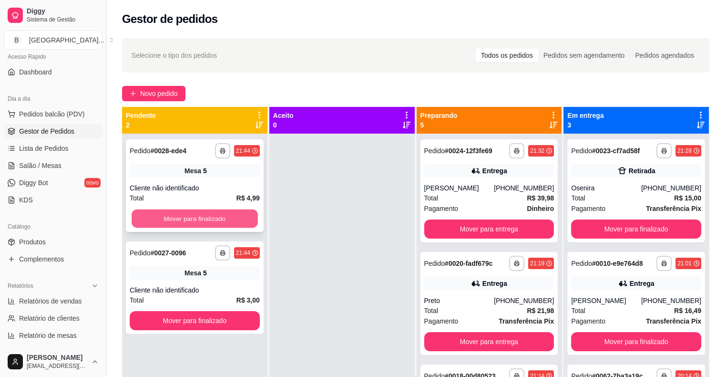
click at [205, 220] on button "Mover para finalizado" at bounding box center [195, 218] width 126 height 19
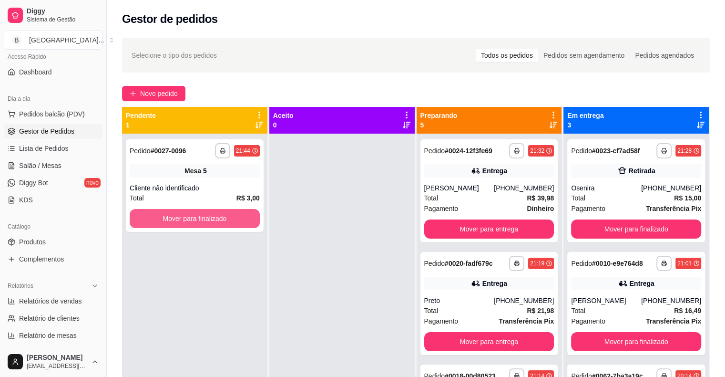
click at [205, 220] on button "Mover para finalizado" at bounding box center [195, 218] width 130 height 19
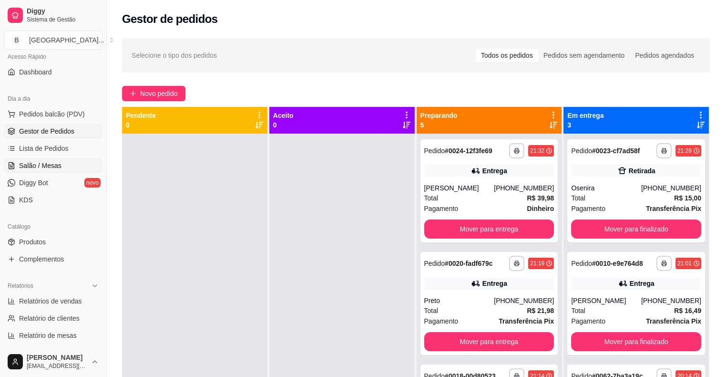
click at [67, 163] on link "Salão / Mesas" at bounding box center [53, 165] width 99 height 15
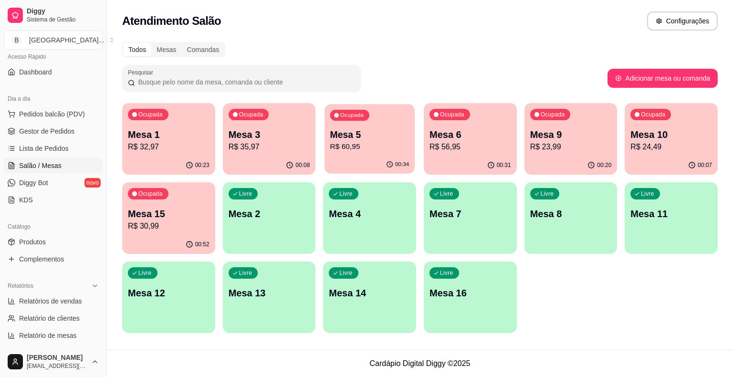
click at [330, 127] on div "Ocupada Mesa 5 R$ 60,95" at bounding box center [369, 130] width 90 height 52
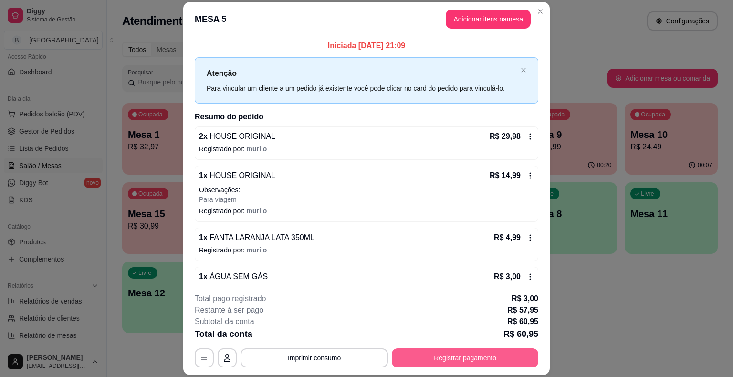
click at [420, 351] on button "Registrar pagamento" at bounding box center [465, 357] width 146 height 19
click at [267, 359] on button "Imprimir consumo" at bounding box center [313, 357] width 147 height 19
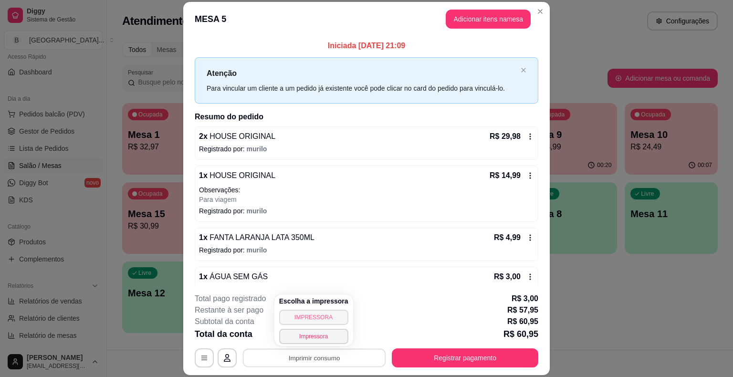
click at [289, 321] on button "IMPRESSORA" at bounding box center [313, 317] width 69 height 15
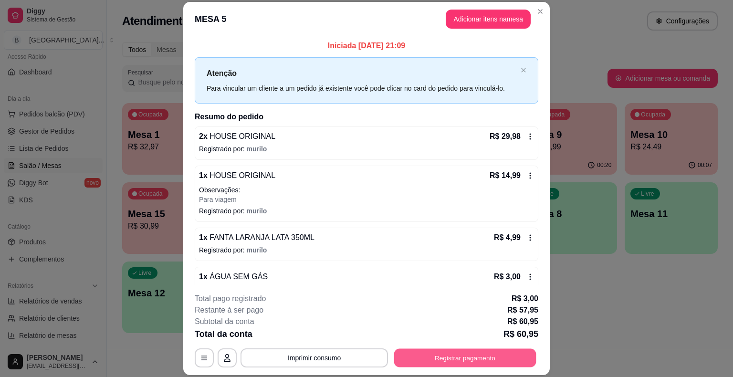
click at [482, 363] on button "Registrar pagamento" at bounding box center [465, 358] width 142 height 19
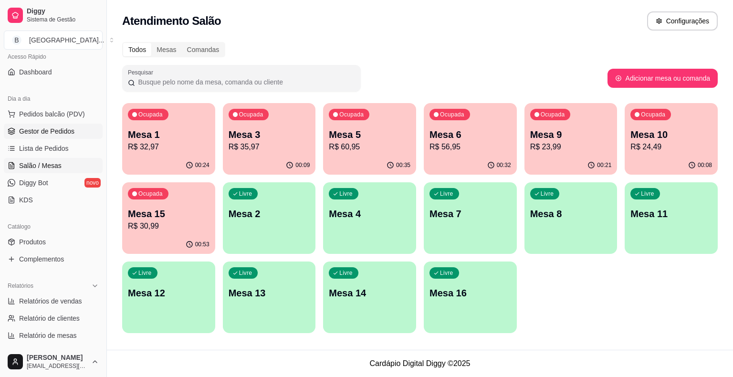
click at [22, 130] on span "Gestor de Pedidos" at bounding box center [46, 131] width 55 height 10
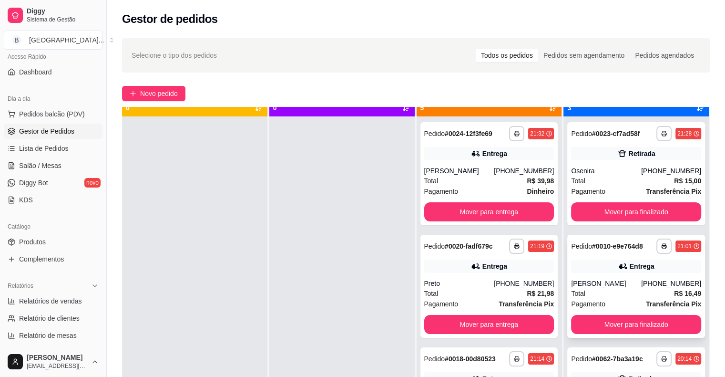
scroll to position [27, 0]
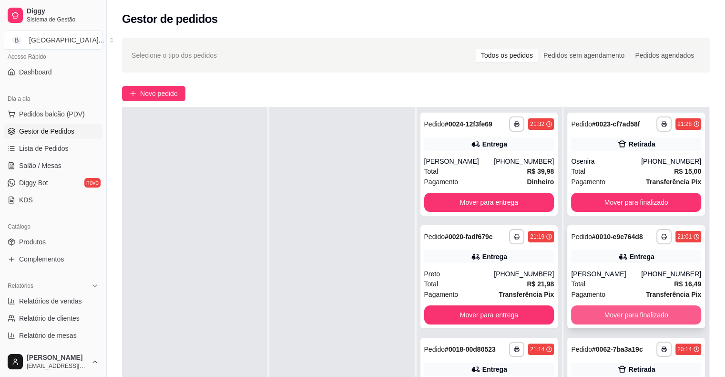
click at [626, 310] on button "Mover para finalizado" at bounding box center [636, 314] width 130 height 19
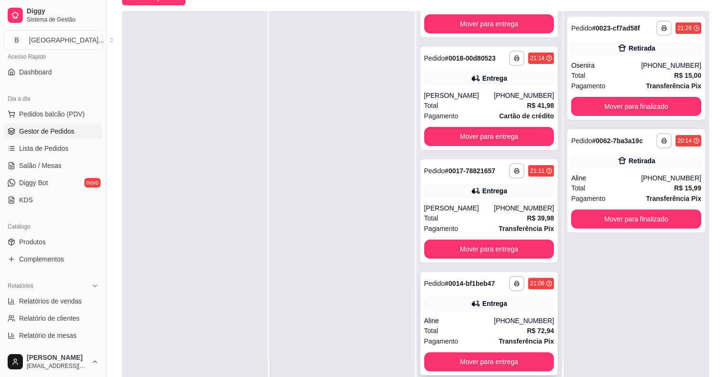
scroll to position [145, 0]
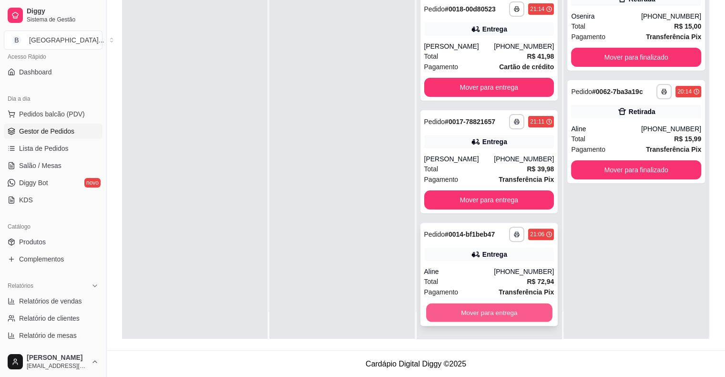
click at [485, 313] on button "Mover para entrega" at bounding box center [489, 312] width 126 height 19
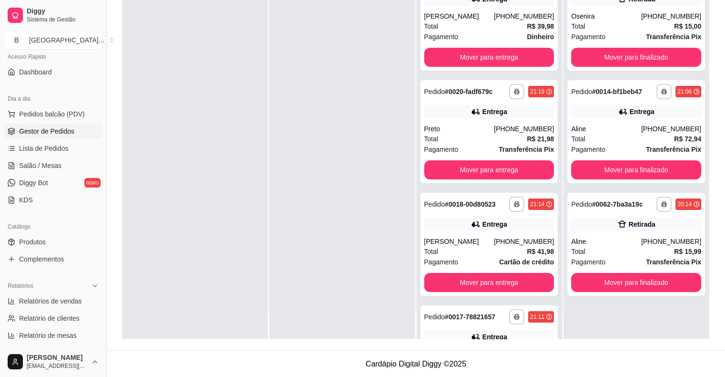
scroll to position [0, 0]
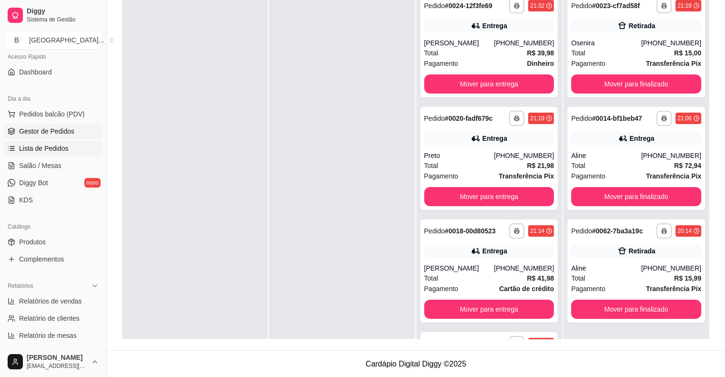
click at [49, 144] on span "Lista de Pedidos" at bounding box center [44, 149] width 50 height 10
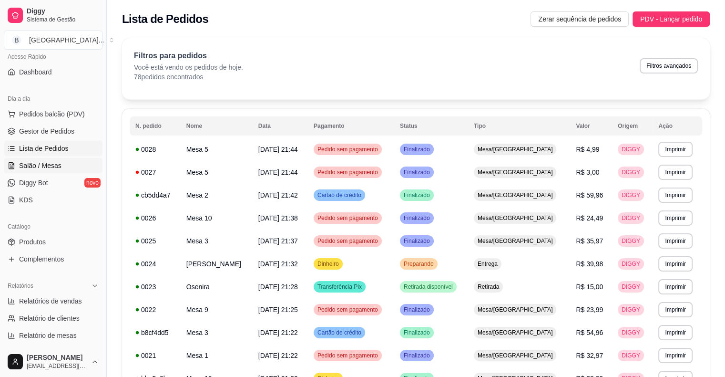
click at [62, 171] on link "Salão / Mesas" at bounding box center [53, 165] width 99 height 15
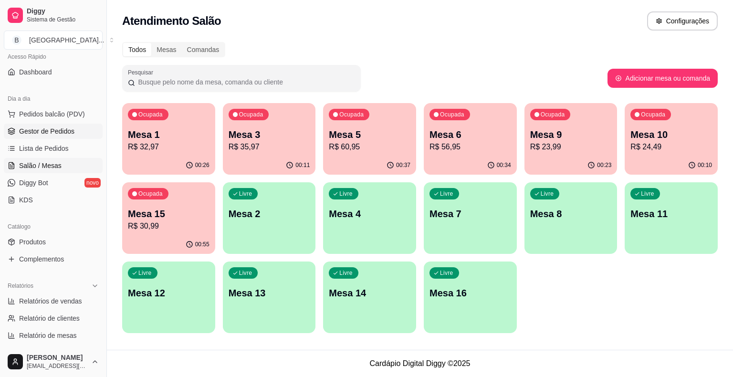
click at [65, 129] on span "Gestor de Pedidos" at bounding box center [46, 131] width 55 height 10
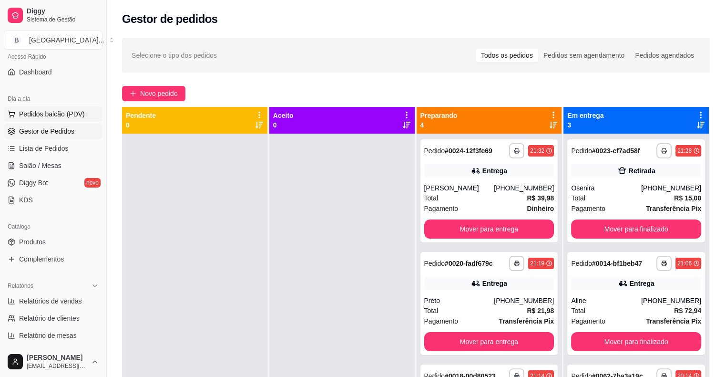
click at [62, 110] on span "Pedidos balcão (PDV)" at bounding box center [52, 114] width 66 height 10
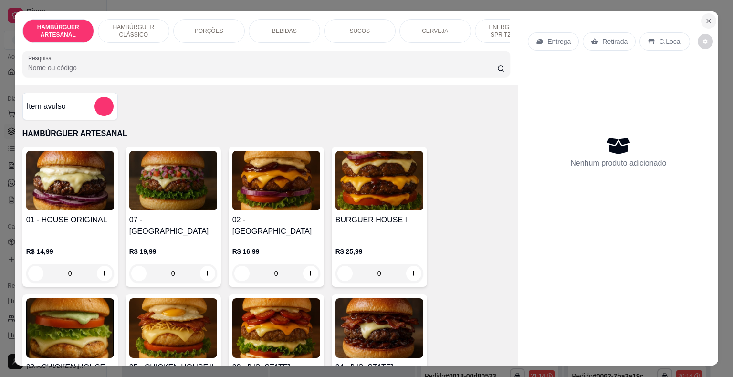
click at [704, 18] on icon "Close" at bounding box center [708, 21] width 8 height 8
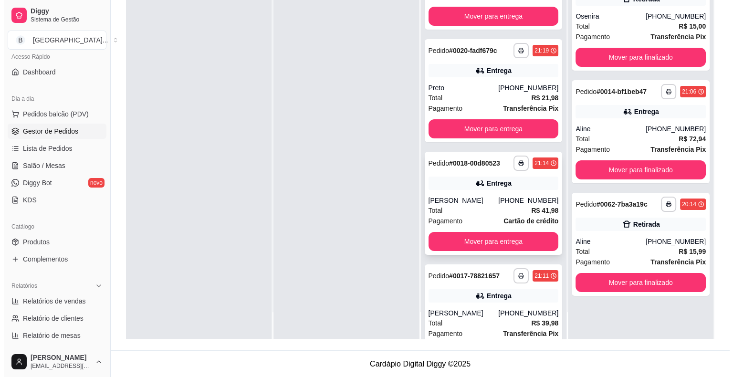
scroll to position [83, 0]
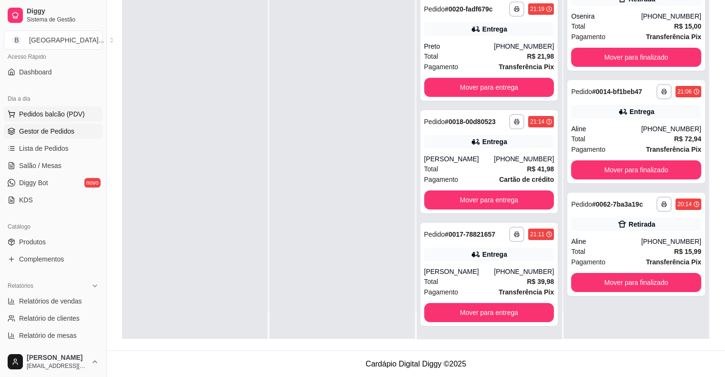
click at [67, 110] on span "Pedidos balcão (PDV)" at bounding box center [52, 114] width 66 height 10
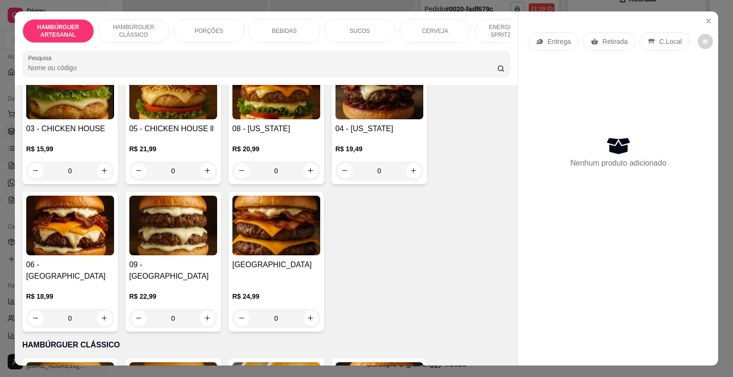
scroll to position [477, 0]
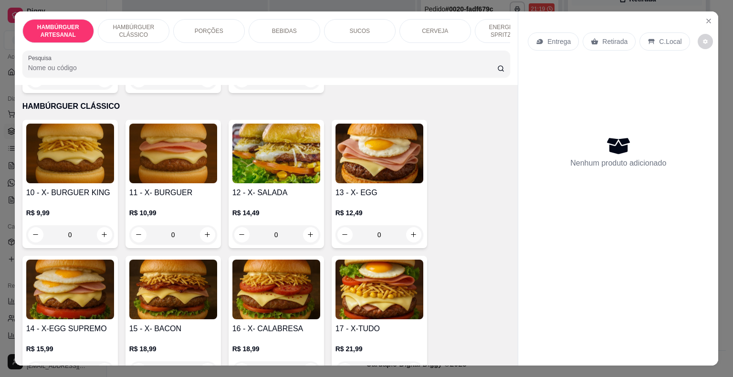
click at [197, 225] on div "0" at bounding box center [173, 234] width 88 height 19
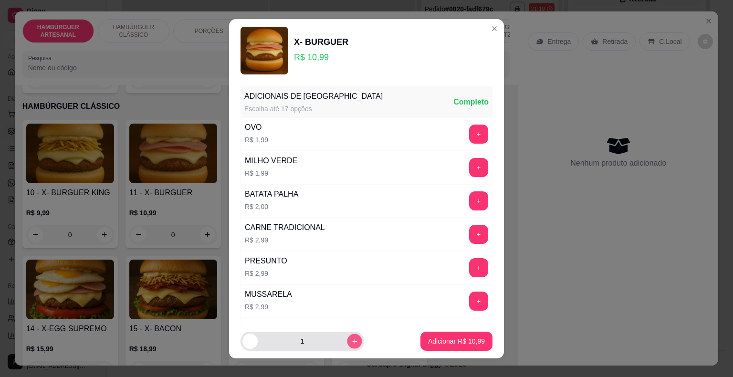
click at [347, 342] on button "increase-product-quantity" at bounding box center [354, 340] width 15 height 15
type input "2"
click at [469, 132] on button "+" at bounding box center [478, 133] width 19 height 19
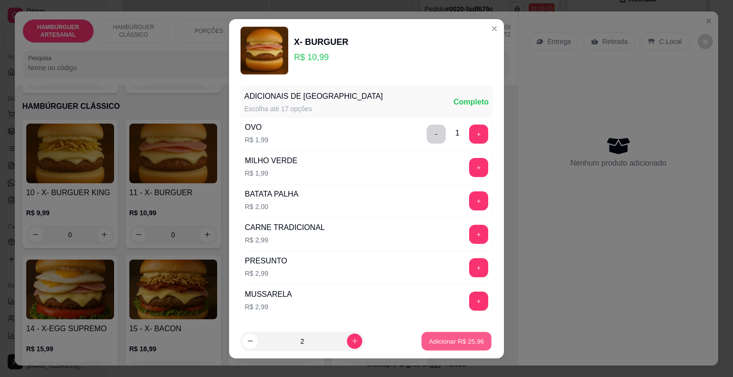
click at [450, 335] on button "Adicionar R$ 25,96" at bounding box center [456, 340] width 70 height 19
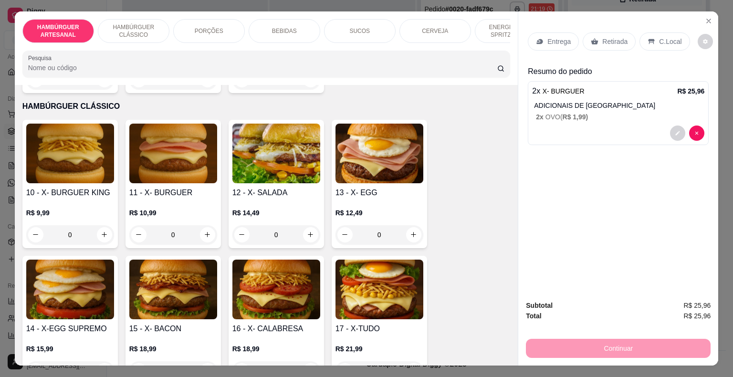
click at [275, 27] on p "BEBIDAS" at bounding box center [284, 31] width 25 height 8
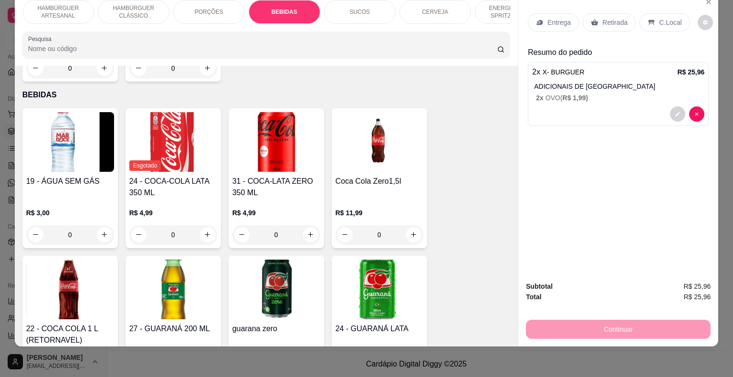
scroll to position [1217, 0]
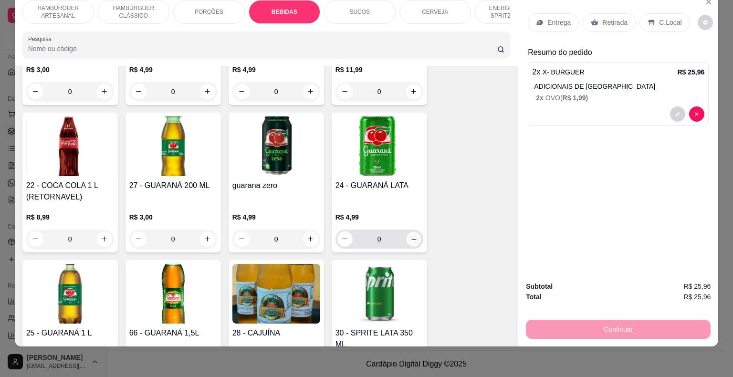
click at [412, 235] on icon "increase-product-quantity" at bounding box center [413, 238] width 7 height 7
type input "1"
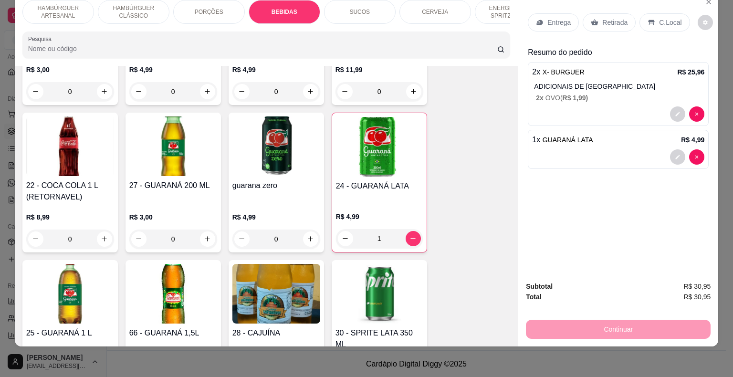
click at [531, 13] on div "Entrega" at bounding box center [552, 22] width 51 height 18
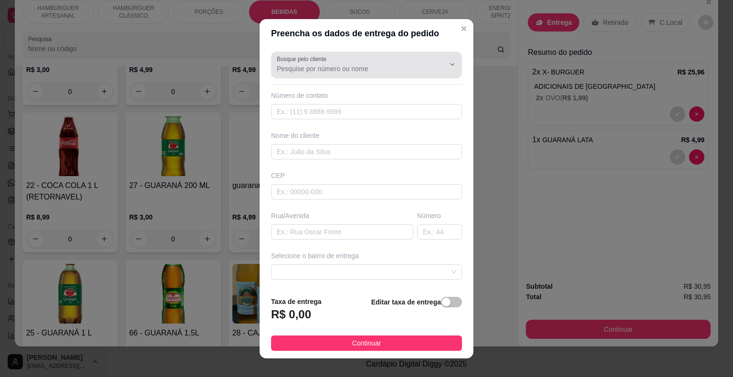
click at [377, 70] on input "Busque pelo cliente" at bounding box center [353, 69] width 153 height 10
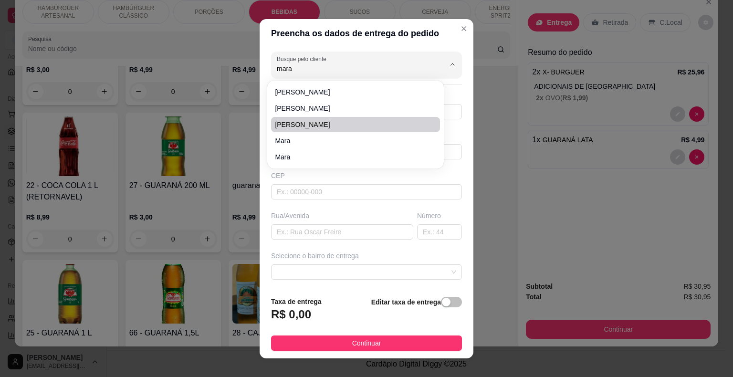
click at [372, 123] on span "mara beatriz" at bounding box center [351, 125] width 152 height 10
type input "mara beatriz"
type input "8681578427"
type input "mara beatriz"
type input "1 CASA A DIREITA DEPOIS DA CASA DO POMPILIO"
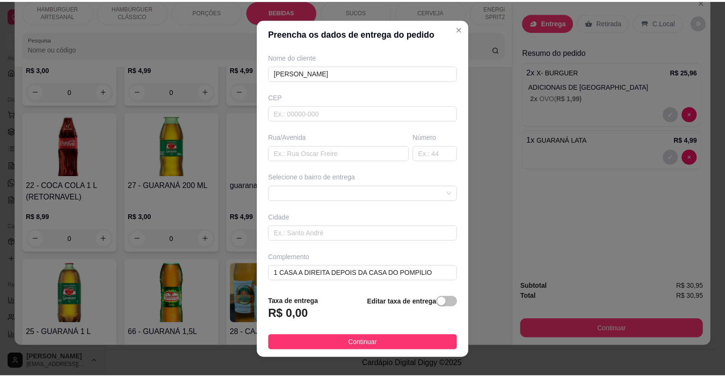
scroll to position [11, 0]
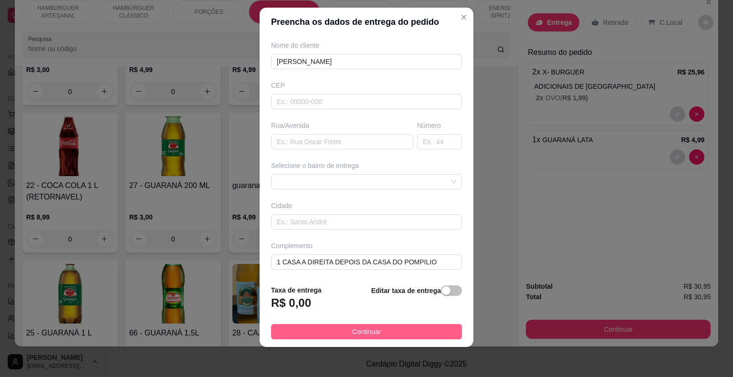
type input "mara beatriz"
click at [379, 326] on button "Continuar" at bounding box center [366, 331] width 191 height 15
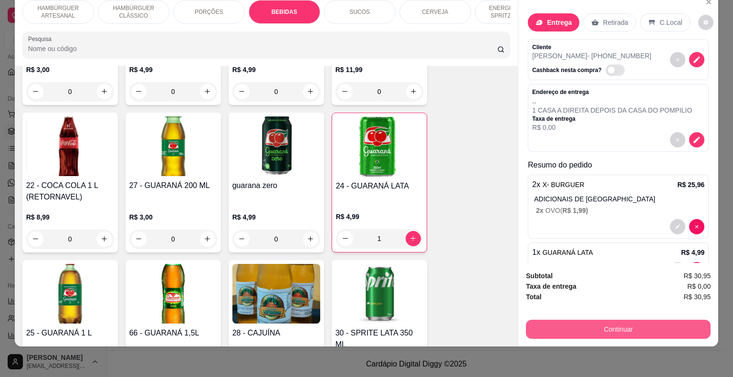
click at [568, 320] on button "Continuar" at bounding box center [618, 329] width 185 height 19
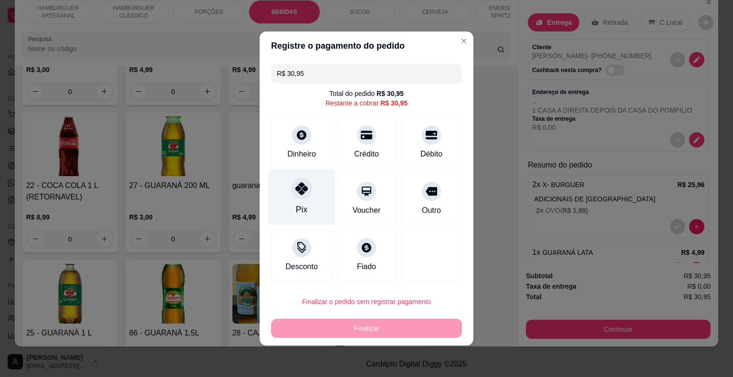
click at [281, 201] on div "Pix" at bounding box center [301, 197] width 67 height 56
type input "R$ 0,00"
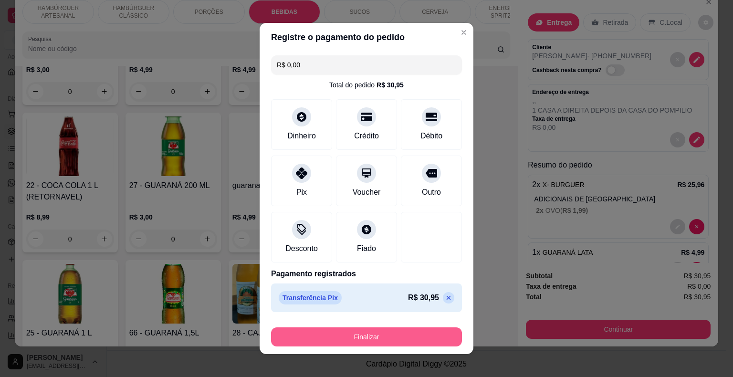
click at [327, 339] on button "Finalizar" at bounding box center [366, 336] width 191 height 19
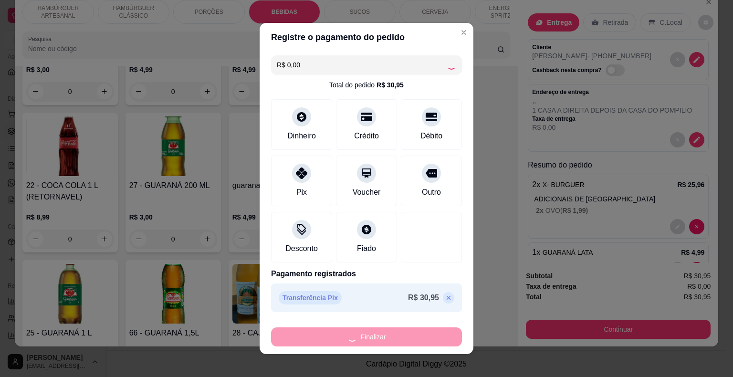
type input "0"
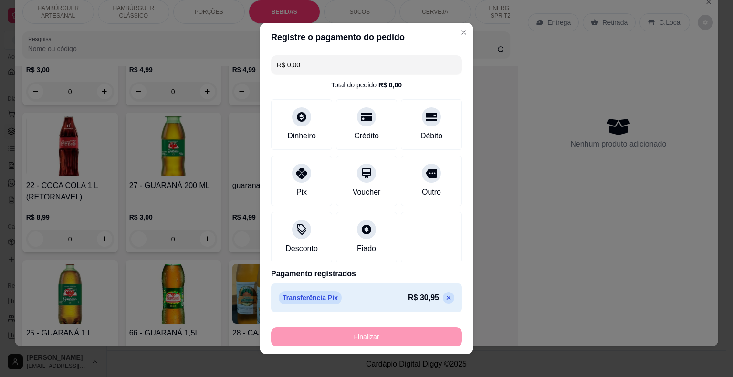
type input "-R$ 30,95"
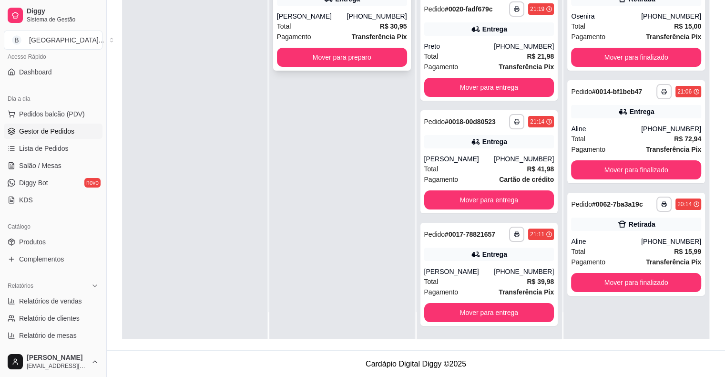
click at [336, 31] on div "Pagamento Transferência Pix" at bounding box center [342, 36] width 130 height 10
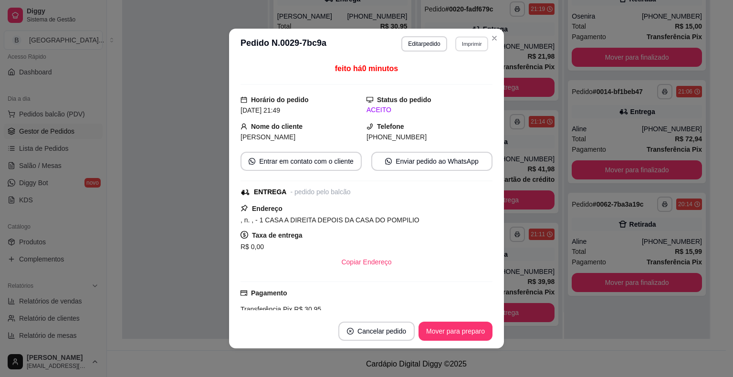
click at [460, 41] on button "Imprimir" at bounding box center [471, 43] width 33 height 15
click at [458, 77] on button "IMPRESSORA" at bounding box center [450, 77] width 69 height 15
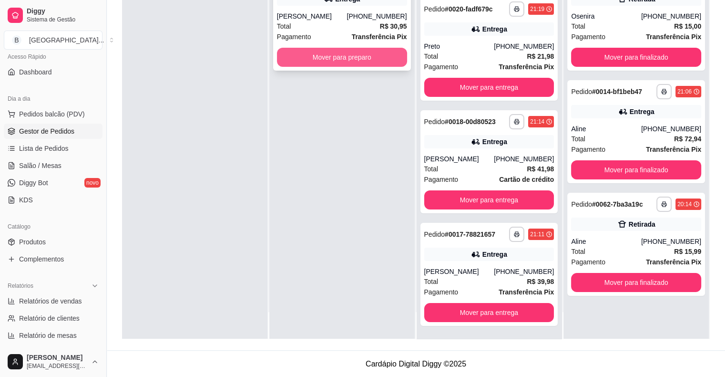
click at [368, 55] on button "Mover para preparo" at bounding box center [342, 57] width 130 height 19
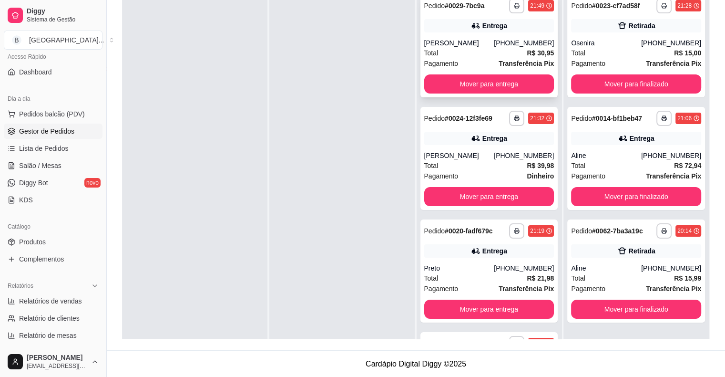
click at [464, 49] on div "Total R$ 30,95" at bounding box center [489, 53] width 130 height 10
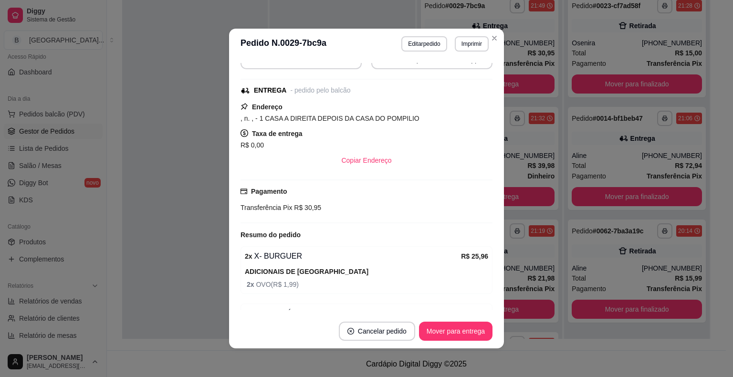
scroll to position [143, 0]
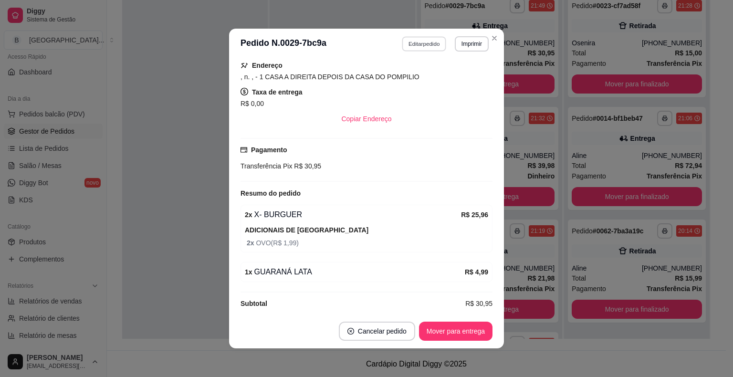
click at [427, 45] on button "Editar pedido" at bounding box center [424, 43] width 44 height 15
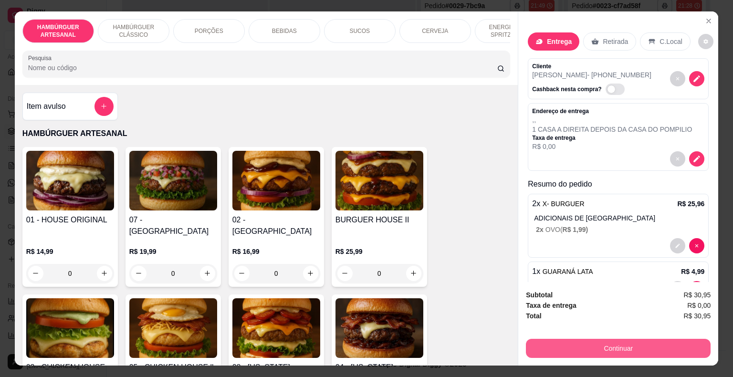
click at [613, 347] on button "Continuar" at bounding box center [618, 348] width 185 height 19
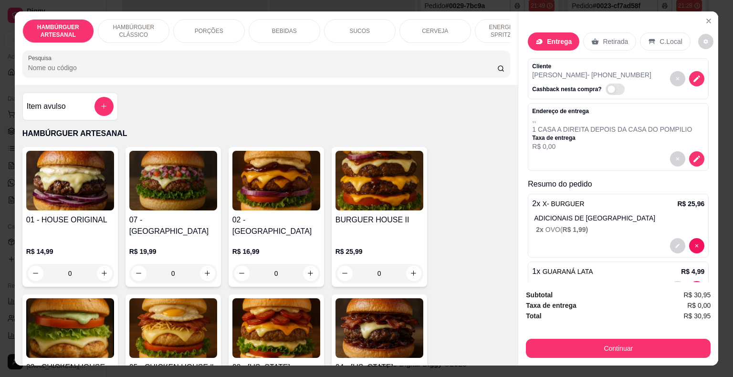
click at [641, 67] on div "Cliente mara beatriz - (86) 8157-8427 Cashback nesta compra?" at bounding box center [617, 78] width 181 height 41
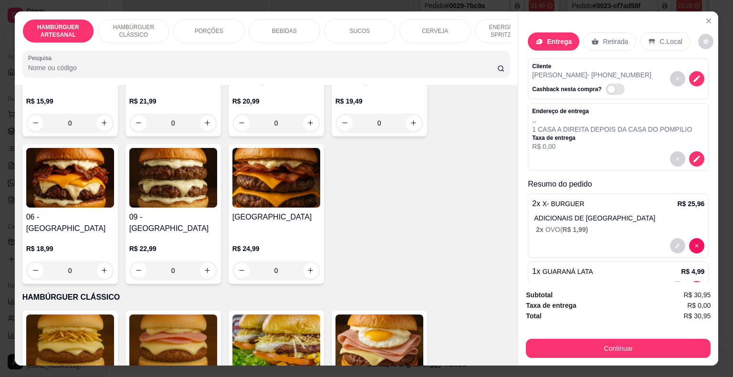
click at [648, 78] on div "Cliente mara beatriz - (86) 8157-8427 Cashback nesta compra?" at bounding box center [617, 78] width 181 height 41
click at [692, 77] on icon "decrease-product-quantity" at bounding box center [696, 78] width 9 height 9
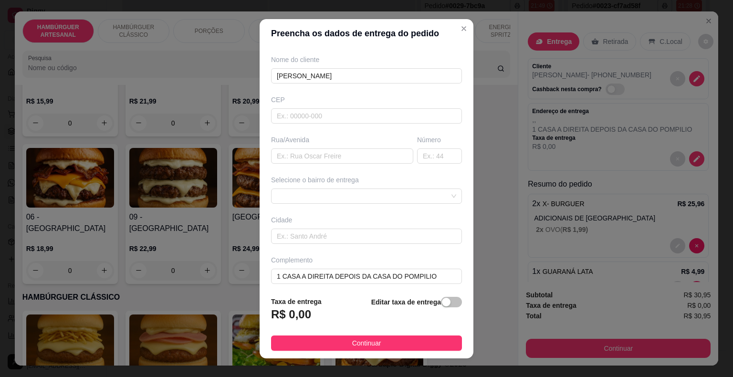
scroll to position [79, 0]
click at [399, 194] on span at bounding box center [366, 193] width 179 height 14
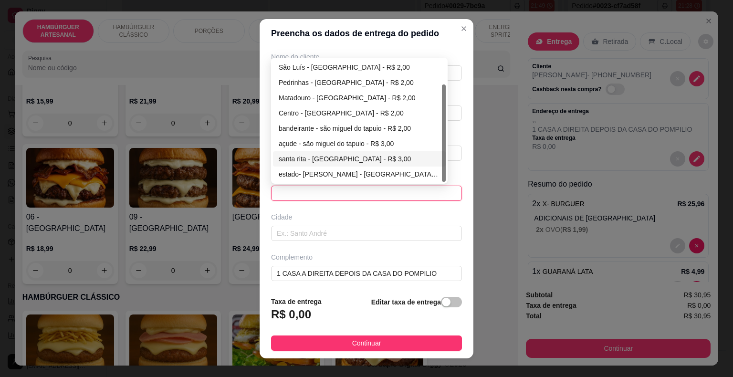
scroll to position [11, 0]
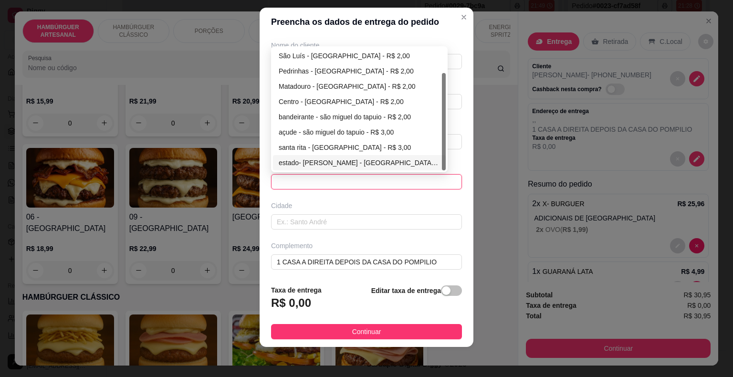
click at [357, 162] on div "estado- [PERSON_NAME] - [GEOGRAPHIC_DATA] - R$ 3,00" at bounding box center [359, 162] width 161 height 10
type input "são miguel do tapuio"
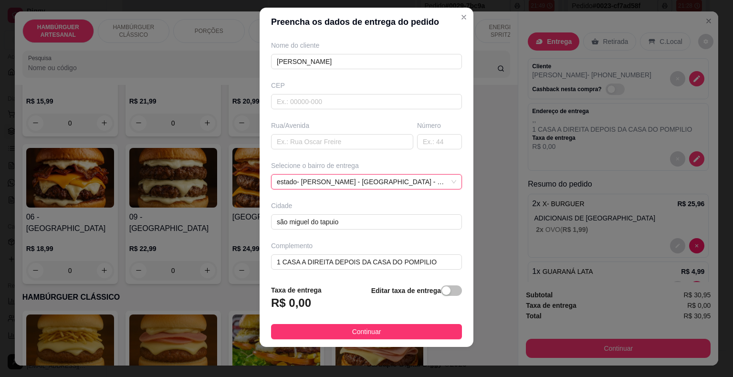
scroll to position [68, 0]
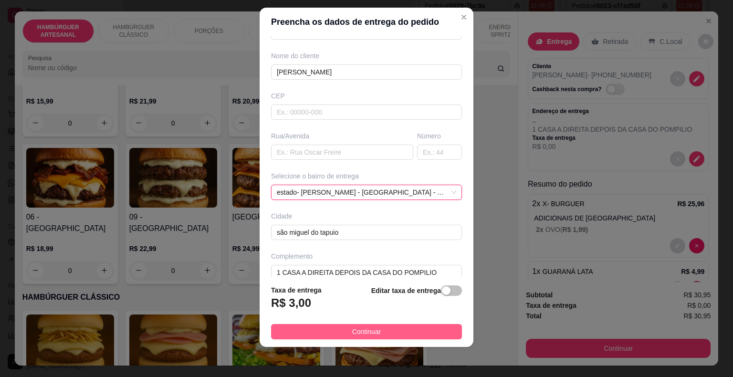
click at [425, 329] on button "Continuar" at bounding box center [366, 331] width 191 height 15
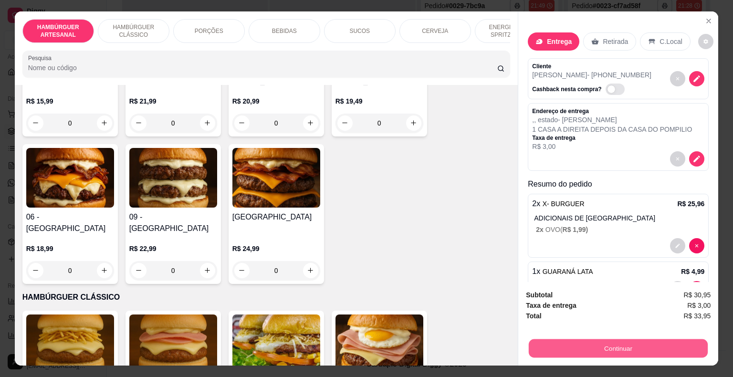
click at [575, 339] on button "Continuar" at bounding box center [617, 348] width 179 height 19
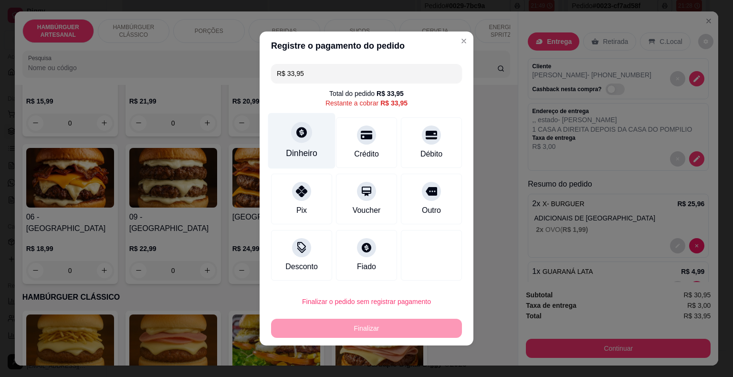
click at [310, 137] on div "Dinheiro" at bounding box center [301, 141] width 67 height 56
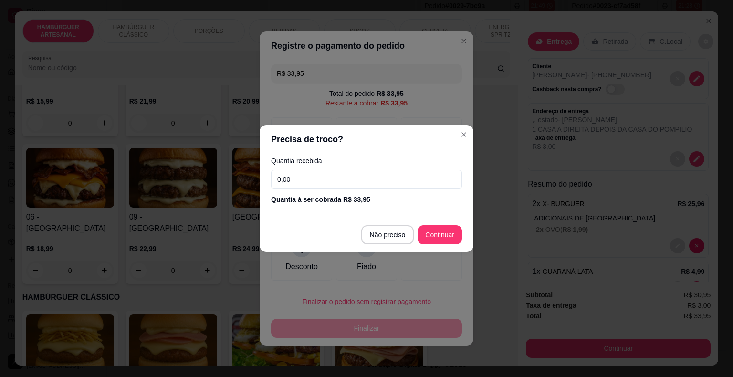
click at [348, 176] on input "0,00" at bounding box center [366, 179] width 191 height 19
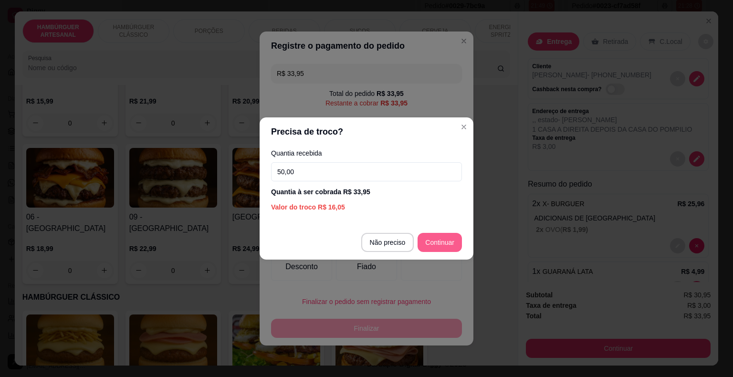
type input "50,00"
type input "R$ 0,00"
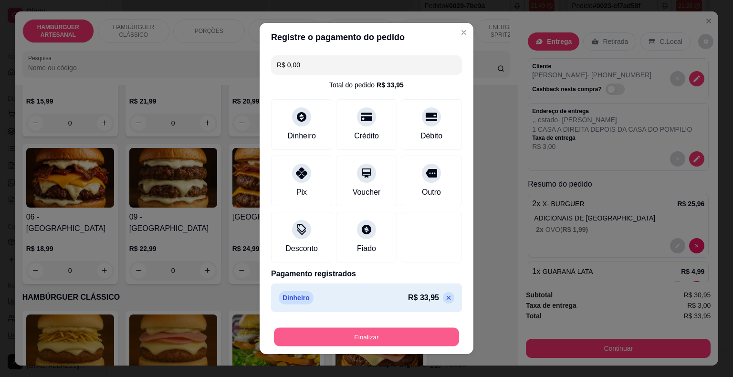
click at [398, 334] on button "Finalizar" at bounding box center [366, 337] width 185 height 19
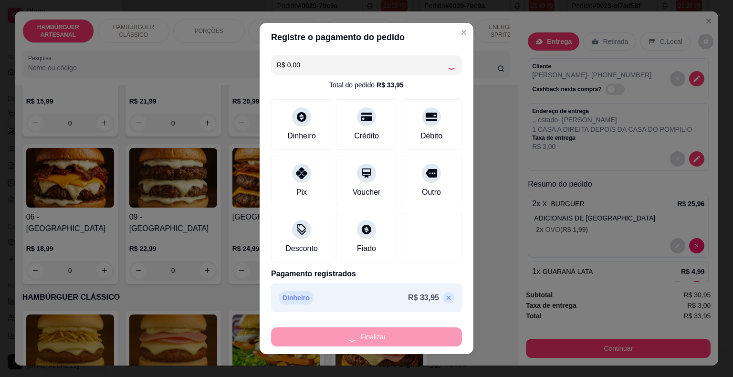
type input "0"
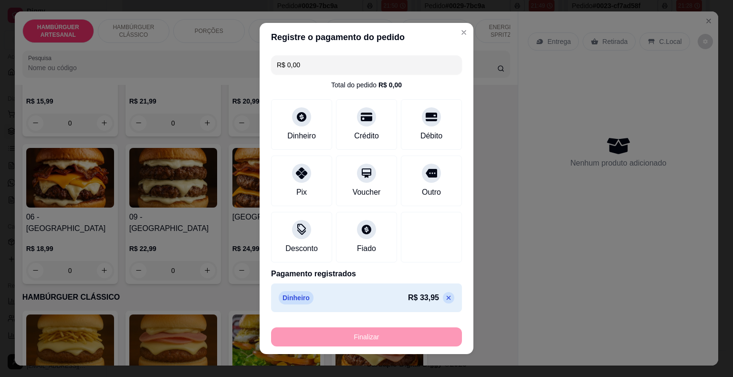
type input "-R$ 33,95"
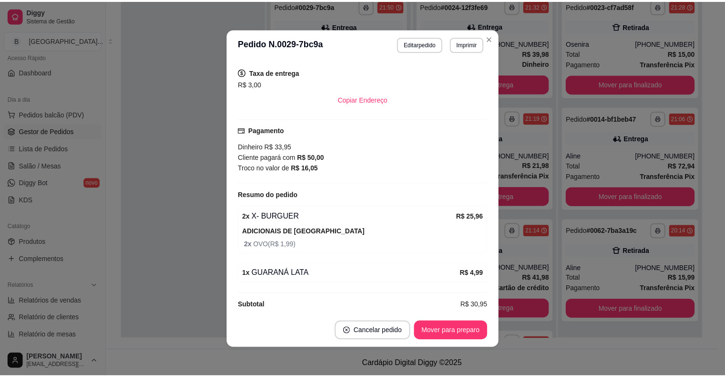
scroll to position [193, 0]
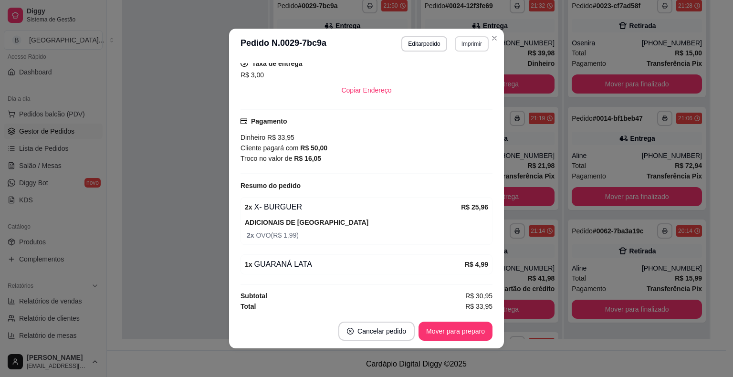
click at [480, 38] on button "Imprimir" at bounding box center [471, 43] width 34 height 15
click at [445, 81] on button "IMPRESSORA" at bounding box center [451, 77] width 67 height 15
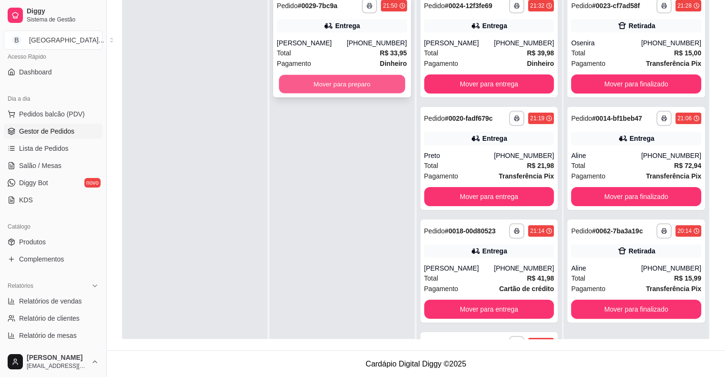
click at [354, 91] on button "Mover para preparo" at bounding box center [342, 84] width 126 height 19
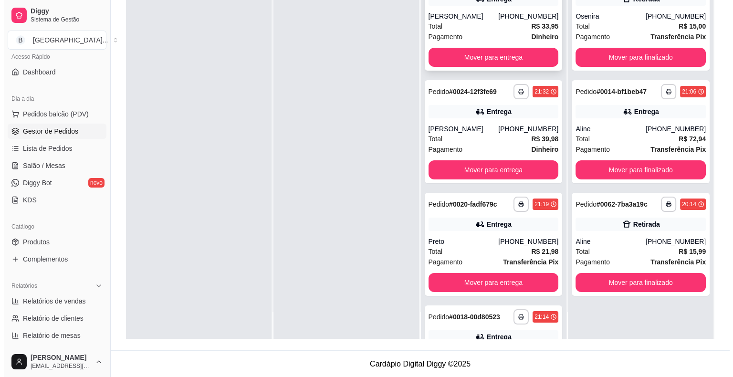
scroll to position [0, 0]
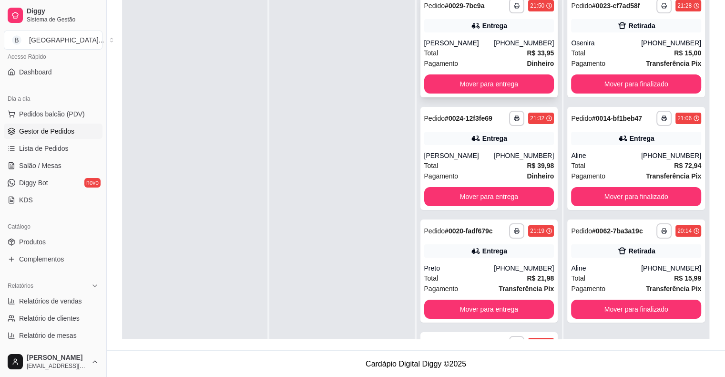
click at [483, 61] on div "Pagamento Dinheiro" at bounding box center [489, 63] width 130 height 10
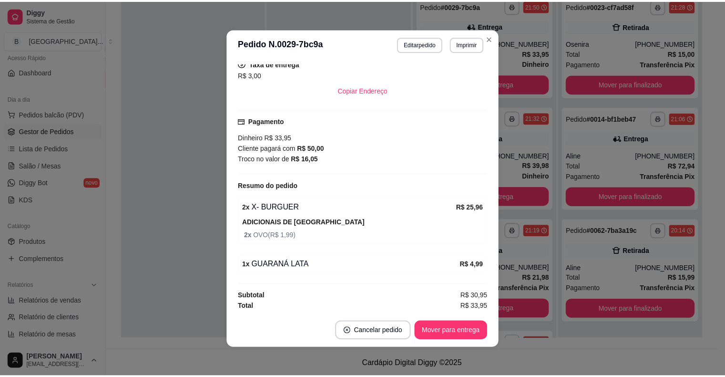
scroll to position [50, 0]
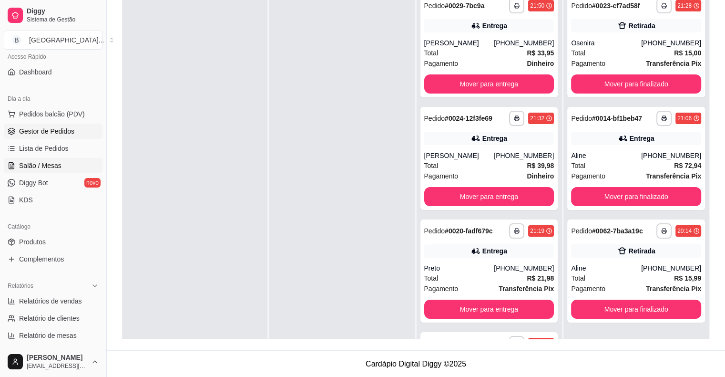
click at [32, 158] on link "Salão / Mesas" at bounding box center [53, 165] width 99 height 15
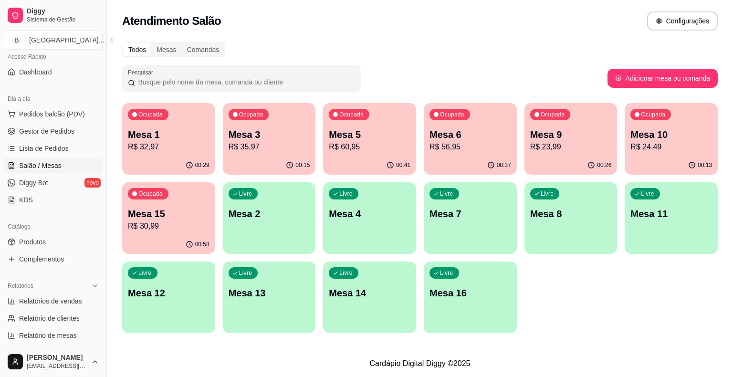
click at [368, 150] on p "R$ 60,95" at bounding box center [370, 146] width 82 height 11
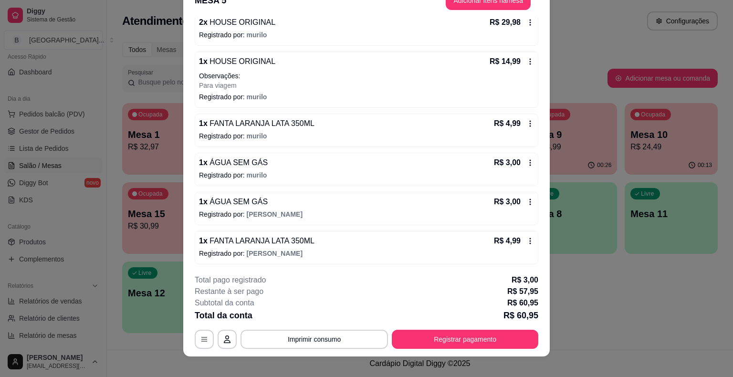
scroll to position [29, 0]
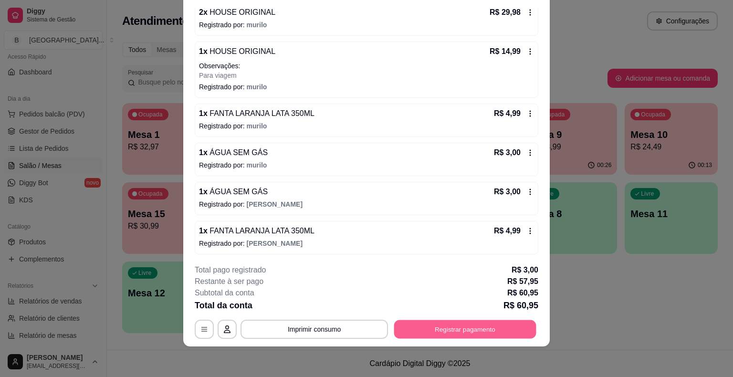
click at [442, 330] on button "Registrar pagamento" at bounding box center [465, 329] width 142 height 19
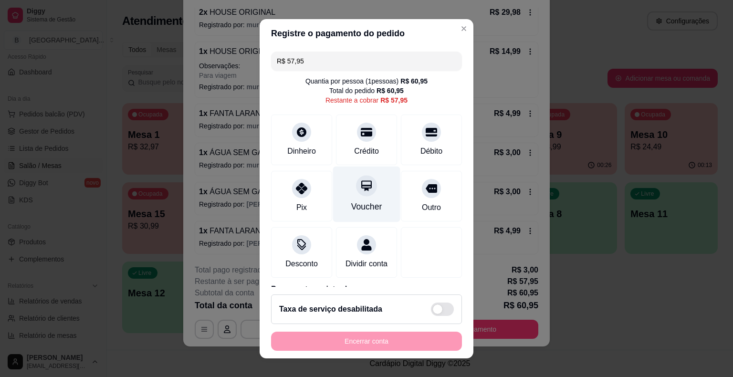
scroll to position [54, 0]
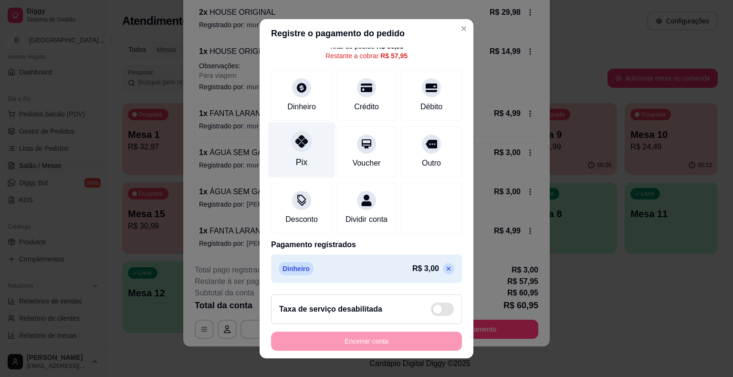
click at [296, 156] on div "Pix" at bounding box center [301, 162] width 11 height 12
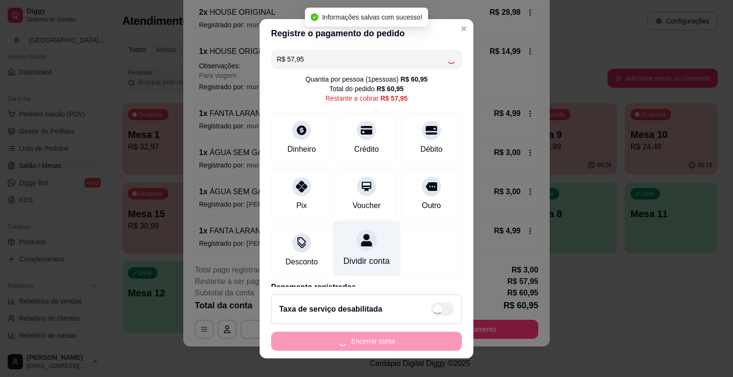
scroll to position [0, 0]
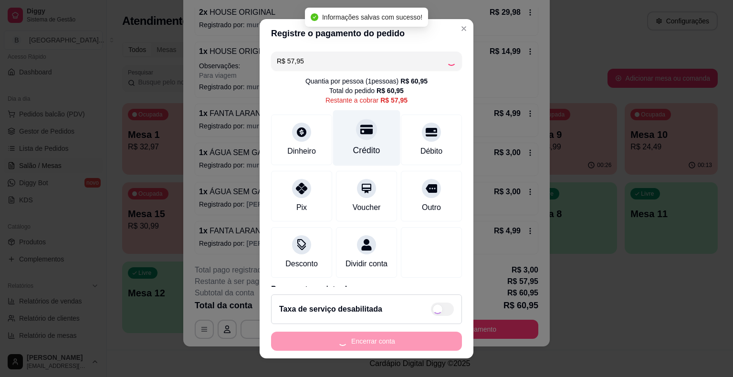
type input "R$ 0,00"
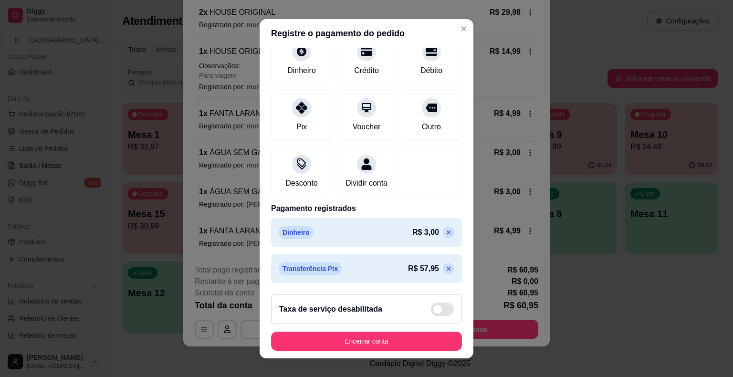
scroll to position [81, 0]
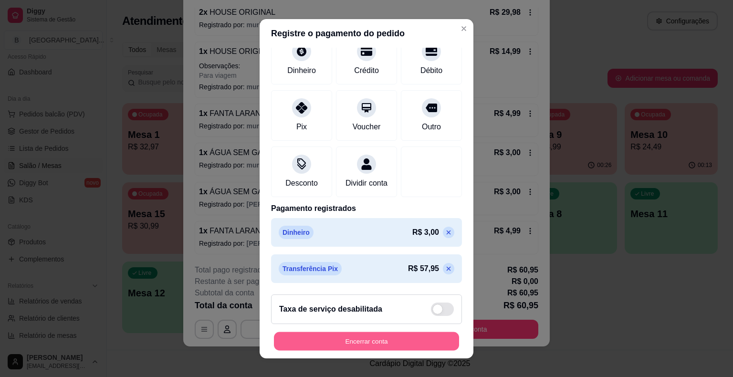
click at [307, 335] on button "Encerrar conta" at bounding box center [366, 340] width 185 height 19
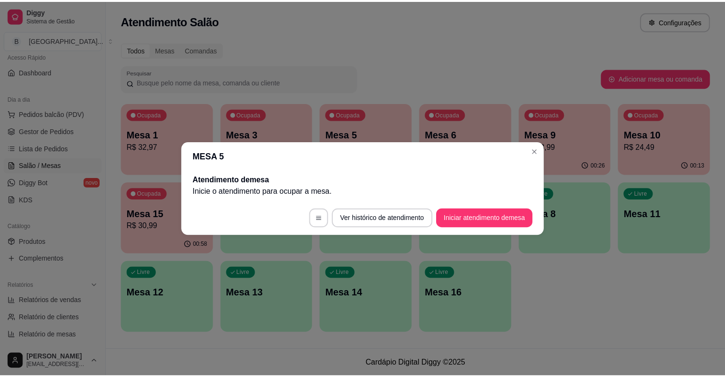
scroll to position [0, 0]
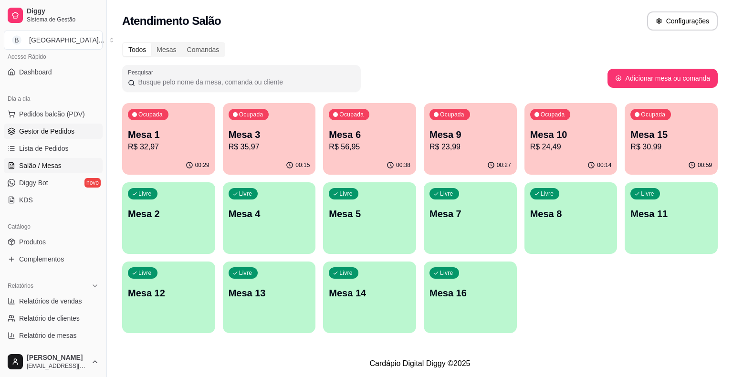
click at [47, 128] on span "Gestor de Pedidos" at bounding box center [46, 131] width 55 height 10
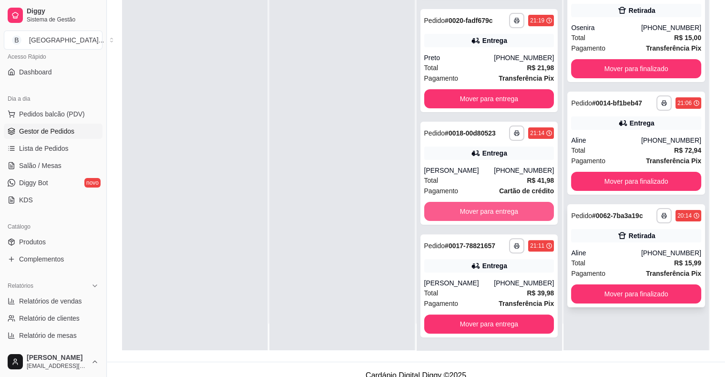
scroll to position [145, 0]
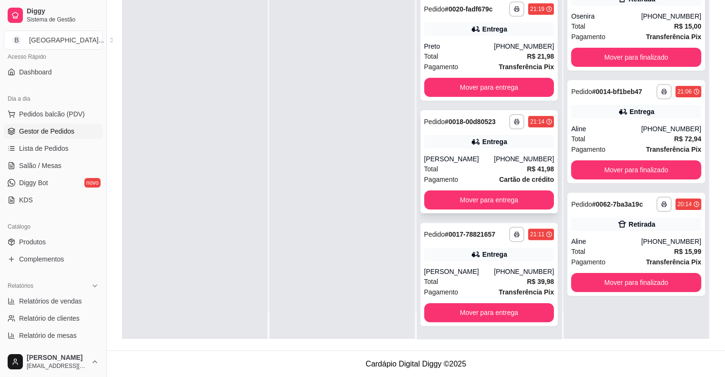
click at [435, 159] on div "[PERSON_NAME]" at bounding box center [459, 159] width 70 height 10
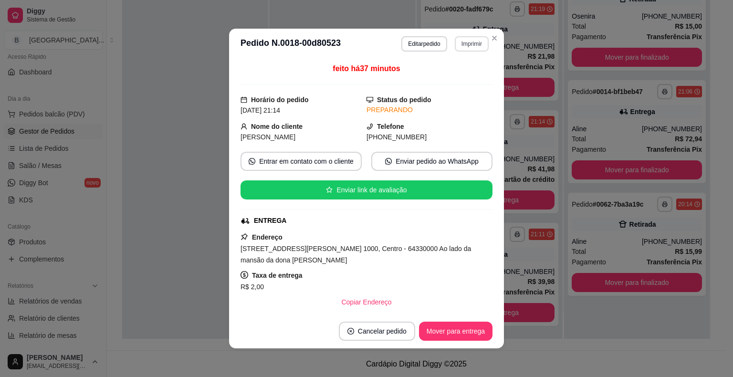
click at [462, 45] on button "Imprimir" at bounding box center [471, 43] width 34 height 15
click at [440, 78] on button "IMPRESSORA" at bounding box center [450, 77] width 67 height 15
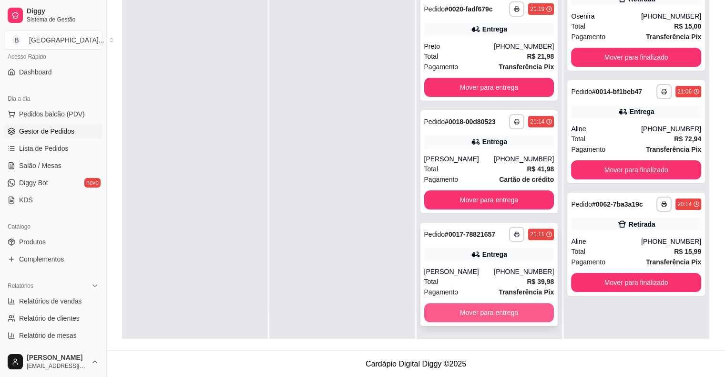
click at [494, 310] on button "Mover para entrega" at bounding box center [489, 312] width 130 height 19
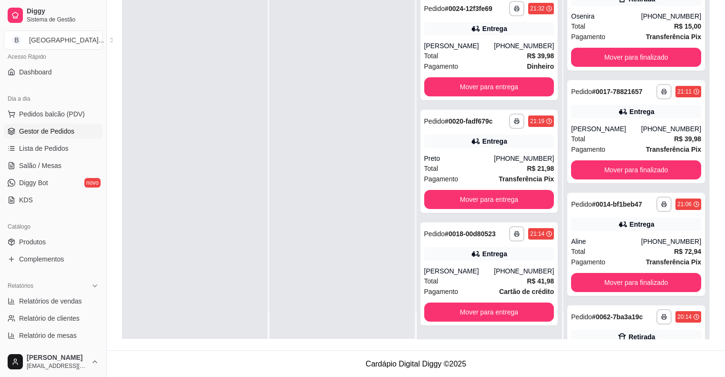
scroll to position [83, 0]
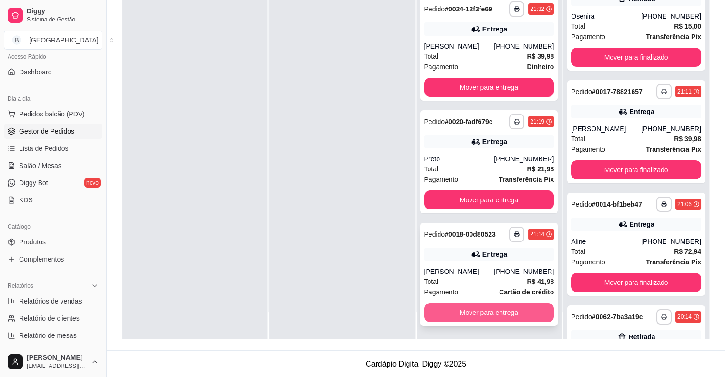
click at [521, 303] on button "Mover para entrega" at bounding box center [489, 312] width 130 height 19
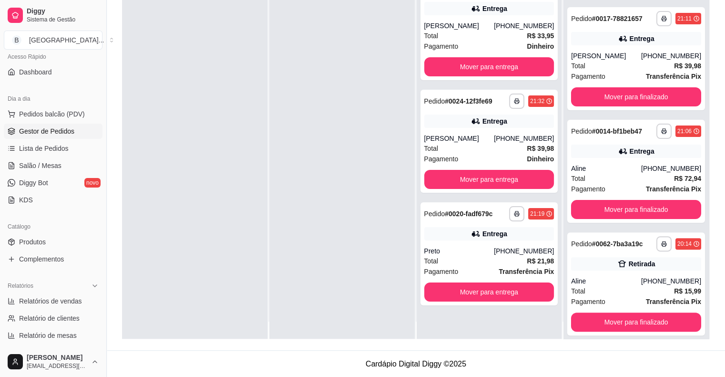
scroll to position [27, 0]
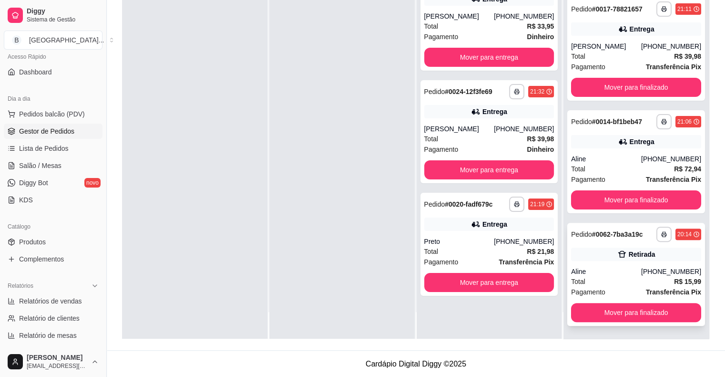
click at [616, 291] on div "Pagamento Transferência Pix" at bounding box center [636, 292] width 130 height 10
click at [616, 306] on button "Mover para finalizado" at bounding box center [636, 312] width 130 height 19
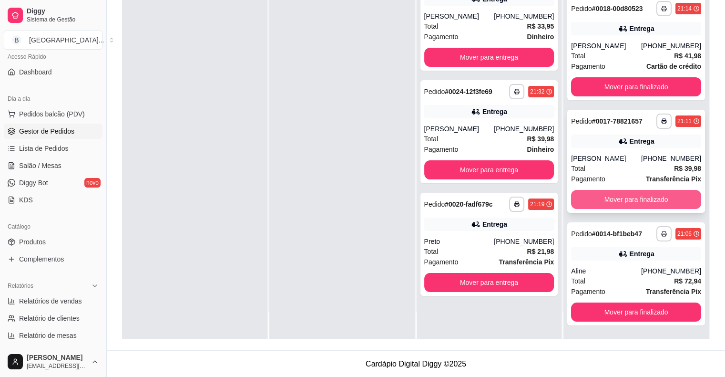
scroll to position [83, 0]
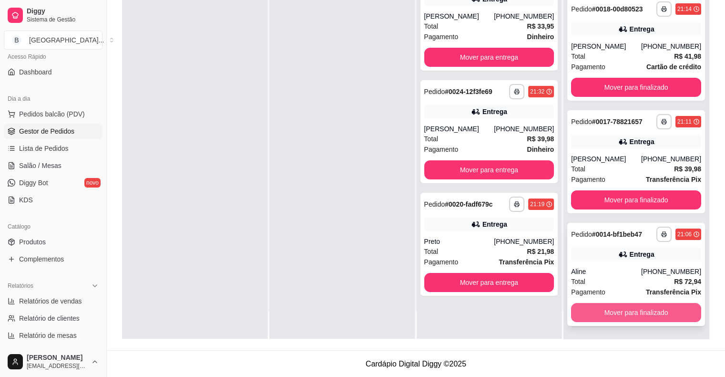
click at [599, 306] on button "Mover para finalizado" at bounding box center [636, 312] width 130 height 19
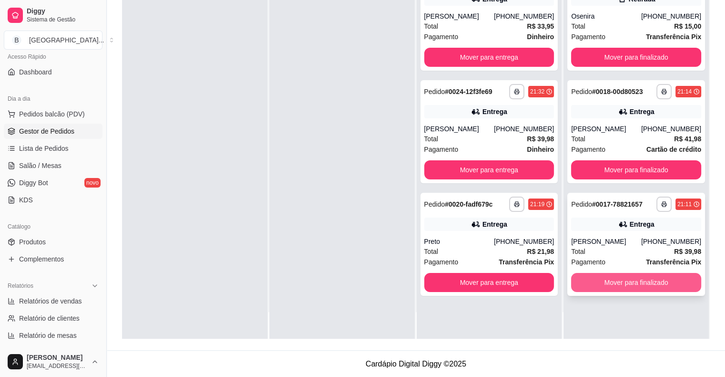
scroll to position [0, 0]
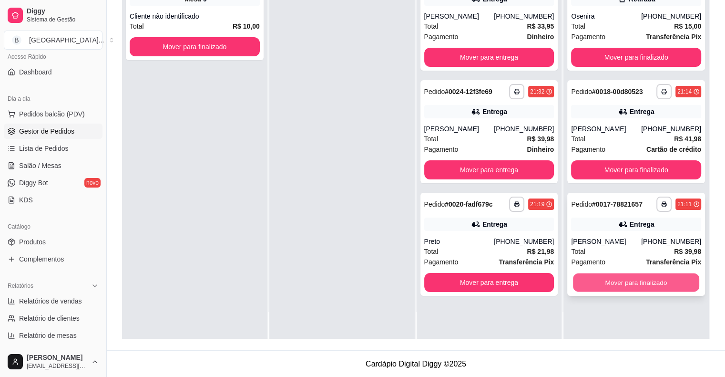
click at [596, 284] on button "Mover para finalizado" at bounding box center [636, 282] width 126 height 19
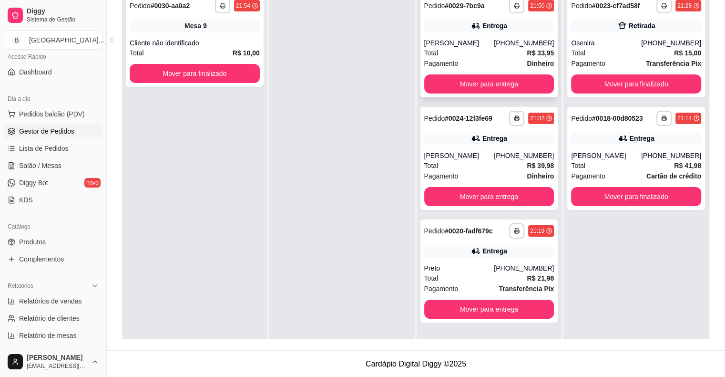
click at [492, 37] on div "**********" at bounding box center [490, 45] width 138 height 103
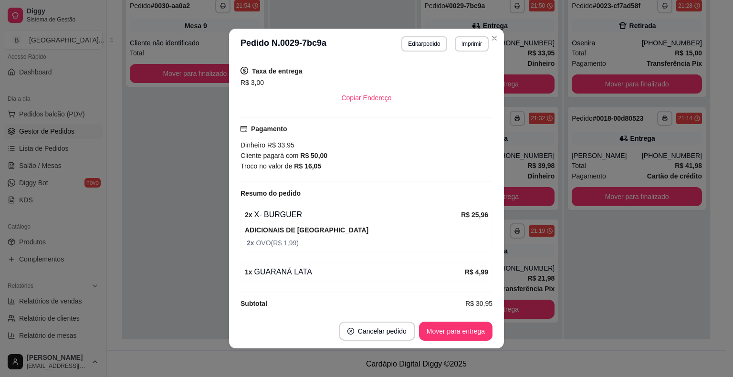
scroll to position [193, 0]
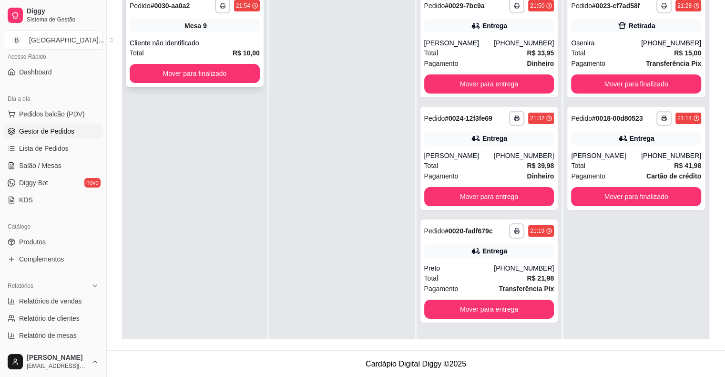
click at [244, 41] on div "Cliente não identificado" at bounding box center [195, 43] width 130 height 10
click at [206, 71] on button "Mover para finalizado" at bounding box center [195, 73] width 130 height 19
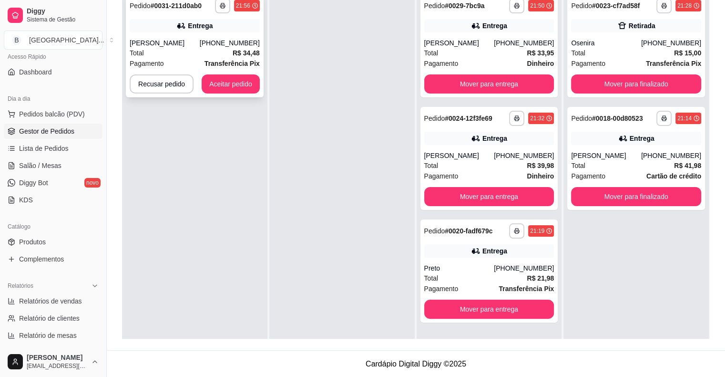
click at [200, 40] on div "Maria Eduarda" at bounding box center [165, 43] width 70 height 10
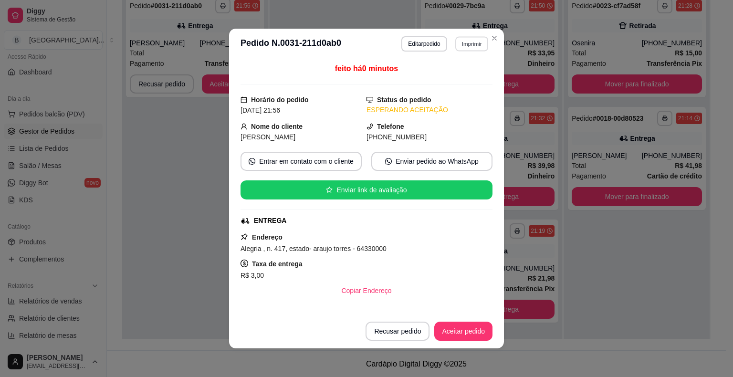
click at [462, 41] on button "Imprimir" at bounding box center [471, 43] width 33 height 15
click at [456, 76] on button "IMPRESSORA" at bounding box center [451, 77] width 67 height 15
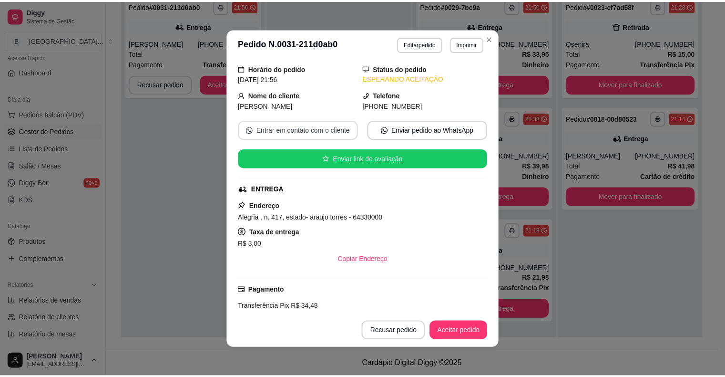
scroll to position [48, 0]
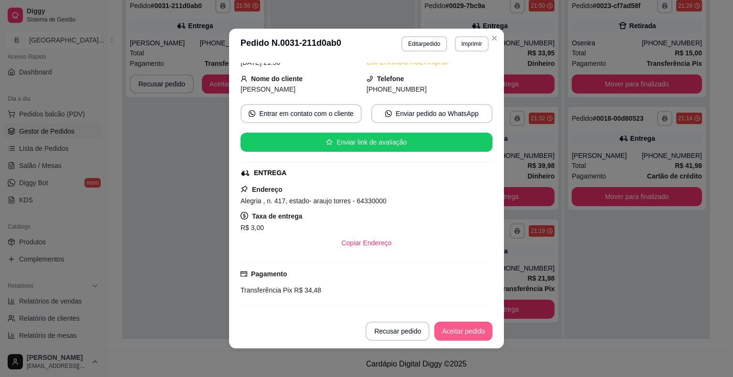
click at [472, 336] on button "Aceitar pedido" at bounding box center [463, 330] width 58 height 19
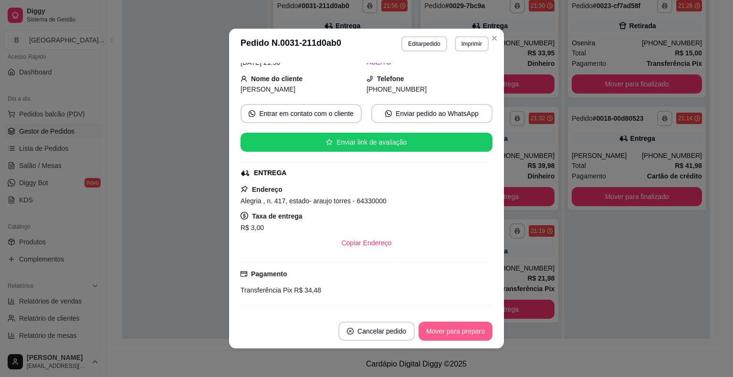
click at [461, 330] on button "Mover para preparo" at bounding box center [455, 330] width 74 height 19
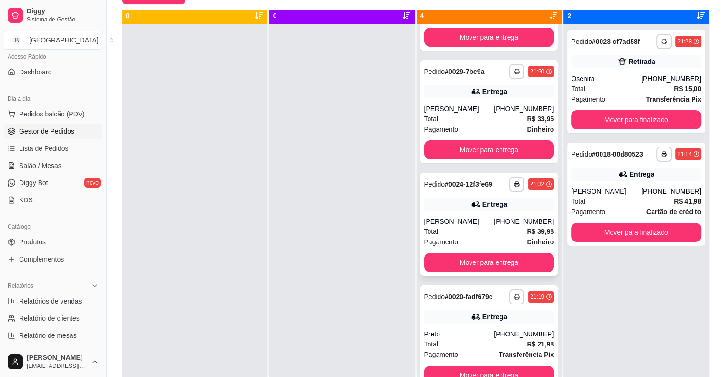
scroll to position [0, 0]
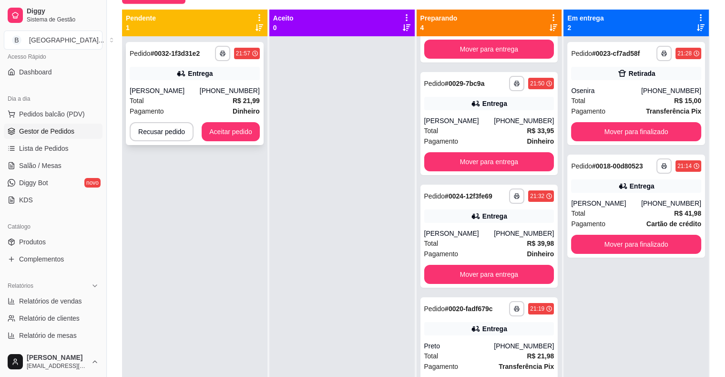
click at [192, 93] on div "Robert" at bounding box center [165, 91] width 70 height 10
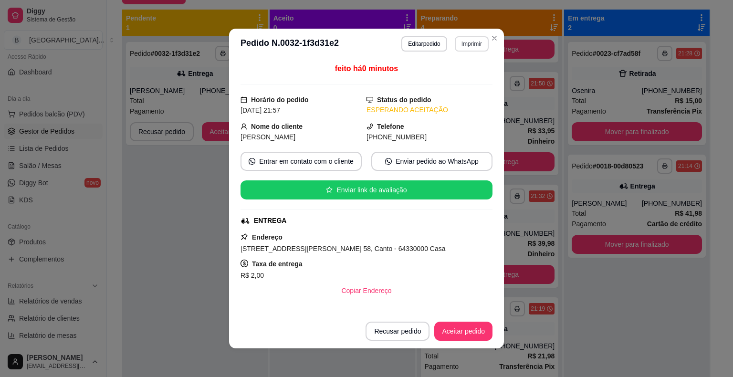
click at [459, 44] on button "Imprimir" at bounding box center [471, 43] width 34 height 15
click at [464, 78] on button "IMPRESSORA" at bounding box center [450, 77] width 69 height 15
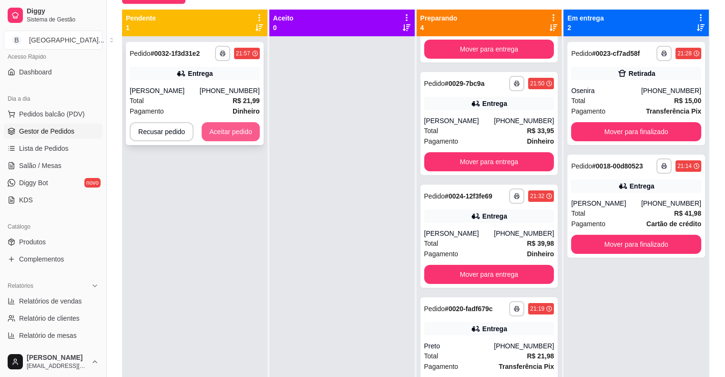
click at [257, 131] on button "Aceitar pedido" at bounding box center [231, 131] width 58 height 19
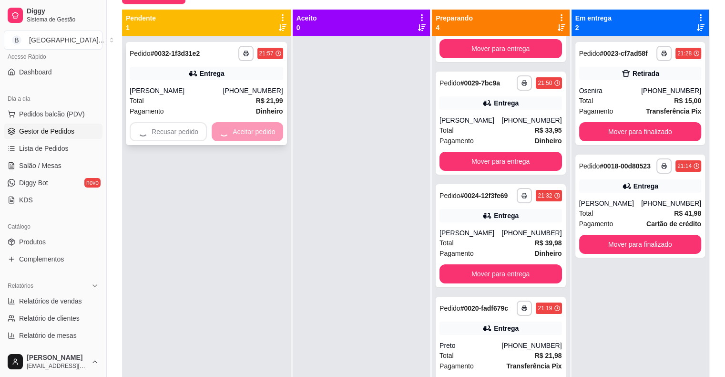
scroll to position [83, 0]
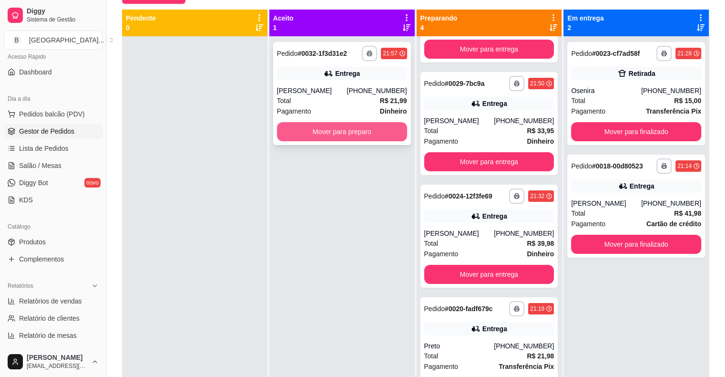
click at [311, 126] on button "Mover para preparo" at bounding box center [342, 131] width 130 height 19
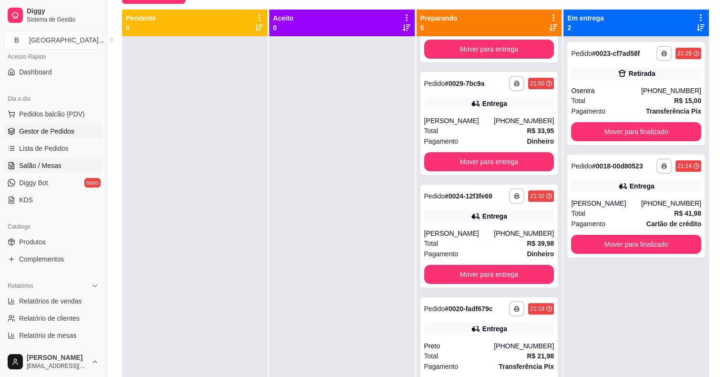
click at [38, 169] on span "Salão / Mesas" at bounding box center [40, 166] width 42 height 10
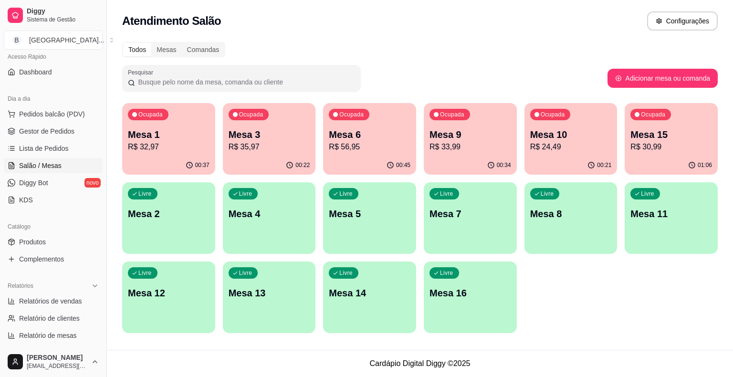
click at [175, 151] on p "R$ 32,97" at bounding box center [169, 146] width 82 height 11
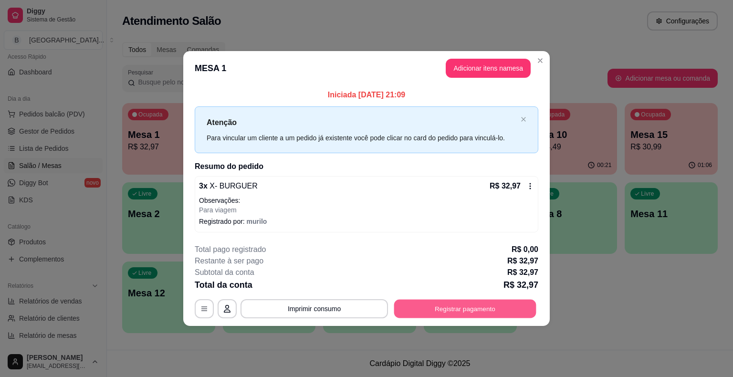
click at [433, 302] on button "Registrar pagamento" at bounding box center [465, 308] width 142 height 19
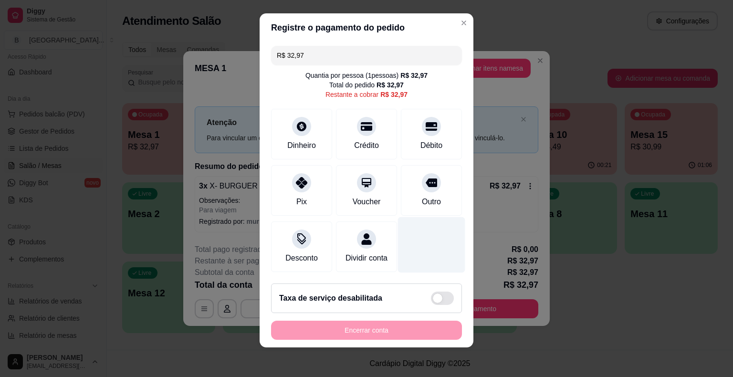
scroll to position [9, 0]
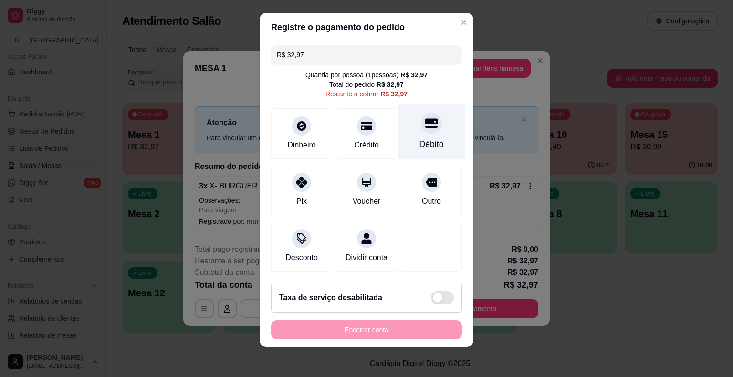
click at [419, 147] on div "Débito" at bounding box center [431, 144] width 24 height 12
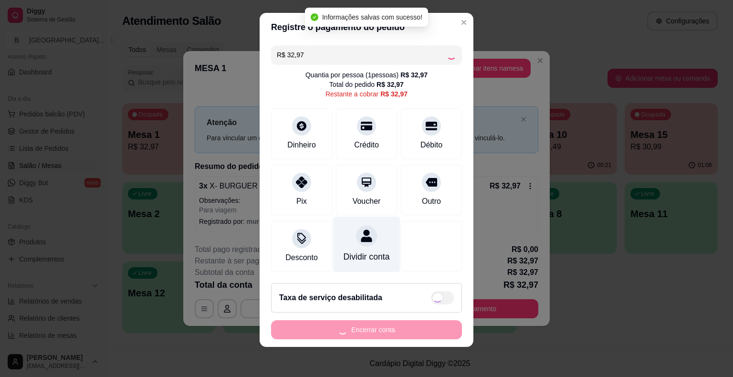
type input "R$ 0,00"
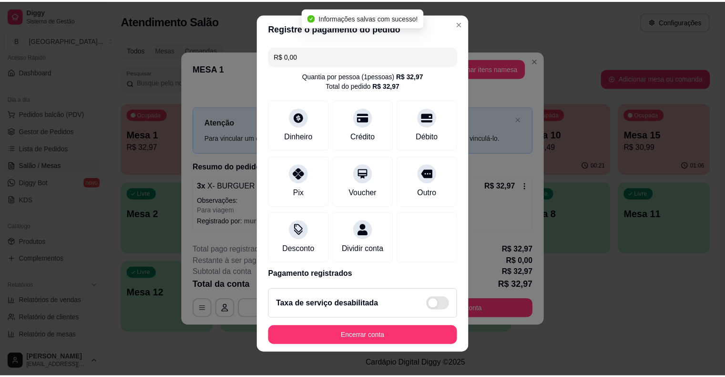
scroll to position [45, 0]
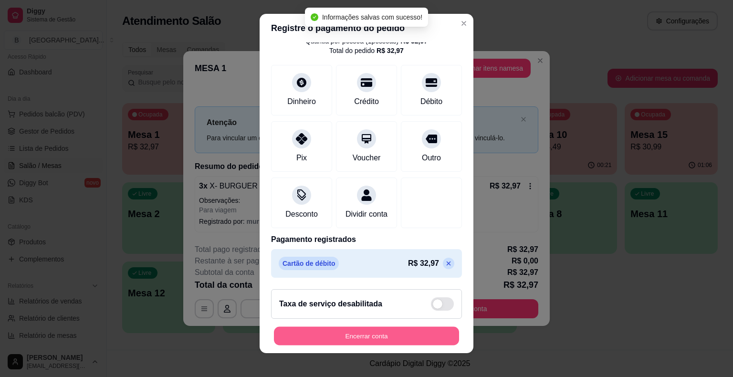
click at [392, 331] on button "Encerrar conta" at bounding box center [366, 335] width 185 height 19
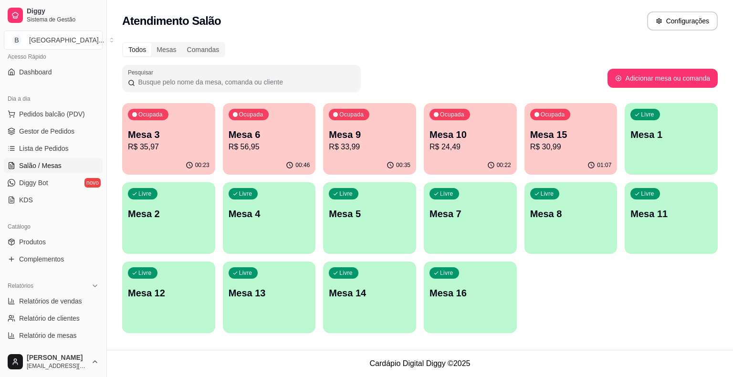
click at [41, 123] on ul "Pedidos balcão (PDV) Gestor de Pedidos Lista de Pedidos Salão / Mesas Diggy Bot…" at bounding box center [53, 156] width 99 height 101
click at [39, 137] on link "Gestor de Pedidos" at bounding box center [53, 131] width 99 height 15
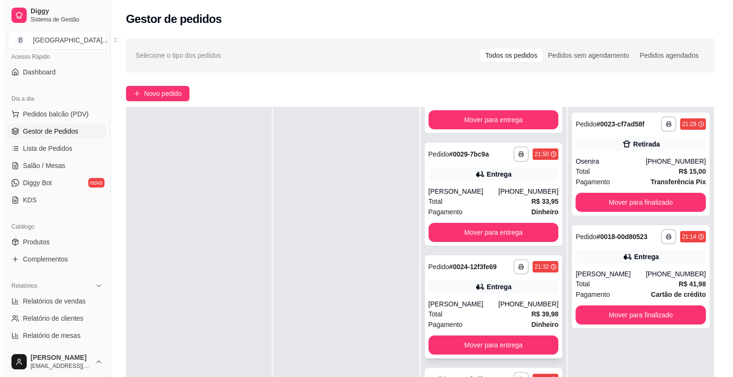
scroll to position [145, 0]
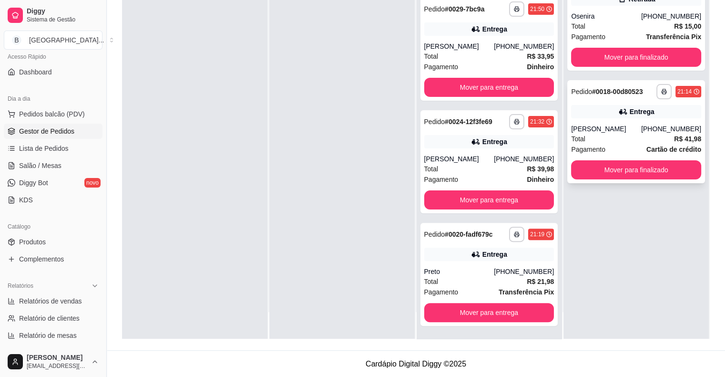
click at [624, 140] on div "Total R$ 41,98" at bounding box center [636, 139] width 130 height 10
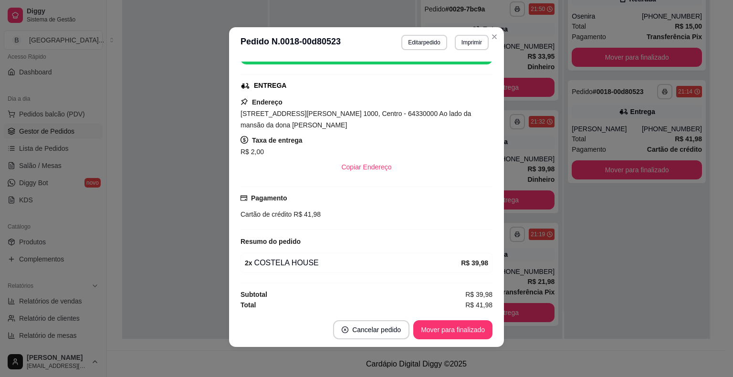
scroll to position [2, 0]
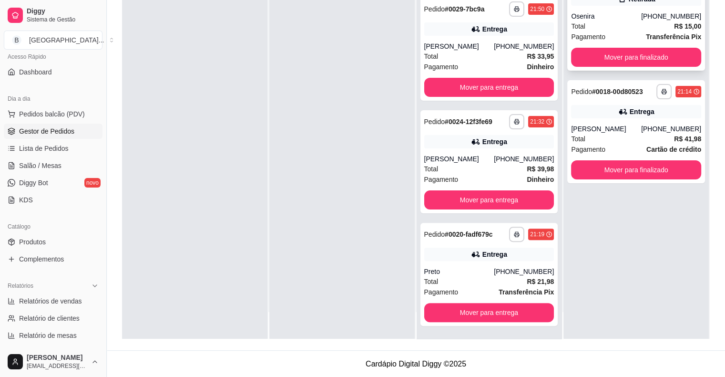
click at [586, 30] on div "Total R$ 15,00" at bounding box center [636, 26] width 130 height 10
click at [622, 140] on div "Total R$ 41,98" at bounding box center [636, 139] width 130 height 10
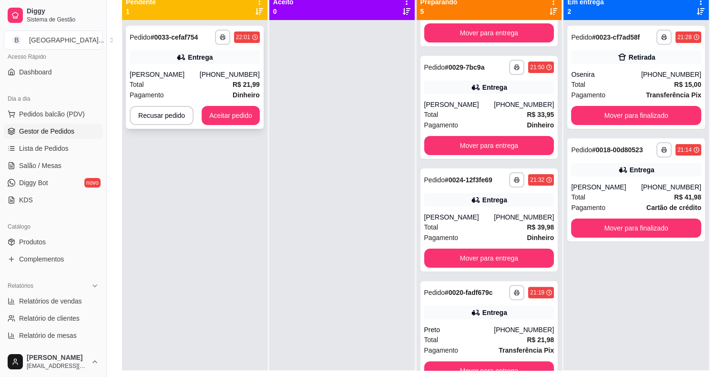
scroll to position [97, 0]
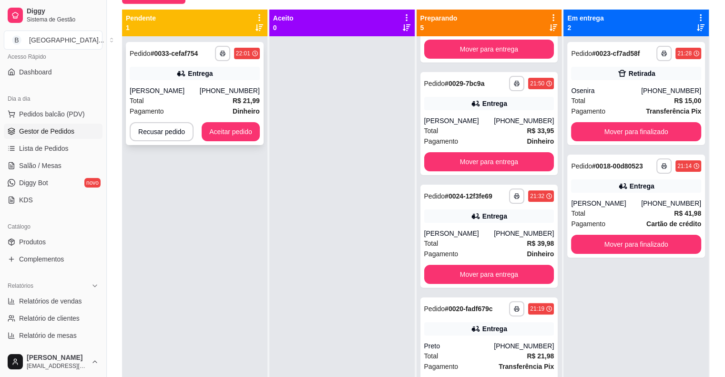
click at [196, 82] on div "**********" at bounding box center [195, 93] width 138 height 103
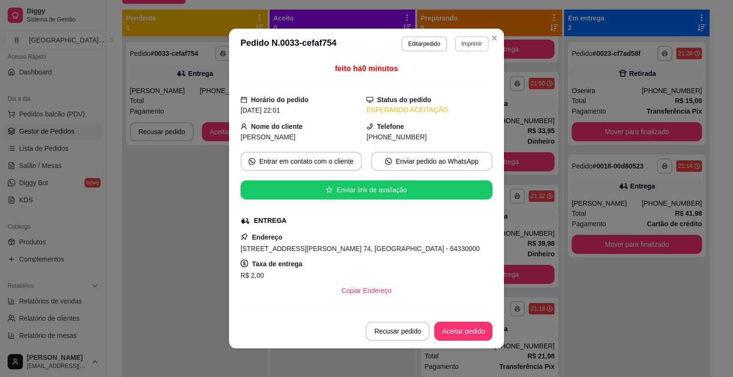
click at [475, 48] on button "Imprimir" at bounding box center [471, 43] width 34 height 15
click at [457, 72] on button "IMPRESSORA" at bounding box center [451, 77] width 67 height 15
click at [465, 334] on button "Aceitar pedido" at bounding box center [463, 331] width 56 height 19
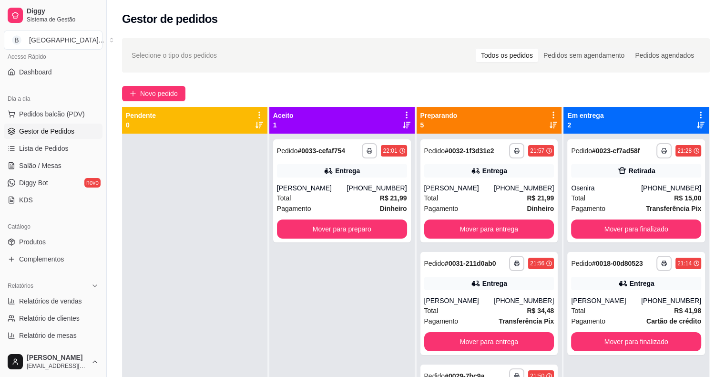
scroll to position [0, 0]
click at [390, 201] on strong "R$ 21,99" at bounding box center [393, 198] width 27 height 8
click at [355, 226] on button "Mover para preparo" at bounding box center [342, 228] width 130 height 19
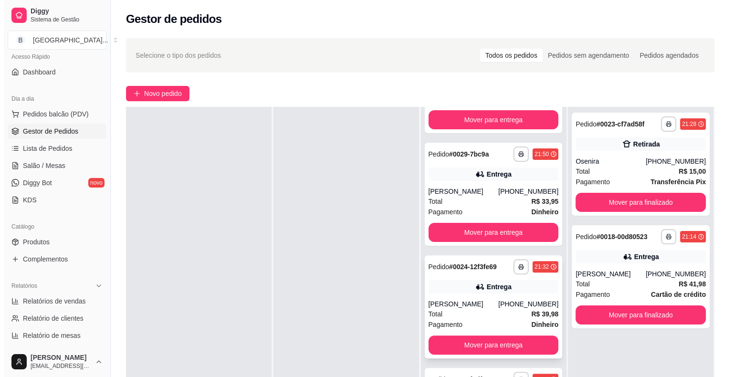
scroll to position [145, 0]
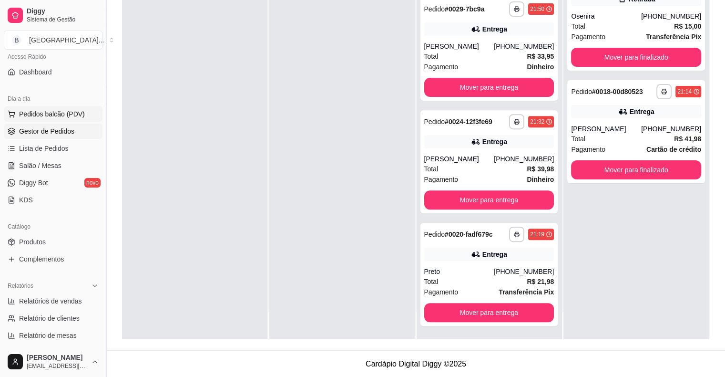
click at [4, 115] on button "Pedidos balcão (PDV)" at bounding box center [53, 113] width 99 height 15
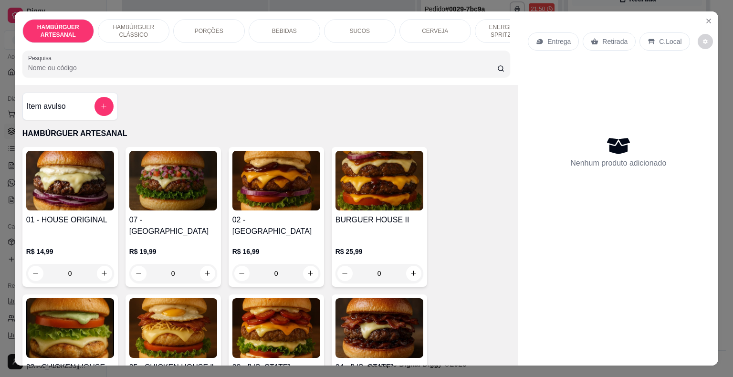
click at [217, 32] on div "PORÇÕES" at bounding box center [209, 31] width 72 height 24
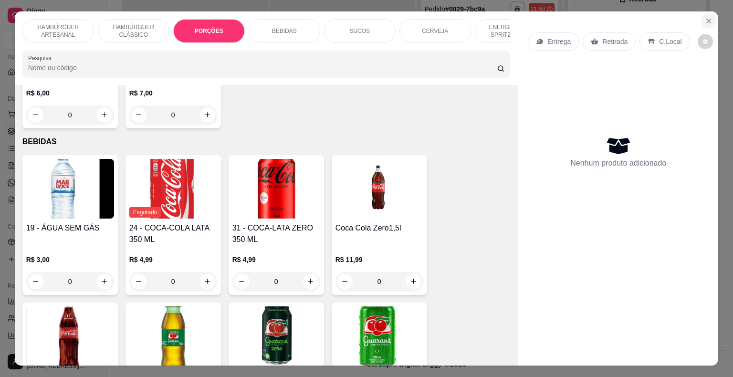
click at [707, 18] on icon "Close" at bounding box center [708, 21] width 8 height 8
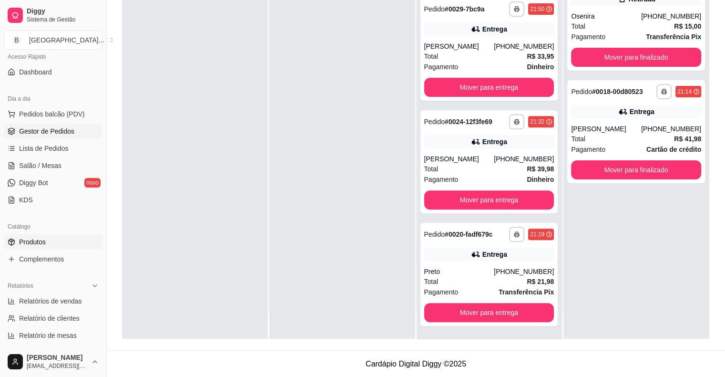
click at [51, 237] on link "Produtos" at bounding box center [53, 241] width 99 height 15
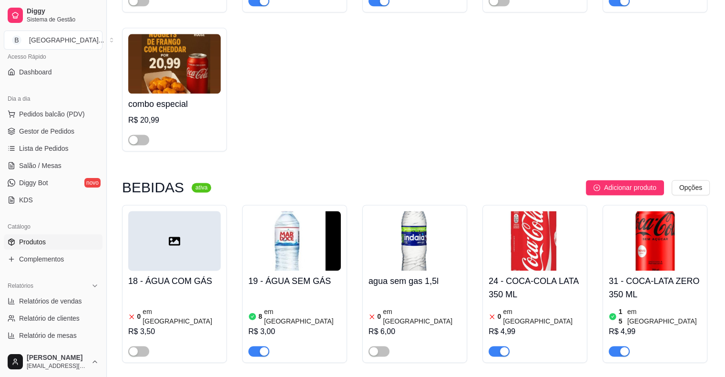
scroll to position [1240, 0]
click at [552, 274] on h4 "24 - COCA-COLA LATA 350 ML" at bounding box center [535, 287] width 93 height 27
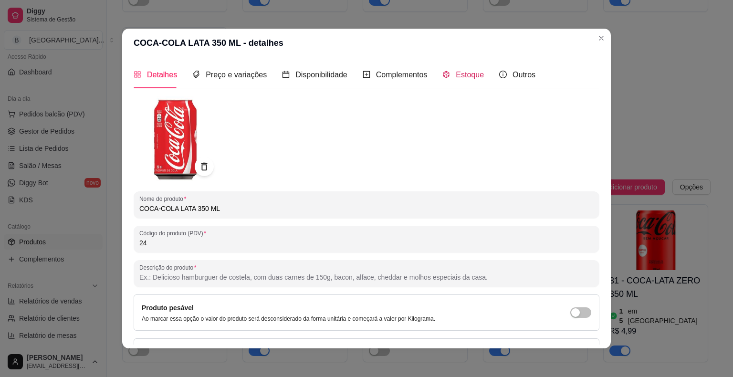
click at [459, 69] on div "Estoque" at bounding box center [462, 75] width 41 height 12
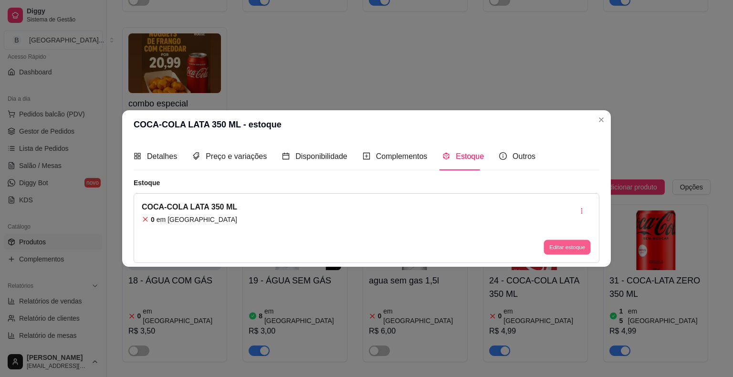
click at [552, 248] on button "Editar estoque" at bounding box center [566, 246] width 47 height 15
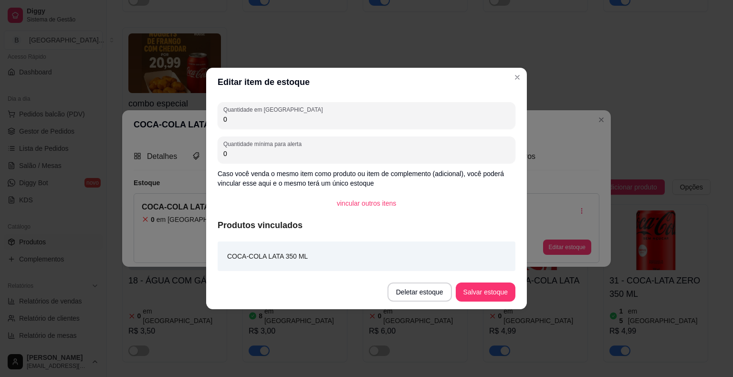
click at [465, 117] on input "0" at bounding box center [366, 119] width 286 height 10
type input "100"
click at [491, 286] on button "Salvar estoque" at bounding box center [485, 292] width 58 height 19
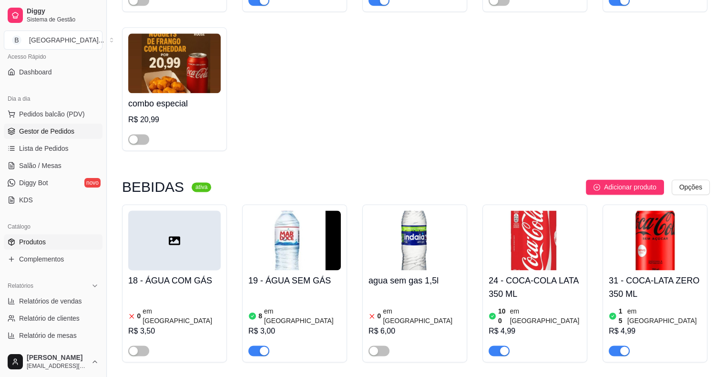
click at [40, 133] on span "Gestor de Pedidos" at bounding box center [46, 131] width 55 height 10
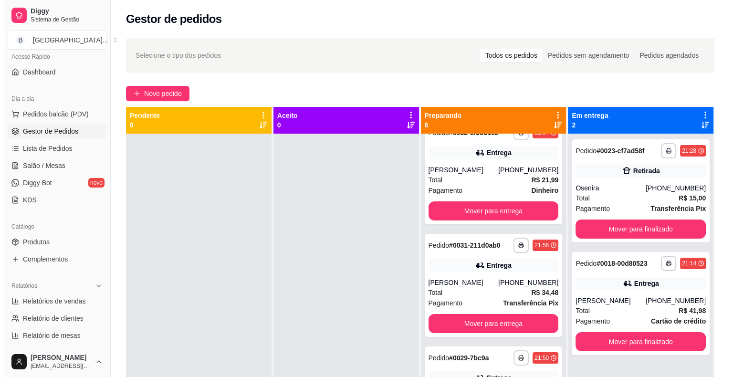
scroll to position [238, 0]
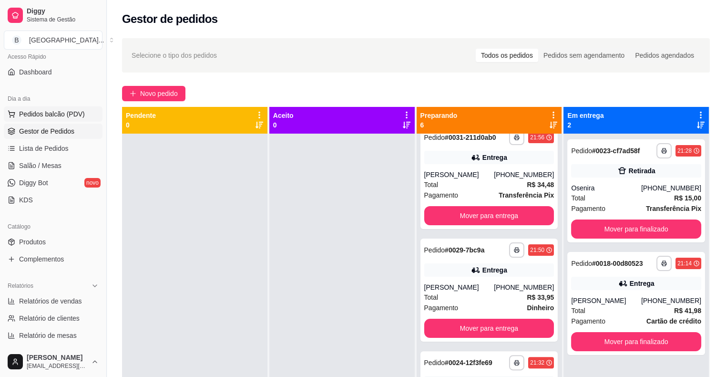
click at [72, 110] on span "Pedidos balcão (PDV)" at bounding box center [52, 114] width 66 height 10
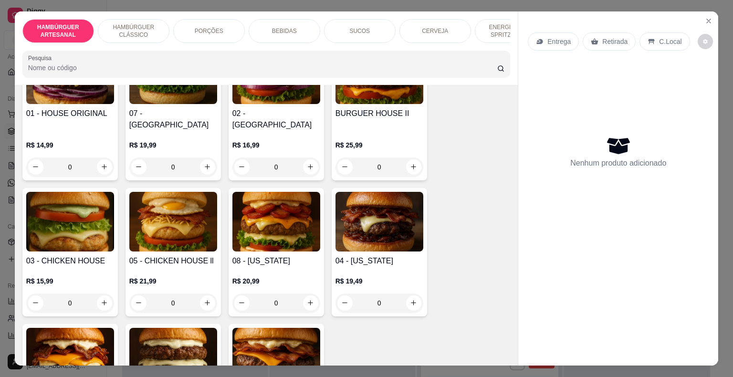
scroll to position [191, 0]
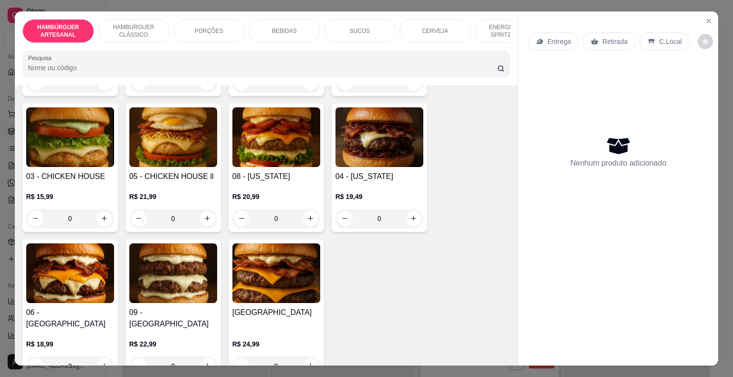
click at [213, 27] on p "PORÇÕES" at bounding box center [209, 31] width 29 height 8
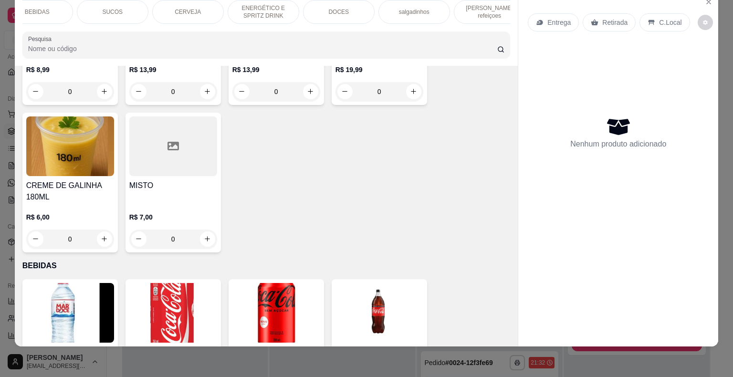
scroll to position [0, 262]
click at [479, 4] on p "[PERSON_NAME] refeiçoes" at bounding box center [474, 11] width 55 height 15
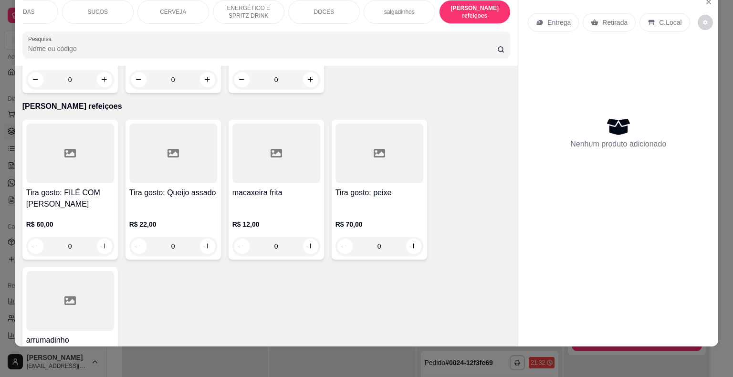
scroll to position [2917, 0]
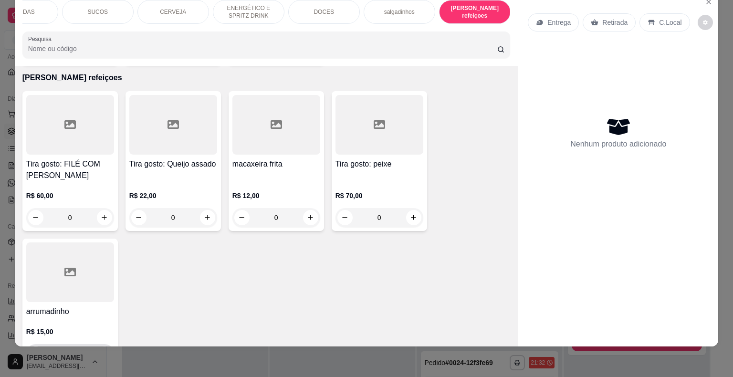
click at [97, 346] on button "increase-product-quantity" at bounding box center [104, 353] width 15 height 15
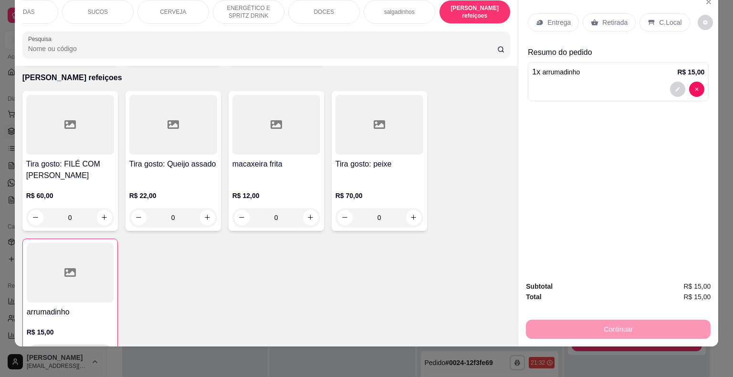
click at [100, 350] on icon "increase-product-quantity" at bounding box center [103, 353] width 7 height 7
type input "4"
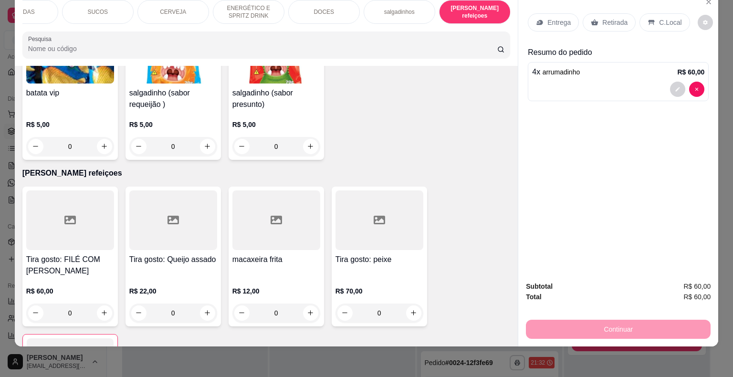
click at [48, 6] on div "BEBIDAS" at bounding box center [23, 12] width 72 height 24
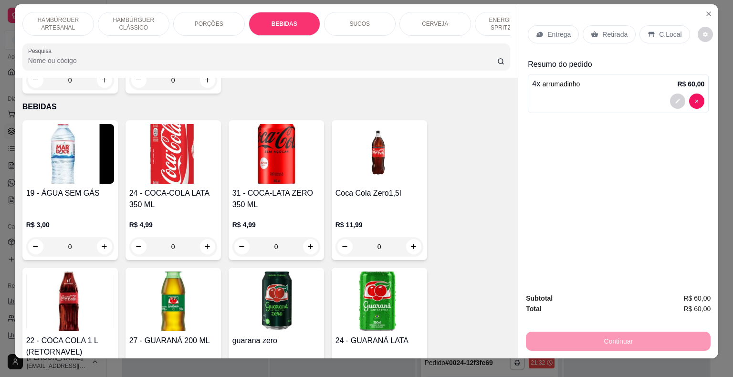
scroll to position [0, 0]
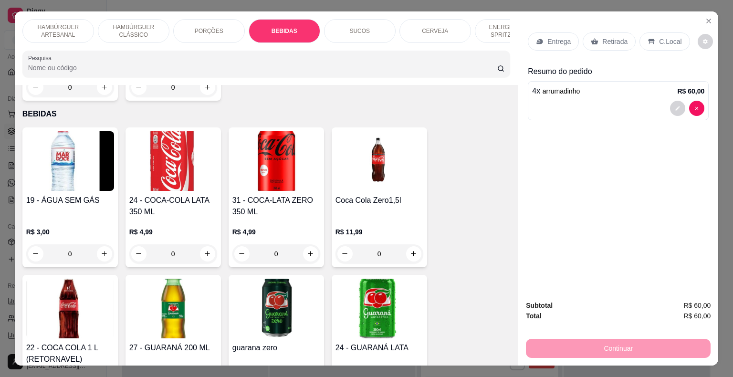
click at [38, 29] on p "HAMBÚRGUER ARTESANAL" at bounding box center [58, 30] width 55 height 15
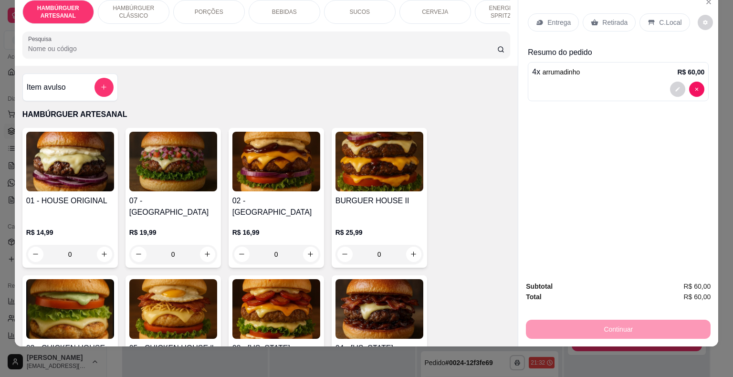
click at [87, 86] on div "Item avulso" at bounding box center [70, 87] width 87 height 19
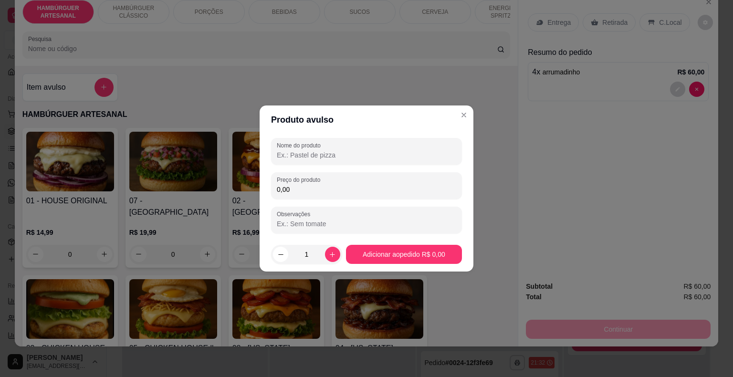
click at [305, 189] on input "0,00" at bounding box center [366, 190] width 179 height 10
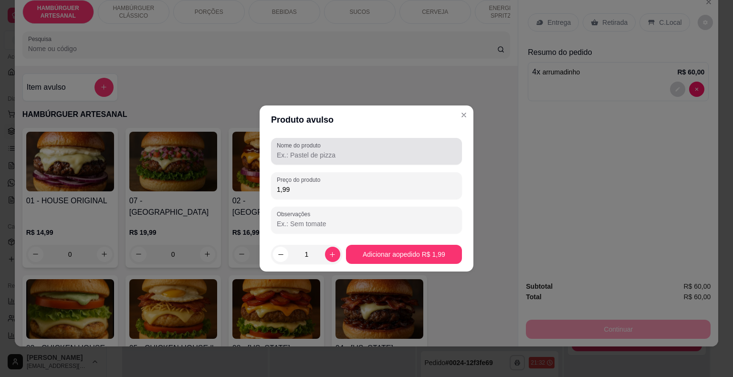
type input "1,99"
click at [338, 146] on div at bounding box center [366, 151] width 179 height 19
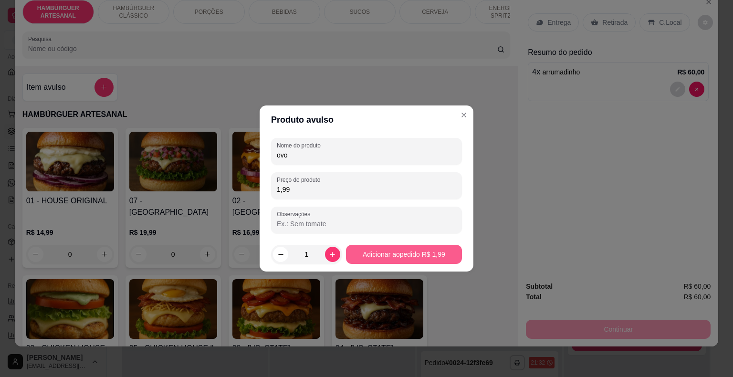
type input "ovo"
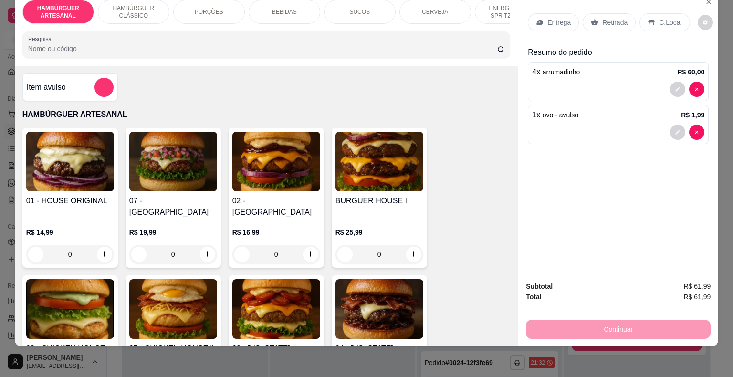
click at [597, 13] on div "Retirada" at bounding box center [608, 22] width 53 height 18
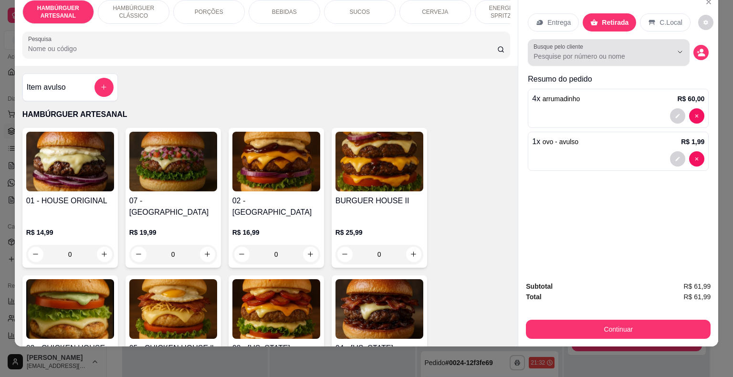
click at [573, 52] on input "Busque pelo cliente" at bounding box center [595, 57] width 124 height 10
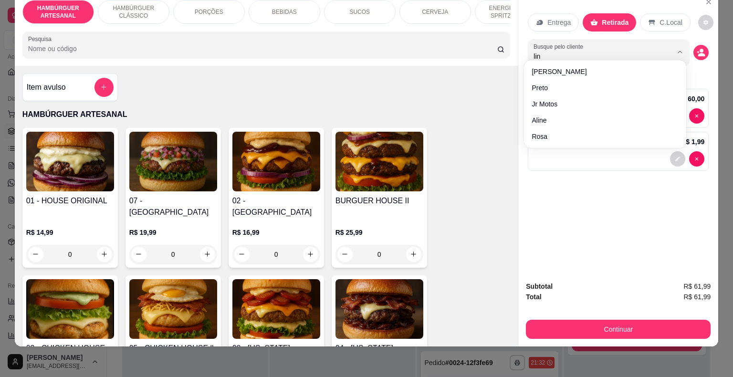
type input "lina"
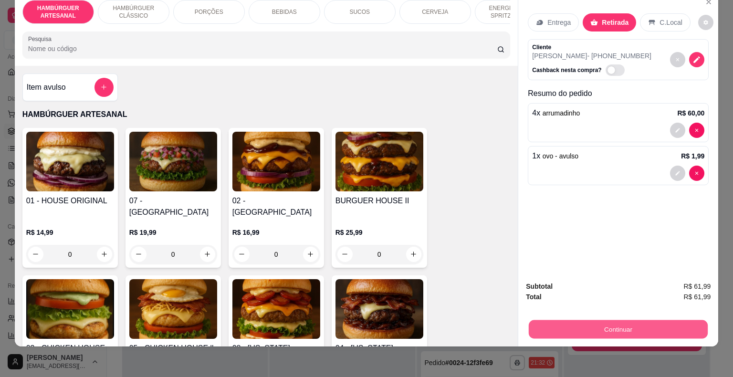
click at [549, 320] on button "Continuar" at bounding box center [617, 329] width 179 height 19
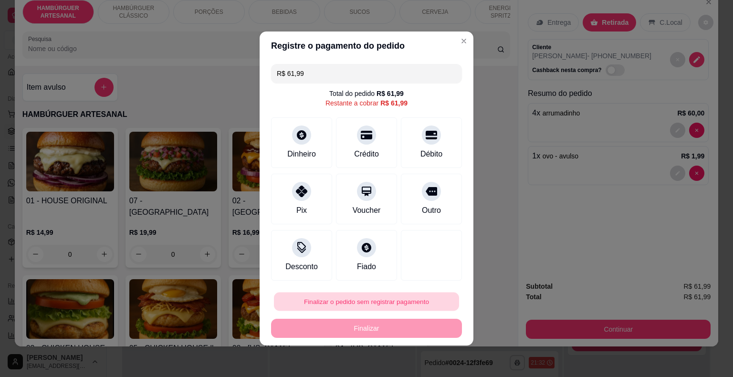
click at [397, 297] on button "Finalizar o pedido sem registrar pagamento" at bounding box center [366, 301] width 185 height 19
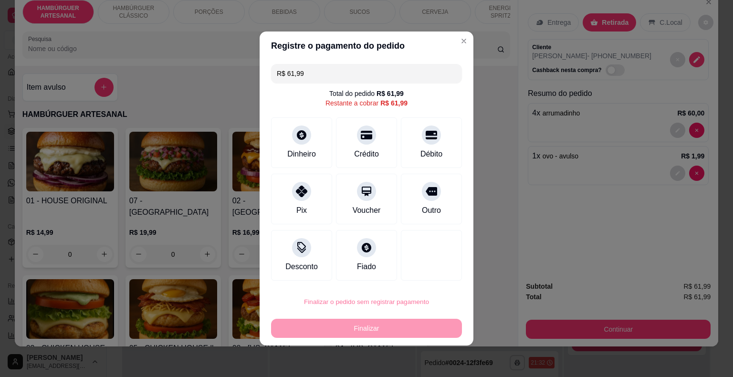
click at [423, 281] on button "Confirmar" at bounding box center [424, 274] width 34 height 14
type input "0"
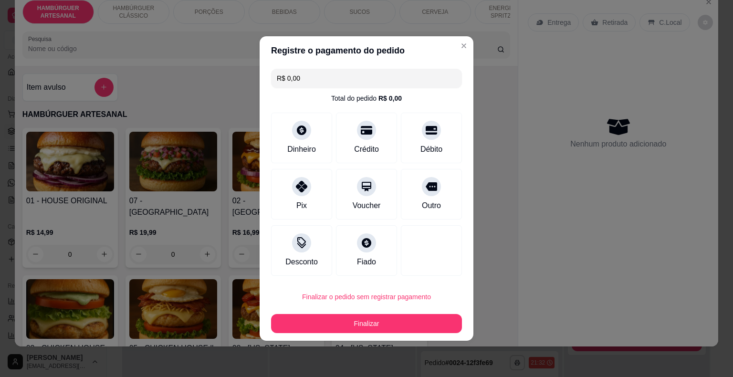
type input "R$ 0,00"
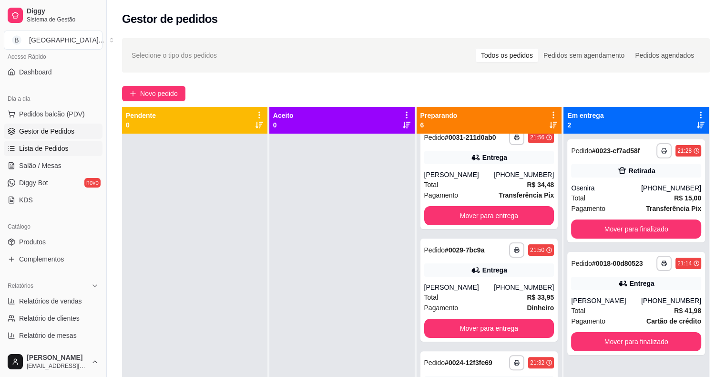
click at [56, 145] on span "Lista de Pedidos" at bounding box center [44, 149] width 50 height 10
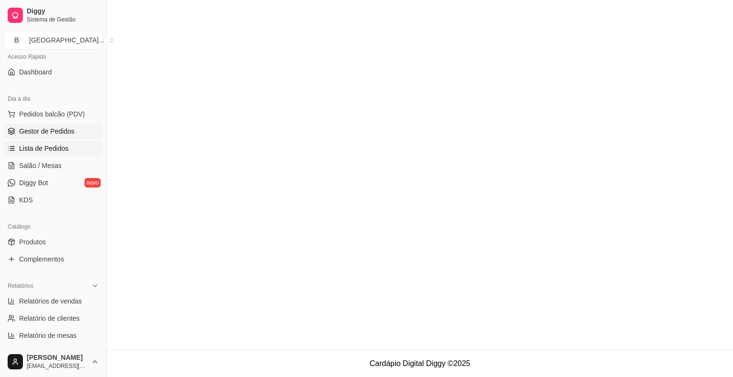
click at [62, 136] on link "Gestor de Pedidos" at bounding box center [53, 131] width 99 height 15
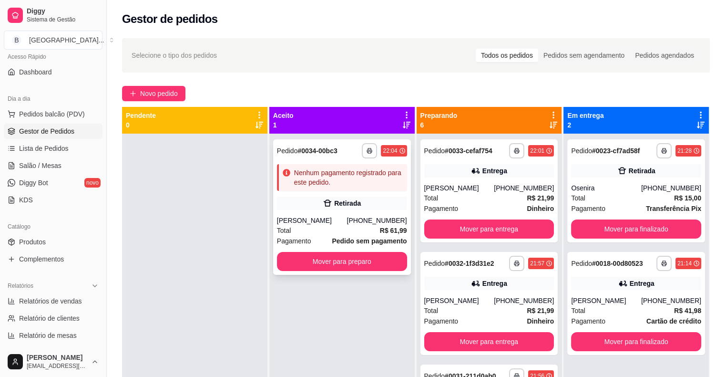
click at [316, 201] on div "Retirada" at bounding box center [342, 202] width 130 height 13
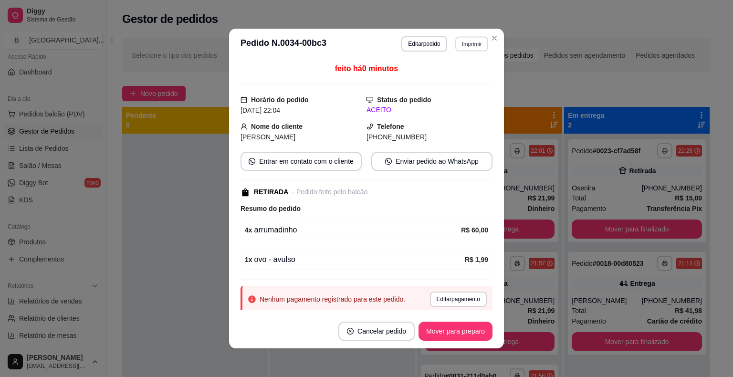
click at [477, 46] on button "Imprimir" at bounding box center [471, 43] width 33 height 15
click at [455, 73] on button "IMPRESSORA" at bounding box center [450, 77] width 67 height 15
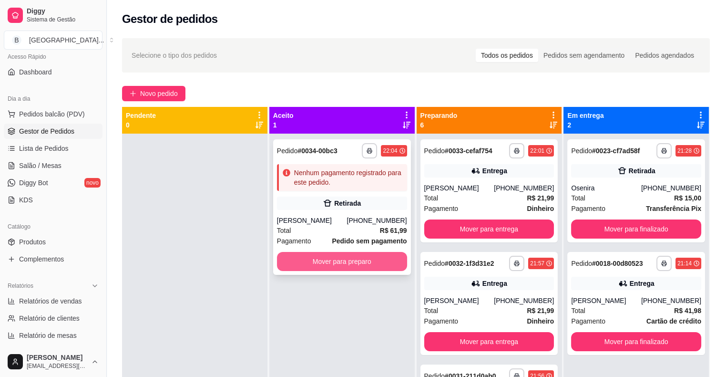
click at [360, 263] on button "Mover para preparo" at bounding box center [342, 261] width 130 height 19
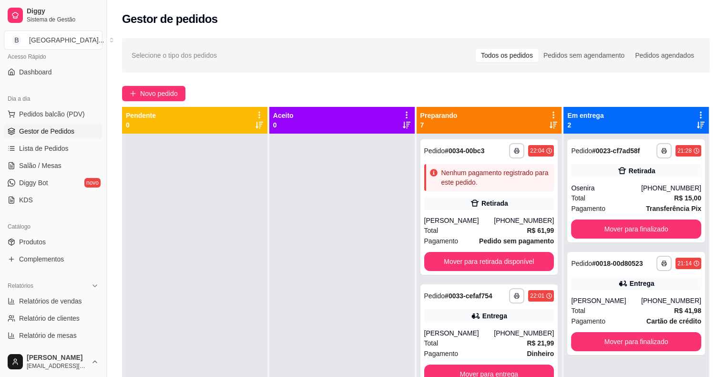
click at [54, 156] on ul "Pedidos balcão (PDV) Gestor de Pedidos Lista de Pedidos Salão / Mesas Diggy Bot…" at bounding box center [53, 156] width 99 height 101
click at [54, 148] on span "Lista de Pedidos" at bounding box center [44, 149] width 50 height 10
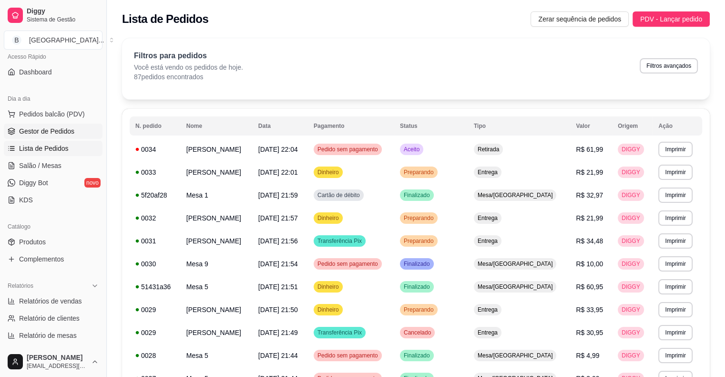
click at [50, 133] on span "Gestor de Pedidos" at bounding box center [46, 131] width 55 height 10
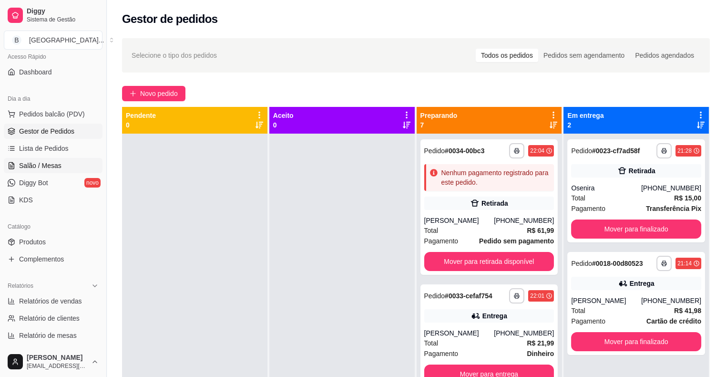
click at [78, 169] on link "Salão / Mesas" at bounding box center [53, 165] width 99 height 15
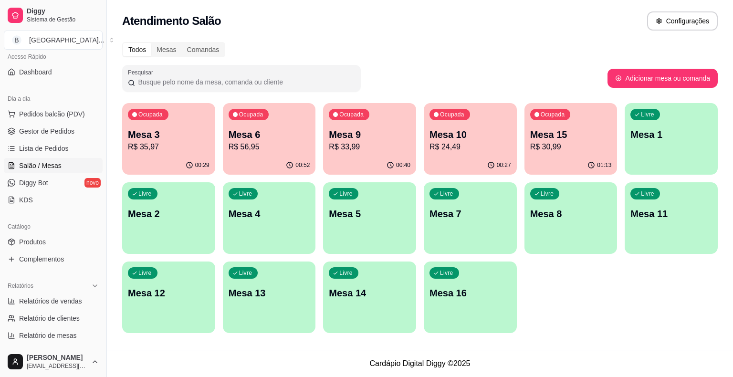
click at [292, 155] on button "Ocupada Mesa 6 R$ 56,95 00:52" at bounding box center [269, 139] width 93 height 72
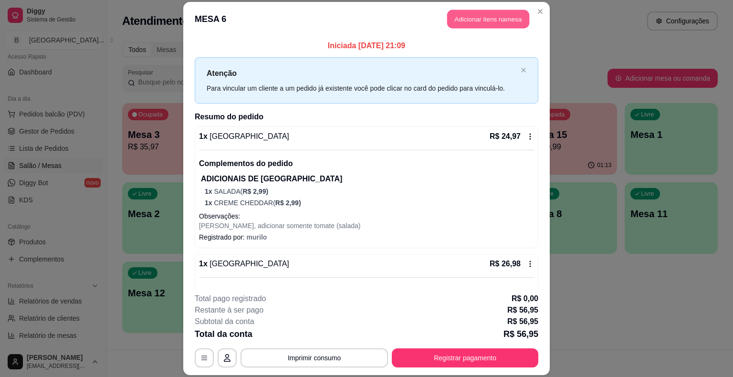
click at [454, 26] on button "Adicionar itens na mesa" at bounding box center [488, 19] width 82 height 19
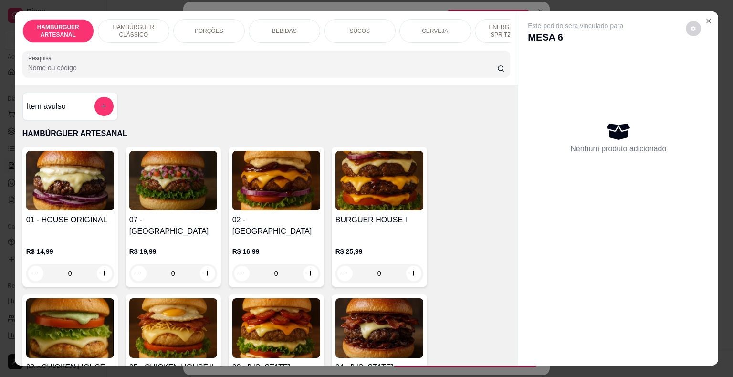
click at [39, 115] on div "Item avulso" at bounding box center [70, 106] width 87 height 19
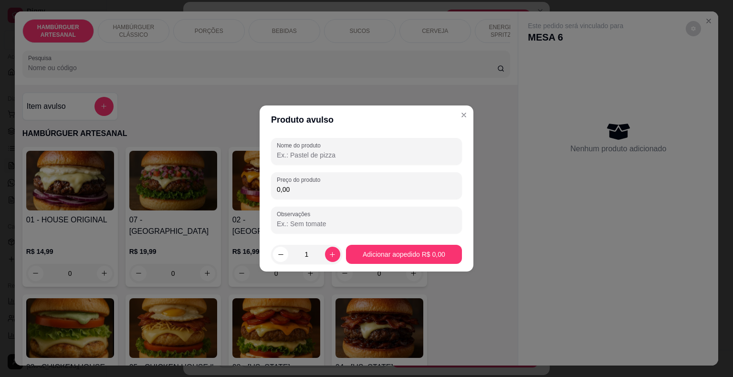
click at [395, 192] on input "0,00" at bounding box center [366, 190] width 179 height 10
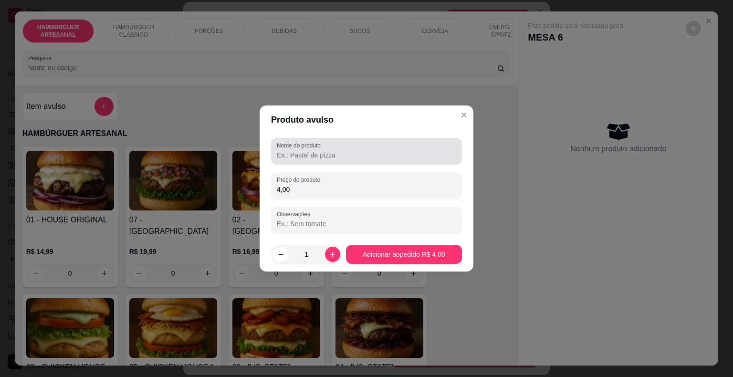
type input "4,00"
click at [450, 140] on div "Nome do produto" at bounding box center [366, 151] width 191 height 27
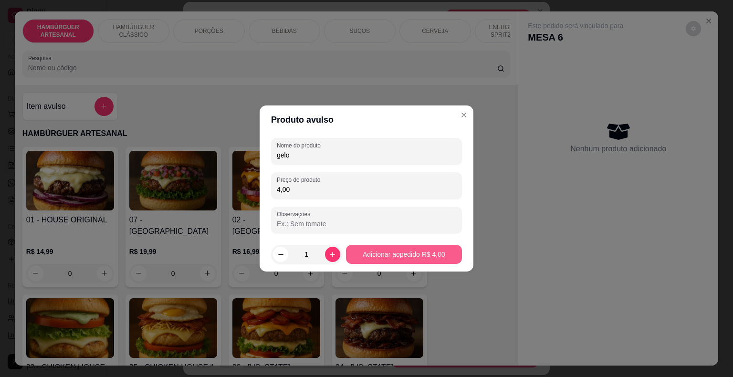
type input "gelo"
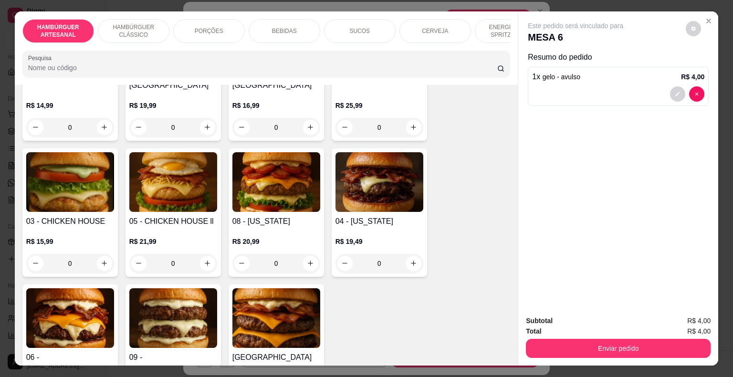
scroll to position [238, 0]
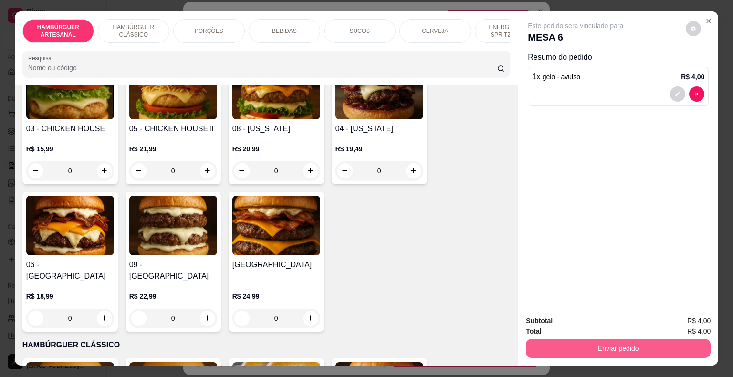
click at [562, 349] on button "Enviar pedido" at bounding box center [618, 348] width 185 height 19
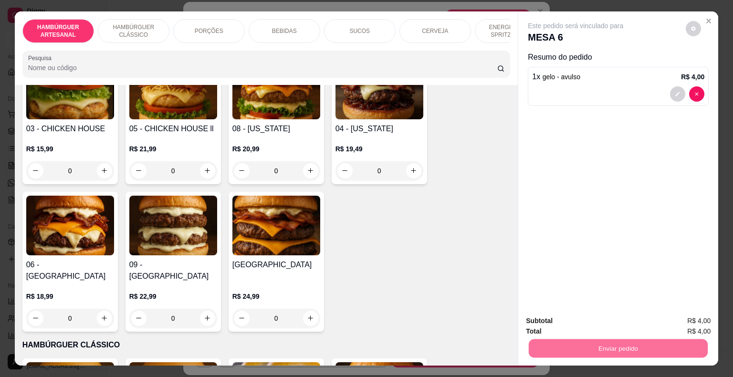
click at [550, 314] on button "Não registrar e enviar pedido" at bounding box center [586, 321] width 99 height 18
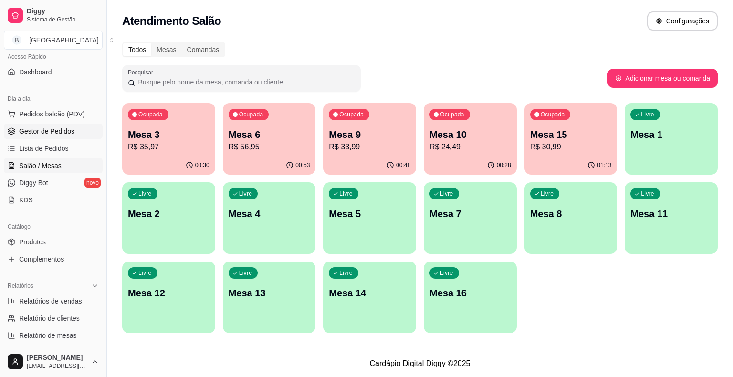
click at [51, 137] on link "Gestor de Pedidos" at bounding box center [53, 131] width 99 height 15
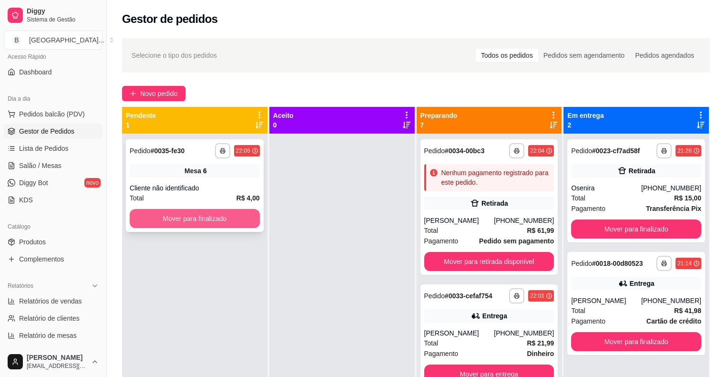
click at [155, 225] on button "Mover para finalizado" at bounding box center [195, 218] width 130 height 19
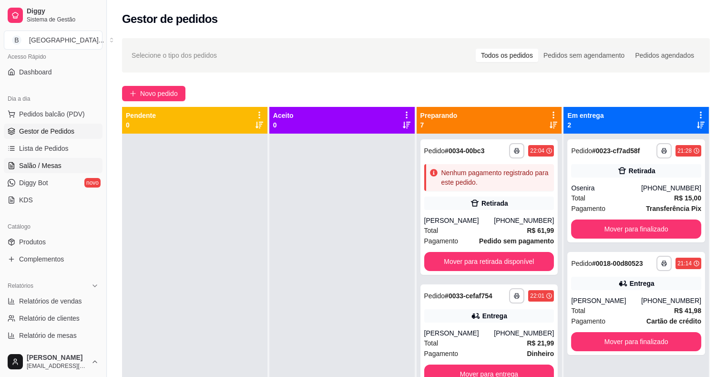
click at [50, 162] on span "Salão / Mesas" at bounding box center [40, 166] width 42 height 10
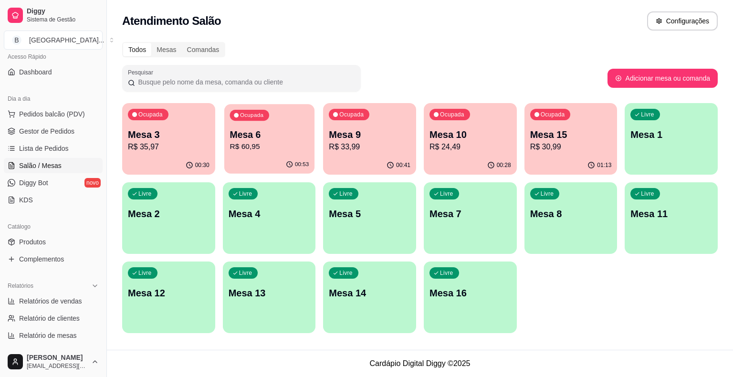
click at [268, 138] on p "Mesa 6" at bounding box center [268, 134] width 79 height 13
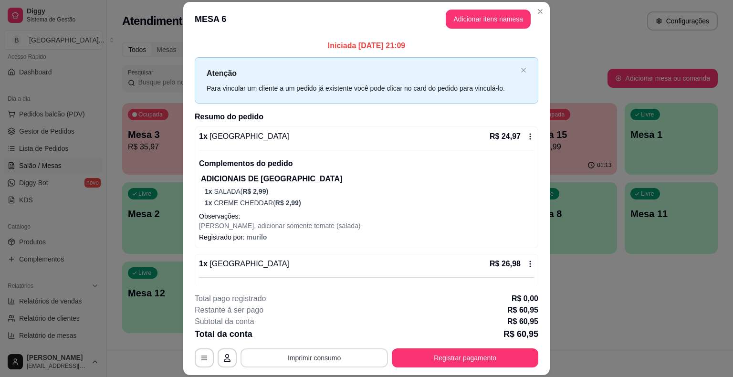
click at [310, 350] on button "Imprimir consumo" at bounding box center [313, 357] width 147 height 19
click at [314, 318] on button "IMPRESSORA" at bounding box center [313, 316] width 69 height 15
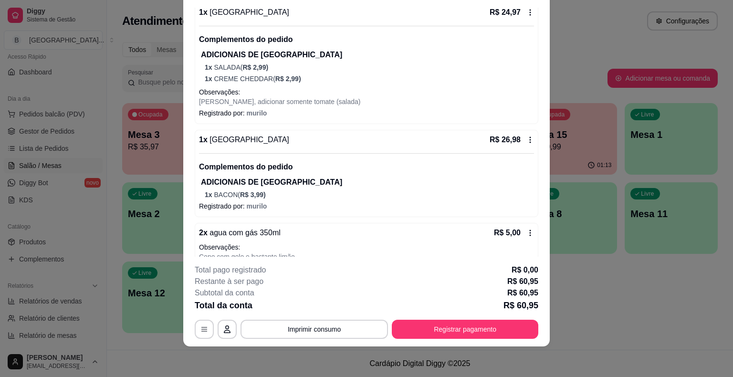
scroll to position [159, 0]
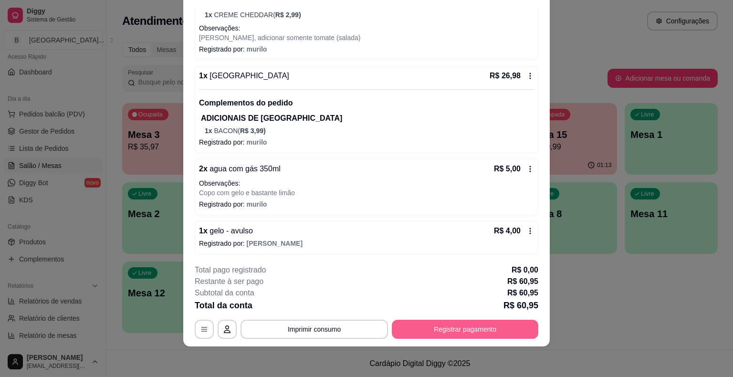
click at [425, 330] on button "Registrar pagamento" at bounding box center [465, 329] width 146 height 19
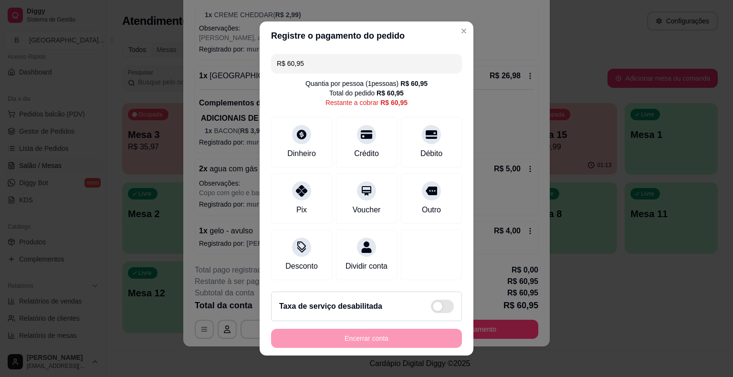
click at [324, 61] on input "R$ 60,95" at bounding box center [366, 63] width 179 height 19
click at [283, 198] on div "Pix" at bounding box center [301, 197] width 67 height 56
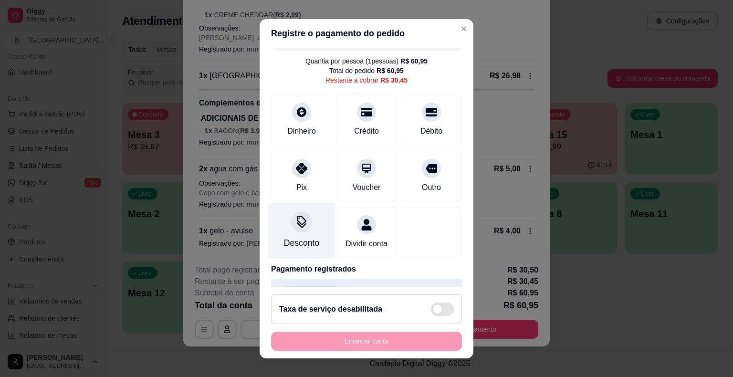
scroll to position [0, 0]
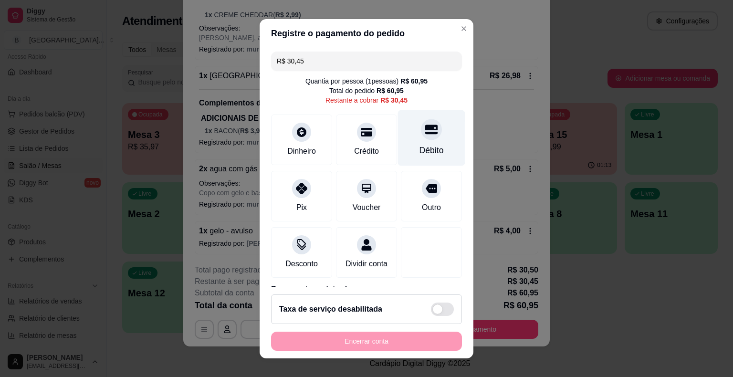
click at [424, 137] on div "Débito" at bounding box center [431, 138] width 67 height 56
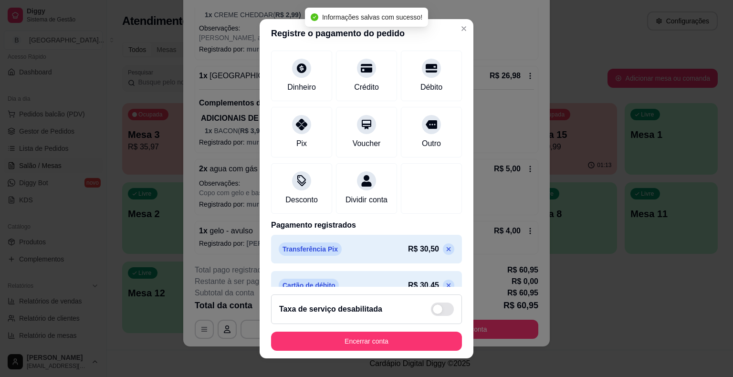
type input "R$ 0,00"
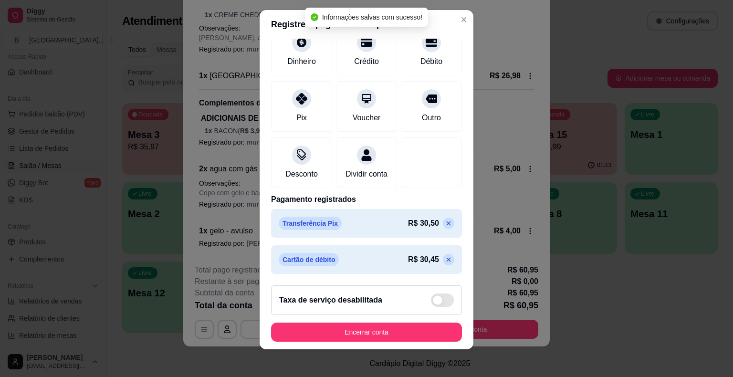
scroll to position [11, 0]
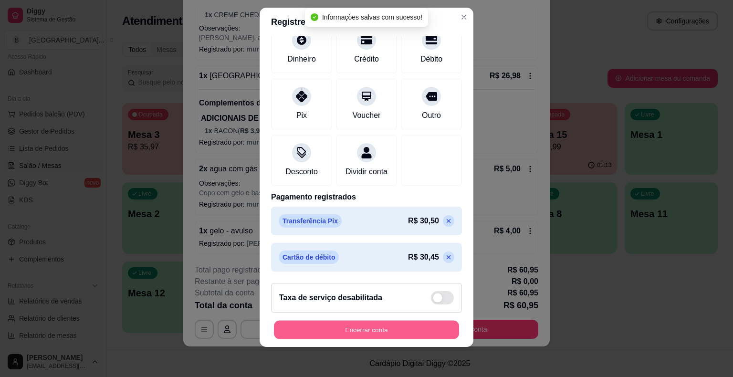
click at [391, 324] on button "Encerrar conta" at bounding box center [366, 329] width 185 height 19
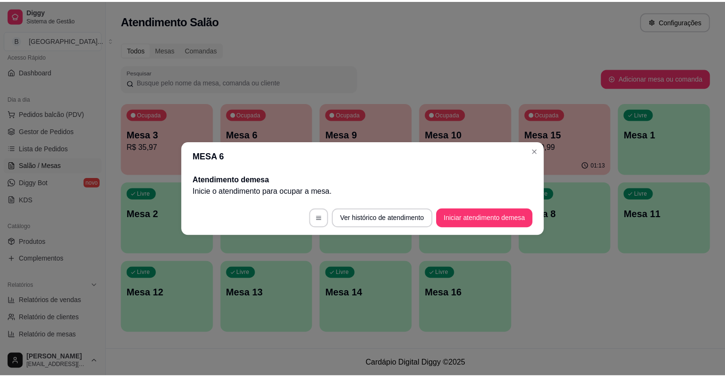
scroll to position [0, 0]
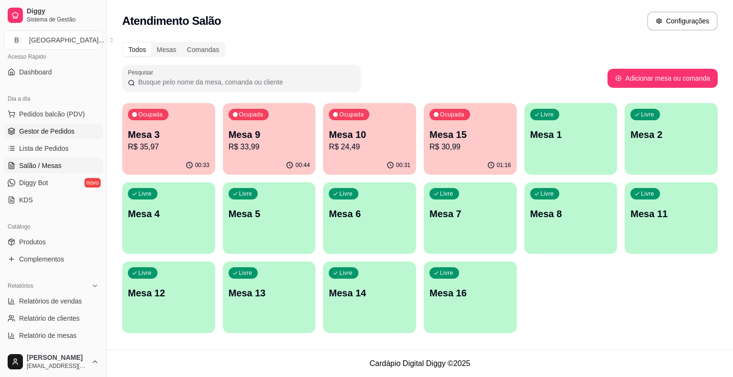
click at [27, 129] on span "Gestor de Pedidos" at bounding box center [46, 131] width 55 height 10
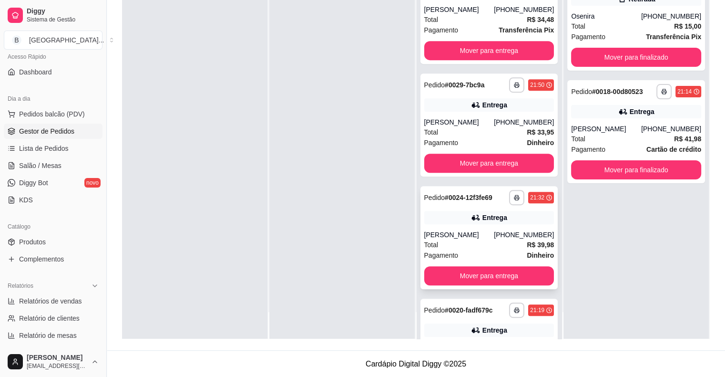
scroll to position [453, 0]
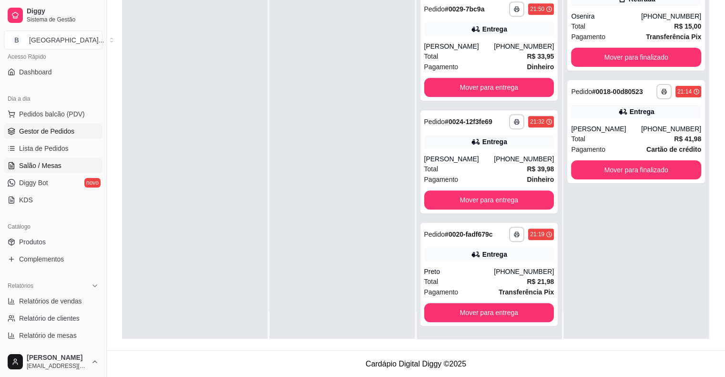
click at [63, 165] on link "Salão / Mesas" at bounding box center [53, 165] width 99 height 15
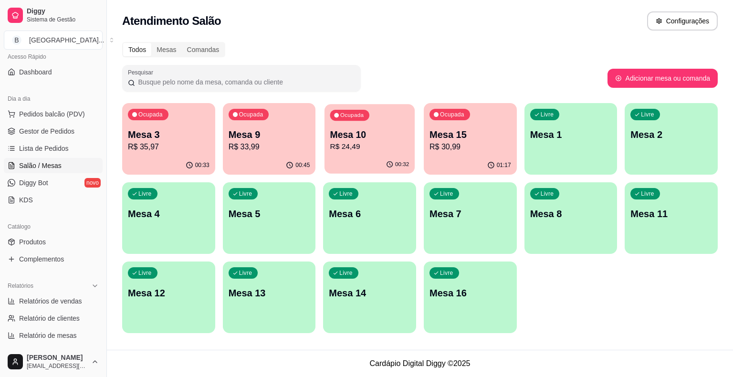
click at [360, 148] on p "R$ 24,49" at bounding box center [369, 146] width 79 height 11
click at [452, 141] on p "R$ 30,99" at bounding box center [470, 146] width 82 height 11
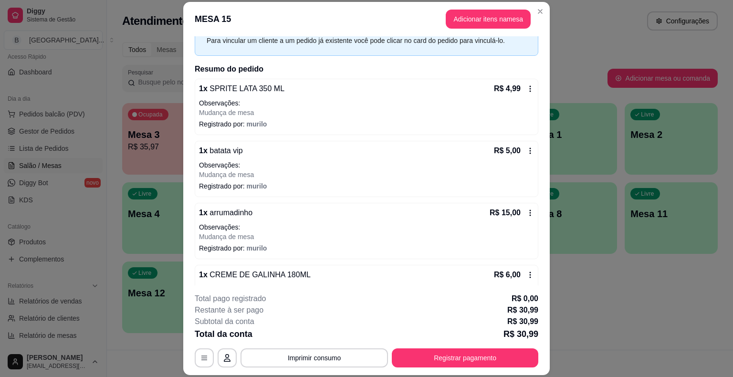
scroll to position [86, 0]
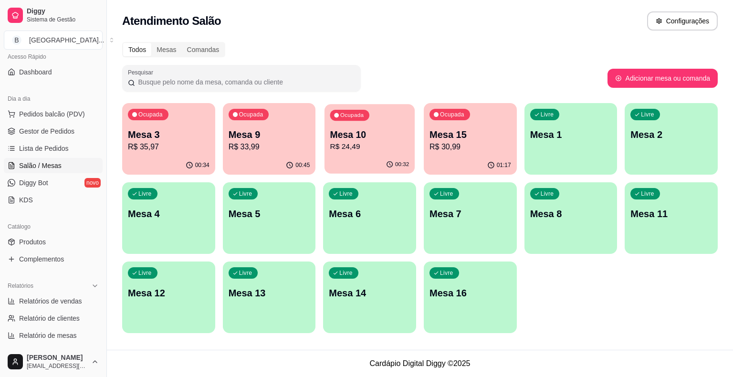
click at [342, 144] on p "R$ 24,49" at bounding box center [369, 146] width 79 height 11
click at [250, 132] on p "Mesa 9" at bounding box center [269, 134] width 82 height 13
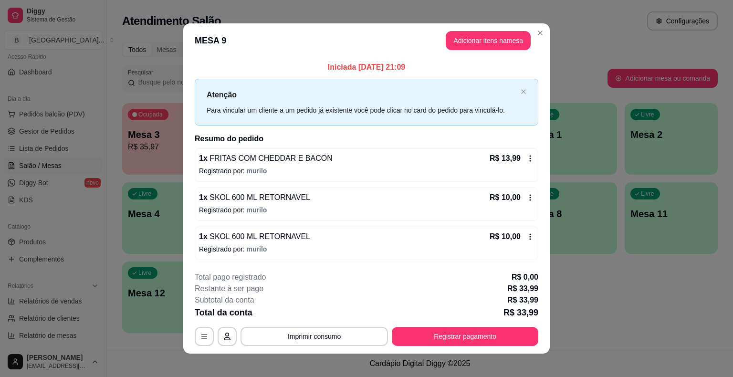
scroll to position [6, 0]
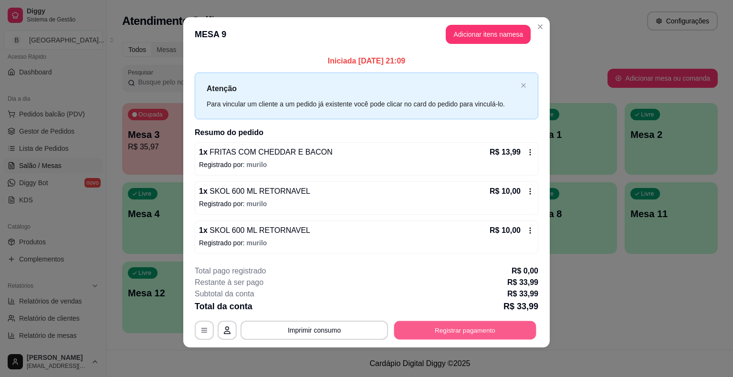
click at [480, 333] on button "Registrar pagamento" at bounding box center [465, 329] width 142 height 19
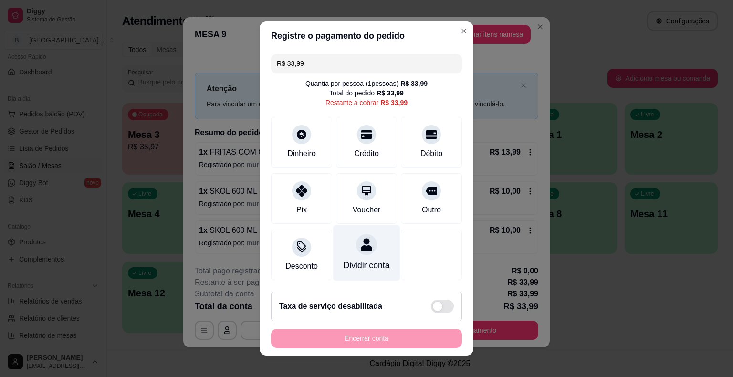
scroll to position [9, 0]
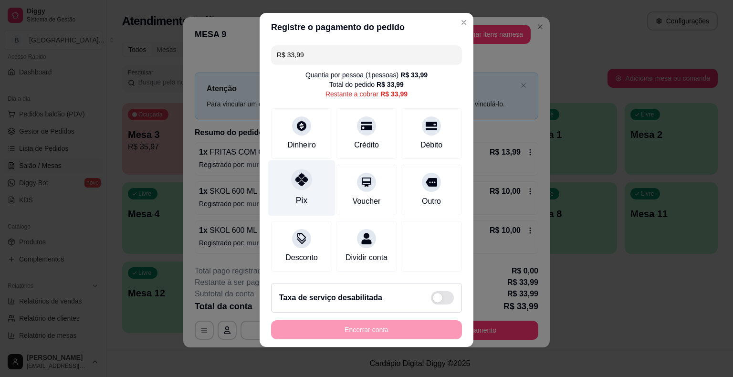
click at [306, 171] on div "Pix" at bounding box center [301, 188] width 67 height 56
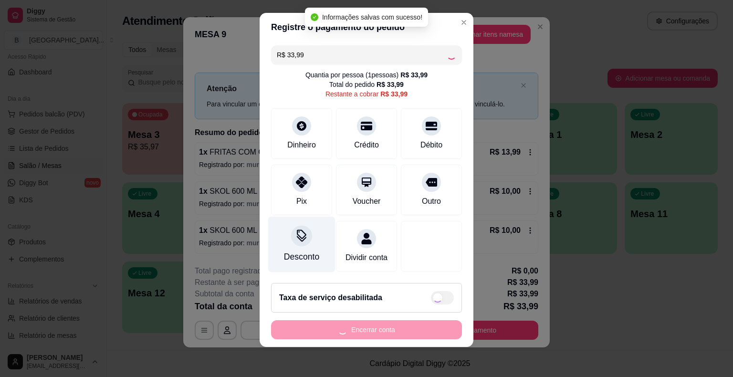
type input "R$ 0,00"
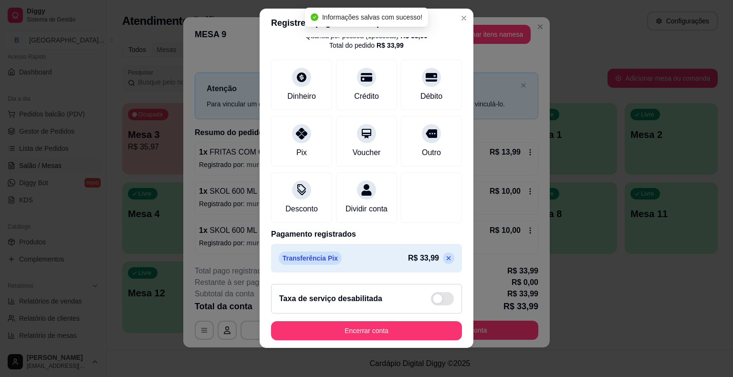
scroll to position [11, 0]
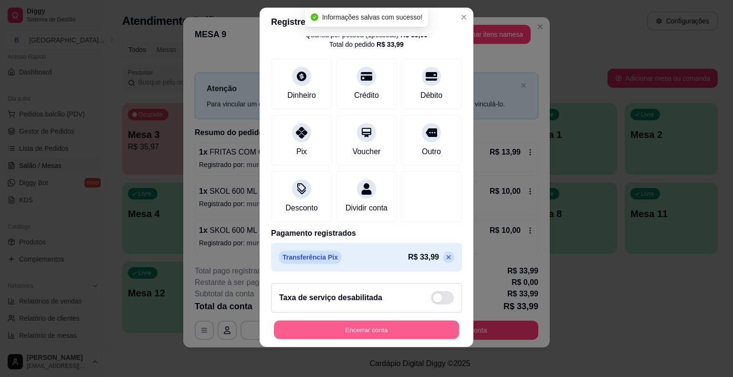
click at [310, 328] on button "Encerrar conta" at bounding box center [366, 329] width 185 height 19
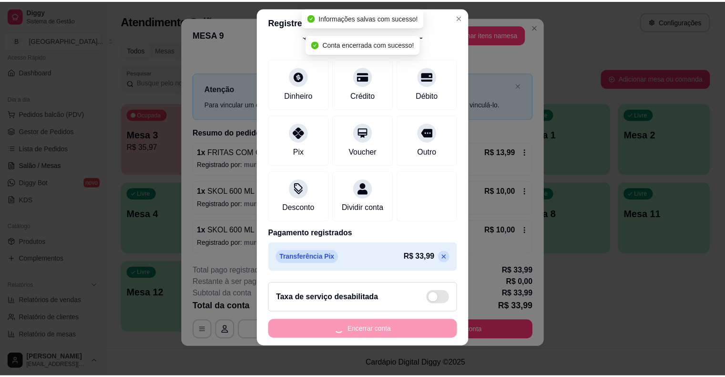
scroll to position [0, 0]
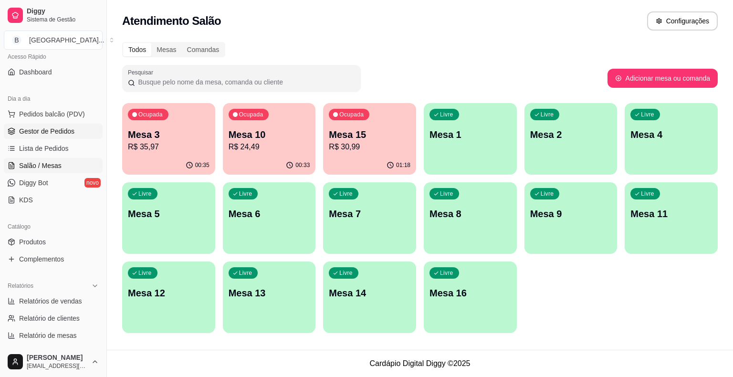
click at [76, 136] on link "Gestor de Pedidos" at bounding box center [53, 131] width 99 height 15
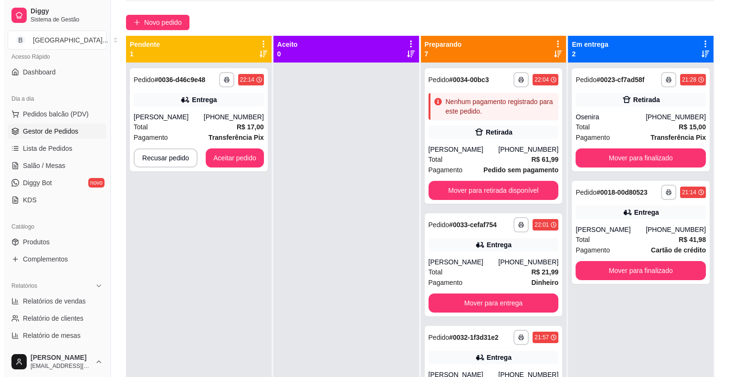
scroll to position [50, 0]
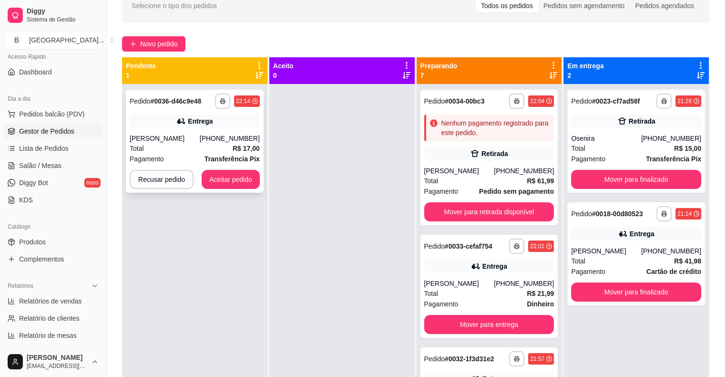
click at [238, 136] on div "(86) 98102-9499" at bounding box center [230, 139] width 60 height 10
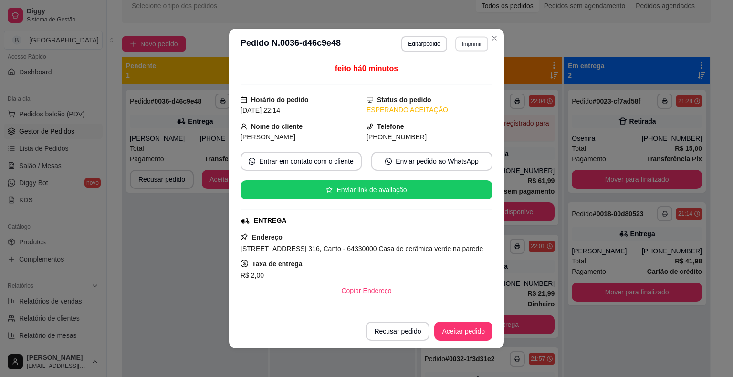
click at [460, 44] on button "Imprimir" at bounding box center [471, 43] width 33 height 15
click at [439, 74] on button "IMPRESSORA" at bounding box center [450, 77] width 67 height 15
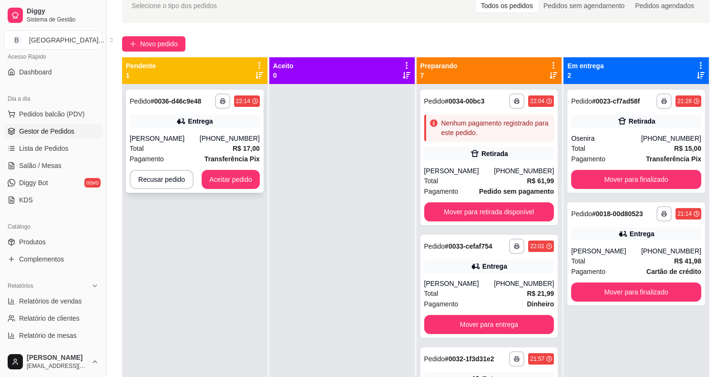
click at [243, 134] on div "(86) 98102-9499" at bounding box center [230, 139] width 60 height 10
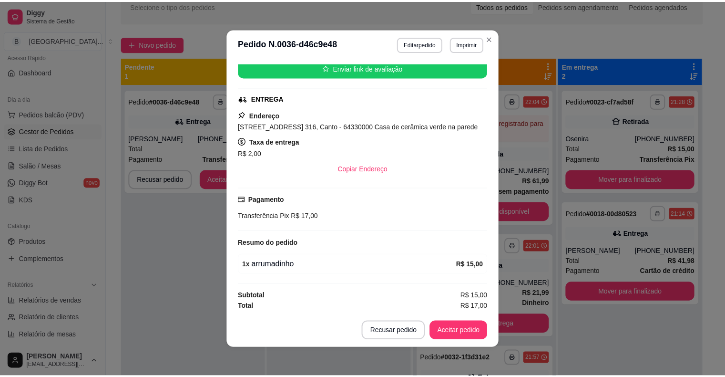
scroll to position [2, 0]
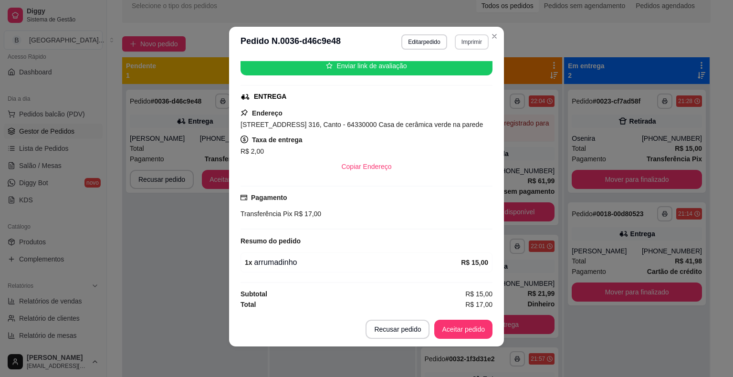
click at [472, 41] on button "Imprimir" at bounding box center [471, 41] width 34 height 15
click at [460, 72] on button "IMPRESSORA" at bounding box center [450, 75] width 69 height 15
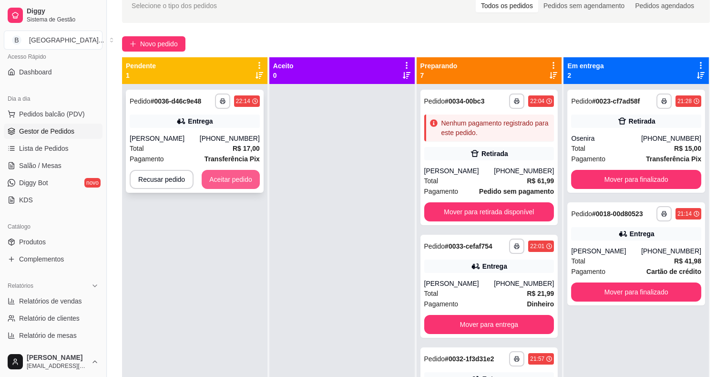
click at [236, 179] on button "Aceitar pedido" at bounding box center [231, 179] width 58 height 19
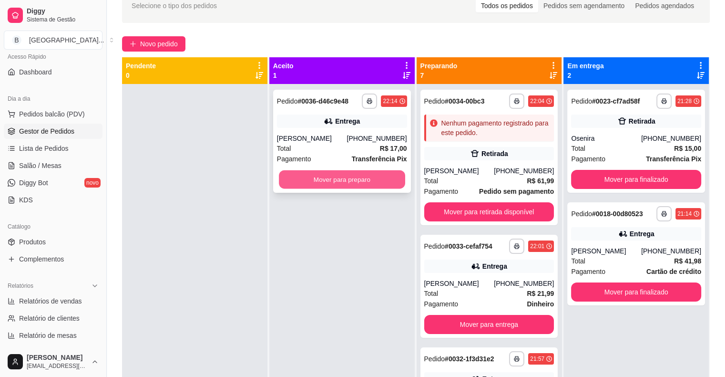
click at [283, 171] on button "Mover para preparo" at bounding box center [342, 179] width 126 height 19
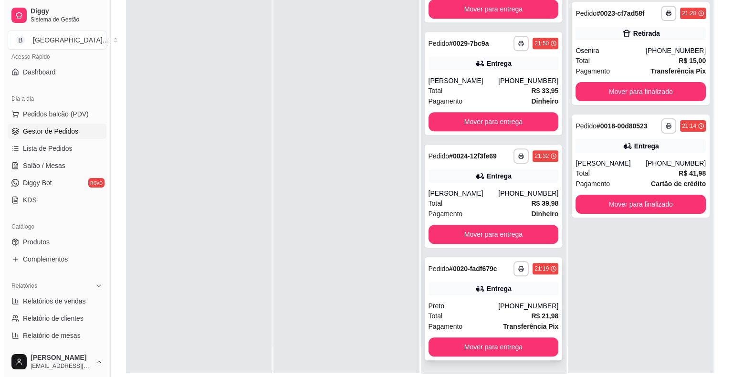
scroll to position [145, 0]
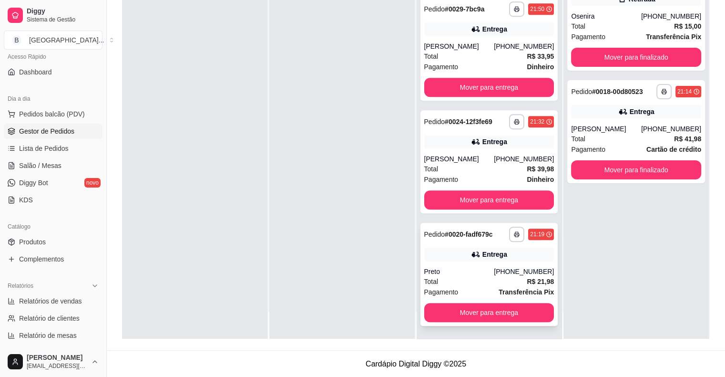
click at [462, 279] on div "Total R$ 21,98" at bounding box center [489, 281] width 130 height 10
click at [504, 169] on div "Total R$ 39,98" at bounding box center [489, 169] width 130 height 10
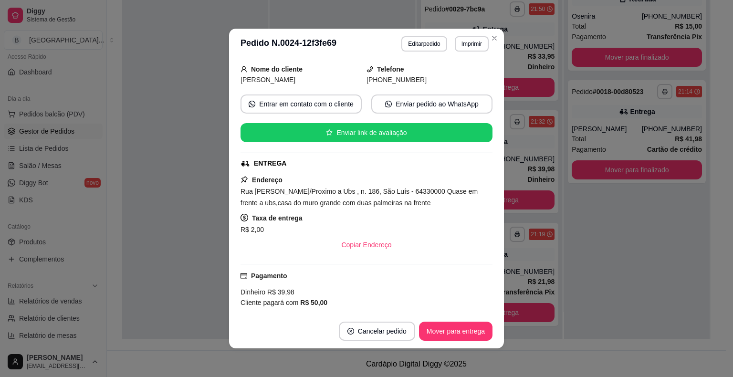
scroll to position [95, 0]
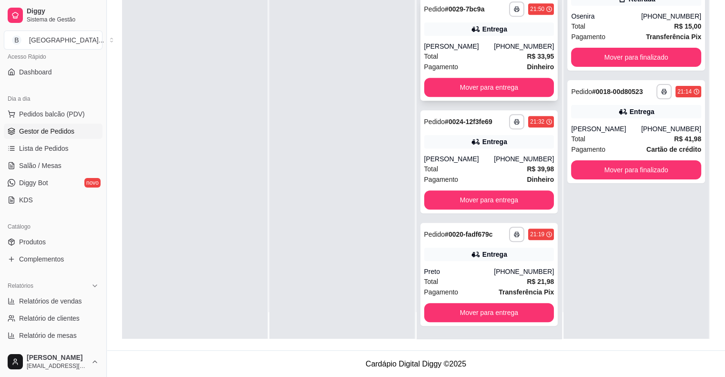
click at [475, 69] on div "Pagamento Dinheiro" at bounding box center [489, 67] width 130 height 10
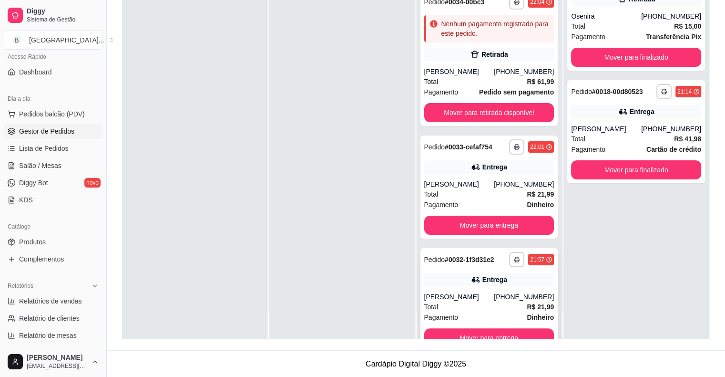
scroll to position [88, 0]
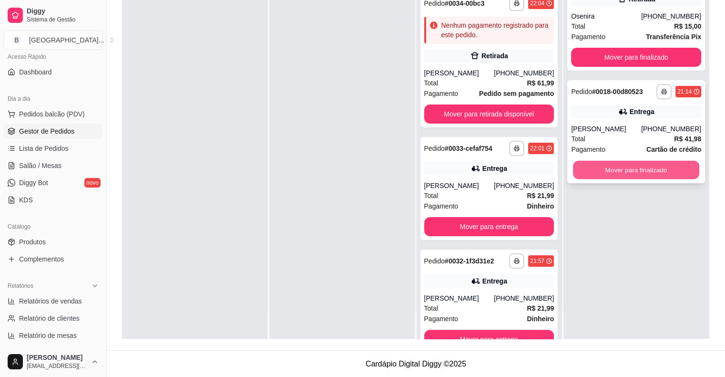
click at [632, 169] on button "Mover para finalizado" at bounding box center [636, 170] width 126 height 19
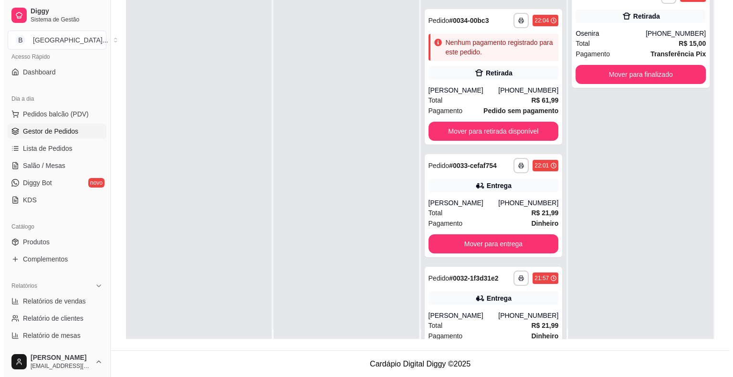
scroll to position [0, 0]
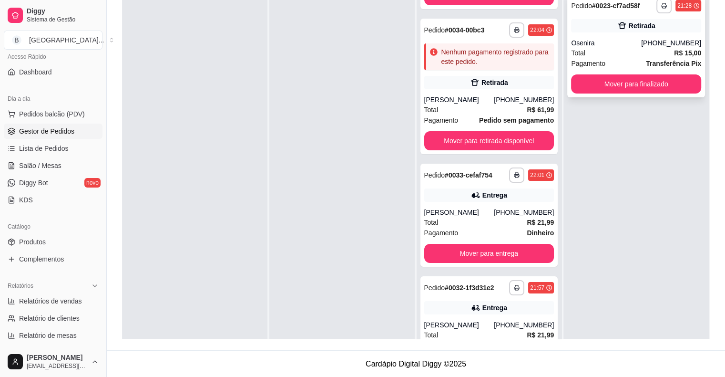
click at [609, 41] on div "Osenira" at bounding box center [606, 43] width 70 height 10
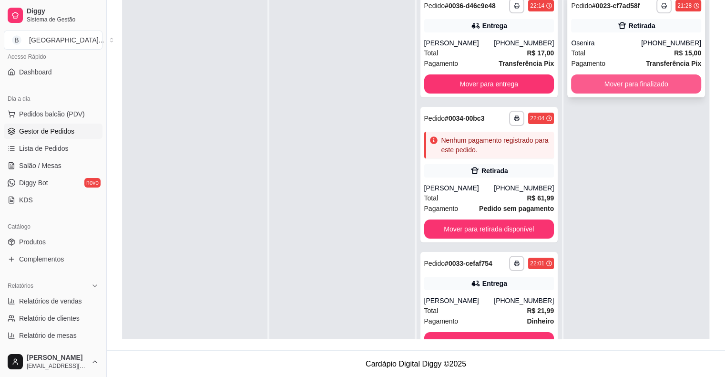
click at [662, 86] on button "Mover para finalizado" at bounding box center [636, 83] width 130 height 19
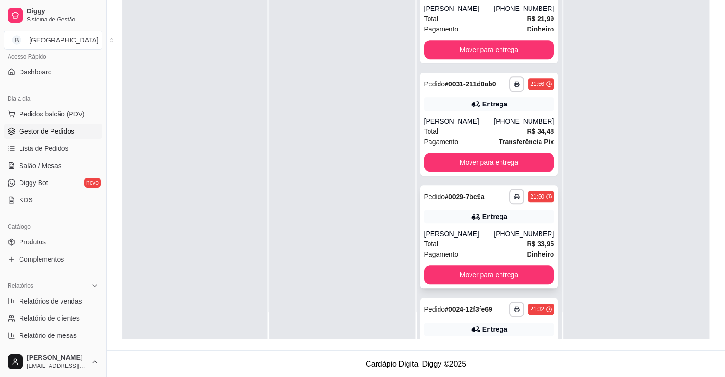
scroll to position [374, 0]
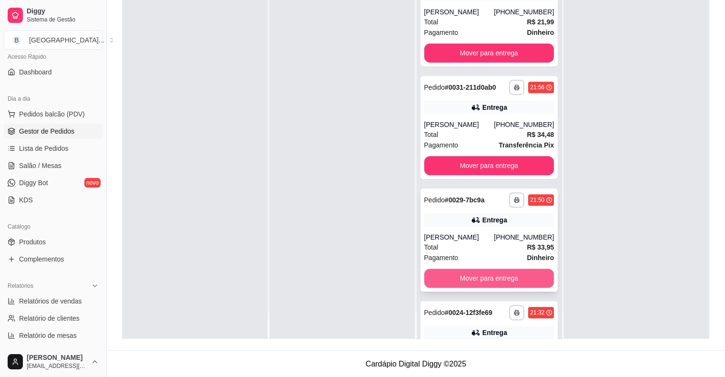
click at [453, 271] on button "Mover para entrega" at bounding box center [489, 277] width 130 height 19
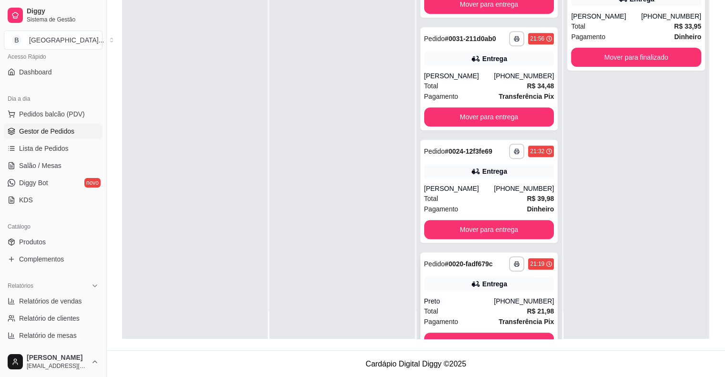
scroll to position [453, 0]
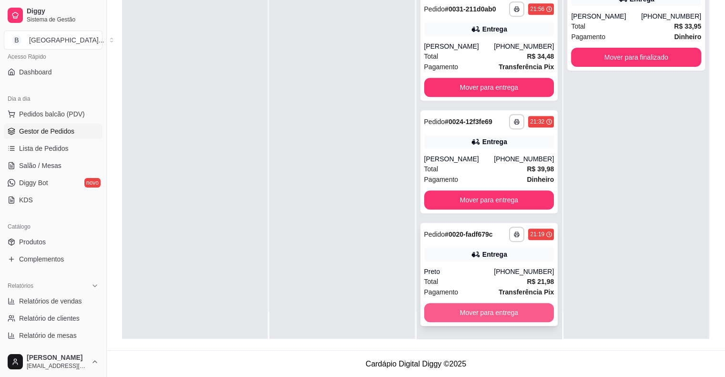
click at [458, 308] on button "Mover para entrega" at bounding box center [489, 312] width 130 height 19
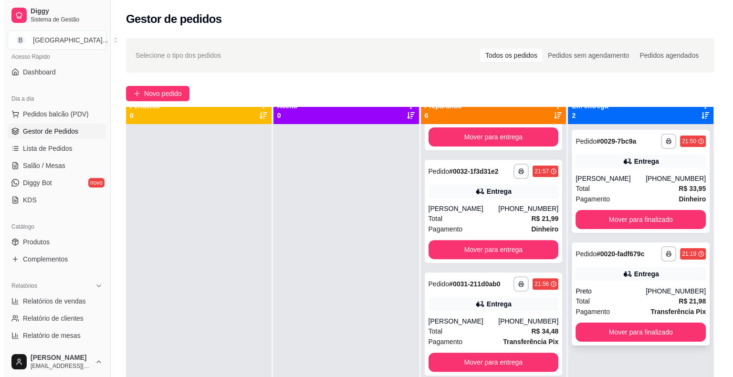
scroll to position [27, 0]
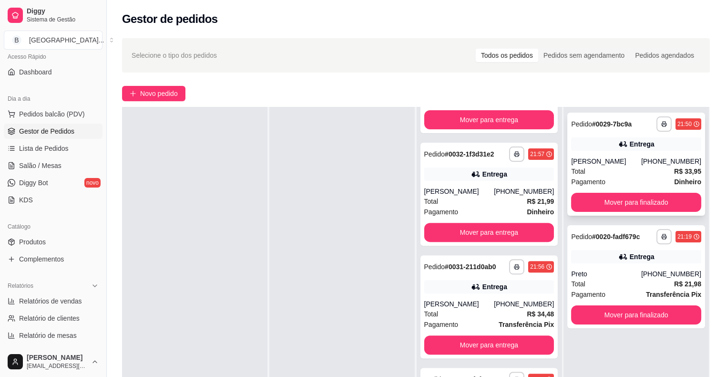
click at [612, 157] on div "mara beatriz" at bounding box center [606, 161] width 70 height 10
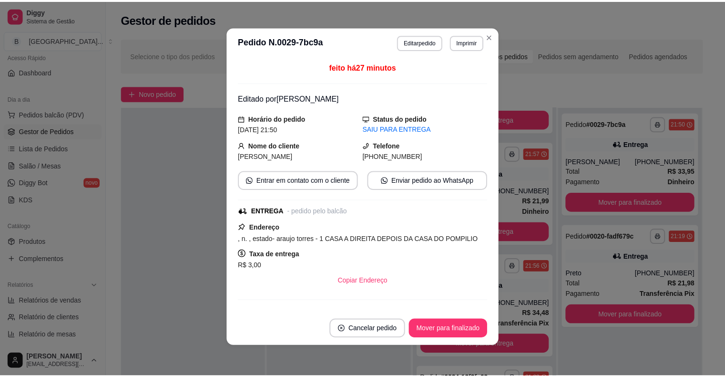
scroll to position [193, 0]
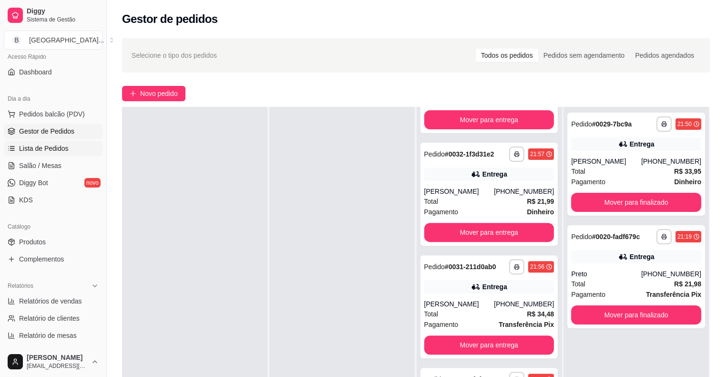
click at [92, 155] on link "Lista de Pedidos" at bounding box center [53, 148] width 99 height 15
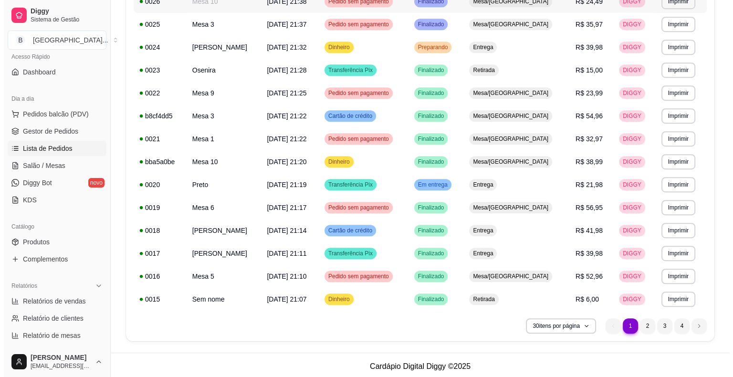
scroll to position [516, 0]
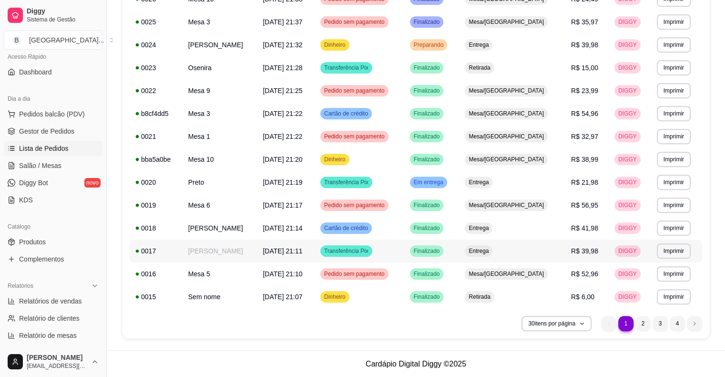
click at [258, 253] on td "[PERSON_NAME]" at bounding box center [220, 250] width 75 height 23
click at [642, 320] on li "2" at bounding box center [643, 323] width 15 height 15
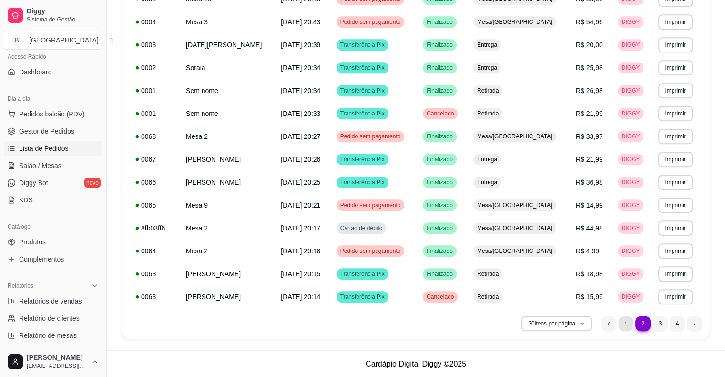
click at [629, 321] on li "1" at bounding box center [626, 323] width 15 height 15
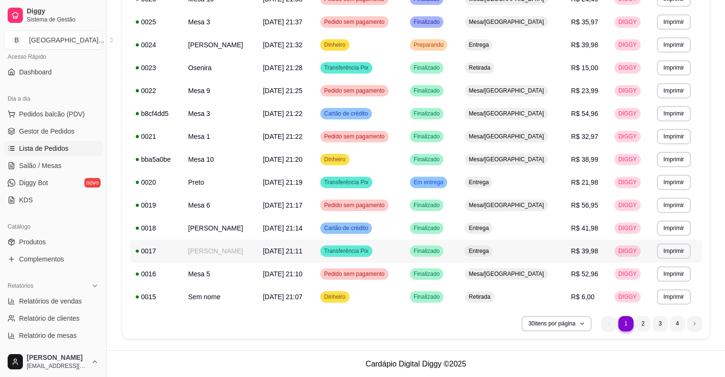
click at [302, 252] on span "21/09/25 às 21:11" at bounding box center [283, 251] width 40 height 8
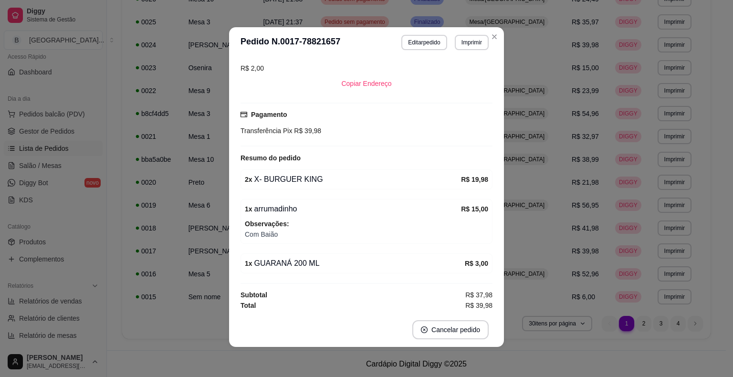
scroll to position [2, 0]
click at [427, 41] on button "Editar pedido" at bounding box center [423, 41] width 45 height 15
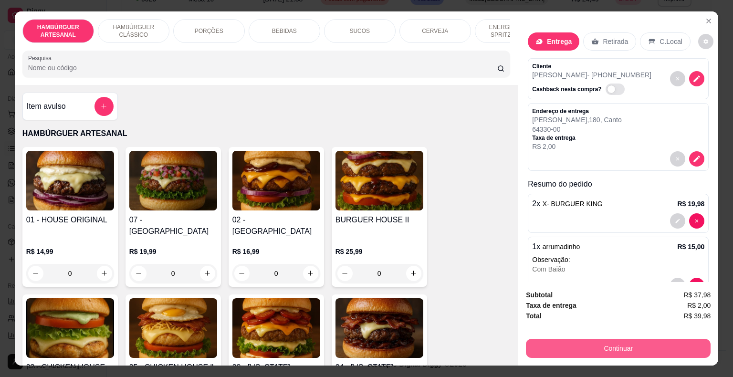
click at [549, 339] on button "Continuar" at bounding box center [618, 348] width 185 height 19
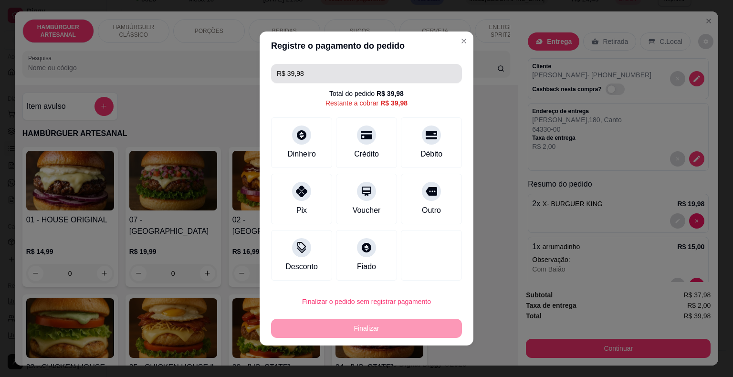
click at [311, 70] on input "R$ 39,98" at bounding box center [366, 73] width 179 height 19
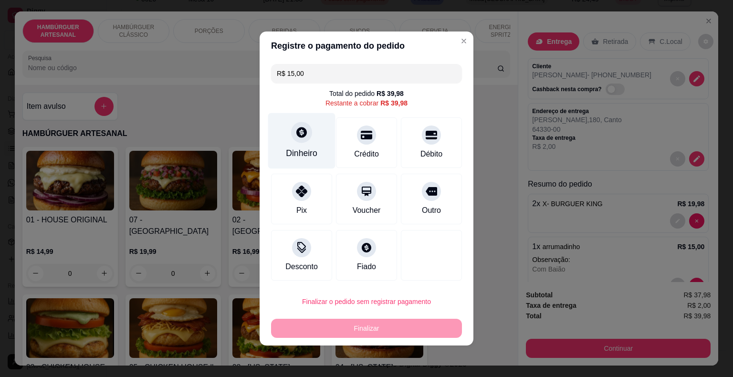
click at [296, 127] on icon at bounding box center [301, 132] width 12 height 12
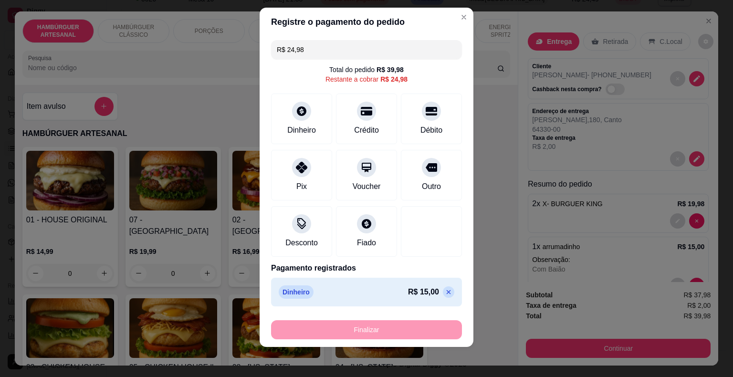
scroll to position [11, 0]
click at [292, 175] on div "Pix" at bounding box center [301, 173] width 67 height 56
type input "R$ 0,00"
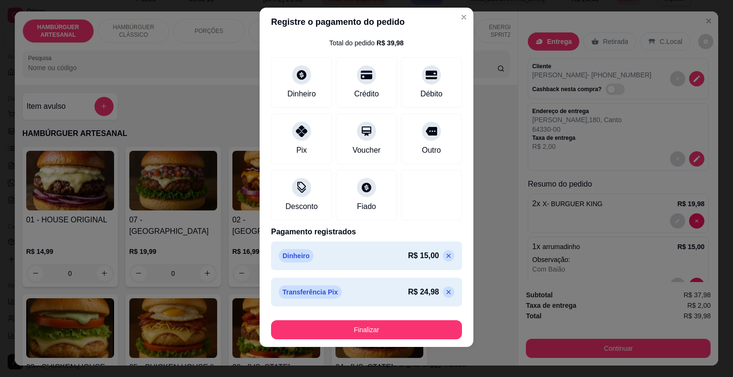
scroll to position [27, 0]
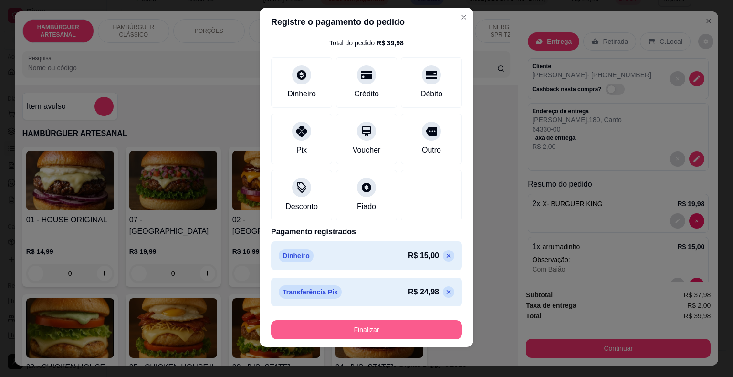
click at [361, 333] on button "Finalizar" at bounding box center [366, 329] width 191 height 19
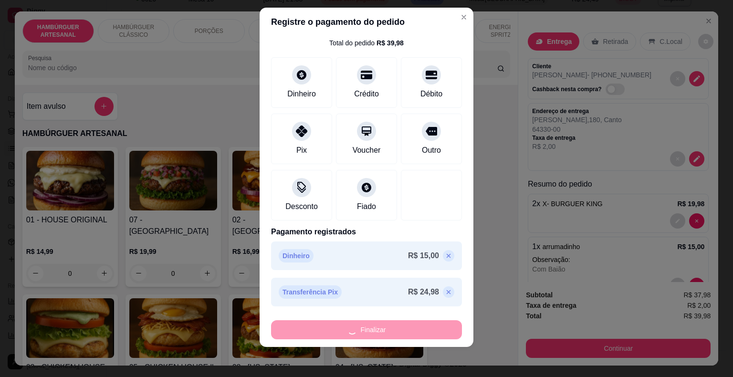
type input "0"
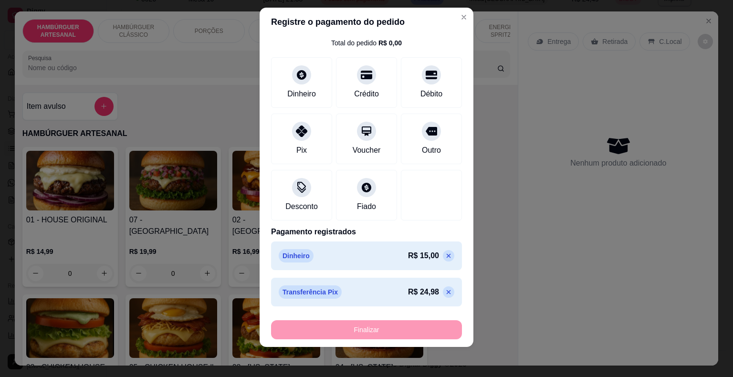
type input "-R$ 39,98"
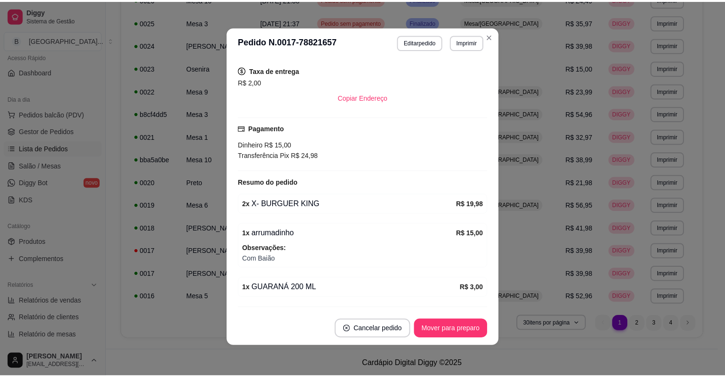
scroll to position [198, 0]
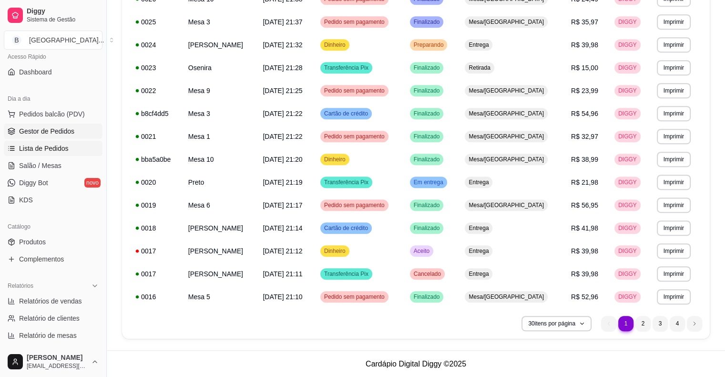
click at [46, 132] on span "Gestor de Pedidos" at bounding box center [46, 131] width 55 height 10
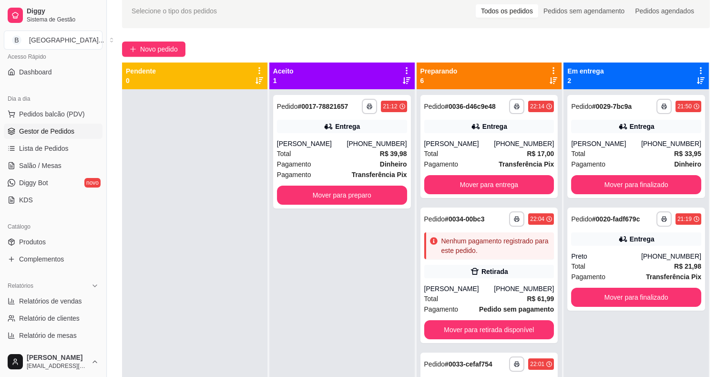
scroll to position [95, 0]
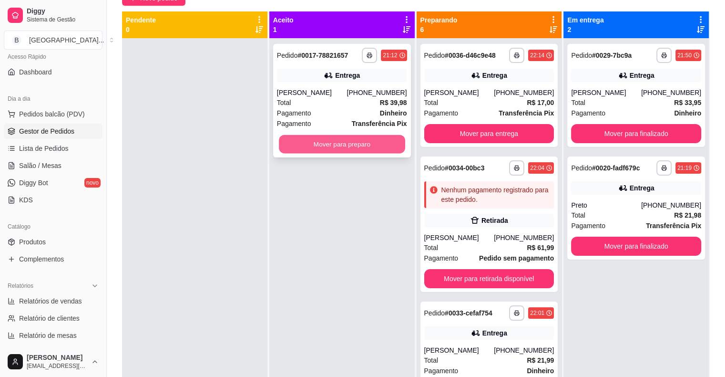
click at [319, 145] on button "Mover para preparo" at bounding box center [342, 144] width 126 height 19
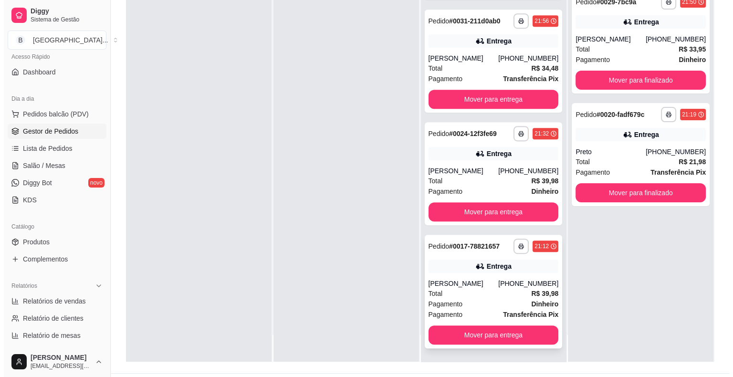
scroll to position [145, 0]
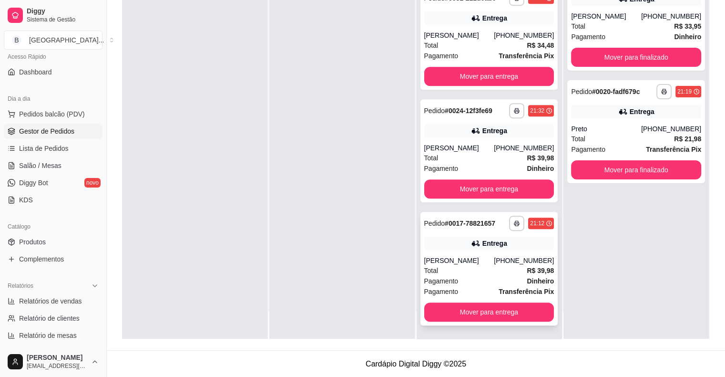
click at [467, 291] on div "Pagamento Transferência Pix" at bounding box center [489, 291] width 130 height 10
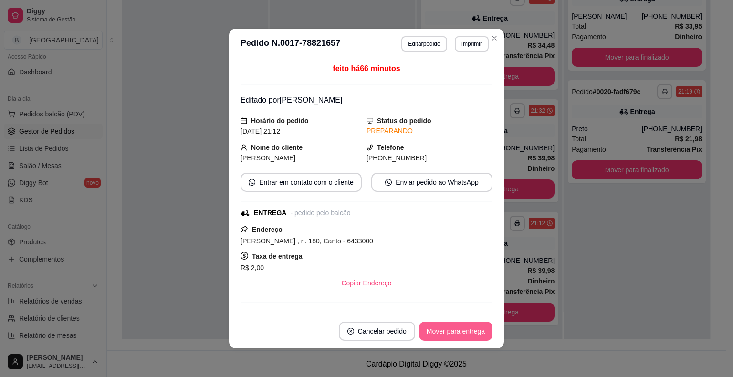
click at [464, 334] on button "Mover para entrega" at bounding box center [455, 330] width 73 height 19
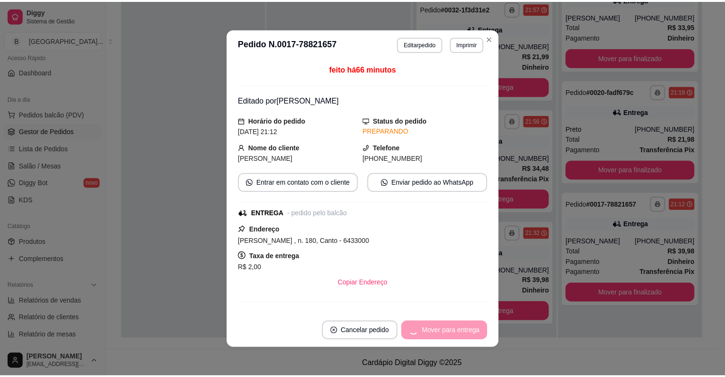
scroll to position [340, 0]
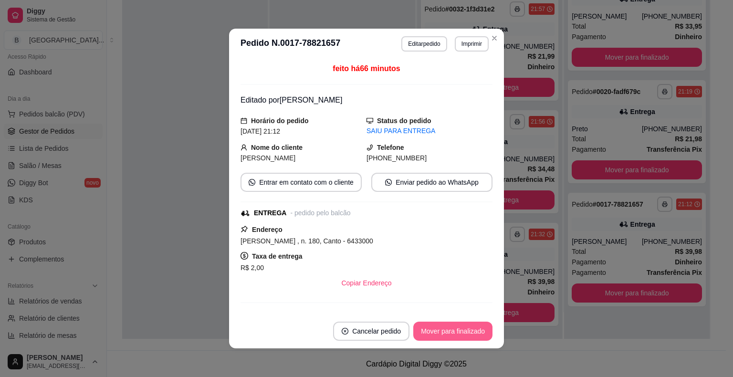
click at [464, 334] on button "Mover para finalizado" at bounding box center [452, 330] width 79 height 19
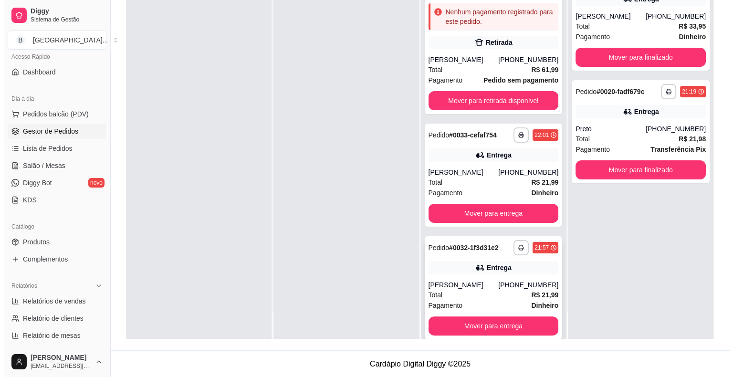
scroll to position [54, 0]
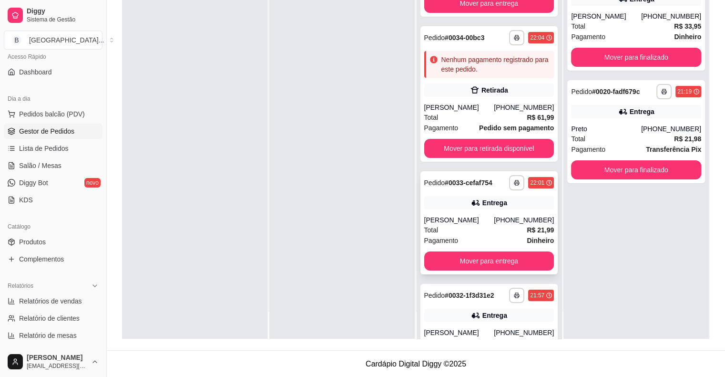
click at [454, 230] on div "Total R$ 21,99" at bounding box center [489, 230] width 130 height 10
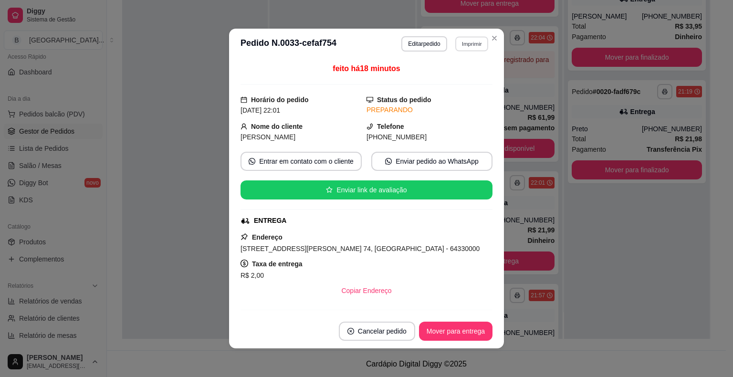
click at [465, 45] on button "Imprimir" at bounding box center [471, 43] width 33 height 15
click at [450, 75] on button "IMPRESSORA" at bounding box center [450, 77] width 69 height 15
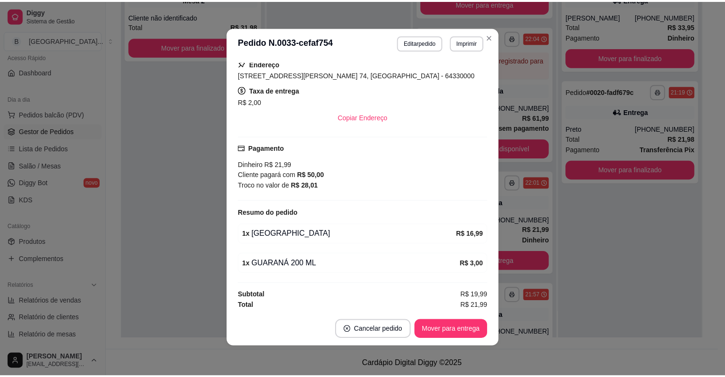
scroll to position [2, 0]
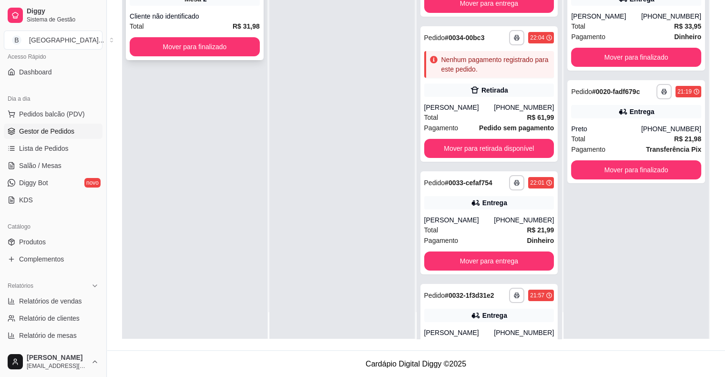
click at [214, 26] on div "Total R$ 31,98" at bounding box center [195, 26] width 130 height 10
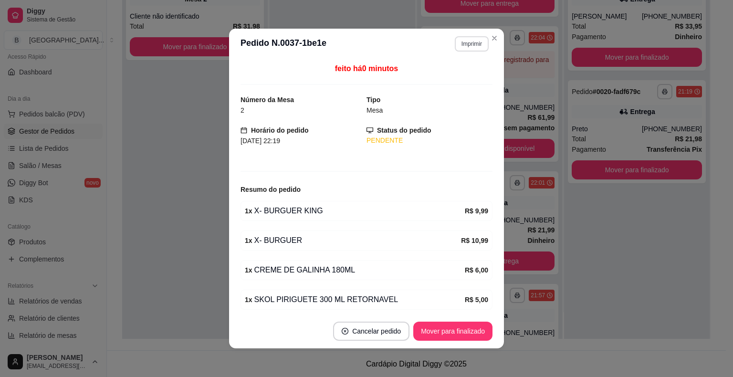
click at [468, 43] on button "Imprimir" at bounding box center [471, 43] width 34 height 15
click at [450, 68] on div "Escolha a impressora IMPRESSORA Impressora" at bounding box center [451, 81] width 79 height 52
click at [446, 81] on button "IMPRESSORA" at bounding box center [450, 77] width 69 height 15
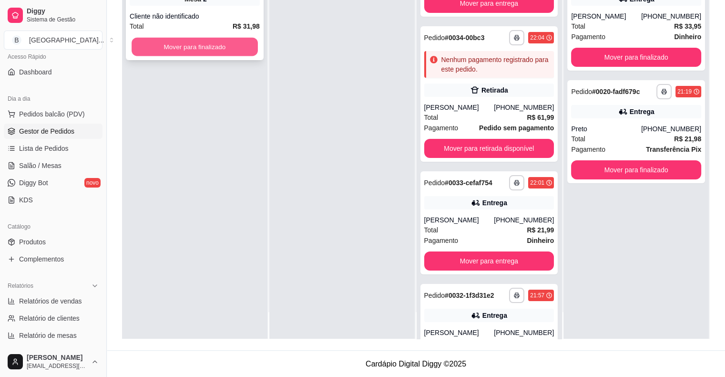
click at [220, 45] on button "Mover para finalizado" at bounding box center [195, 47] width 126 height 19
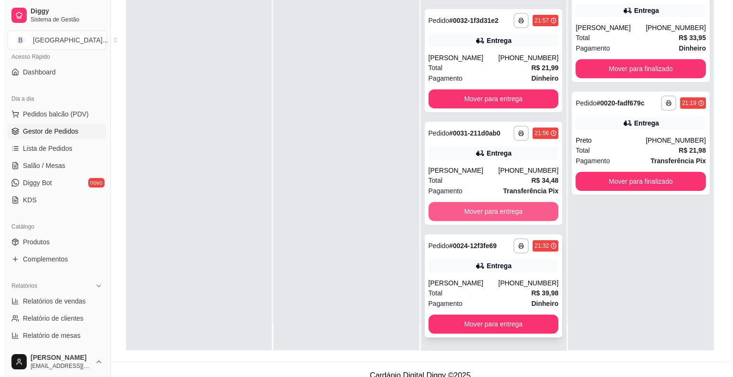
scroll to position [145, 0]
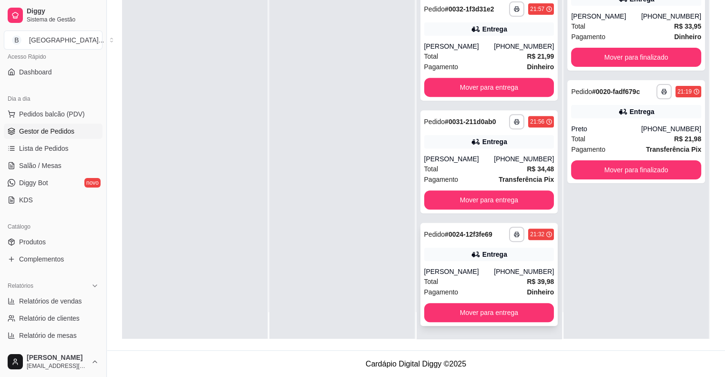
click at [429, 279] on span "Total" at bounding box center [431, 281] width 14 height 10
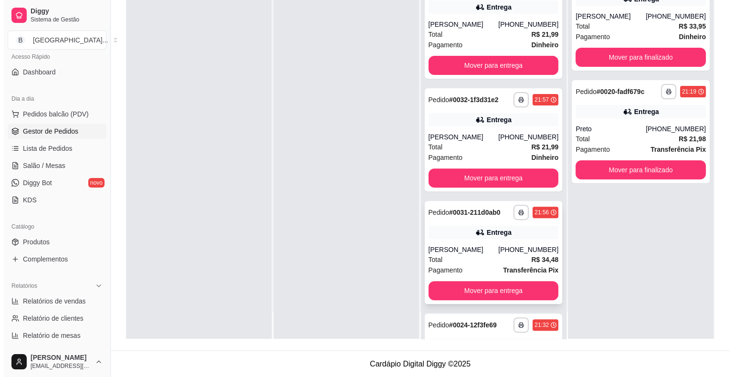
scroll to position [245, 0]
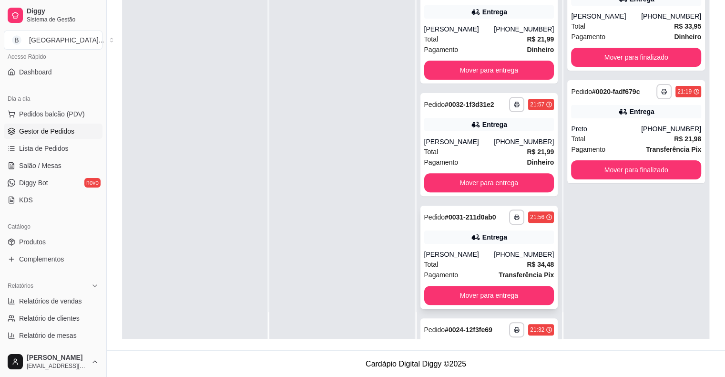
click at [453, 150] on div "Total R$ 21,99" at bounding box center [489, 151] width 130 height 10
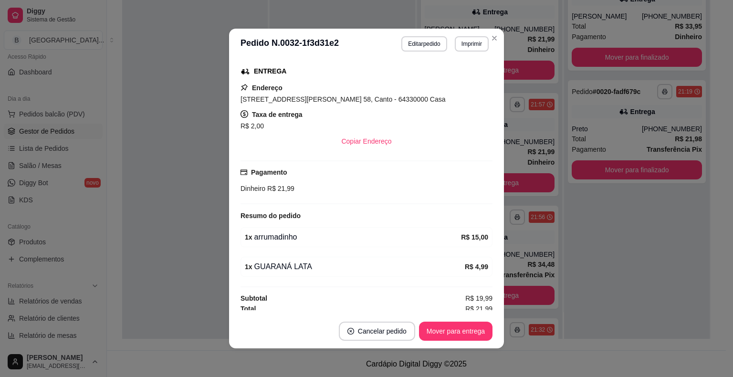
scroll to position [151, 0]
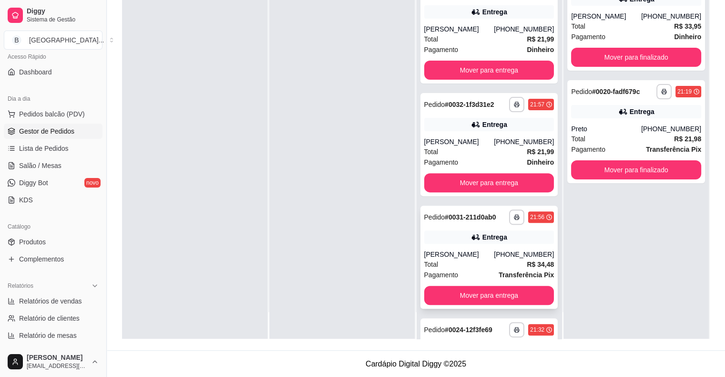
click at [482, 273] on div "Pagamento Transferência Pix" at bounding box center [489, 274] width 130 height 10
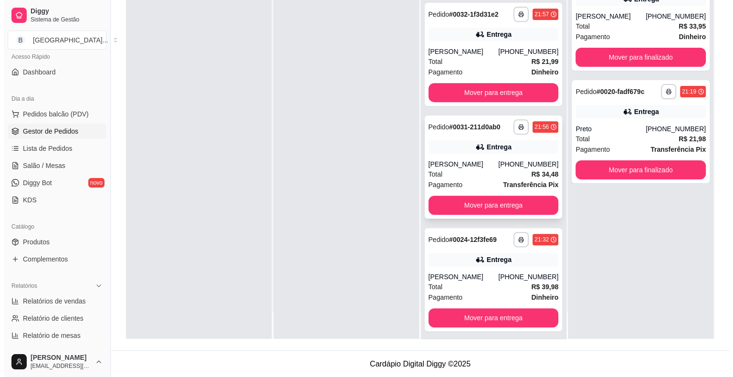
scroll to position [340, 0]
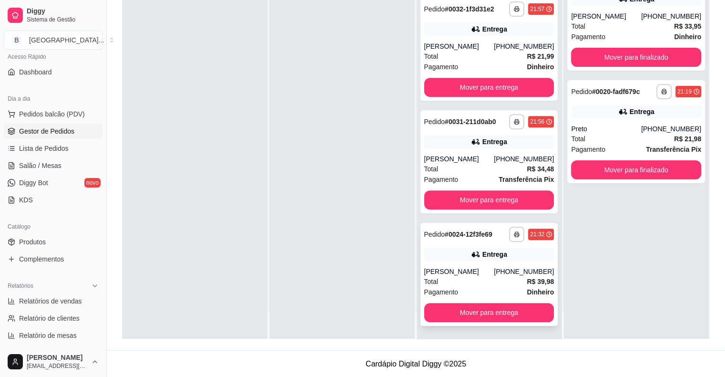
click at [494, 274] on div "(86) 98174-6536" at bounding box center [524, 272] width 60 height 10
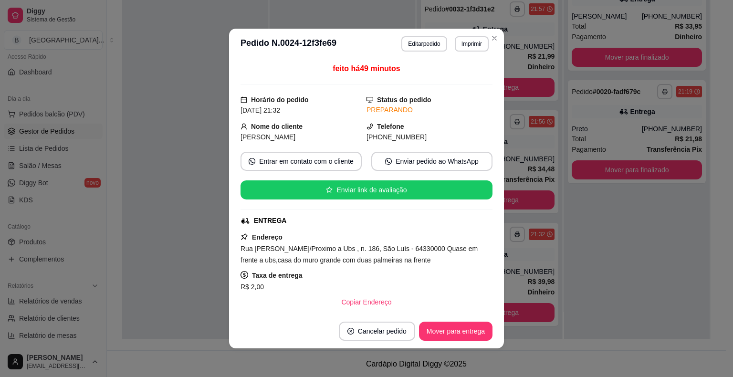
scroll to position [155, 0]
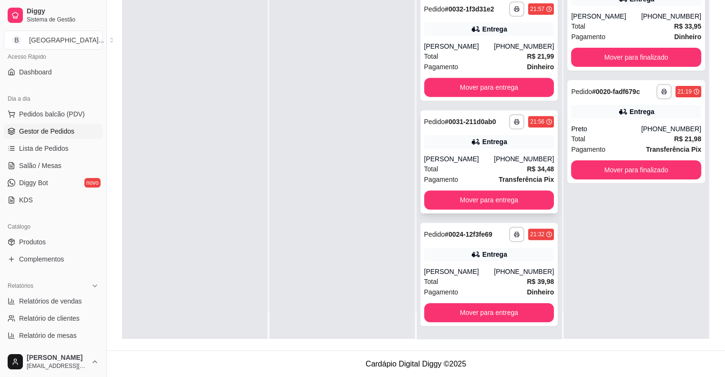
click at [486, 163] on div "Maria Eduarda" at bounding box center [459, 159] width 70 height 10
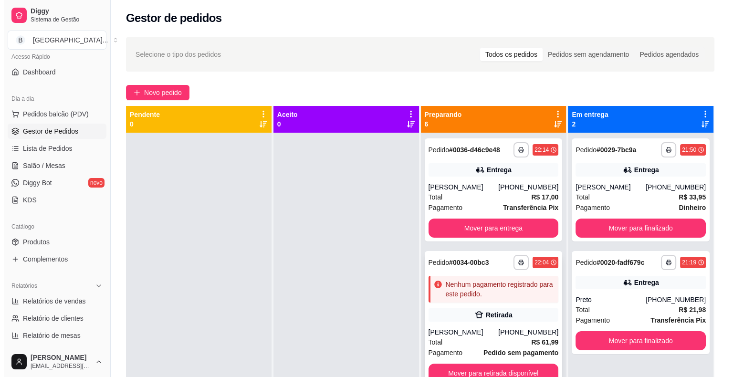
scroll to position [0, 0]
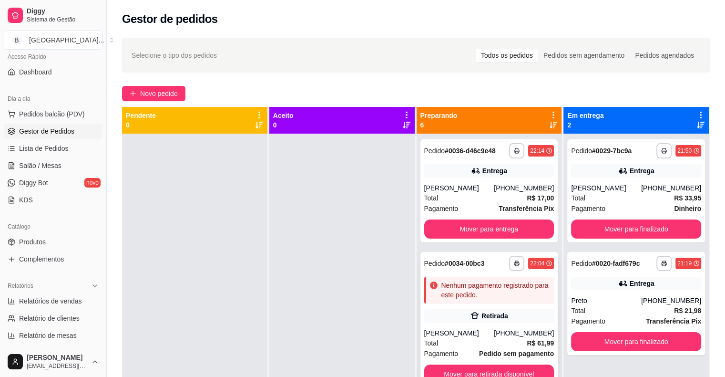
click at [442, 320] on div "Retirada" at bounding box center [489, 315] width 130 height 13
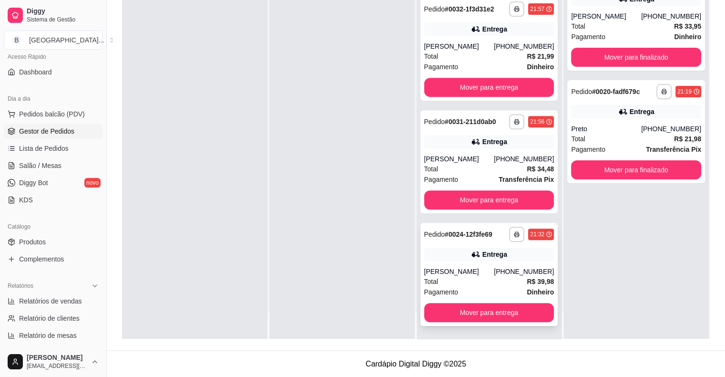
scroll to position [292, 0]
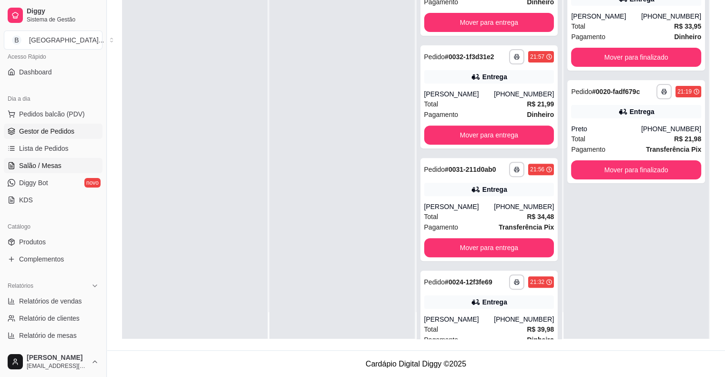
click at [64, 165] on link "Salão / Mesas" at bounding box center [53, 165] width 99 height 15
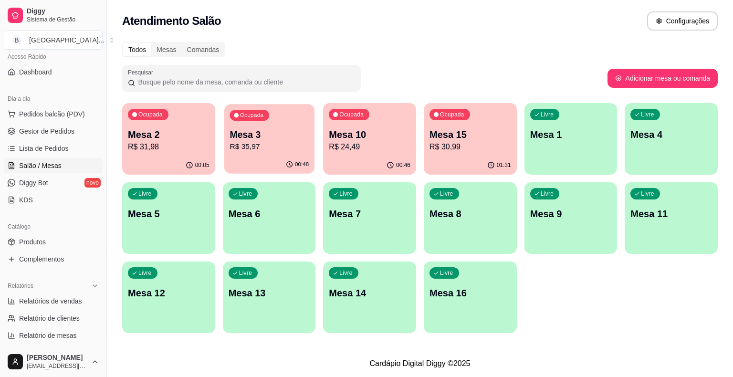
click at [263, 122] on div "Ocupada Mesa 3 R$ 35,97" at bounding box center [269, 130] width 90 height 52
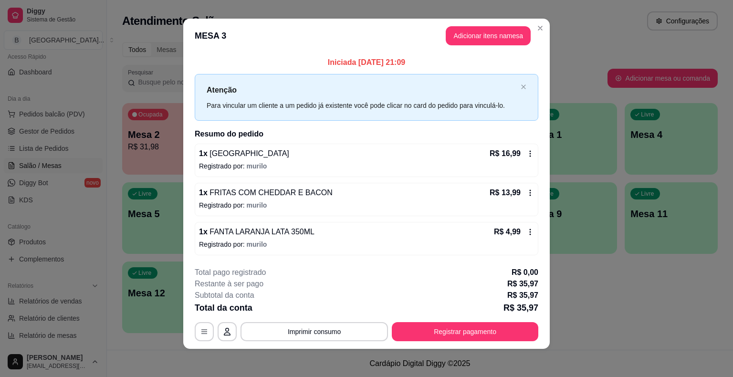
scroll to position [6, 0]
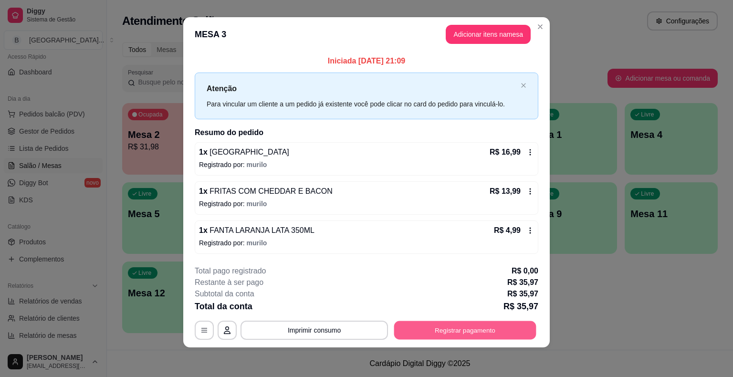
click at [407, 332] on button "Registrar pagamento" at bounding box center [465, 329] width 142 height 19
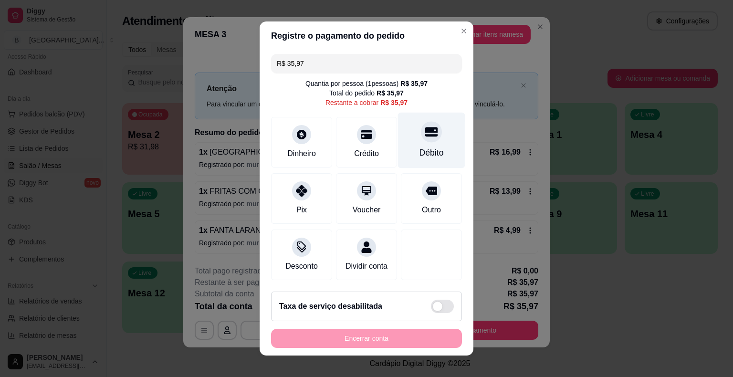
click at [405, 148] on div "Débito" at bounding box center [431, 141] width 67 height 56
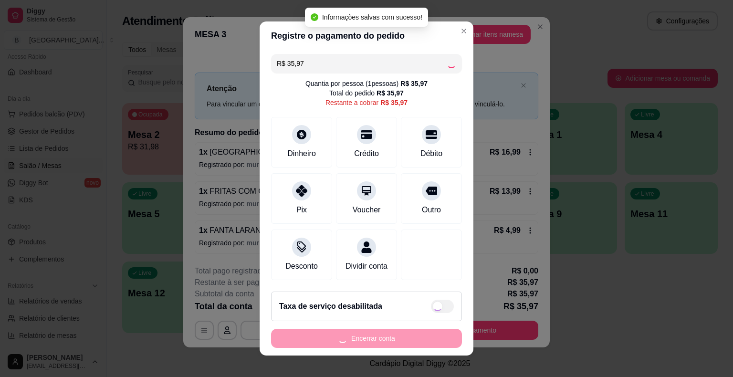
type input "R$ 0,00"
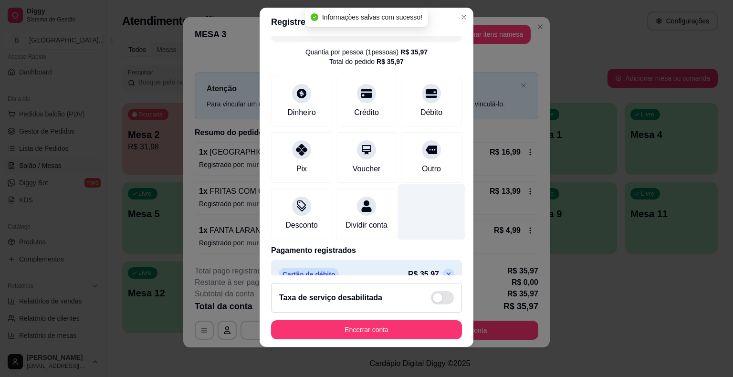
scroll to position [45, 0]
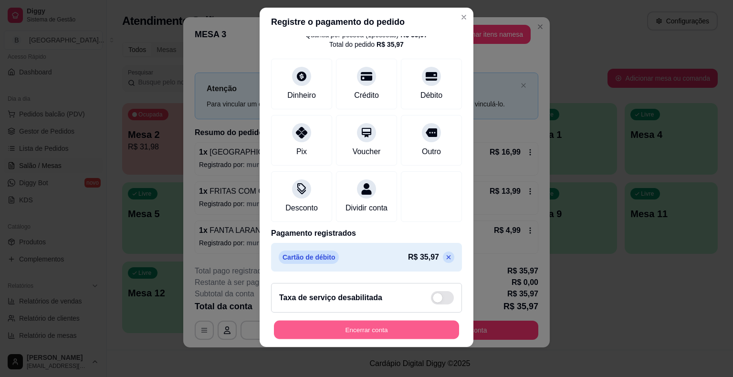
click at [371, 323] on button "Encerrar conta" at bounding box center [366, 329] width 185 height 19
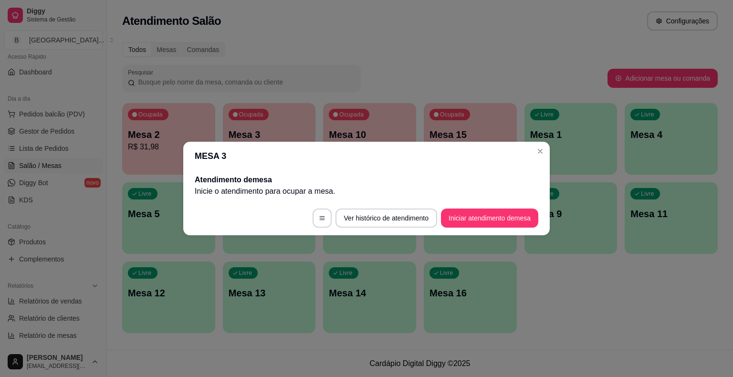
scroll to position [0, 0]
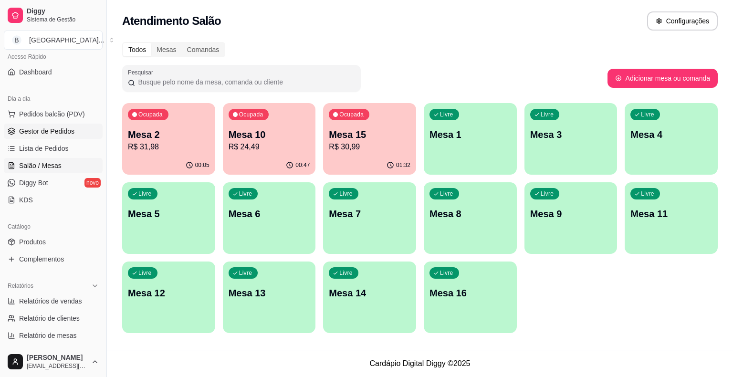
click at [46, 124] on link "Gestor de Pedidos" at bounding box center [53, 131] width 99 height 15
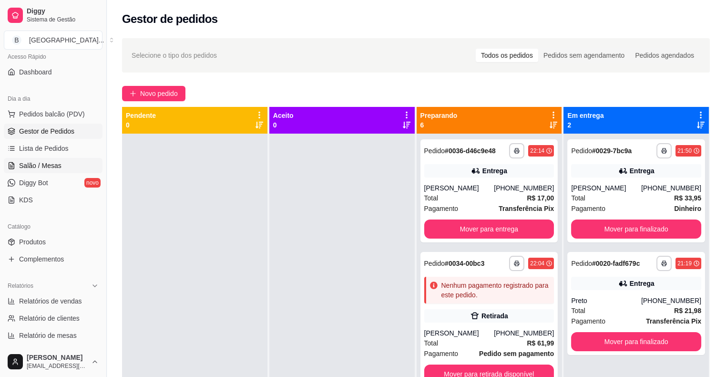
click at [20, 163] on span "Salão / Mesas" at bounding box center [40, 166] width 42 height 10
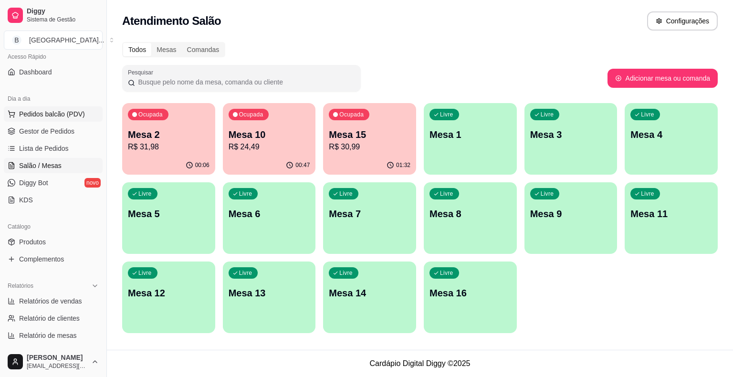
click at [59, 110] on span "Pedidos balcão (PDV)" at bounding box center [52, 114] width 66 height 10
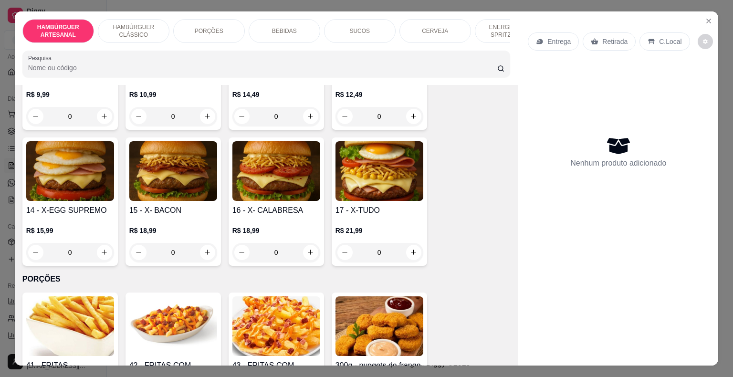
scroll to position [620, 0]
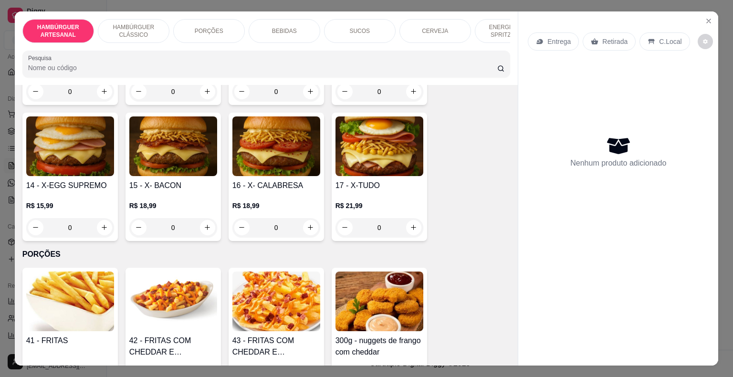
click at [308, 218] on div "0" at bounding box center [276, 227] width 88 height 19
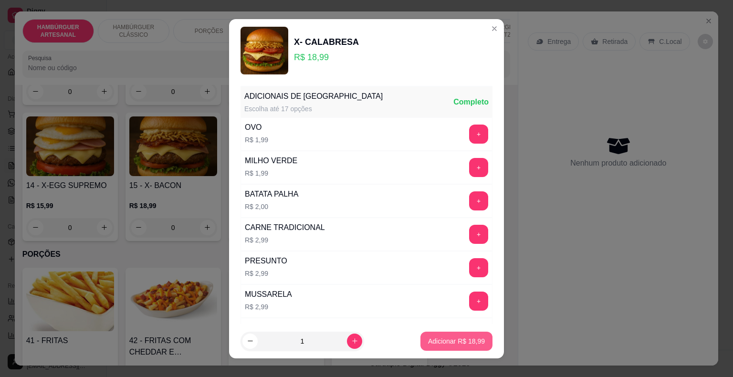
click at [438, 341] on p "Adicionar R$ 18,99" at bounding box center [456, 341] width 57 height 10
type input "1"
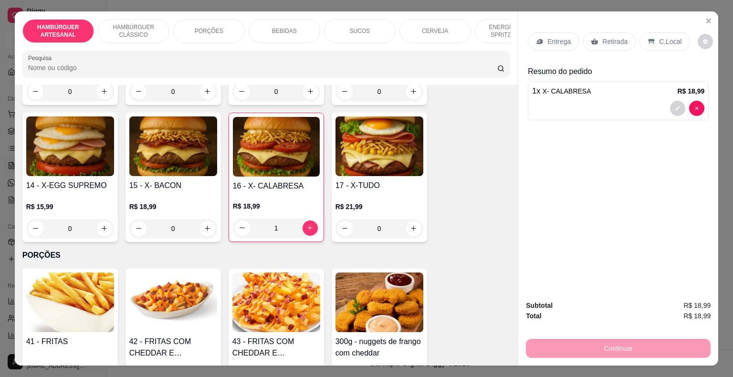
click at [265, 24] on div "BEBIDAS" at bounding box center [284, 31] width 72 height 24
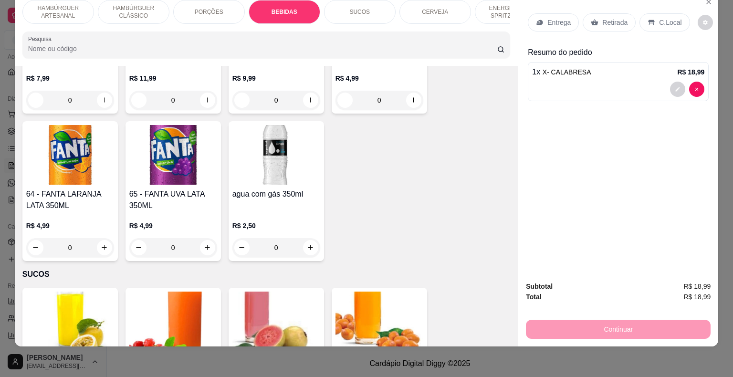
scroll to position [1599, 0]
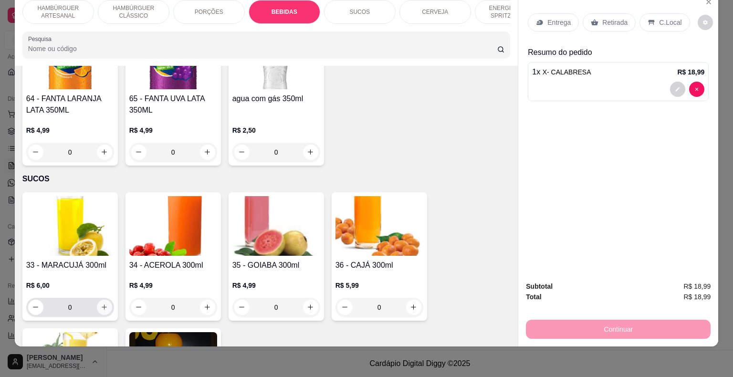
click at [97, 299] on button "increase-product-quantity" at bounding box center [104, 306] width 15 height 15
type input "1"
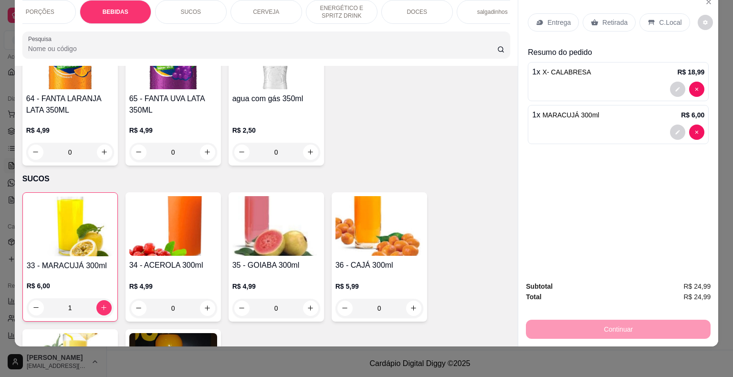
scroll to position [0, 229]
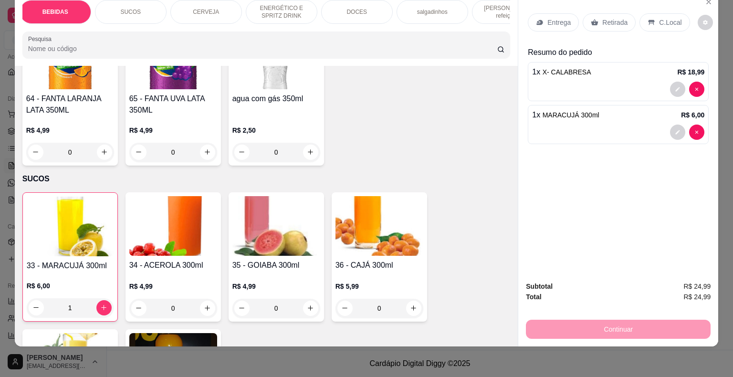
click at [324, 7] on div "DOCES" at bounding box center [357, 12] width 72 height 24
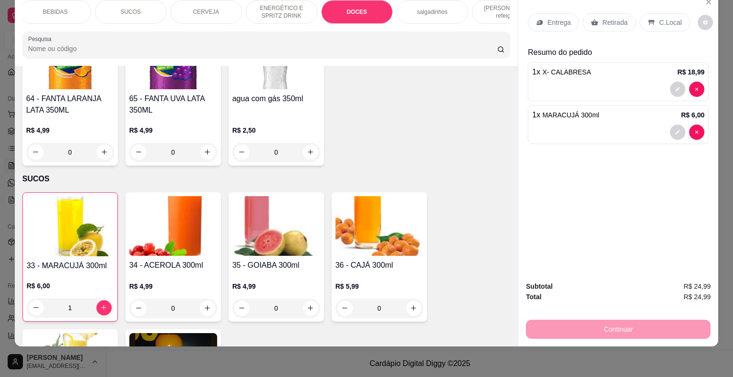
scroll to position [2432, 0]
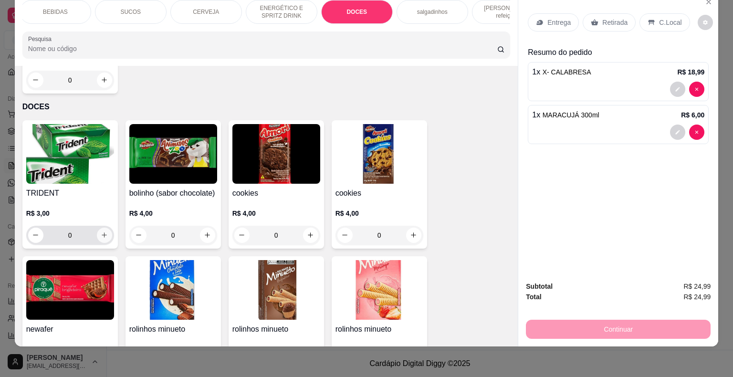
click at [97, 227] on button "increase-product-quantity" at bounding box center [104, 234] width 15 height 15
type input "1"
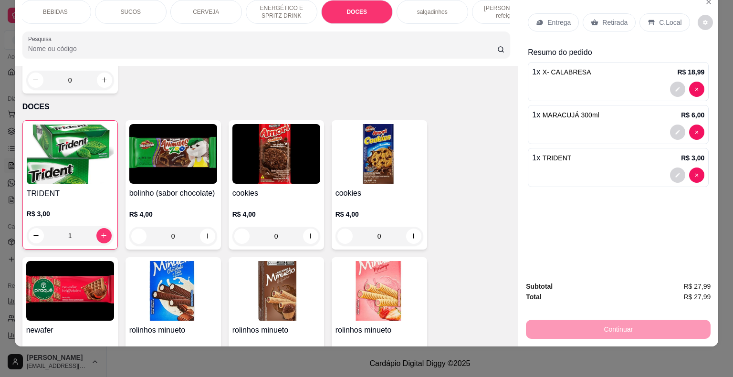
click at [539, 19] on icon at bounding box center [540, 23] width 8 height 8
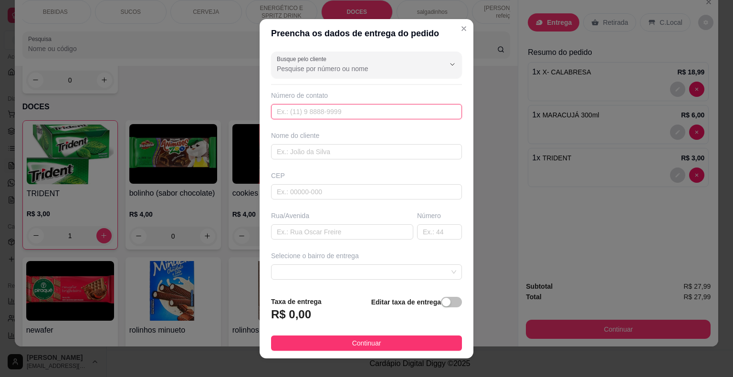
click at [401, 113] on input "text" at bounding box center [366, 111] width 191 height 15
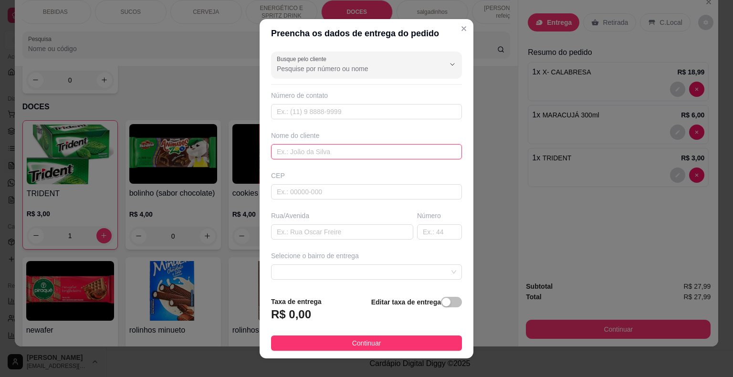
click at [330, 144] on input "text" at bounding box center [366, 151] width 191 height 15
type input "c"
click at [315, 155] on input "Carlos aure´´eé" at bounding box center [366, 151] width 191 height 15
click at [312, 152] on input "Carlos aure´´eé" at bounding box center [366, 151] width 191 height 15
click at [311, 153] on input "Carlos auré" at bounding box center [366, 151] width 191 height 15
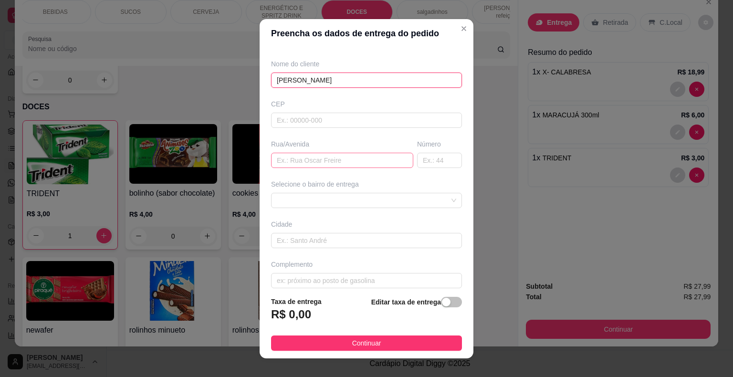
scroll to position [79, 0]
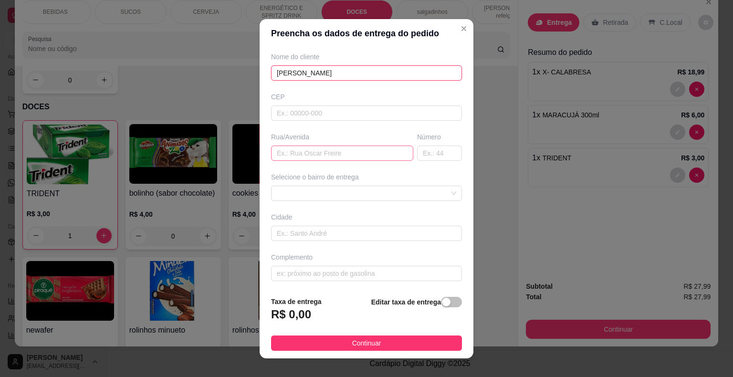
type input "Carlos aurélio"
click at [331, 151] on input "text" at bounding box center [342, 152] width 142 height 15
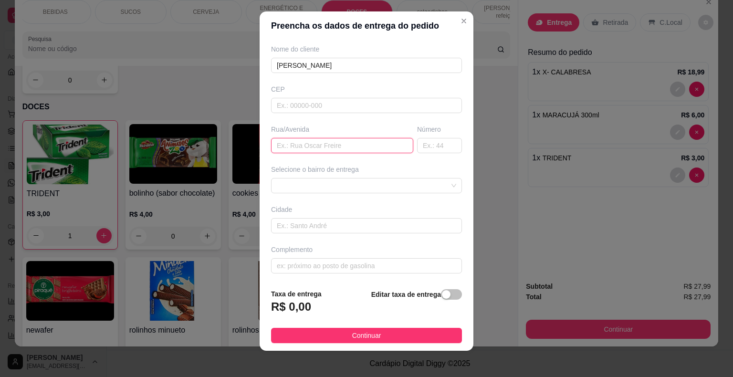
scroll to position [11, 0]
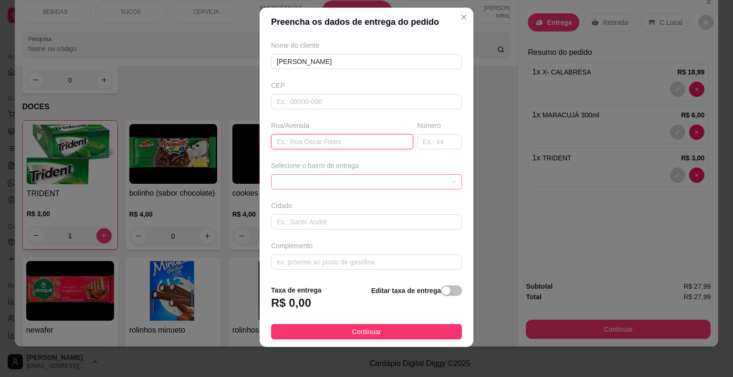
click at [352, 186] on span at bounding box center [366, 182] width 179 height 14
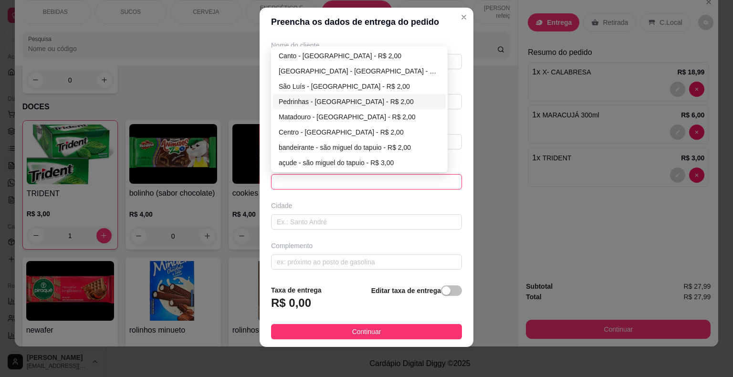
click at [314, 101] on div "Pedrinhas - [GEOGRAPHIC_DATA] - R$ 2,00" at bounding box center [359, 101] width 161 height 10
type input "São Miguel do Tapuio"
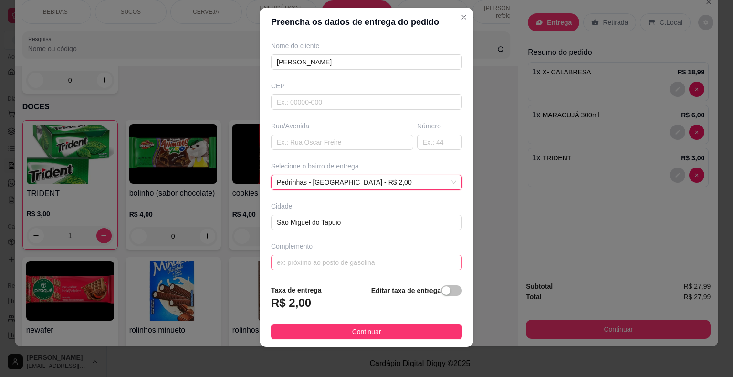
scroll to position [79, 0]
click at [353, 258] on input "text" at bounding box center [366, 261] width 191 height 15
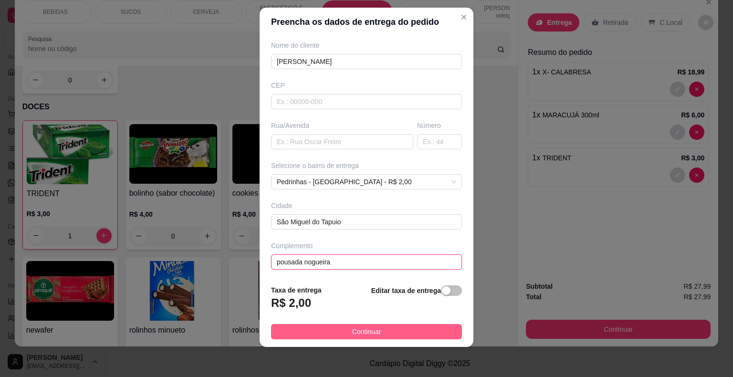
type input "pousada nogueira"
click at [340, 325] on button "Continuar" at bounding box center [366, 331] width 191 height 15
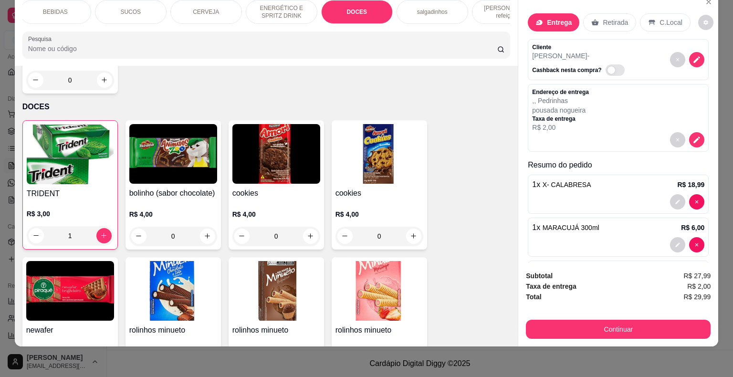
click at [582, 330] on button "Continuar" at bounding box center [618, 329] width 185 height 19
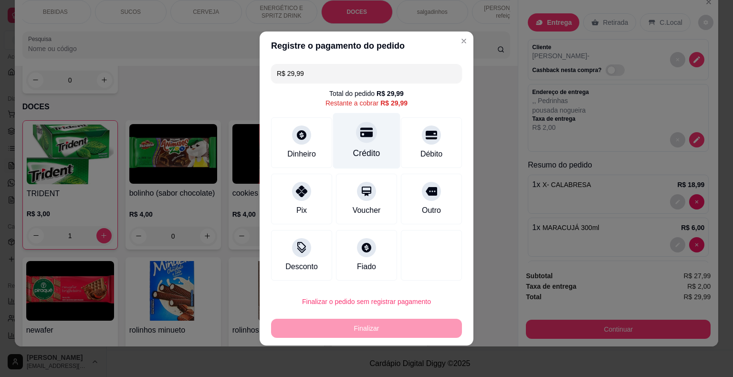
click at [364, 146] on div "Crédito" at bounding box center [366, 141] width 67 height 56
type input "R$ 0,00"
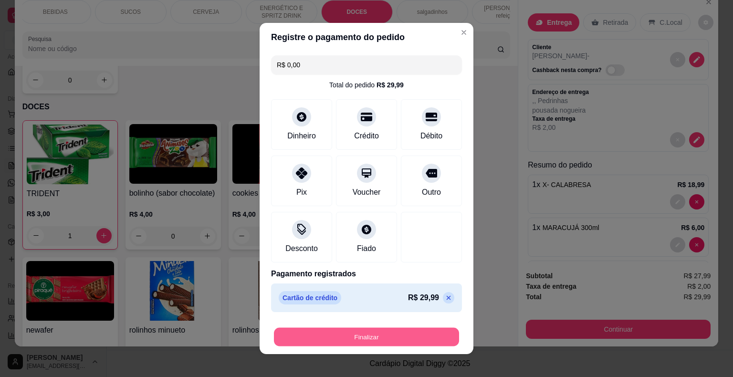
click at [344, 329] on button "Finalizar" at bounding box center [366, 337] width 185 height 19
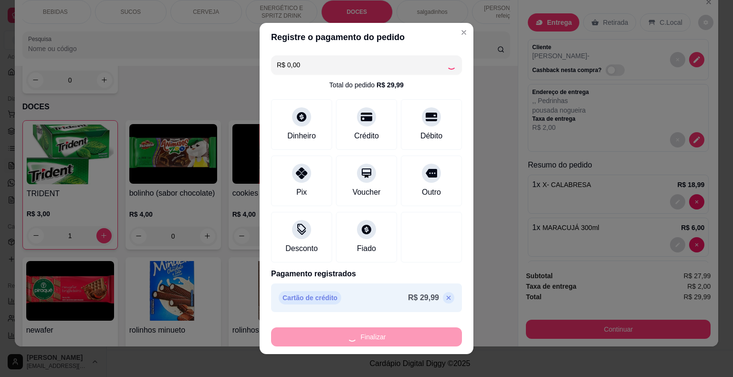
type input "0"
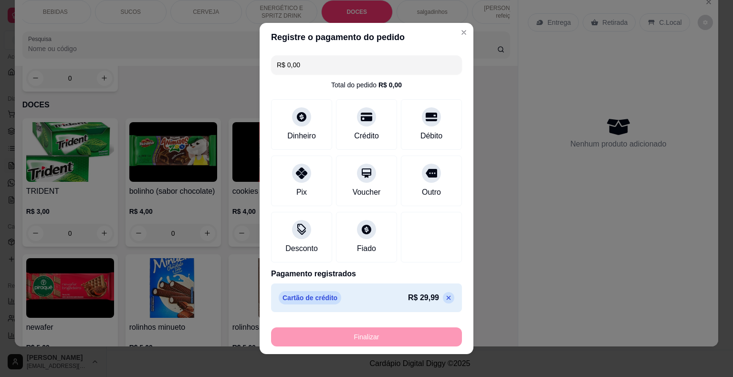
type input "-R$ 29,99"
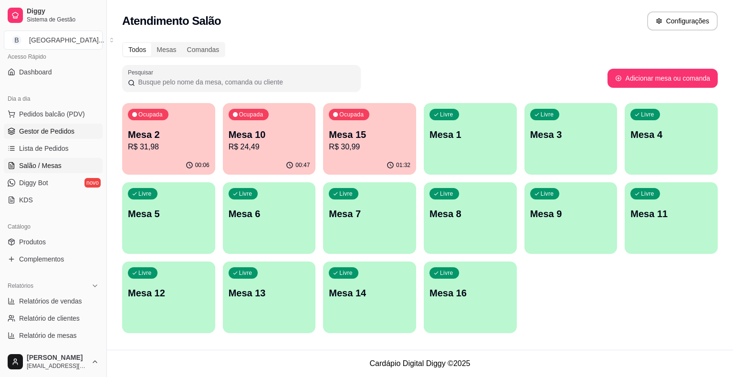
click at [42, 127] on span "Gestor de Pedidos" at bounding box center [46, 131] width 55 height 10
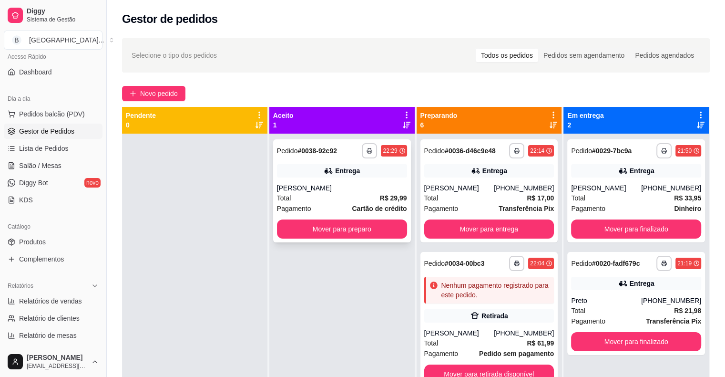
click at [292, 191] on div "Carlos aurélio" at bounding box center [342, 188] width 130 height 10
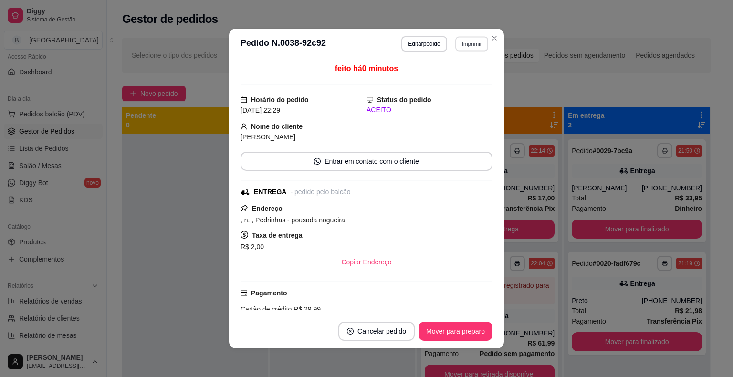
click at [469, 49] on button "Imprimir" at bounding box center [471, 43] width 33 height 15
click at [469, 81] on button "IMPRESSORA" at bounding box center [450, 77] width 69 height 15
click at [437, 327] on button "Mover para preparo" at bounding box center [455, 331] width 72 height 19
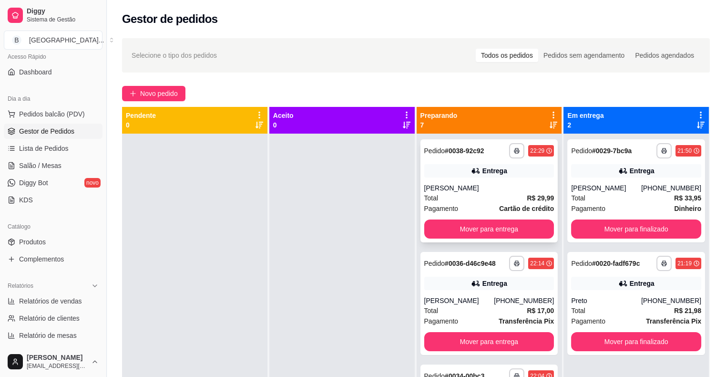
click at [484, 192] on div "Carlos aurélio" at bounding box center [489, 188] width 130 height 10
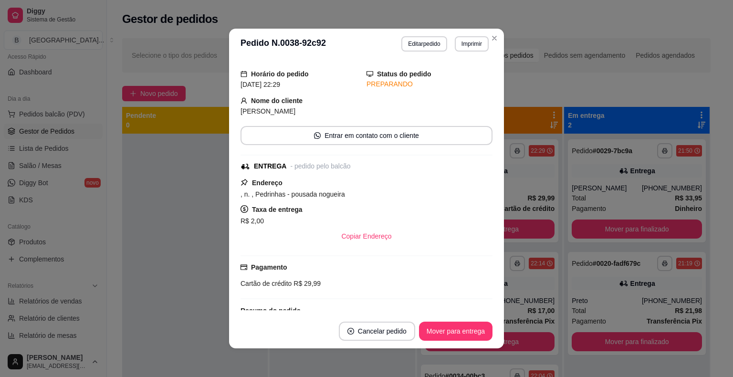
scroll to position [9, 0]
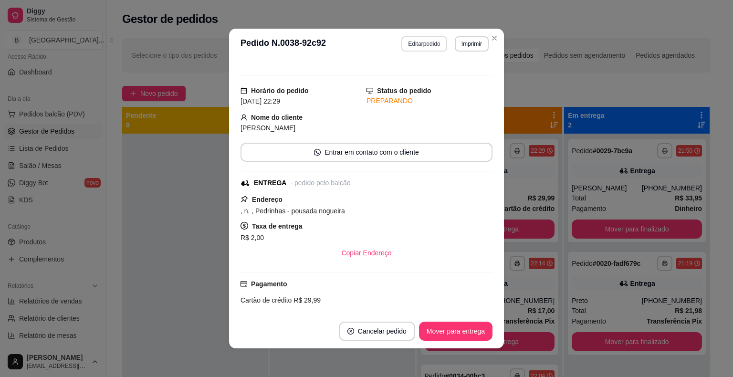
click at [411, 42] on button "Editar pedido" at bounding box center [423, 43] width 45 height 15
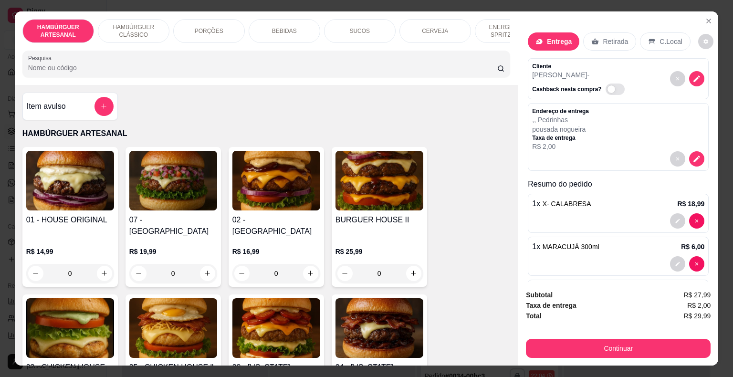
click at [563, 64] on p "Cliente" at bounding box center [580, 66] width 96 height 8
click at [692, 74] on icon "decrease-product-quantity" at bounding box center [696, 78] width 9 height 9
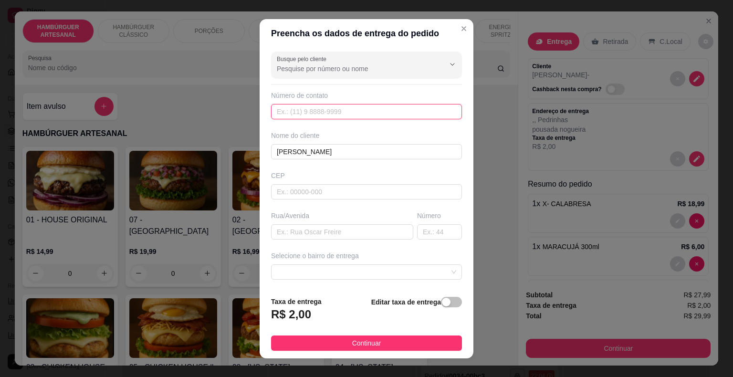
click at [413, 115] on input "text" at bounding box center [366, 111] width 191 height 15
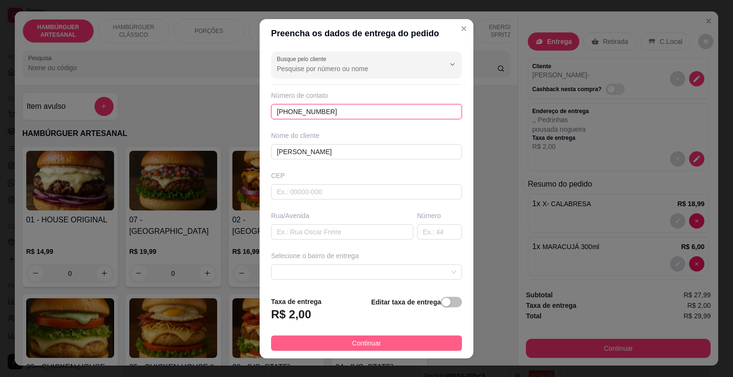
type input "(86) 8138-2887"
click at [314, 340] on button "Continuar" at bounding box center [366, 342] width 191 height 15
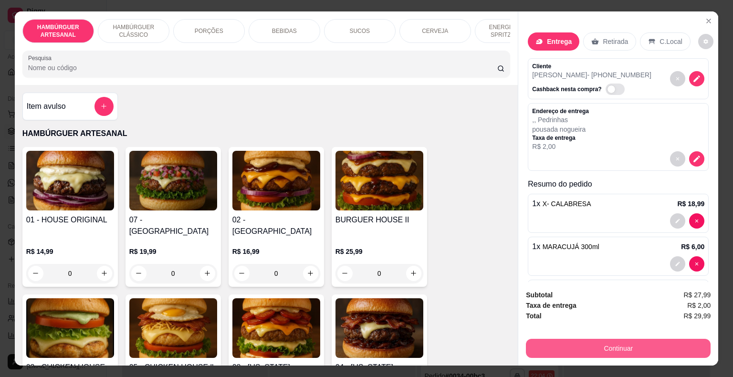
click at [535, 347] on button "Continuar" at bounding box center [618, 348] width 185 height 19
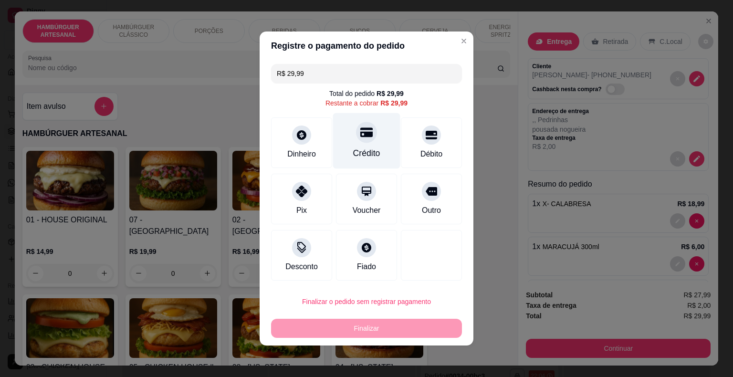
click at [385, 157] on div "Crédito" at bounding box center [366, 141] width 67 height 56
type input "R$ 0,00"
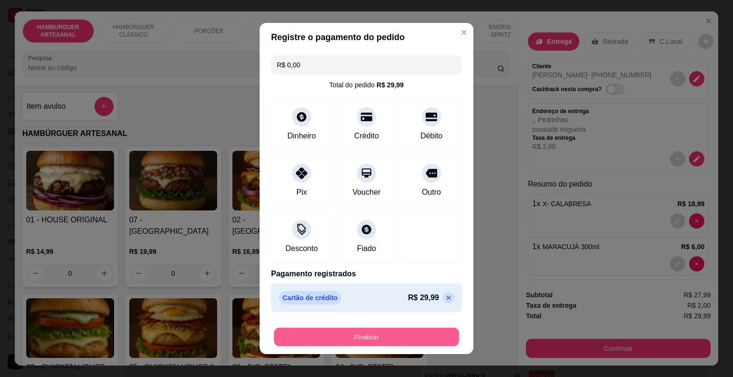
click at [385, 330] on button "Finalizar" at bounding box center [366, 337] width 185 height 19
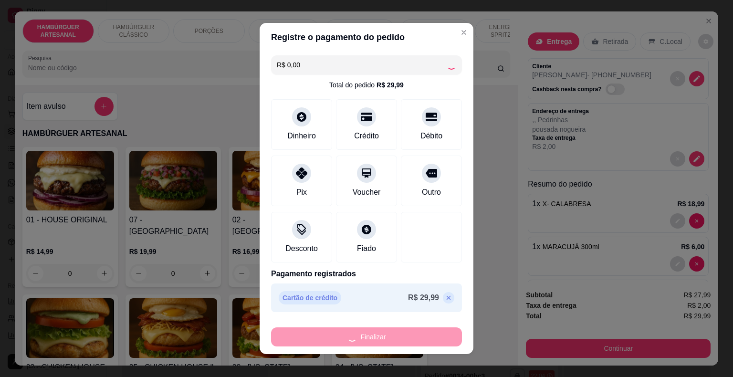
type input "0"
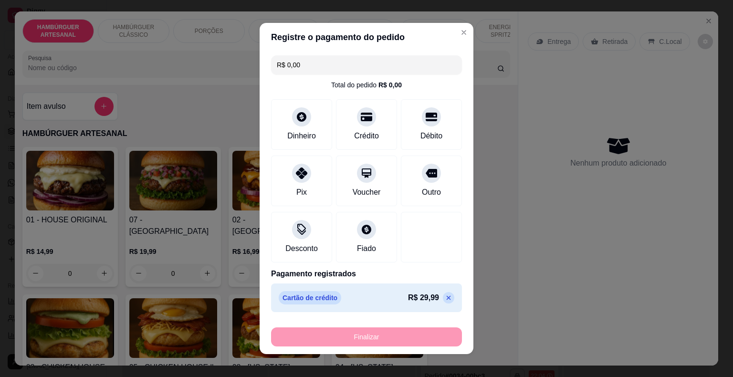
type input "-R$ 29,99"
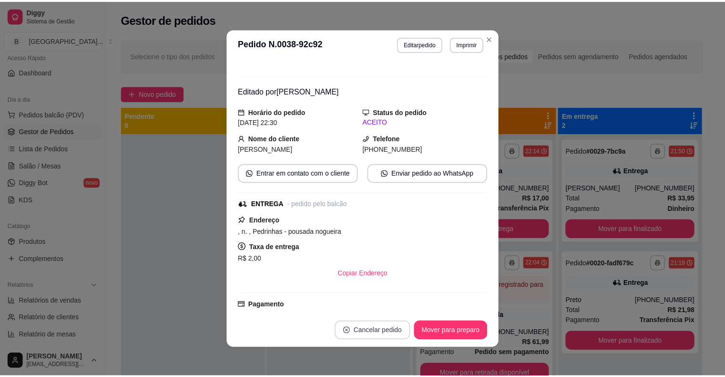
scroll to position [2, 0]
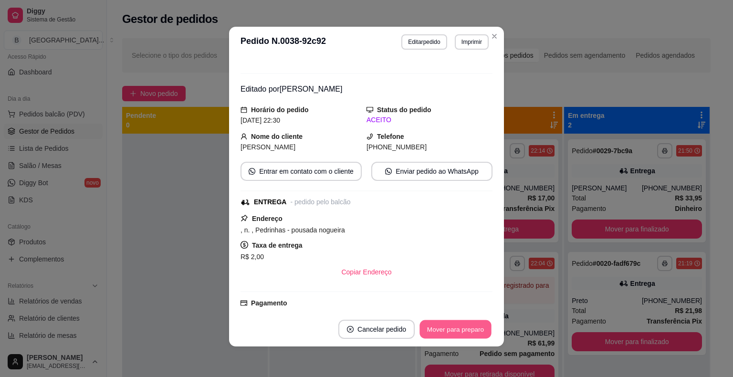
click at [428, 330] on button "Mover para preparo" at bounding box center [455, 329] width 72 height 19
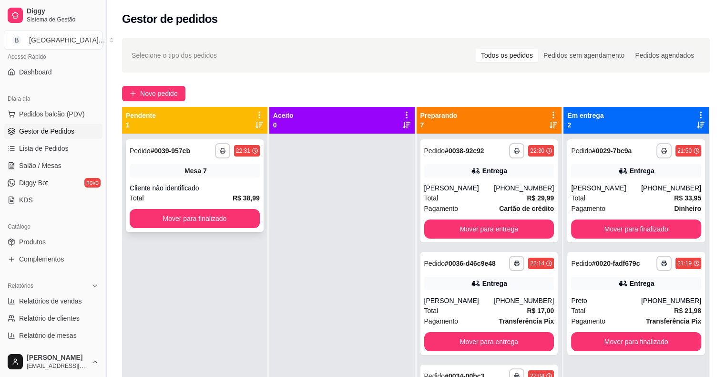
click at [175, 169] on div "Mesa 7" at bounding box center [195, 170] width 130 height 13
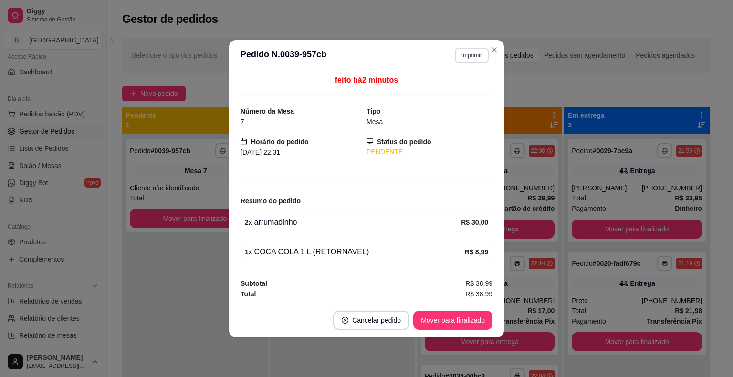
click at [466, 52] on button "Imprimir" at bounding box center [471, 55] width 34 height 15
click at [454, 81] on div "Escolha a impressora IMPRESSORA Impressora" at bounding box center [454, 92] width 79 height 52
click at [452, 85] on button "IMPRESSORA" at bounding box center [454, 89] width 69 height 15
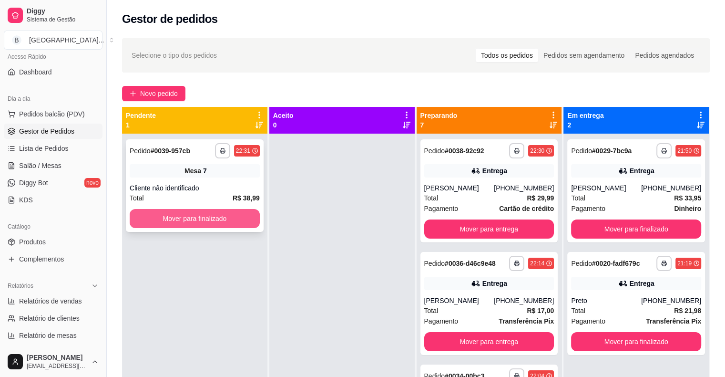
click at [170, 216] on button "Mover para finalizado" at bounding box center [195, 218] width 130 height 19
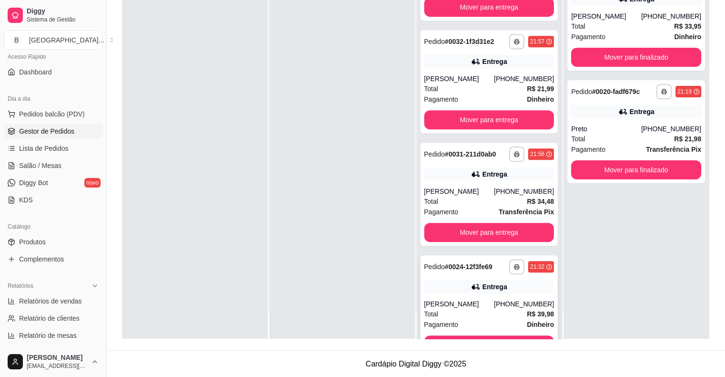
scroll to position [453, 0]
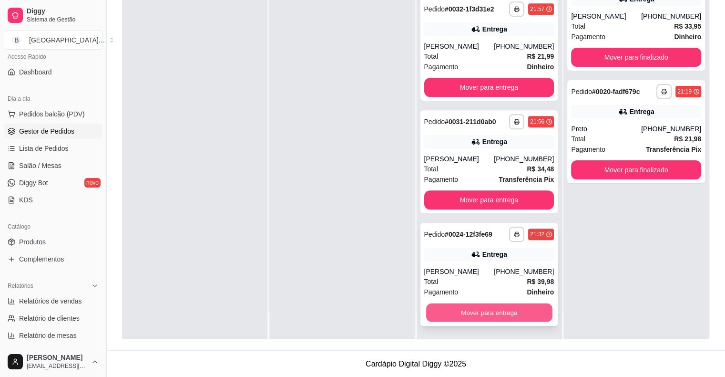
click at [433, 318] on button "Mover para entrega" at bounding box center [489, 312] width 126 height 19
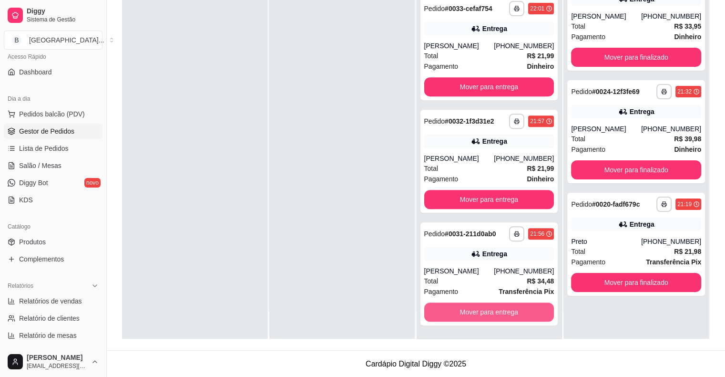
scroll to position [340, 0]
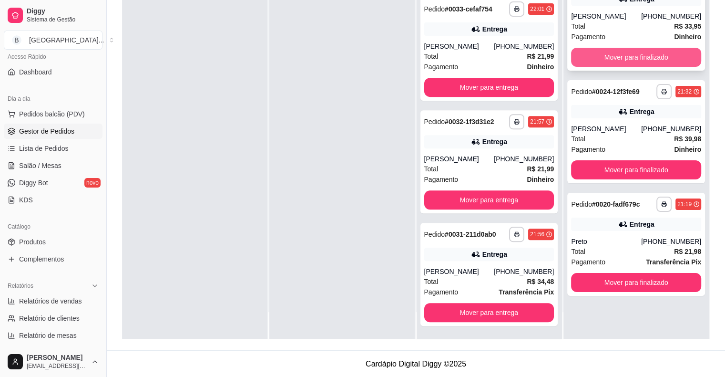
click at [618, 55] on button "Mover para finalizado" at bounding box center [636, 57] width 130 height 19
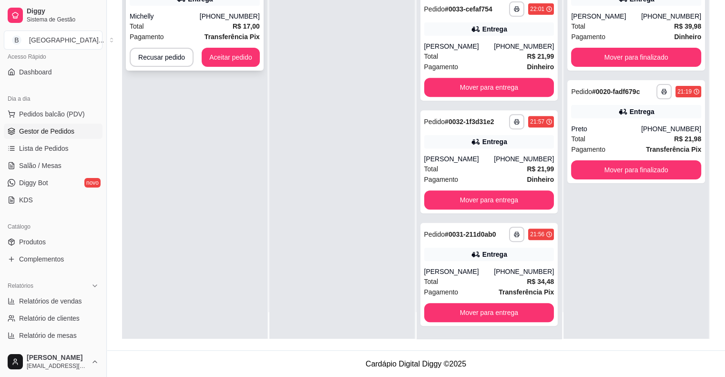
click at [181, 14] on div "Michelly" at bounding box center [165, 16] width 70 height 10
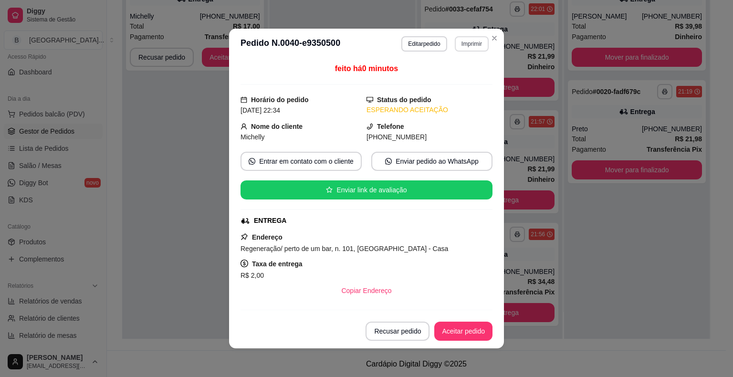
click at [471, 47] on button "Imprimir" at bounding box center [471, 43] width 34 height 15
click at [465, 77] on button "IMPRESSORA" at bounding box center [450, 77] width 69 height 15
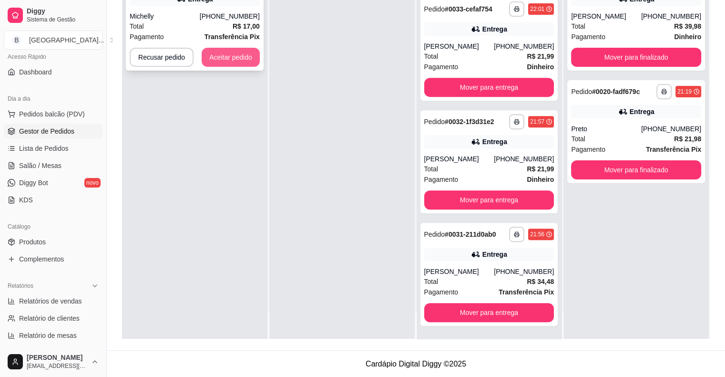
click at [244, 53] on button "Aceitar pedido" at bounding box center [231, 57] width 58 height 19
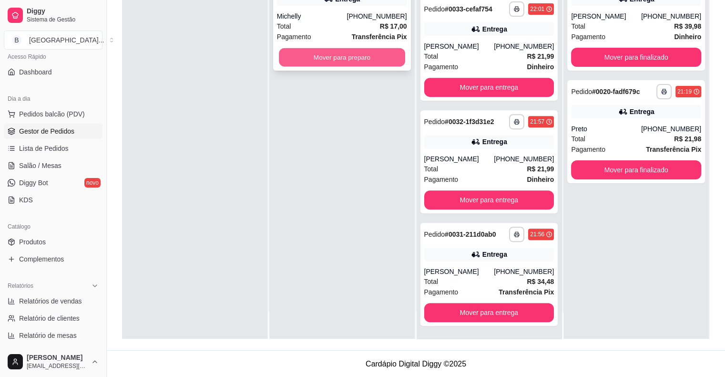
click at [324, 61] on button "Mover para preparo" at bounding box center [342, 57] width 126 height 19
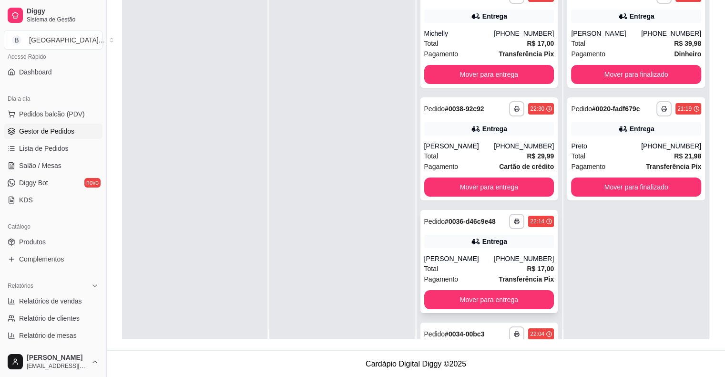
scroll to position [0, 0]
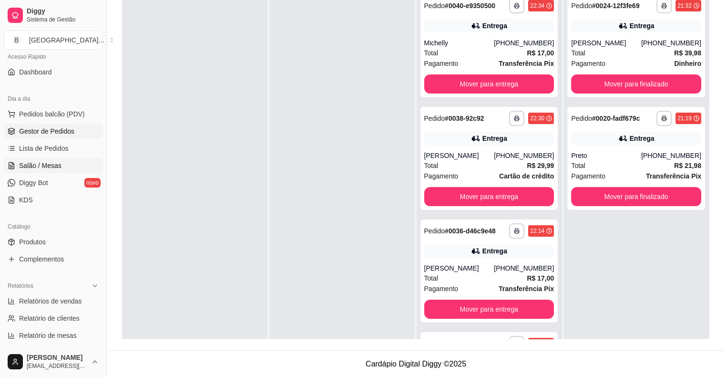
click at [65, 163] on link "Salão / Mesas" at bounding box center [53, 165] width 99 height 15
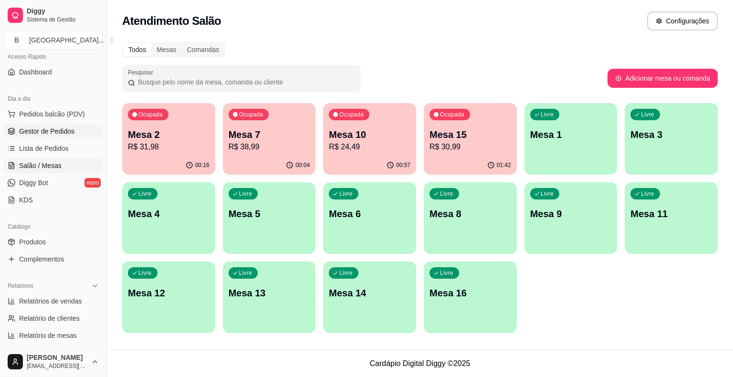
click at [56, 134] on span "Gestor de Pedidos" at bounding box center [46, 131] width 55 height 10
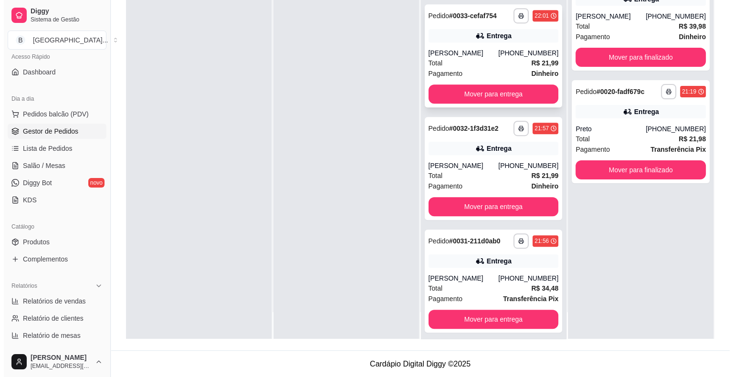
scroll to position [453, 0]
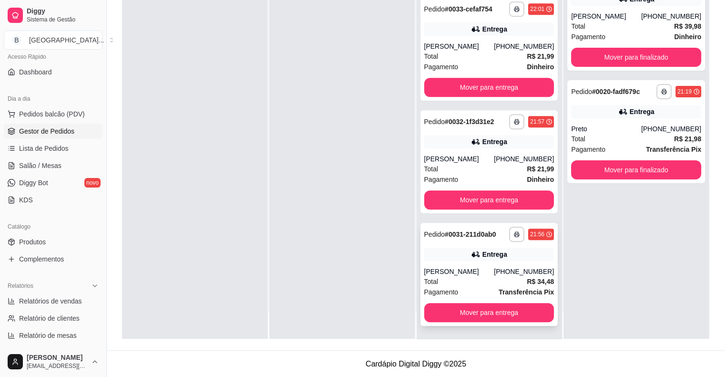
click at [494, 274] on div "(86) 98180-3877" at bounding box center [524, 272] width 60 height 10
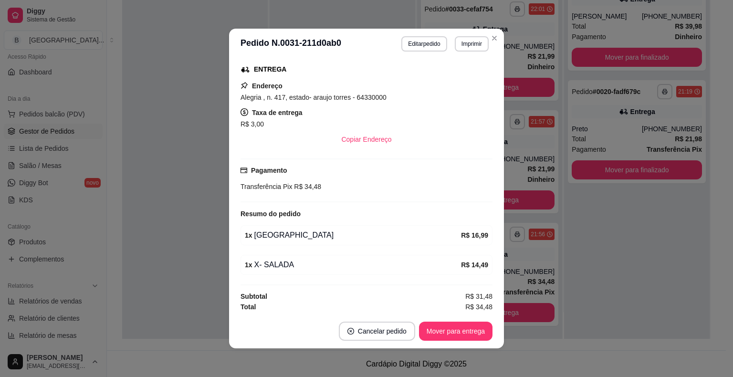
scroll to position [2, 0]
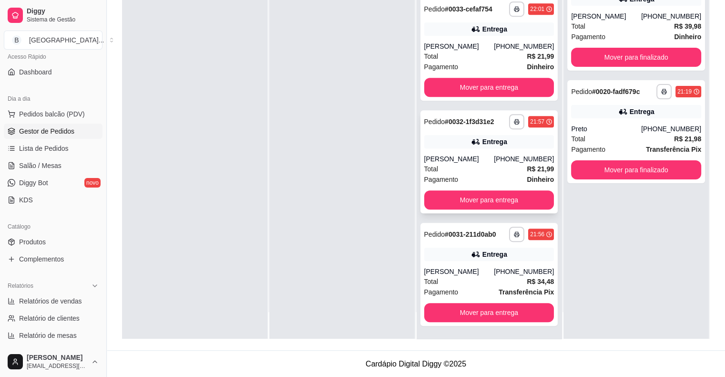
click at [483, 159] on div "Robert" at bounding box center [459, 159] width 70 height 10
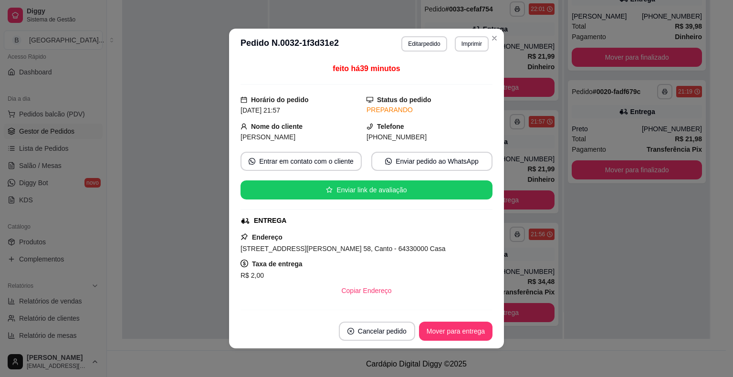
scroll to position [151, 0]
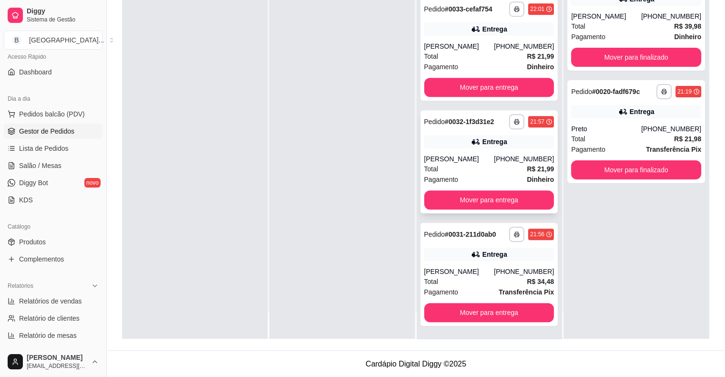
click at [511, 174] on div "Pagamento Dinheiro" at bounding box center [489, 179] width 130 height 10
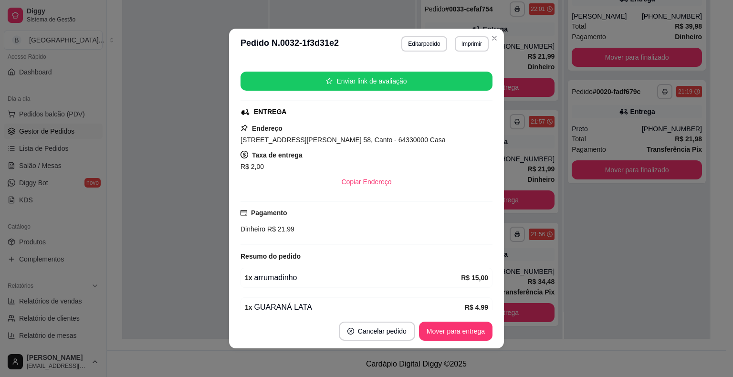
scroll to position [103, 0]
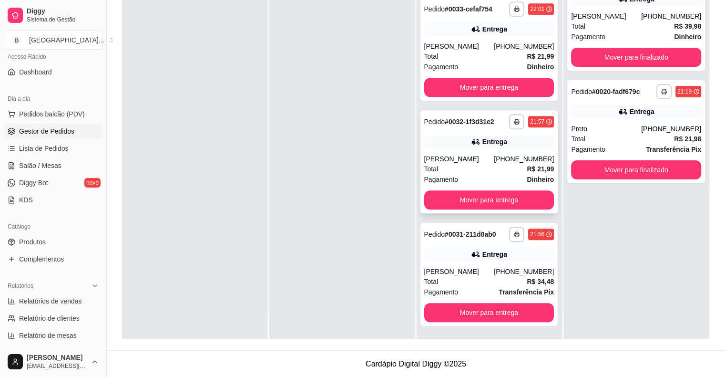
click at [477, 174] on div "Pagamento Dinheiro" at bounding box center [489, 179] width 130 height 10
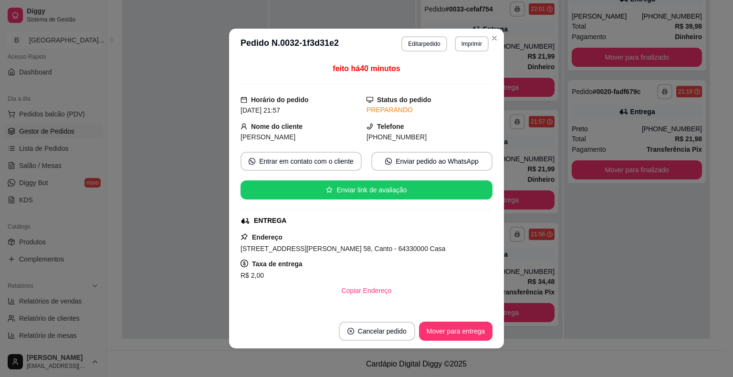
scroll to position [151, 0]
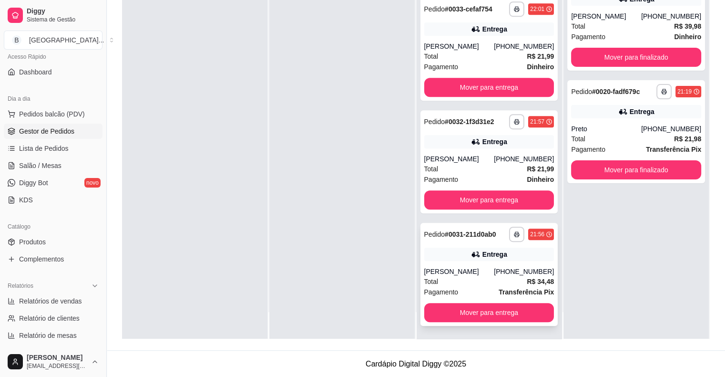
click at [449, 275] on div "Maria Eduarda" at bounding box center [459, 272] width 70 height 10
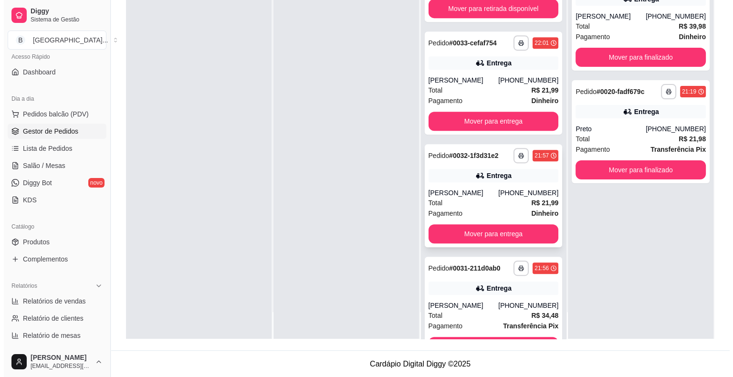
scroll to position [357, 0]
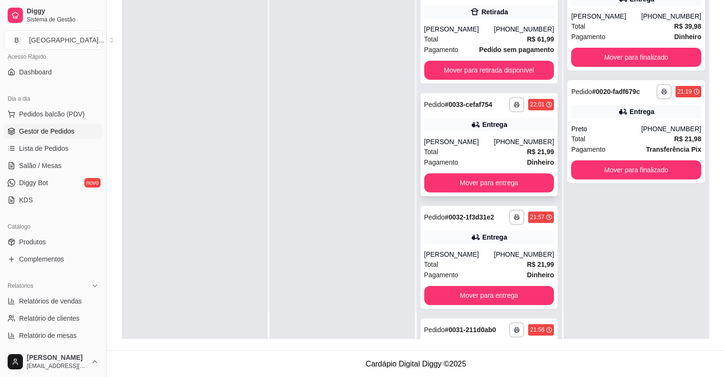
click at [505, 144] on div "(86) 8106-2669" at bounding box center [524, 142] width 60 height 10
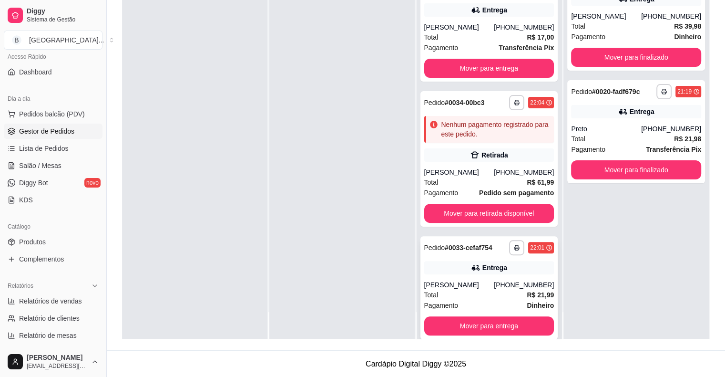
scroll to position [310, 0]
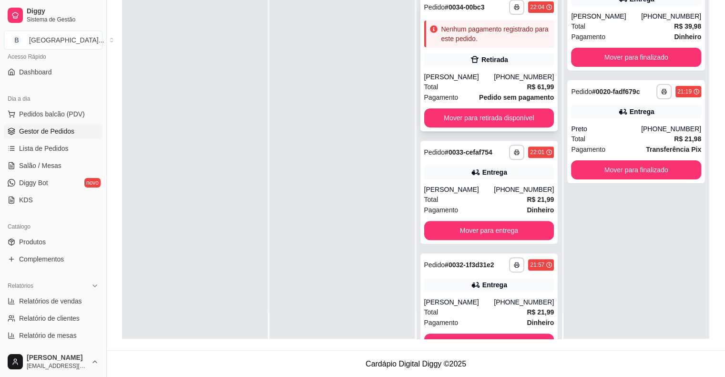
click at [468, 96] on div "Pagamento Pedido sem pagamento" at bounding box center [489, 97] width 130 height 10
click at [447, 171] on div "Entrega" at bounding box center [489, 171] width 130 height 13
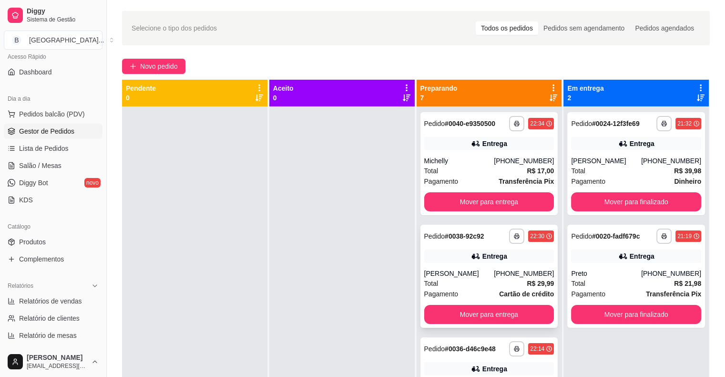
scroll to position [0, 0]
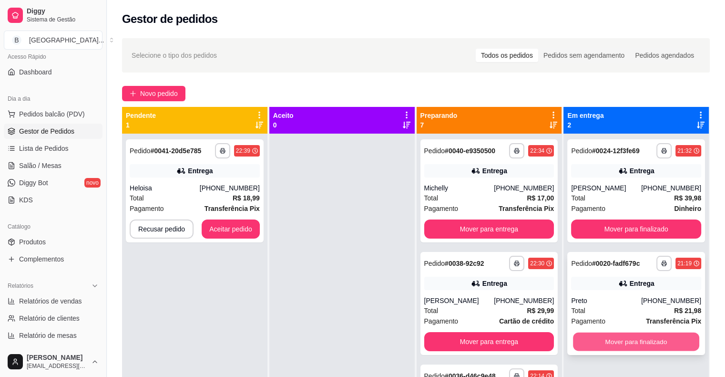
click at [651, 335] on button "Mover para finalizado" at bounding box center [636, 341] width 126 height 19
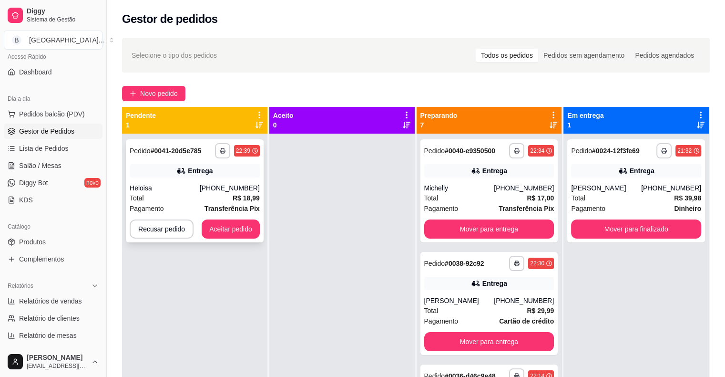
click at [233, 182] on div "**********" at bounding box center [195, 190] width 138 height 103
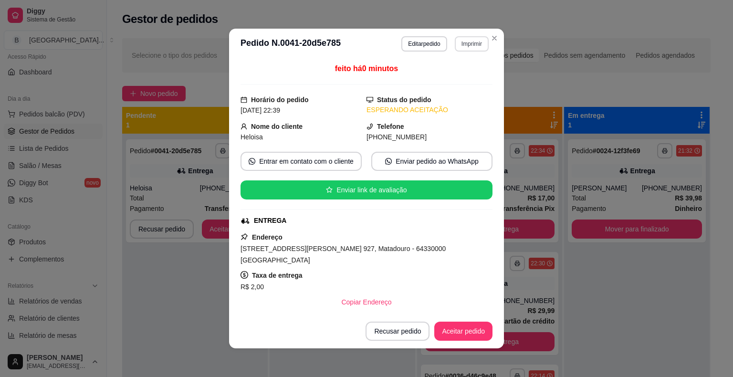
click at [464, 40] on button "Imprimir" at bounding box center [471, 43] width 34 height 15
click at [462, 66] on div "Escolha a impressora IMPRESSORA Impressora" at bounding box center [451, 80] width 79 height 52
click at [460, 71] on button "IMPRESSORA" at bounding box center [450, 77] width 67 height 15
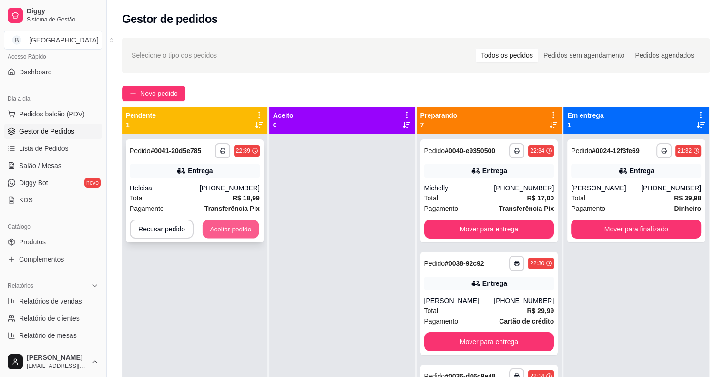
click at [246, 232] on button "Aceitar pedido" at bounding box center [231, 229] width 56 height 19
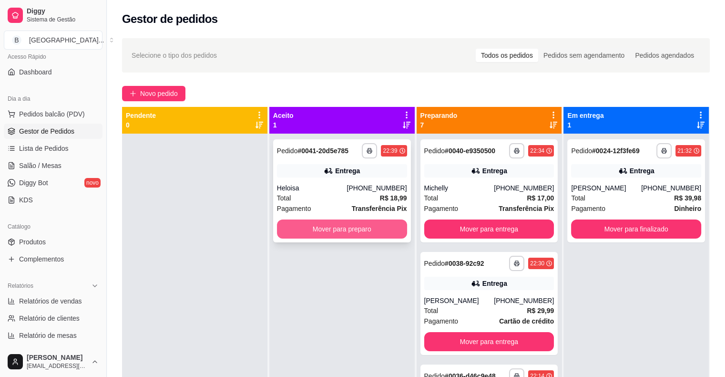
click at [330, 222] on button "Mover para preparo" at bounding box center [342, 228] width 130 height 19
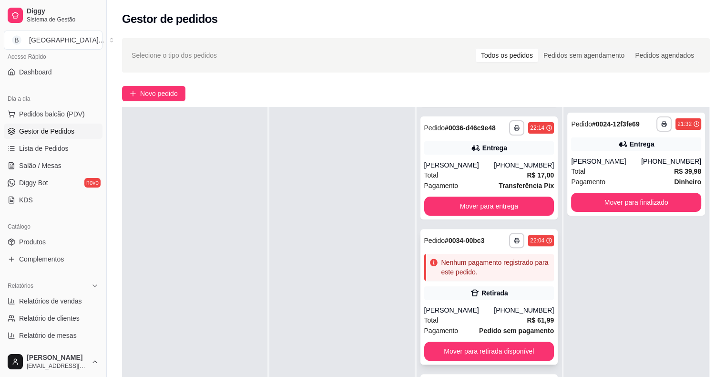
scroll to position [429, 0]
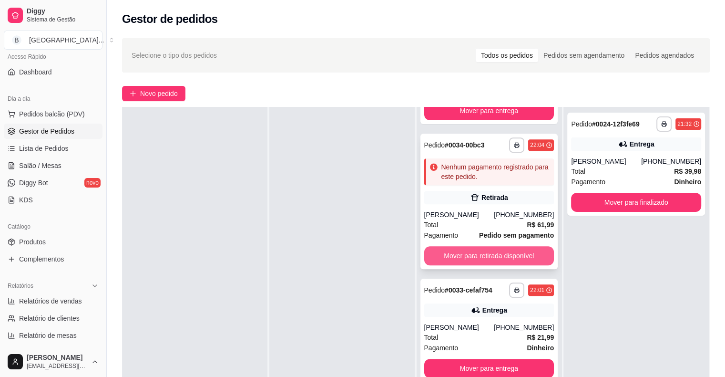
click at [452, 255] on button "Mover para retirada disponível" at bounding box center [489, 255] width 130 height 19
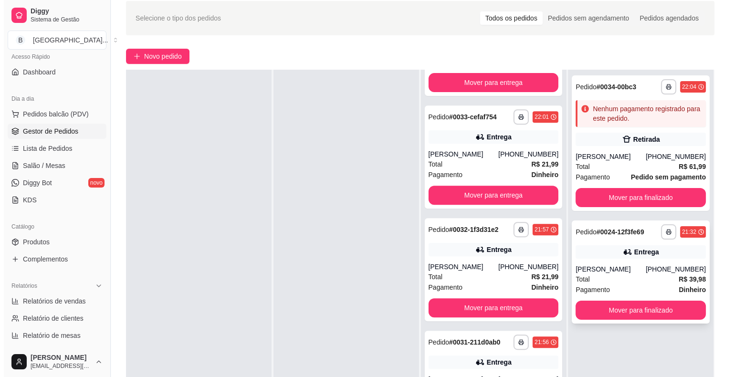
scroll to position [48, 0]
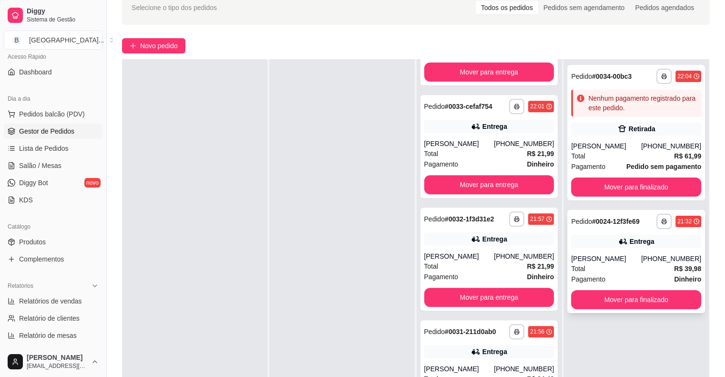
click at [584, 263] on div "Ivanna" at bounding box center [606, 259] width 70 height 10
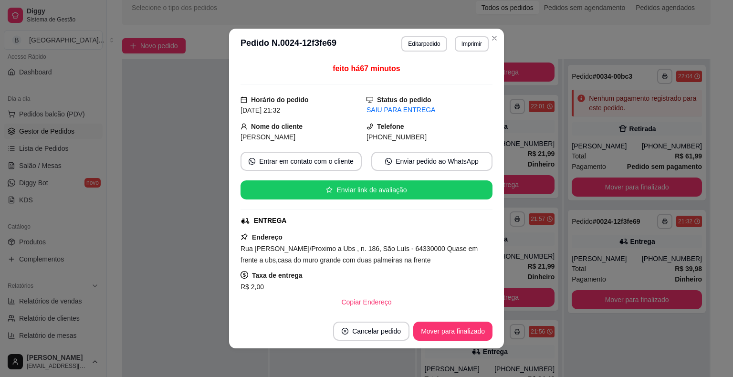
scroll to position [143, 0]
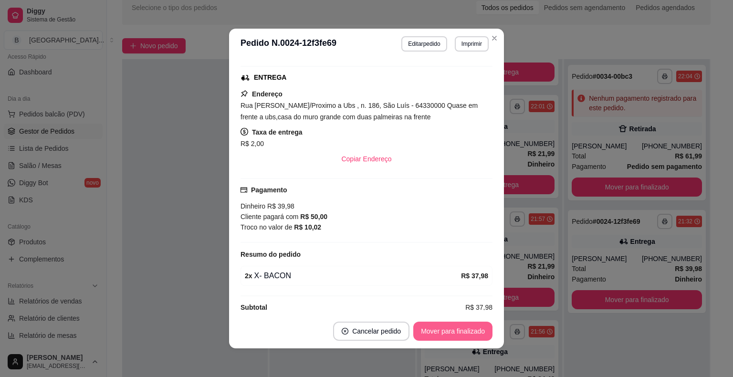
click at [471, 330] on button "Mover para finalizado" at bounding box center [452, 330] width 79 height 19
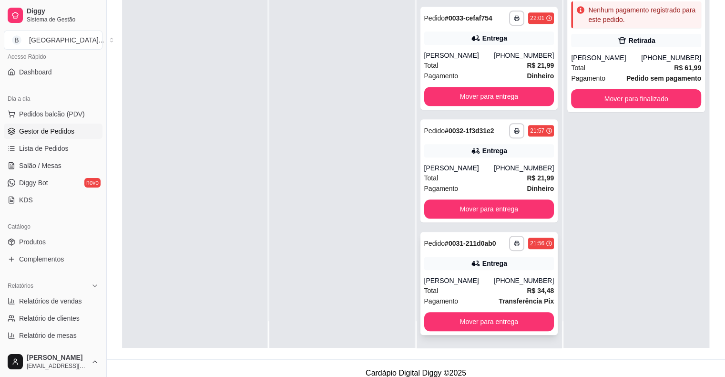
scroll to position [145, 0]
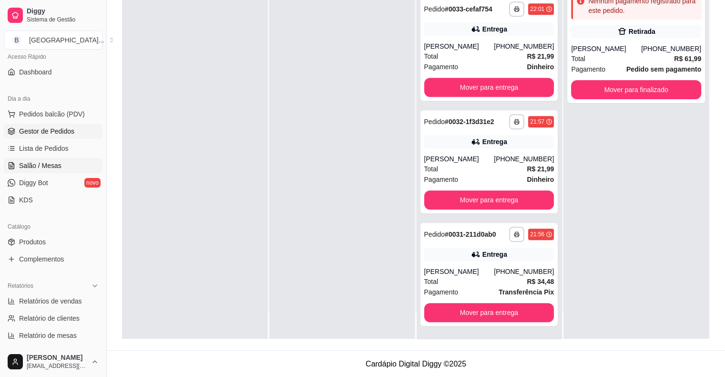
click at [36, 165] on span "Salão / Mesas" at bounding box center [40, 166] width 42 height 10
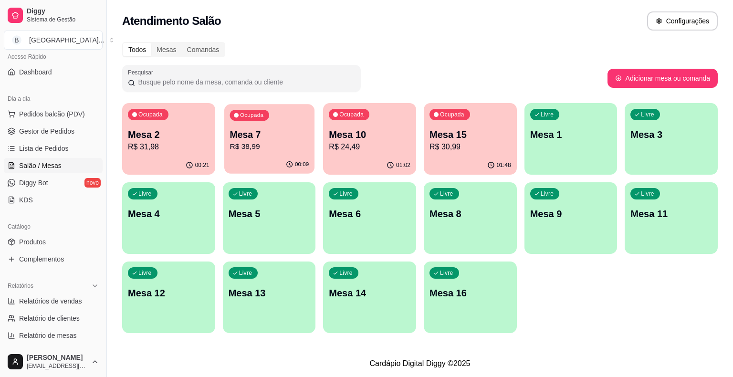
click at [264, 155] on div "Ocupada Mesa 7 R$ 38,99" at bounding box center [269, 130] width 90 height 52
click at [395, 151] on p "R$ 24,49" at bounding box center [369, 146] width 79 height 11
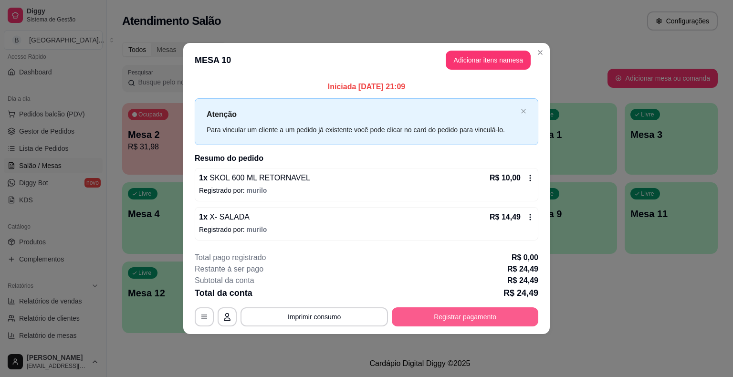
click at [530, 322] on button "Registrar pagamento" at bounding box center [465, 316] width 146 height 19
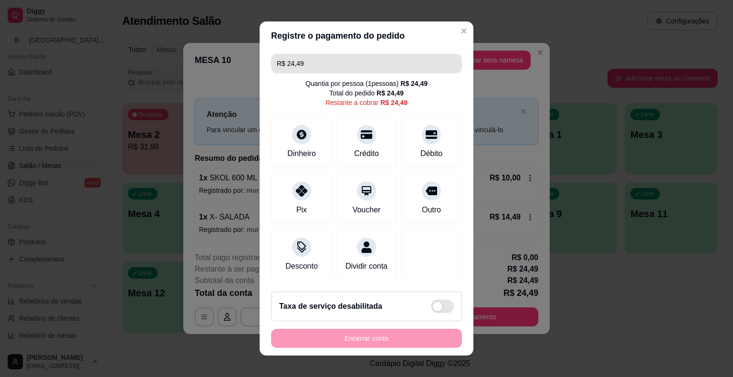
click at [421, 66] on input "R$ 24,49" at bounding box center [366, 63] width 179 height 19
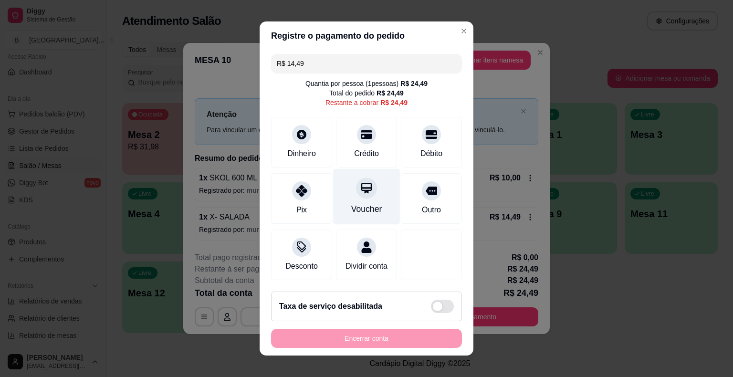
scroll to position [9, 0]
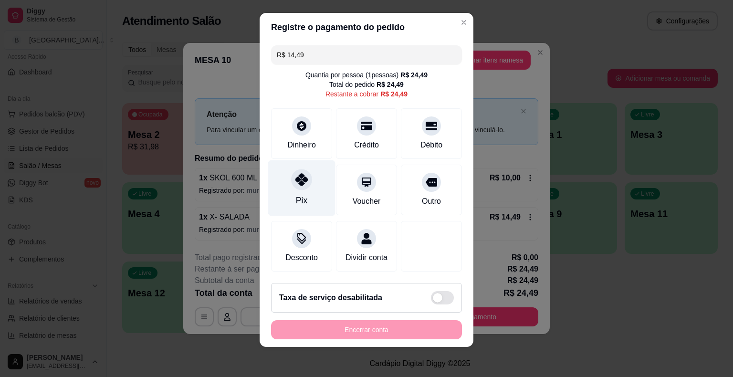
click at [295, 174] on icon at bounding box center [301, 179] width 12 height 12
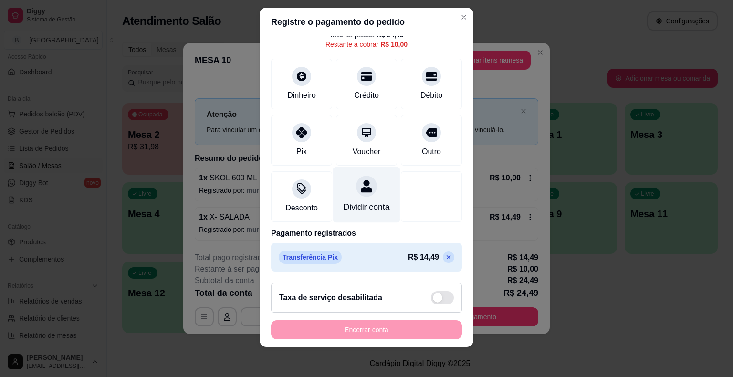
scroll to position [54, 0]
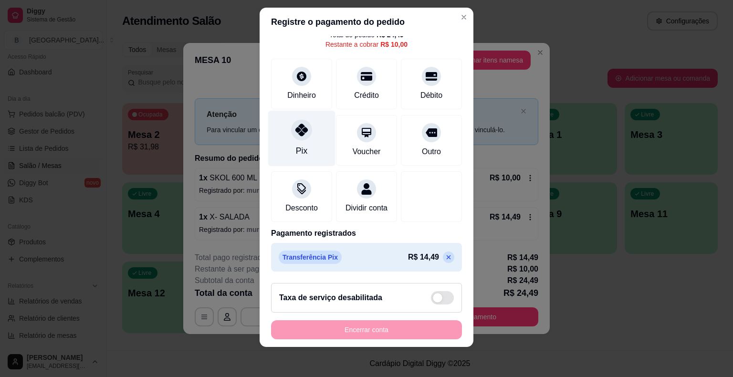
click at [288, 146] on div "Pix" at bounding box center [301, 138] width 67 height 56
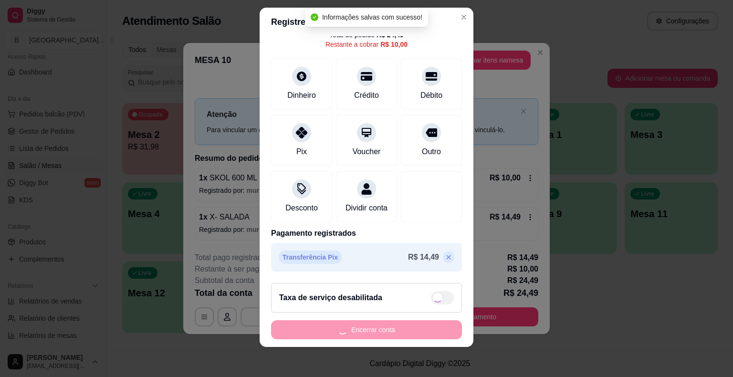
type input "R$ 0,00"
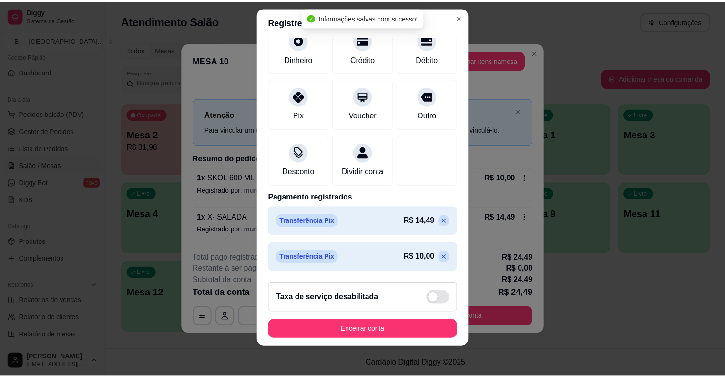
scroll to position [81, 0]
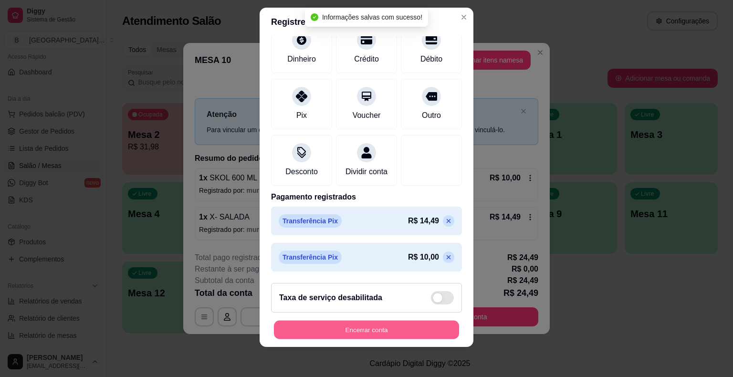
click at [339, 331] on button "Encerrar conta" at bounding box center [366, 329] width 185 height 19
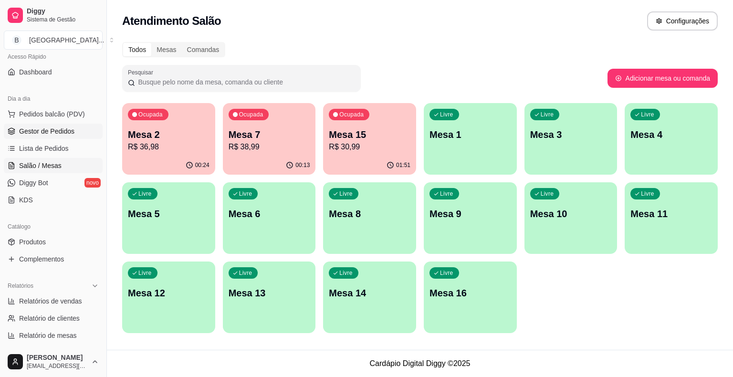
click at [77, 124] on link "Gestor de Pedidos" at bounding box center [53, 131] width 99 height 15
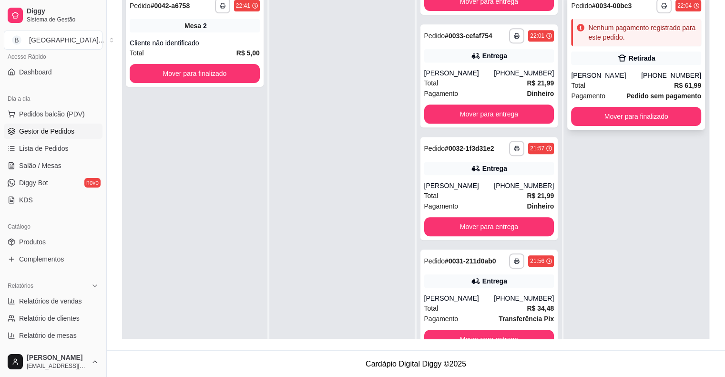
click at [613, 94] on div "Pagamento Pedido sem pagamento" at bounding box center [636, 96] width 130 height 10
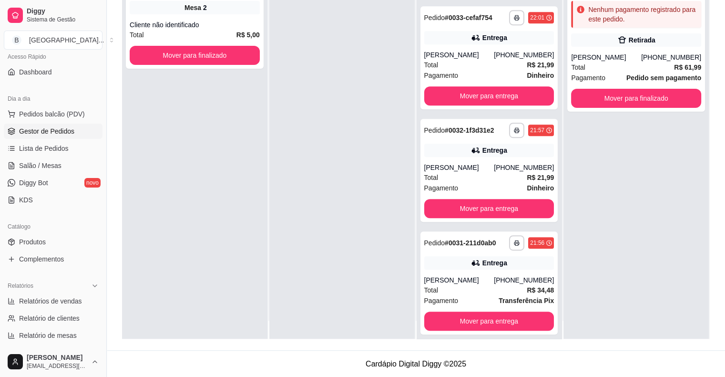
scroll to position [27, 0]
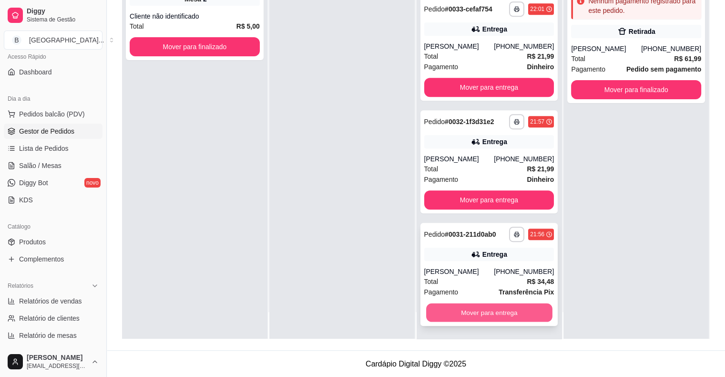
click at [438, 311] on button "Mover para entrega" at bounding box center [489, 312] width 126 height 19
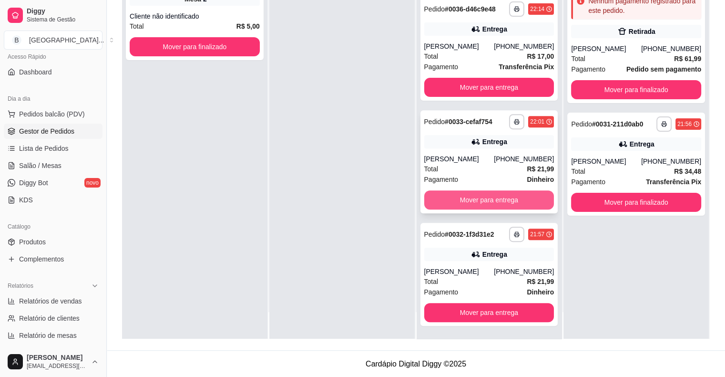
click at [481, 198] on button "Mover para entrega" at bounding box center [489, 199] width 130 height 19
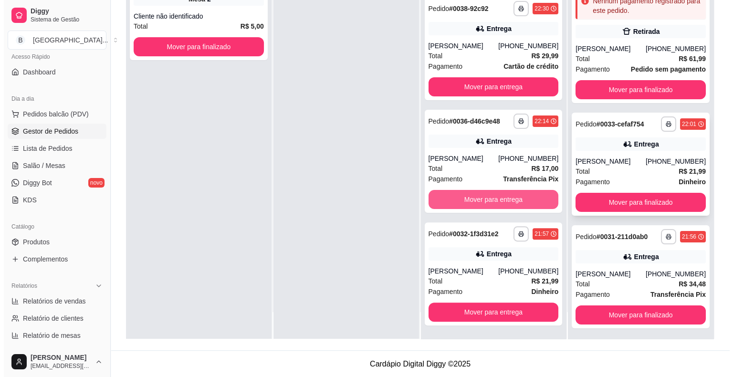
scroll to position [195, 0]
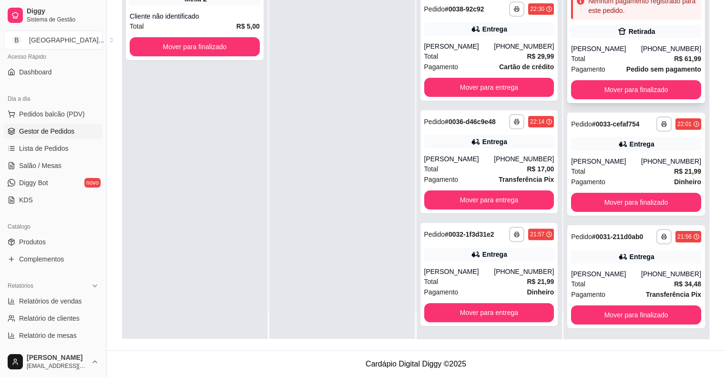
click at [610, 65] on div "Pagamento Pedido sem pagamento" at bounding box center [636, 69] width 130 height 10
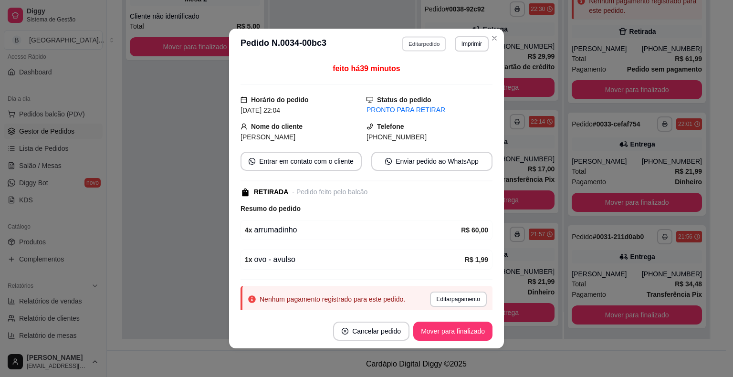
click at [402, 42] on button "Editar pedido" at bounding box center [424, 43] width 44 height 15
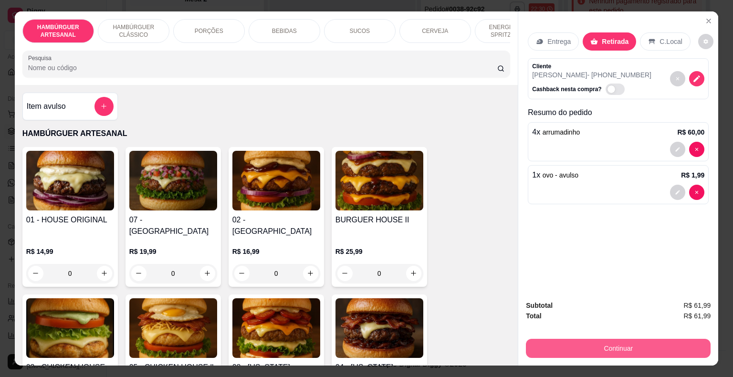
click at [537, 349] on button "Continuar" at bounding box center [618, 348] width 185 height 19
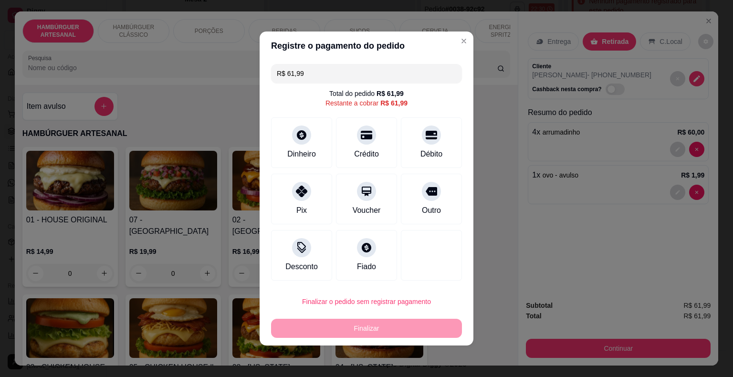
click at [379, 89] on div "R$ 61,99 Total do pedido R$ 61,99 Restante a cobrar R$ 61,99 Dinheiro Crédito D…" at bounding box center [366, 172] width 214 height 224
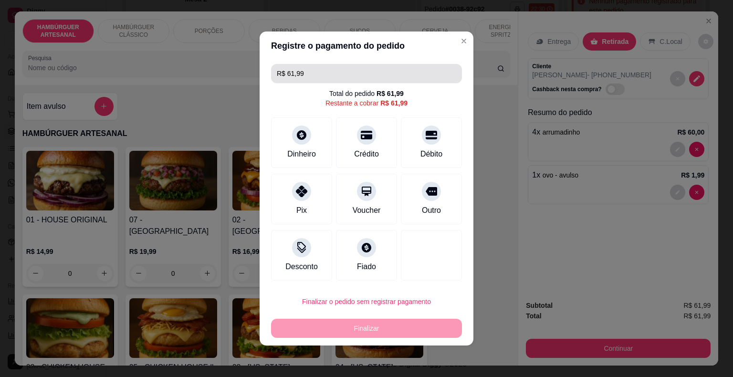
click at [340, 68] on input "R$ 61,99" at bounding box center [366, 73] width 179 height 19
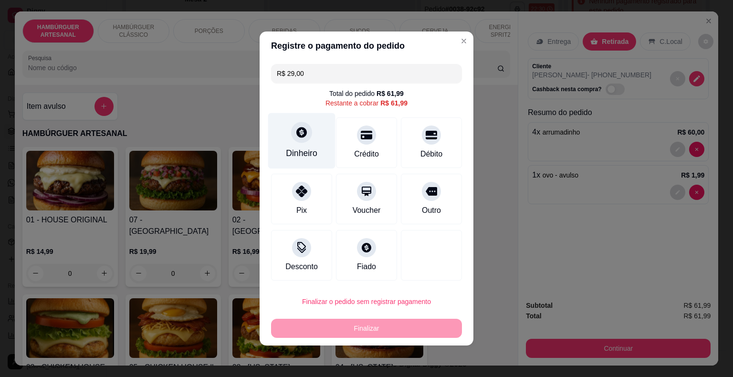
click at [314, 144] on div "Dinheiro" at bounding box center [301, 141] width 67 height 56
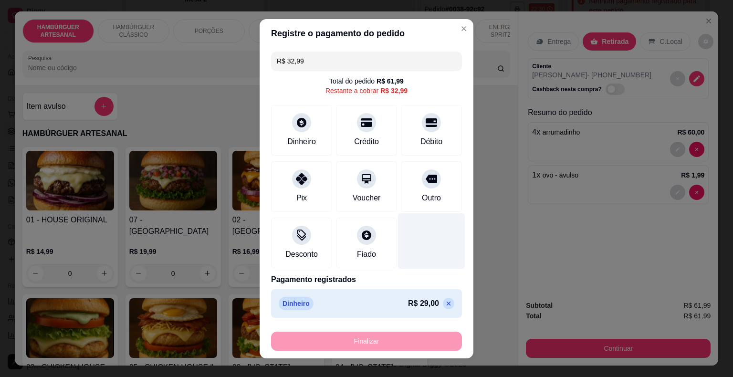
scroll to position [11, 0]
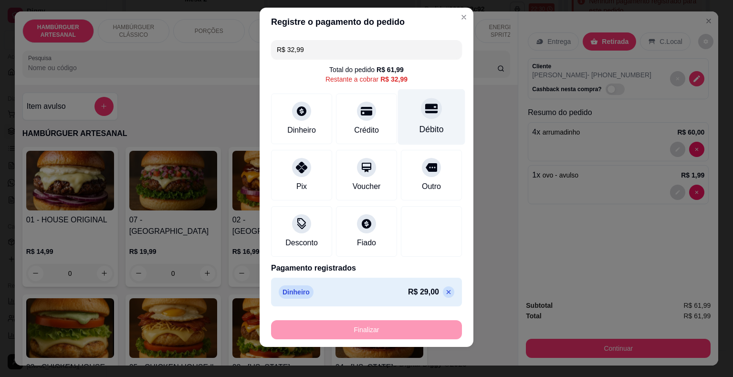
click at [398, 122] on div "Débito" at bounding box center [431, 117] width 67 height 56
type input "R$ 0,00"
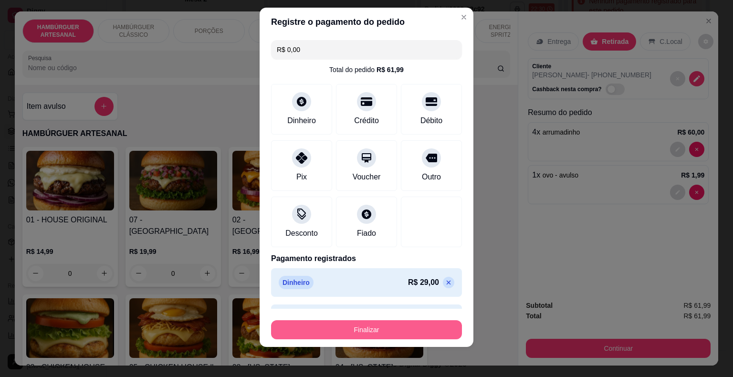
click at [376, 325] on button "Finalizar" at bounding box center [366, 329] width 191 height 19
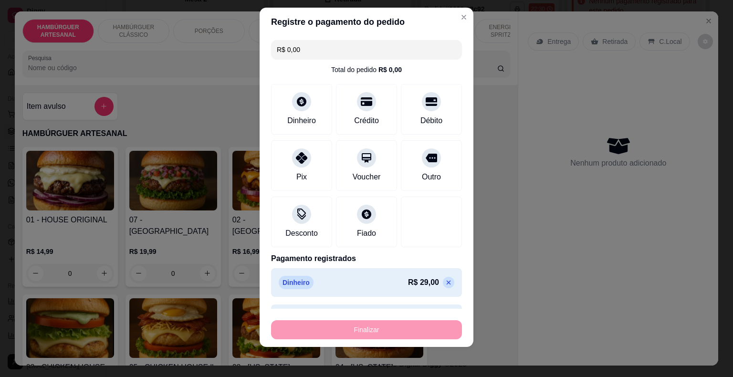
type input "0"
type input "-R$ 61,99"
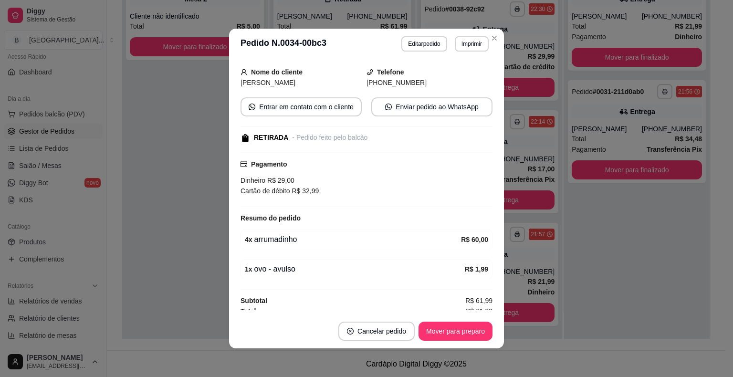
scroll to position [80, 0]
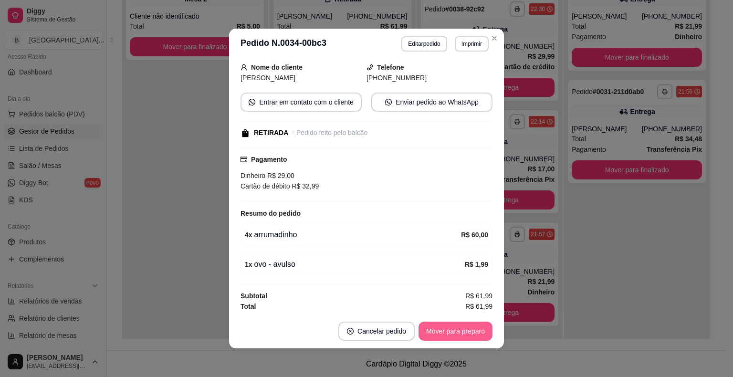
click at [436, 331] on button "Mover para preparo" at bounding box center [455, 330] width 74 height 19
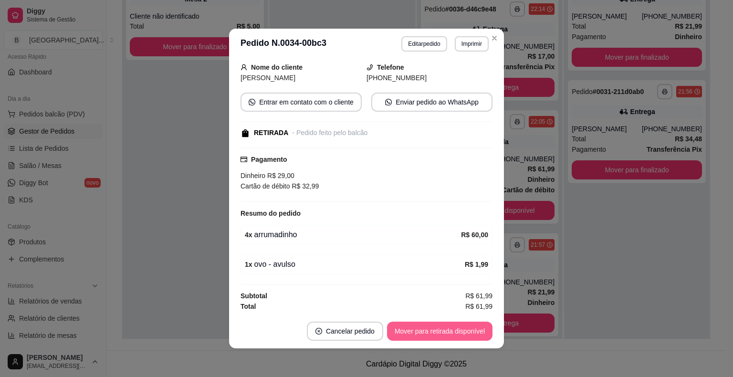
click at [436, 331] on button "Mover para retirada disponível" at bounding box center [439, 330] width 105 height 19
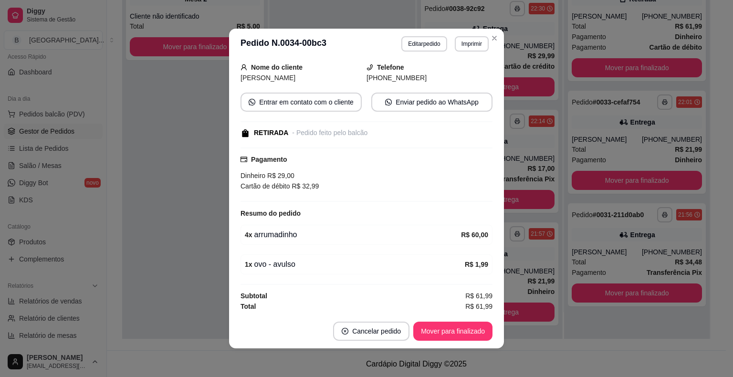
scroll to position [195, 0]
click at [436, 331] on button "Mover para finalizado" at bounding box center [452, 330] width 79 height 19
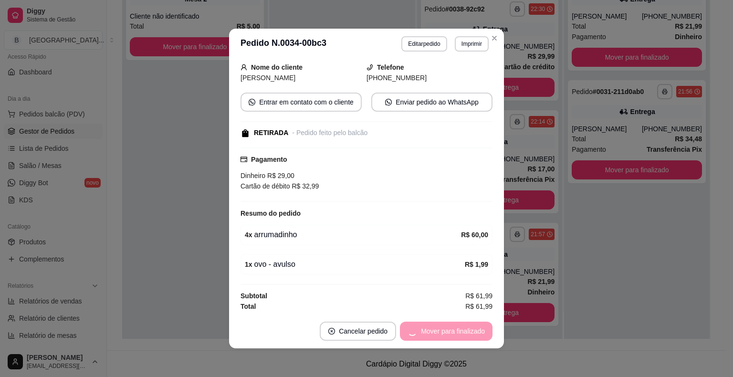
scroll to position [49, 0]
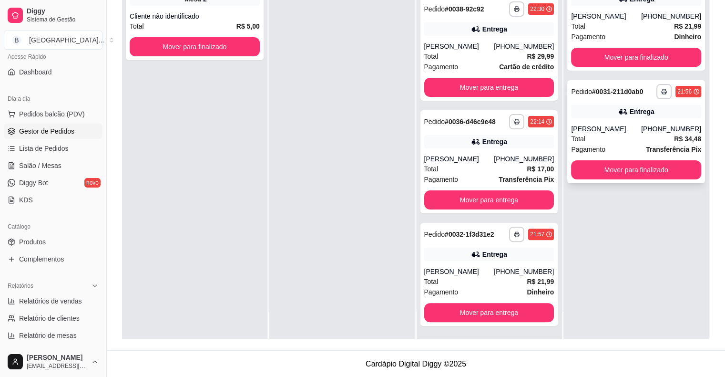
click at [602, 137] on div "Total R$ 34,48" at bounding box center [636, 139] width 130 height 10
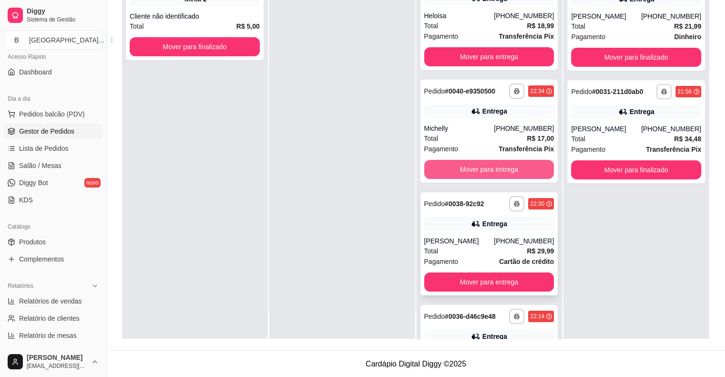
scroll to position [0, 0]
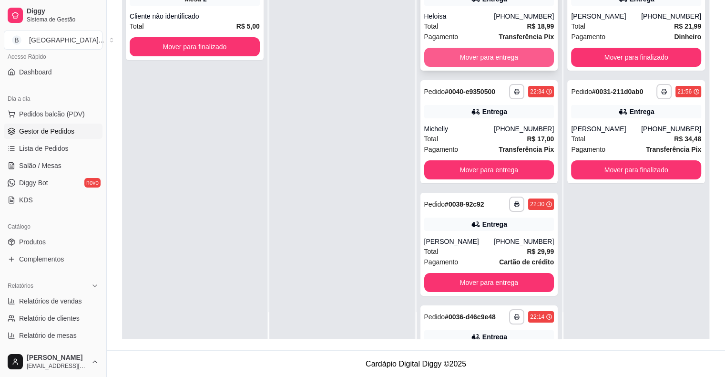
click at [460, 55] on button "Mover para entrega" at bounding box center [489, 57] width 130 height 19
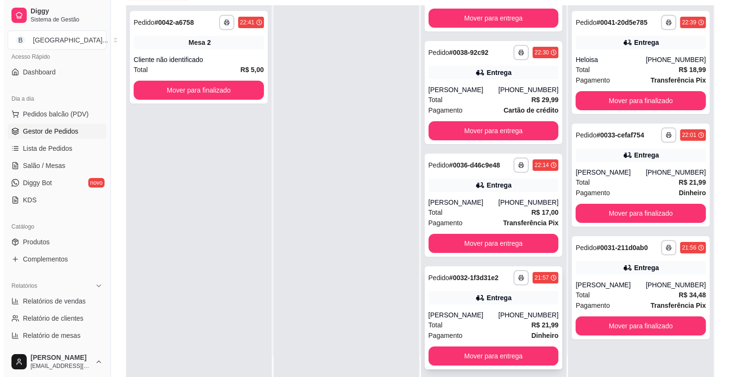
scroll to position [145, 0]
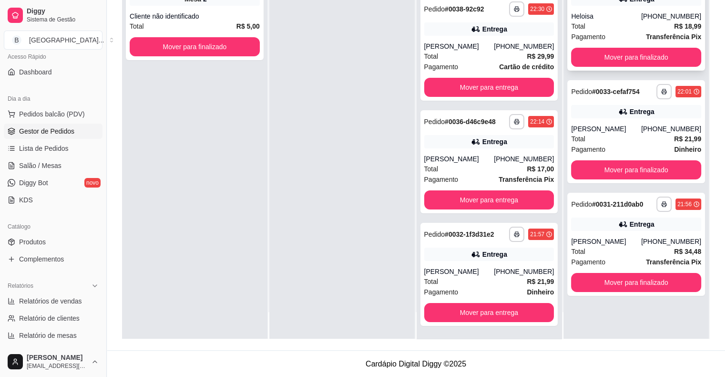
click at [587, 44] on div "**********" at bounding box center [636, 19] width 138 height 103
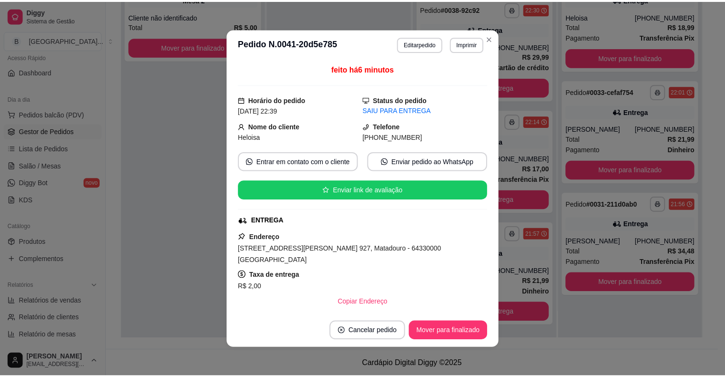
scroll to position [122, 0]
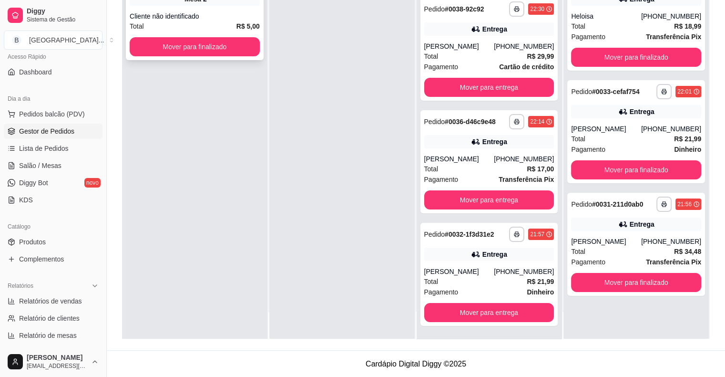
click at [229, 26] on div "Total R$ 5,00" at bounding box center [195, 26] width 130 height 10
click at [196, 52] on button "Mover para finalizado" at bounding box center [195, 47] width 126 height 19
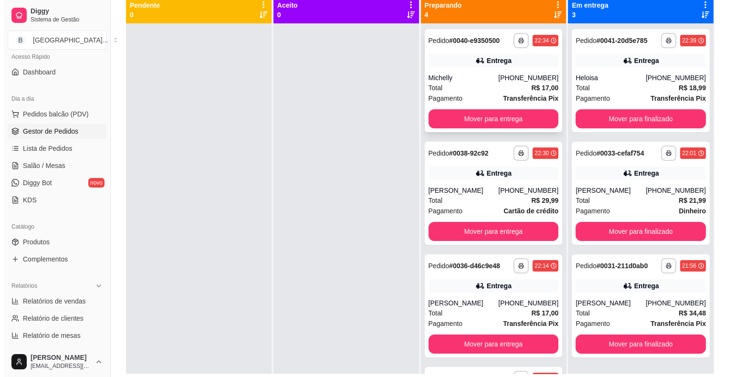
scroll to position [50, 0]
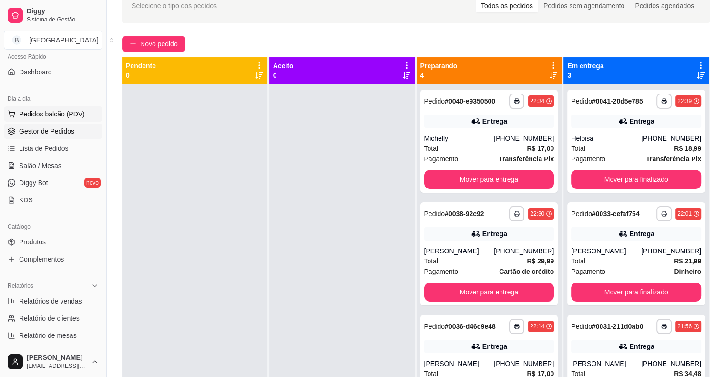
click at [69, 113] on span "Pedidos balcão (PDV)" at bounding box center [52, 114] width 66 height 10
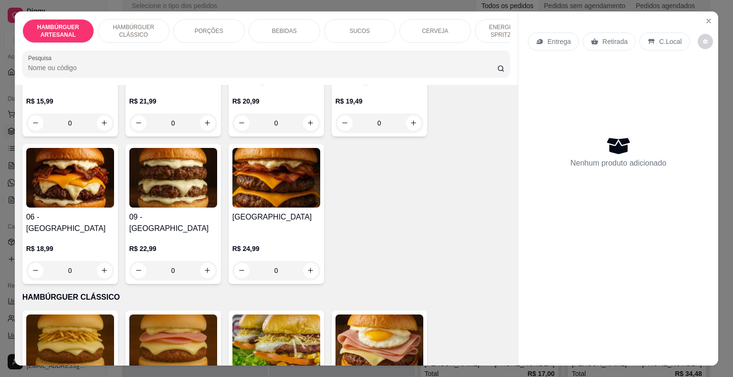
scroll to position [525, 0]
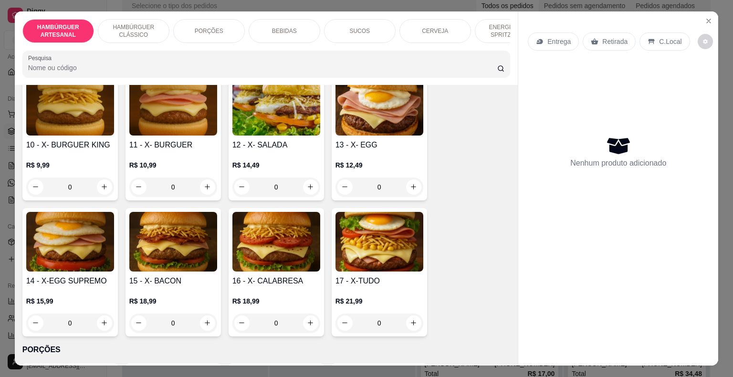
click at [301, 177] on div "0" at bounding box center [276, 186] width 88 height 19
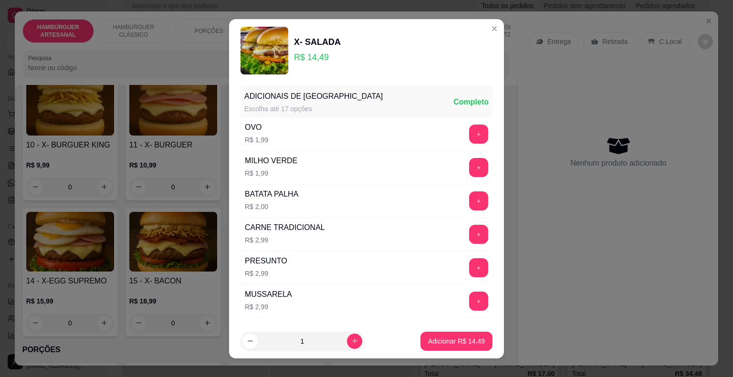
click at [461, 145] on div "OVO R$ 1,99 +" at bounding box center [366, 133] width 252 height 33
click at [469, 128] on button "+" at bounding box center [478, 133] width 19 height 19
click at [433, 337] on p "Adicionar R$ 16,48" at bounding box center [456, 340] width 55 height 9
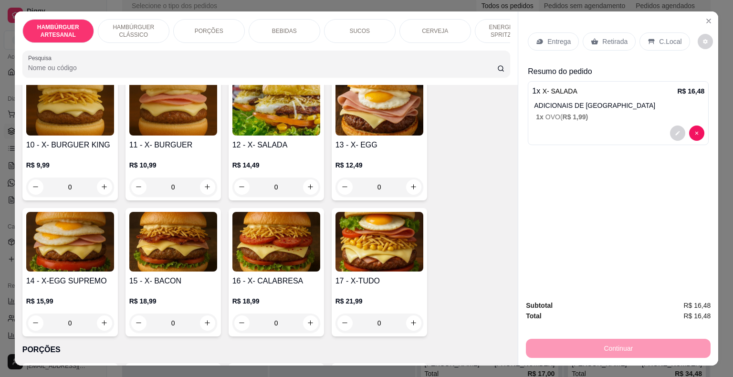
click at [289, 31] on p "BEBIDAS" at bounding box center [284, 31] width 25 height 8
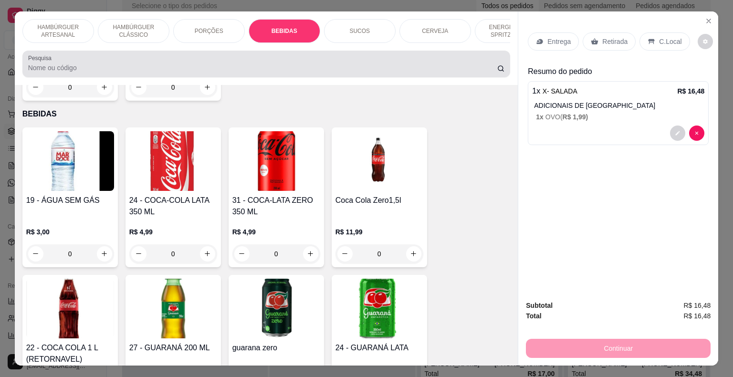
scroll to position [23, 0]
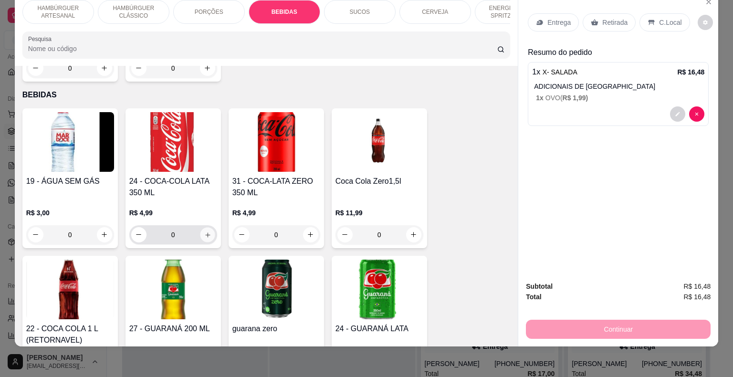
click at [204, 231] on icon "increase-product-quantity" at bounding box center [207, 234] width 7 height 7
type input "1"
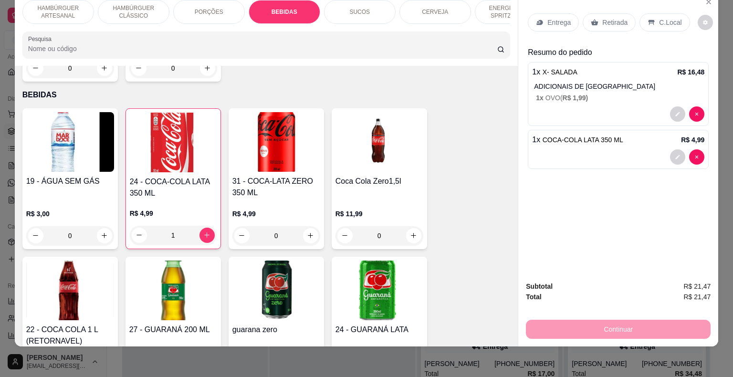
click at [553, 18] on p "Entrega" at bounding box center [558, 23] width 23 height 10
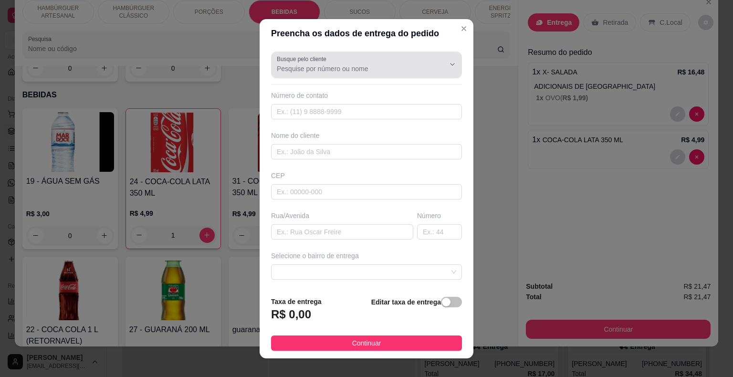
click at [374, 65] on input "Busque pelo cliente" at bounding box center [353, 69] width 153 height 10
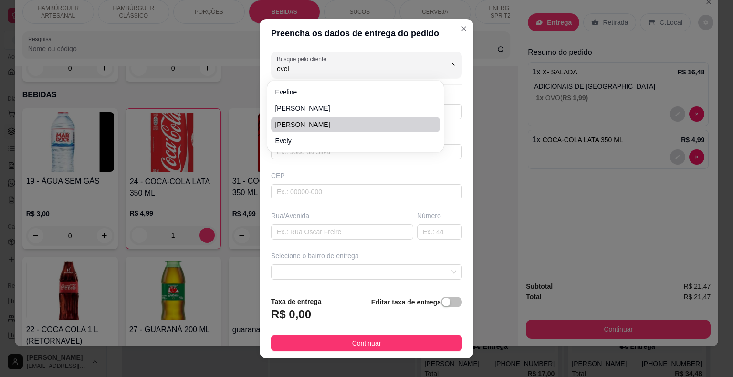
click at [367, 127] on span "EVELINE LIMA" at bounding box center [351, 125] width 152 height 10
type input "EVELINE LIMA"
type input "6199863421"
type input "EVELINE LIMA"
type input "64330000"
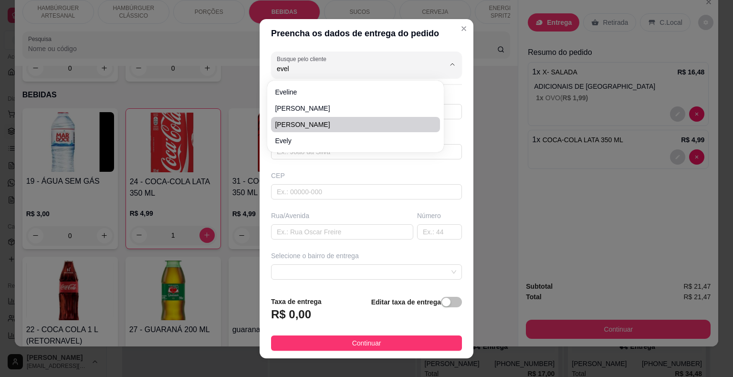
type input "24 de janeiro"
type input "437"
type input "São Miguel do Tapuio"
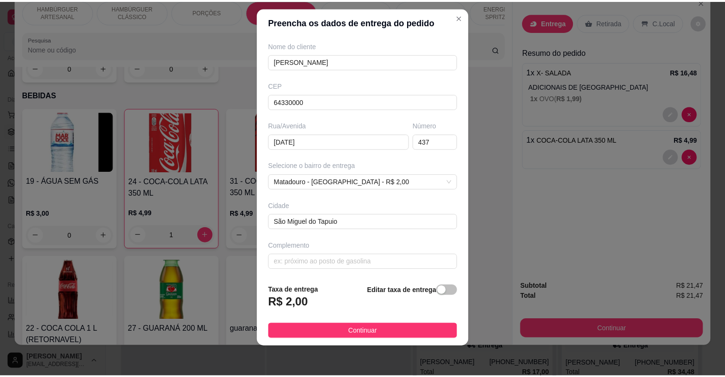
scroll to position [11, 0]
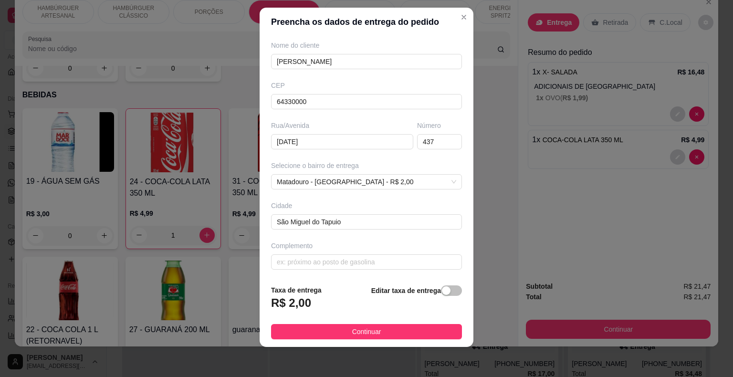
type input "EVELINE LIMA"
click at [348, 321] on footer "Taxa de entrega R$ 2,00 Editar taxa de entrega Continuar" at bounding box center [366, 312] width 214 height 70
click at [352, 329] on span "Continuar" at bounding box center [366, 331] width 29 height 10
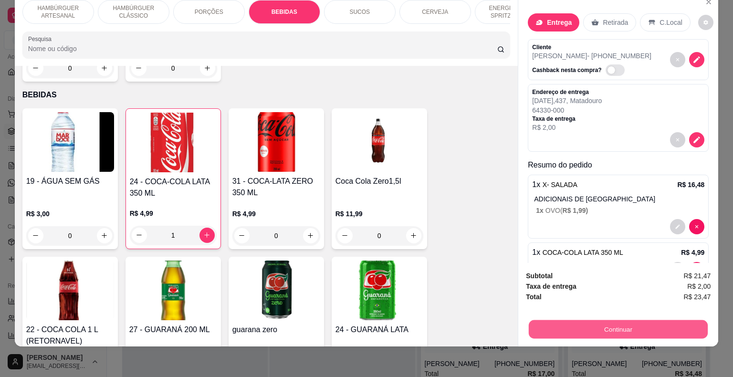
click at [624, 320] on button "Continuar" at bounding box center [617, 329] width 179 height 19
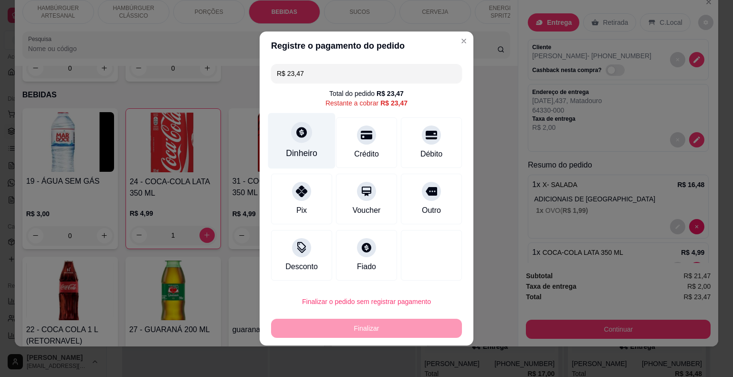
click at [309, 156] on div "Dinheiro" at bounding box center [301, 153] width 31 height 12
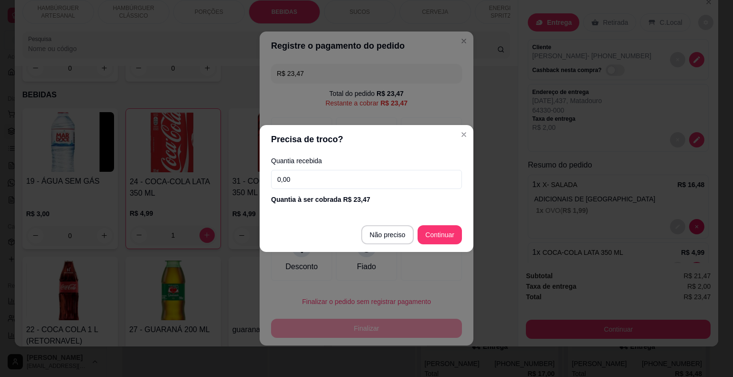
click at [331, 186] on input "0,00" at bounding box center [366, 179] width 191 height 19
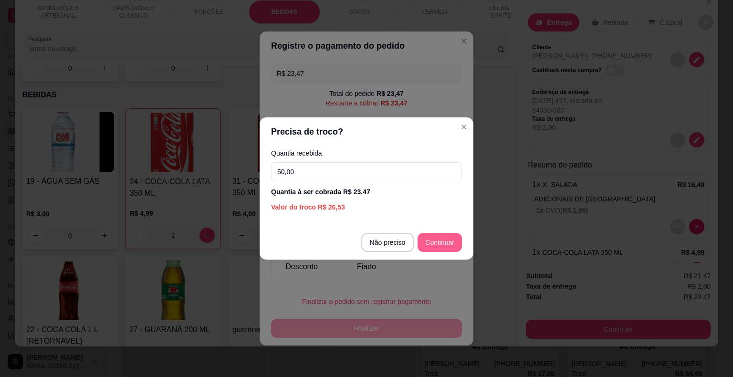
type input "50,00"
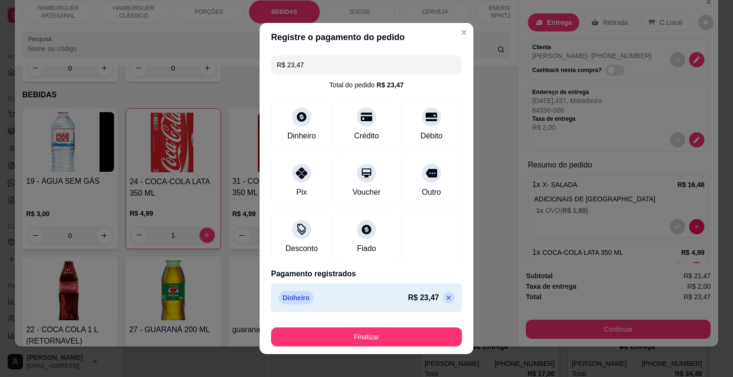
type input "R$ 0,00"
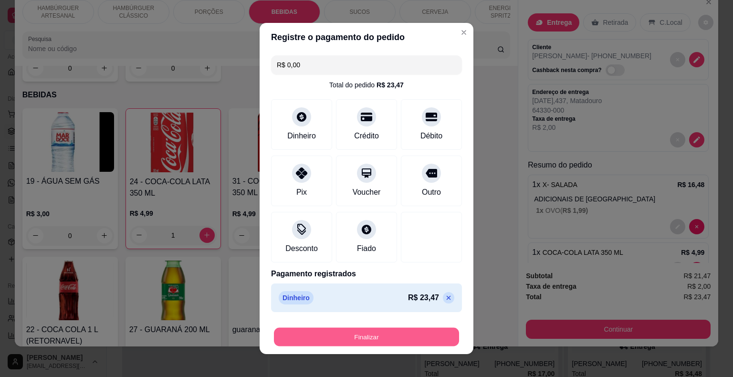
click at [427, 337] on button "Finalizar" at bounding box center [366, 337] width 185 height 19
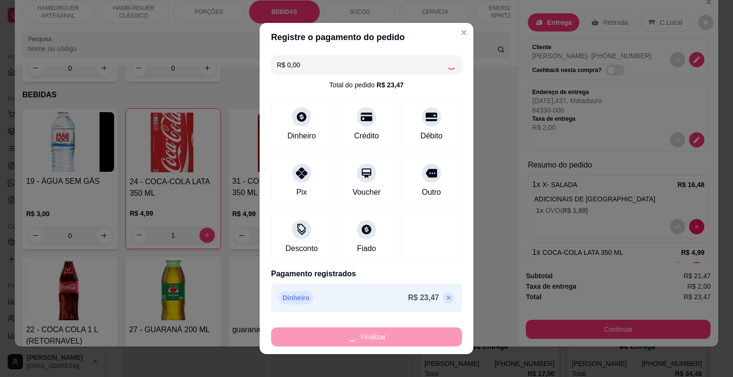
type input "0"
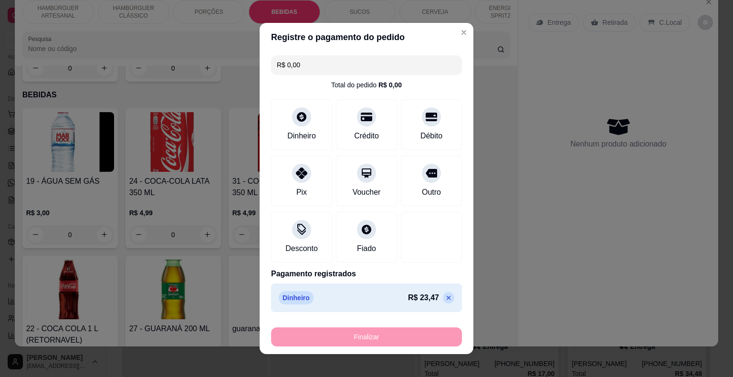
type input "-R$ 23,47"
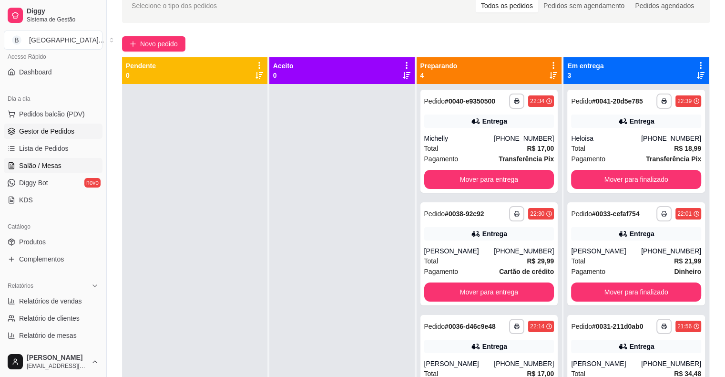
click at [61, 168] on link "Salão / Mesas" at bounding box center [53, 165] width 99 height 15
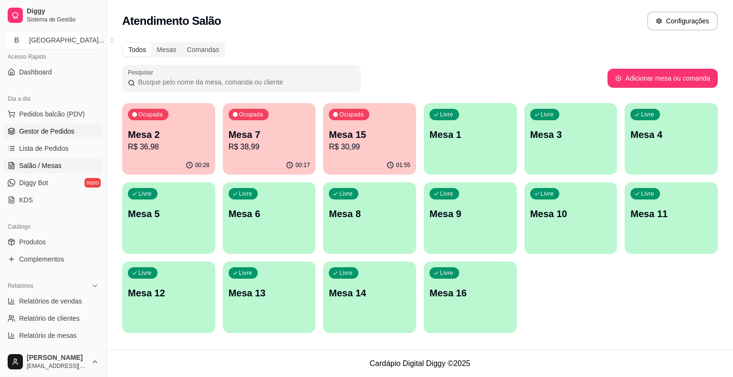
click at [70, 138] on link "Gestor de Pedidos" at bounding box center [53, 131] width 99 height 15
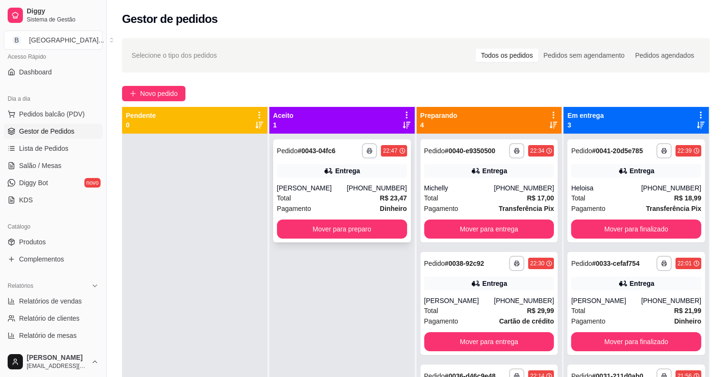
click at [327, 180] on div "**********" at bounding box center [342, 190] width 138 height 103
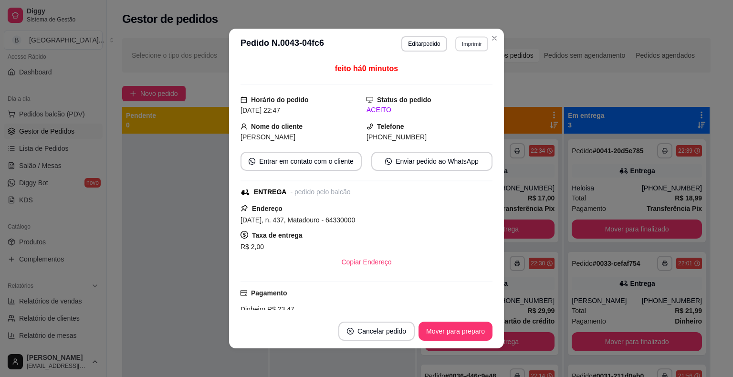
click at [464, 39] on button "Imprimir" at bounding box center [471, 43] width 33 height 15
click at [454, 77] on button "IMPRESSORA" at bounding box center [451, 77] width 67 height 15
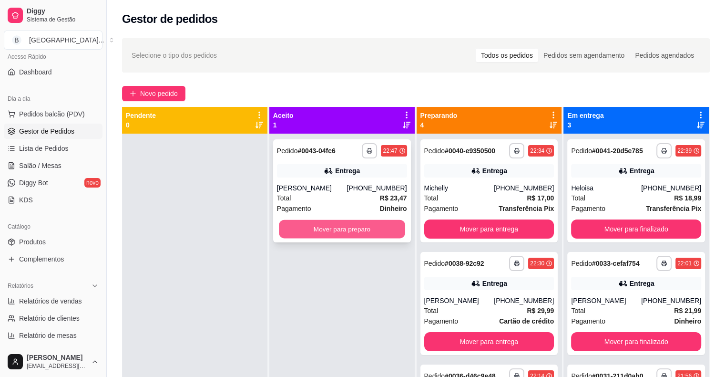
click at [359, 224] on button "Mover para preparo" at bounding box center [342, 229] width 126 height 19
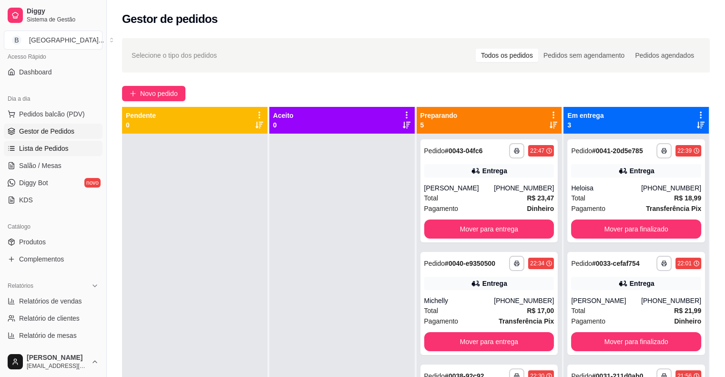
click at [35, 150] on span "Lista de Pedidos" at bounding box center [44, 149] width 50 height 10
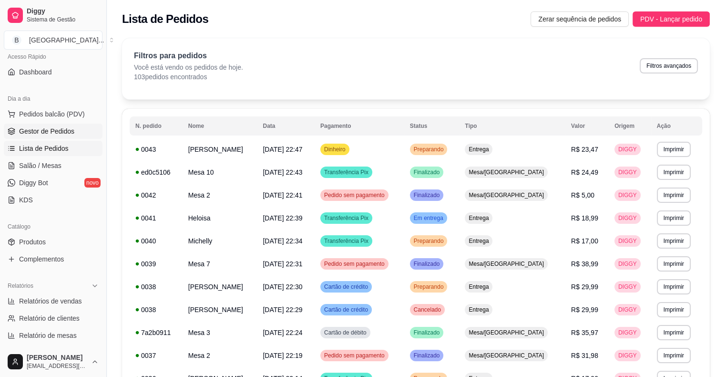
click at [52, 132] on span "Gestor de Pedidos" at bounding box center [46, 131] width 55 height 10
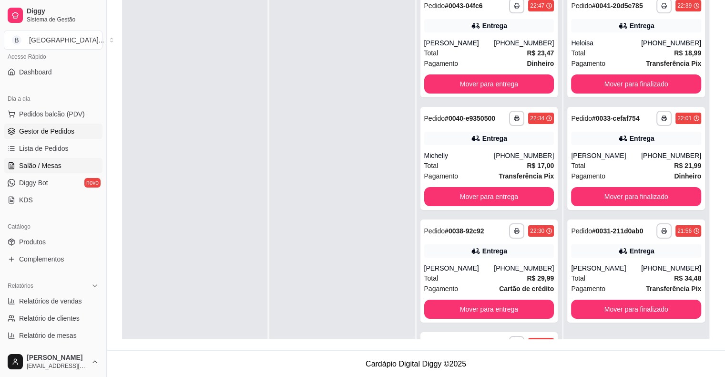
click at [65, 158] on link "Salão / Mesas" at bounding box center [53, 165] width 99 height 15
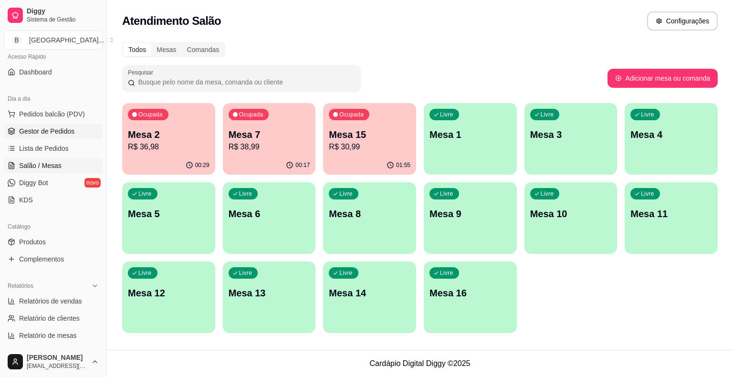
click at [67, 129] on span "Gestor de Pedidos" at bounding box center [46, 131] width 55 height 10
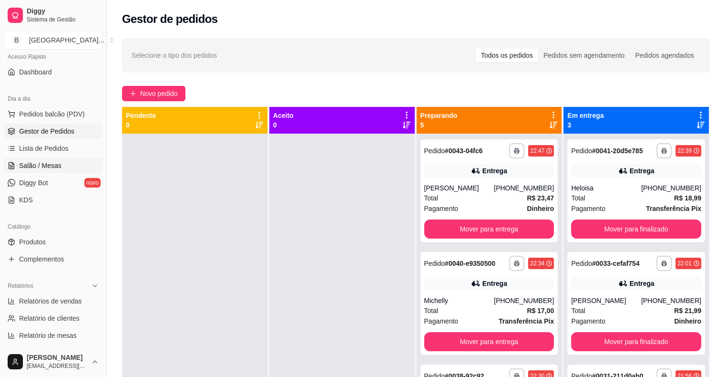
click at [46, 161] on span "Salão / Mesas" at bounding box center [40, 166] width 42 height 10
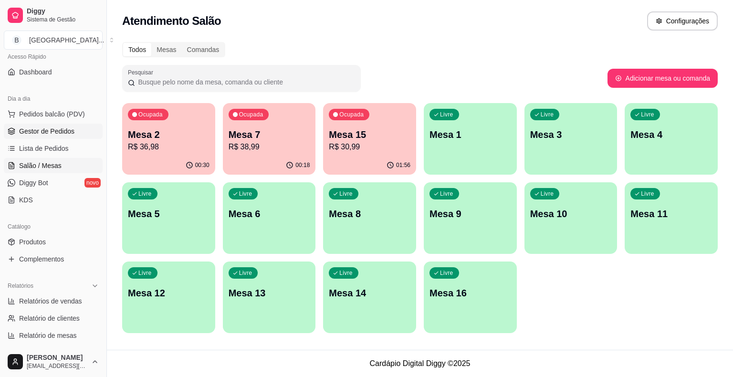
click at [48, 134] on span "Gestor de Pedidos" at bounding box center [46, 131] width 55 height 10
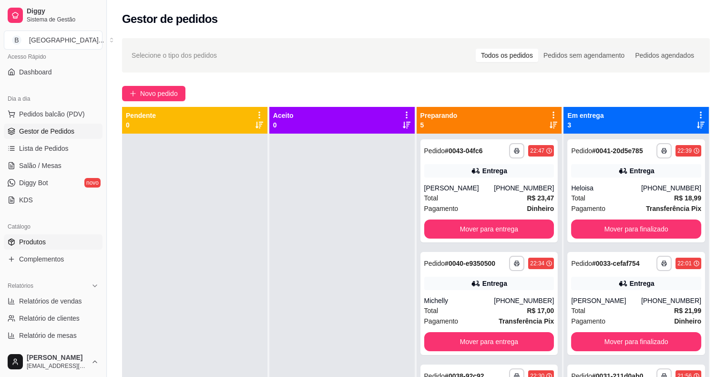
click at [51, 238] on link "Produtos" at bounding box center [53, 241] width 99 height 15
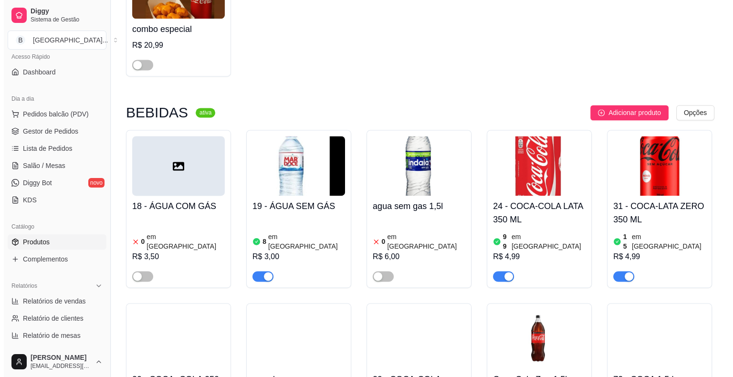
scroll to position [1331, 0]
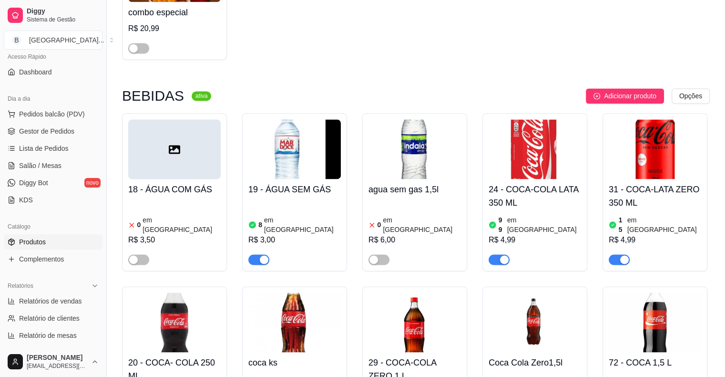
click at [317, 215] on div "8 em estoque" at bounding box center [294, 224] width 93 height 19
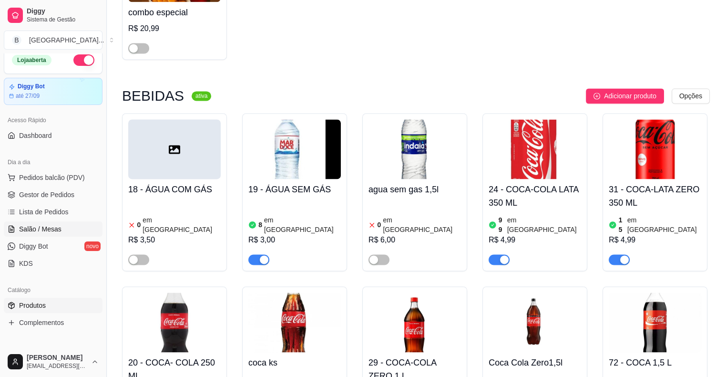
scroll to position [0, 0]
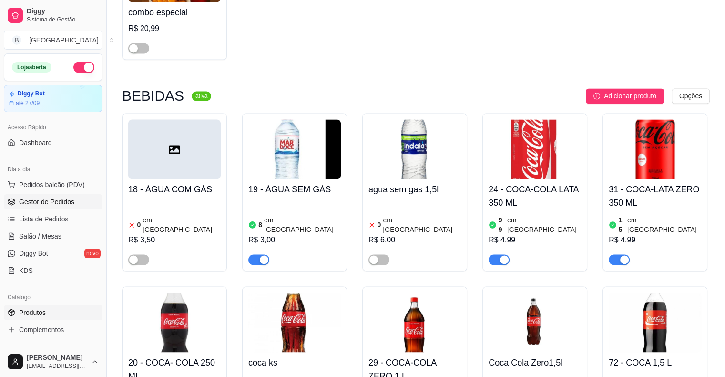
click at [21, 201] on span "Gestor de Pedidos" at bounding box center [46, 202] width 55 height 10
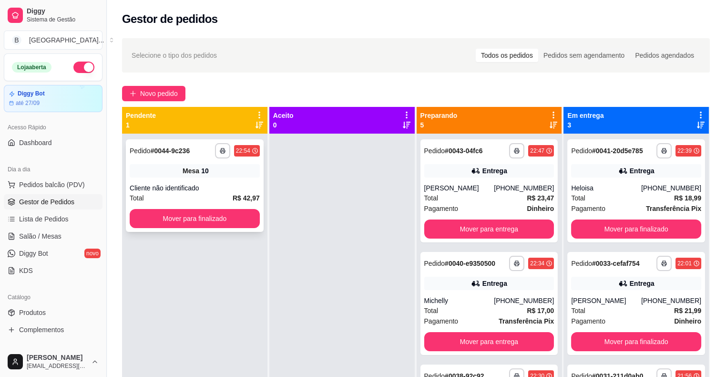
click at [250, 182] on div "**********" at bounding box center [195, 185] width 138 height 93
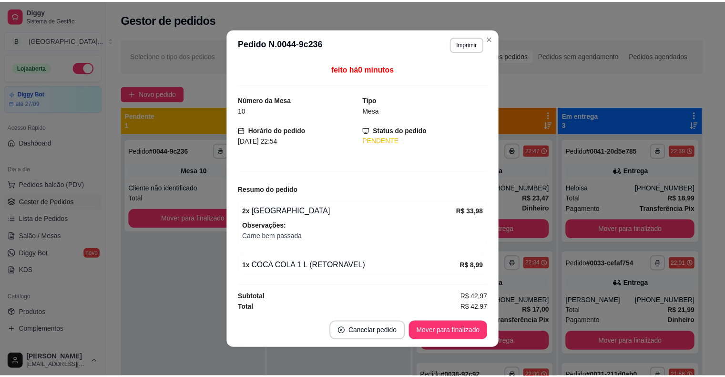
scroll to position [1, 0]
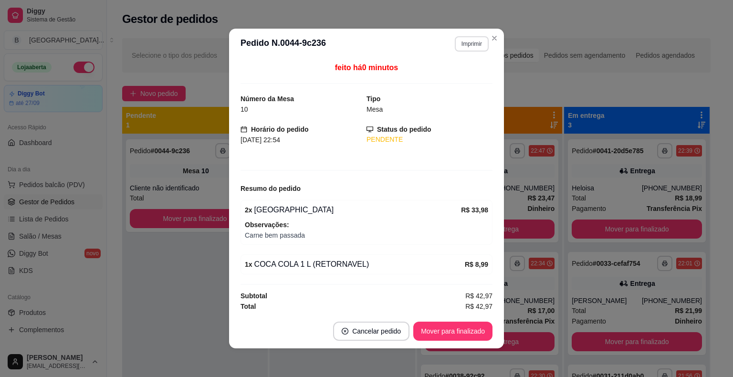
click at [473, 41] on button "Imprimir" at bounding box center [471, 43] width 34 height 15
click at [460, 80] on button "IMPRESSORA" at bounding box center [450, 77] width 69 height 15
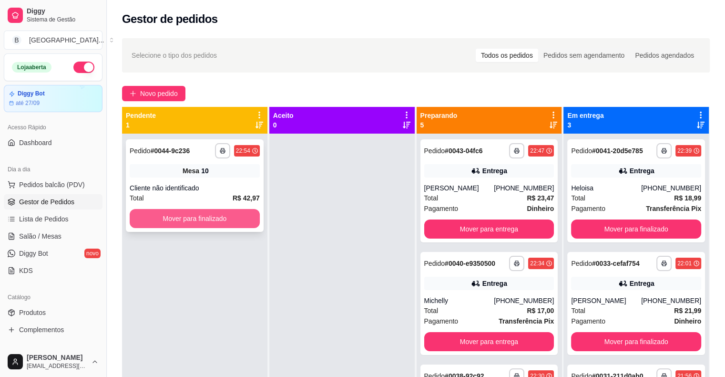
click at [168, 226] on button "Mover para finalizado" at bounding box center [195, 218] width 130 height 19
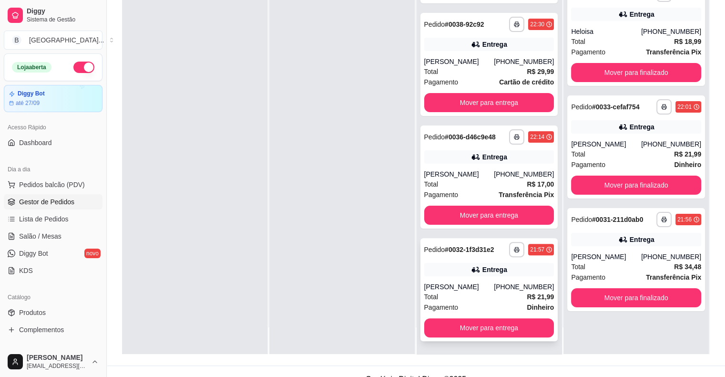
scroll to position [145, 0]
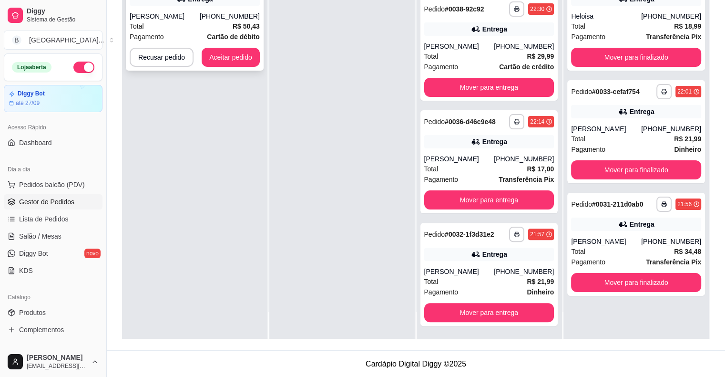
click at [157, 10] on div "**********" at bounding box center [195, 19] width 138 height 103
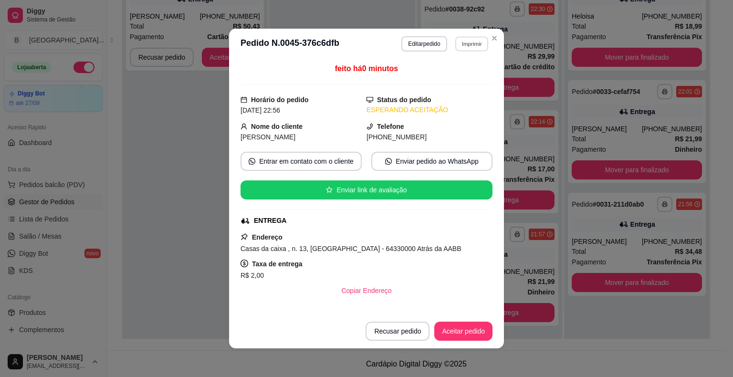
click at [469, 50] on button "Imprimir" at bounding box center [471, 43] width 33 height 15
click at [473, 78] on button "IMPRESSORA" at bounding box center [450, 77] width 69 height 15
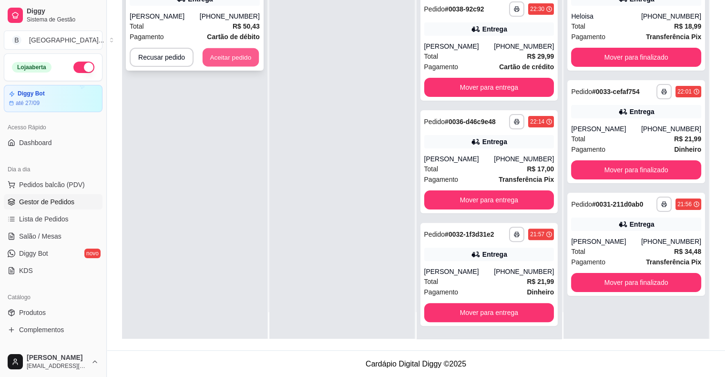
click at [235, 49] on button "Aceitar pedido" at bounding box center [231, 57] width 56 height 19
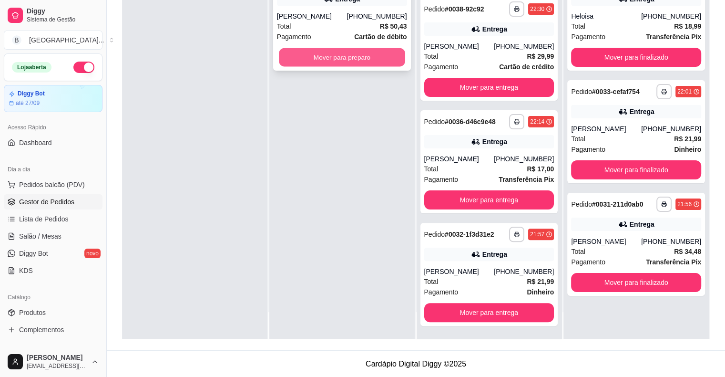
click at [302, 61] on button "Mover para preparo" at bounding box center [342, 57] width 126 height 19
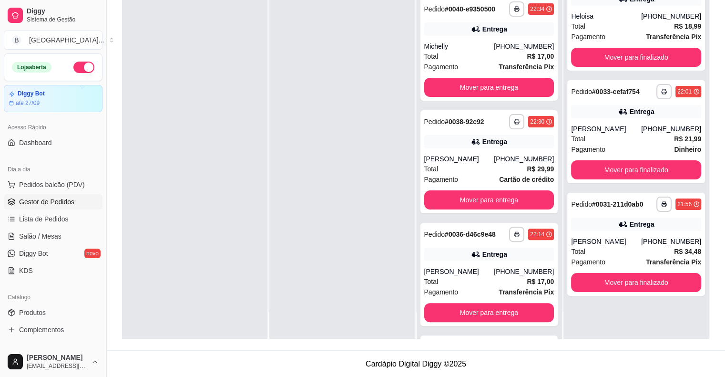
scroll to position [308, 0]
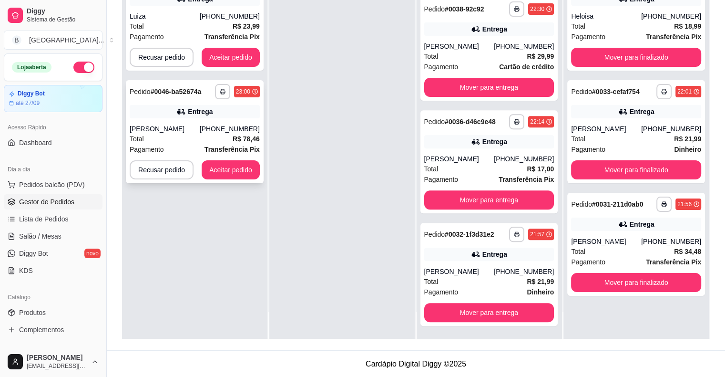
click at [182, 137] on div "Total R$ 78,46" at bounding box center [195, 139] width 130 height 10
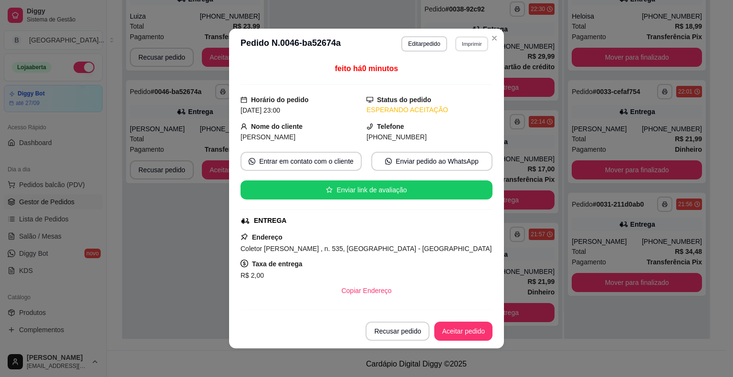
click at [465, 49] on button "Imprimir" at bounding box center [471, 43] width 33 height 15
click at [459, 71] on button "IMPRESSORA" at bounding box center [450, 77] width 67 height 15
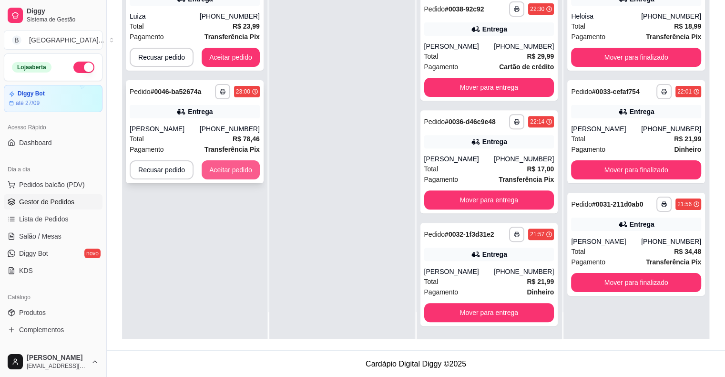
click at [244, 175] on button "Aceitar pedido" at bounding box center [231, 169] width 58 height 19
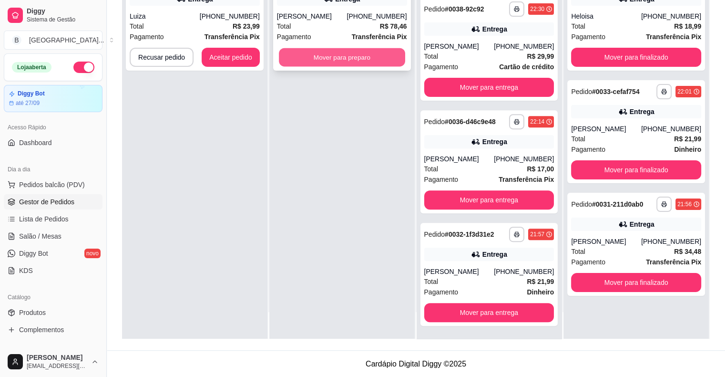
click at [339, 58] on button "Mover para preparo" at bounding box center [342, 57] width 126 height 19
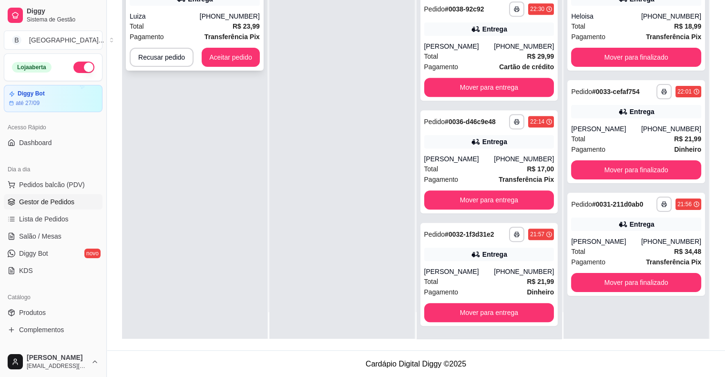
click at [238, 23] on strong "R$ 23,99" at bounding box center [246, 26] width 27 height 8
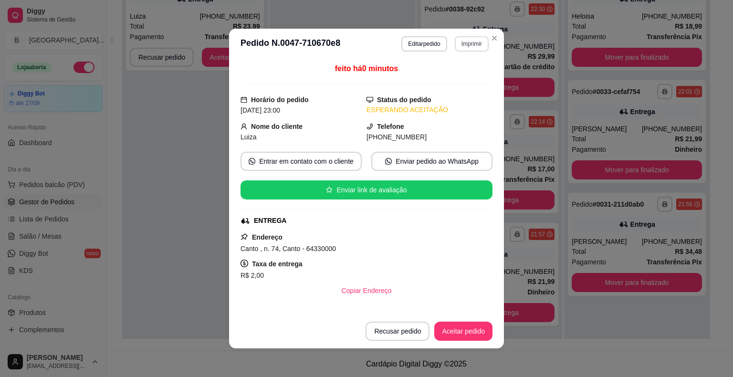
click at [470, 46] on button "Imprimir" at bounding box center [471, 43] width 34 height 15
click at [476, 73] on button "IMPRESSORA" at bounding box center [450, 77] width 69 height 15
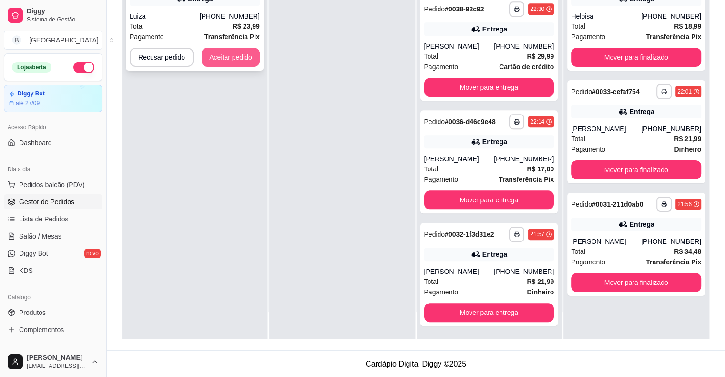
click at [232, 60] on button "Aceitar pedido" at bounding box center [231, 57] width 58 height 19
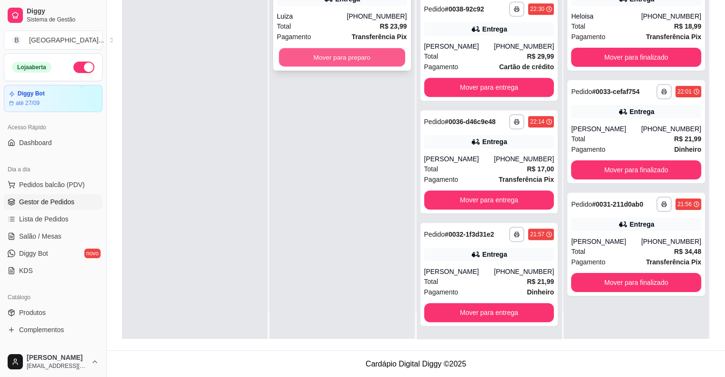
click at [341, 62] on button "Mover para preparo" at bounding box center [342, 57] width 126 height 19
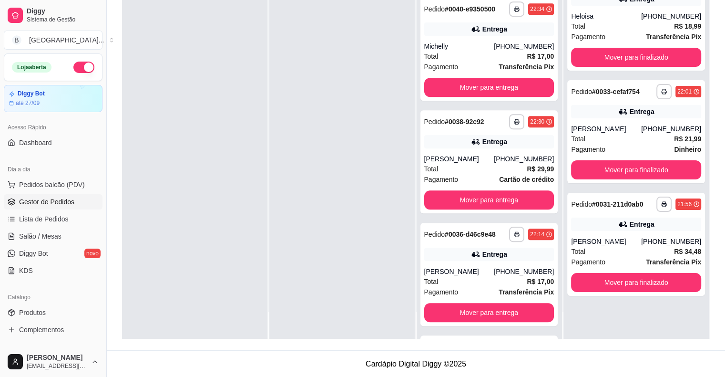
scroll to position [533, 0]
click at [40, 236] on span "Salão / Mesas" at bounding box center [40, 236] width 42 height 10
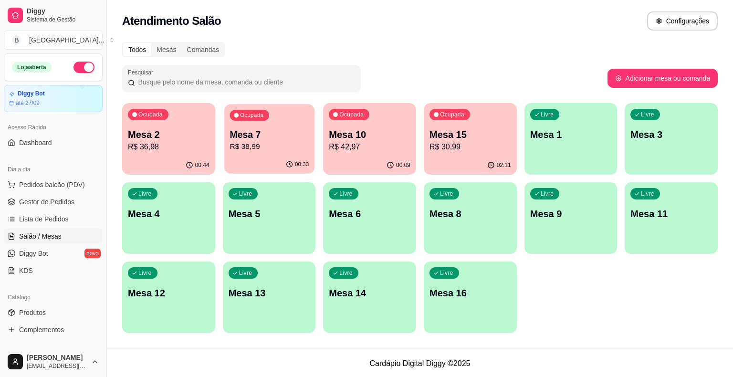
click at [259, 148] on p "R$ 38,99" at bounding box center [268, 146] width 79 height 11
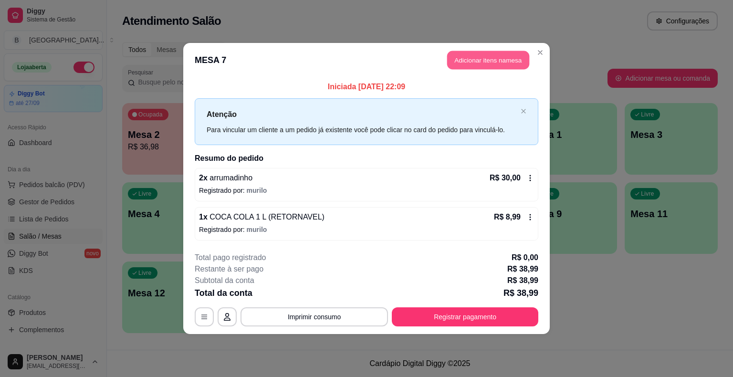
click at [460, 64] on button "Adicionar itens na mesa" at bounding box center [488, 60] width 82 height 19
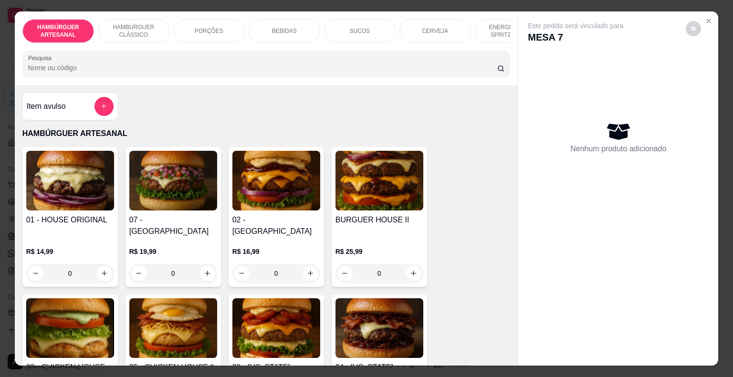
scroll to position [0, 262]
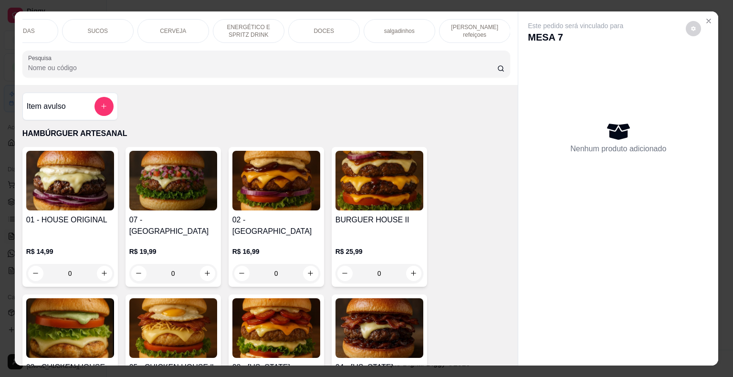
click at [330, 24] on div "DOCES" at bounding box center [324, 31] width 72 height 24
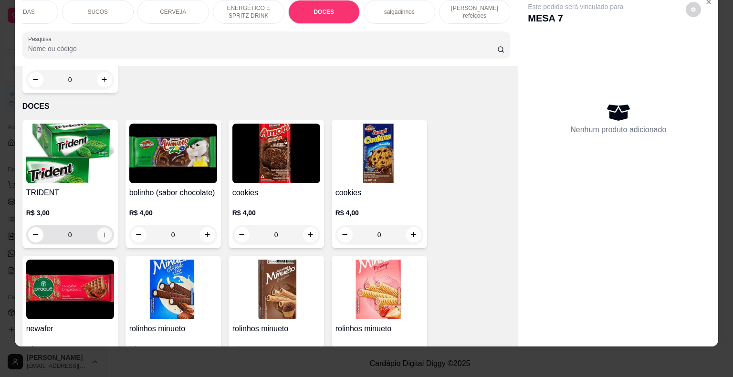
click at [103, 227] on button "increase-product-quantity" at bounding box center [104, 234] width 15 height 15
type input "1"
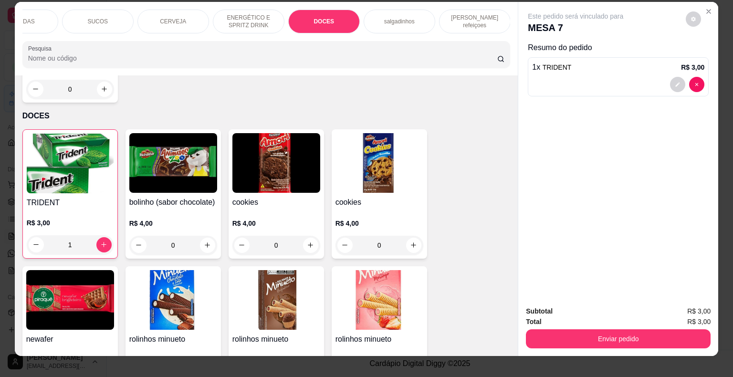
scroll to position [0, 0]
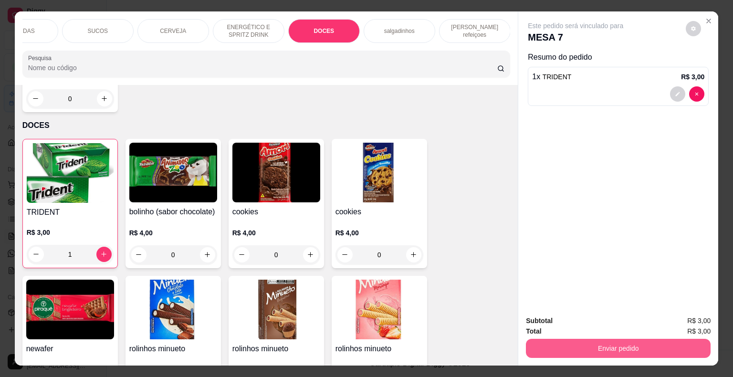
click at [631, 340] on button "Enviar pedido" at bounding box center [618, 348] width 185 height 19
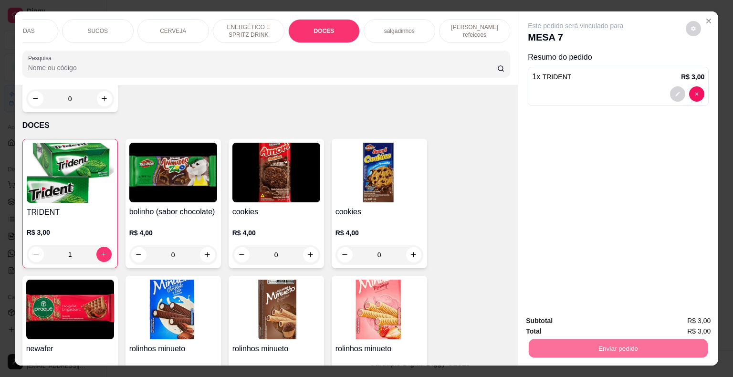
click at [574, 317] on button "Não registrar e enviar pedido" at bounding box center [586, 321] width 99 height 18
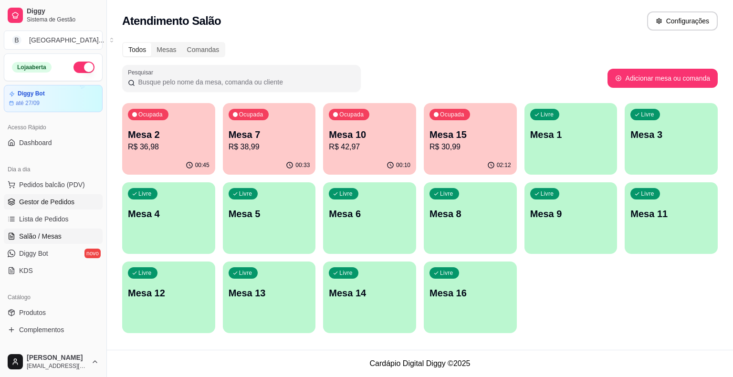
click at [72, 206] on link "Gestor de Pedidos" at bounding box center [53, 201] width 99 height 15
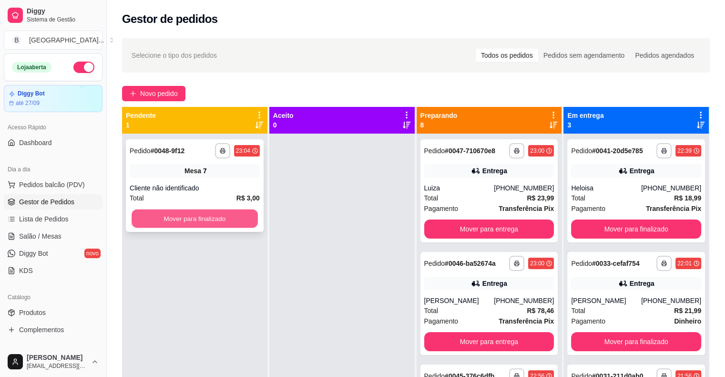
click at [202, 210] on button "Mover para finalizado" at bounding box center [195, 218] width 126 height 19
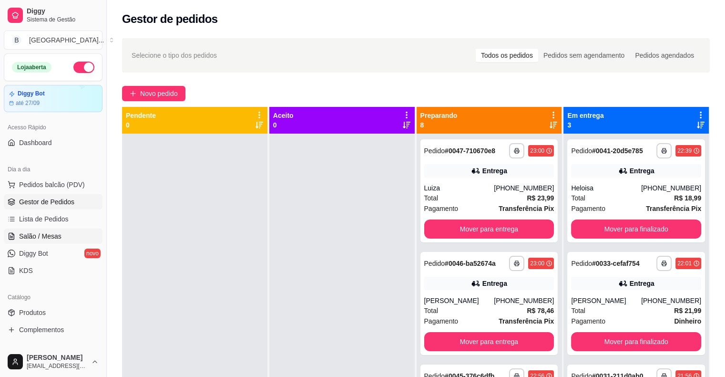
click at [72, 238] on link "Salão / Mesas" at bounding box center [53, 235] width 99 height 15
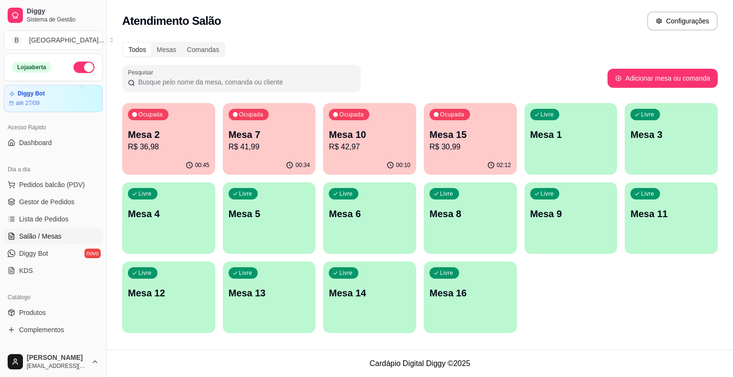
click at [280, 156] on div "00:34" at bounding box center [269, 165] width 93 height 19
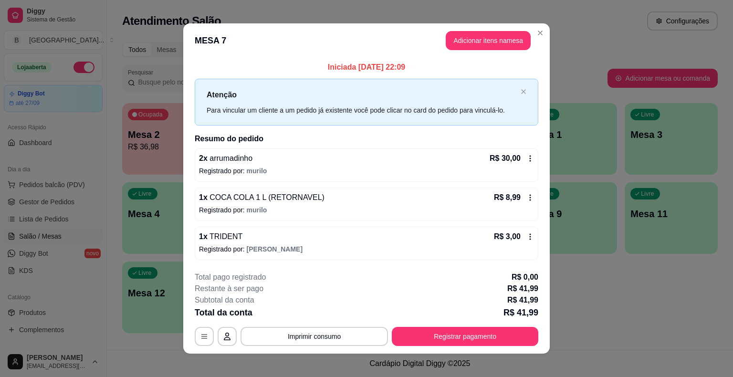
scroll to position [6, 0]
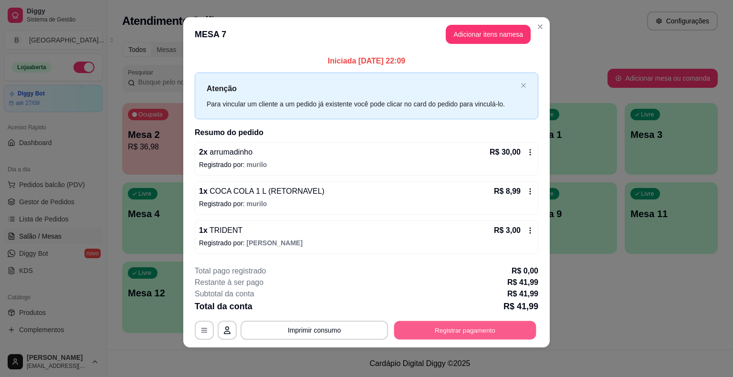
click at [503, 333] on button "Registrar pagamento" at bounding box center [465, 329] width 142 height 19
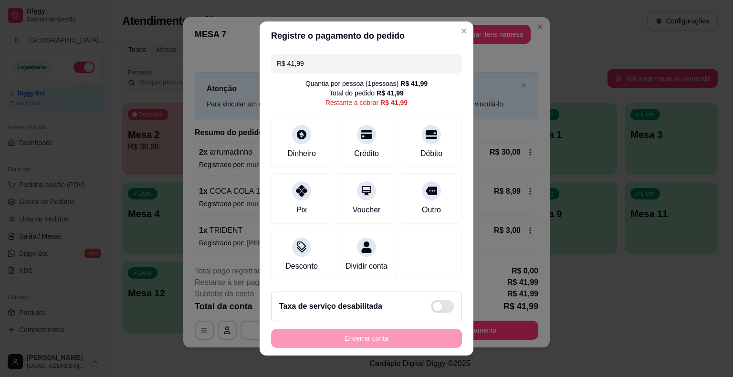
click at [438, 74] on div "R$ 41,99 Quantia por pessoa ( 1 pessoas) R$ 41,99 Total do pedido R$ 41,99 Rest…" at bounding box center [366, 167] width 214 height 234
click at [438, 66] on input "R$ 41,99" at bounding box center [366, 63] width 179 height 19
click at [417, 145] on div "Débito" at bounding box center [431, 141] width 67 height 56
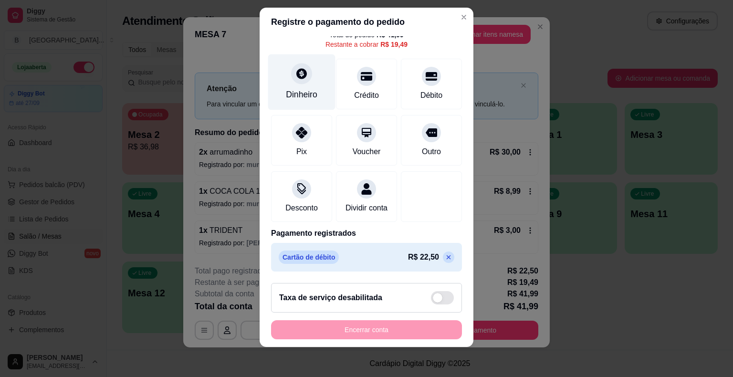
scroll to position [0, 0]
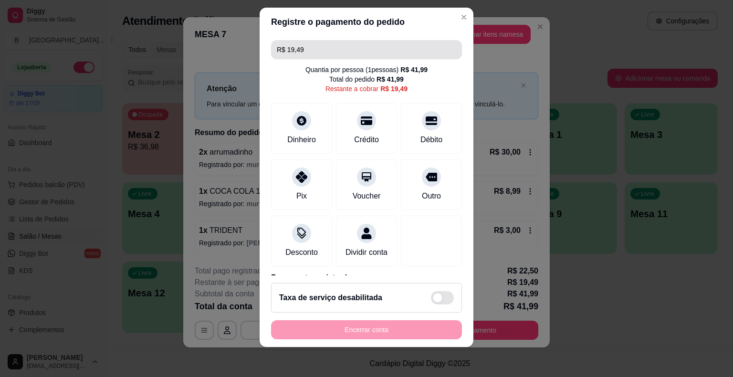
click at [309, 56] on input "R$ 19,49" at bounding box center [366, 49] width 179 height 19
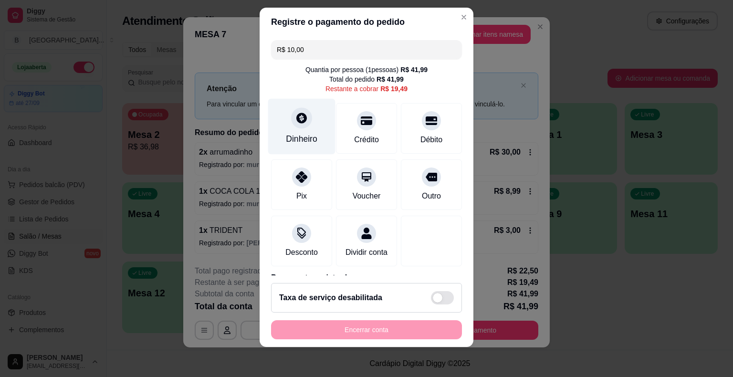
click at [290, 138] on div "Dinheiro" at bounding box center [301, 139] width 31 height 12
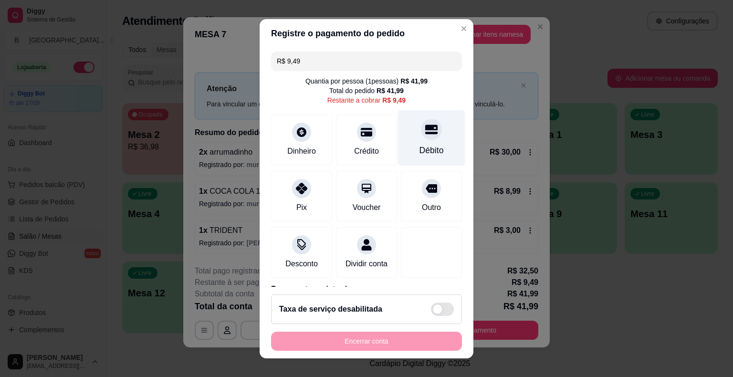
click at [419, 146] on div "Débito" at bounding box center [431, 150] width 24 height 12
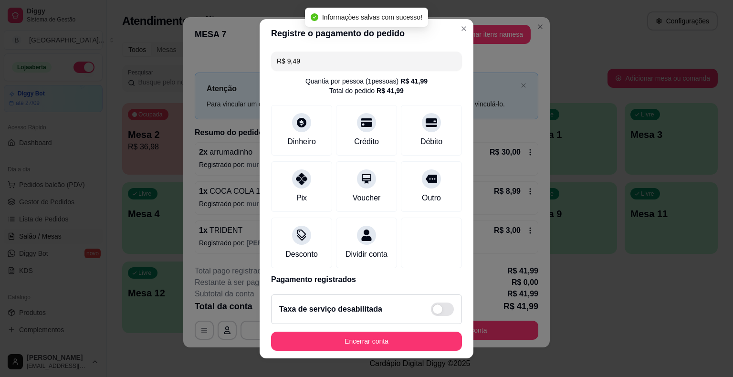
type input "R$ 0,00"
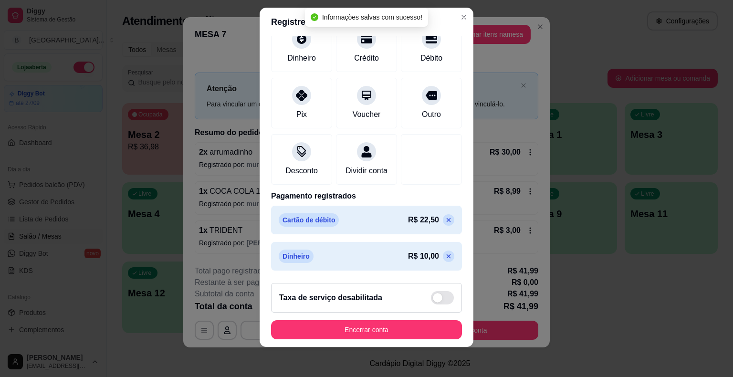
scroll to position [117, 0]
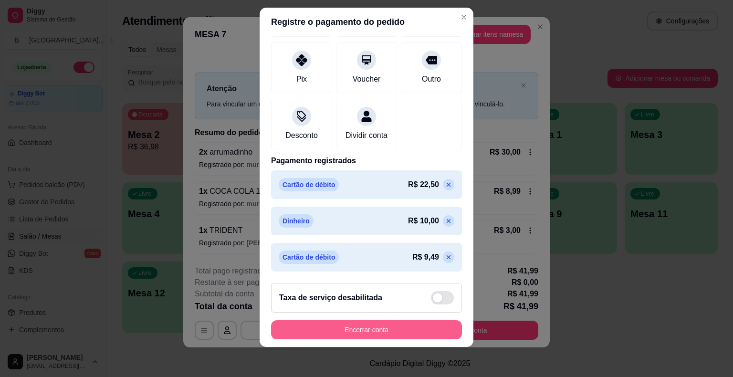
click at [380, 326] on button "Encerrar conta" at bounding box center [366, 329] width 191 height 19
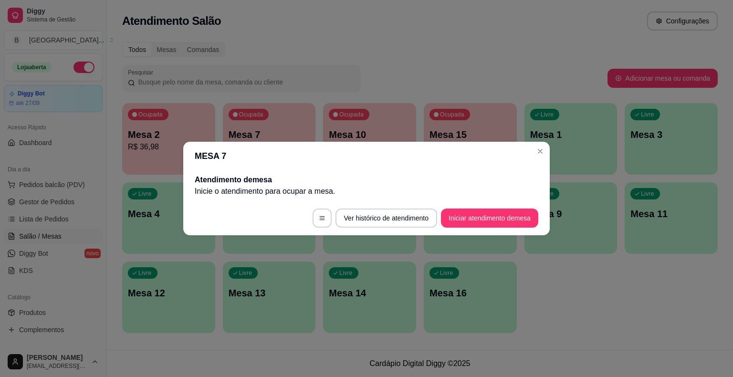
scroll to position [0, 0]
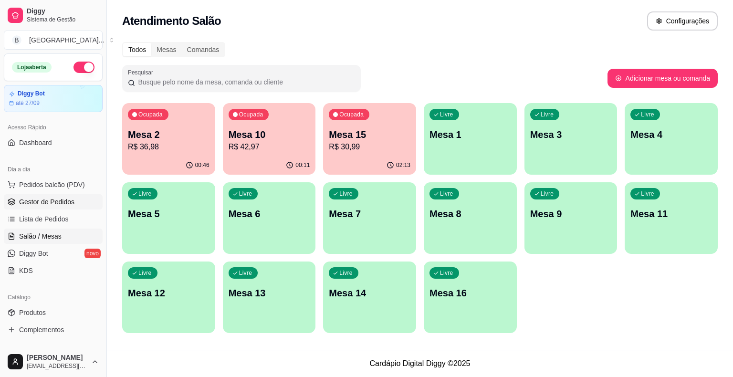
click at [43, 199] on span "Gestor de Pedidos" at bounding box center [46, 202] width 55 height 10
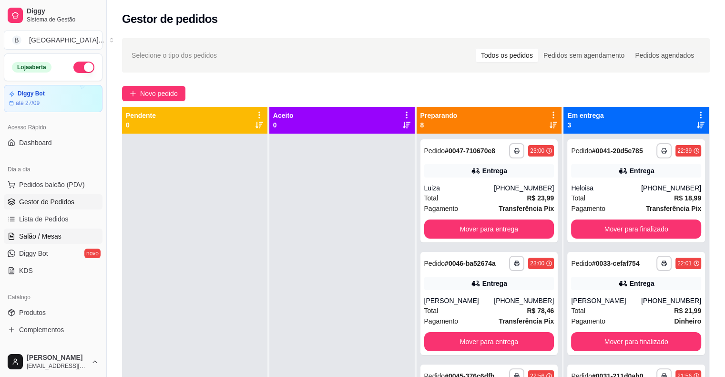
click at [29, 237] on span "Salão / Mesas" at bounding box center [40, 236] width 42 height 10
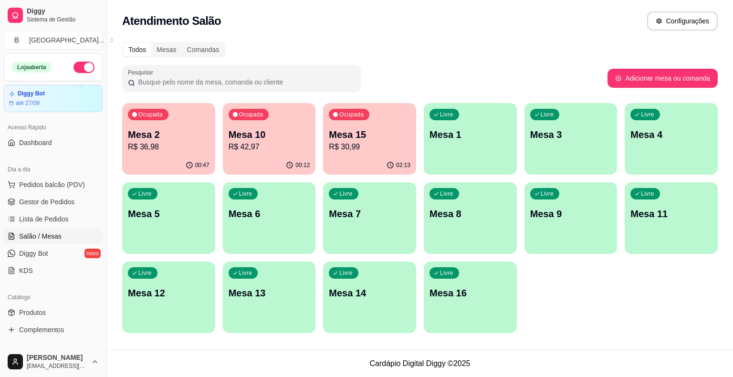
click at [174, 126] on div "Ocupada Mesa 2 R$ 36,98" at bounding box center [168, 129] width 93 height 53
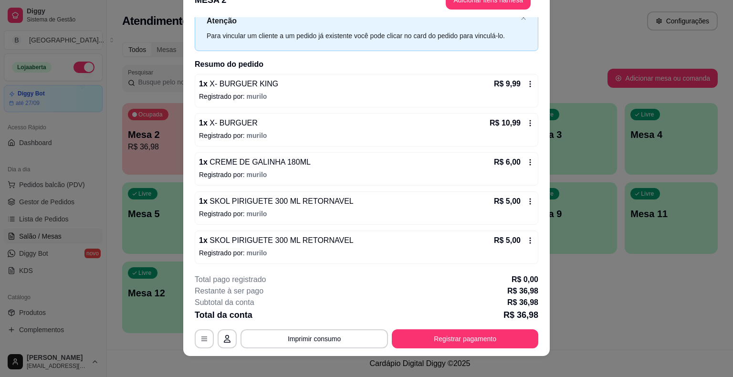
scroll to position [29, 0]
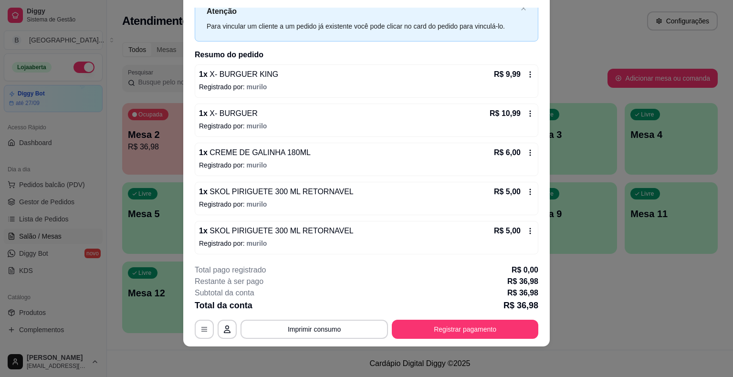
click at [492, 345] on footer "**********" at bounding box center [366, 302] width 366 height 90
click at [442, 329] on button "Registrar pagamento" at bounding box center [465, 329] width 146 height 19
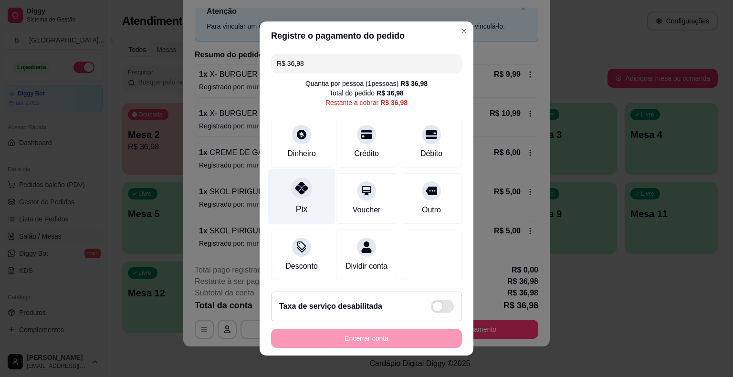
click at [295, 191] on icon at bounding box center [301, 188] width 12 height 12
type input "R$ 0,00"
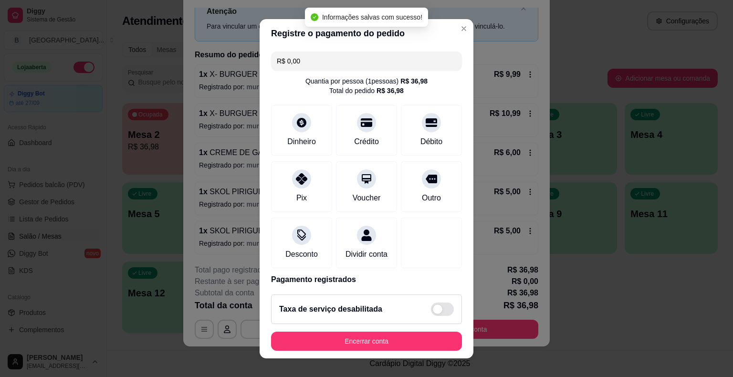
scroll to position [45, 0]
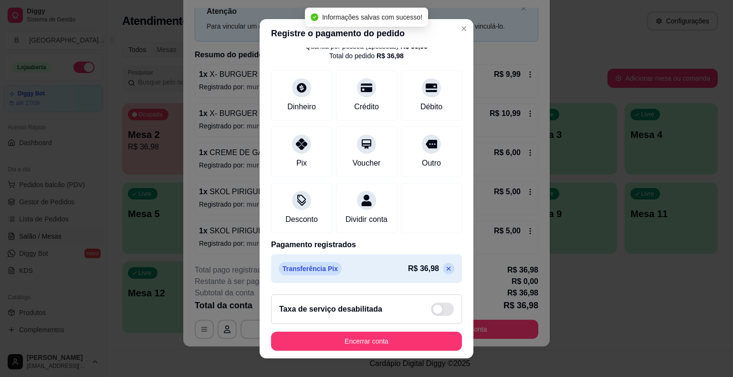
click at [372, 352] on footer "Taxa de serviço desabilitada Encerrar conta" at bounding box center [366, 323] width 214 height 72
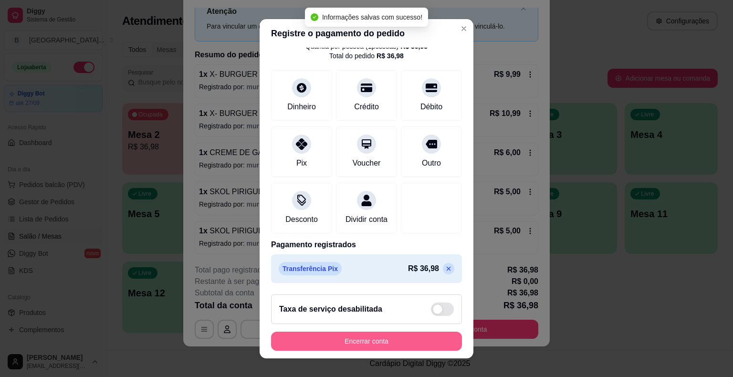
click at [371, 340] on button "Encerrar conta" at bounding box center [366, 340] width 191 height 19
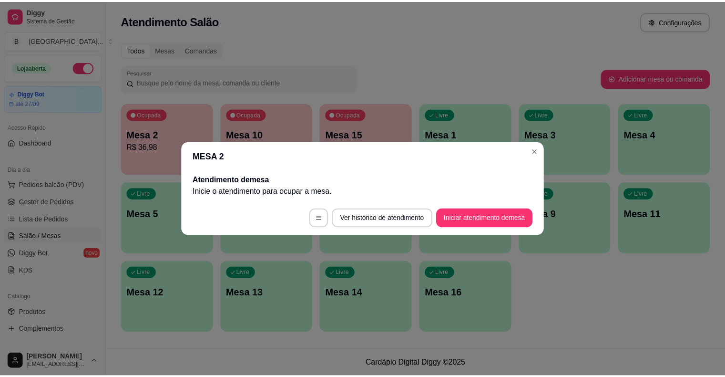
scroll to position [0, 0]
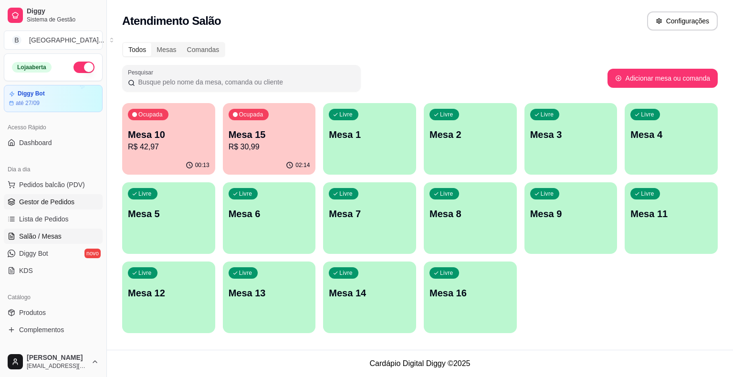
click at [38, 207] on link "Gestor de Pedidos" at bounding box center [53, 201] width 99 height 15
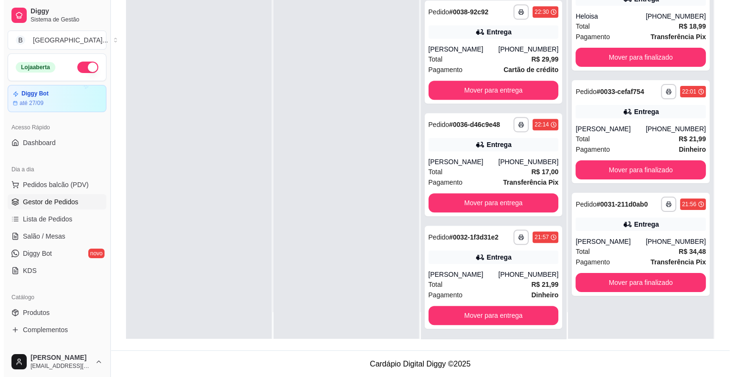
scroll to position [533, 0]
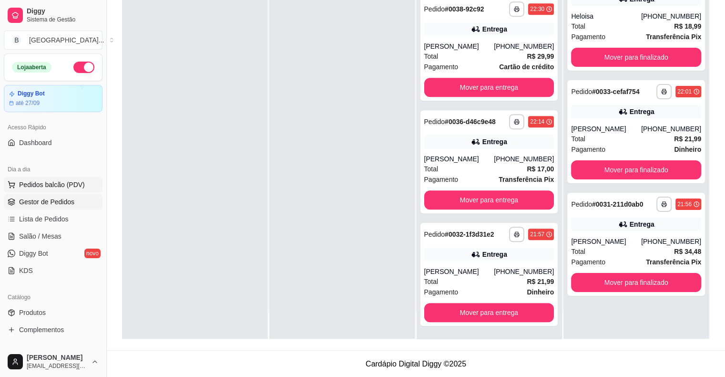
click at [53, 184] on span "Pedidos balcão (PDV)" at bounding box center [52, 185] width 66 height 10
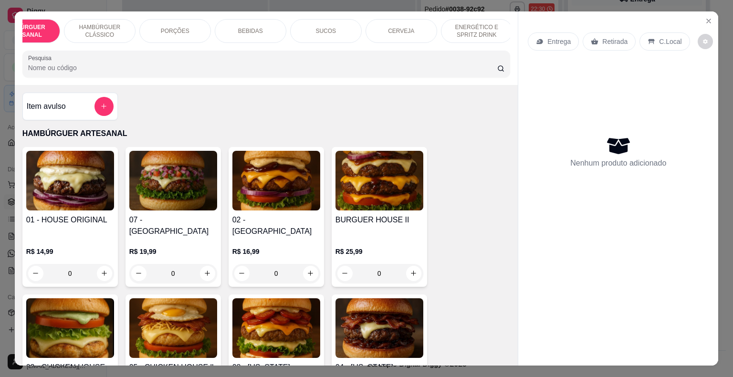
scroll to position [0, 38]
click at [503, 37] on div "HAMBÚRGUER ARTESANAL HAMBÚRGUER CLÁSSICO PORÇÕES BEBIDAS SUCOS CERVEJA ENERGÉTI…" at bounding box center [266, 31] width 488 height 24
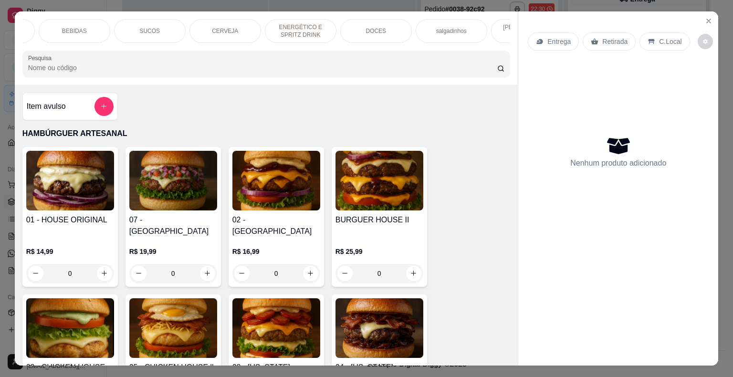
click at [501, 36] on div "[PERSON_NAME] refeiçoes" at bounding box center [527, 31] width 72 height 24
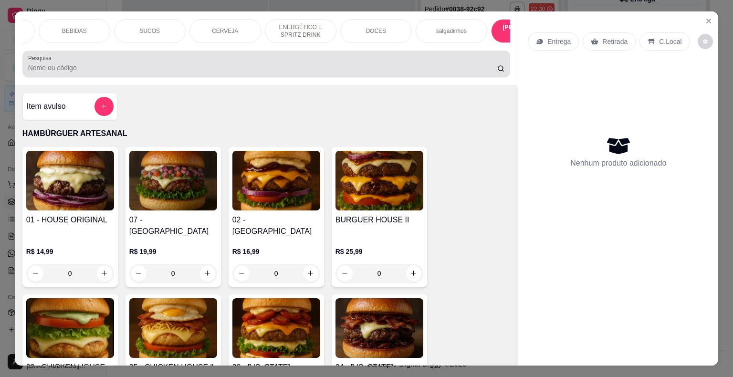
scroll to position [23, 0]
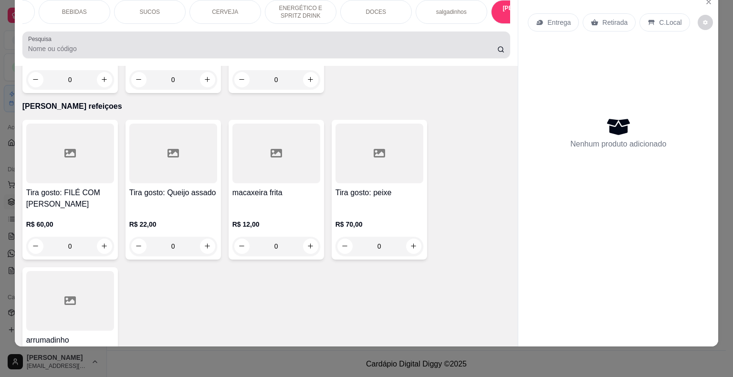
click at [499, 39] on div at bounding box center [266, 44] width 476 height 19
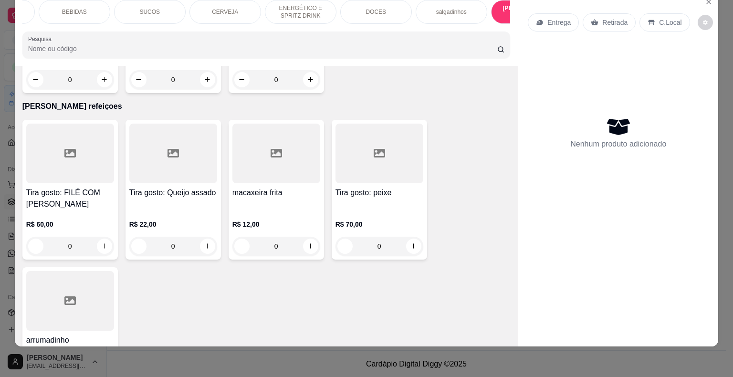
click at [385, 3] on div "DOCES" at bounding box center [376, 12] width 72 height 24
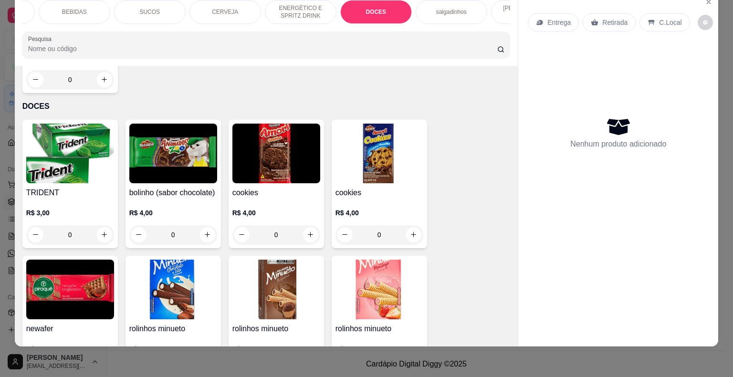
scroll to position [2478, 0]
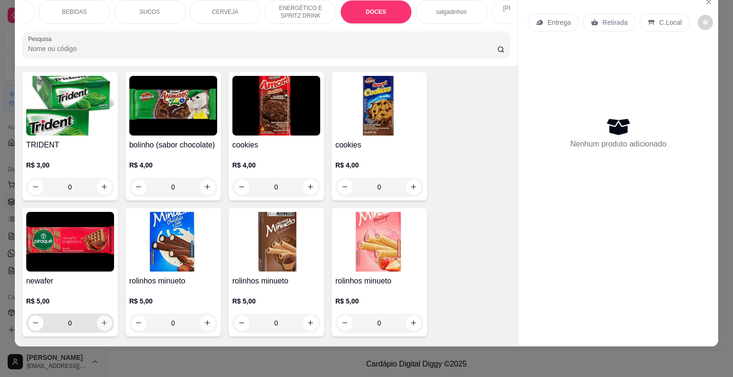
click at [101, 319] on icon "increase-product-quantity" at bounding box center [104, 322] width 7 height 7
type input "1"
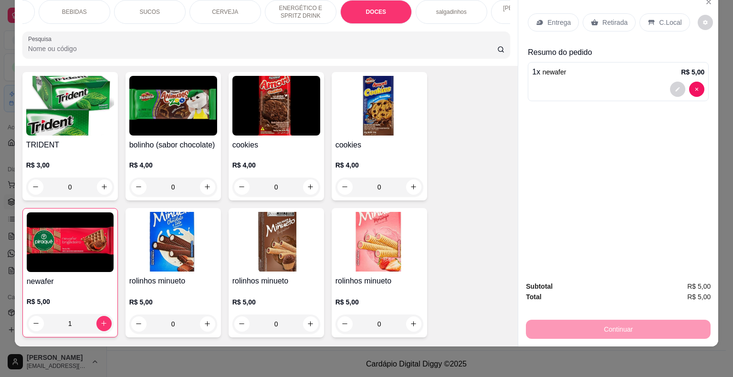
click at [620, 18] on p "Retirada" at bounding box center [614, 23] width 25 height 10
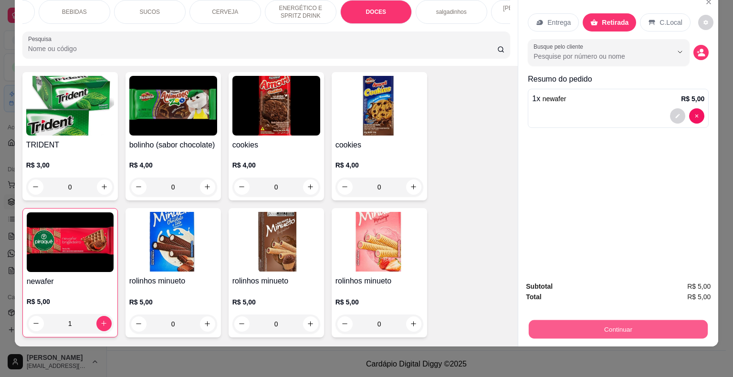
click at [588, 324] on button "Continuar" at bounding box center [617, 329] width 179 height 19
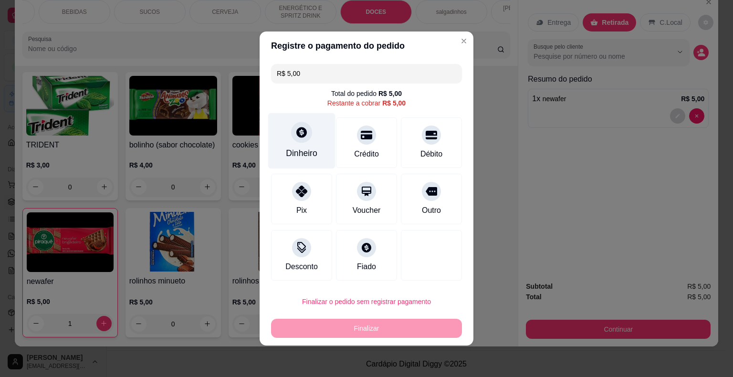
click at [313, 138] on div "Dinheiro" at bounding box center [301, 141] width 67 height 56
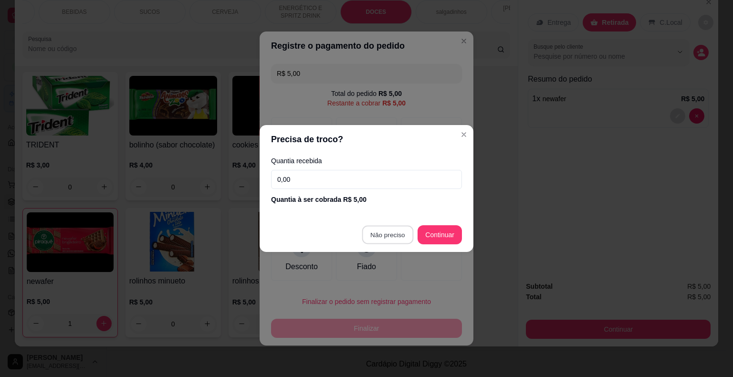
type input "R$ 0,00"
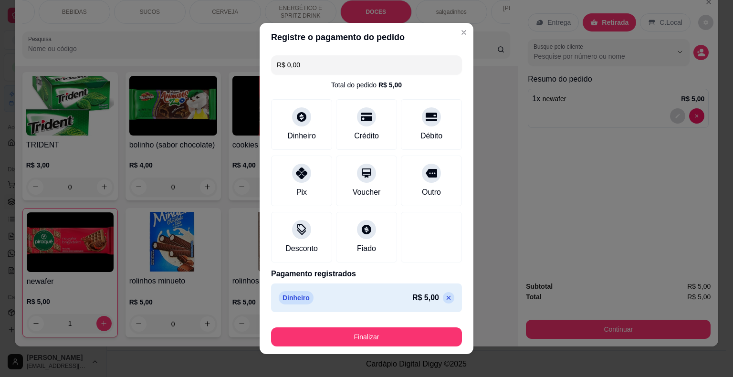
scroll to position [7, 0]
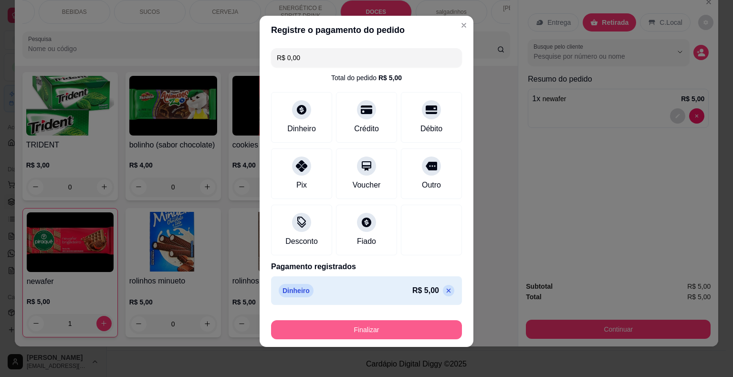
click at [413, 327] on button "Finalizar" at bounding box center [366, 329] width 191 height 19
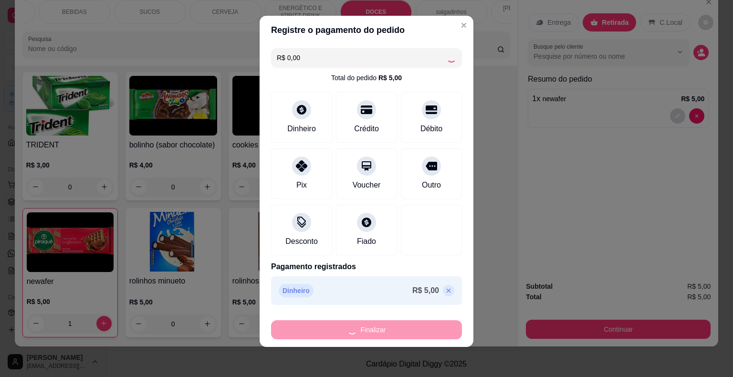
type input "0"
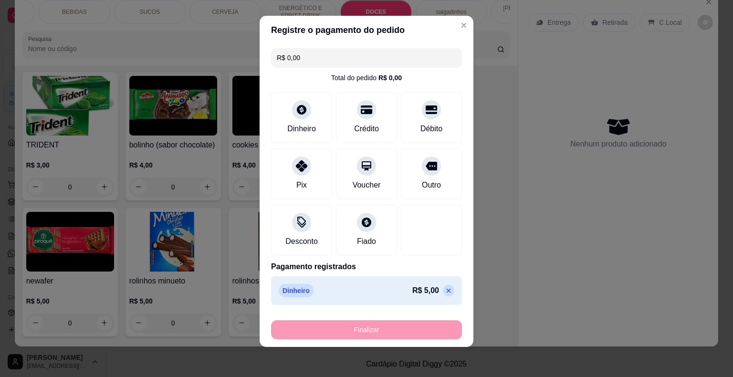
type input "-R$ 5,00"
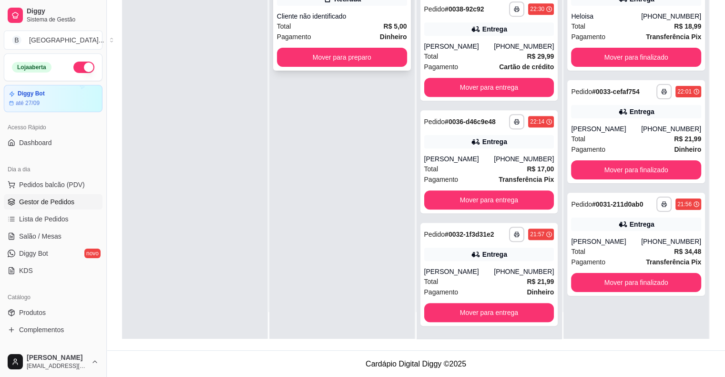
click at [349, 16] on div "Cliente não identificado" at bounding box center [342, 16] width 130 height 10
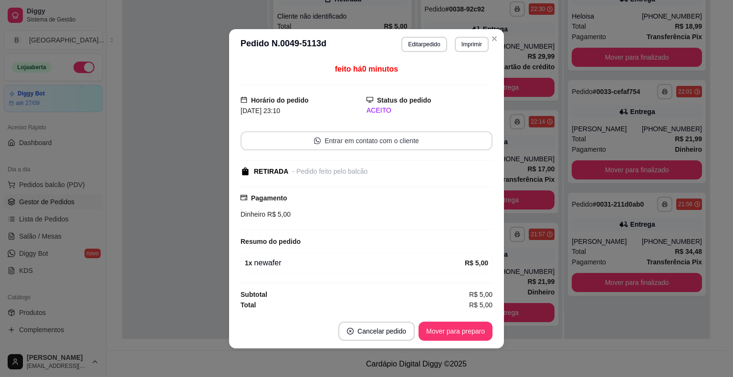
scroll to position [1, 0]
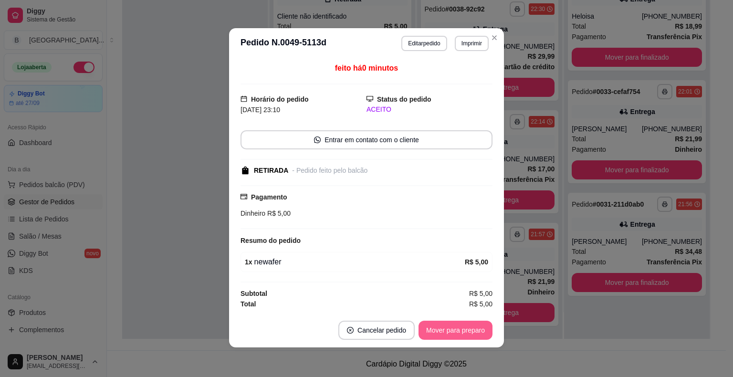
click at [462, 330] on button "Mover para preparo" at bounding box center [455, 329] width 74 height 19
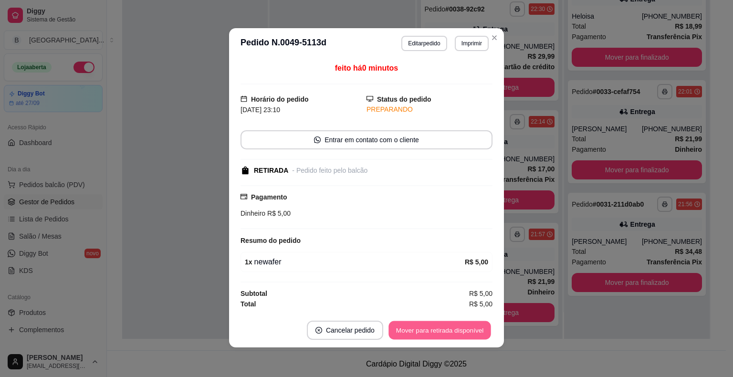
click at [462, 330] on button "Mover para retirada disponível" at bounding box center [439, 329] width 102 height 19
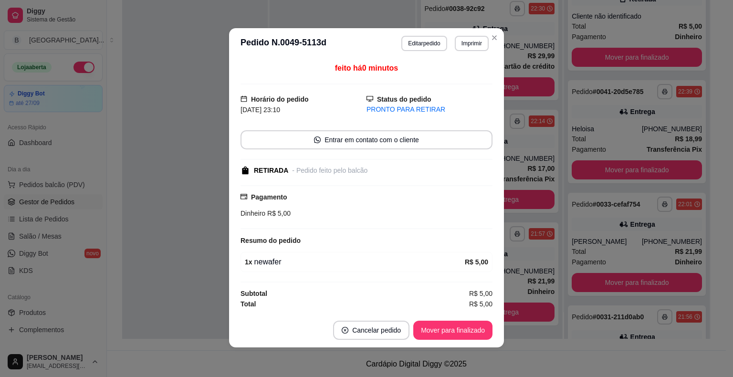
scroll to position [533, 0]
click at [462, 330] on button "Mover para finalizado" at bounding box center [452, 329] width 79 height 19
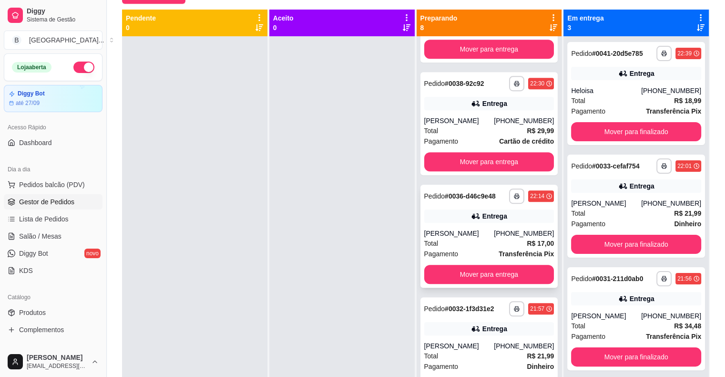
scroll to position [485, 0]
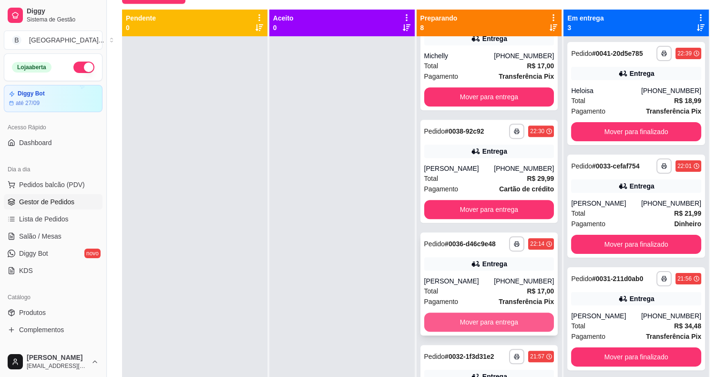
click at [502, 323] on button "Mover para entrega" at bounding box center [489, 321] width 130 height 19
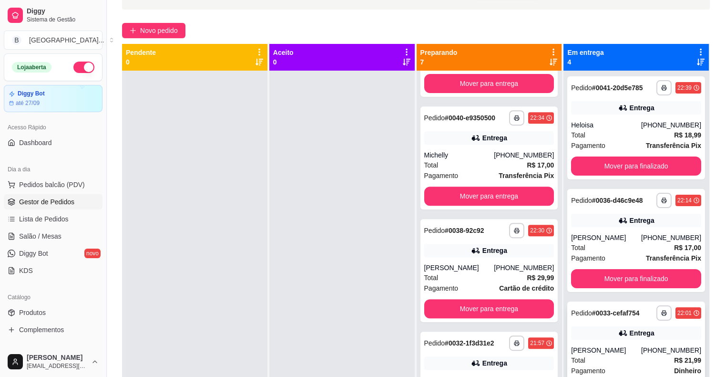
scroll to position [145, 0]
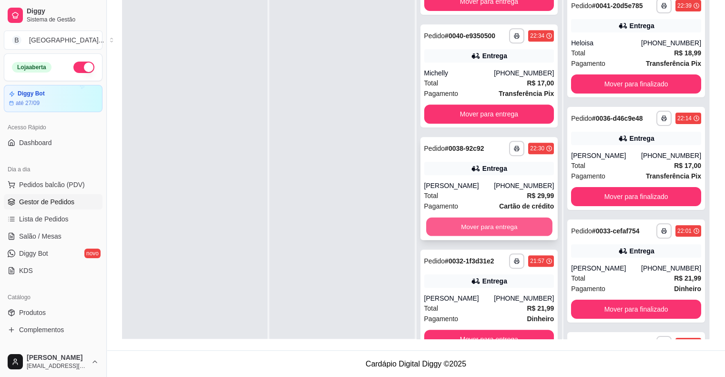
click at [529, 226] on button "Mover para entrega" at bounding box center [489, 226] width 126 height 19
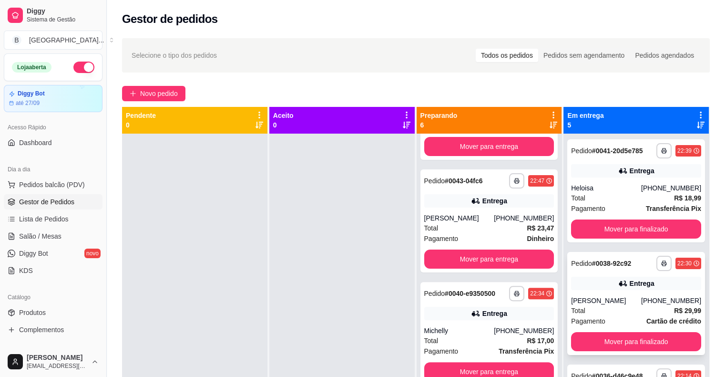
scroll to position [0, 0]
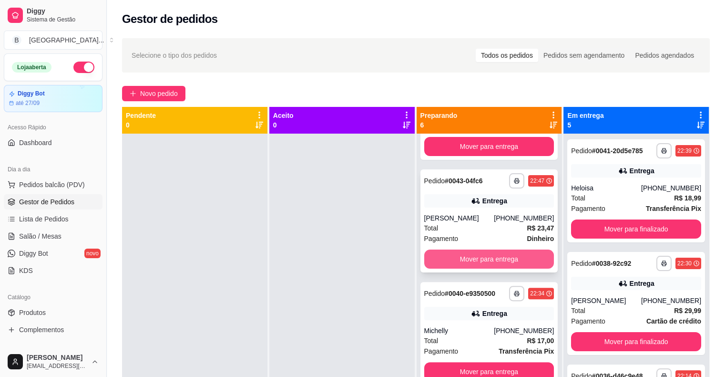
click at [469, 262] on button "Mover para entrega" at bounding box center [489, 258] width 130 height 19
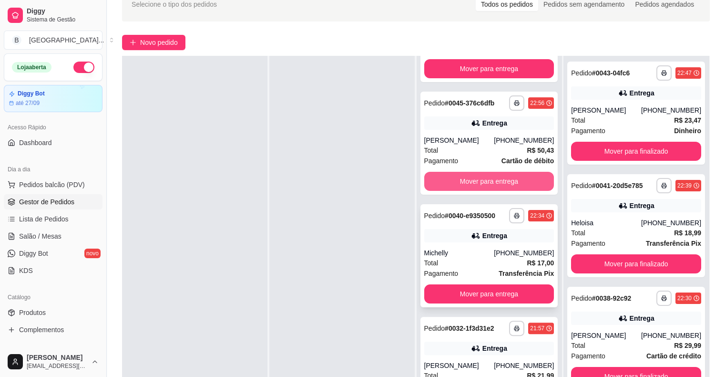
scroll to position [143, 0]
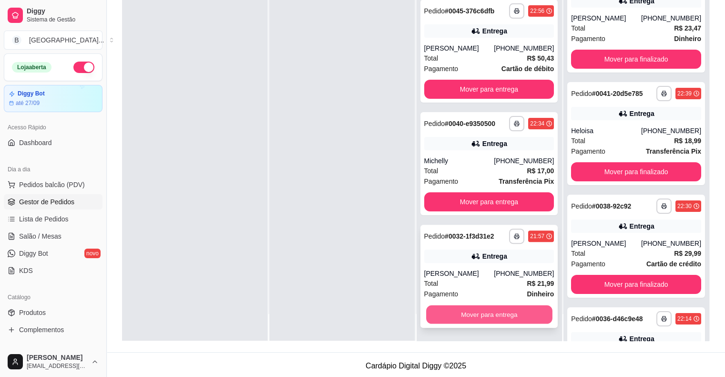
click at [481, 312] on button "Mover para entrega" at bounding box center [489, 314] width 126 height 19
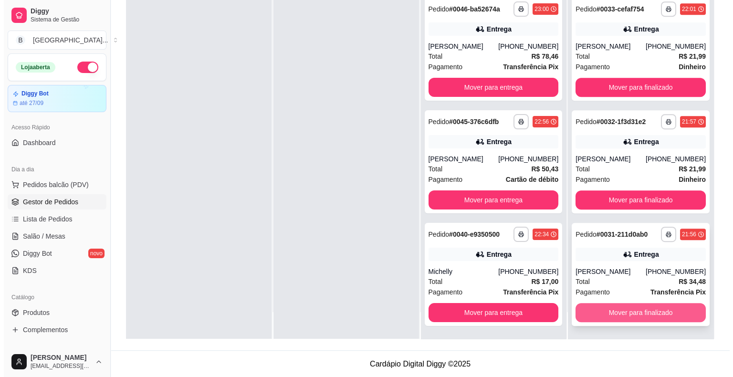
scroll to position [145, 0]
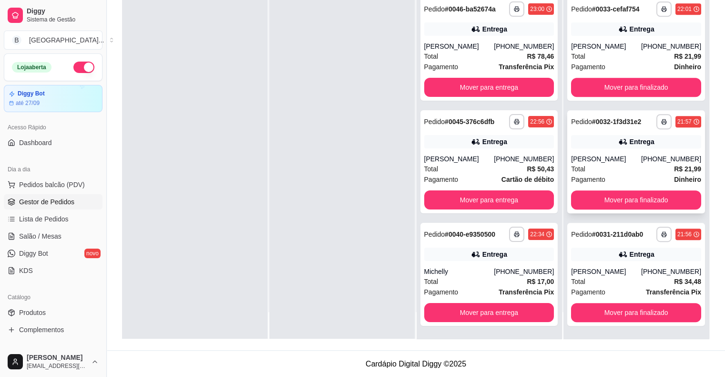
click at [635, 155] on div "Robert" at bounding box center [606, 159] width 70 height 10
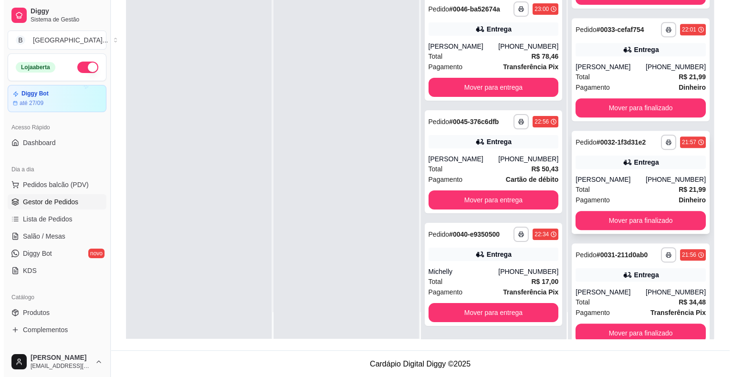
scroll to position [420, 0]
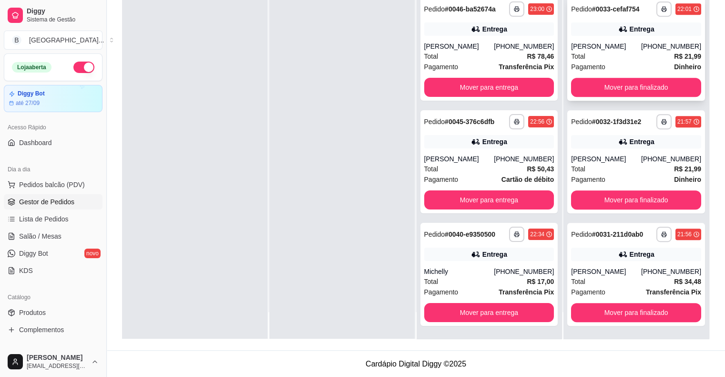
click at [620, 68] on div "Pagamento Dinheiro" at bounding box center [636, 67] width 130 height 10
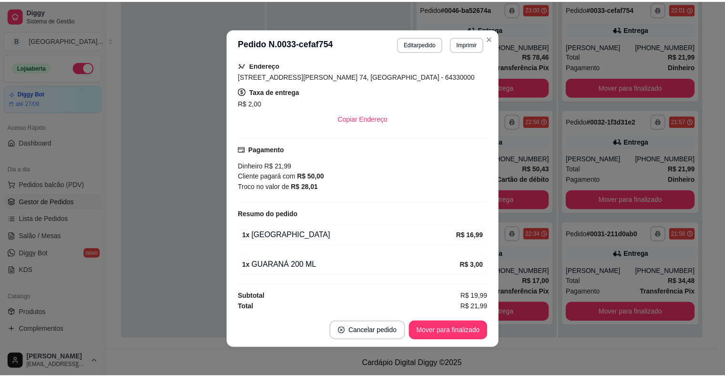
scroll to position [2, 0]
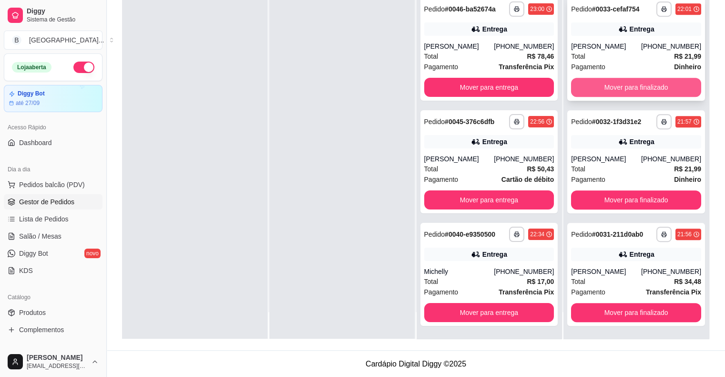
click at [597, 93] on button "Mover para finalizado" at bounding box center [636, 87] width 130 height 19
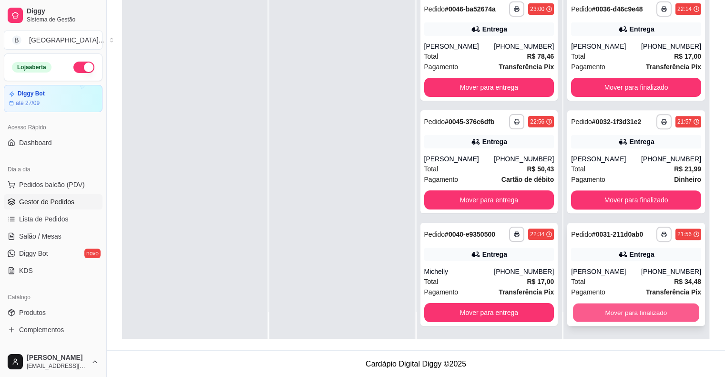
click at [650, 310] on button "Mover para finalizado" at bounding box center [636, 312] width 126 height 19
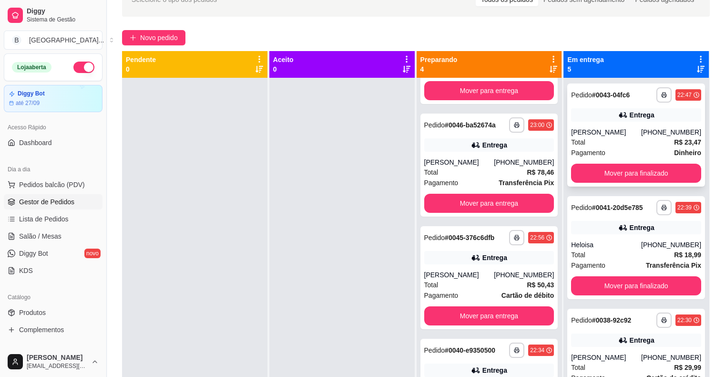
scroll to position [50, 0]
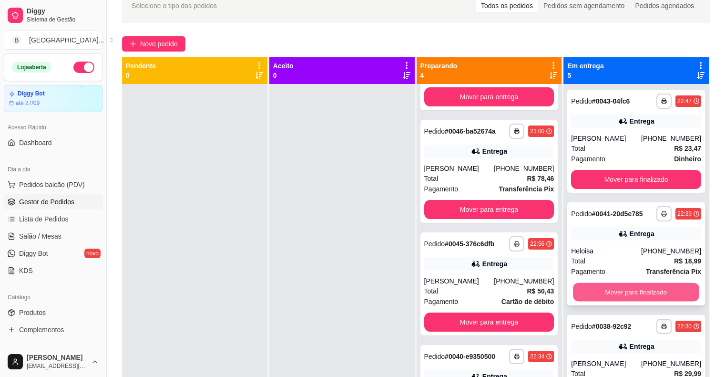
click at [606, 290] on button "Mover para finalizado" at bounding box center [636, 292] width 126 height 19
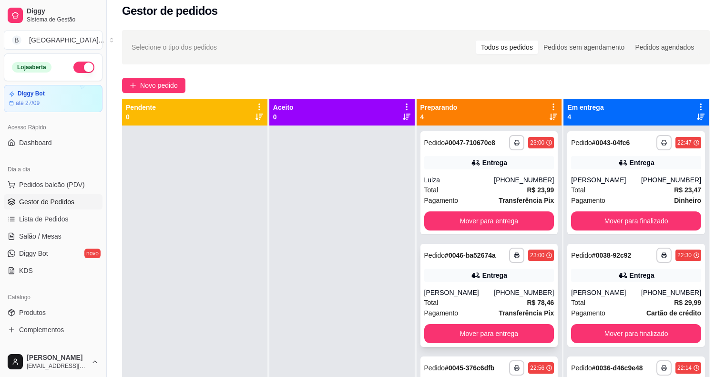
scroll to position [0, 0]
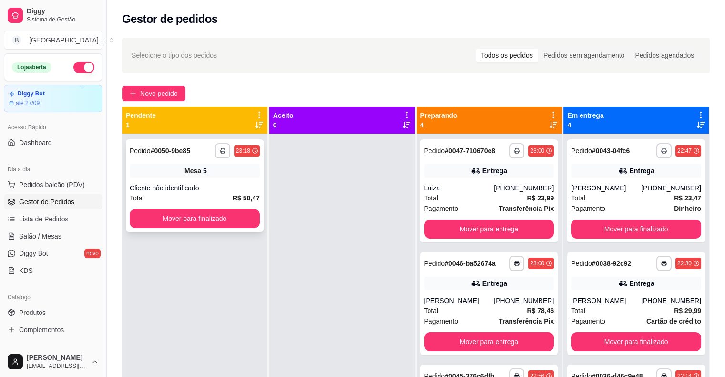
click at [161, 180] on div "**********" at bounding box center [195, 185] width 138 height 93
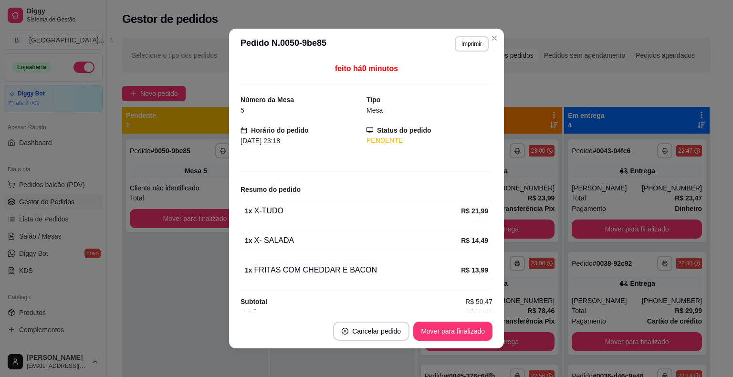
click at [481, 34] on header "**********" at bounding box center [366, 44] width 275 height 31
click at [473, 43] on button "Imprimir" at bounding box center [471, 43] width 34 height 15
click at [452, 81] on button "IMPRESSORA" at bounding box center [450, 77] width 69 height 15
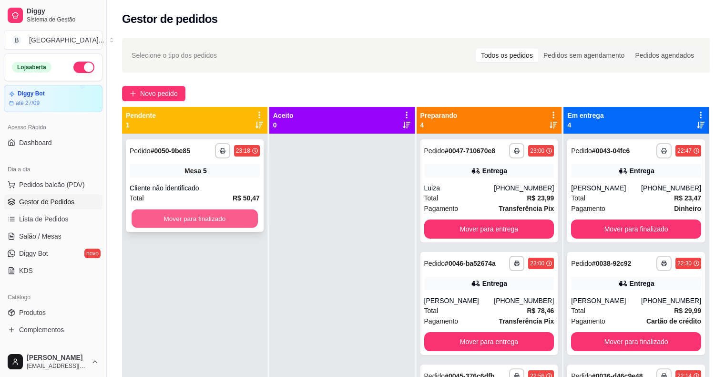
click at [191, 222] on button "Mover para finalizado" at bounding box center [195, 218] width 126 height 19
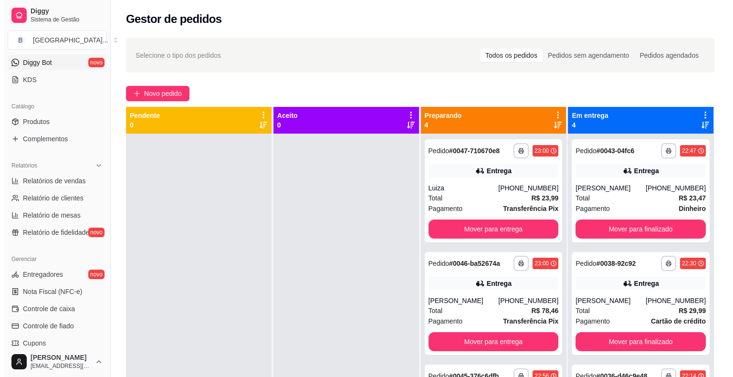
scroll to position [309, 0]
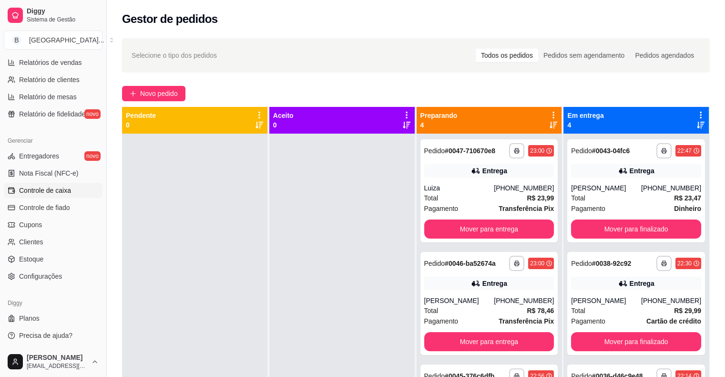
click at [49, 189] on span "Controle de caixa" at bounding box center [45, 191] width 52 height 10
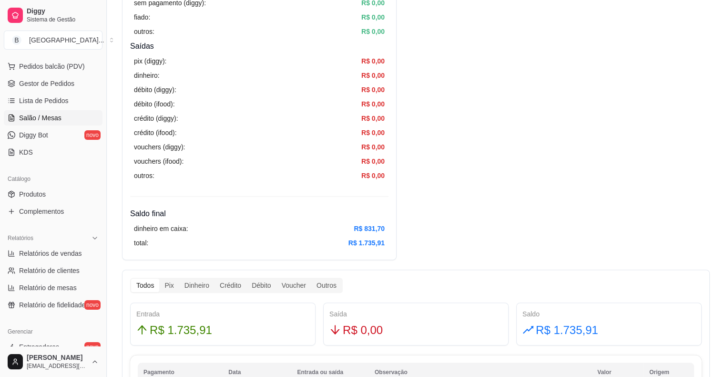
scroll to position [71, 0]
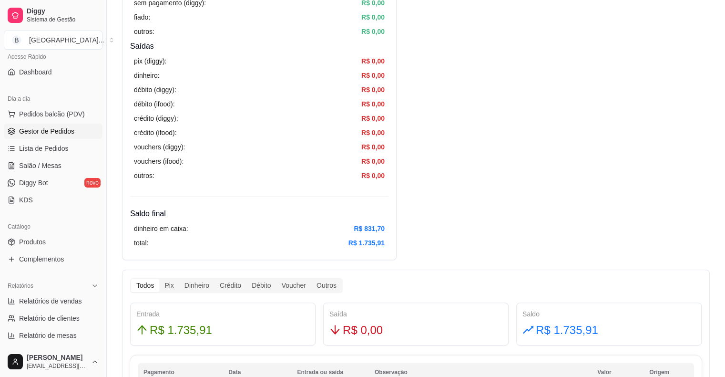
click at [38, 128] on span "Gestor de Pedidos" at bounding box center [46, 131] width 55 height 10
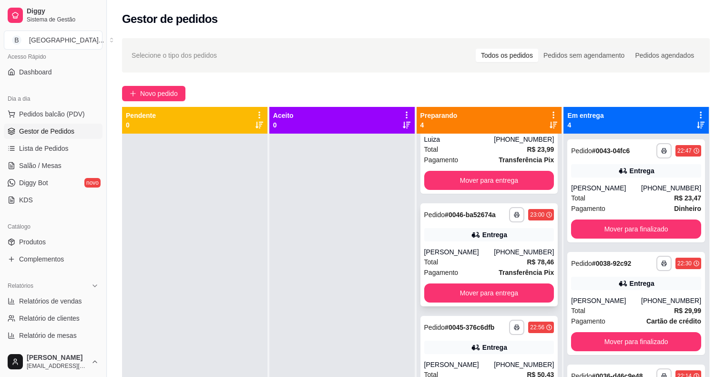
scroll to position [83, 0]
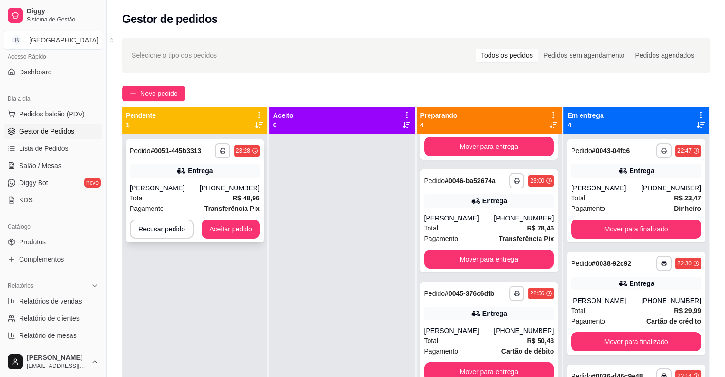
click at [186, 190] on div "Rayla Vitoria Alves" at bounding box center [165, 188] width 70 height 10
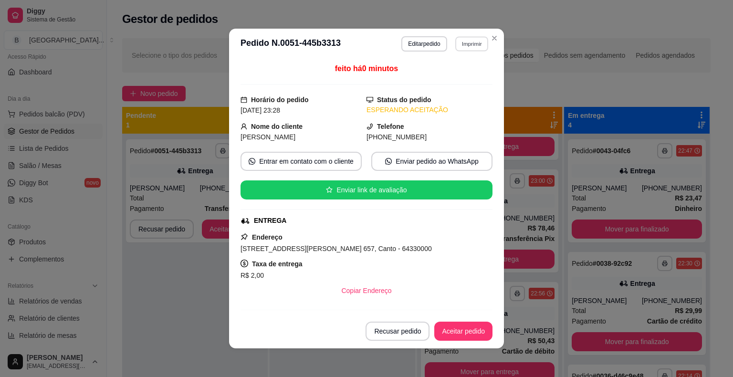
click at [460, 42] on button "Imprimir" at bounding box center [471, 43] width 33 height 15
click at [449, 73] on button "IMPRESSORA" at bounding box center [450, 77] width 69 height 15
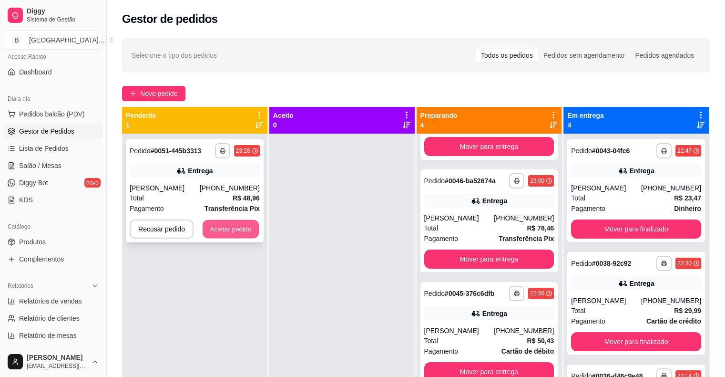
click at [213, 233] on button "Aceitar pedido" at bounding box center [231, 229] width 56 height 19
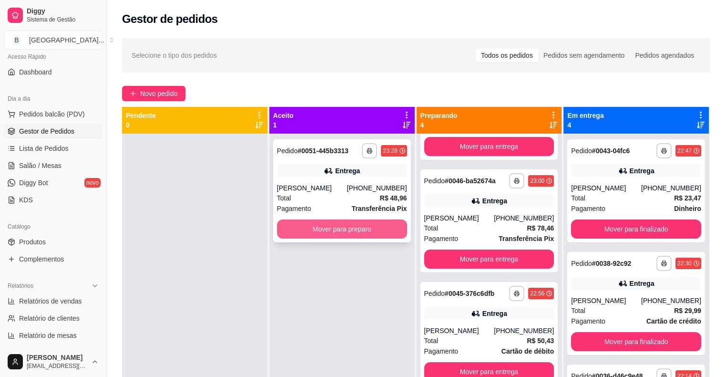
click at [300, 222] on button "Mover para preparo" at bounding box center [342, 228] width 130 height 19
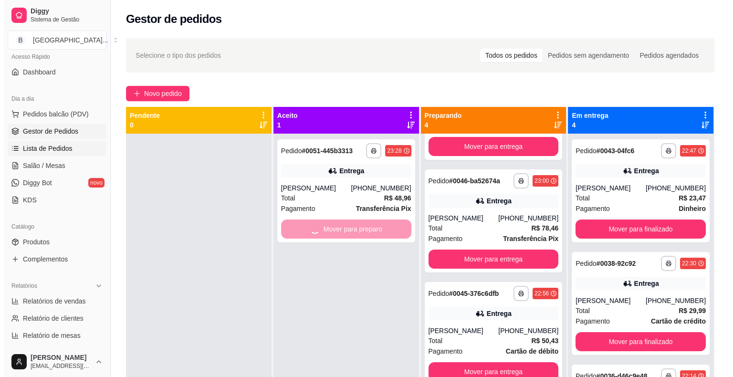
scroll to position [195, 0]
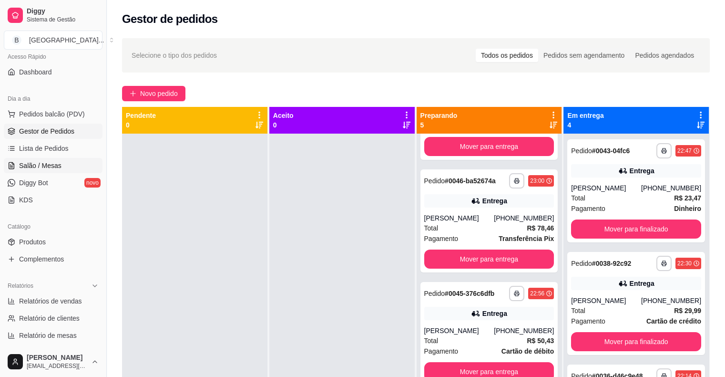
click at [32, 163] on span "Salão / Mesas" at bounding box center [40, 166] width 42 height 10
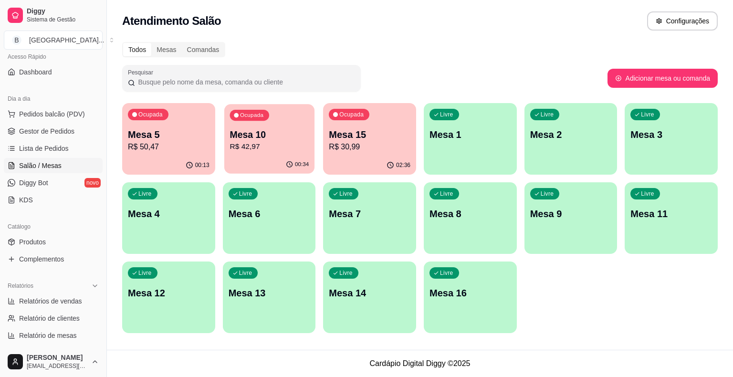
click at [289, 137] on p "Mesa 10" at bounding box center [268, 134] width 79 height 13
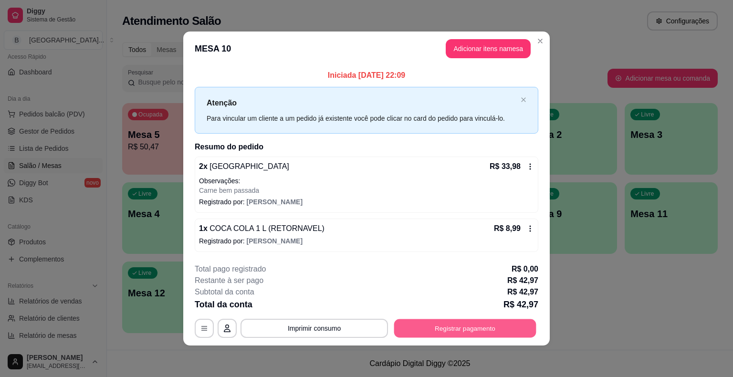
click at [456, 335] on button "Registrar pagamento" at bounding box center [465, 328] width 142 height 19
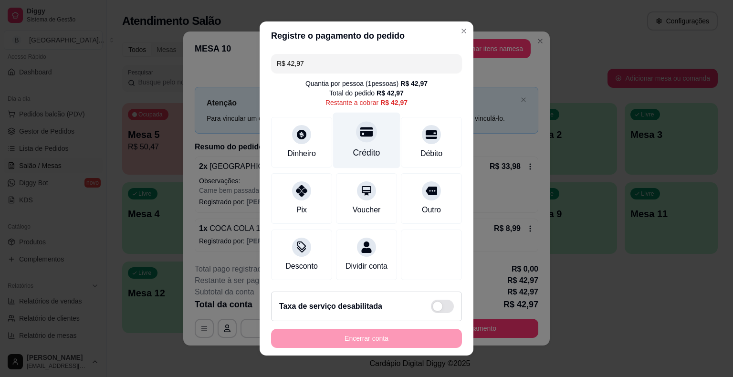
click at [361, 154] on div "Crédito" at bounding box center [366, 152] width 27 height 12
type input "R$ 0,00"
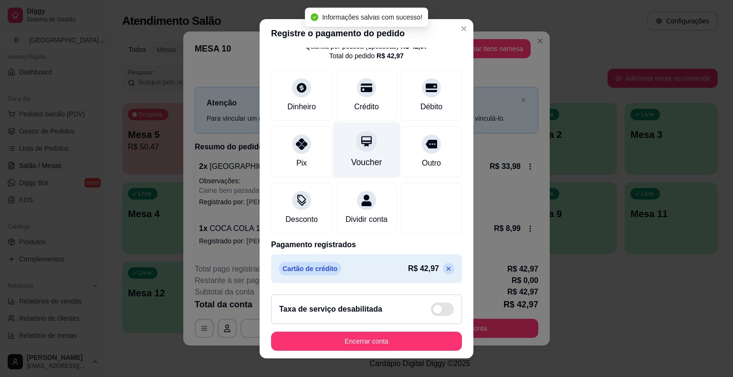
scroll to position [11, 0]
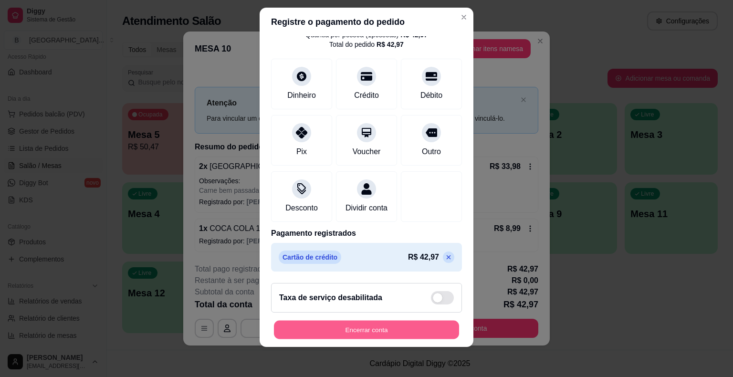
click at [366, 330] on button "Encerrar conta" at bounding box center [366, 329] width 185 height 19
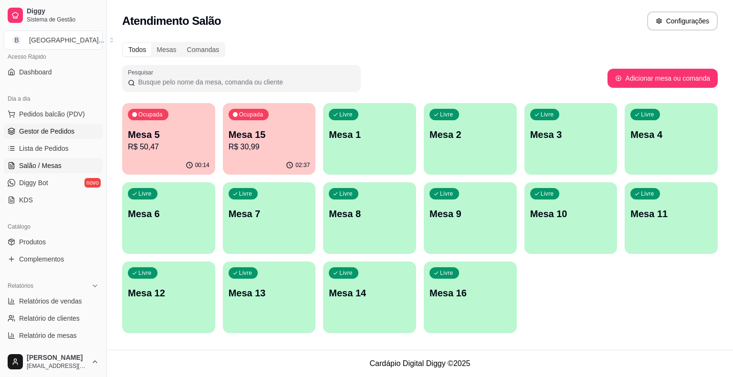
click at [43, 133] on span "Gestor de Pedidos" at bounding box center [46, 131] width 55 height 10
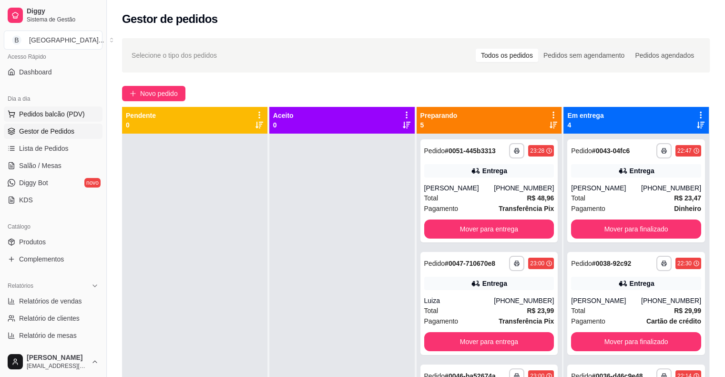
click at [57, 118] on button "Pedidos balcão (PDV)" at bounding box center [53, 113] width 99 height 15
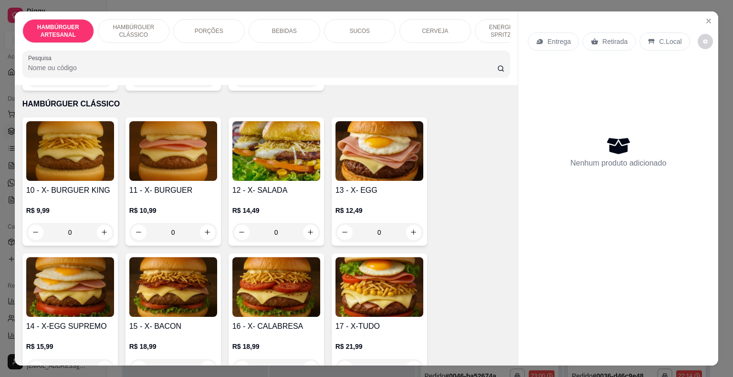
scroll to position [477, 0]
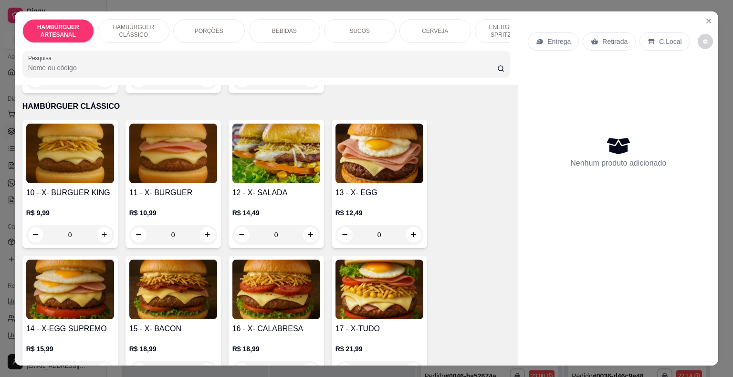
click at [298, 225] on div "0" at bounding box center [276, 234] width 88 height 19
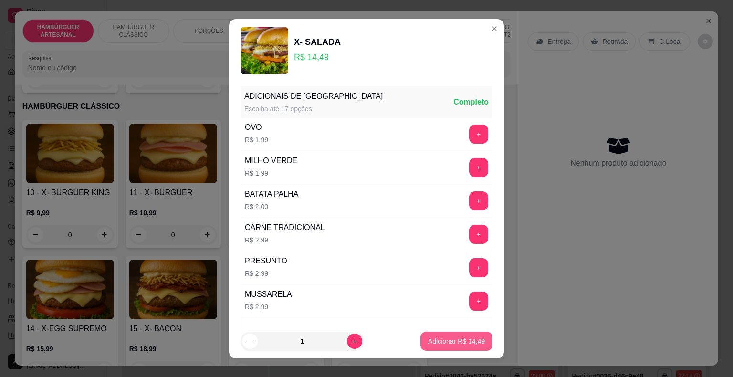
click at [448, 332] on button "Adicionar R$ 14,49" at bounding box center [456, 340] width 72 height 19
type input "1"
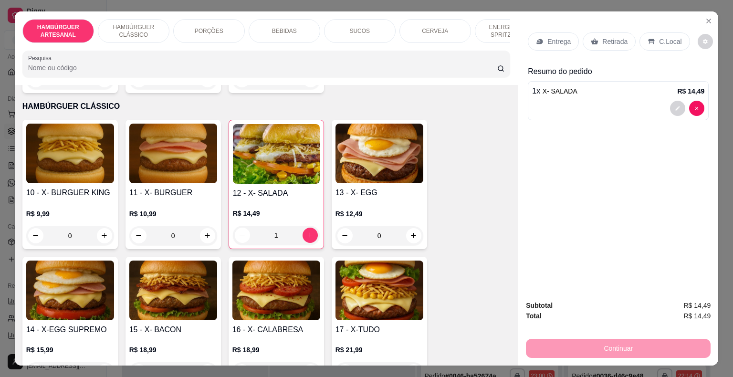
click at [557, 32] on div "Entrega" at bounding box center [552, 41] width 51 height 18
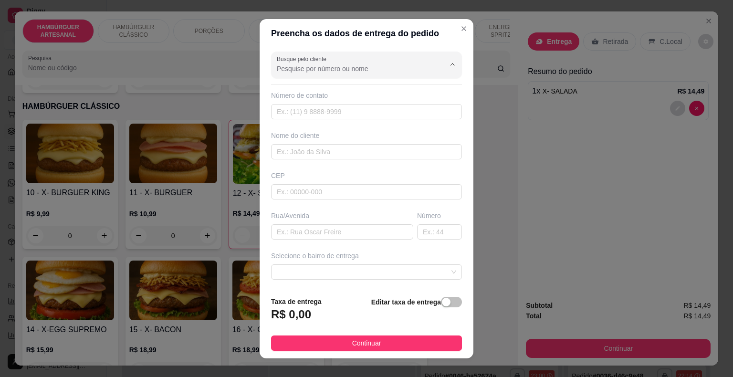
click at [406, 71] on input "Busque pelo cliente" at bounding box center [353, 69] width 153 height 10
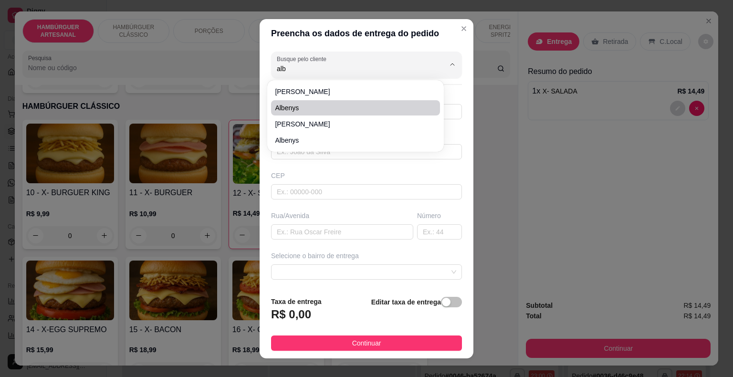
click at [372, 106] on span "Albenys" at bounding box center [351, 108] width 152 height 10
type input "Albenys"
type input "8681783101"
type input "Albenys"
type input "64330000"
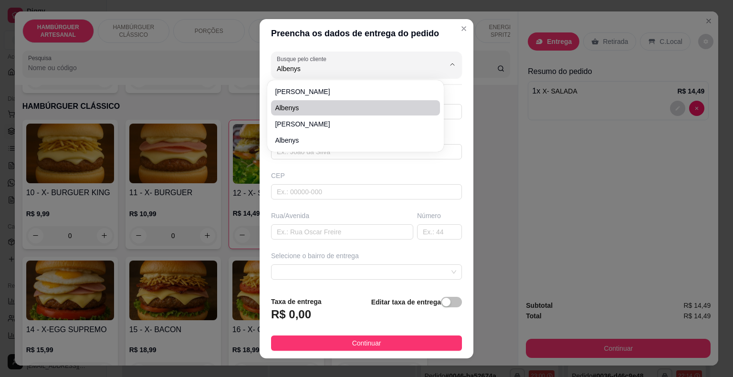
type input "Rua Altos"
type input "413"
type input "São Miguel do Tapuio"
type input "Ao lado do Centro Administrativo"
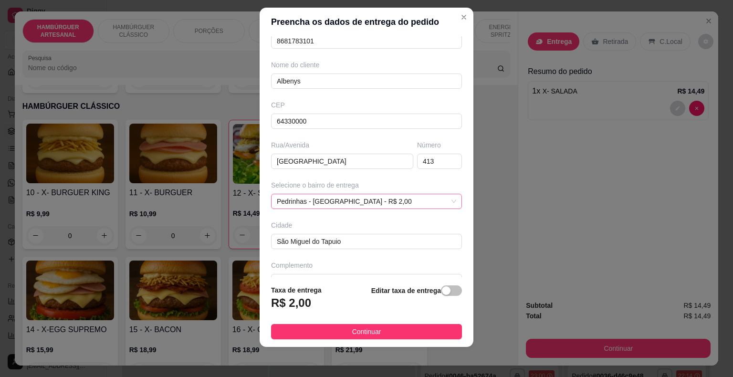
scroll to position [79, 0]
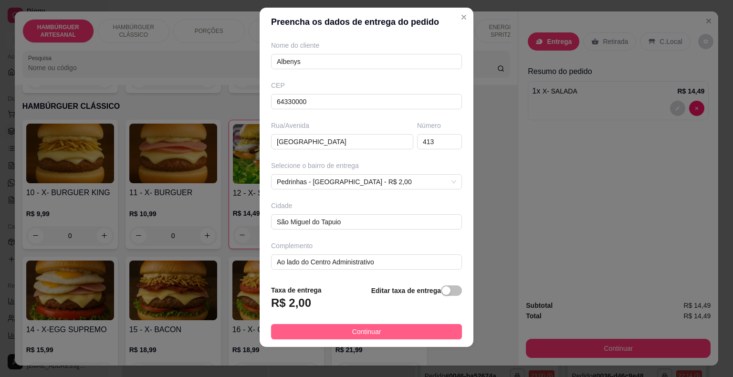
type input "Albenys"
click at [340, 332] on button "Continuar" at bounding box center [366, 331] width 191 height 15
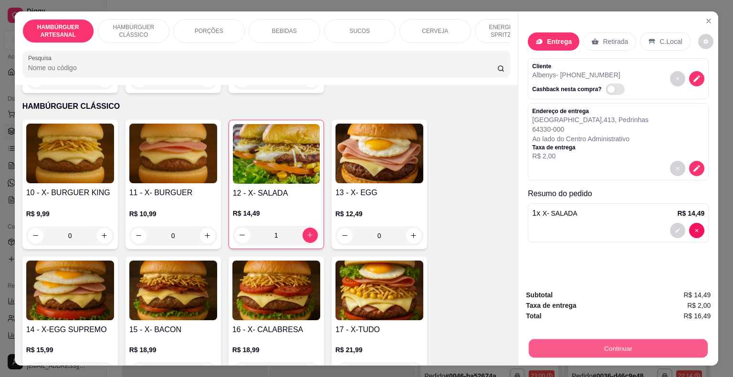
click at [539, 344] on button "Continuar" at bounding box center [617, 348] width 179 height 19
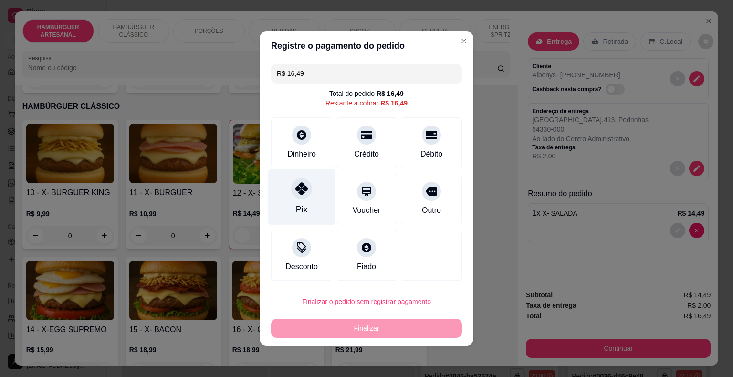
click at [302, 221] on div "Pix" at bounding box center [301, 197] width 67 height 56
type input "R$ 0,00"
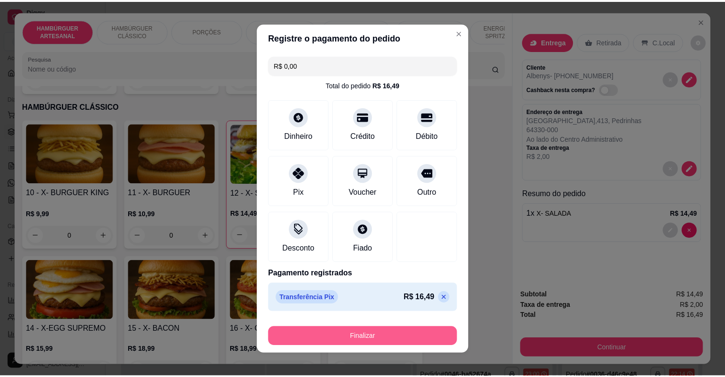
scroll to position [7, 0]
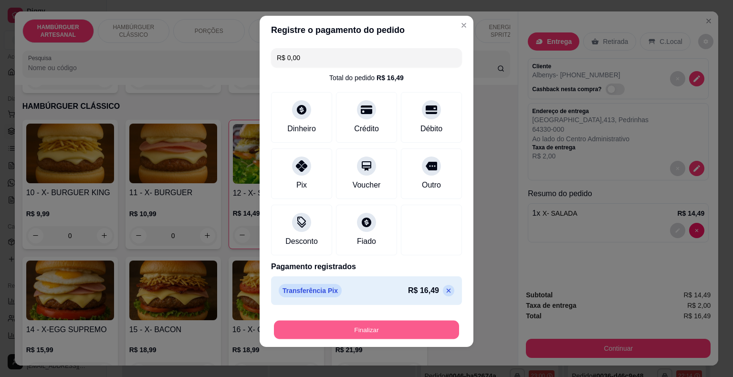
click at [350, 328] on button "Finalizar" at bounding box center [366, 329] width 185 height 19
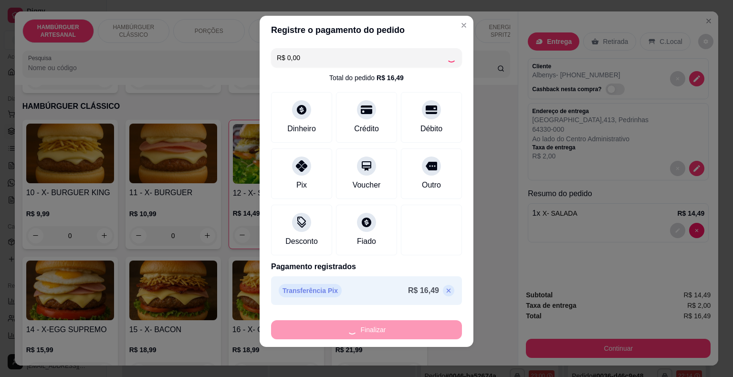
type input "0"
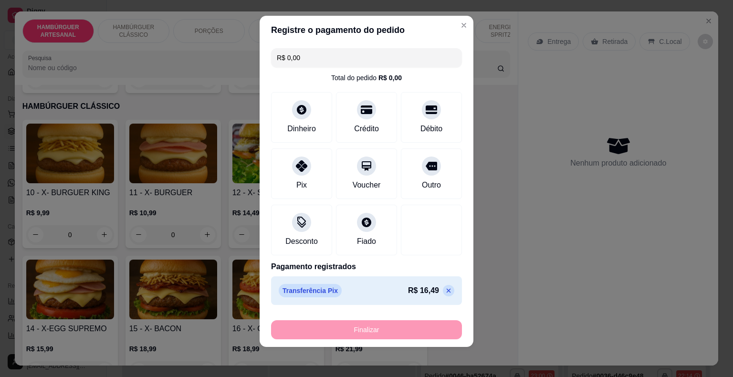
type input "-R$ 16,49"
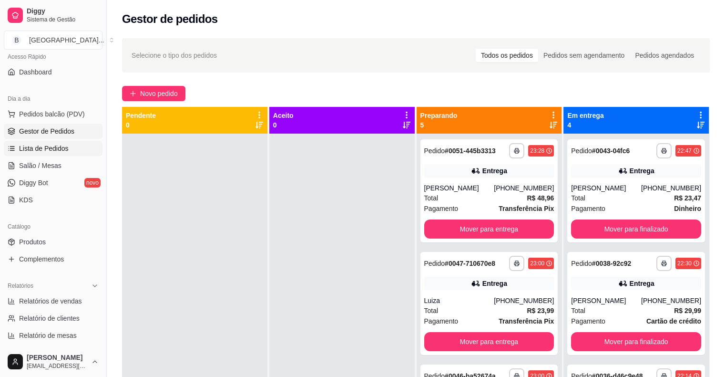
click at [51, 150] on span "Lista de Pedidos" at bounding box center [44, 149] width 50 height 10
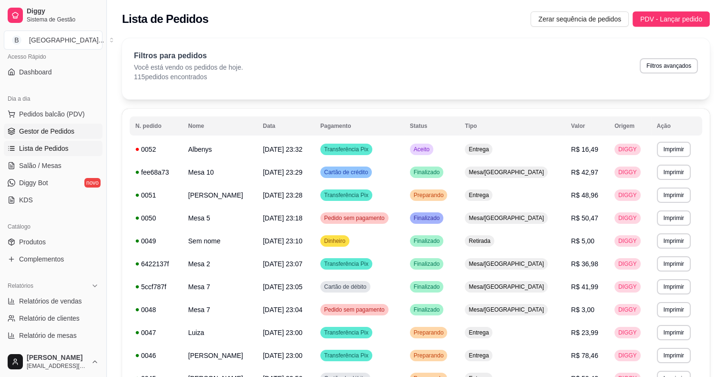
click at [50, 130] on span "Gestor de Pedidos" at bounding box center [46, 131] width 55 height 10
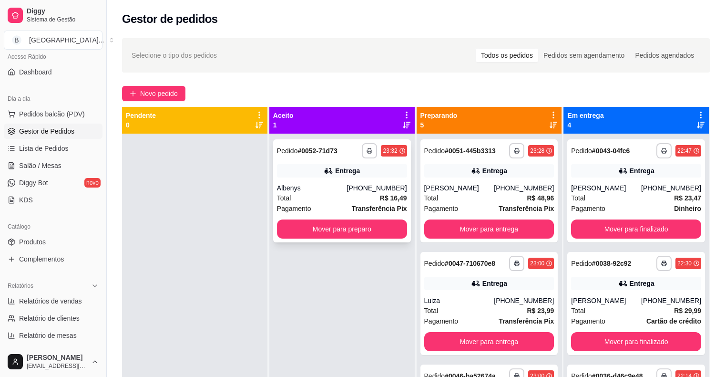
click at [361, 184] on div "(86) 8178-3101" at bounding box center [377, 188] width 60 height 10
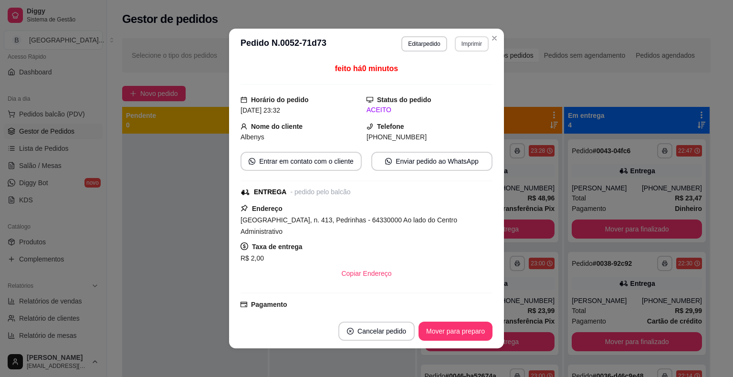
click at [460, 47] on button "Imprimir" at bounding box center [471, 43] width 34 height 15
click at [463, 70] on button "IMPRESSORA" at bounding box center [450, 77] width 67 height 15
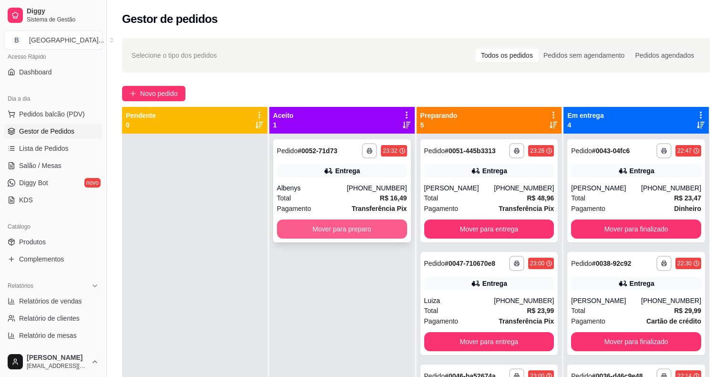
click at [373, 234] on button "Mover para preparo" at bounding box center [342, 228] width 130 height 19
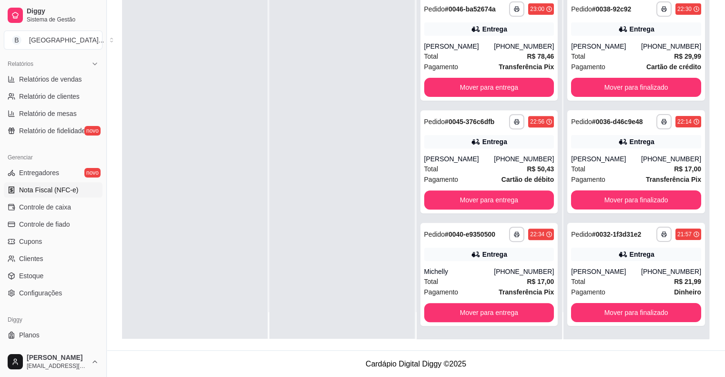
scroll to position [309, 0]
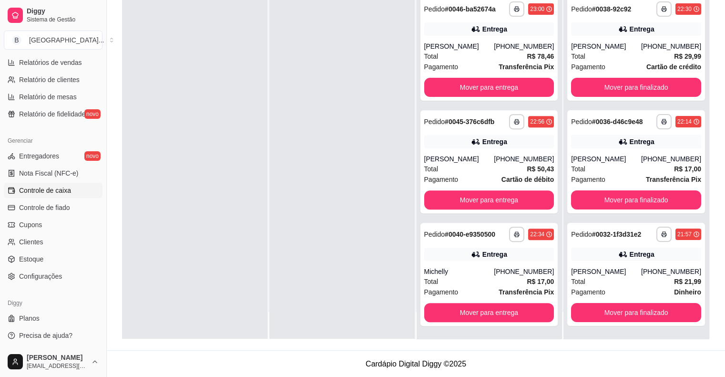
click at [65, 190] on span "Controle de caixa" at bounding box center [45, 191] width 52 height 10
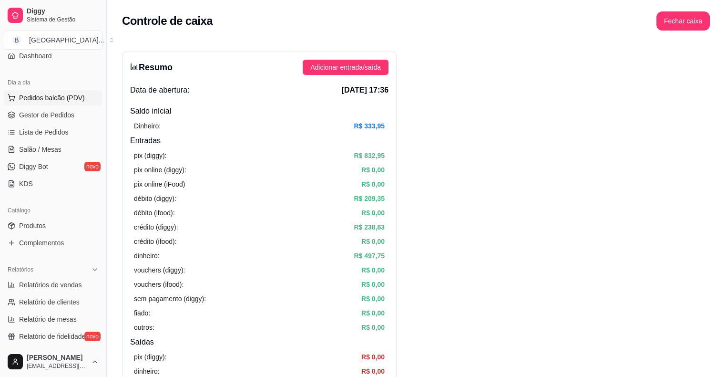
scroll to position [71, 0]
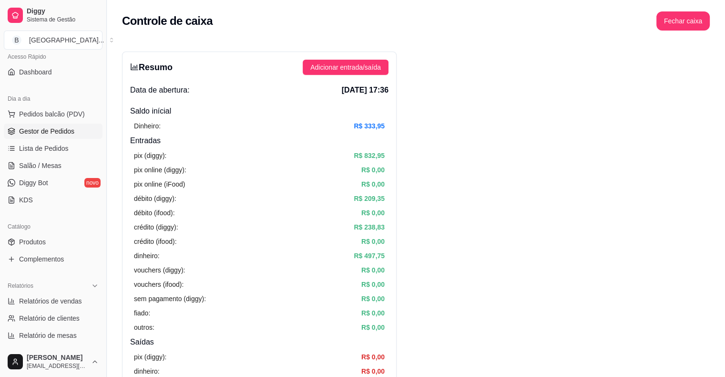
click at [59, 132] on span "Gestor de Pedidos" at bounding box center [46, 131] width 55 height 10
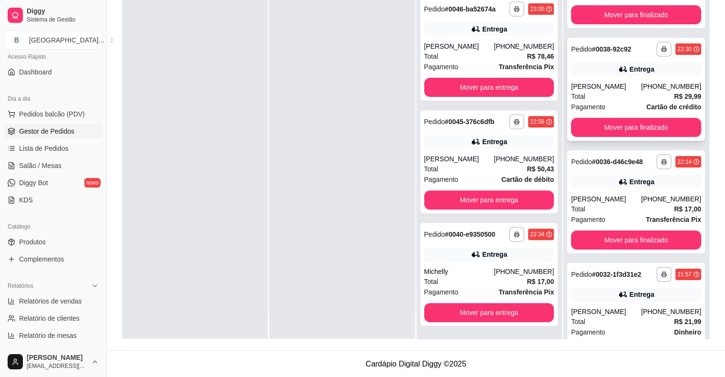
scroll to position [83, 0]
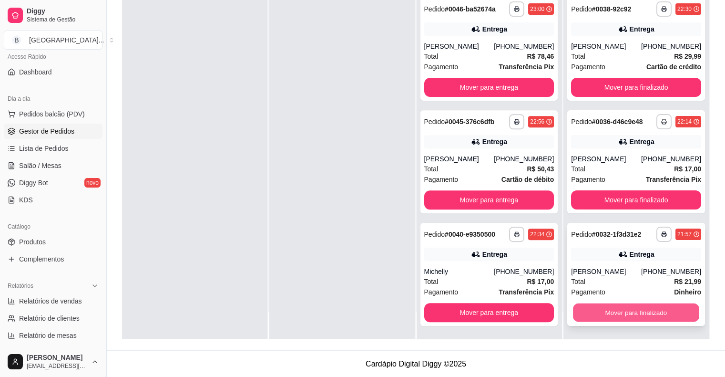
click at [635, 312] on button "Mover para finalizado" at bounding box center [636, 312] width 126 height 19
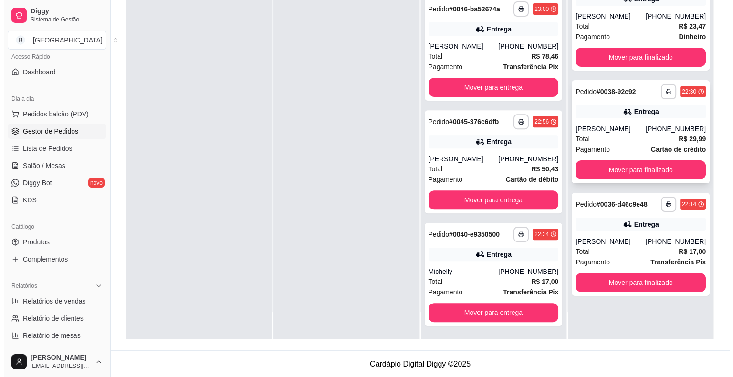
scroll to position [0, 0]
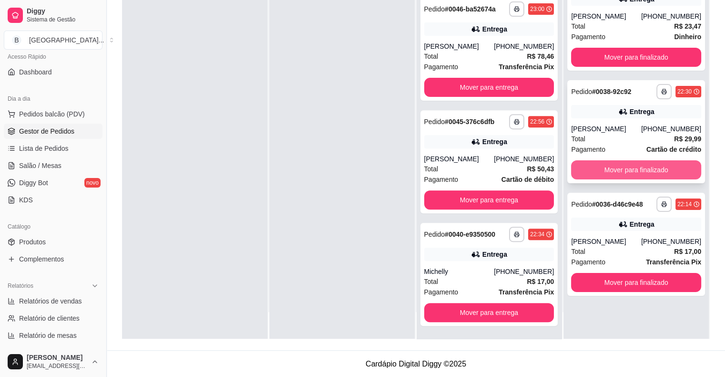
click at [593, 170] on button "Mover para finalizado" at bounding box center [636, 169] width 130 height 19
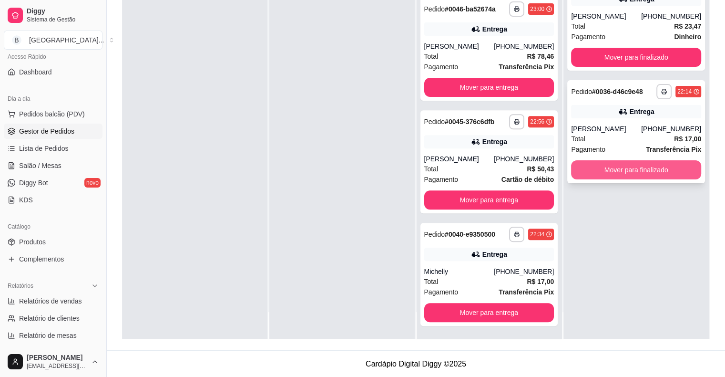
click at [609, 167] on button "Mover para finalizado" at bounding box center [636, 169] width 130 height 19
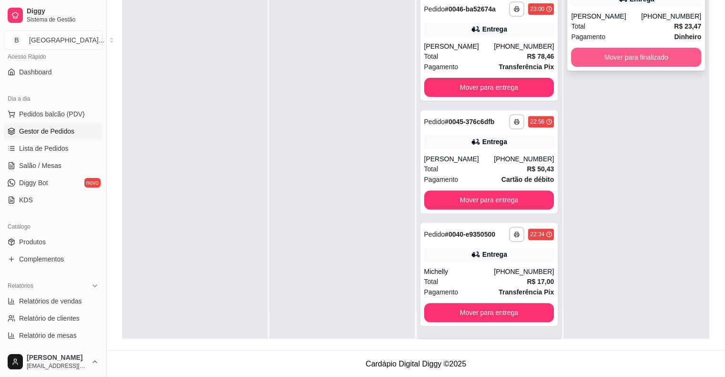
click at [673, 49] on button "Mover para finalizado" at bounding box center [636, 57] width 130 height 19
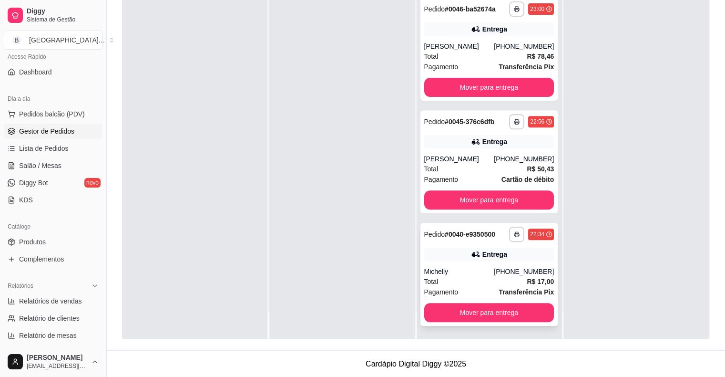
click at [459, 268] on div "Michelly" at bounding box center [459, 272] width 70 height 10
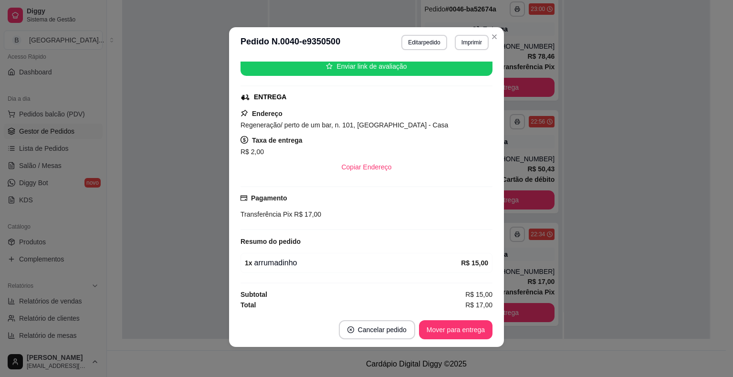
scroll to position [2, 0]
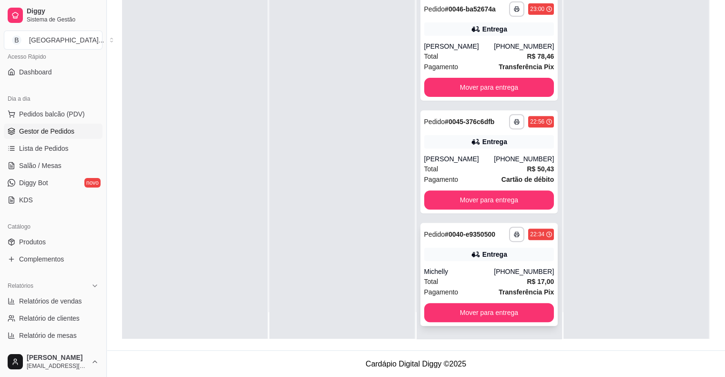
click at [503, 260] on div "**********" at bounding box center [490, 274] width 138 height 103
click at [504, 177] on strong "Cartão de débito" at bounding box center [528, 179] width 52 height 8
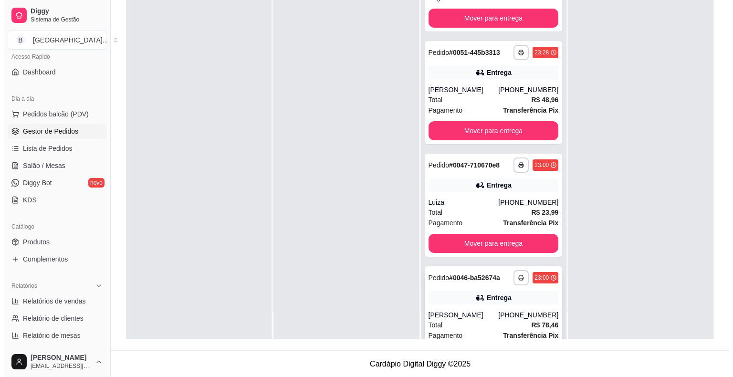
scroll to position [308, 0]
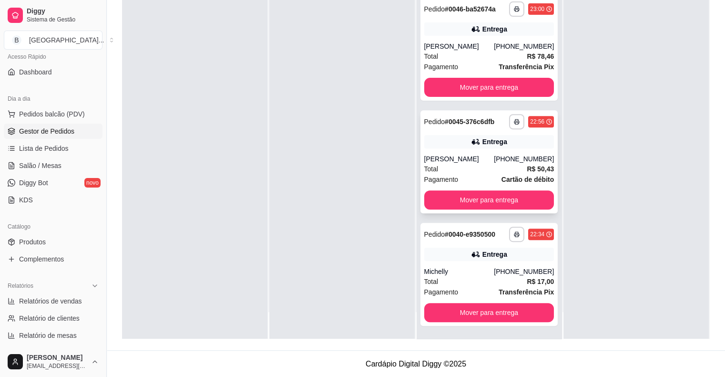
click at [472, 155] on div "Eduardo Nogueira" at bounding box center [459, 159] width 70 height 10
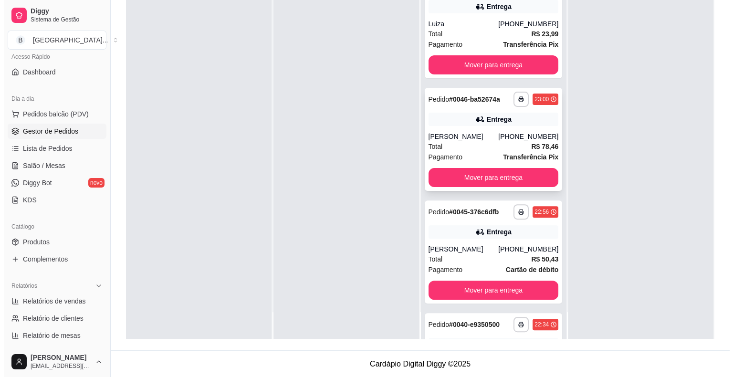
scroll to position [212, 0]
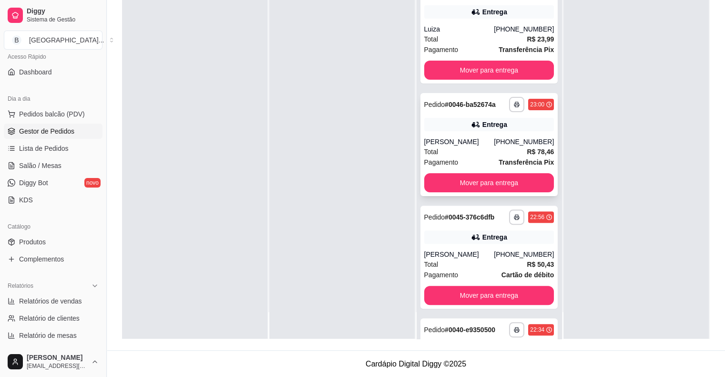
click at [480, 143] on div "Denilson Soares" at bounding box center [459, 142] width 70 height 10
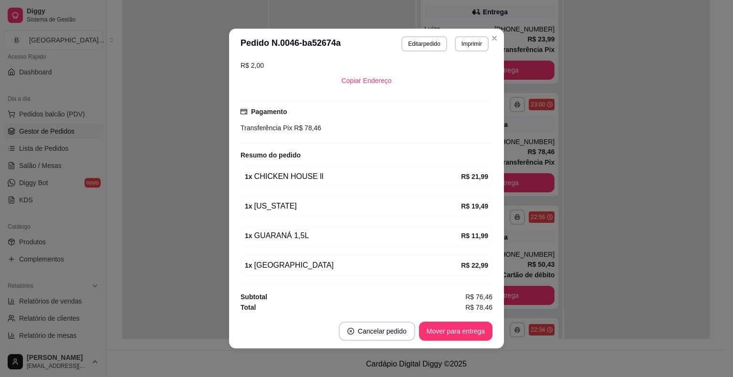
scroll to position [2, 0]
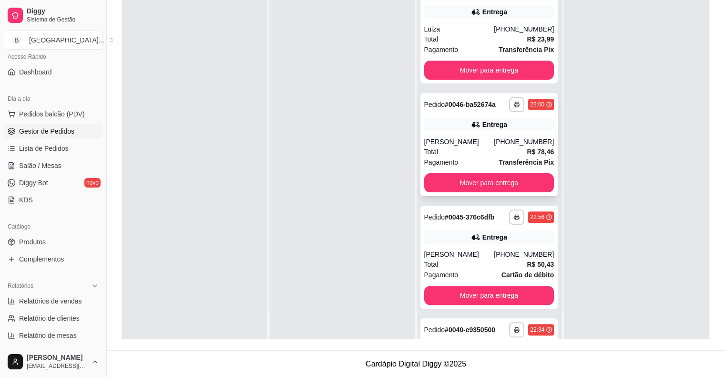
click at [455, 160] on div "Pagamento Transferência Pix" at bounding box center [489, 162] width 130 height 10
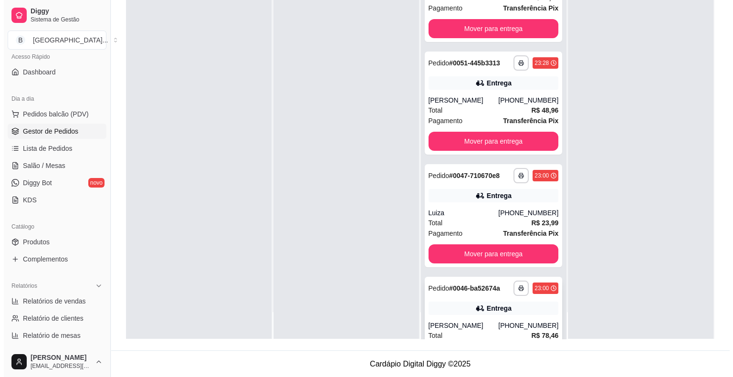
scroll to position [0, 0]
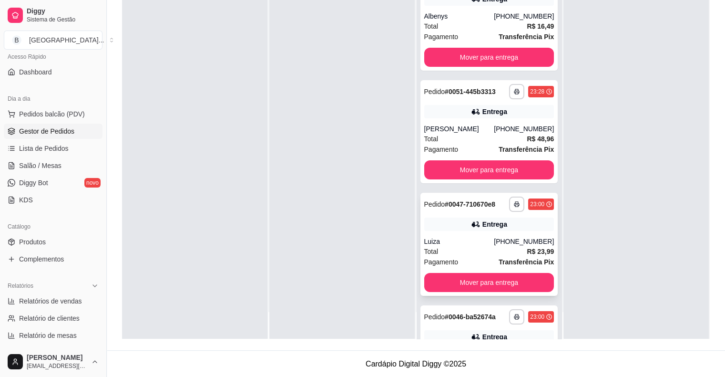
click at [471, 245] on div "Luiza" at bounding box center [459, 242] width 70 height 10
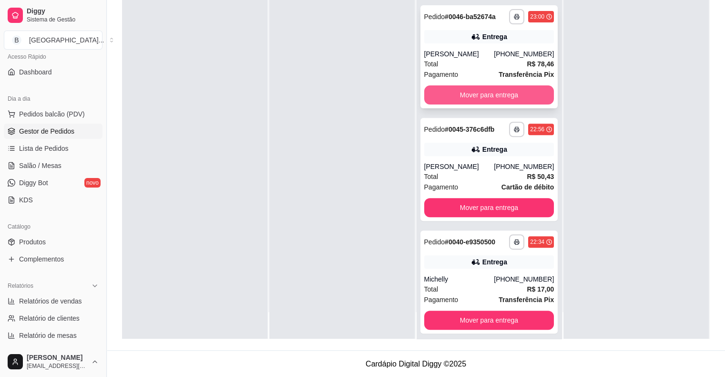
scroll to position [308, 0]
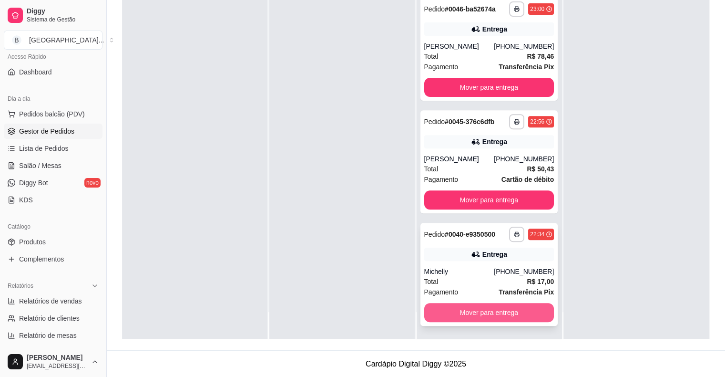
click at [513, 310] on button "Mover para entrega" at bounding box center [489, 312] width 130 height 19
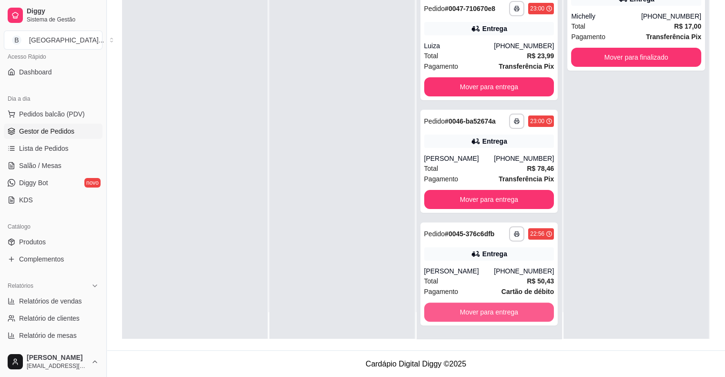
scroll to position [195, 0]
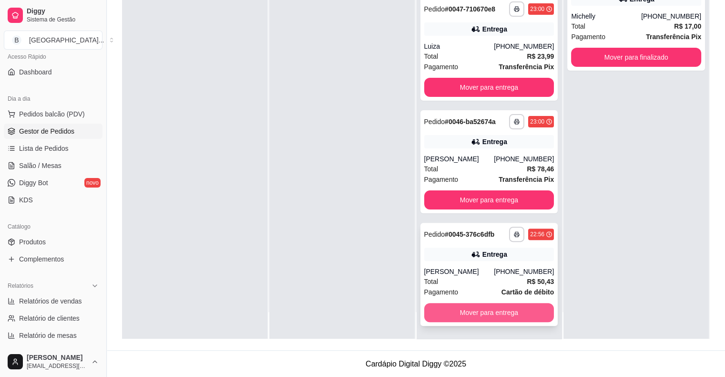
click at [496, 312] on button "Mover para entrega" at bounding box center [489, 312] width 130 height 19
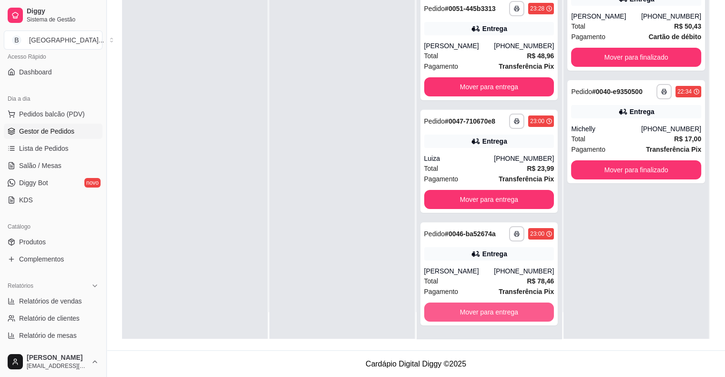
scroll to position [83, 0]
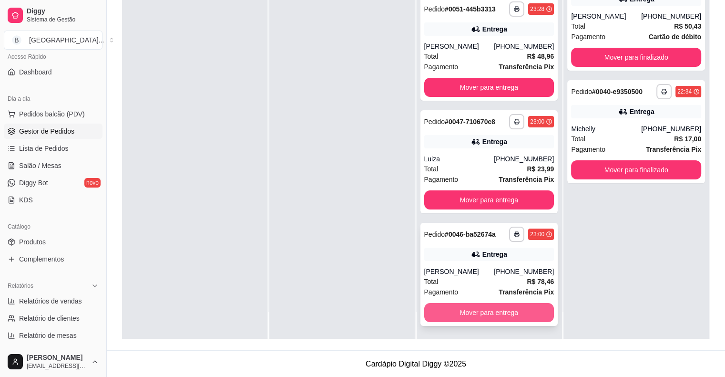
click at [515, 314] on button "Mover para entrega" at bounding box center [489, 312] width 130 height 19
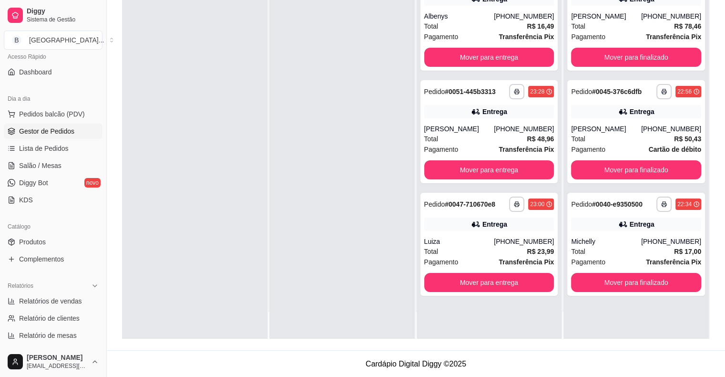
scroll to position [0, 0]
click at [477, 58] on button "Mover para entrega" at bounding box center [489, 57] width 126 height 19
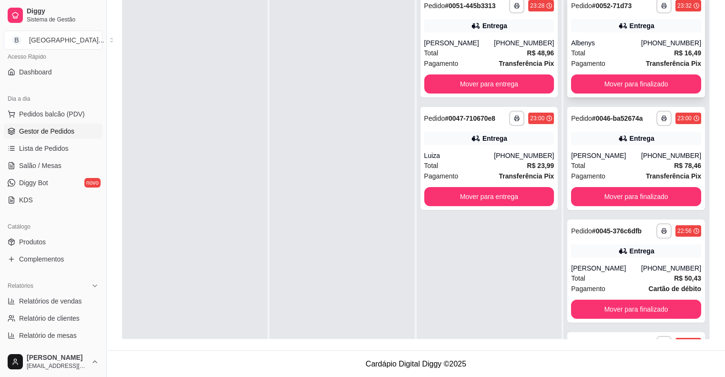
click at [606, 45] on div "Albenys" at bounding box center [606, 43] width 70 height 10
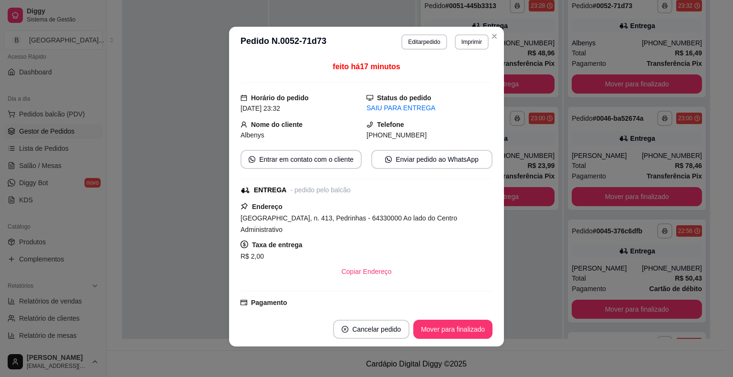
scroll to position [93, 0]
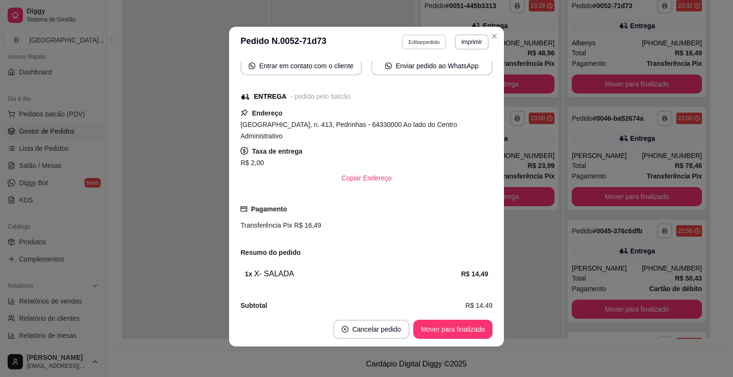
click at [402, 40] on button "Editar pedido" at bounding box center [424, 41] width 44 height 15
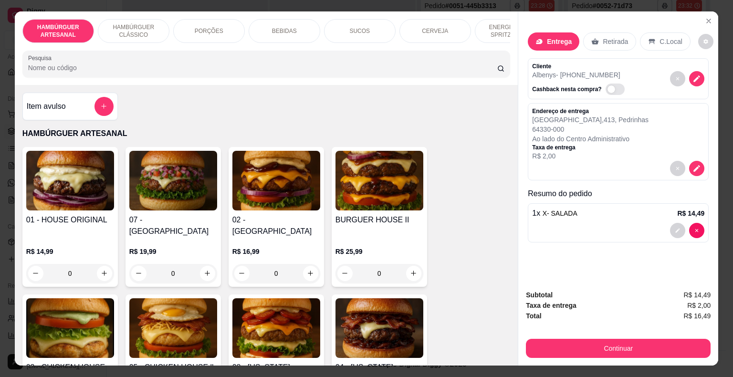
click at [255, 27] on div "BEBIDAS" at bounding box center [284, 31] width 72 height 24
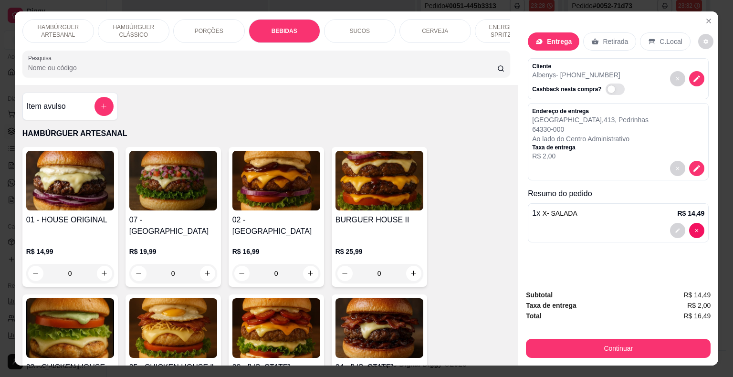
scroll to position [23, 0]
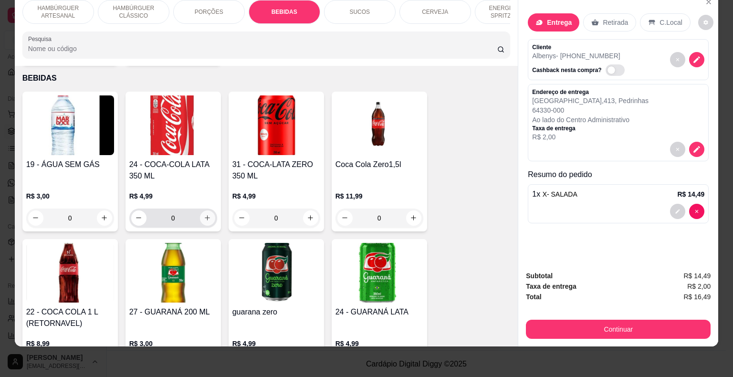
scroll to position [1075, 0]
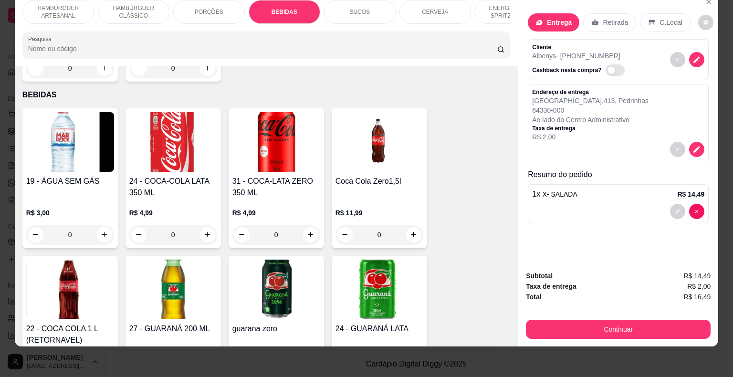
click at [201, 225] on div "0" at bounding box center [173, 234] width 84 height 19
click at [204, 231] on icon "increase-product-quantity" at bounding box center [207, 234] width 7 height 7
type input "1"
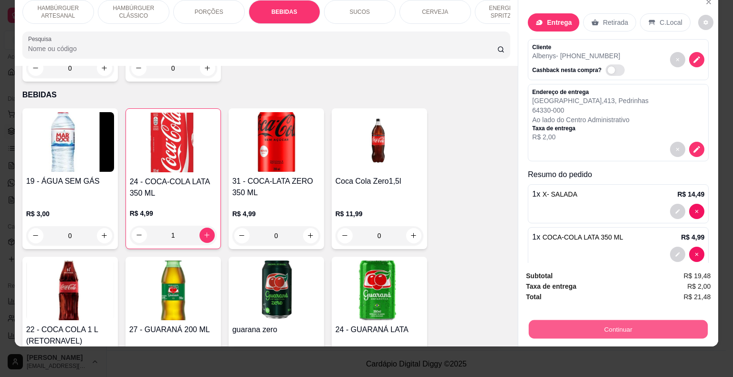
click at [586, 321] on button "Continuar" at bounding box center [617, 329] width 179 height 19
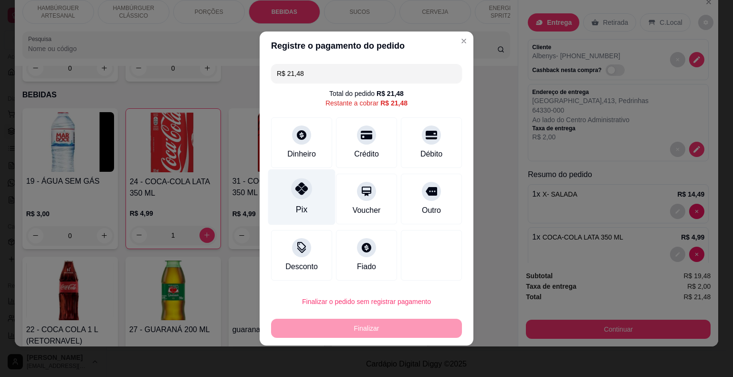
click at [288, 200] on div "Pix" at bounding box center [301, 197] width 67 height 56
type input "R$ 0,00"
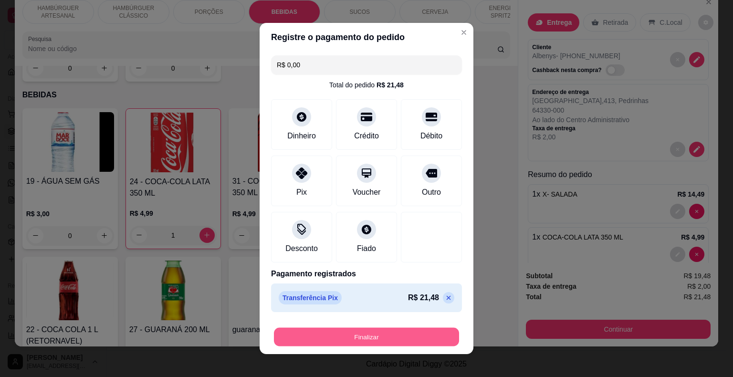
click at [330, 332] on button "Finalizar" at bounding box center [366, 337] width 185 height 19
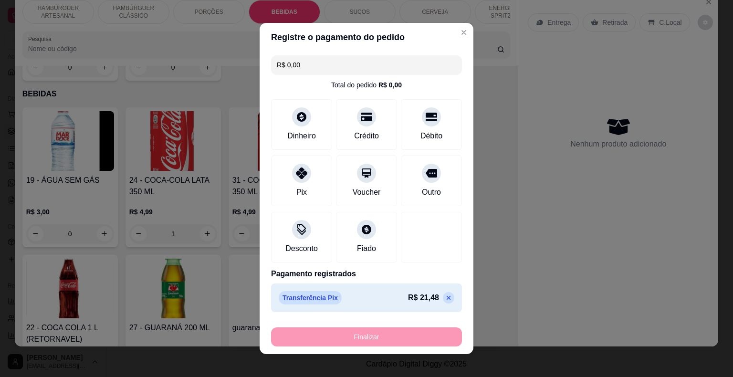
type input "0"
type input "-R$ 21,48"
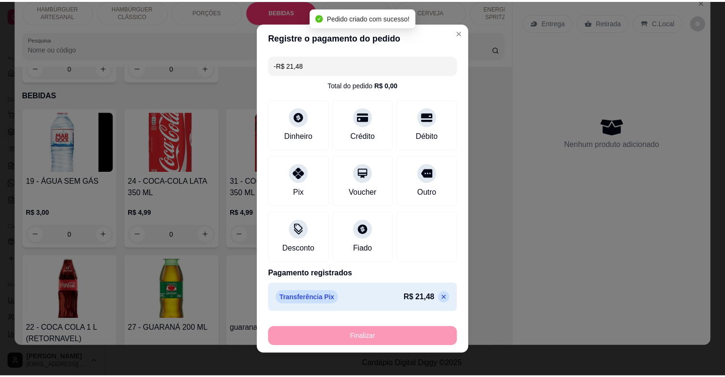
scroll to position [114, 0]
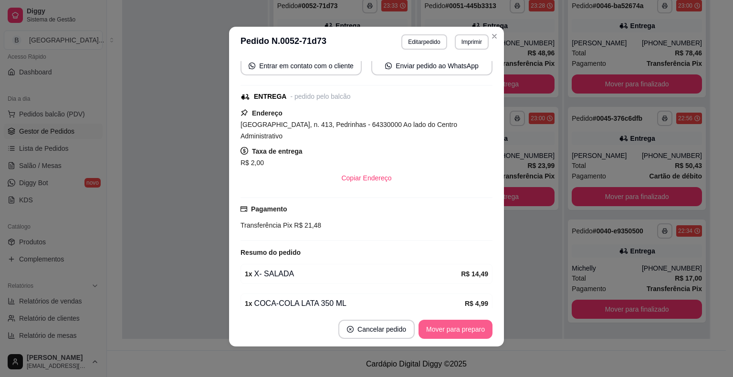
click at [451, 325] on button "Mover para preparo" at bounding box center [455, 329] width 74 height 19
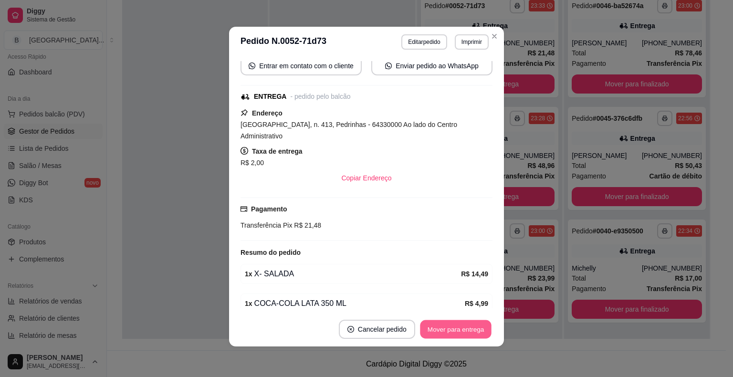
click at [437, 329] on button "Mover para entrega" at bounding box center [456, 329] width 72 height 19
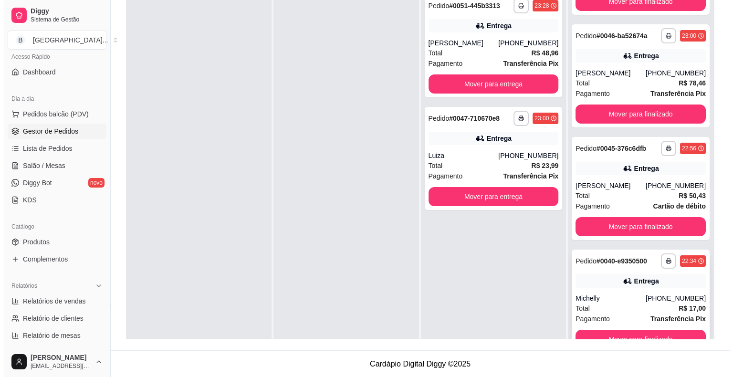
scroll to position [27, 0]
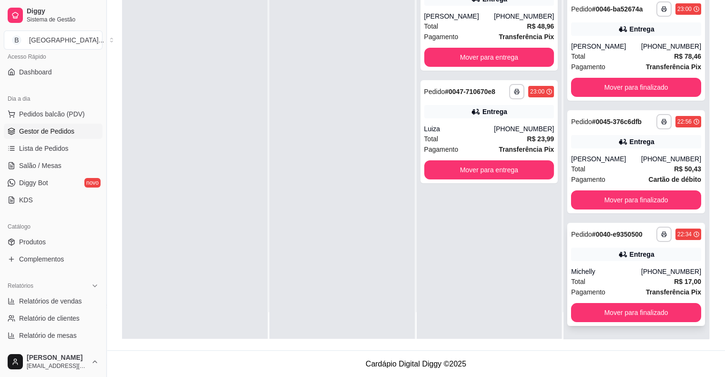
click at [597, 279] on div "Total R$ 17,00" at bounding box center [636, 281] width 130 height 10
click at [574, 150] on div "**********" at bounding box center [636, 161] width 138 height 103
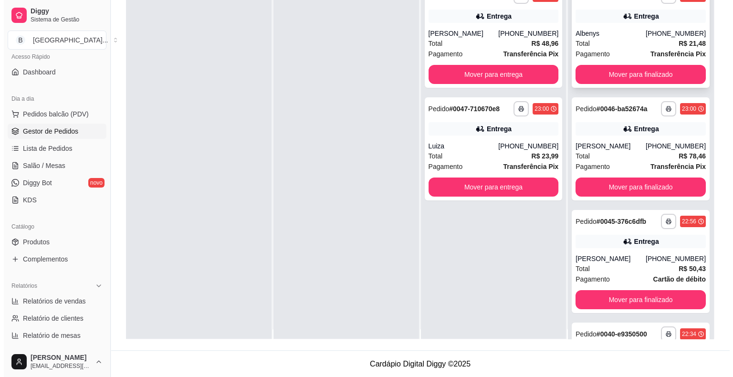
scroll to position [0, 0]
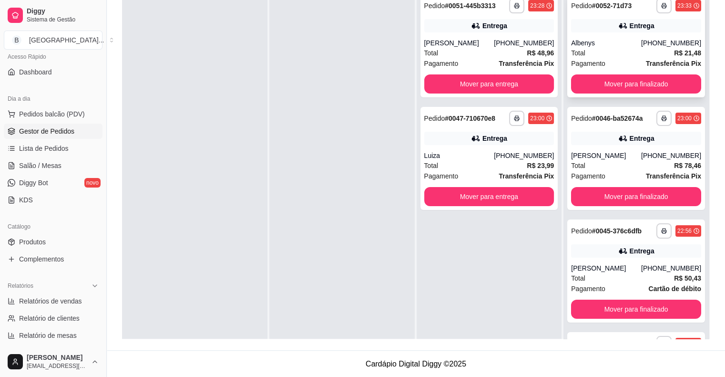
click at [595, 54] on div "Total R$ 21,48" at bounding box center [636, 53] width 130 height 10
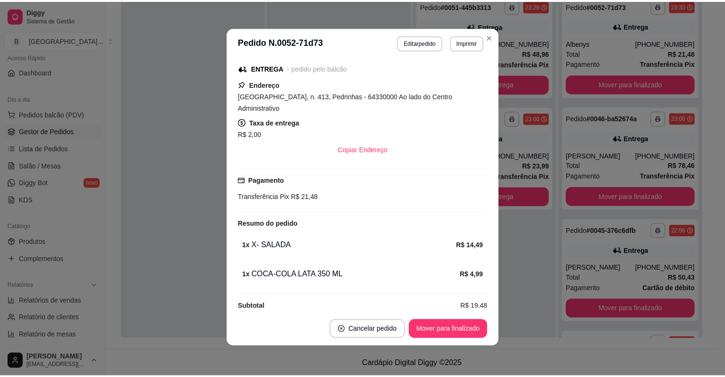
scroll to position [2, 0]
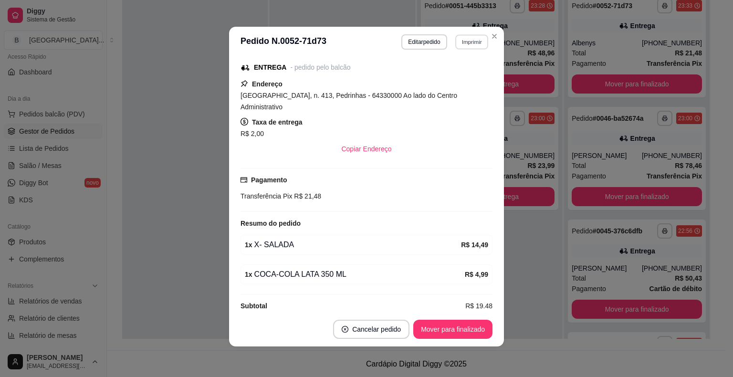
click at [462, 44] on button "Imprimir" at bounding box center [471, 41] width 33 height 15
click at [451, 78] on button "IMPRESSORA" at bounding box center [450, 75] width 67 height 15
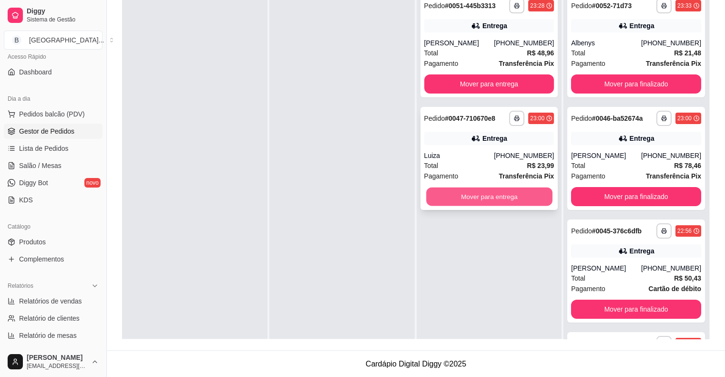
click at [455, 188] on button "Mover para entrega" at bounding box center [489, 196] width 126 height 19
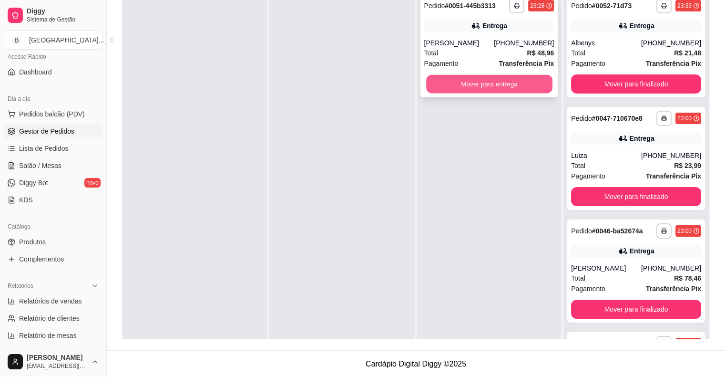
click at [465, 84] on button "Mover para entrega" at bounding box center [489, 84] width 126 height 19
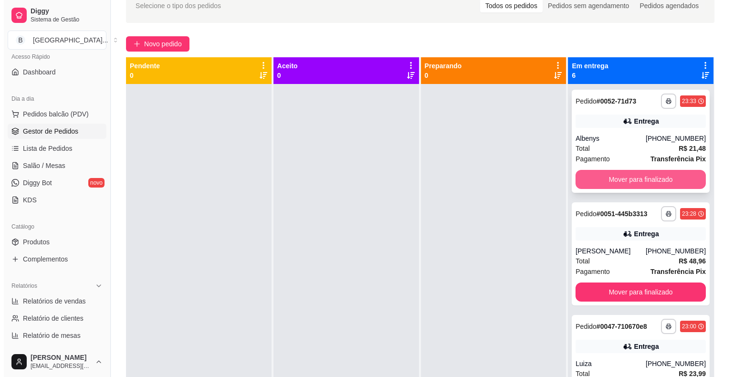
scroll to position [0, 0]
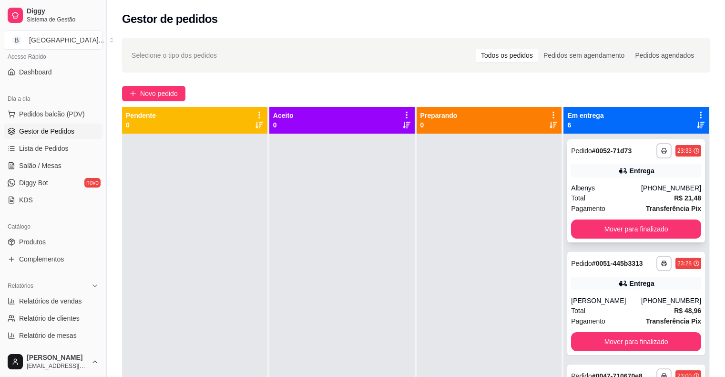
click at [646, 206] on strong "Transferência Pix" at bounding box center [673, 209] width 55 height 8
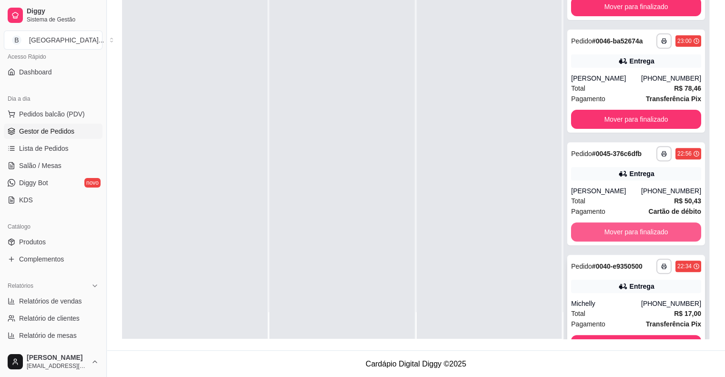
scroll to position [308, 0]
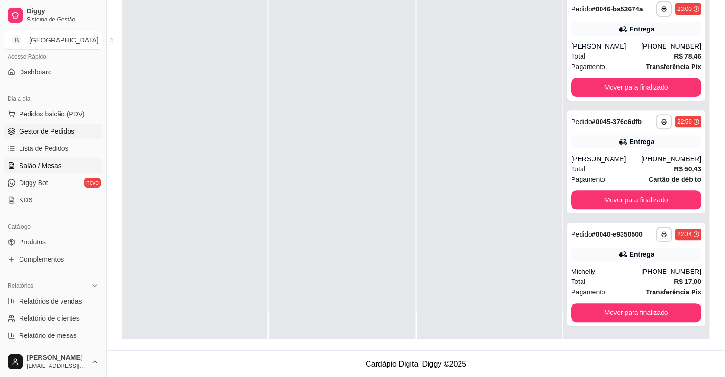
click at [48, 161] on span "Salão / Mesas" at bounding box center [40, 166] width 42 height 10
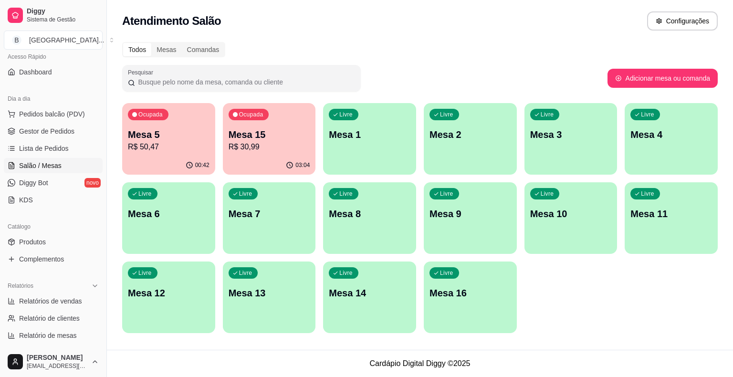
click at [151, 134] on p "Mesa 5" at bounding box center [169, 134] width 82 height 13
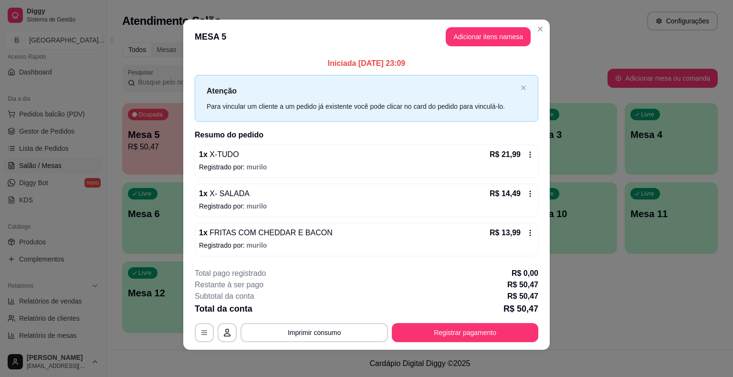
scroll to position [6, 0]
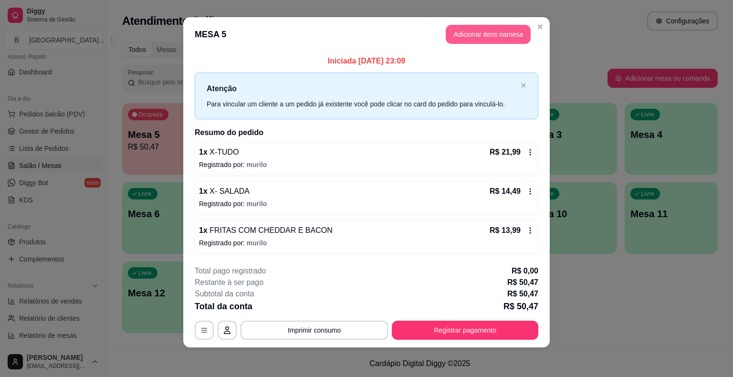
click at [485, 36] on button "Adicionar itens na mesa" at bounding box center [487, 34] width 85 height 19
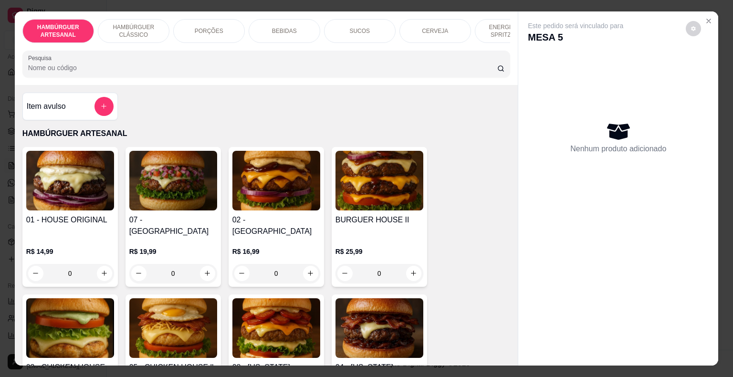
click at [255, 30] on div "BEBIDAS" at bounding box center [284, 31] width 72 height 24
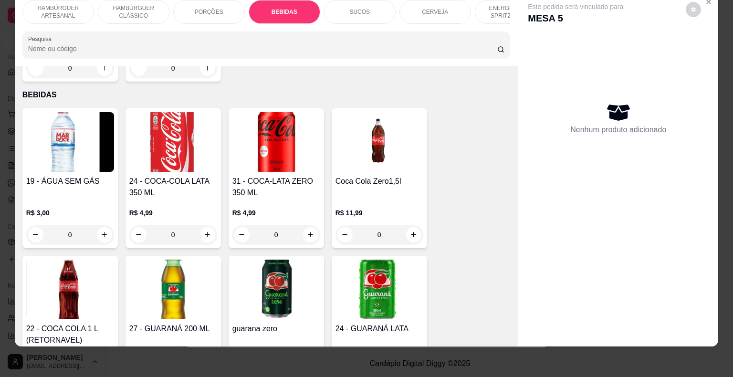
scroll to position [1217, 0]
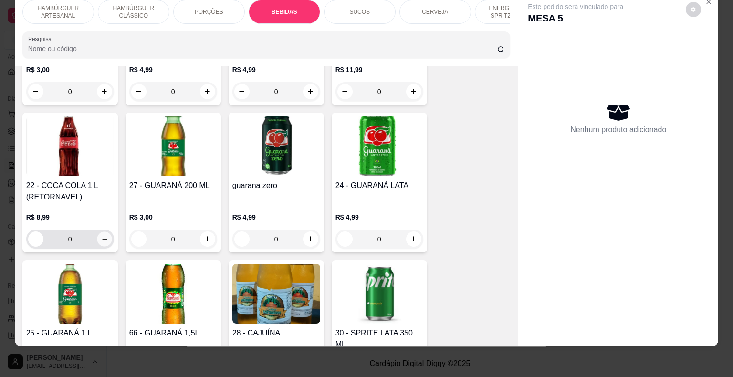
click at [101, 235] on icon "increase-product-quantity" at bounding box center [104, 238] width 7 height 7
type input "1"
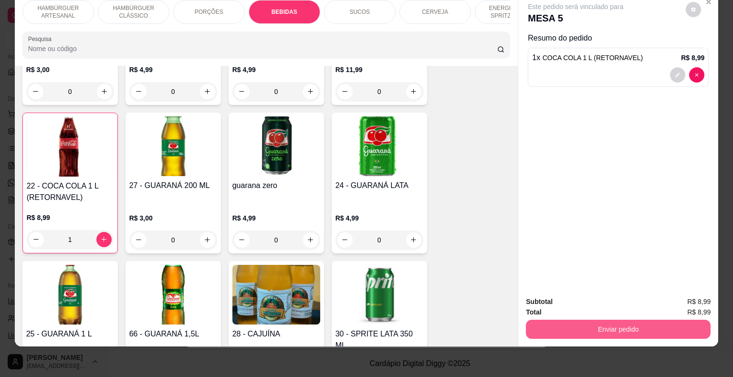
click at [531, 321] on button "Enviar pedido" at bounding box center [618, 329] width 185 height 19
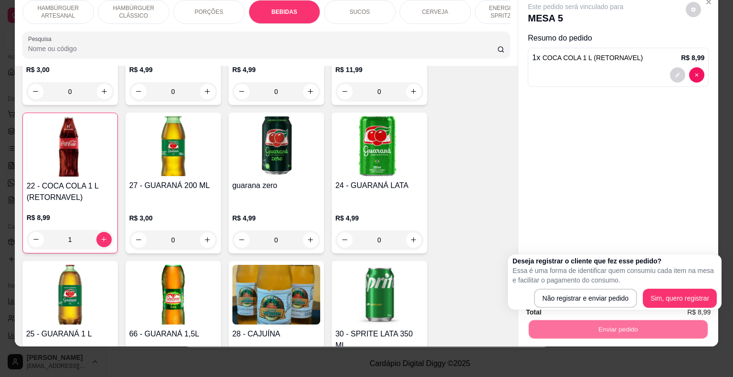
click at [535, 308] on div "Não registrar e enviar pedido Sim, quero registrar" at bounding box center [614, 298] width 204 height 19
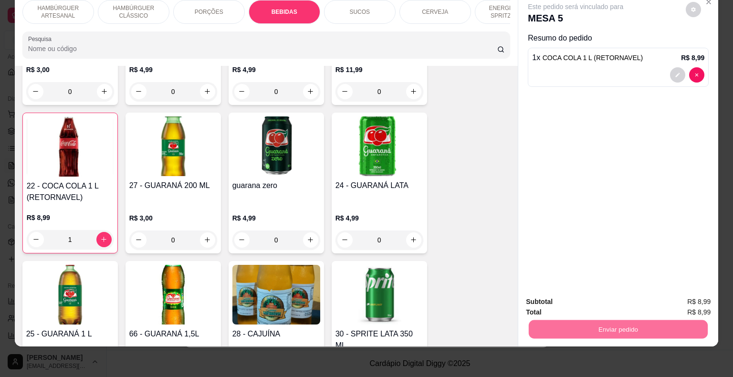
click at [549, 300] on button "Não registrar e enviar pedido" at bounding box center [586, 298] width 99 height 18
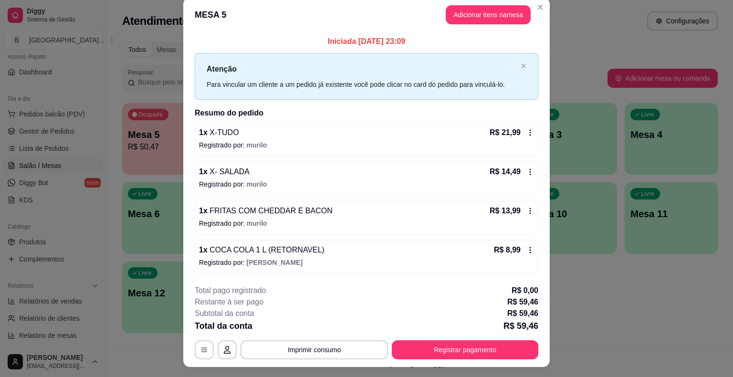
scroll to position [0, 0]
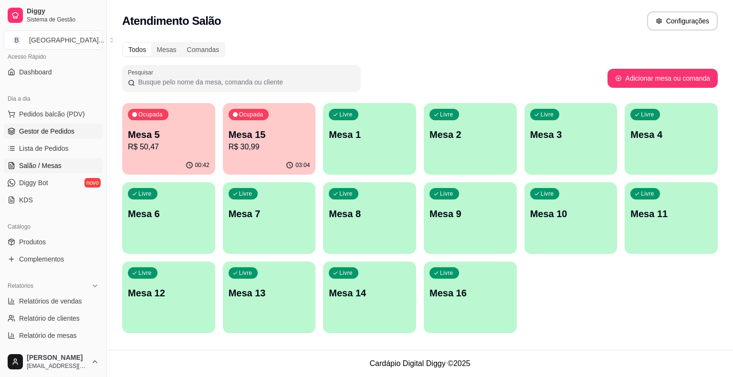
click at [73, 128] on link "Gestor de Pedidos" at bounding box center [53, 131] width 99 height 15
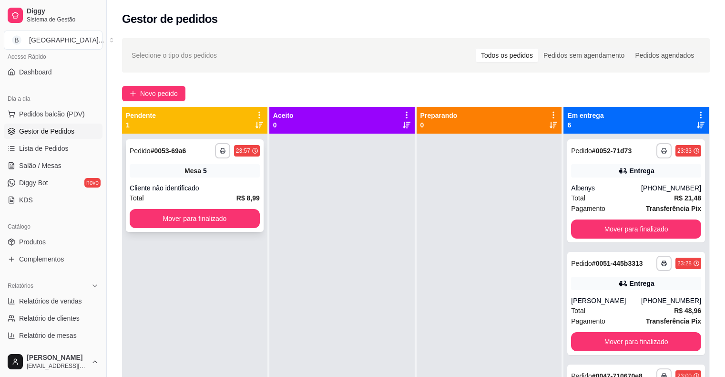
click at [227, 208] on div "**********" at bounding box center [195, 185] width 138 height 93
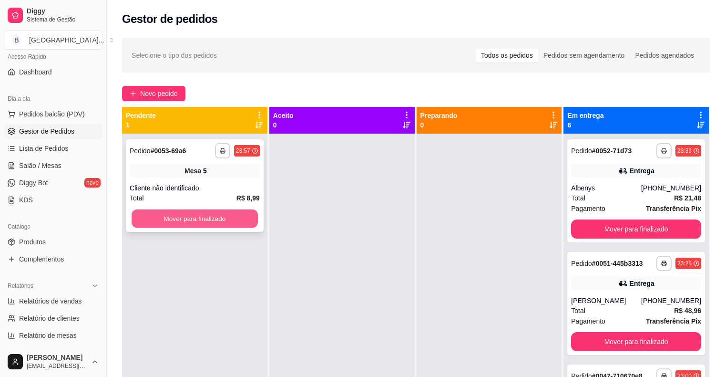
click at [178, 221] on button "Mover para finalizado" at bounding box center [195, 218] width 126 height 19
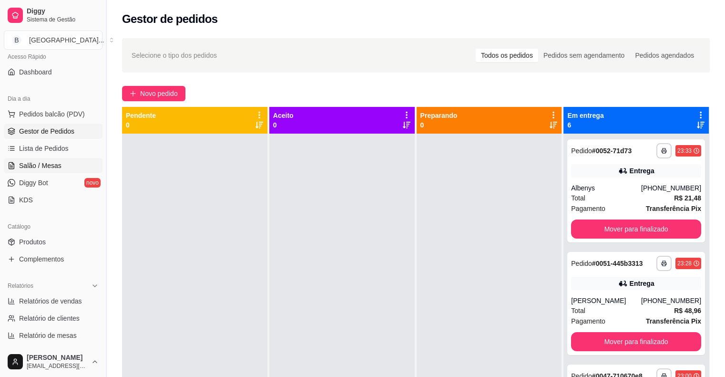
click at [40, 162] on span "Salão / Mesas" at bounding box center [40, 166] width 42 height 10
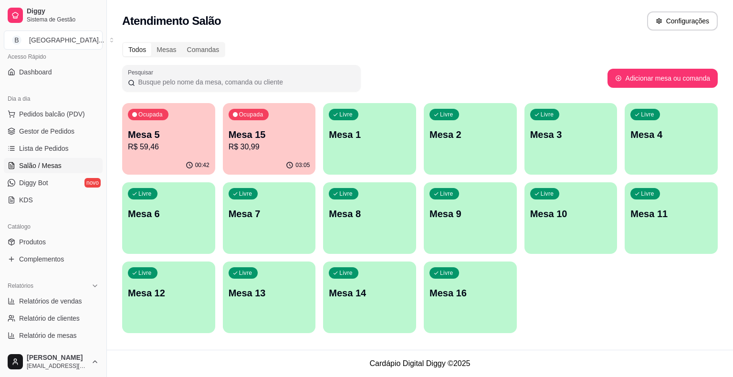
click at [154, 161] on div "00:42" at bounding box center [168, 165] width 93 height 19
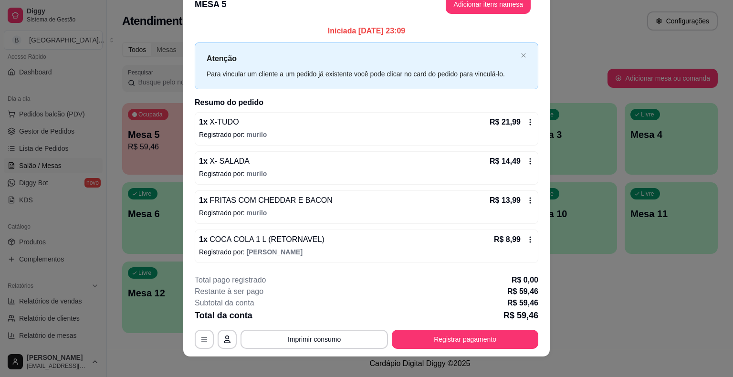
scroll to position [26, 0]
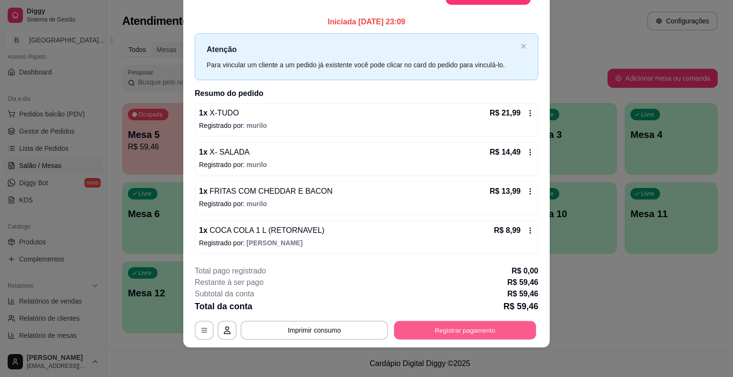
click at [442, 328] on button "Registrar pagamento" at bounding box center [465, 329] width 142 height 19
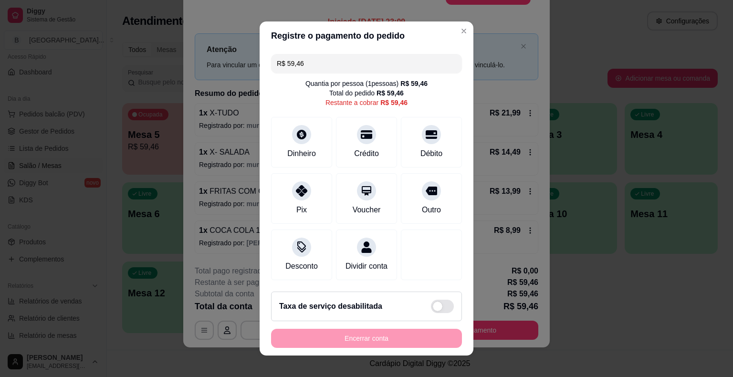
click at [362, 53] on div "R$ 59,46 Quantia por pessoa ( 1 pessoas) R$ 59,46 Total do pedido R$ 59,46 Rest…" at bounding box center [366, 167] width 214 height 234
click at [368, 68] on input "R$ 59,46" at bounding box center [366, 63] width 179 height 19
click at [419, 145] on div "Débito" at bounding box center [431, 141] width 67 height 56
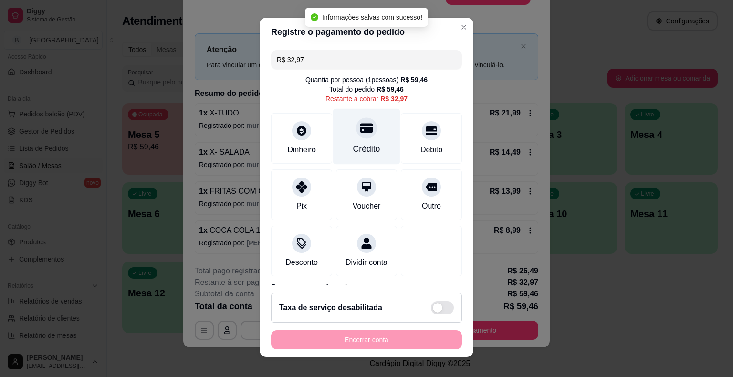
scroll to position [0, 0]
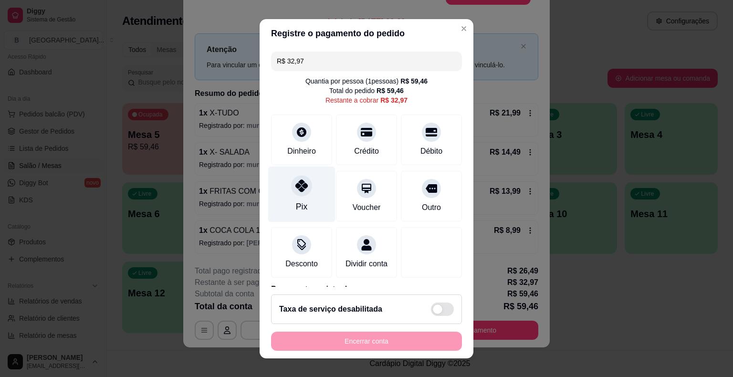
click at [292, 196] on div "Pix" at bounding box center [301, 194] width 67 height 56
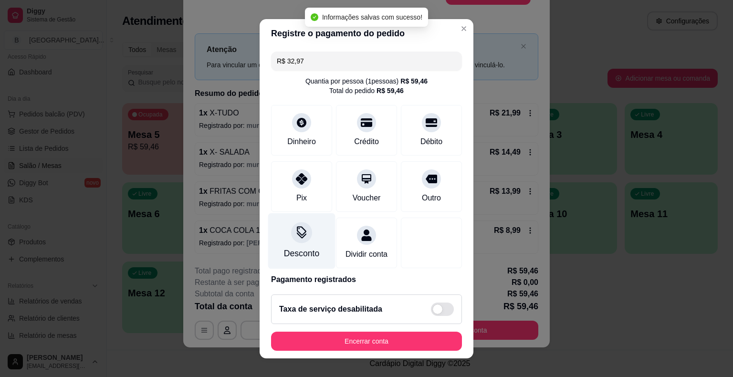
type input "R$ 0,00"
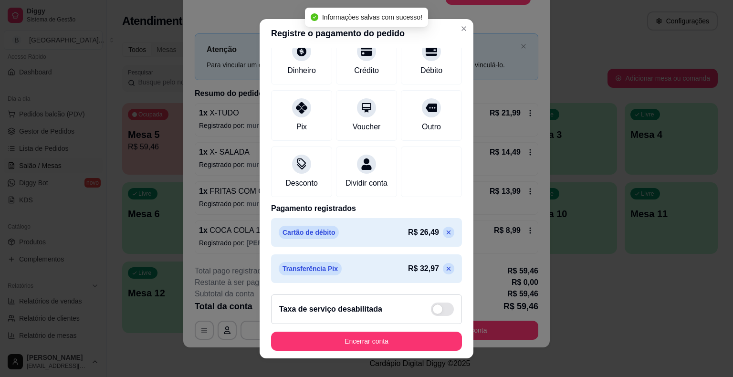
scroll to position [81, 0]
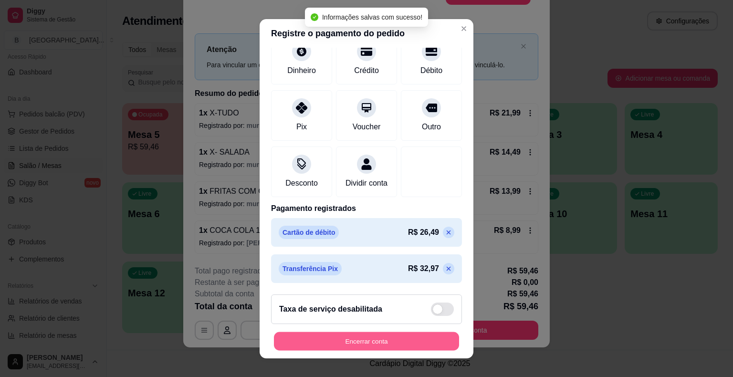
click at [314, 339] on button "Encerrar conta" at bounding box center [366, 340] width 185 height 19
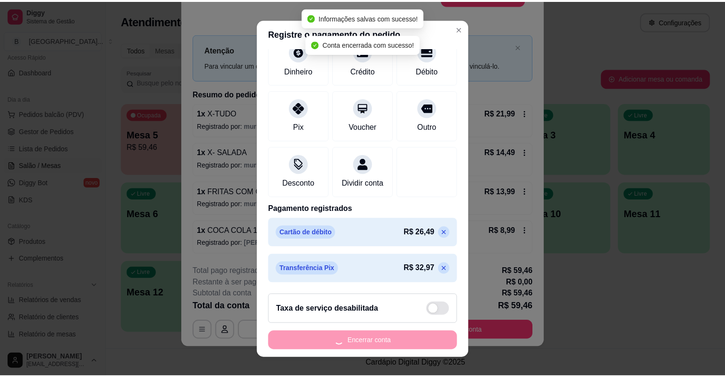
scroll to position [0, 0]
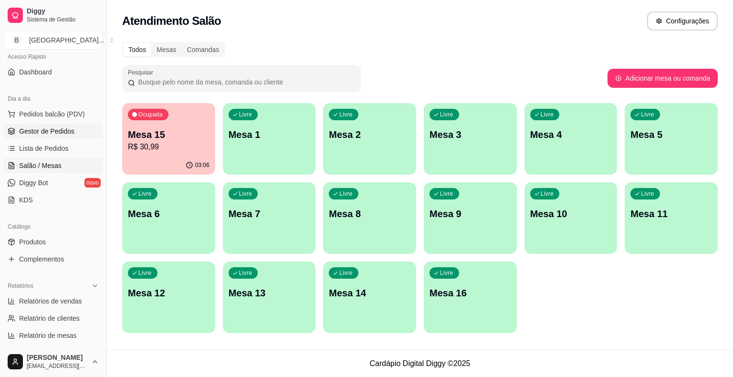
click at [78, 134] on link "Gestor de Pedidos" at bounding box center [53, 131] width 99 height 15
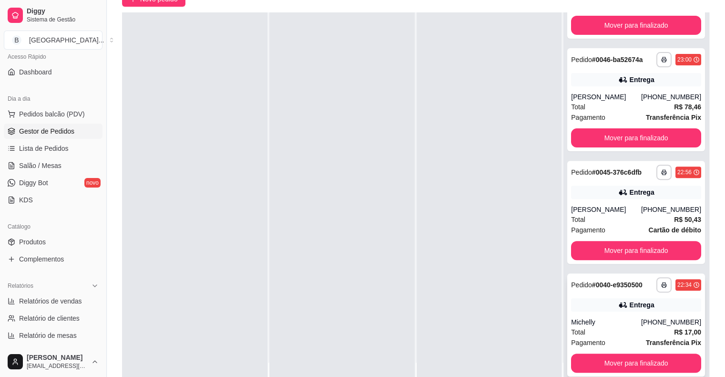
scroll to position [145, 0]
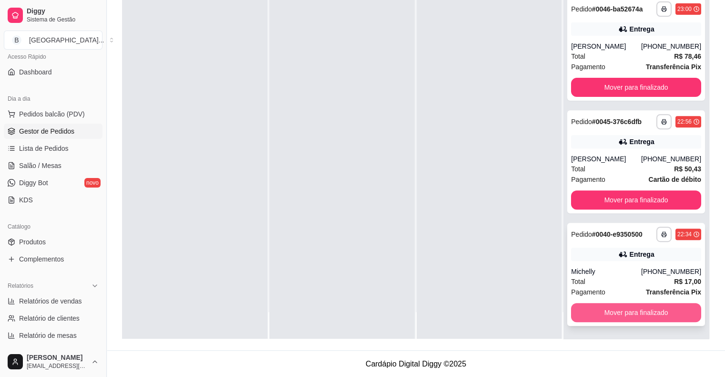
click at [659, 307] on button "Mover para finalizado" at bounding box center [636, 312] width 130 height 19
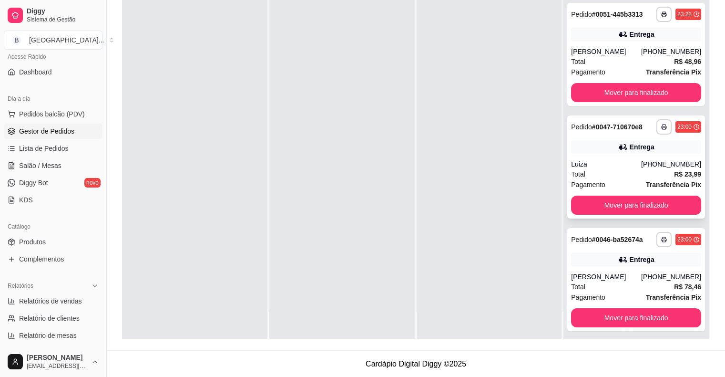
scroll to position [52, 0]
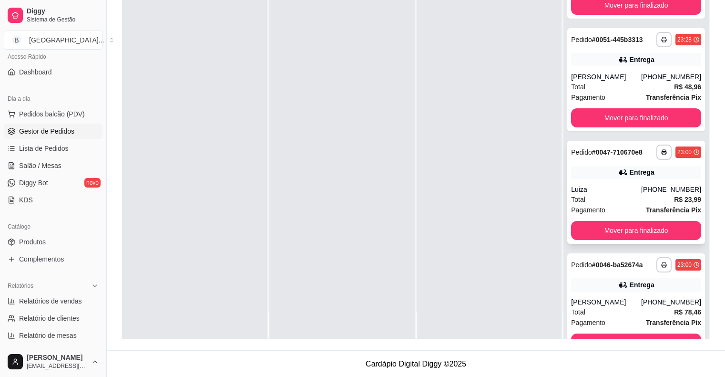
click at [606, 188] on div "Luiza" at bounding box center [606, 190] width 70 height 10
click at [605, 238] on button "Mover para finalizado" at bounding box center [636, 230] width 126 height 19
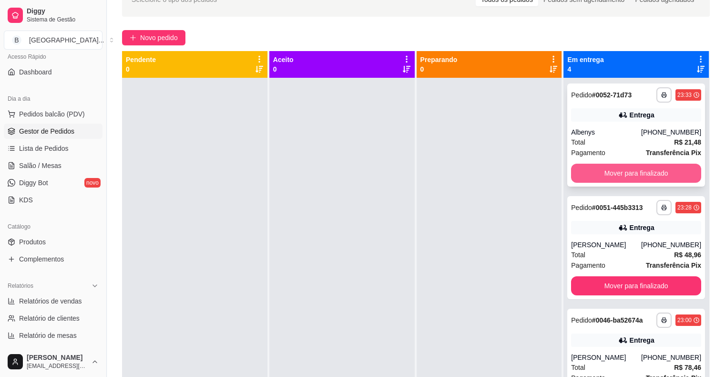
scroll to position [95, 0]
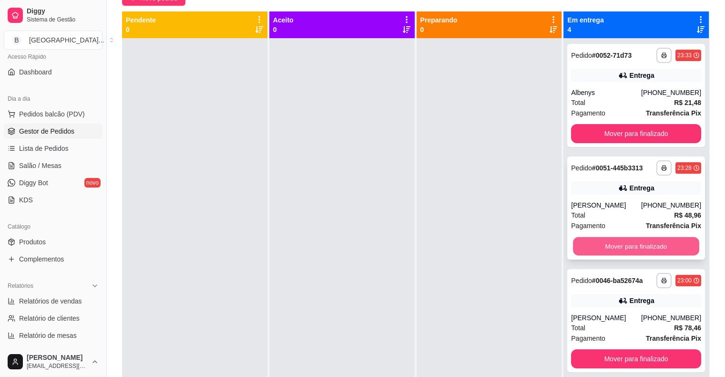
click at [599, 251] on button "Mover para finalizado" at bounding box center [636, 246] width 126 height 19
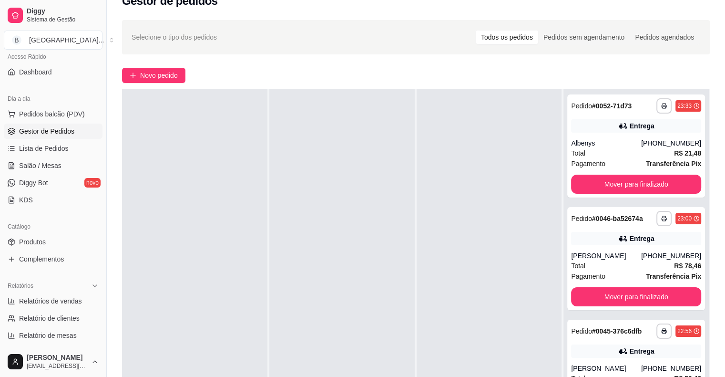
scroll to position [0, 0]
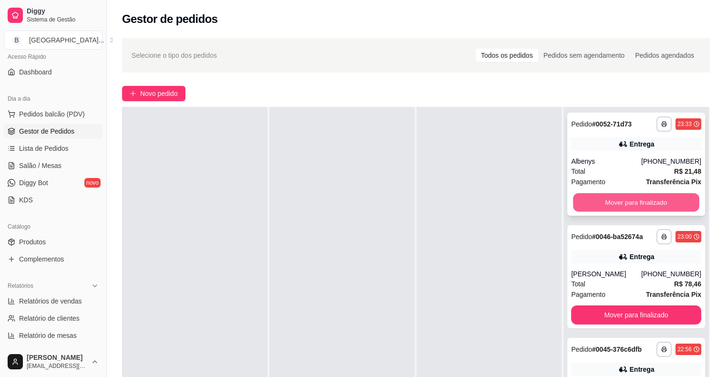
click at [645, 201] on button "Mover para finalizado" at bounding box center [636, 202] width 126 height 19
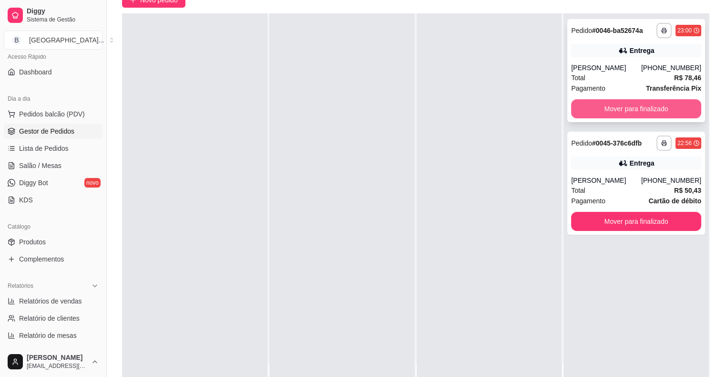
scroll to position [95, 0]
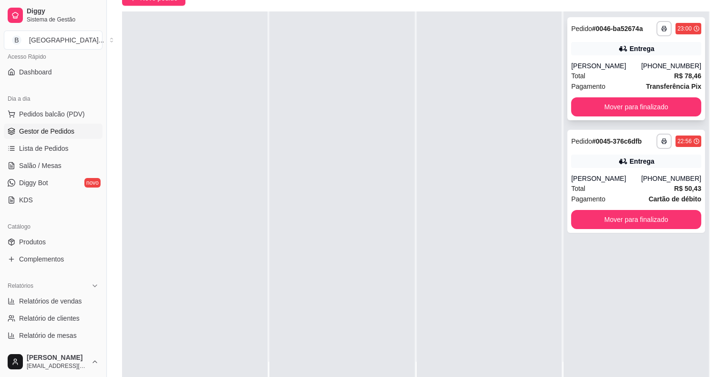
click at [626, 66] on div "Denilson Soares" at bounding box center [606, 66] width 70 height 10
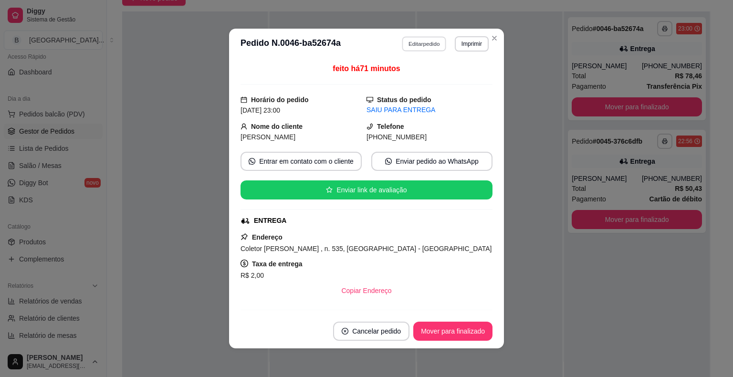
click at [413, 43] on button "Editar pedido" at bounding box center [424, 43] width 44 height 15
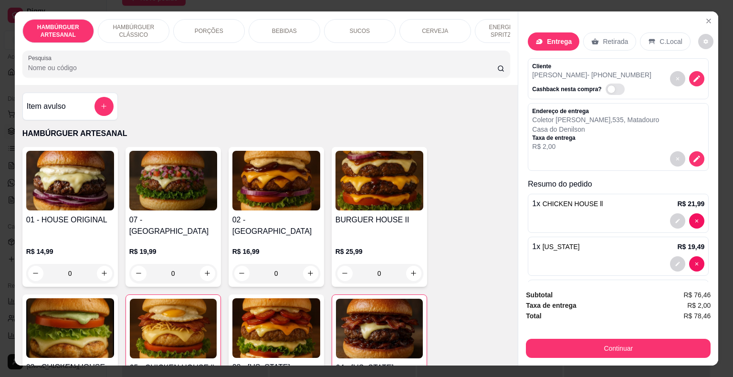
click at [542, 336] on div "Continuar" at bounding box center [618, 346] width 185 height 21
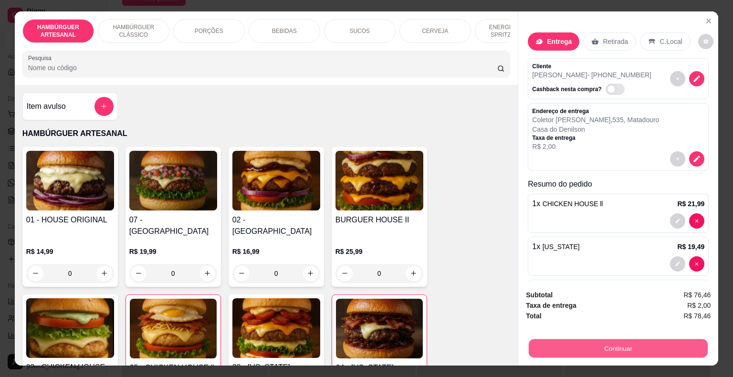
click at [539, 343] on button "Continuar" at bounding box center [617, 348] width 179 height 19
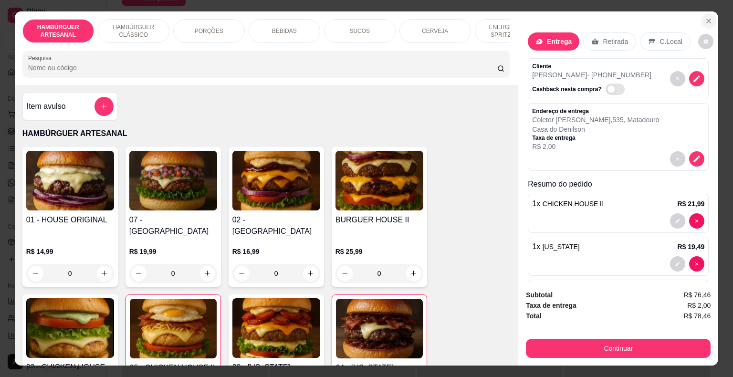
click at [704, 18] on icon "Close" at bounding box center [708, 21] width 8 height 8
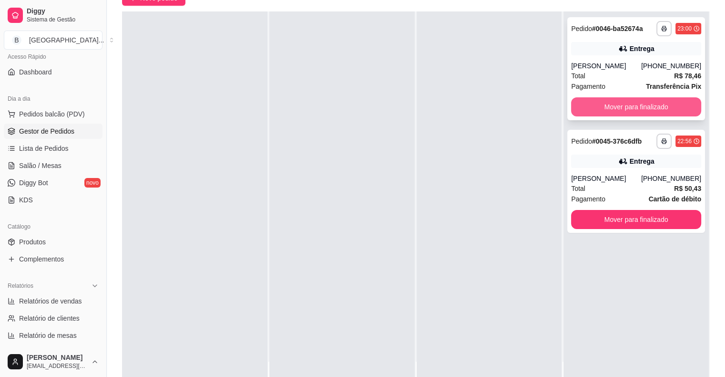
click at [629, 100] on button "Mover para finalizado" at bounding box center [636, 106] width 130 height 19
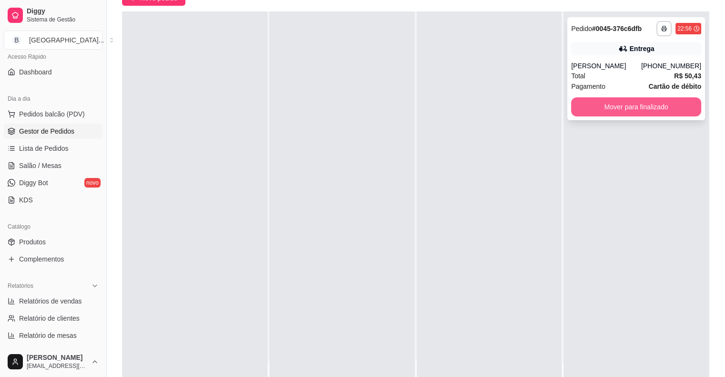
click at [629, 104] on button "Mover para finalizado" at bounding box center [636, 106] width 130 height 19
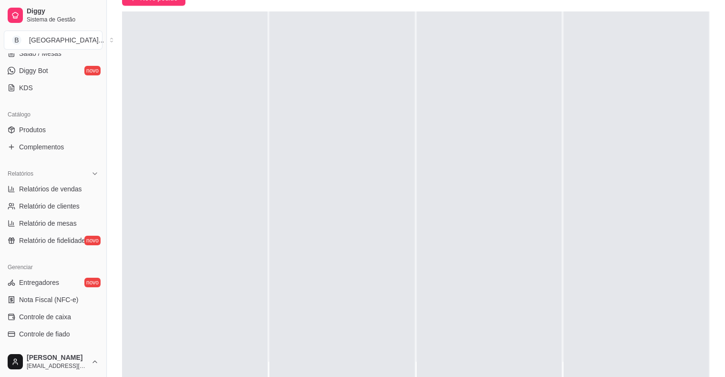
scroll to position [309, 0]
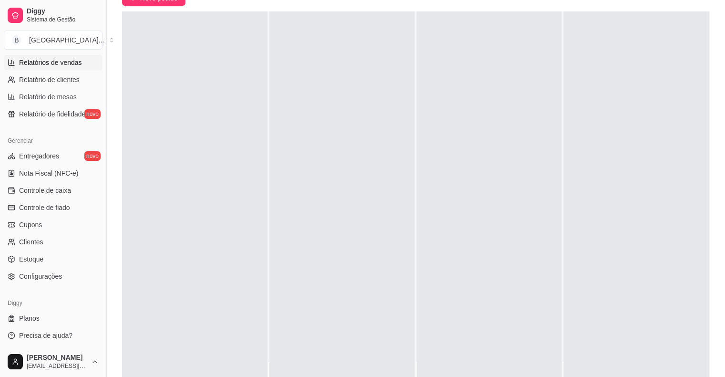
click at [58, 60] on span "Relatórios de vendas" at bounding box center [50, 63] width 63 height 10
select select "ALL"
select select "0"
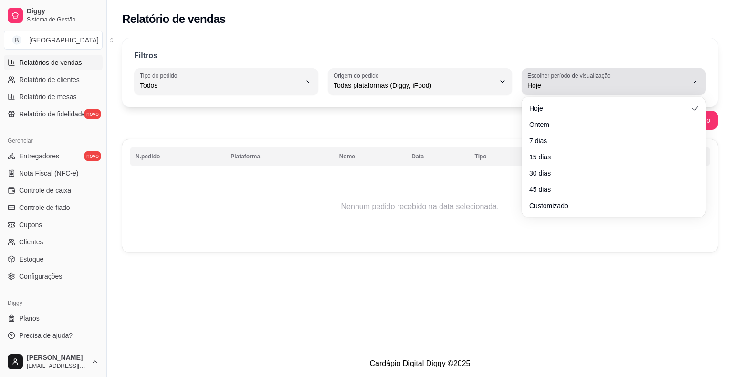
click at [596, 87] on span "Hoje" at bounding box center [607, 86] width 161 height 10
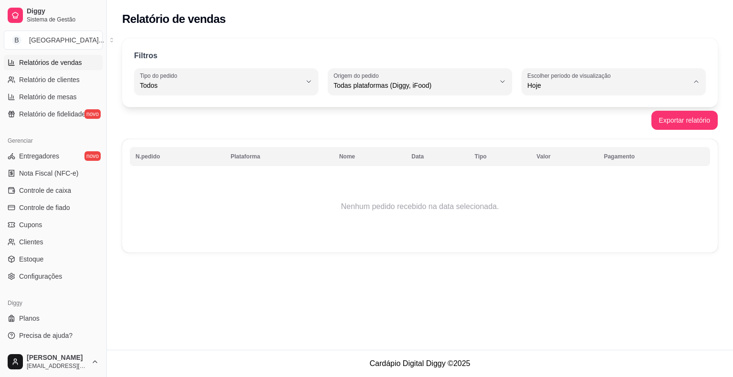
click at [572, 123] on span "Ontem" at bounding box center [608, 123] width 153 height 9
type input "1"
select select "1"
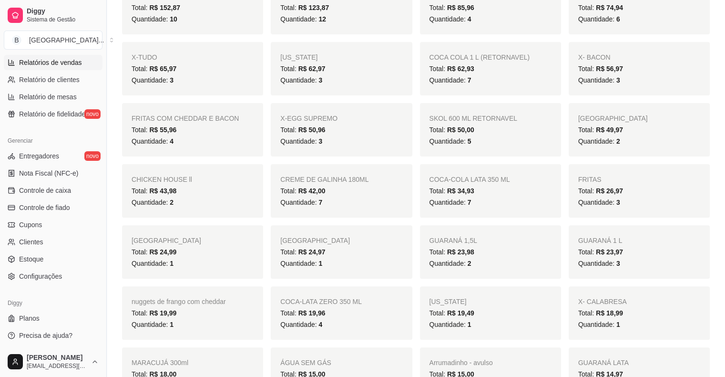
scroll to position [95, 0]
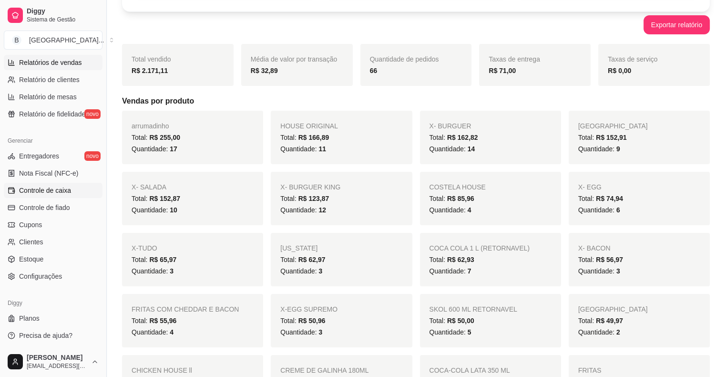
click at [25, 192] on span "Controle de caixa" at bounding box center [45, 191] width 52 height 10
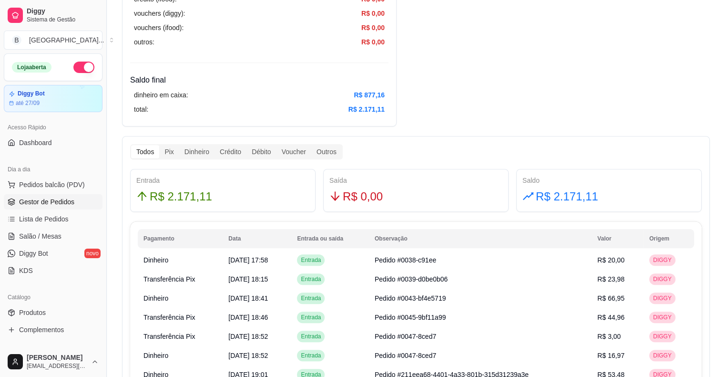
click at [70, 197] on span "Gestor de Pedidos" at bounding box center [46, 202] width 55 height 10
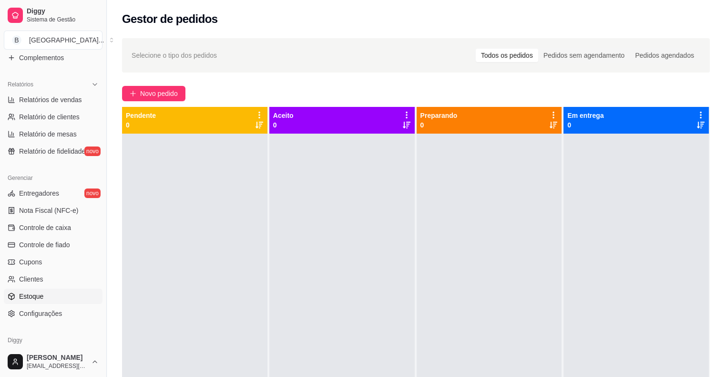
scroll to position [309, 0]
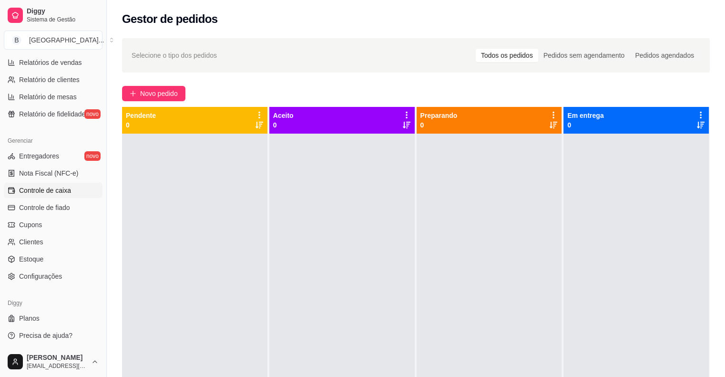
click at [52, 194] on span "Controle de caixa" at bounding box center [45, 191] width 52 height 10
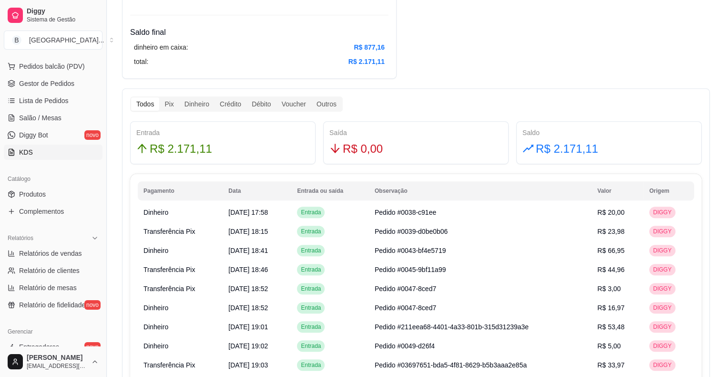
scroll to position [71, 0]
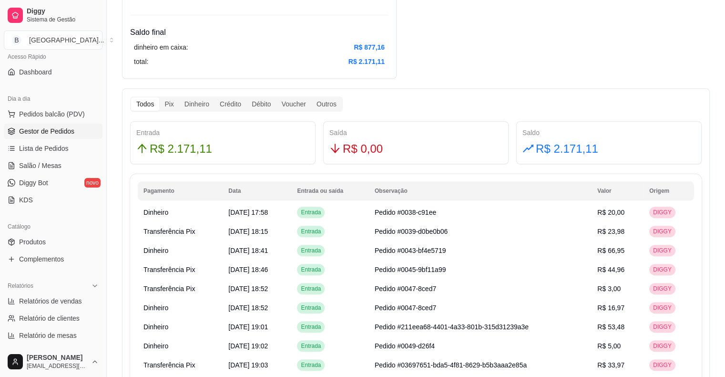
click at [64, 133] on span "Gestor de Pedidos" at bounding box center [46, 131] width 55 height 10
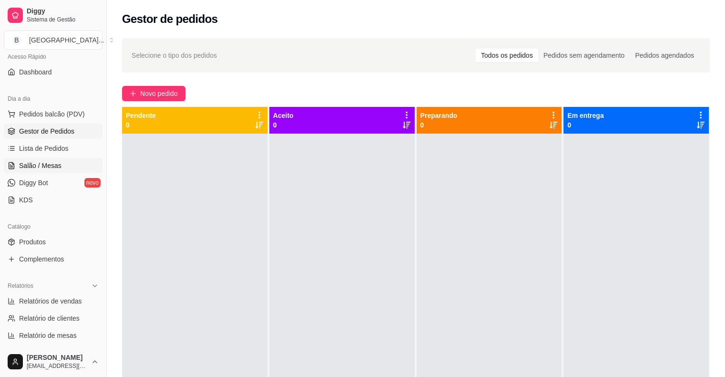
click at [46, 162] on span "Salão / Mesas" at bounding box center [40, 166] width 42 height 10
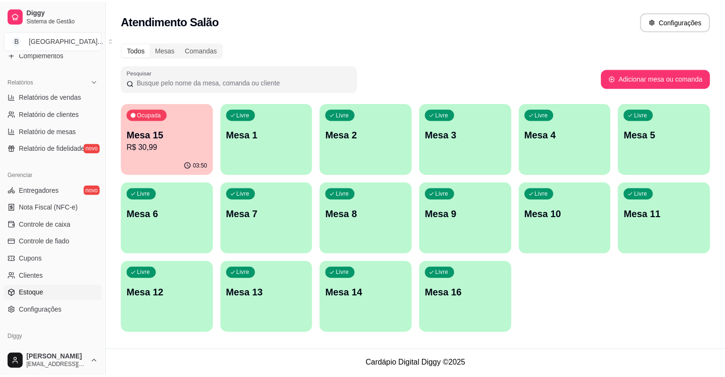
scroll to position [309, 0]
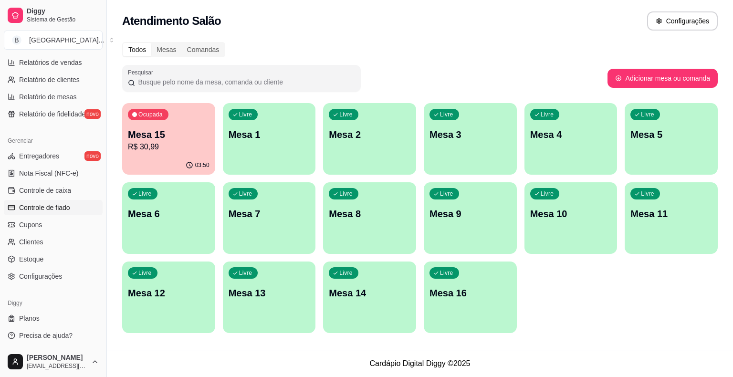
click at [75, 211] on link "Controle de fiado" at bounding box center [53, 207] width 99 height 15
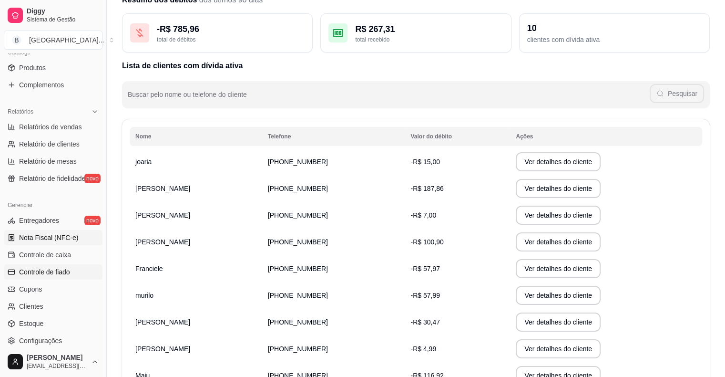
scroll to position [118, 0]
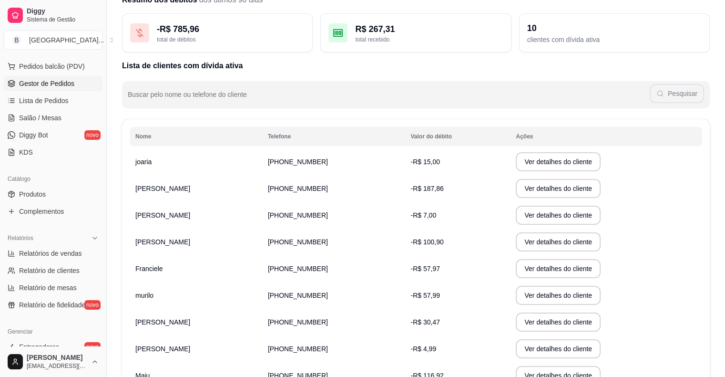
click at [79, 79] on link "Gestor de Pedidos" at bounding box center [53, 83] width 99 height 15
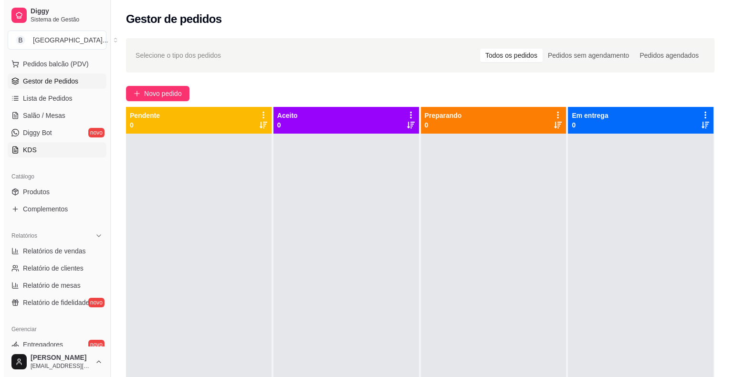
scroll to position [191, 0]
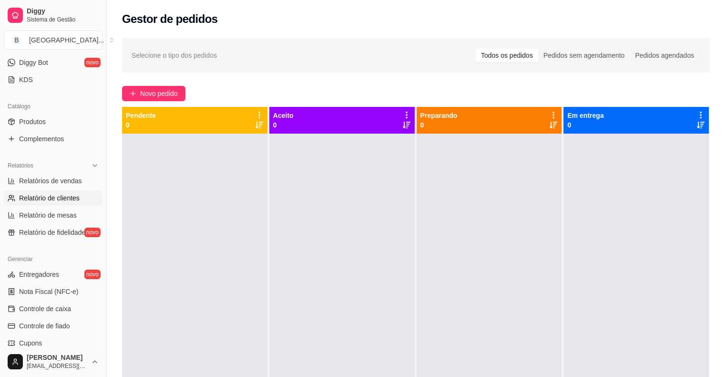
click at [42, 197] on span "Relatório de clientes" at bounding box center [49, 198] width 61 height 10
select select "30"
select select "HIGHEST_TOTAL_SPENT_WITH_ORDERS"
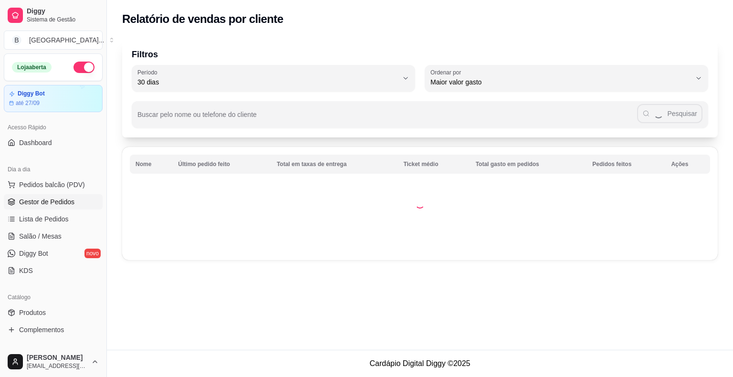
click at [31, 196] on link "Gestor de Pedidos" at bounding box center [53, 201] width 99 height 15
